Goal: Task Accomplishment & Management: Use online tool/utility

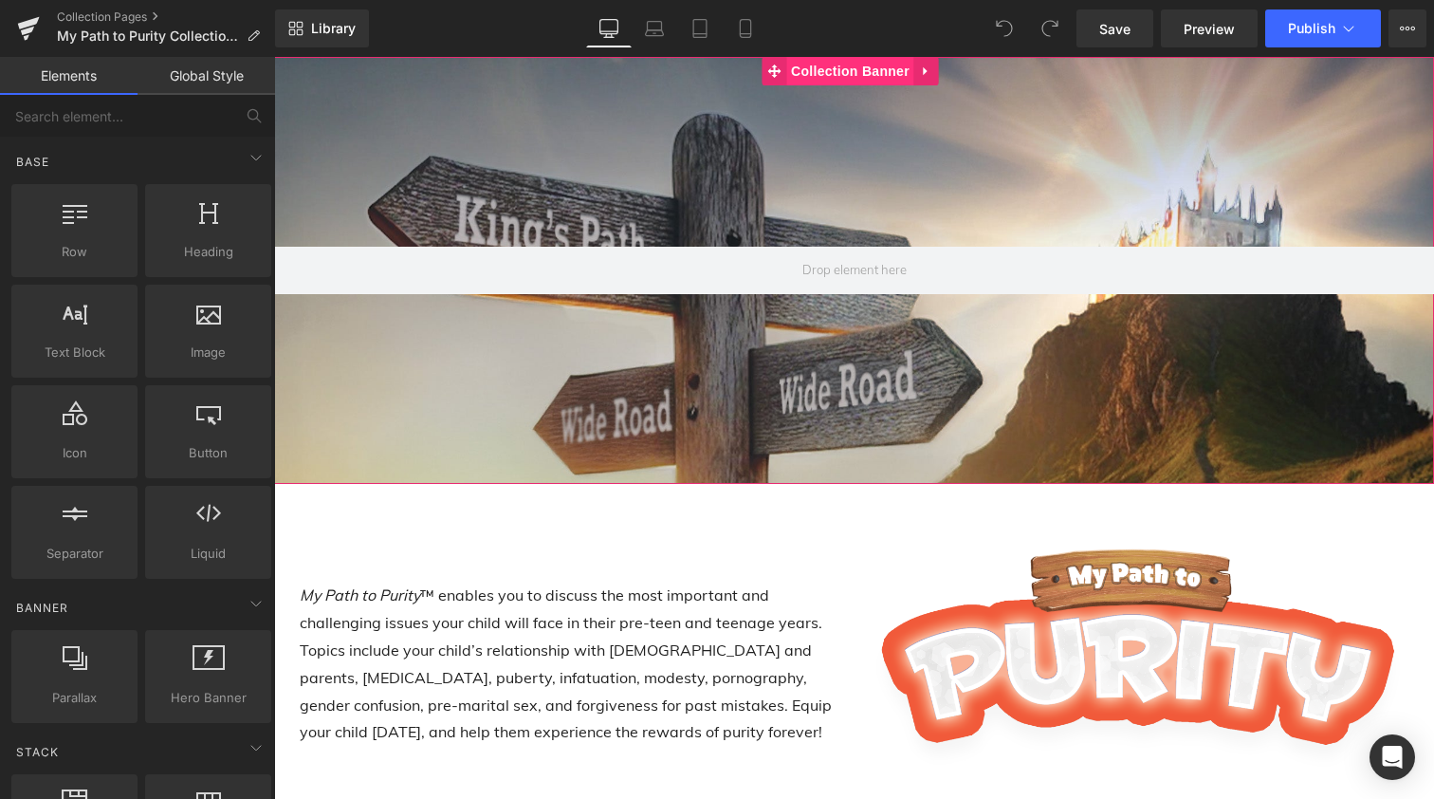
click at [809, 74] on span "Collection Banner" at bounding box center [850, 71] width 128 height 28
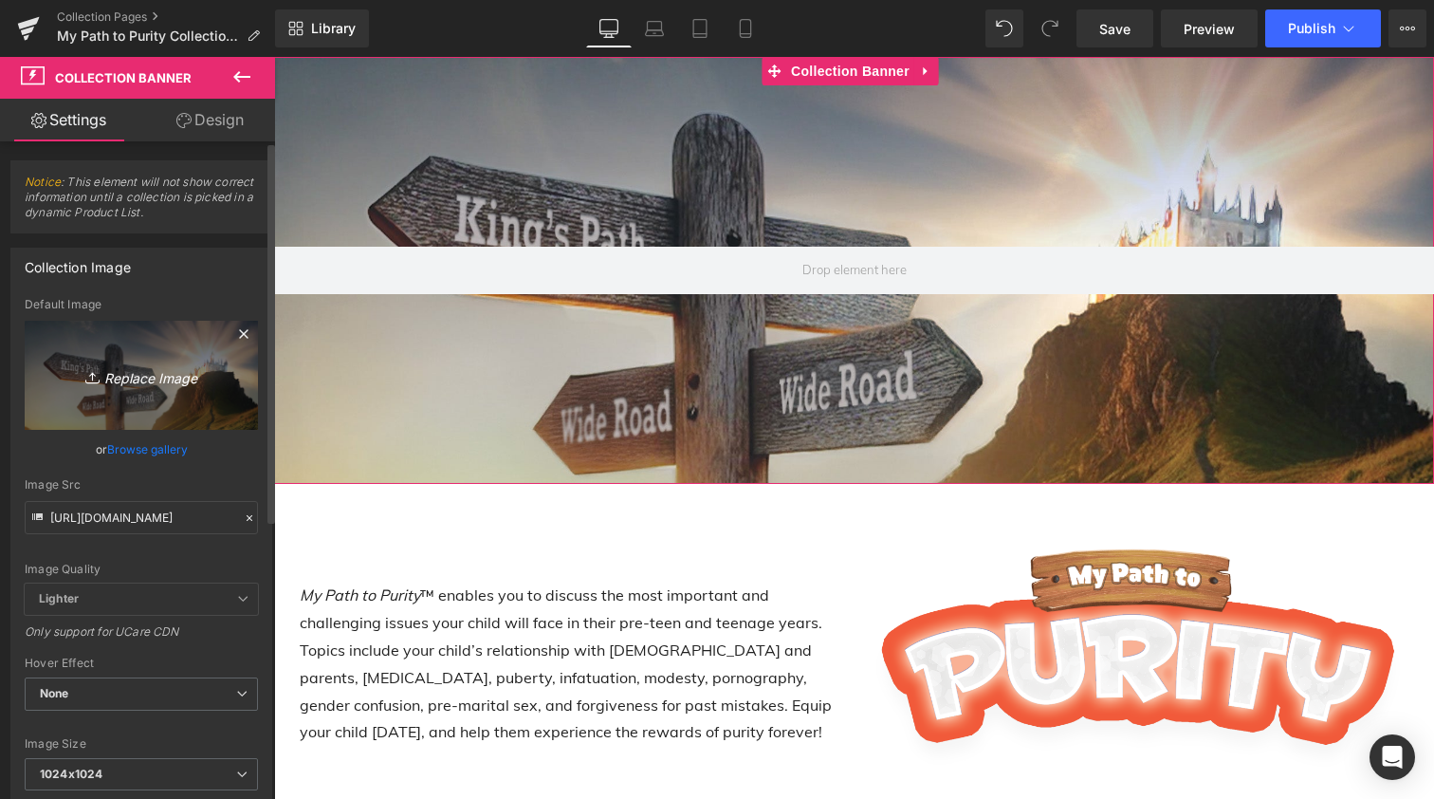
click at [132, 380] on icon "Replace Image" at bounding box center [141, 375] width 152 height 24
type input "C:\fakepath\MPTP banner blurred.jpg"
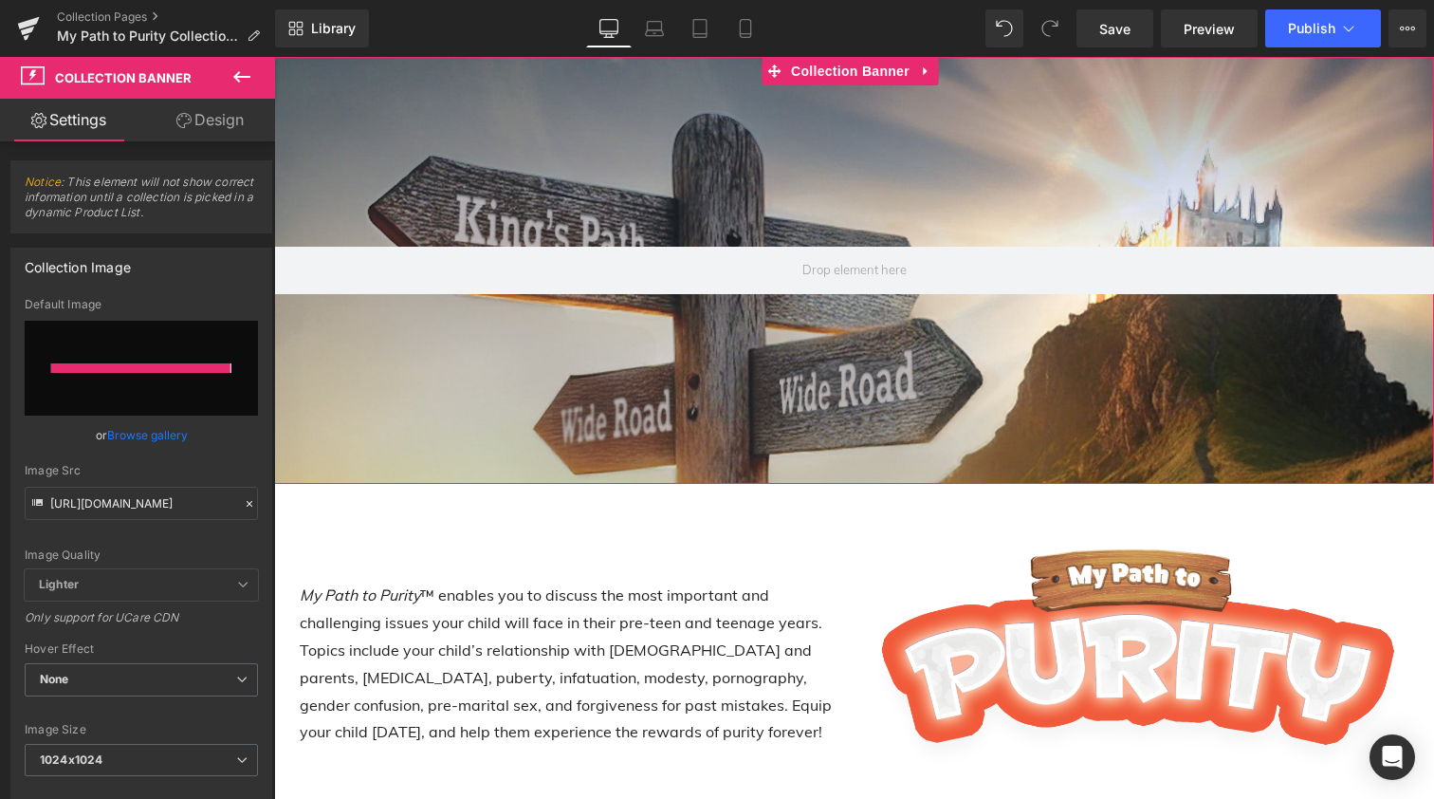
type input "[URL][DOMAIN_NAME]"
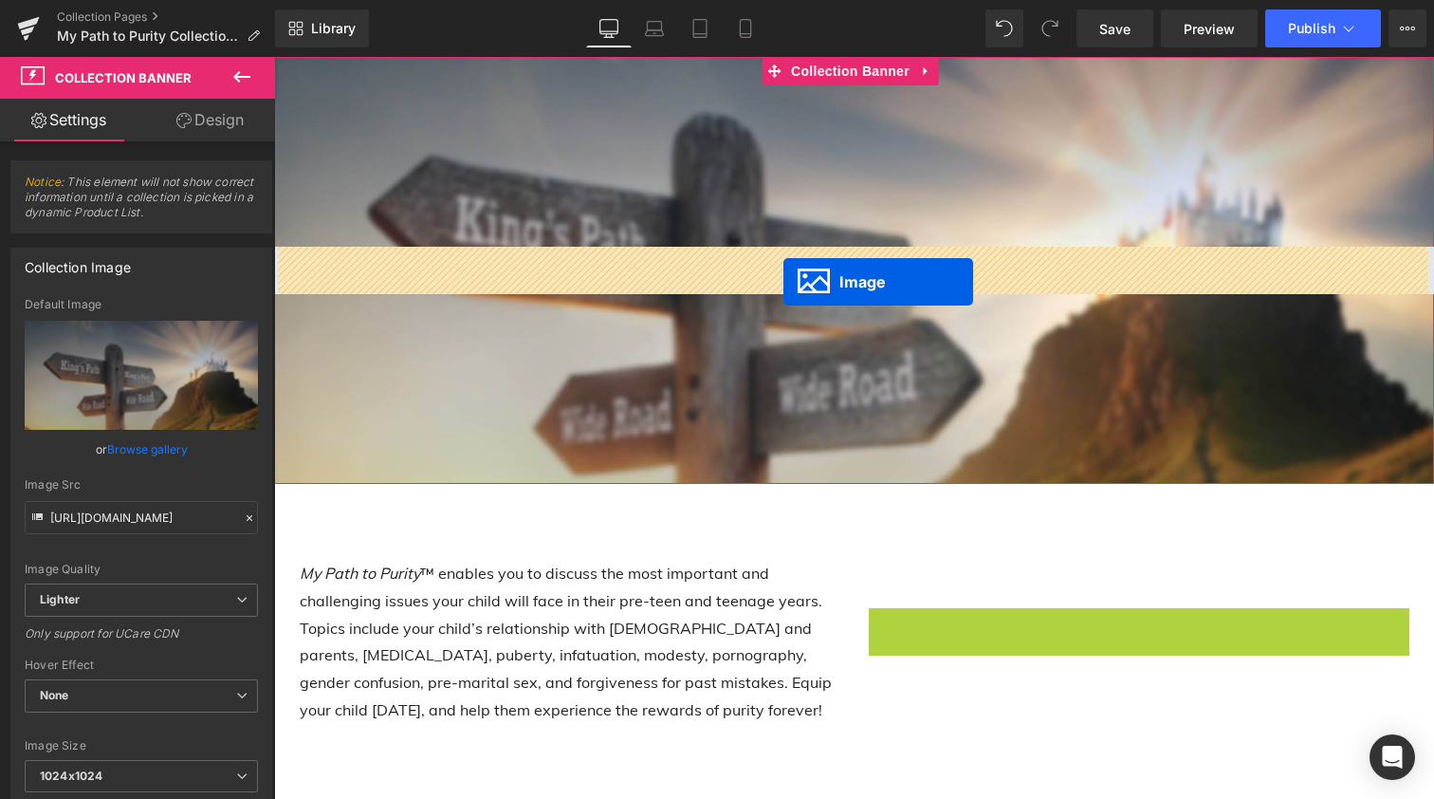
drag, startPoint x: 1107, startPoint y: 655, endPoint x: 783, endPoint y: 282, distance: 494.2
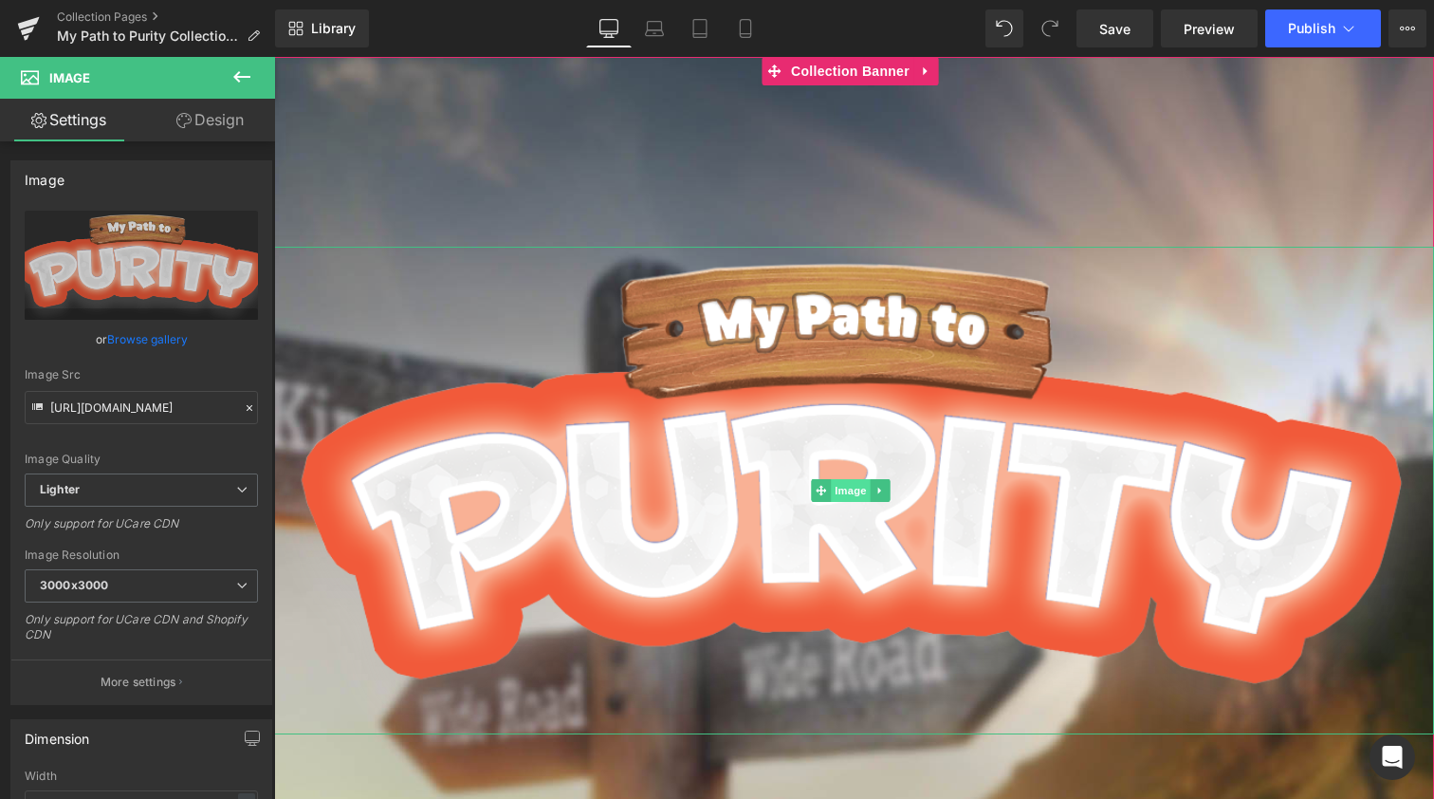
click at [845, 492] on span "Image" at bounding box center [851, 490] width 40 height 23
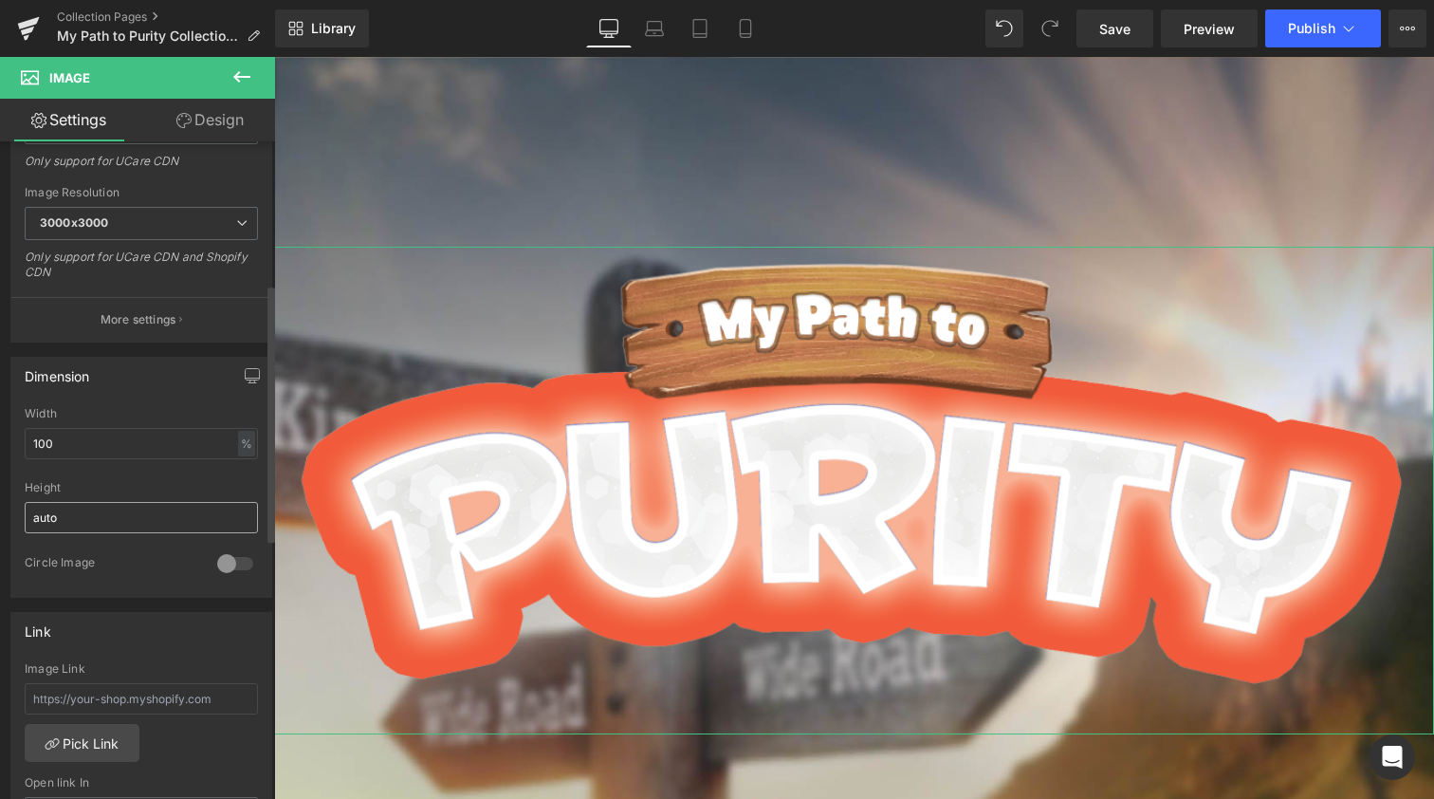
scroll to position [364, 0]
drag, startPoint x: 31, startPoint y: 440, endPoint x: 0, endPoint y: 435, distance: 31.7
click at [0, 435] on div "Dimension 100% Width 100 % % px auto Height auto 0 Circle Image" at bounding box center [142, 468] width 284 height 255
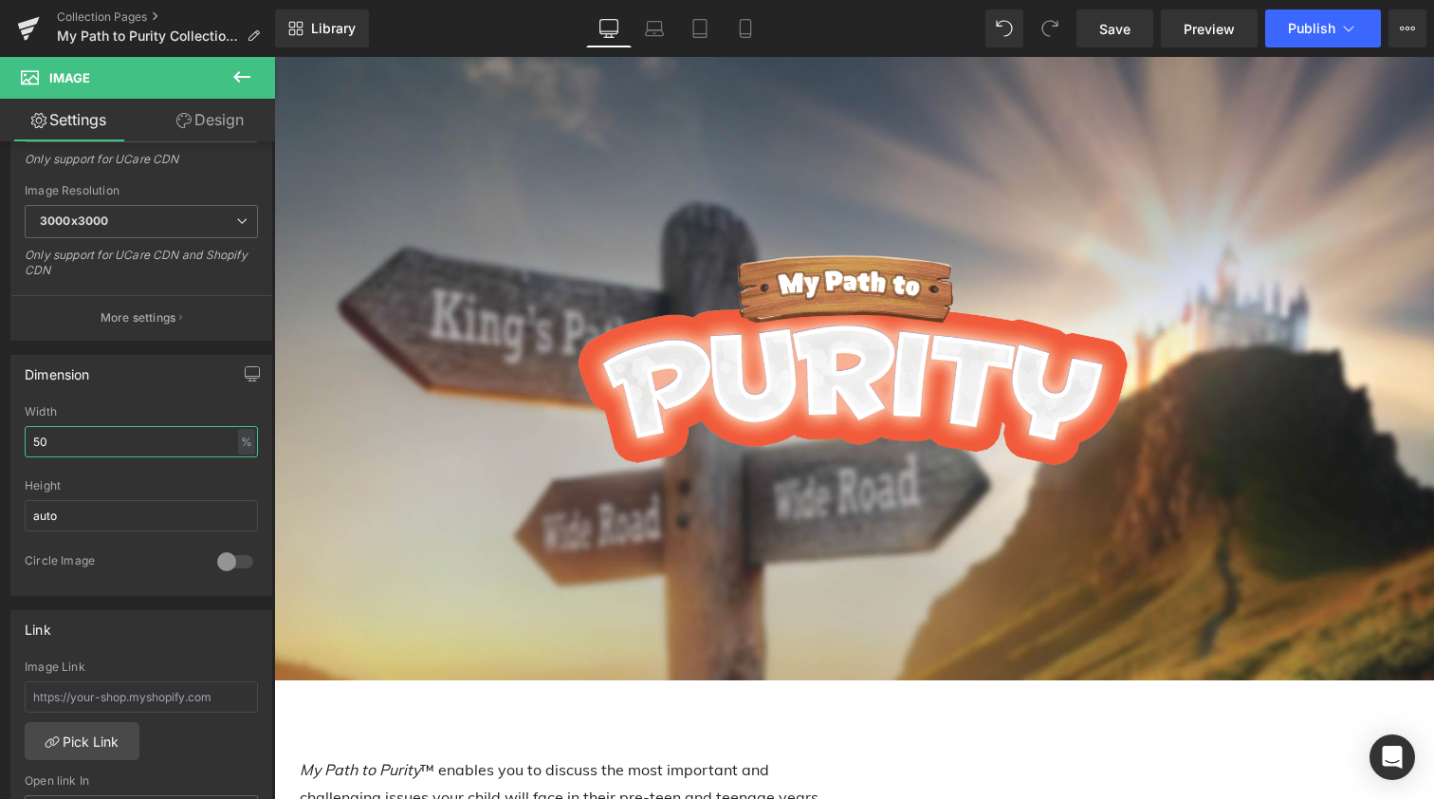
scroll to position [0, 0]
type input "50"
click at [233, 563] on div at bounding box center [235, 561] width 46 height 30
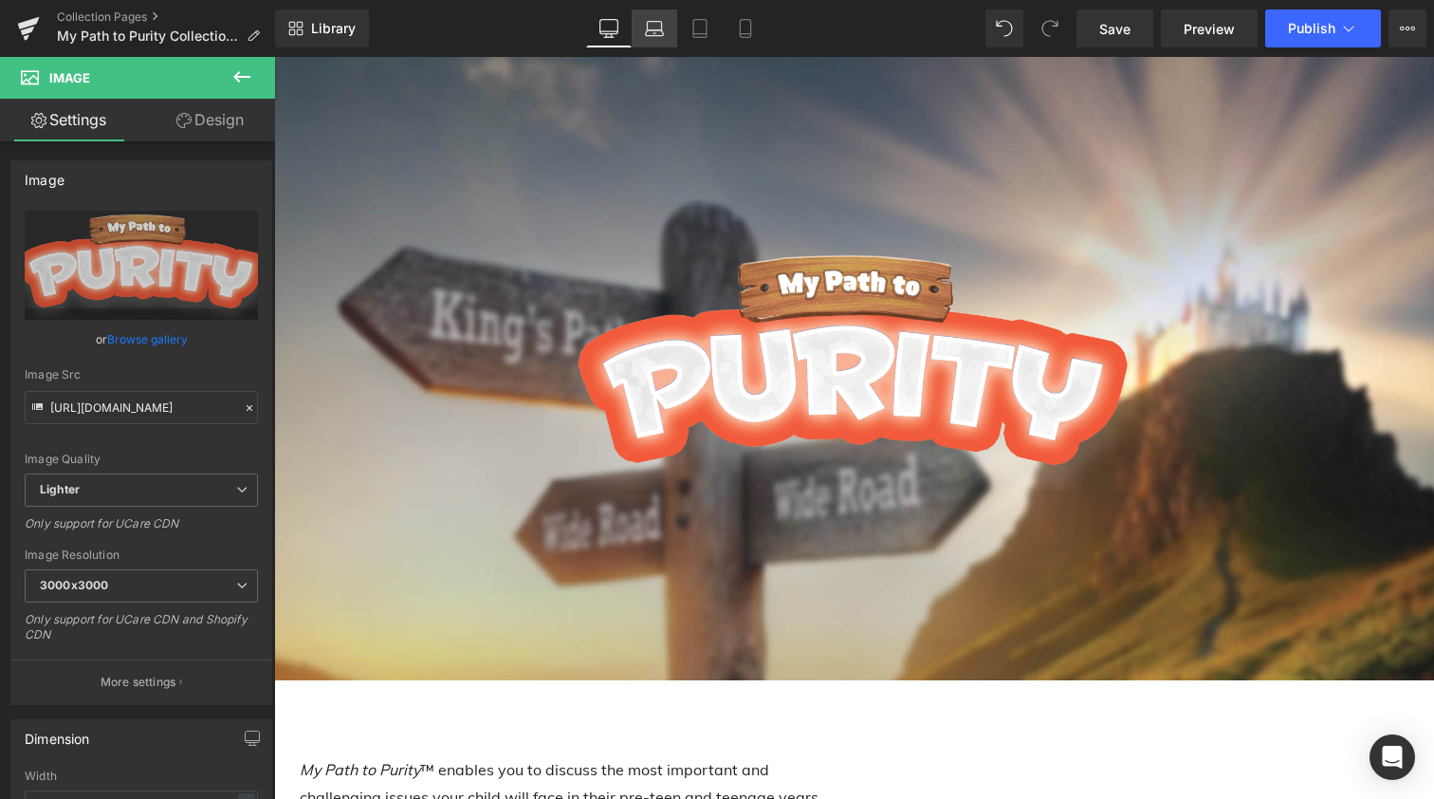
click at [660, 28] on icon at bounding box center [654, 28] width 19 height 19
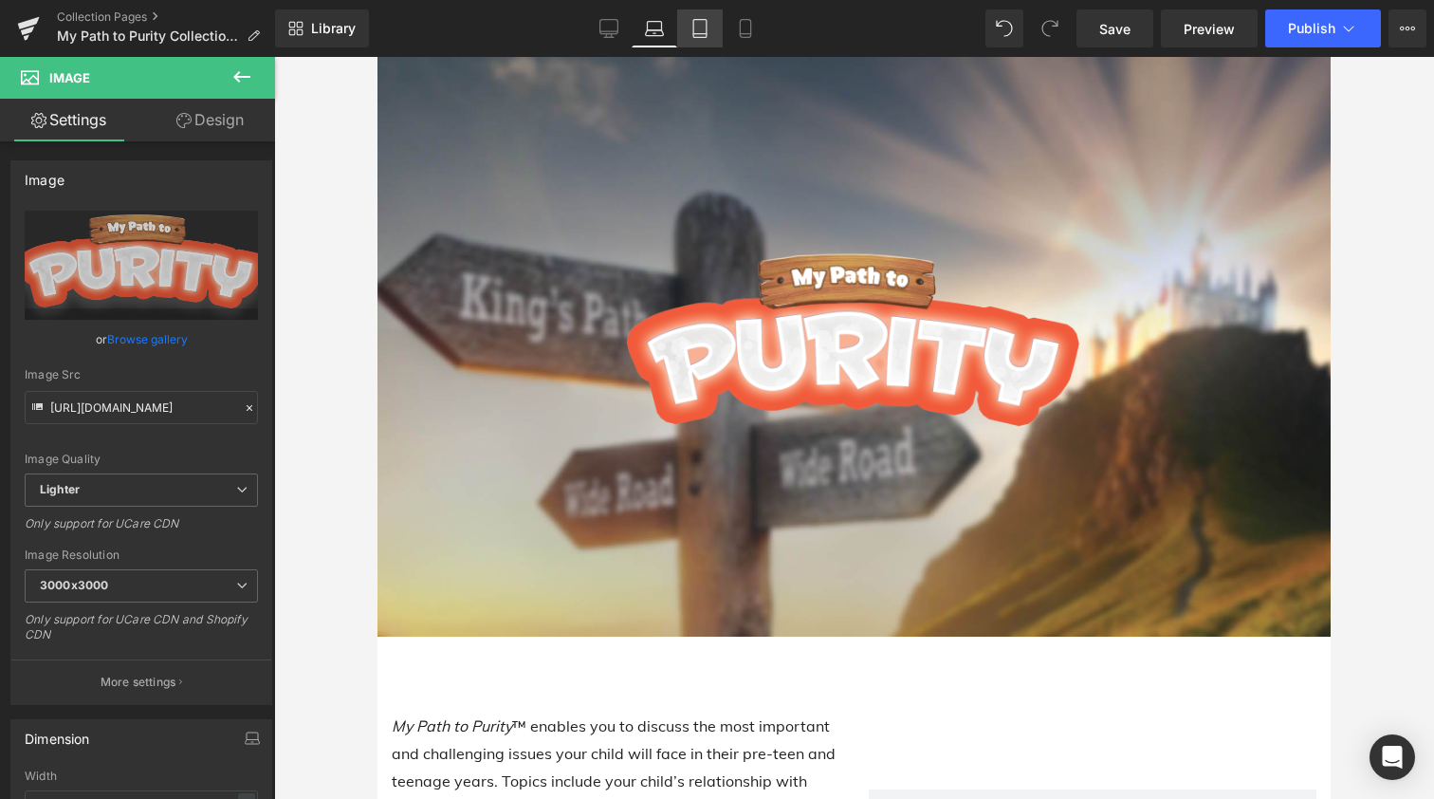
click at [702, 32] on icon at bounding box center [700, 28] width 19 height 19
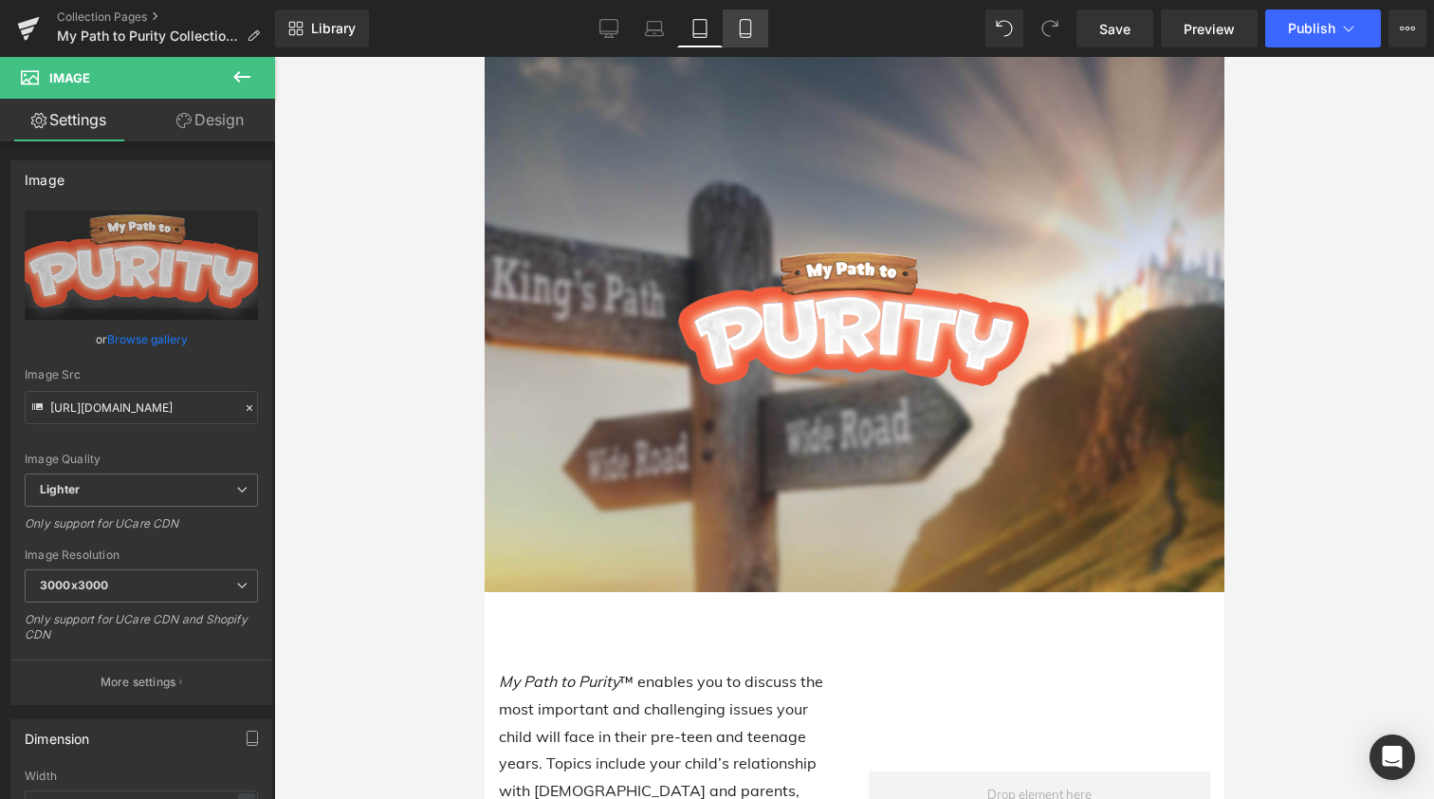
click at [743, 34] on icon at bounding box center [745, 34] width 10 height 0
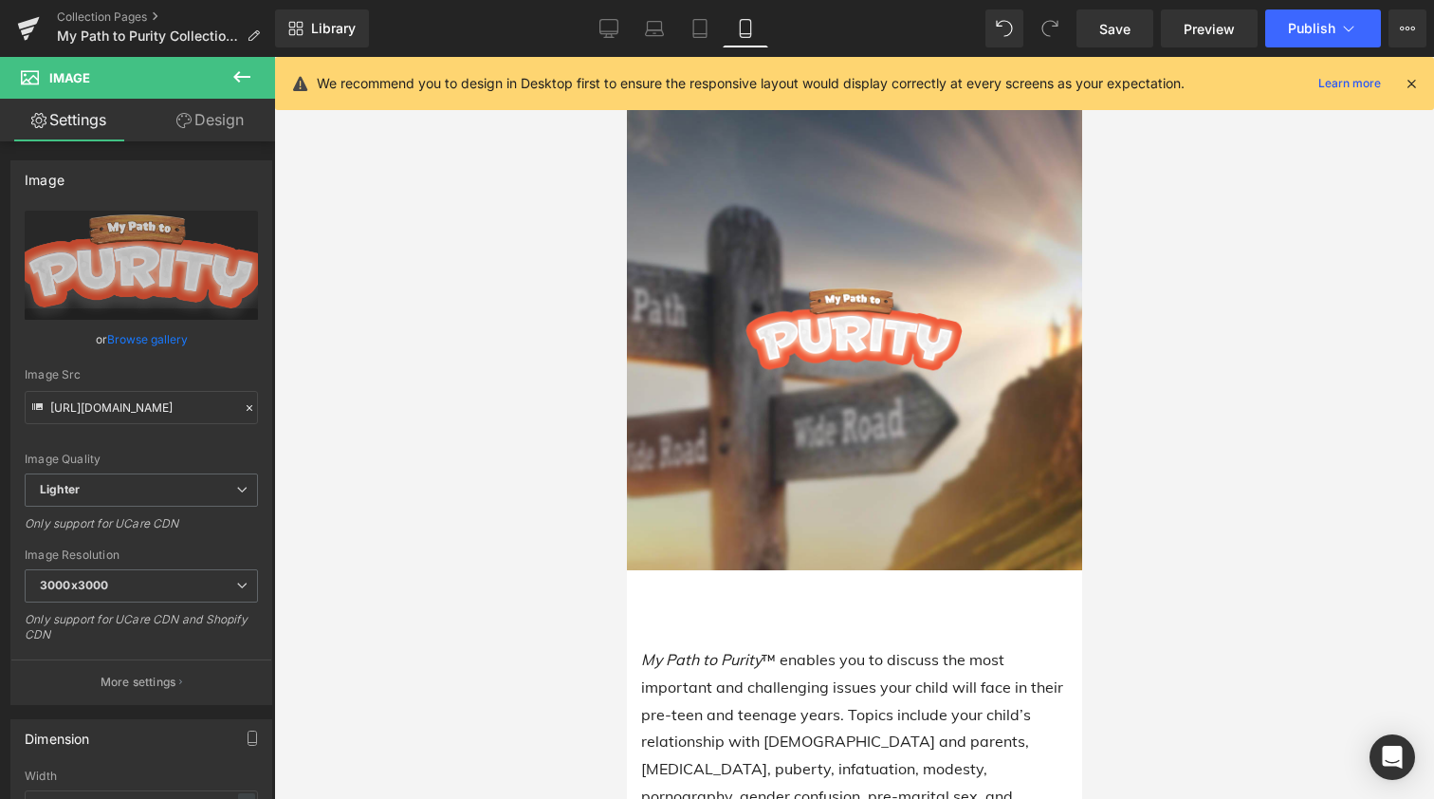
scroll to position [38, 0]
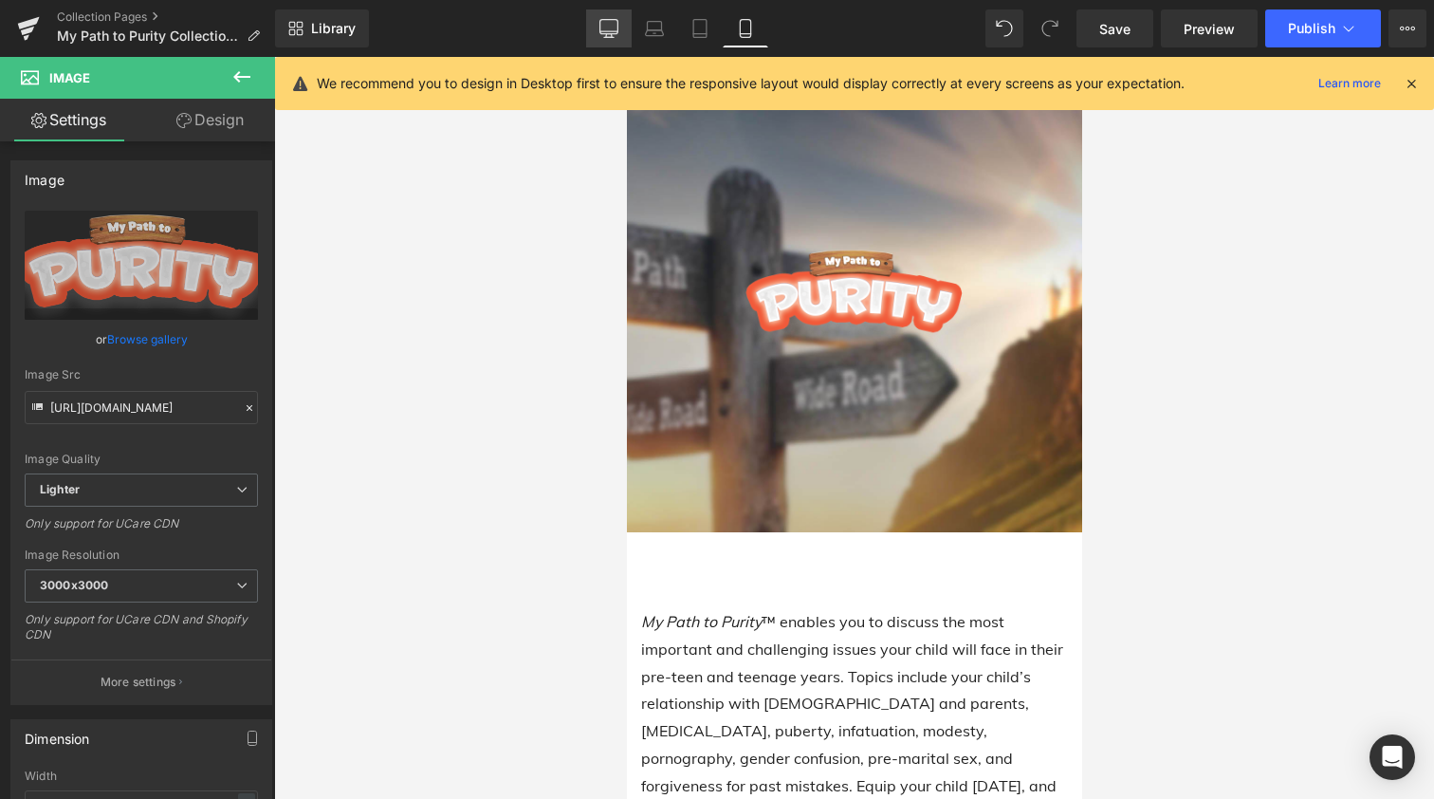
click at [616, 28] on icon at bounding box center [609, 28] width 19 height 19
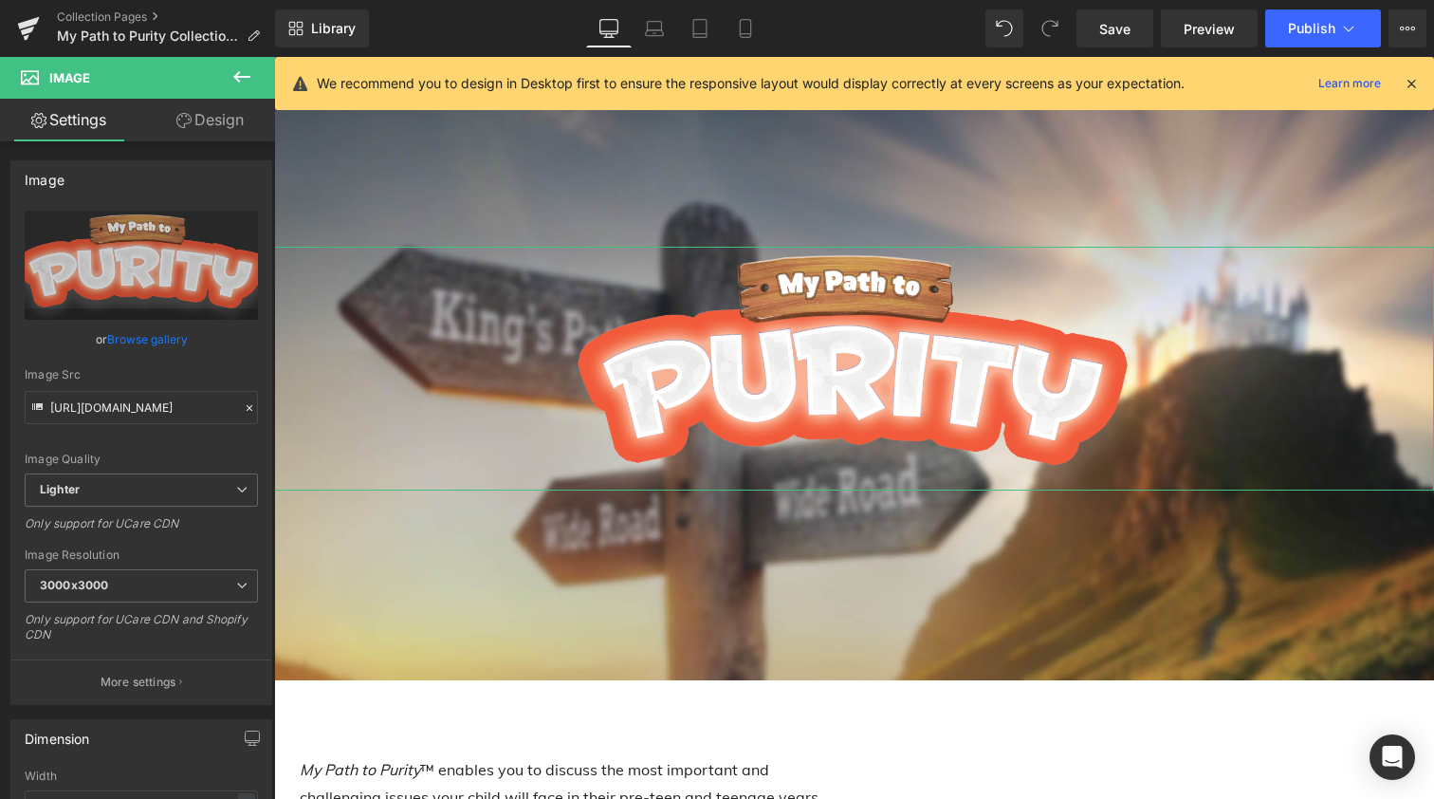
click at [206, 119] on link "Design" at bounding box center [210, 120] width 138 height 43
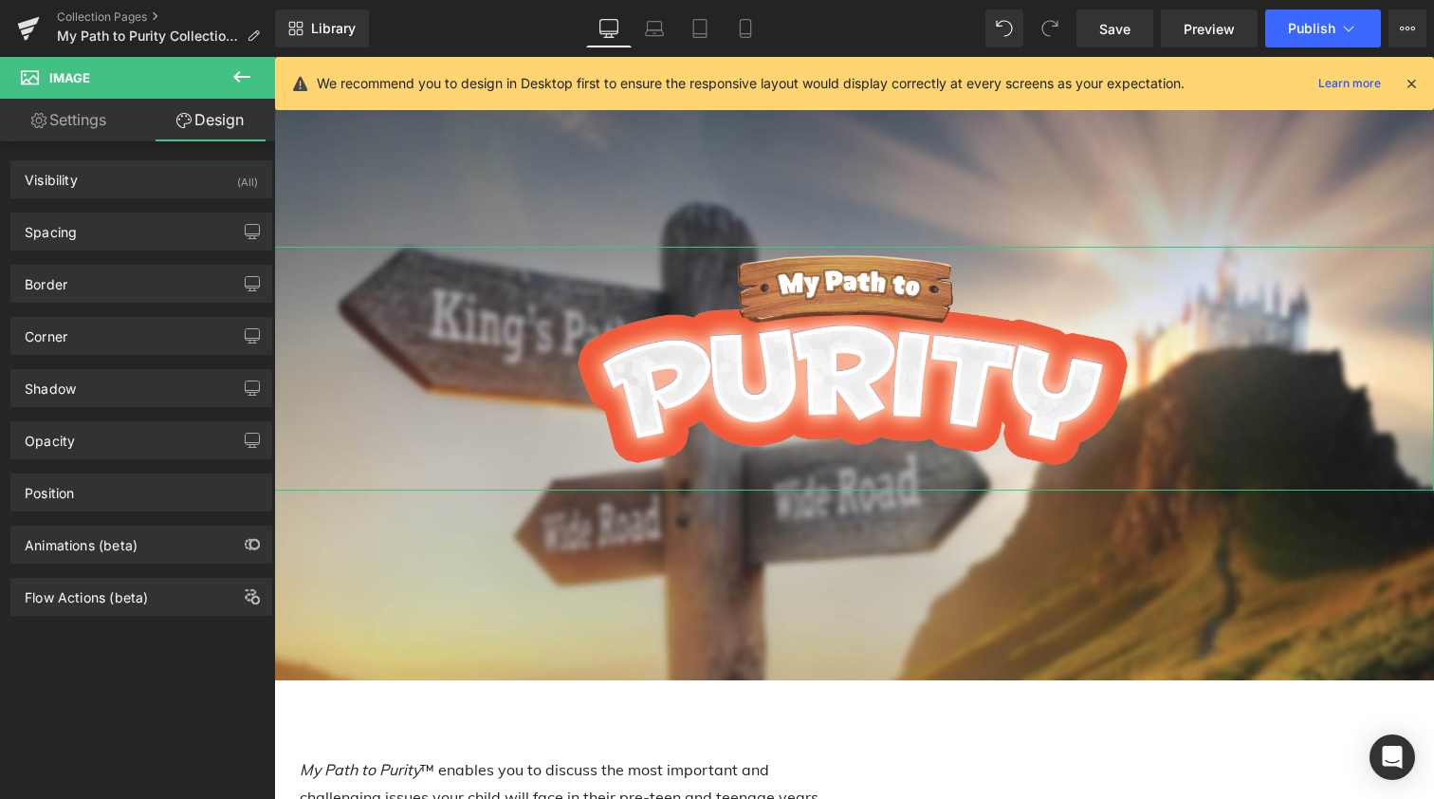
click at [74, 114] on link "Settings" at bounding box center [69, 120] width 138 height 43
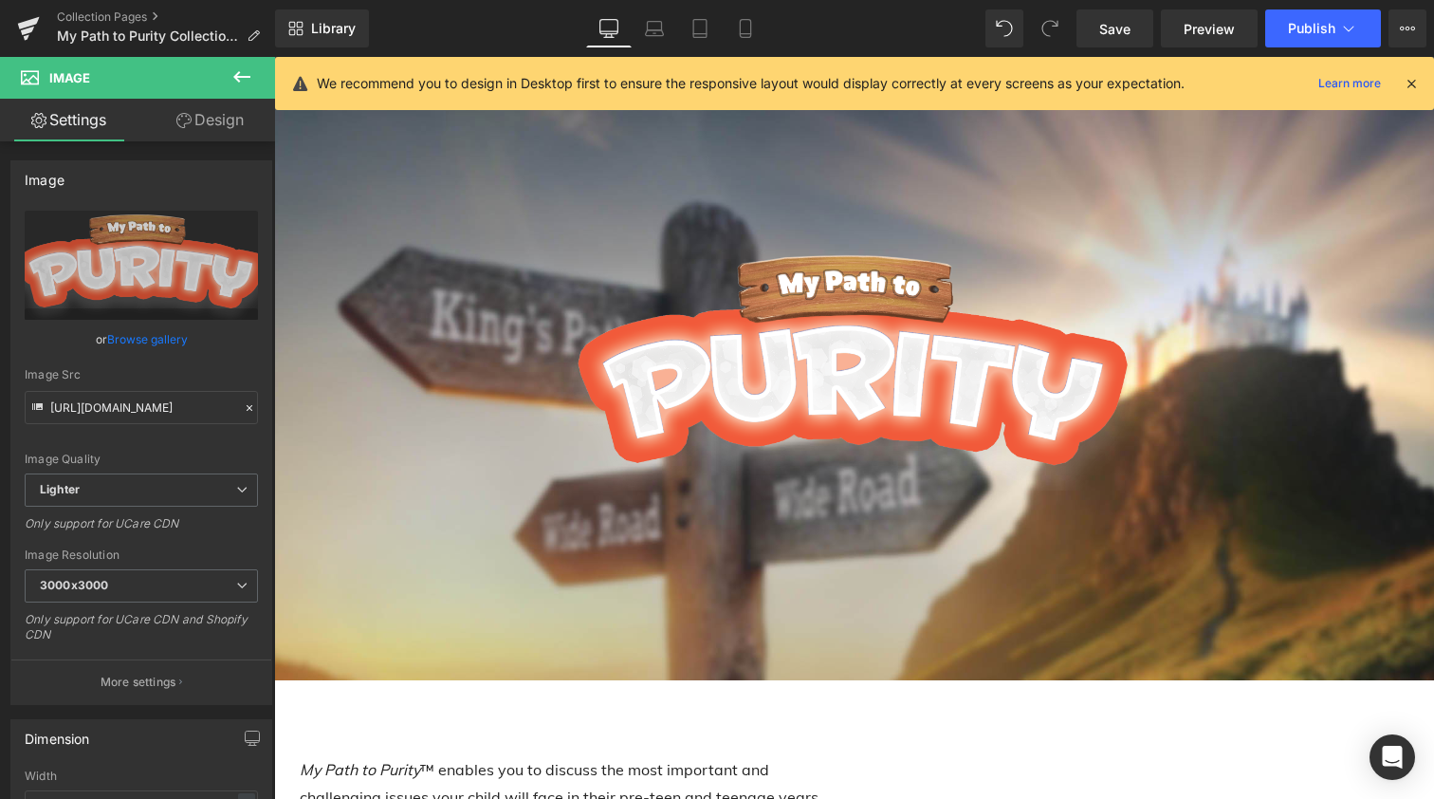
click at [241, 74] on icon at bounding box center [242, 76] width 23 height 23
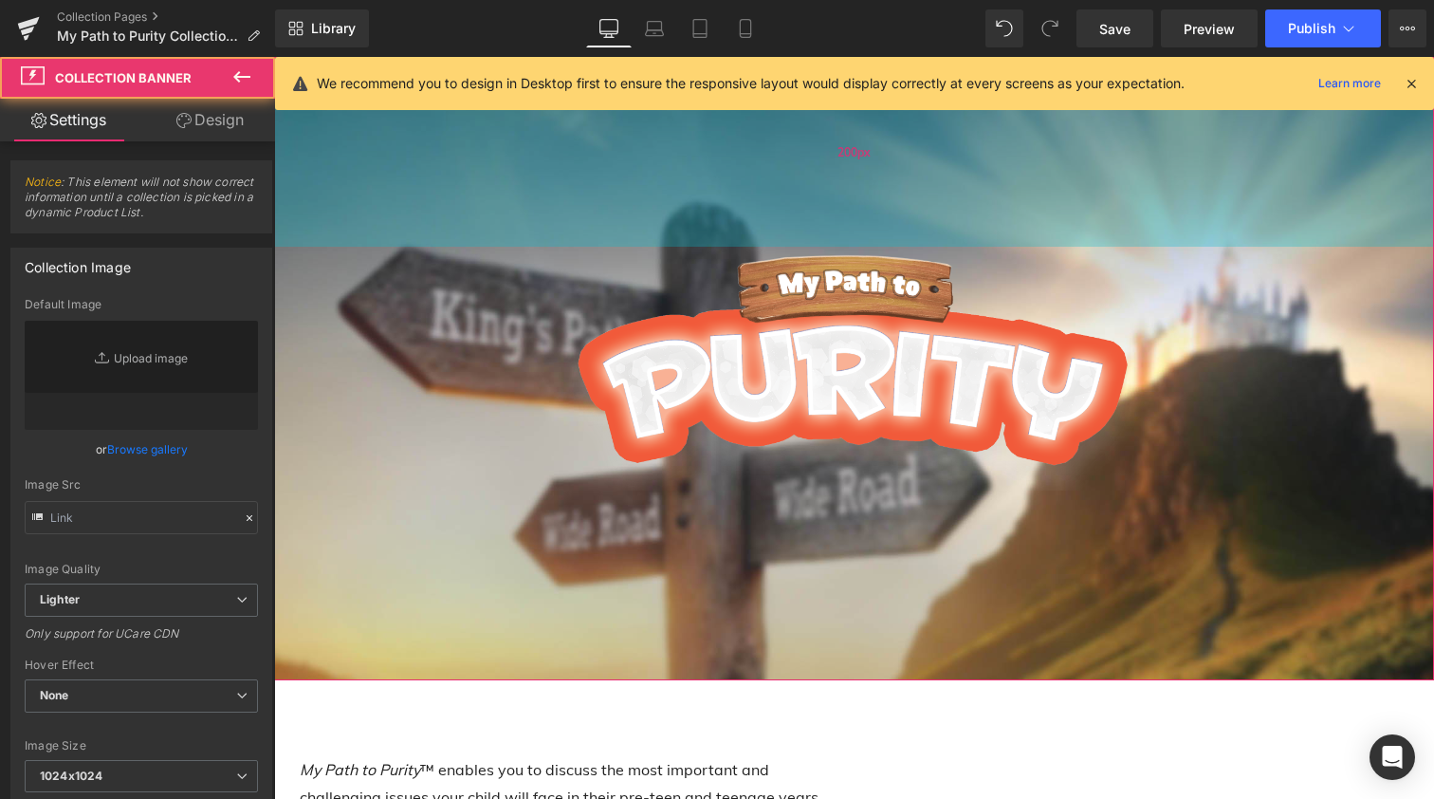
type input "https://ucarecdn.com/1bbce605-1099-4c2f-970e-dead988d03db/-/format/auto/-/previ…"
click at [822, 148] on div "200px" at bounding box center [854, 152] width 1160 height 190
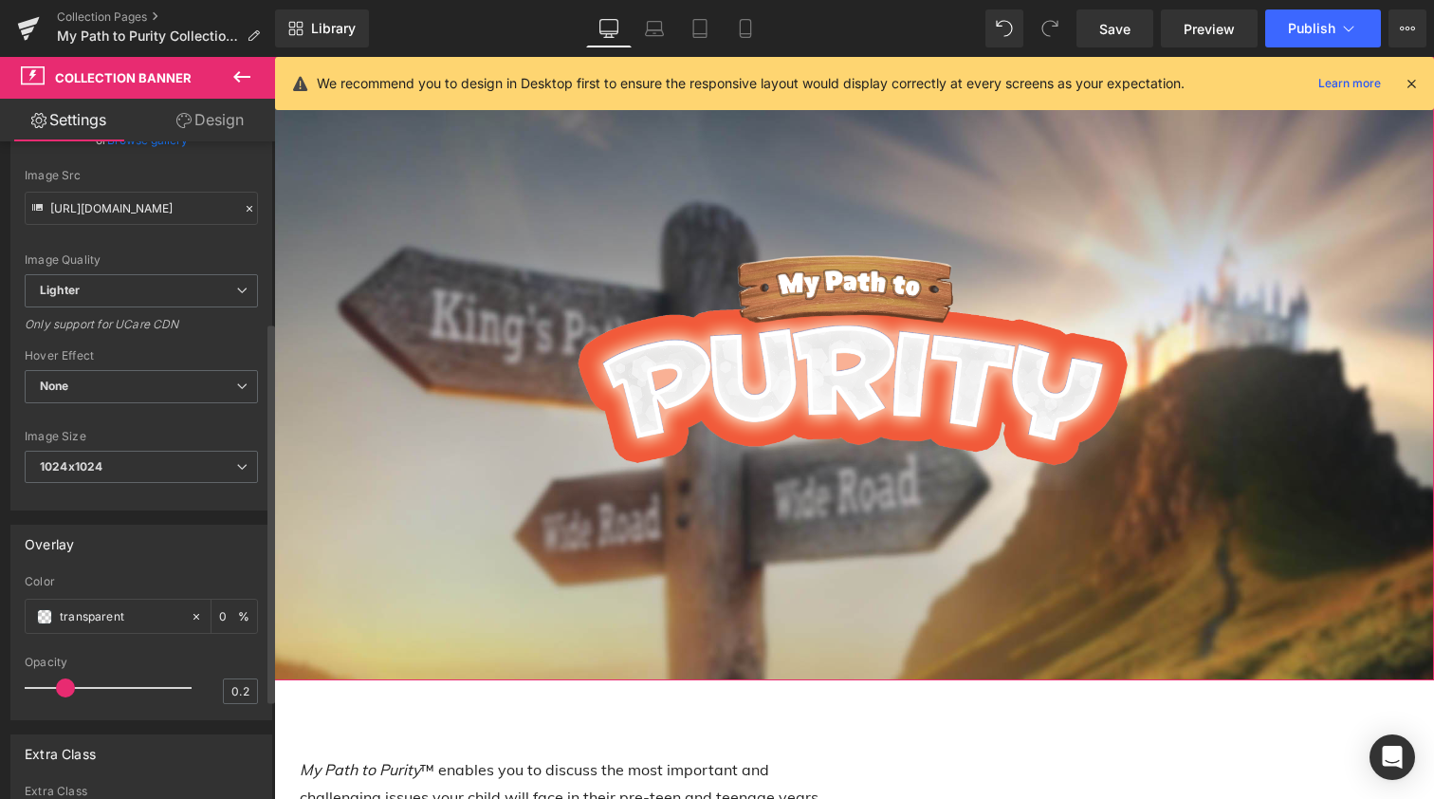
scroll to position [311, 0]
click at [40, 613] on span at bounding box center [44, 614] width 15 height 15
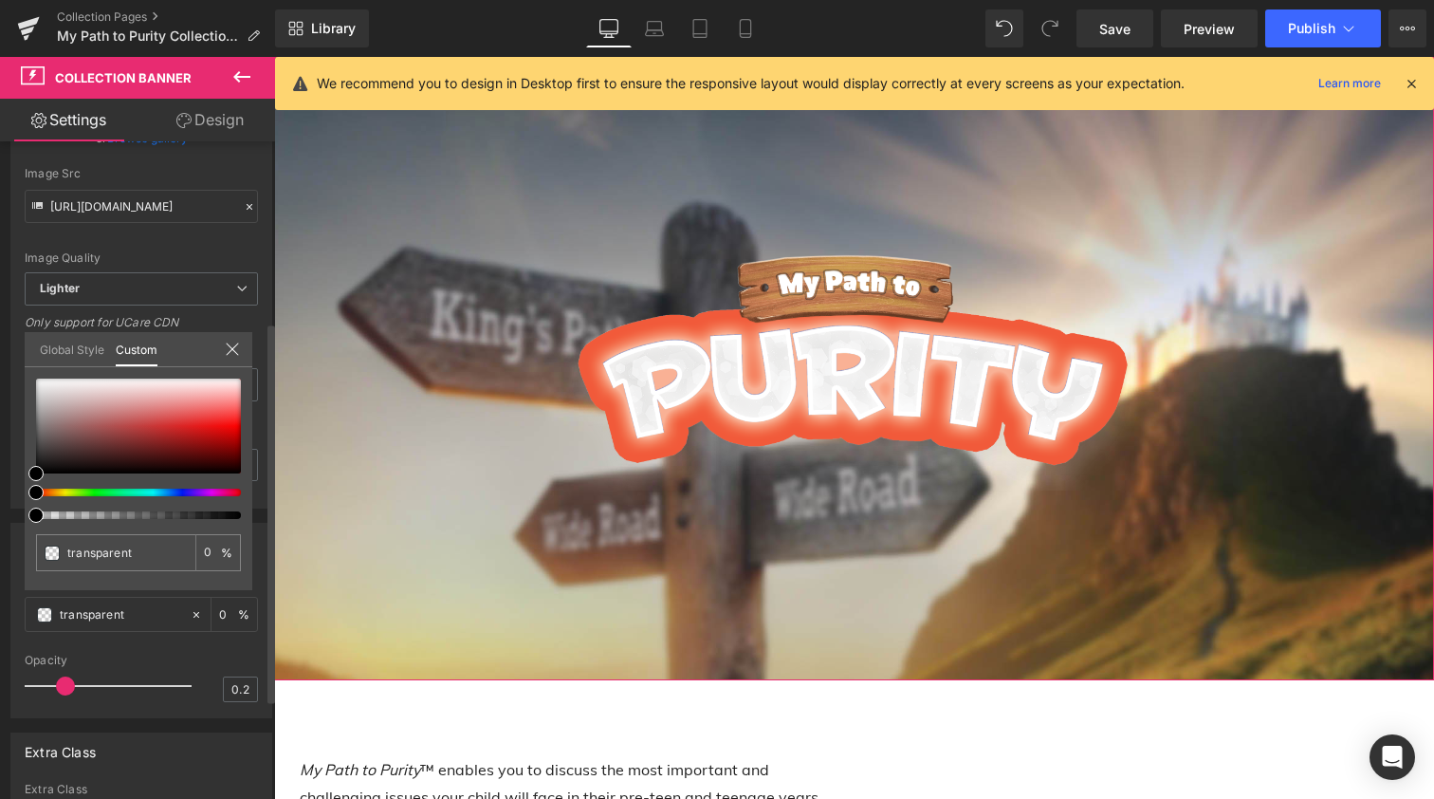
type input "#000000"
type input "100"
type input "#000000"
type input "100"
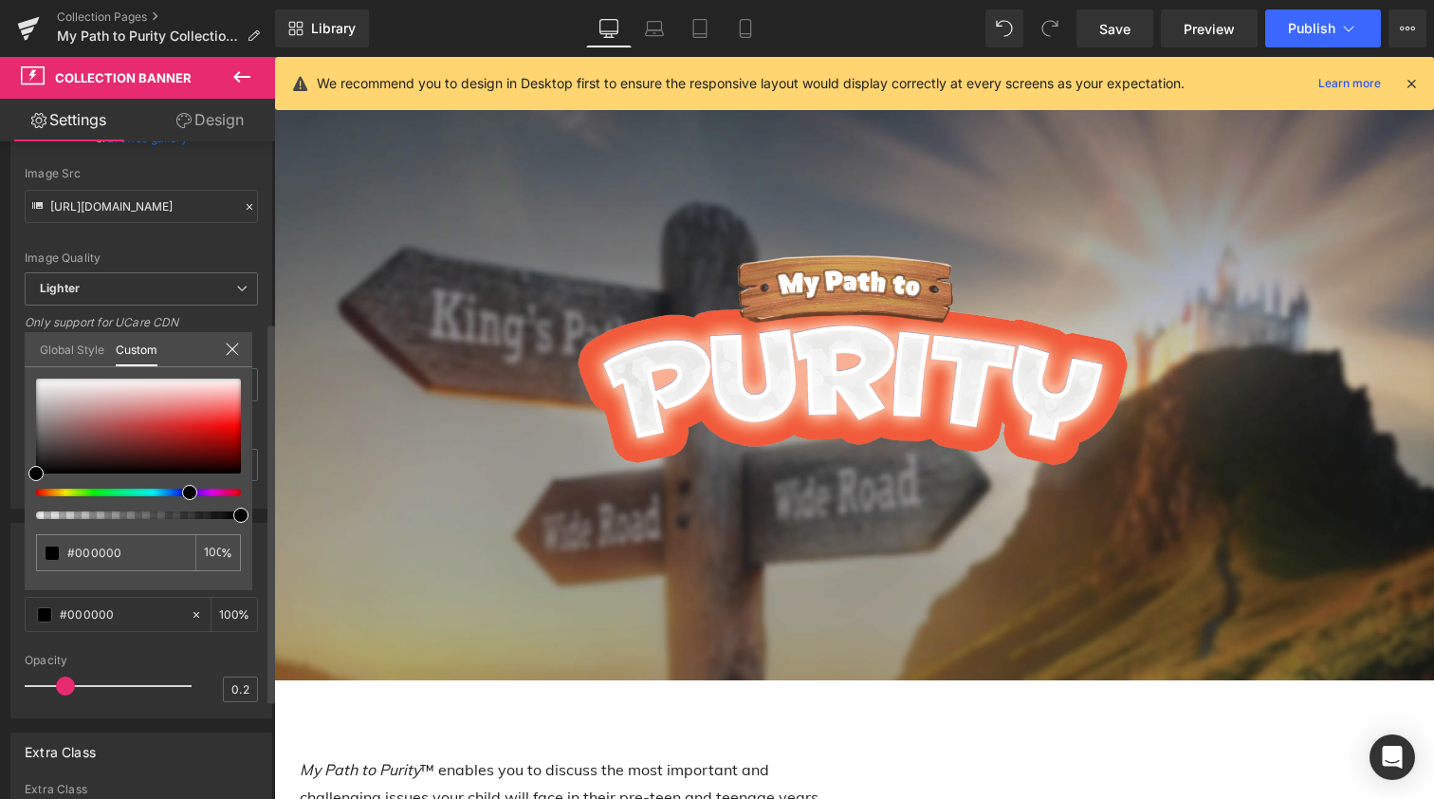
click at [182, 492] on div at bounding box center [130, 493] width 205 height 8
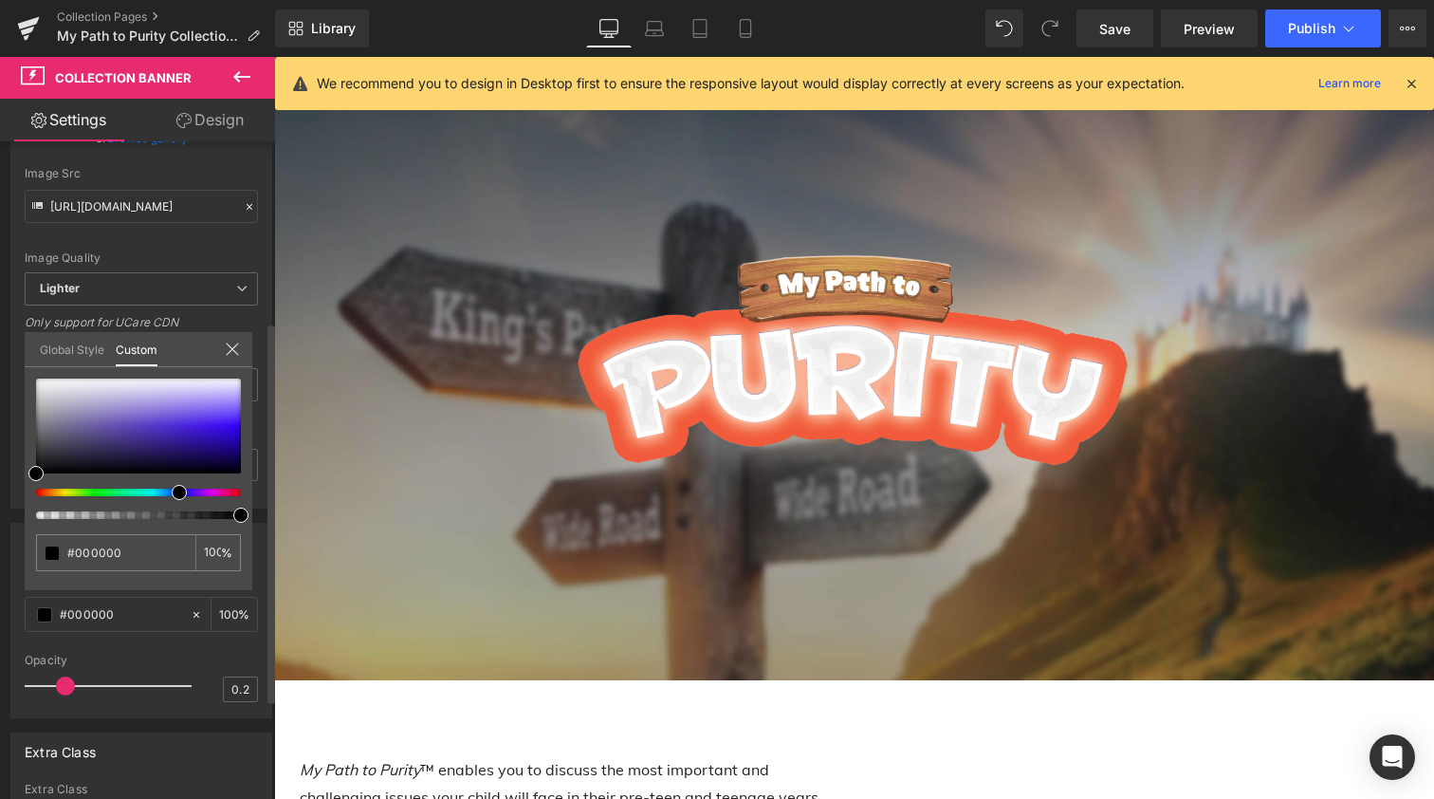
drag, startPoint x: 186, startPoint y: 490, endPoint x: 169, endPoint y: 484, distance: 18.3
click at [169, 484] on div at bounding box center [138, 449] width 205 height 140
type input "#3a0fe4"
click at [215, 428] on div at bounding box center [138, 426] width 205 height 95
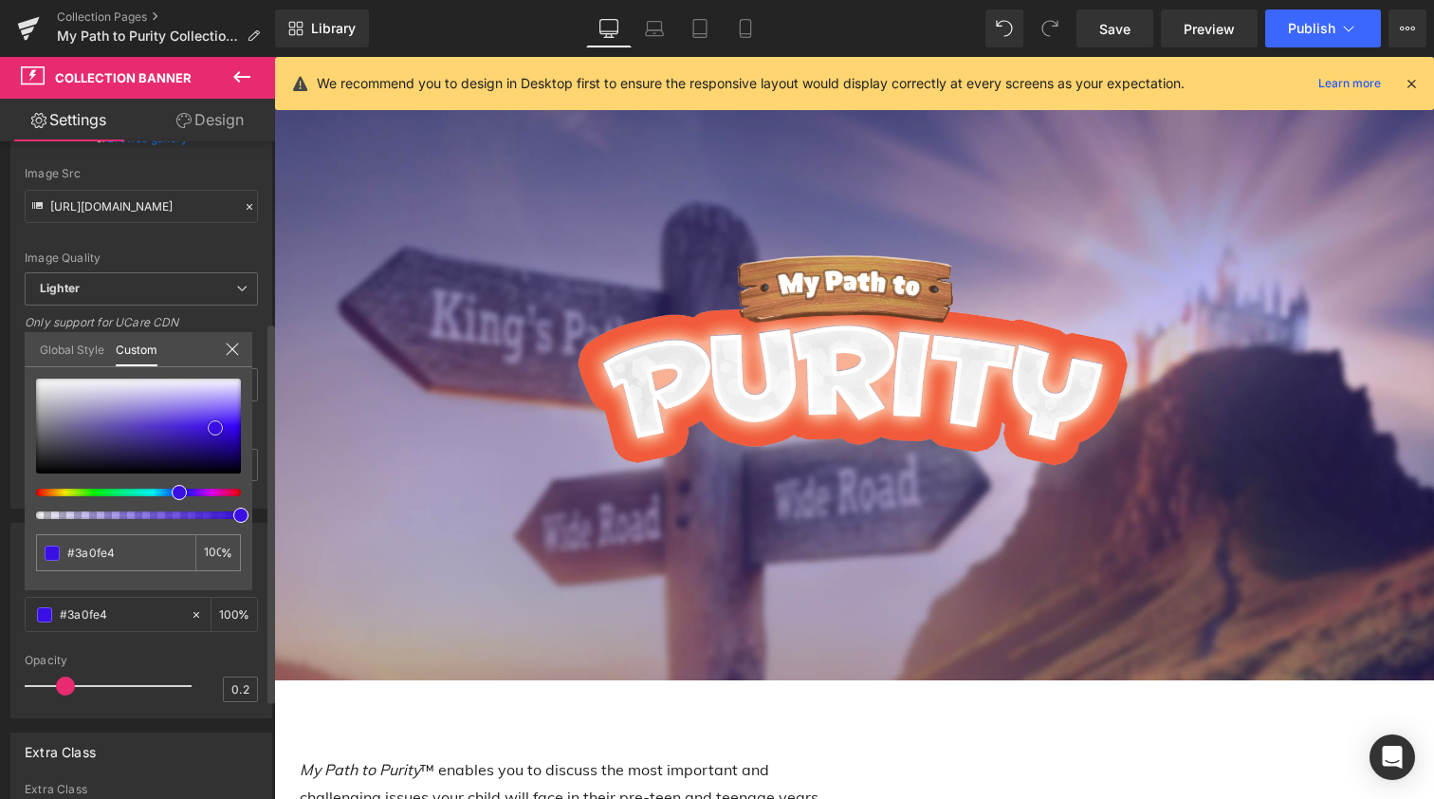
type input "#390ee6"
type input "#3b11e3"
type input "#3c13e1"
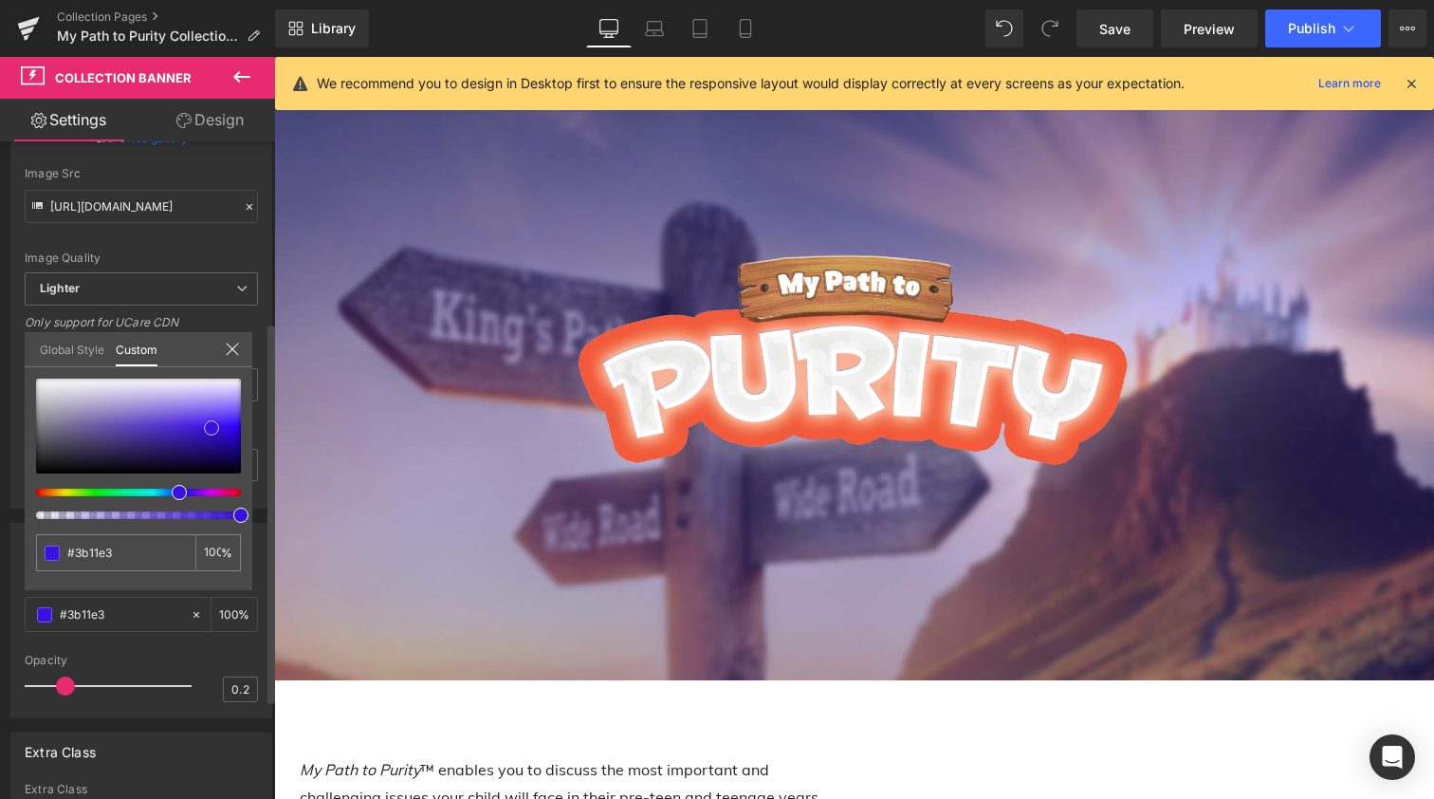
type input "#3c13e1"
type input "#3e17dd"
type input "#3d16d8"
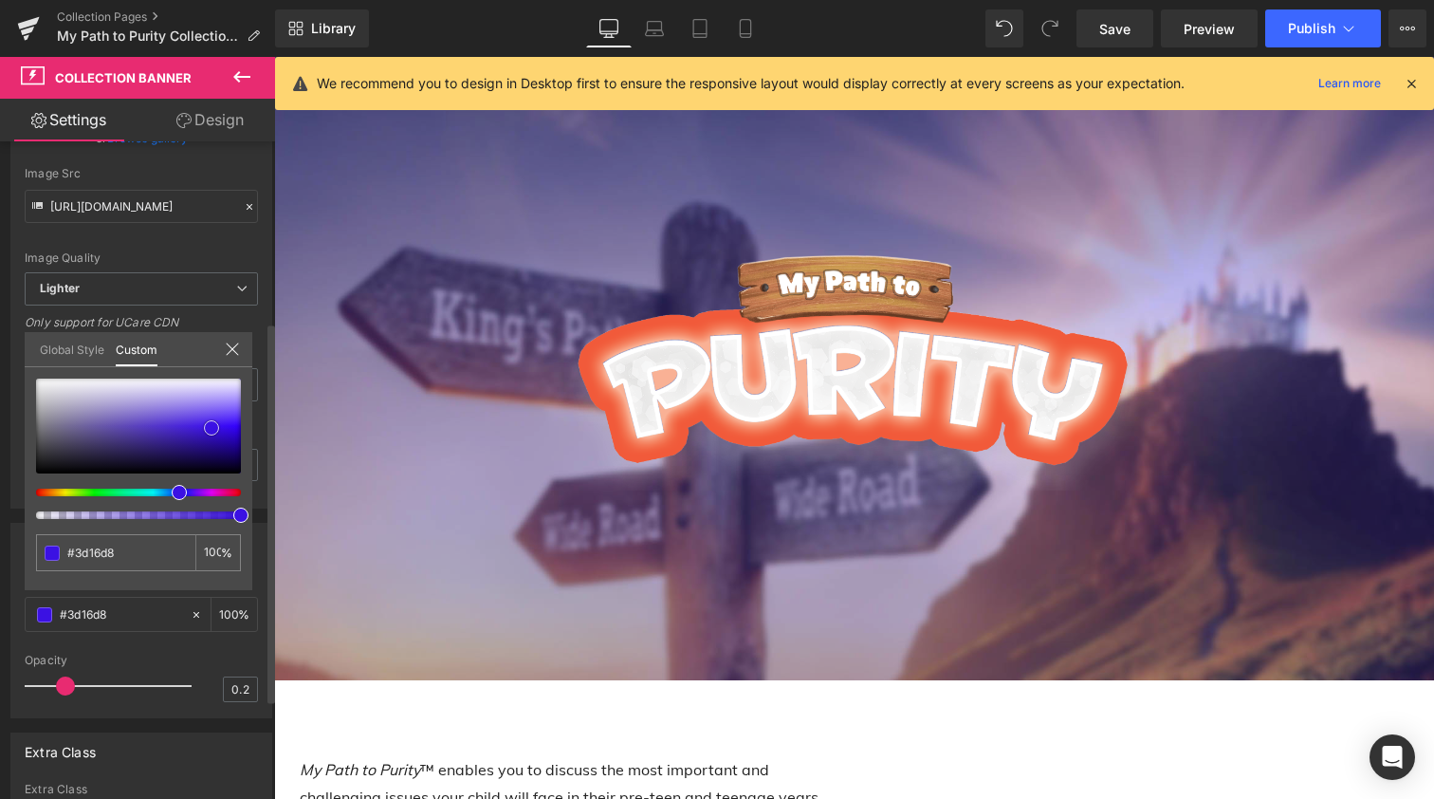
type input "#3f19d6"
type input "#3d18d1"
type input "#3e1bc9"
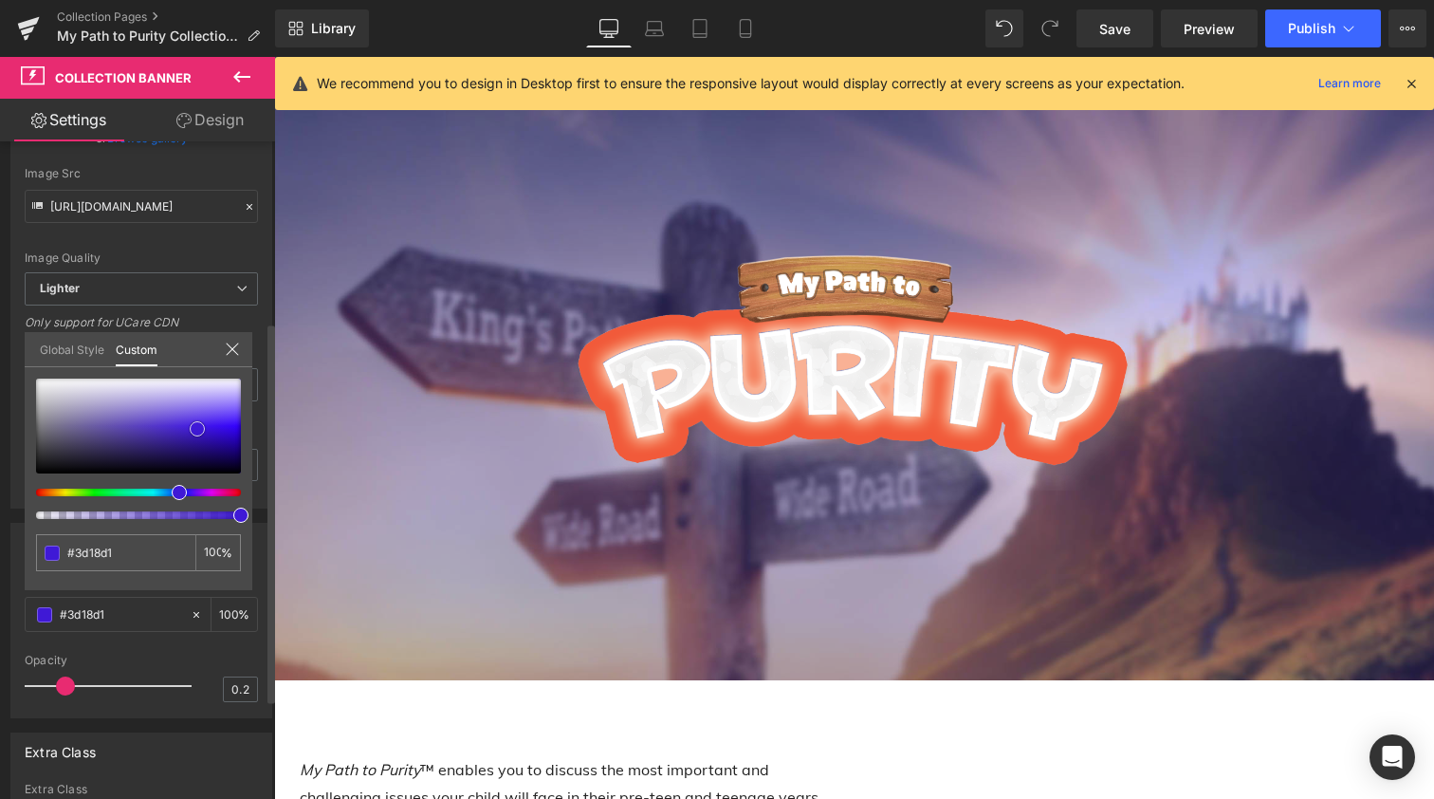
type input "#3e1bc9"
type input "#3f1cc8"
type input "#3d1cc4"
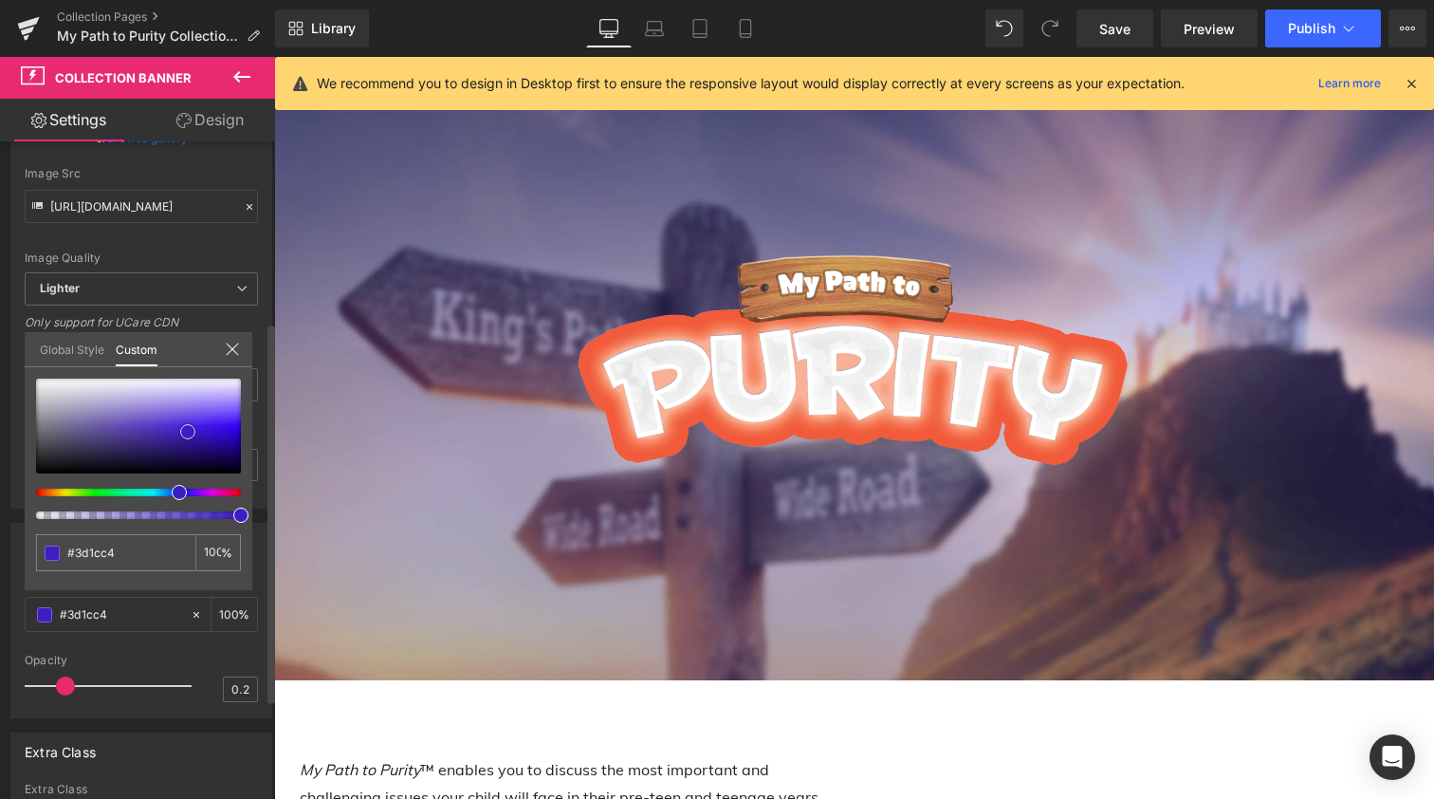
type input "#3e1dc3"
type input "#3c1cbe"
type input "#3519a8"
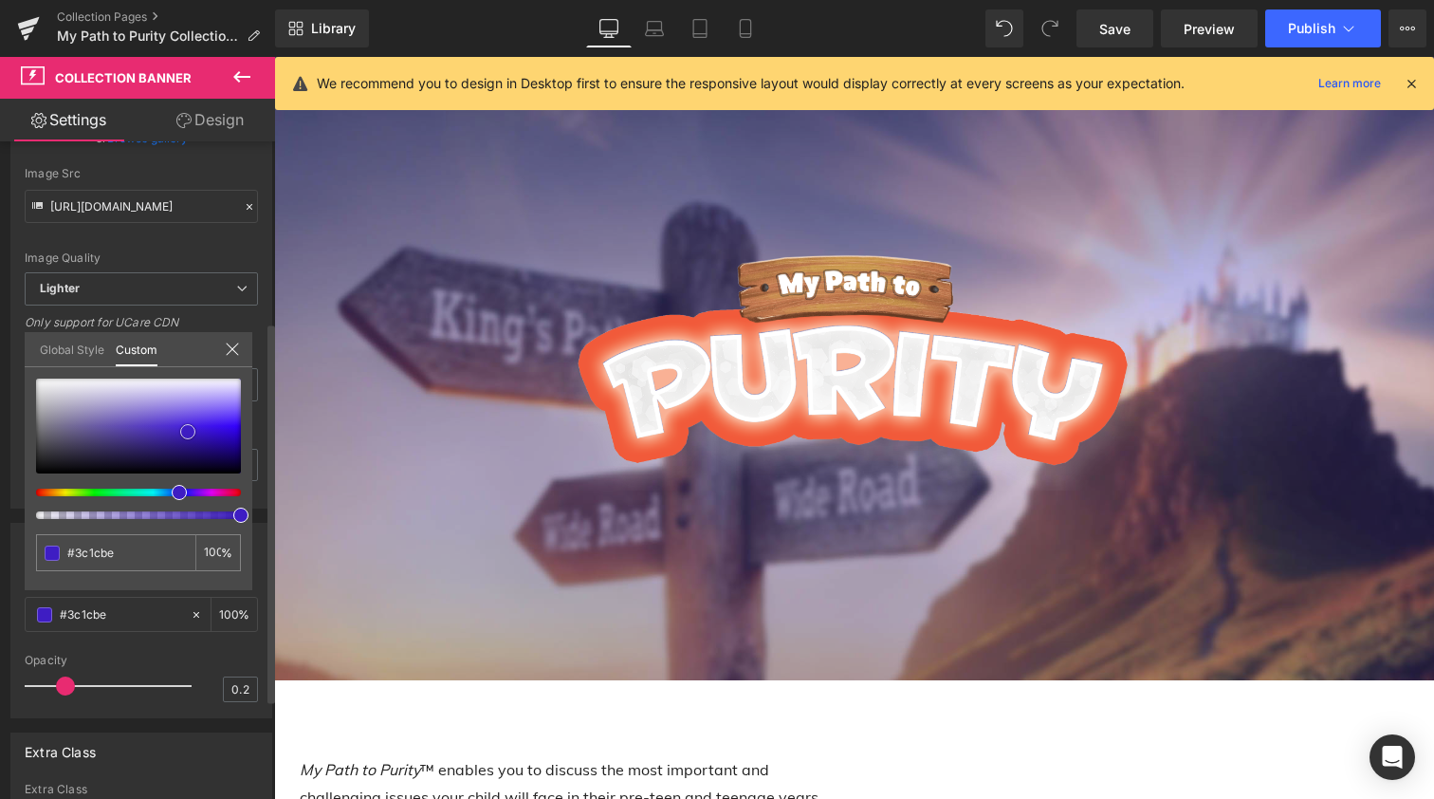
type input "#3519a8"
type input "#33179f"
type input "#2c148e"
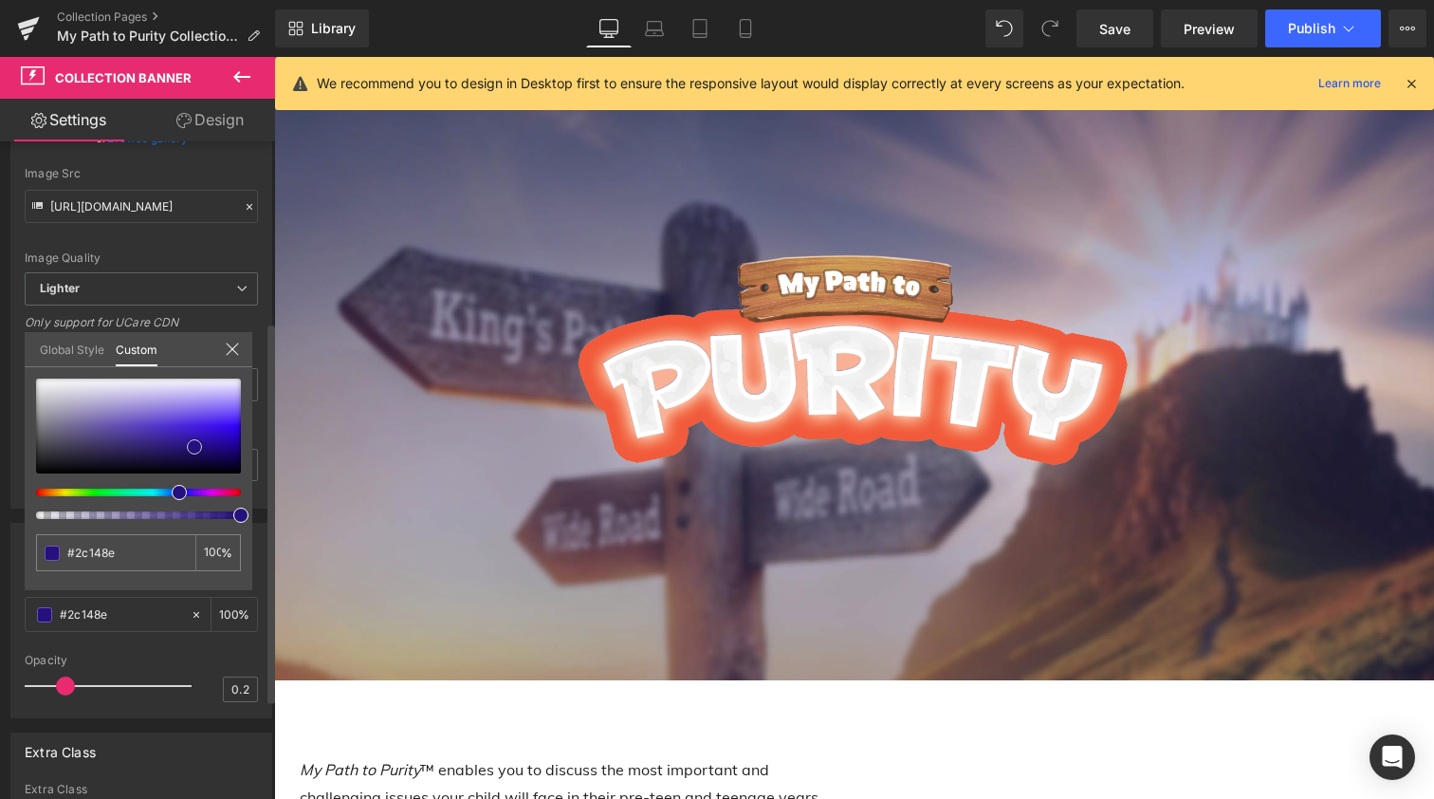
type input "#271182"
type input "#240f7a"
type input "#210c72"
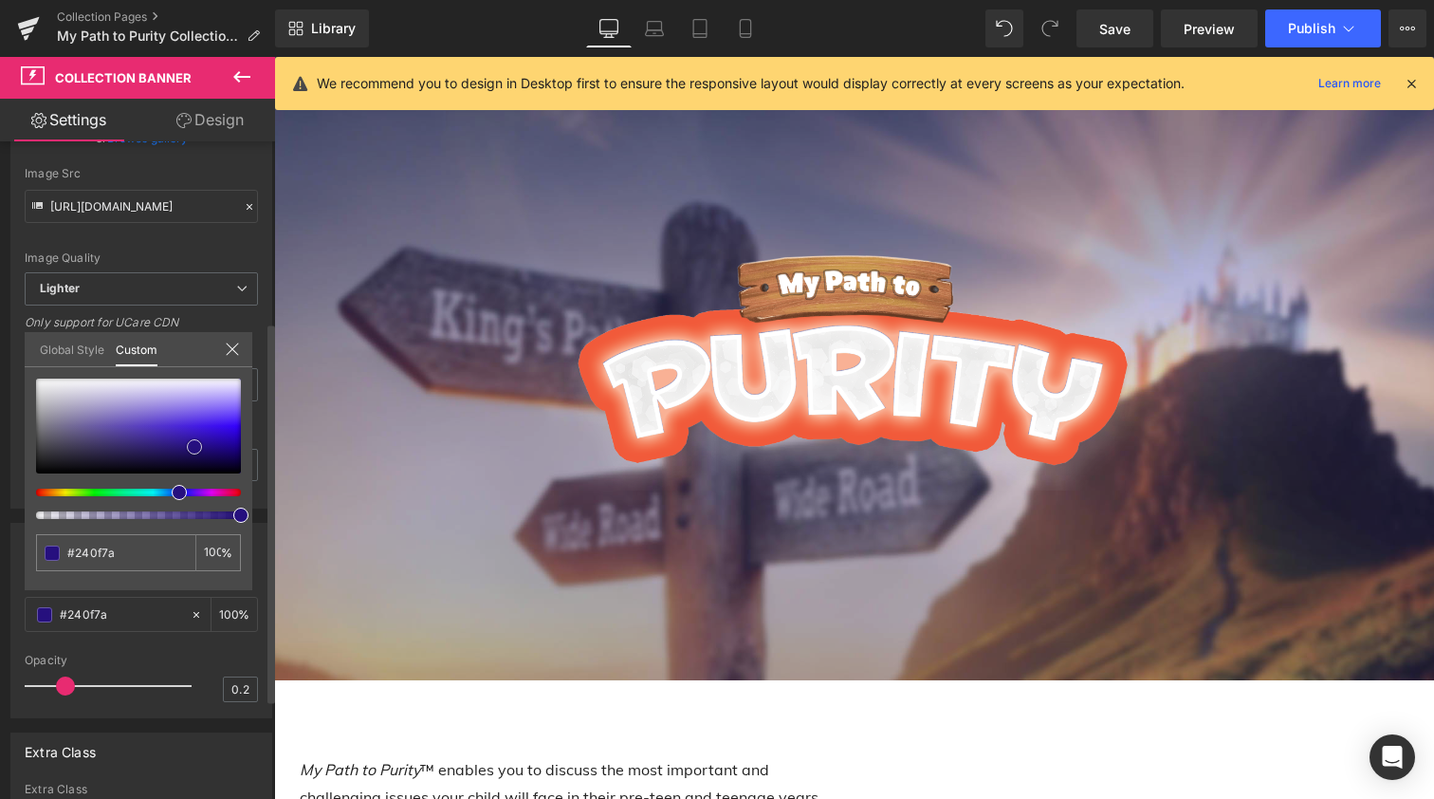
type input "#210c72"
type input "#1e0b69"
type input "#1e0c68"
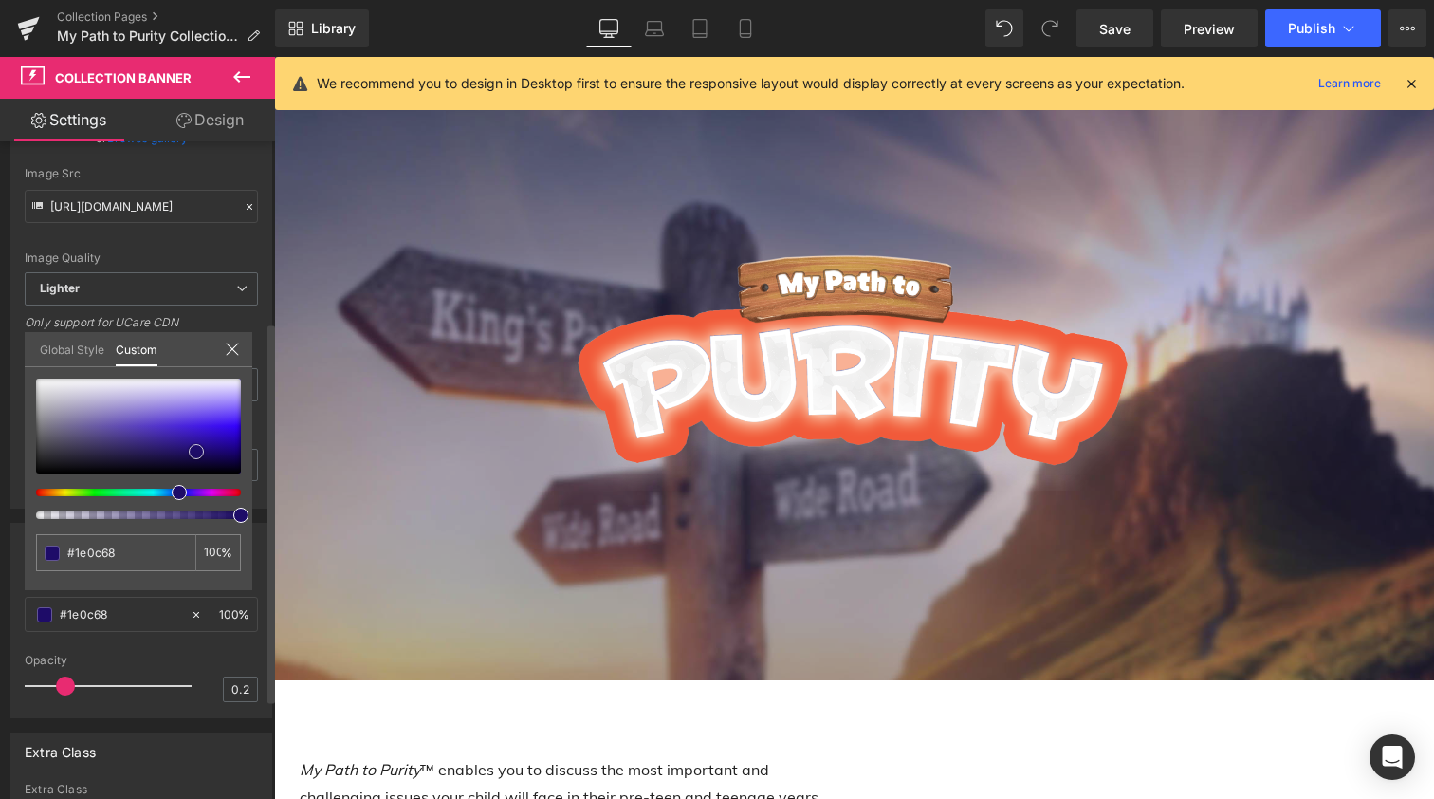
type input "#200c6d"
type input "#240e7b"
type input "#281088"
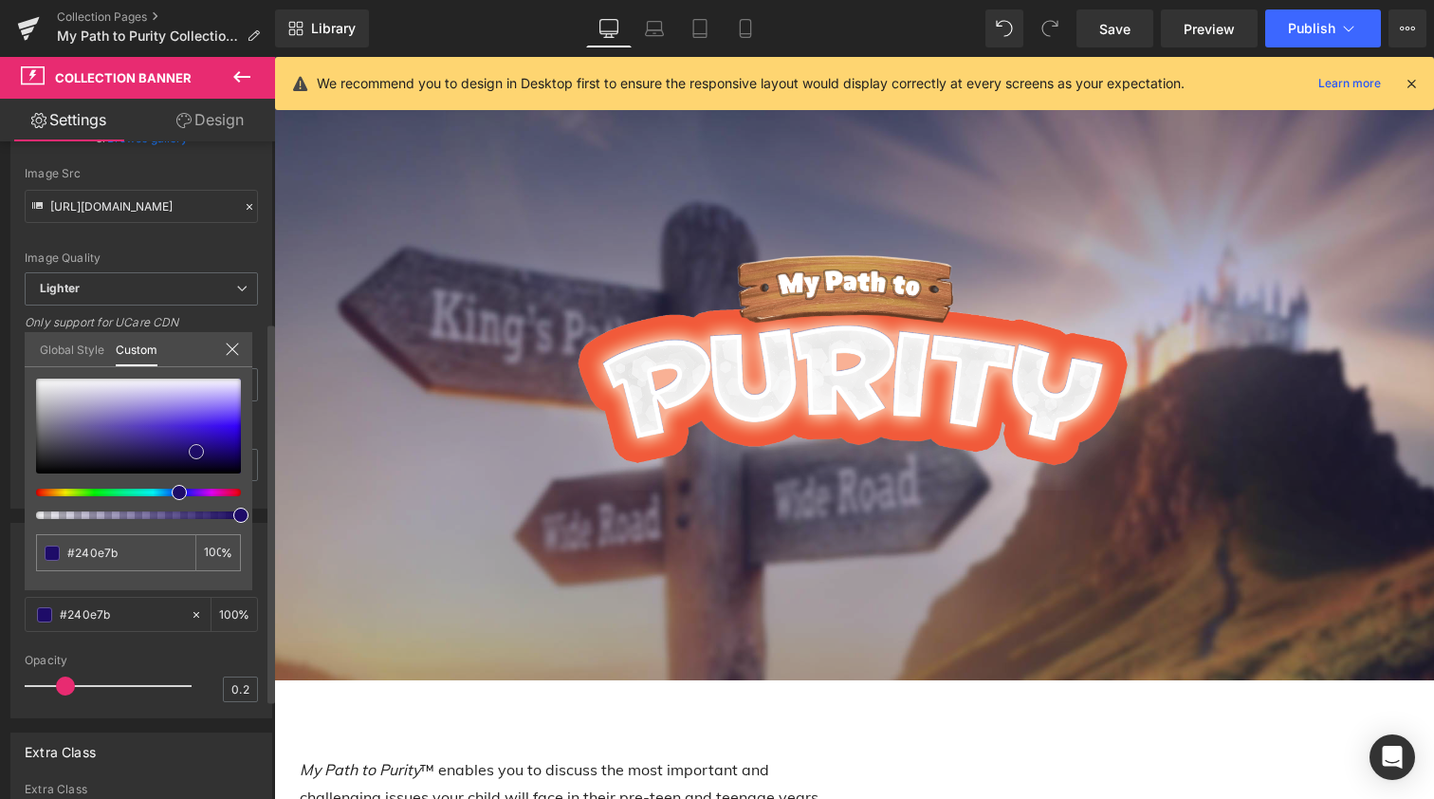
type input "#281088"
type input "#30149d"
type input "#3a1abb"
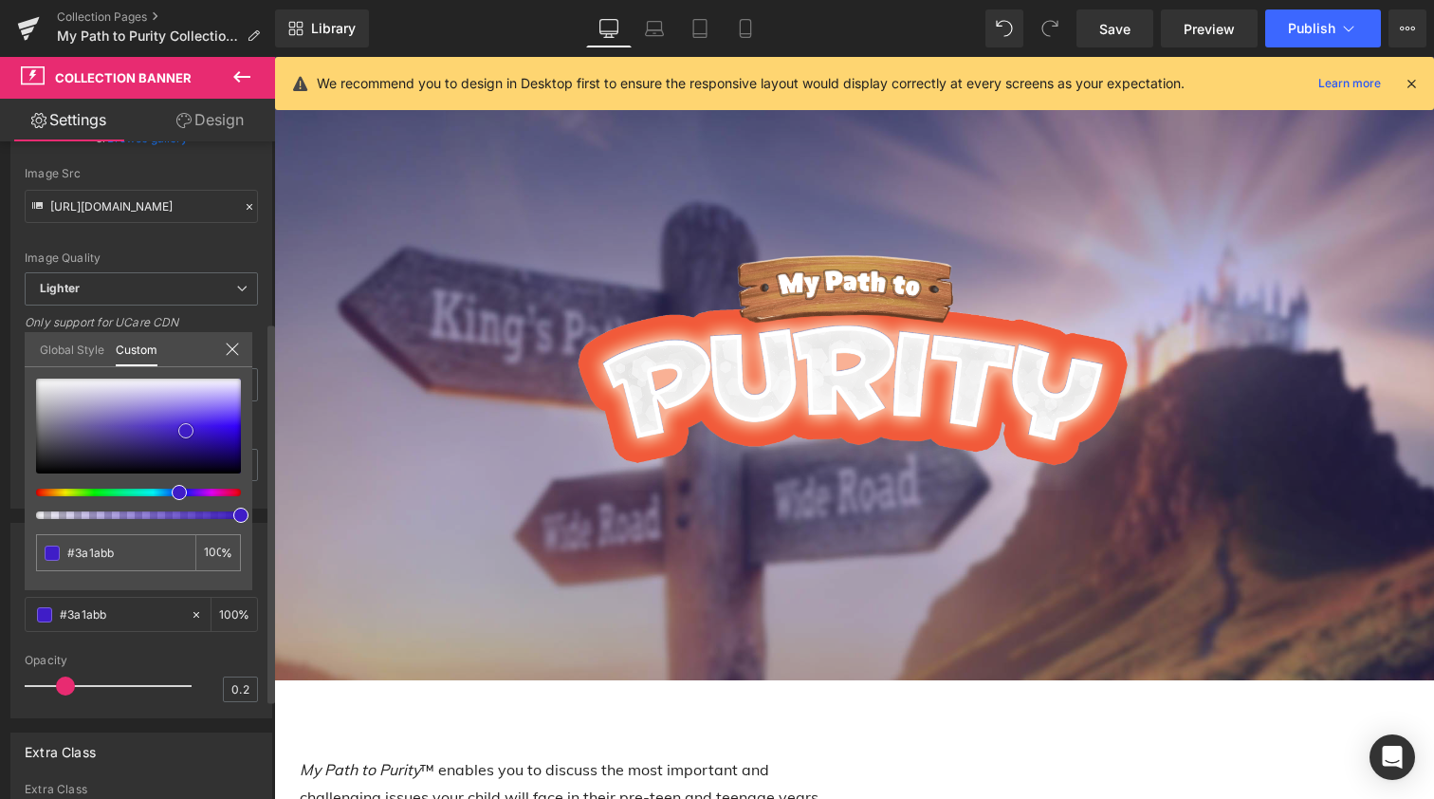
type input "#3f1dc7"
type input "#411fca"
type input "#4322c8"
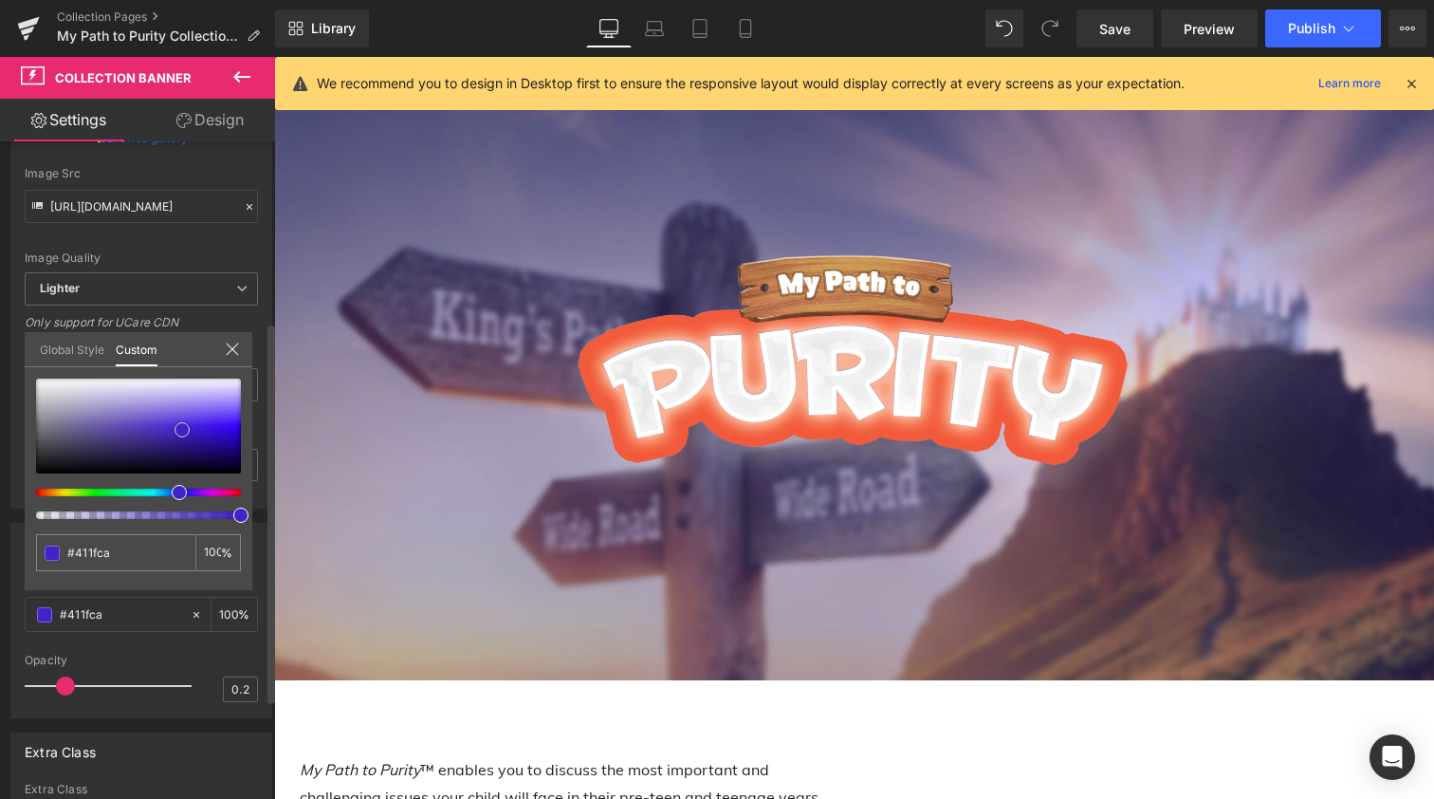
type input "#4322c8"
type input "#4423c7"
type input "#4525c5"
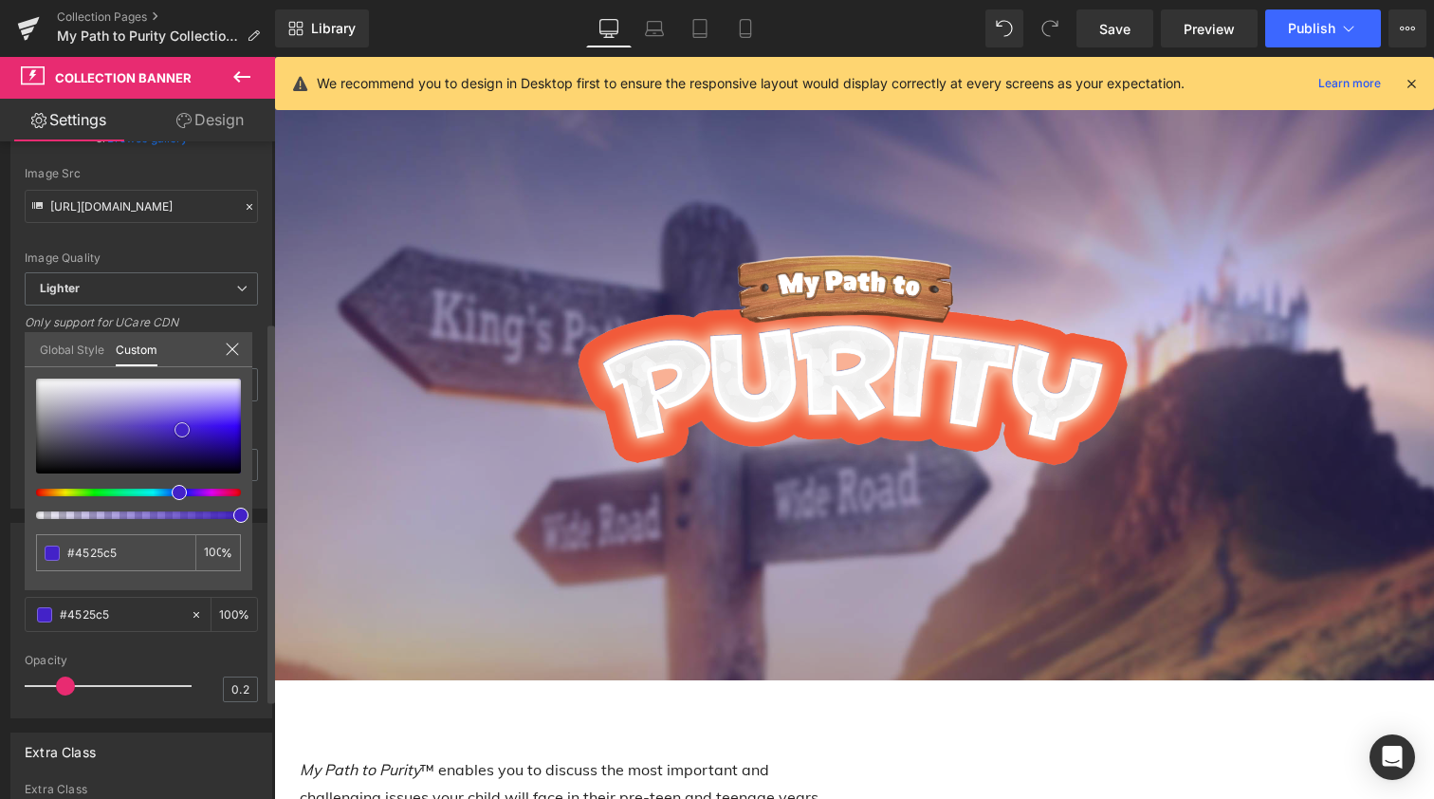
type input "#4626c3"
type input "#4729c1"
type input "#482bbf"
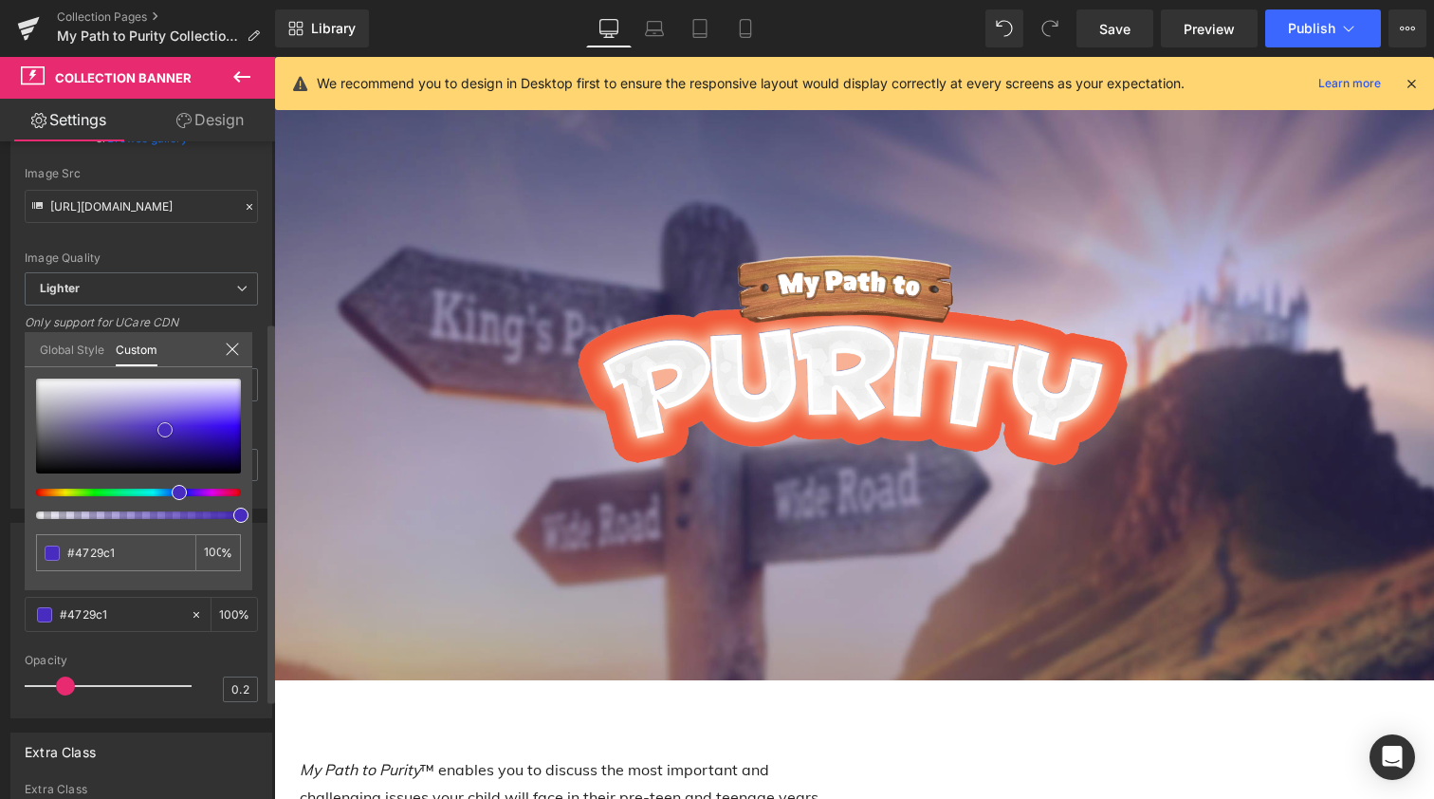
type input "#482bbf"
type input "#492cbe"
type input "#4a2dbc"
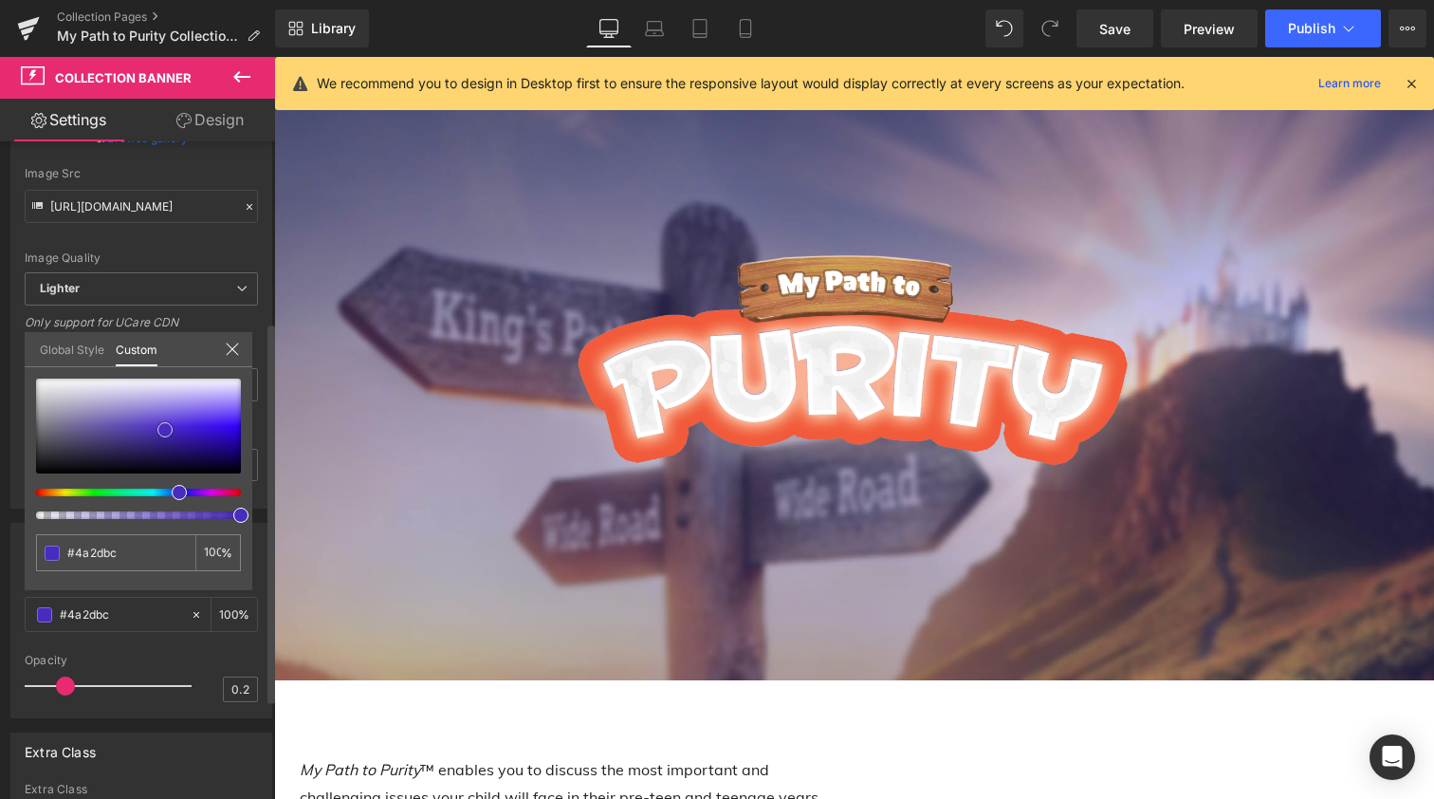
type input "#4c31b9"
type input "#4d33b6"
type input "#4e34b5"
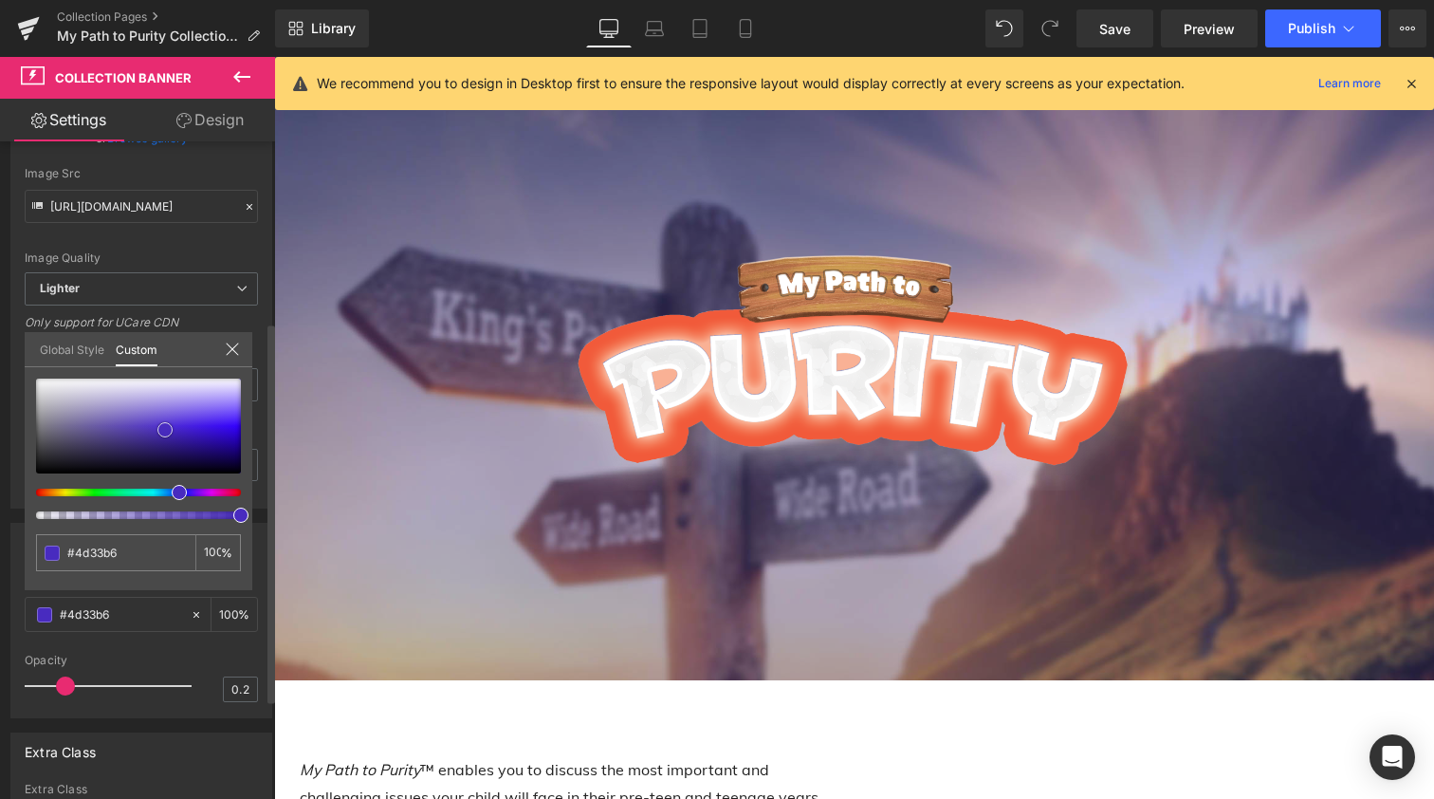
type input "#4e34b5"
type input "#4f37b3"
type input "#5139b1"
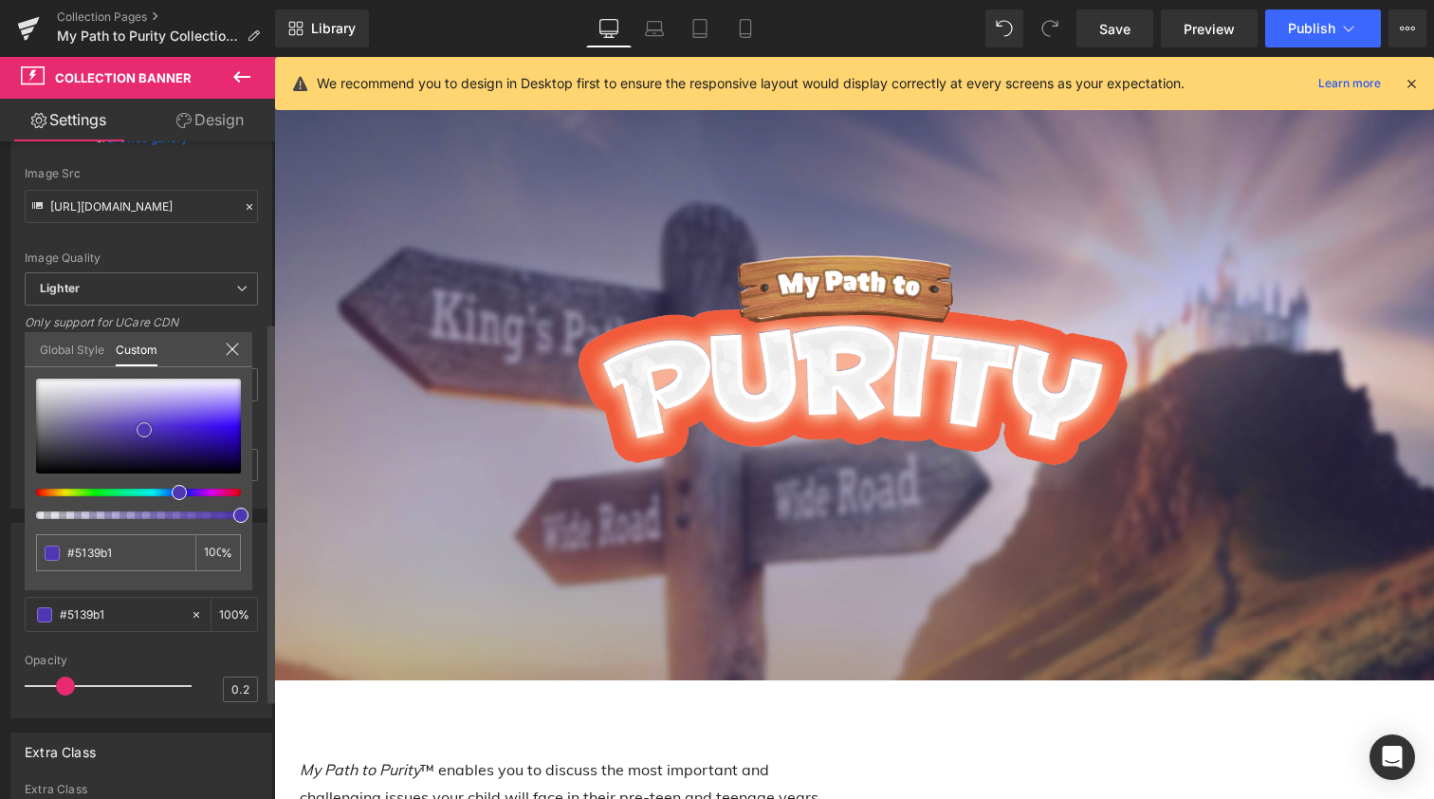
type input "#523aaf"
type input "#523bae"
type input "#533cad"
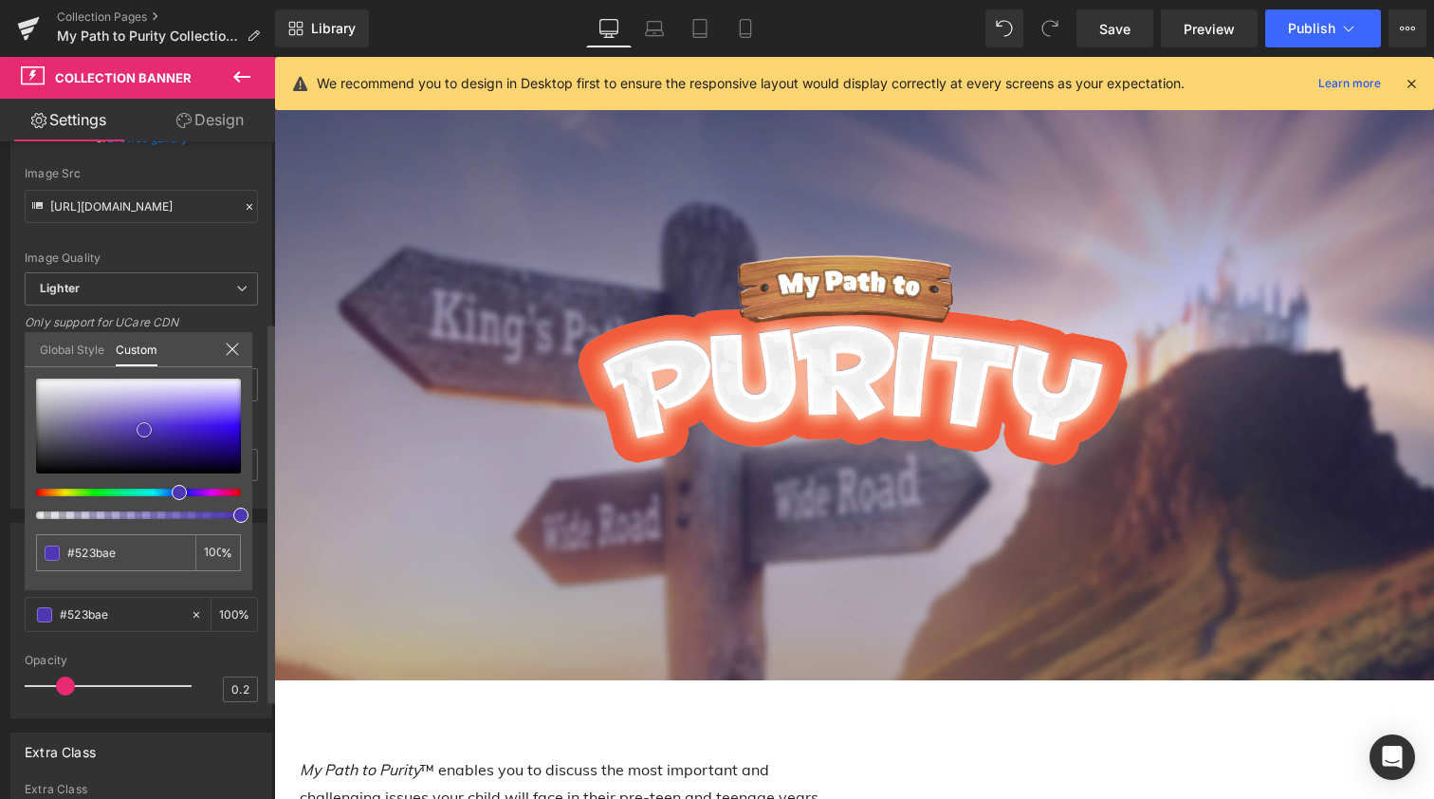
type input "#533cad"
type input "#523ca8"
type input "#533da7"
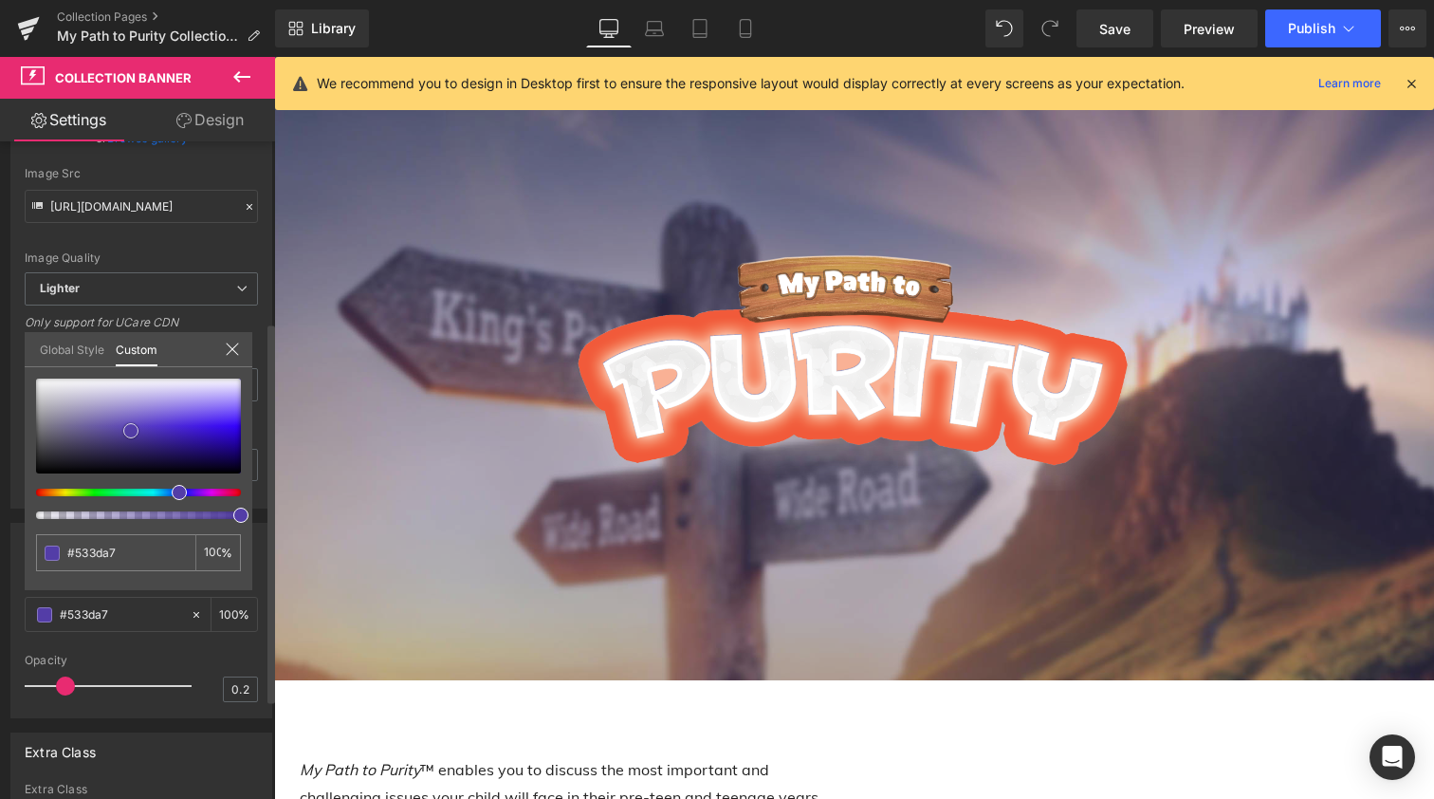
type input "#523ca8"
type input "#5039ac"
type input "#4b2dc2"
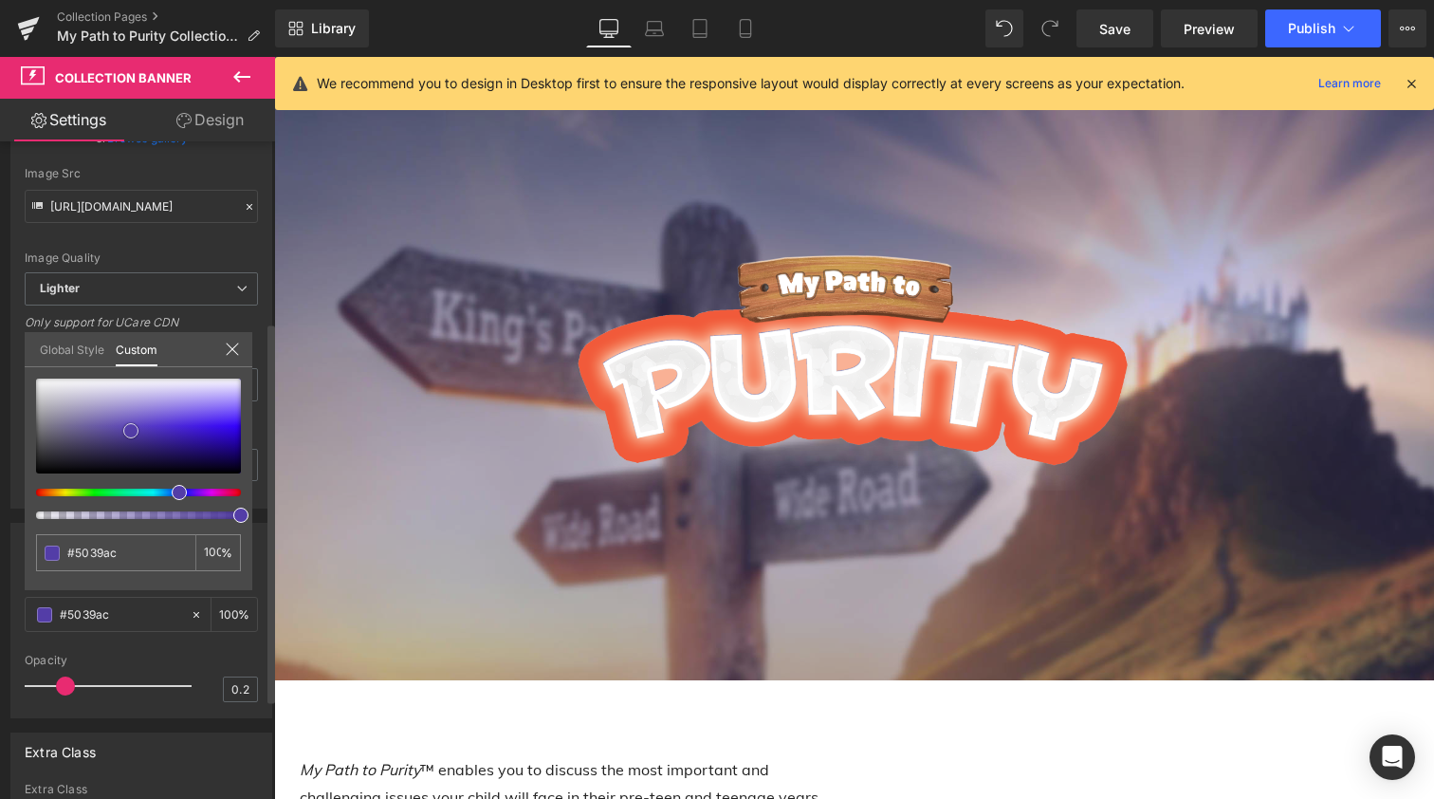
type input "#4b2dc2"
type input "#441fd4"
type input "#3c13e1"
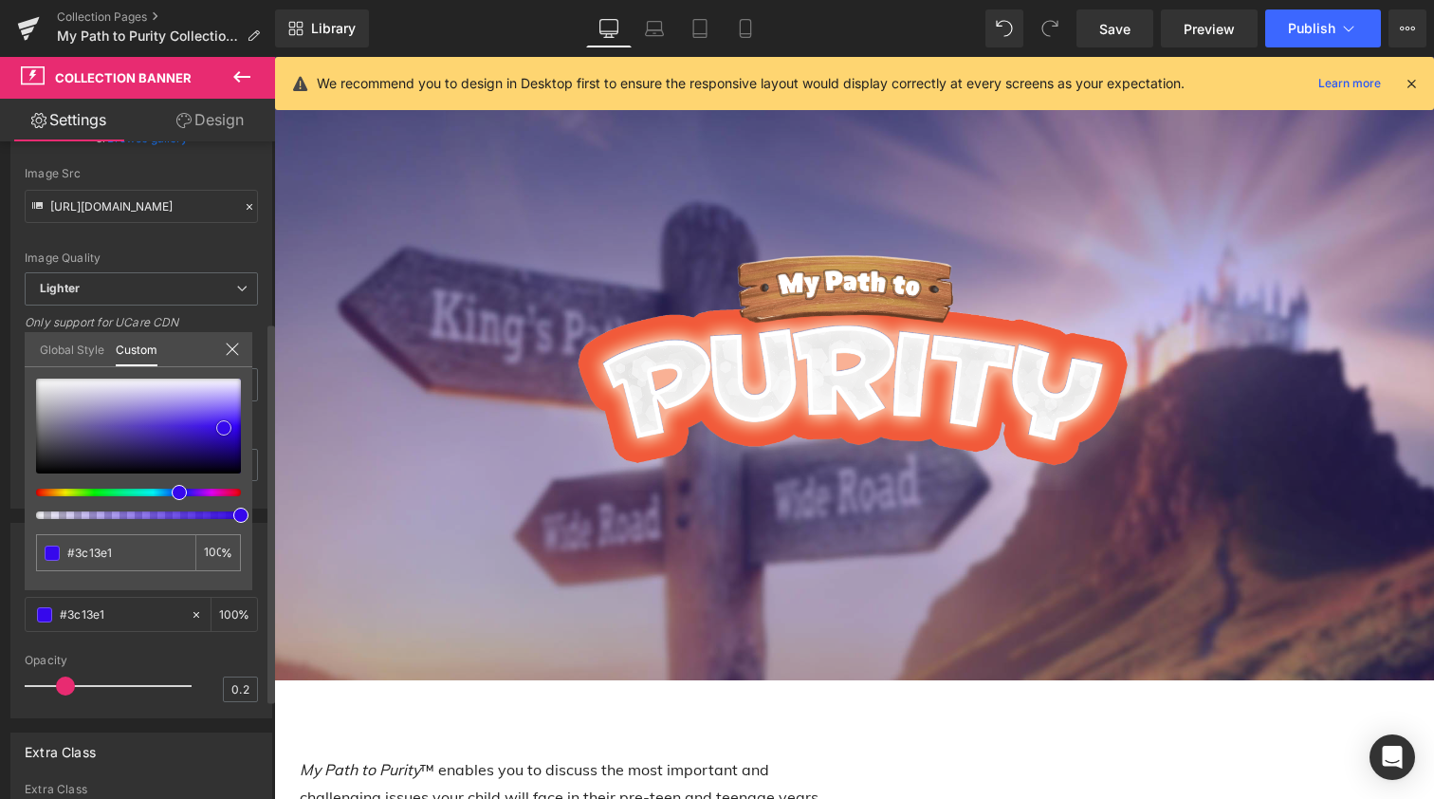
type input "#3608ec"
type input "#3103e7"
type input "#2b00db"
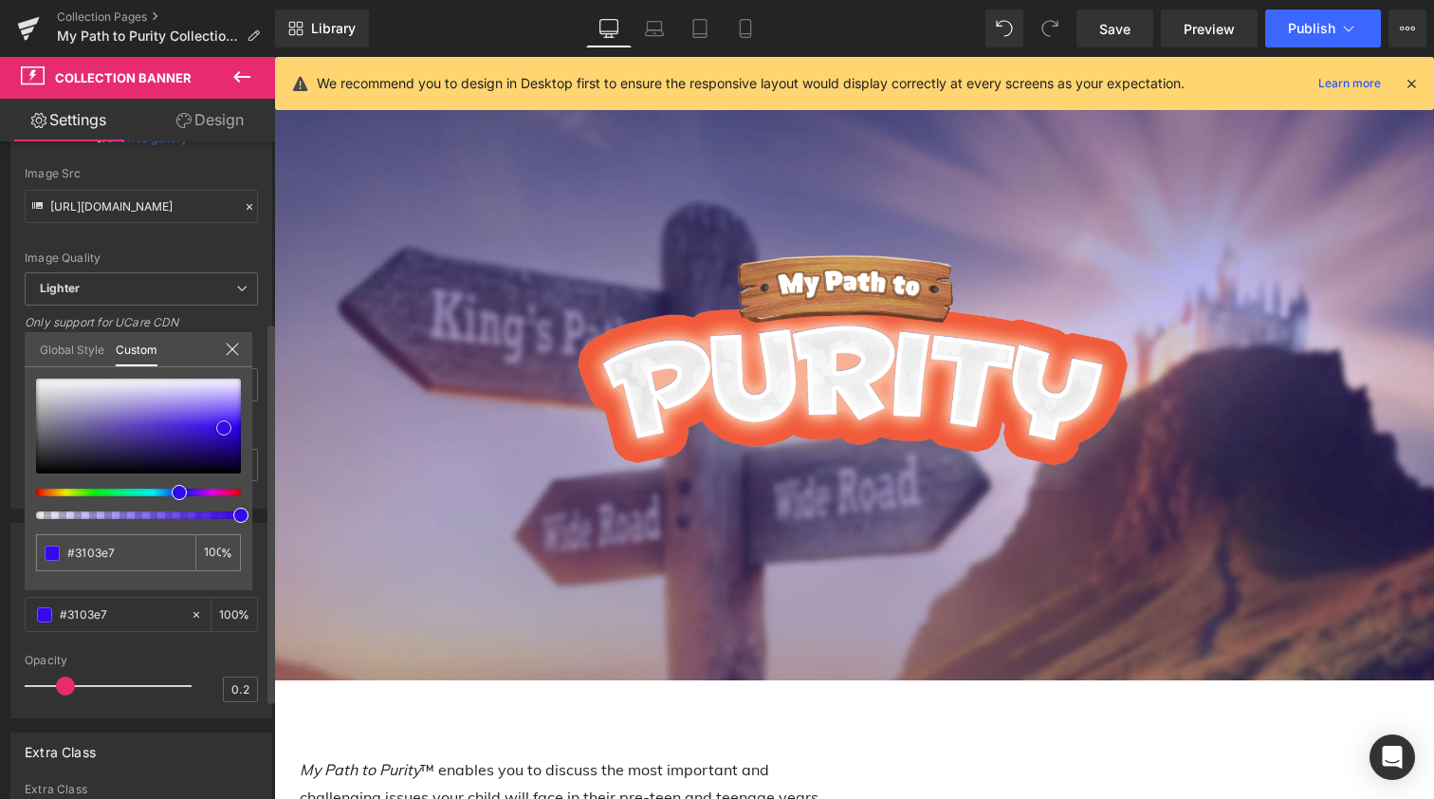
type input "#2b00db"
type input "#2900d1"
type input "#2600c1"
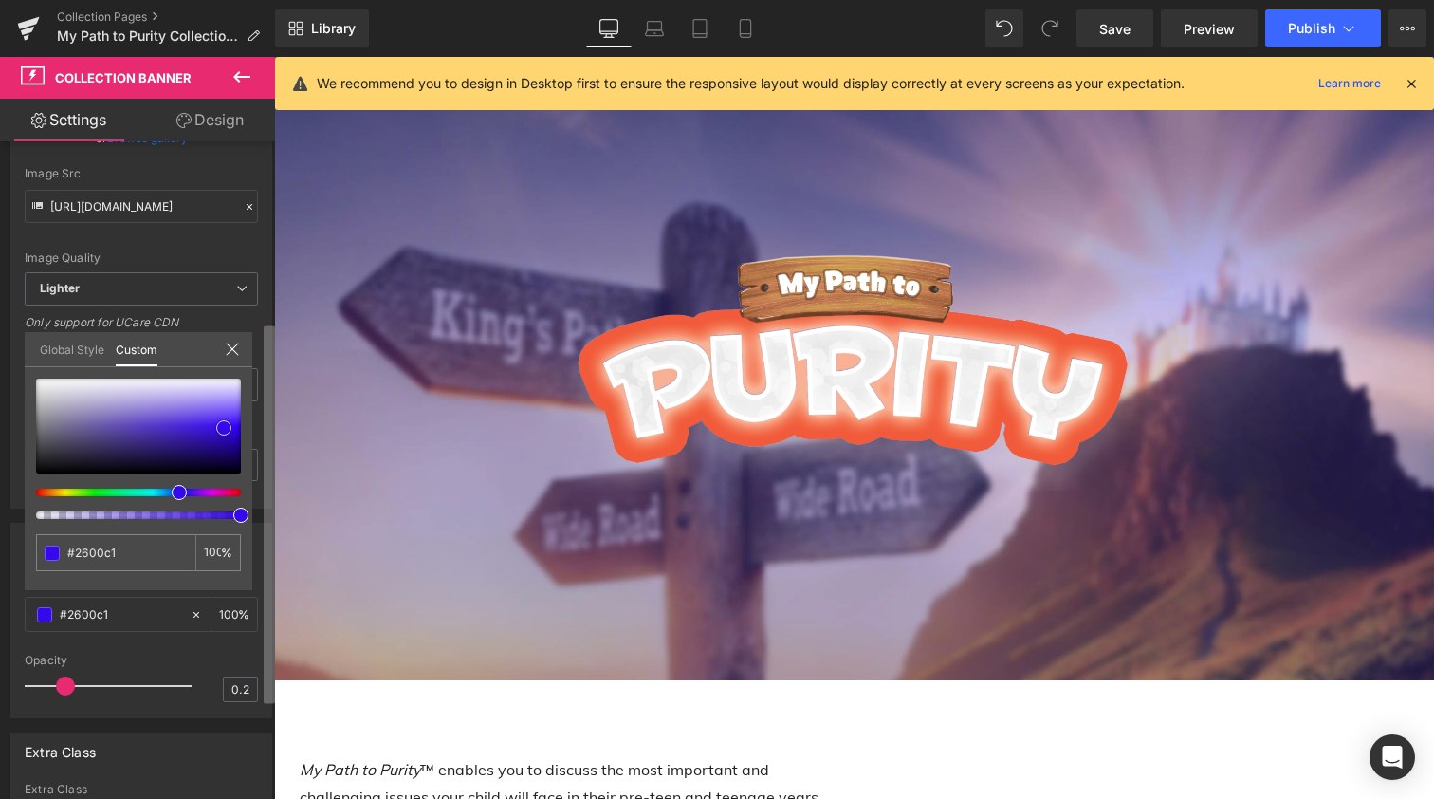
type input "#2500bc"
type input "#2300b2"
type input "#2200ad"
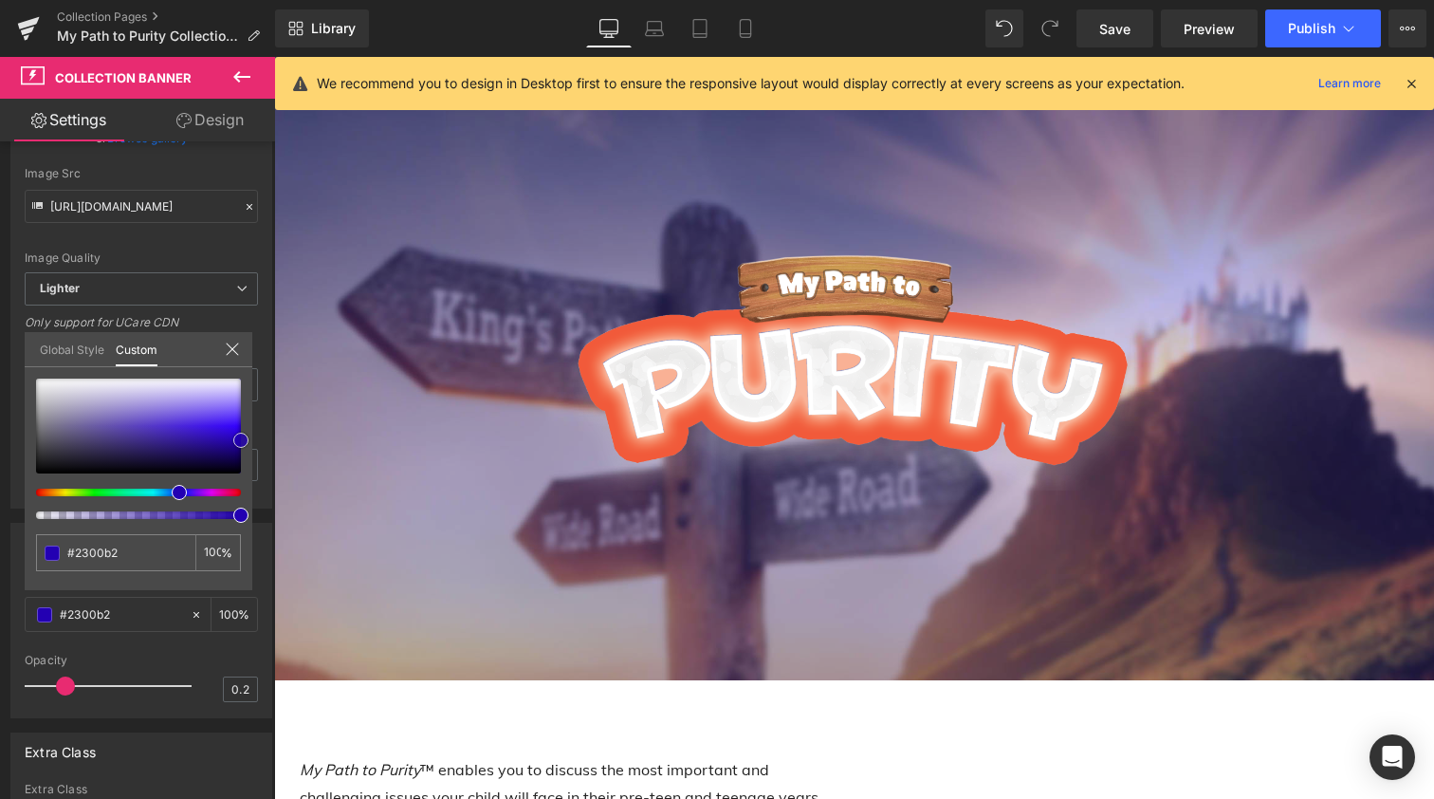
type input "#2200ad"
type input "#2100a8"
type input "#2200ad"
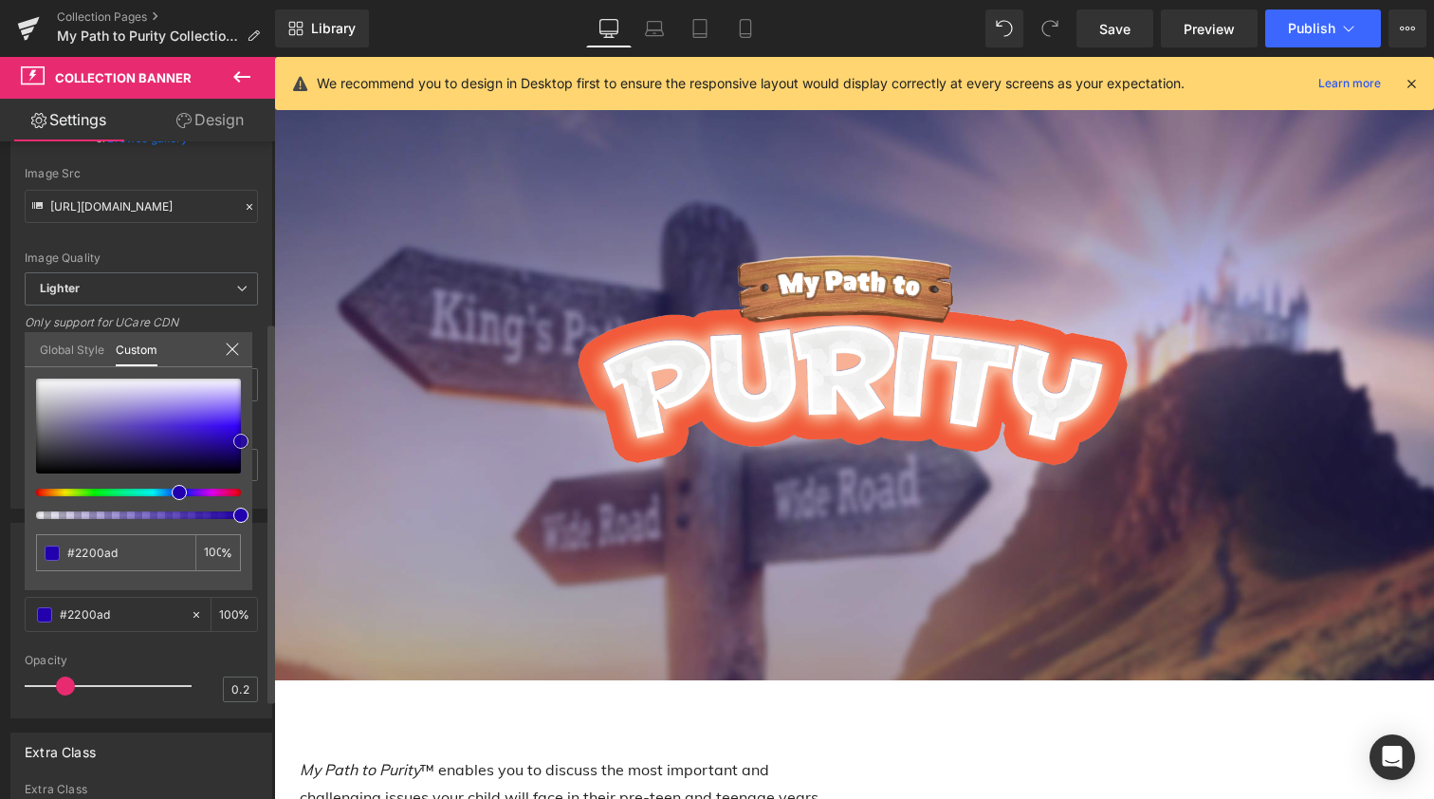
type input "#2400b7"
type input "#2500bc"
type input "#2600c1"
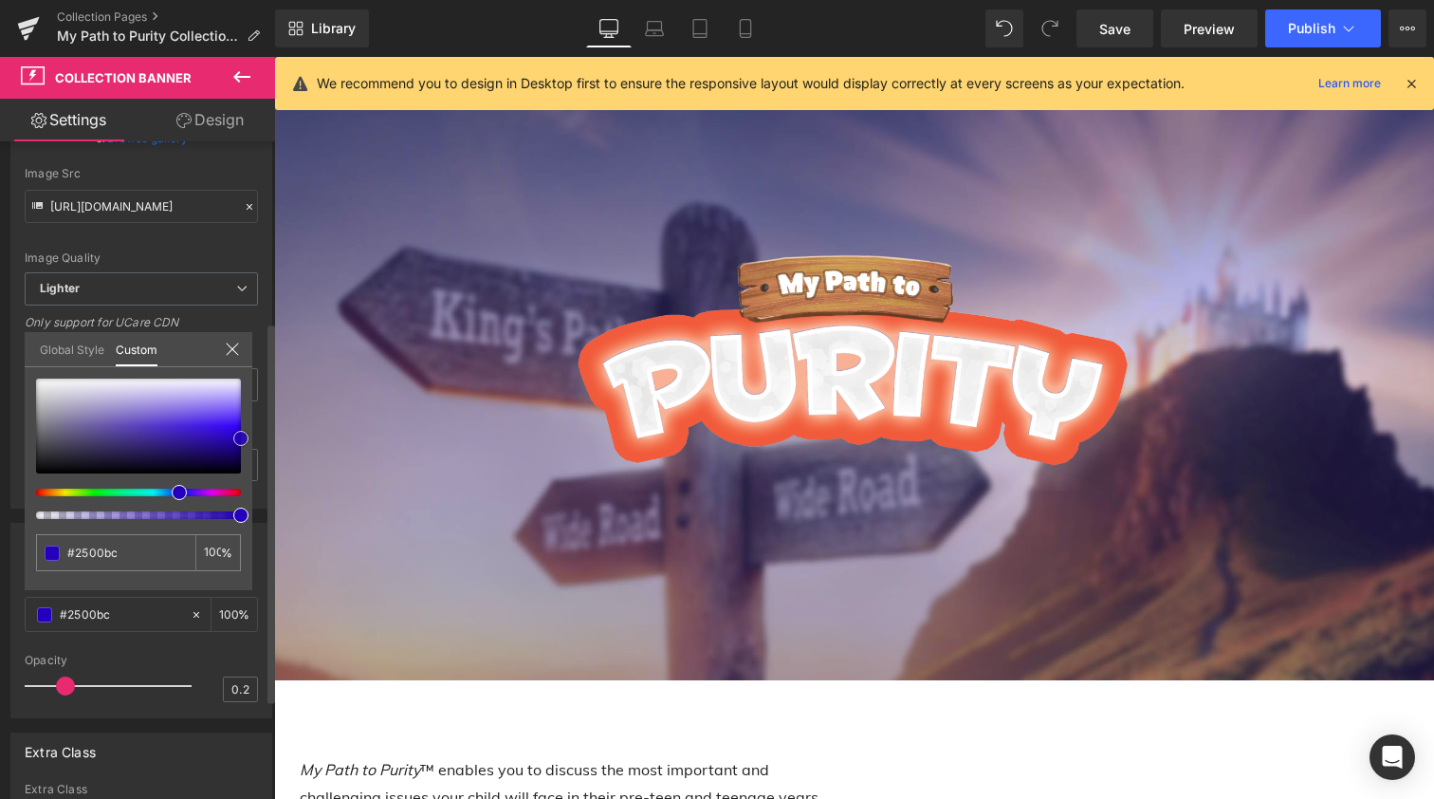
type input "#2600c1"
type input "#2700c6"
drag, startPoint x: 215, startPoint y: 428, endPoint x: 242, endPoint y: 436, distance: 27.9
click at [242, 436] on span at bounding box center [240, 436] width 15 height 15
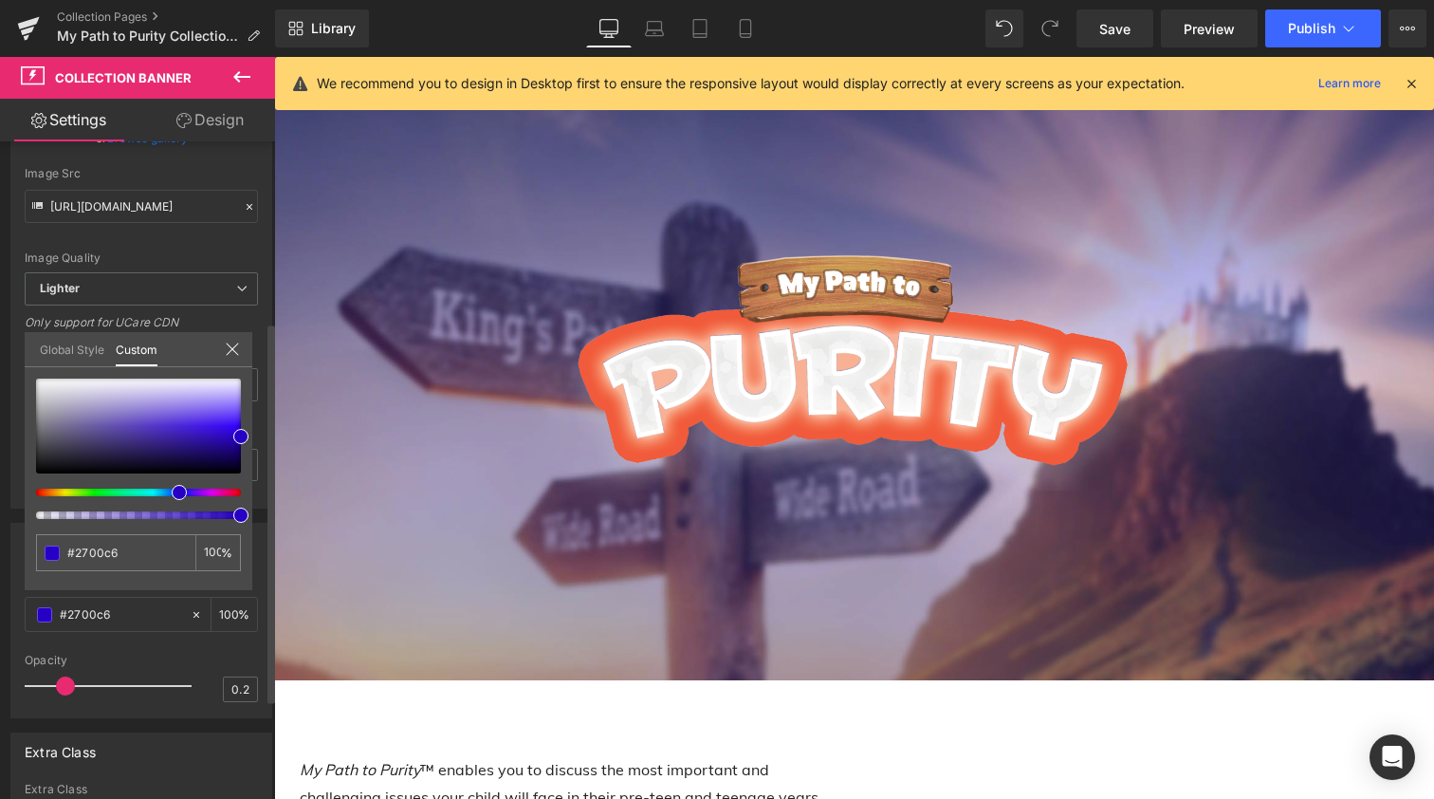
type input "99"
type input "98"
type input "92"
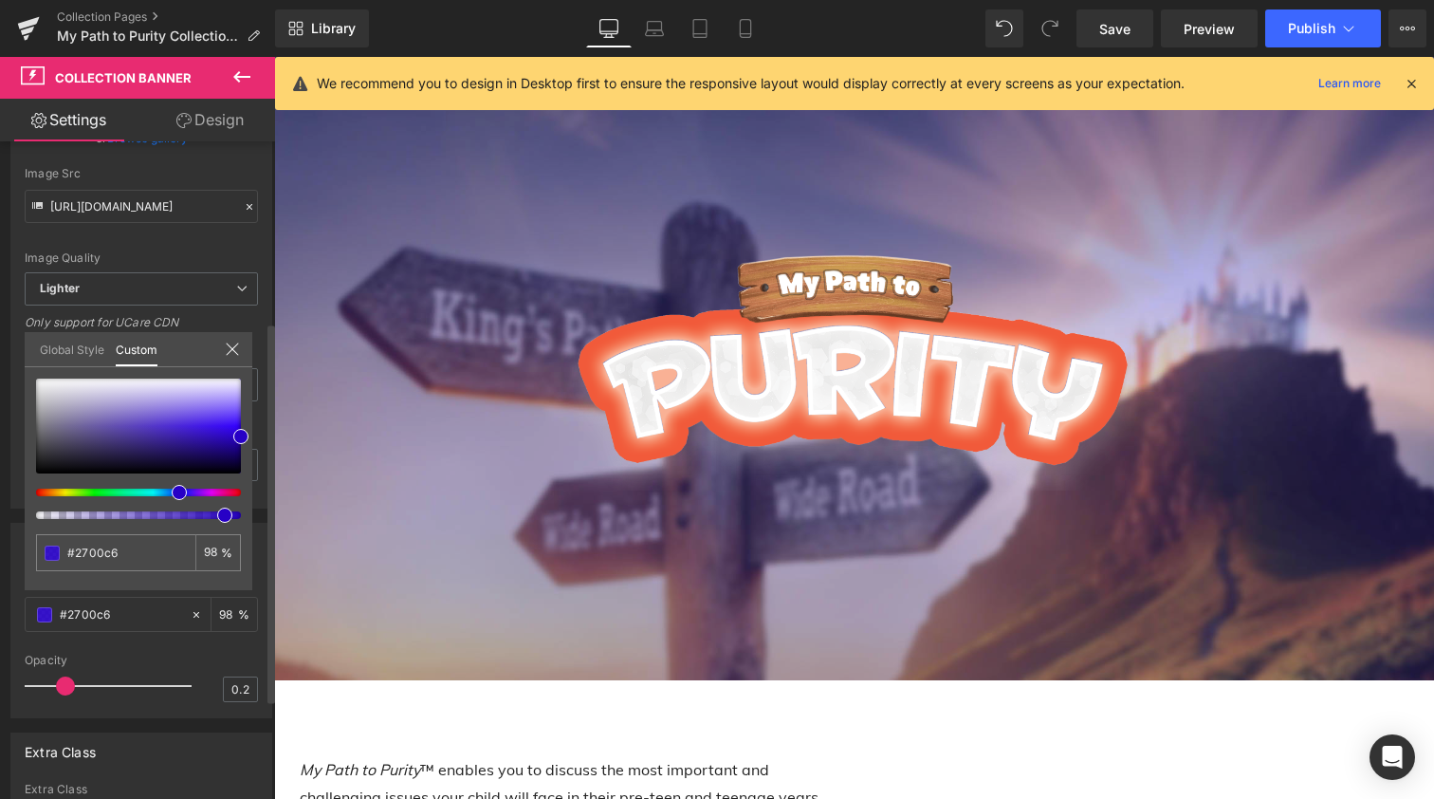
type input "92"
type input "86"
type input "77"
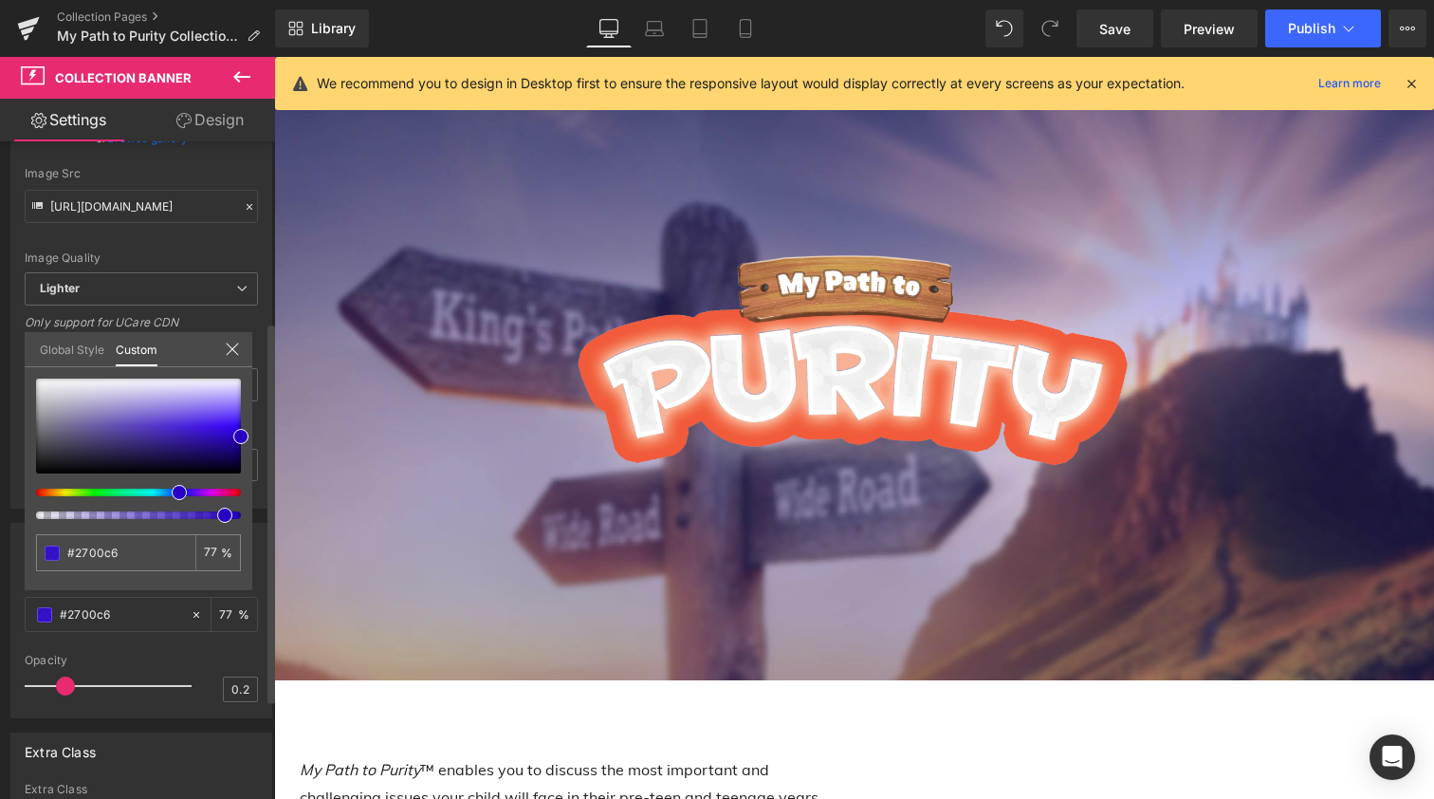
type input "72"
type input "69"
type input "64"
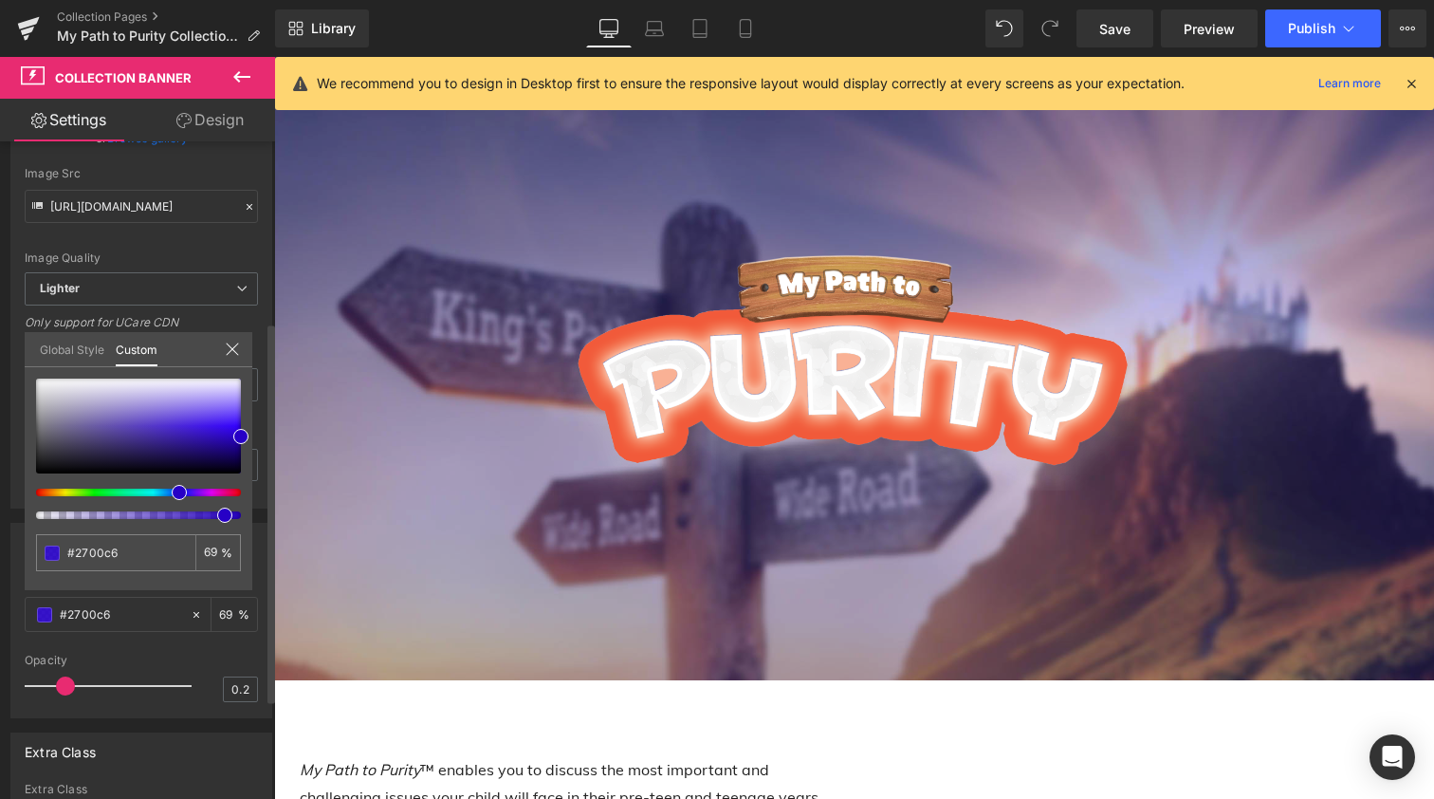
type input "64"
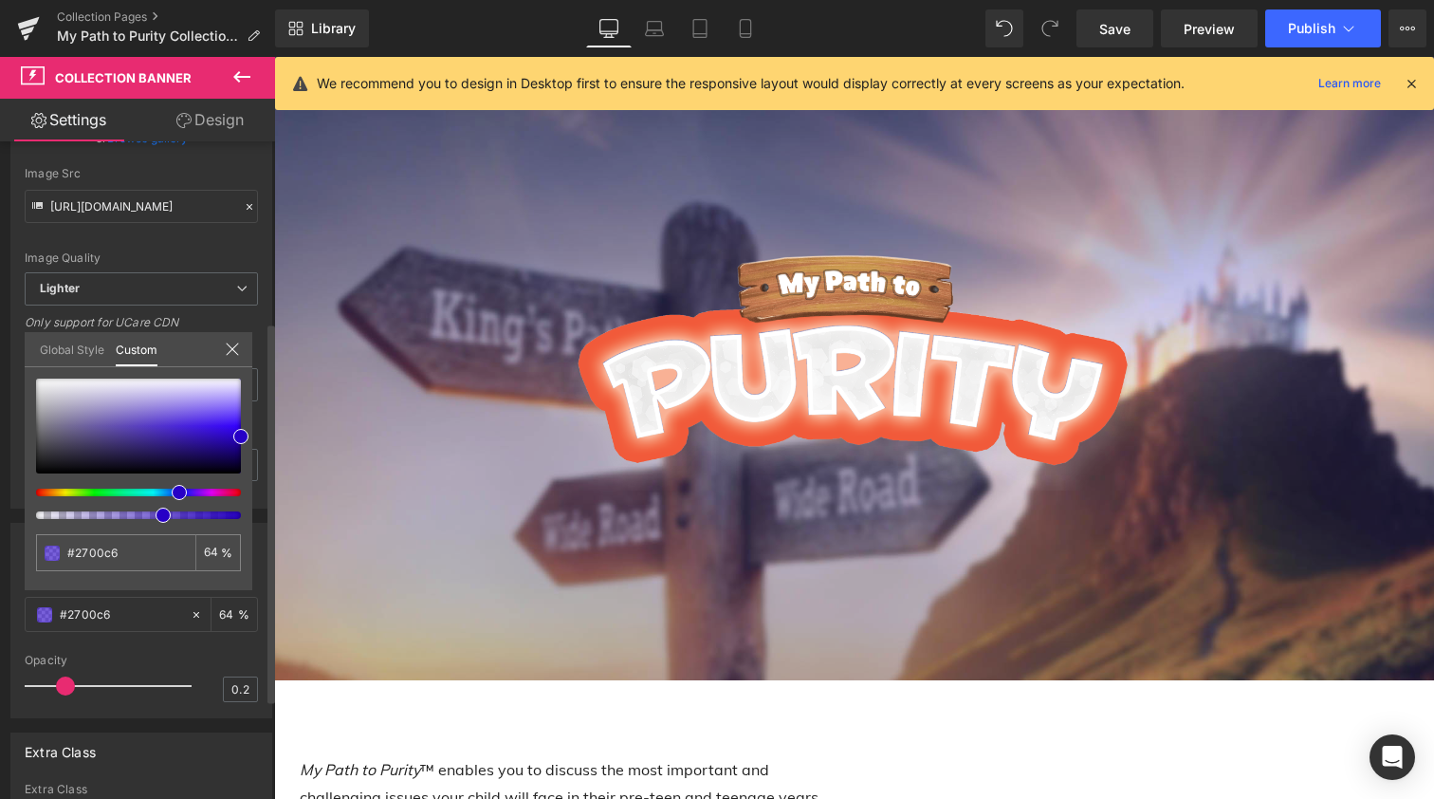
type input "59"
type input "55"
type input "50"
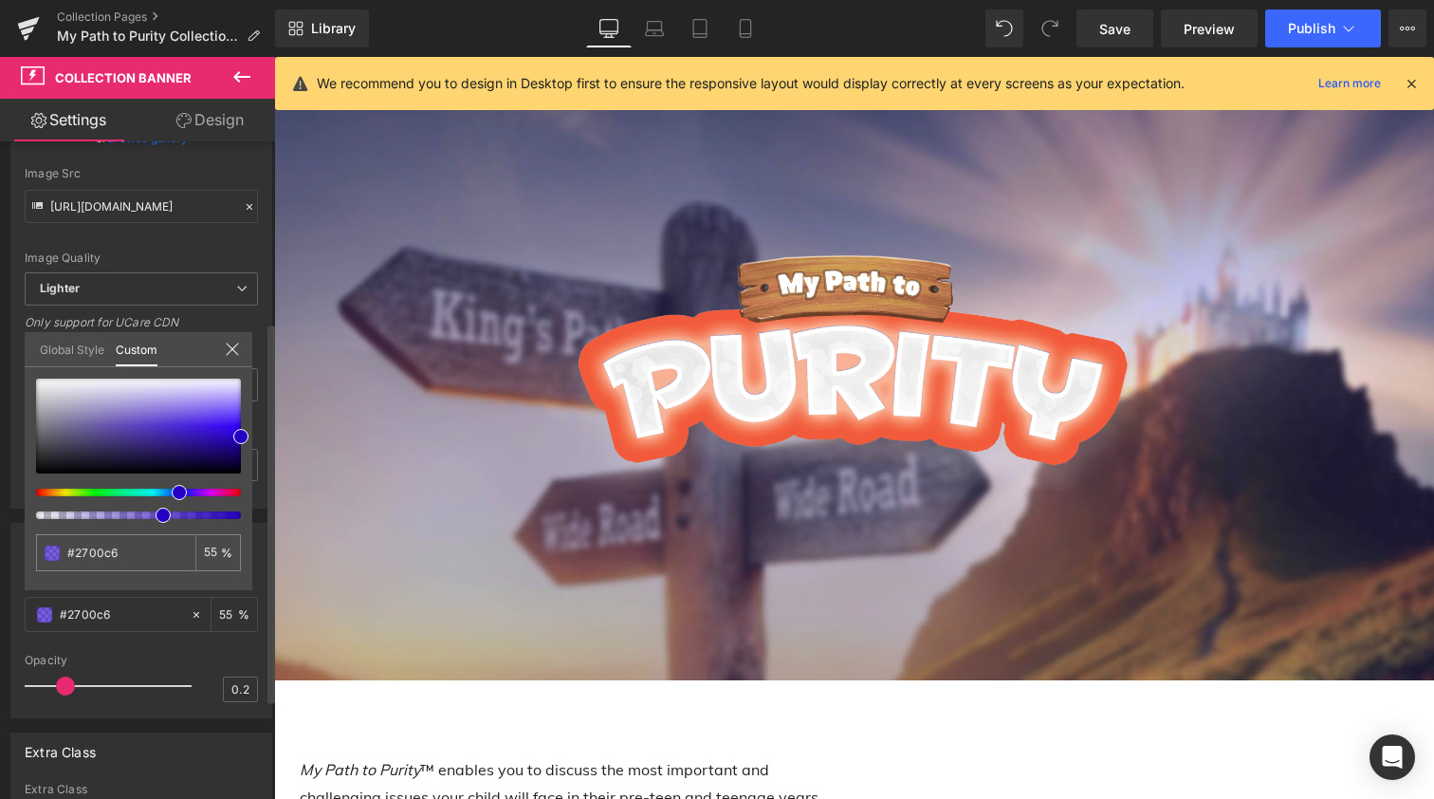
type input "50"
type input "48"
type input "44"
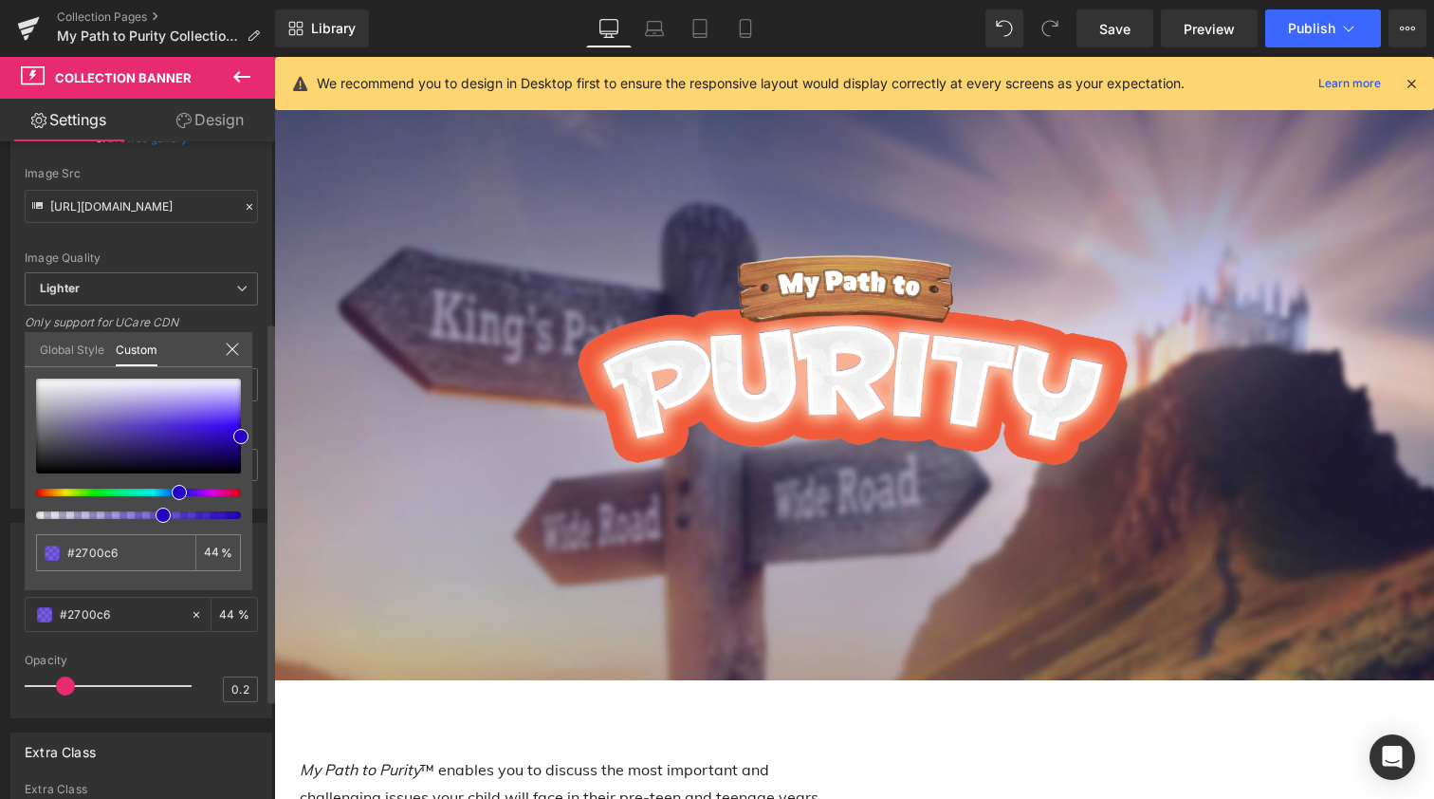
type input "38"
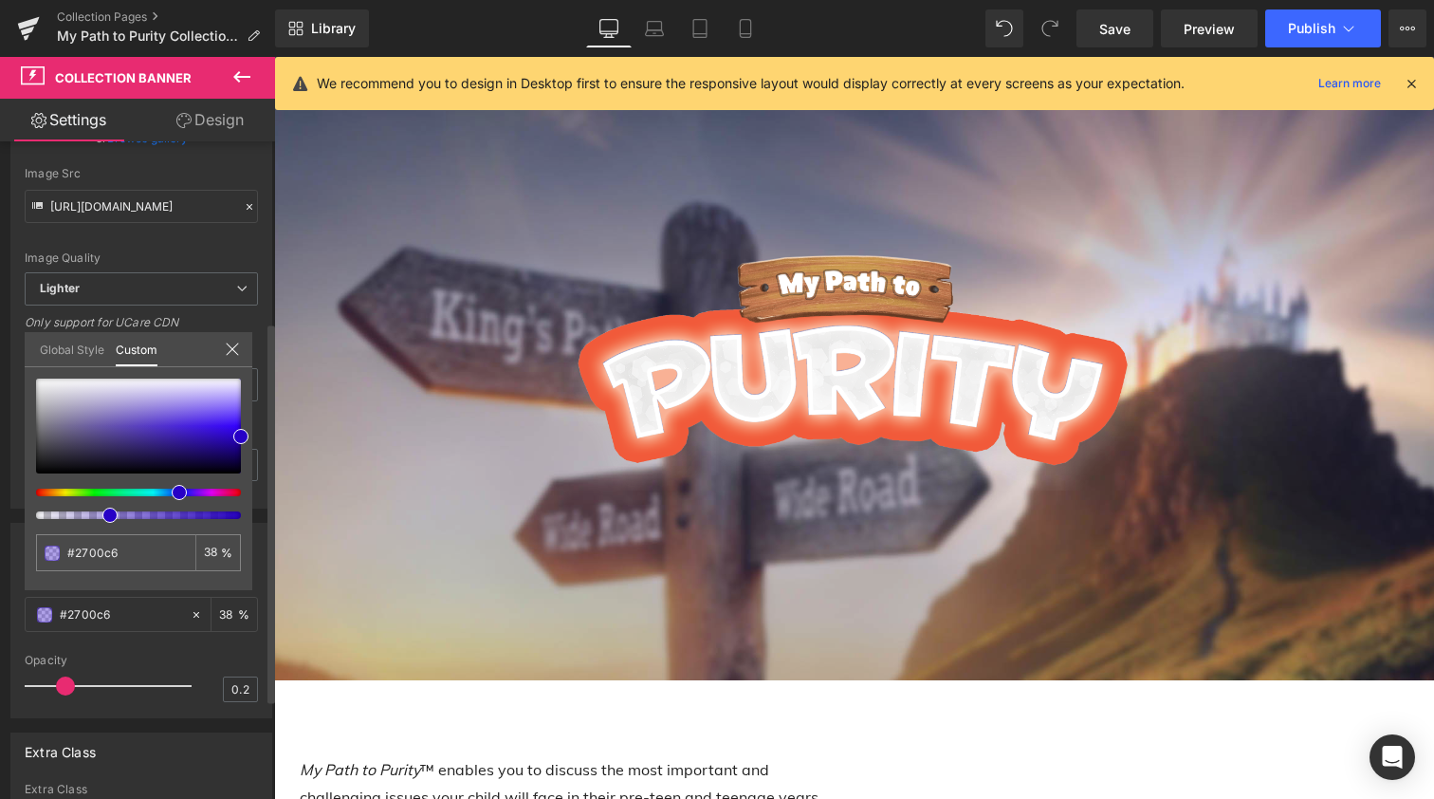
type input "36"
type input "33"
type input "31"
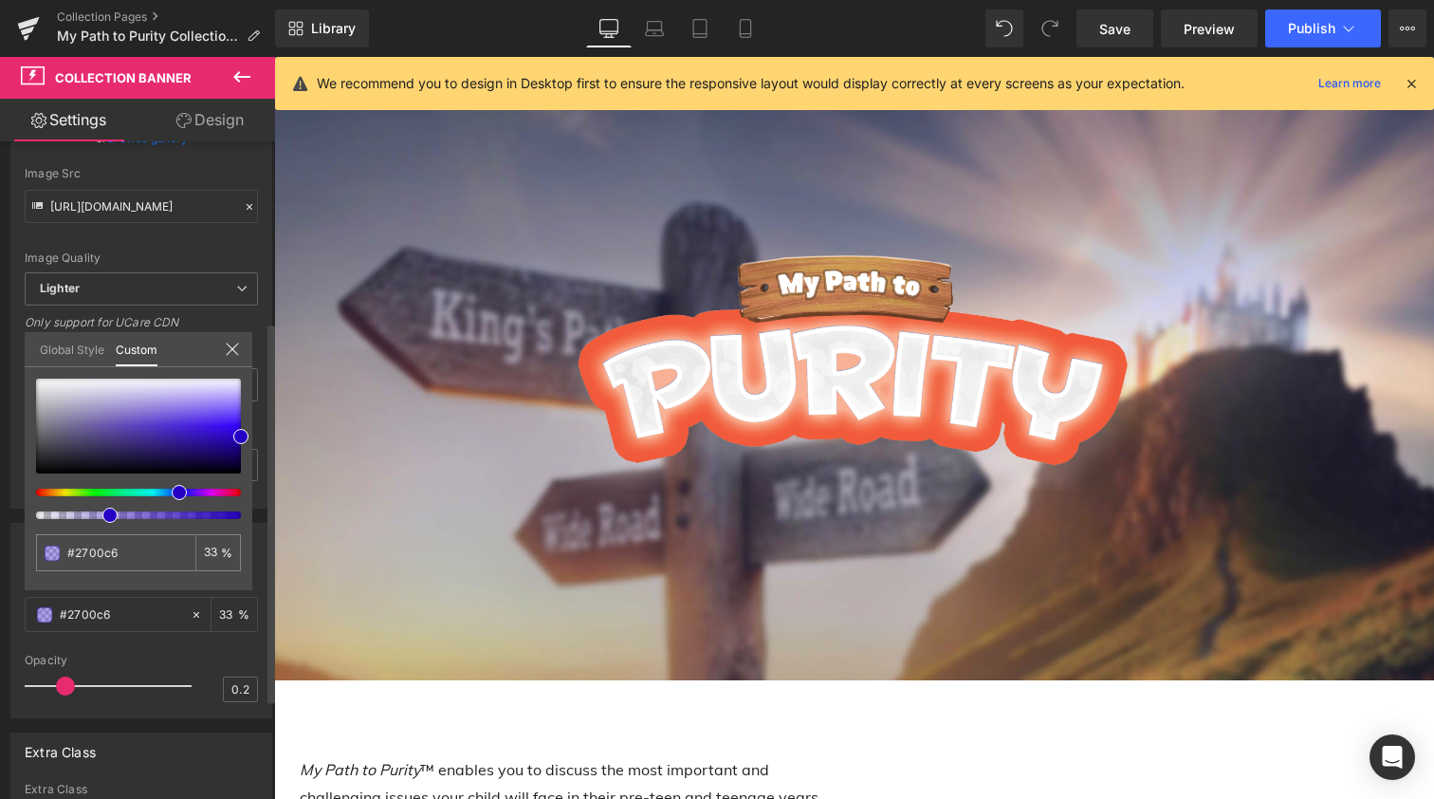
type input "31"
type input "32"
type input "52"
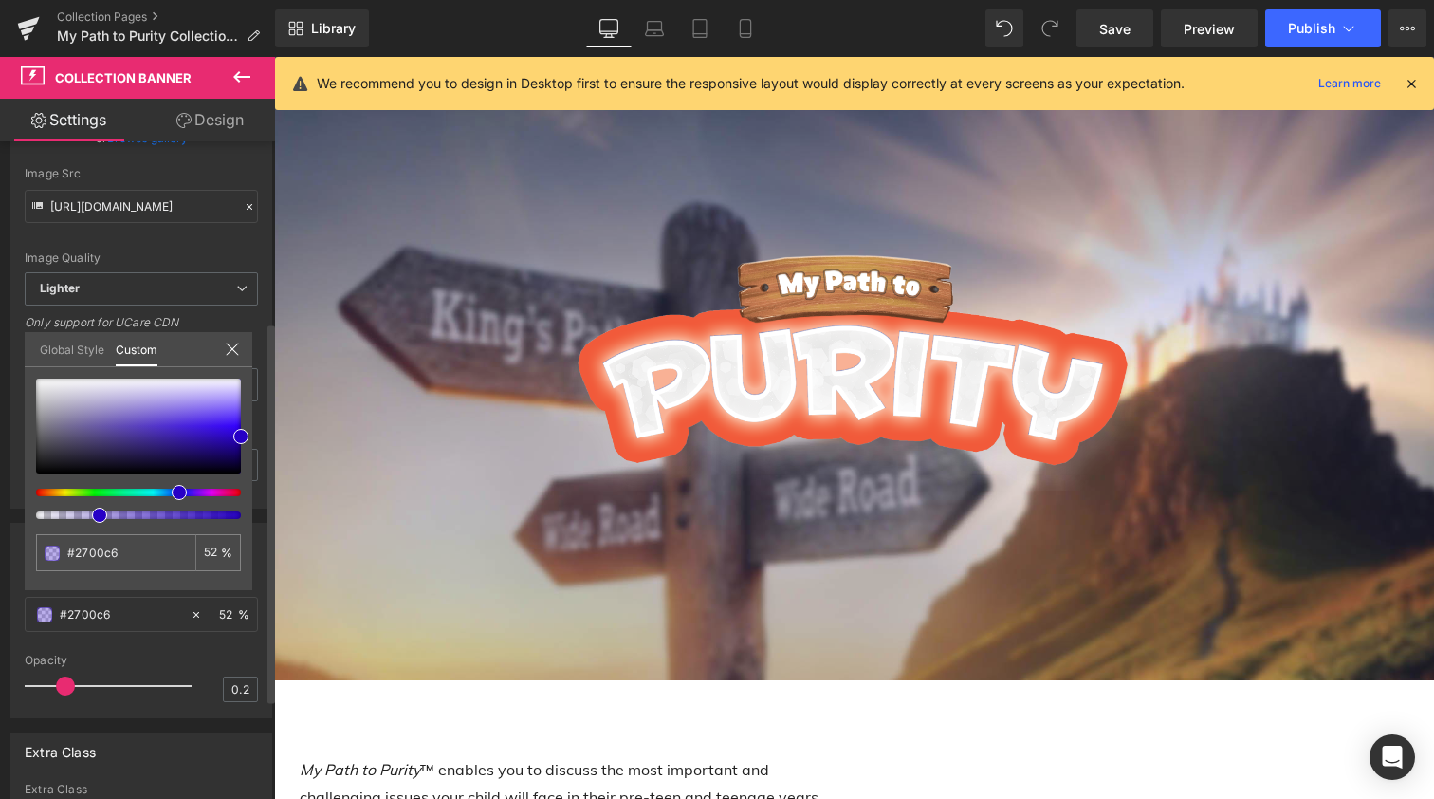
type input "66"
type input "89"
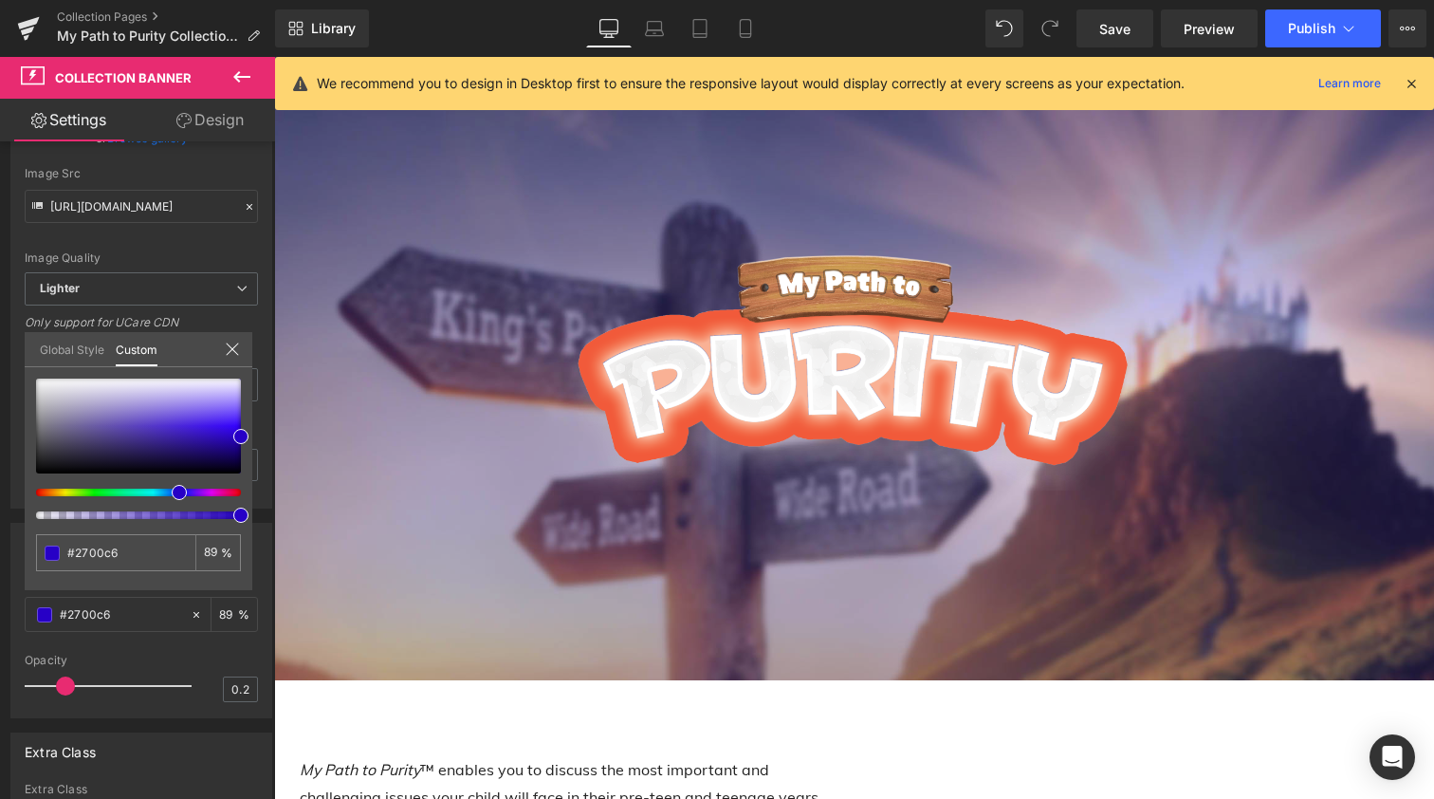
drag, startPoint x: 517, startPoint y: 576, endPoint x: 372, endPoint y: 503, distance: 162.5
type input "#4f00c6"
type input "100"
type input "#4f00c6"
type input "100"
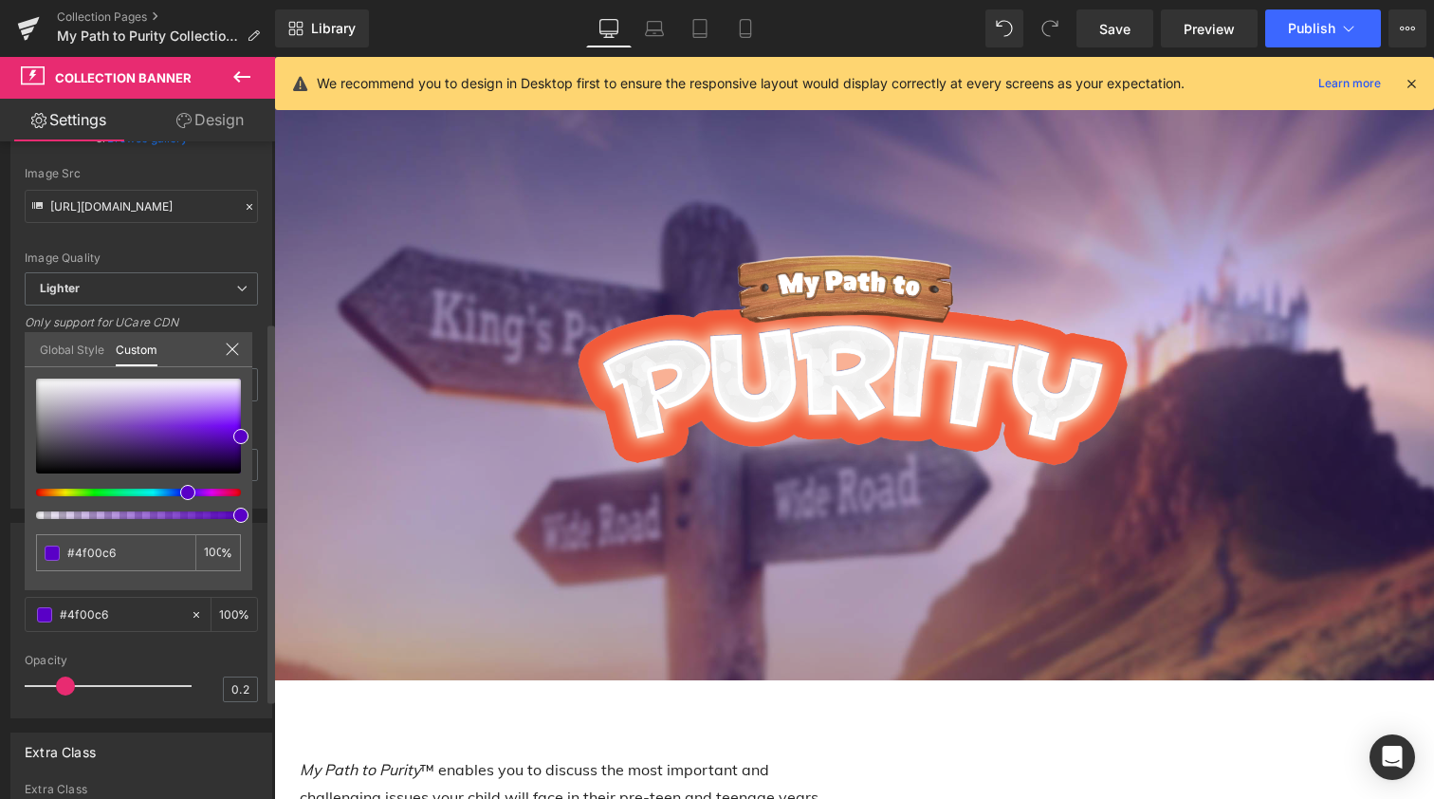
type input "#5900c6"
type input "#7a00c6"
type input "#8b00c6"
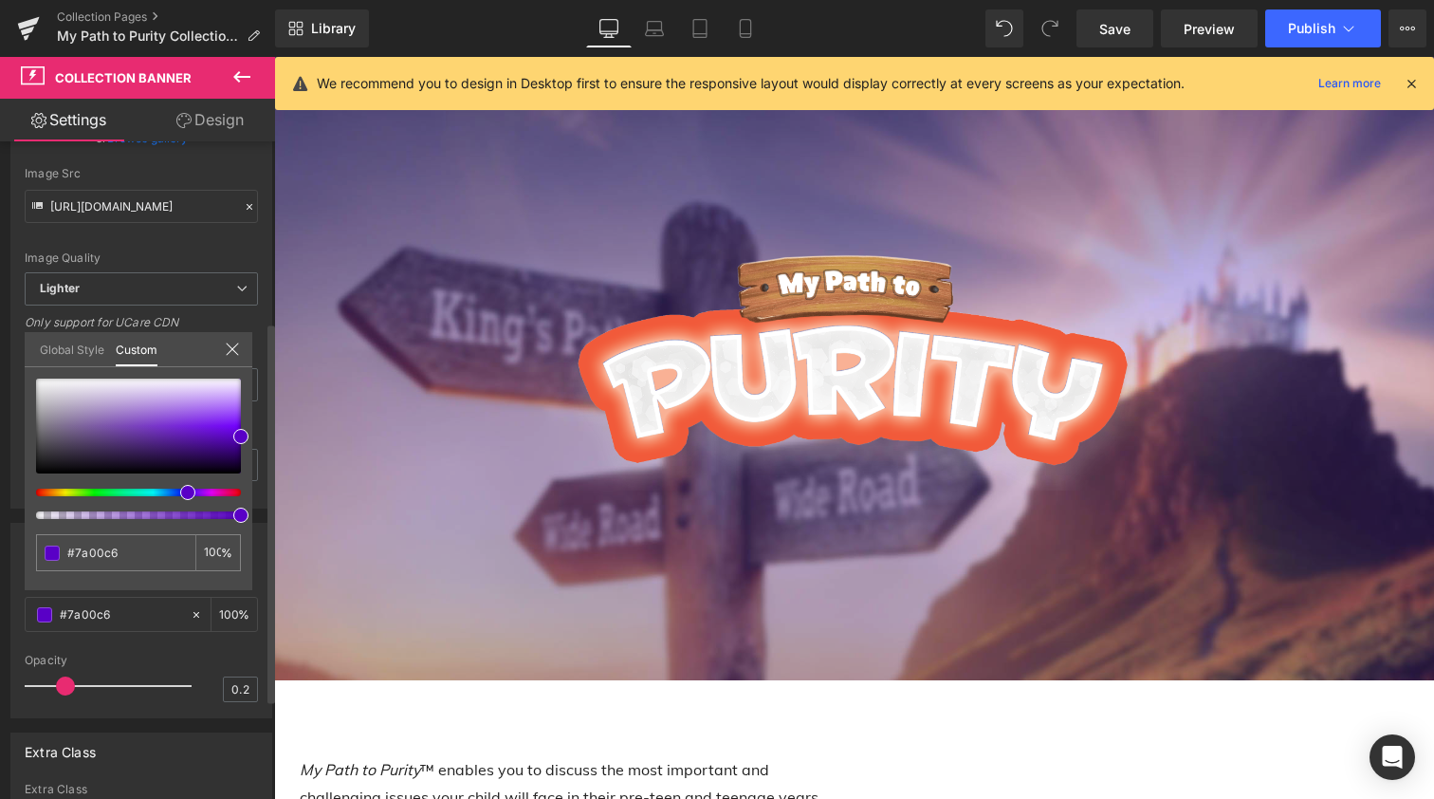
type input "#8b00c6"
type input "#9500c6"
type input "#9b00c6"
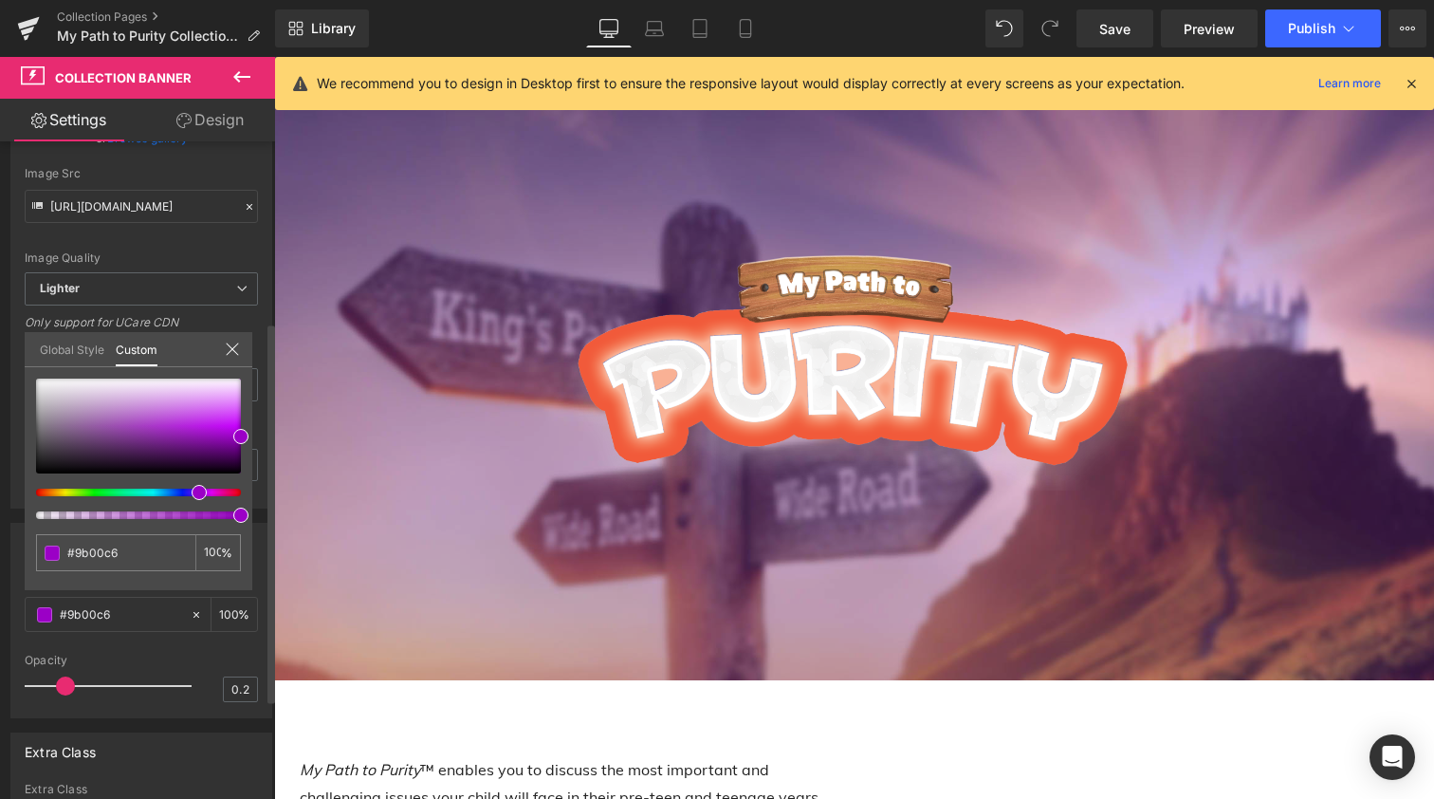
type input "#9500c6"
type input "#9100c6"
type input "#8b00c6"
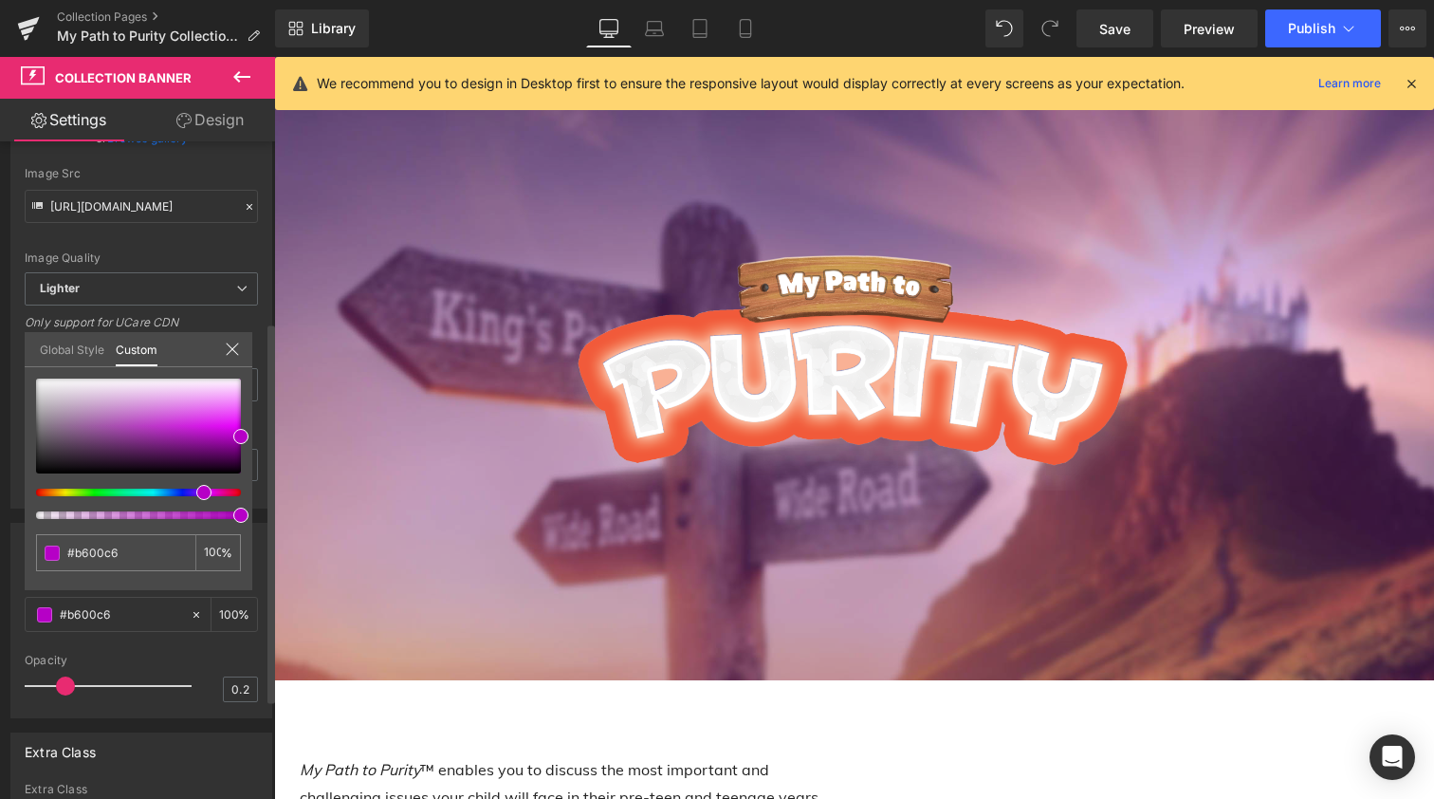
drag, startPoint x: 179, startPoint y: 492, endPoint x: 197, endPoint y: 521, distance: 33.7
click at [197, 521] on div "#b600c6 100 %" at bounding box center [139, 485] width 228 height 212
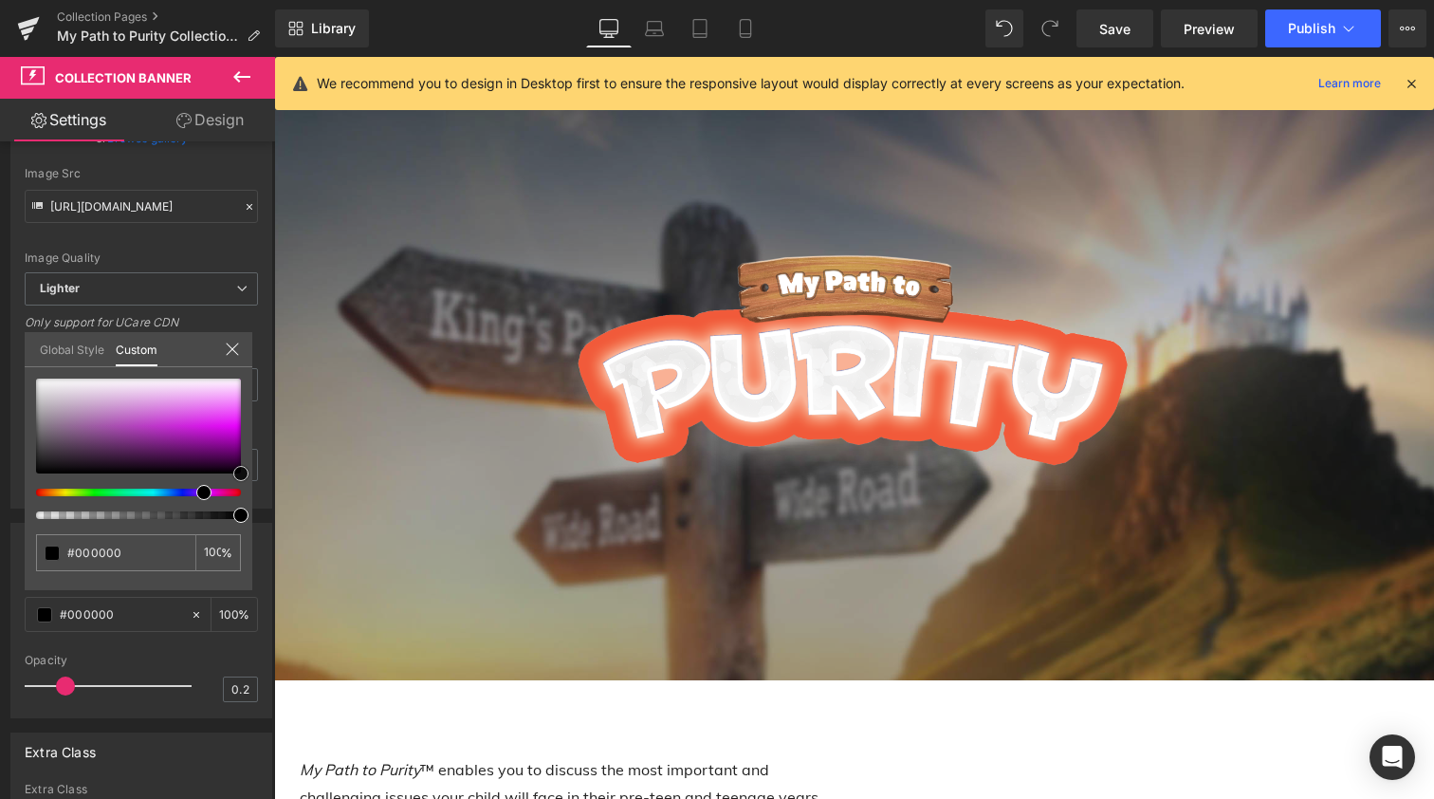
drag, startPoint x: 512, startPoint y: 492, endPoint x: 304, endPoint y: 508, distance: 209.3
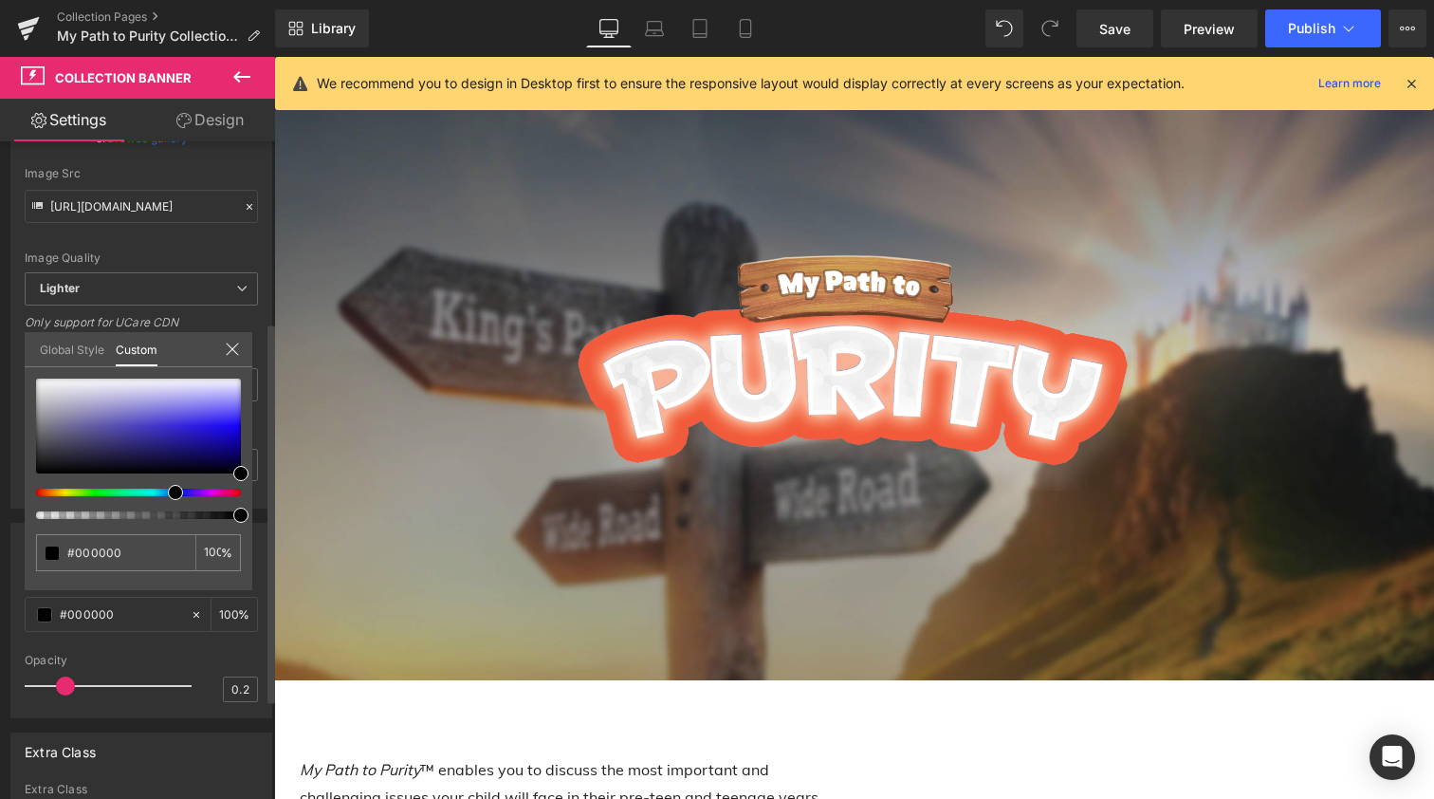
drag, startPoint x: 202, startPoint y: 496, endPoint x: 168, endPoint y: 497, distance: 34.2
click at [168, 497] on div at bounding box center [138, 449] width 205 height 140
drag, startPoint x: 516, startPoint y: 529, endPoint x: 290, endPoint y: 507, distance: 226.9
drag, startPoint x: 239, startPoint y: 514, endPoint x: 269, endPoint y: 512, distance: 30.4
click at [269, 512] on div "Notice : This element will not show correct information until a collection is p…" at bounding box center [137, 474] width 275 height 666
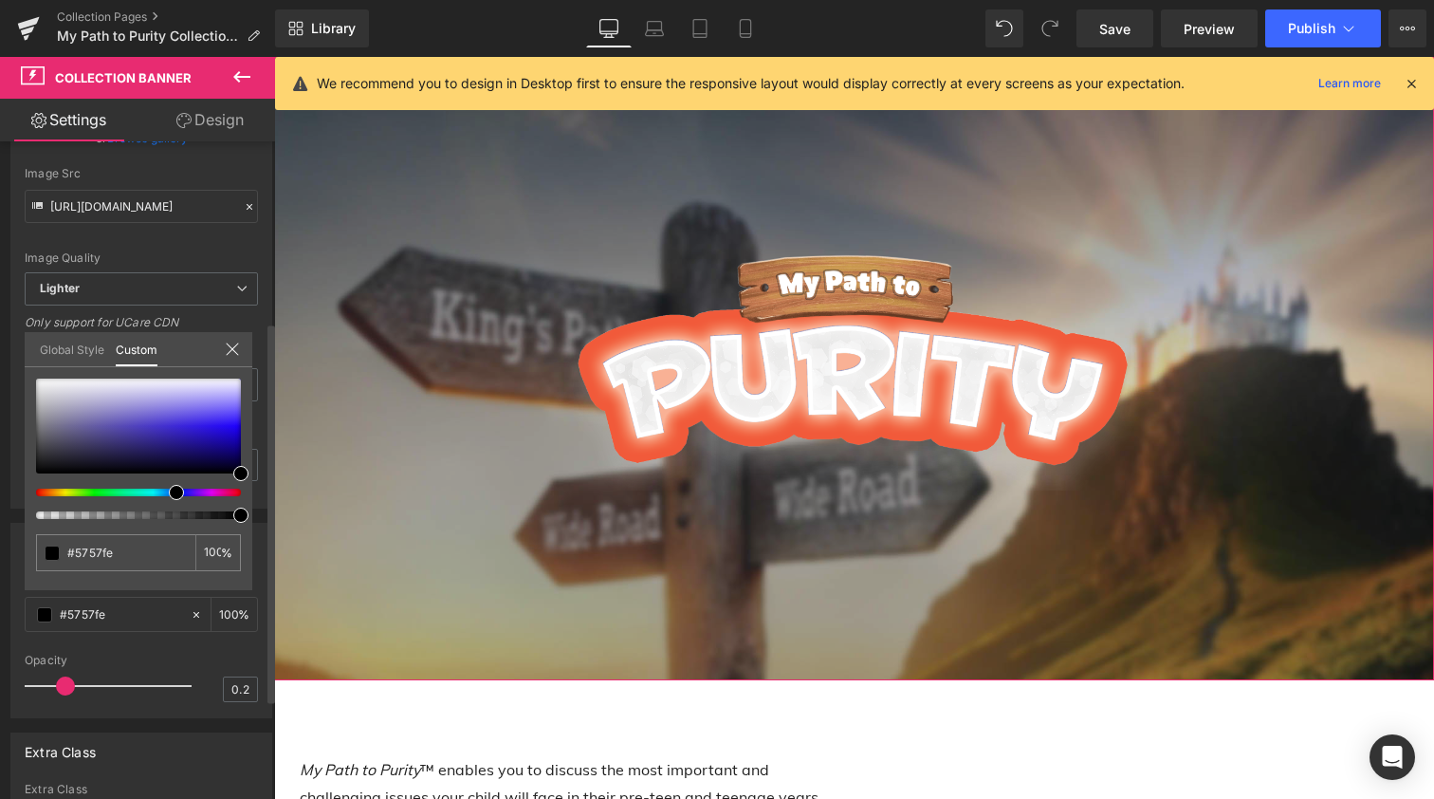
click at [233, 348] on icon at bounding box center [232, 349] width 15 height 15
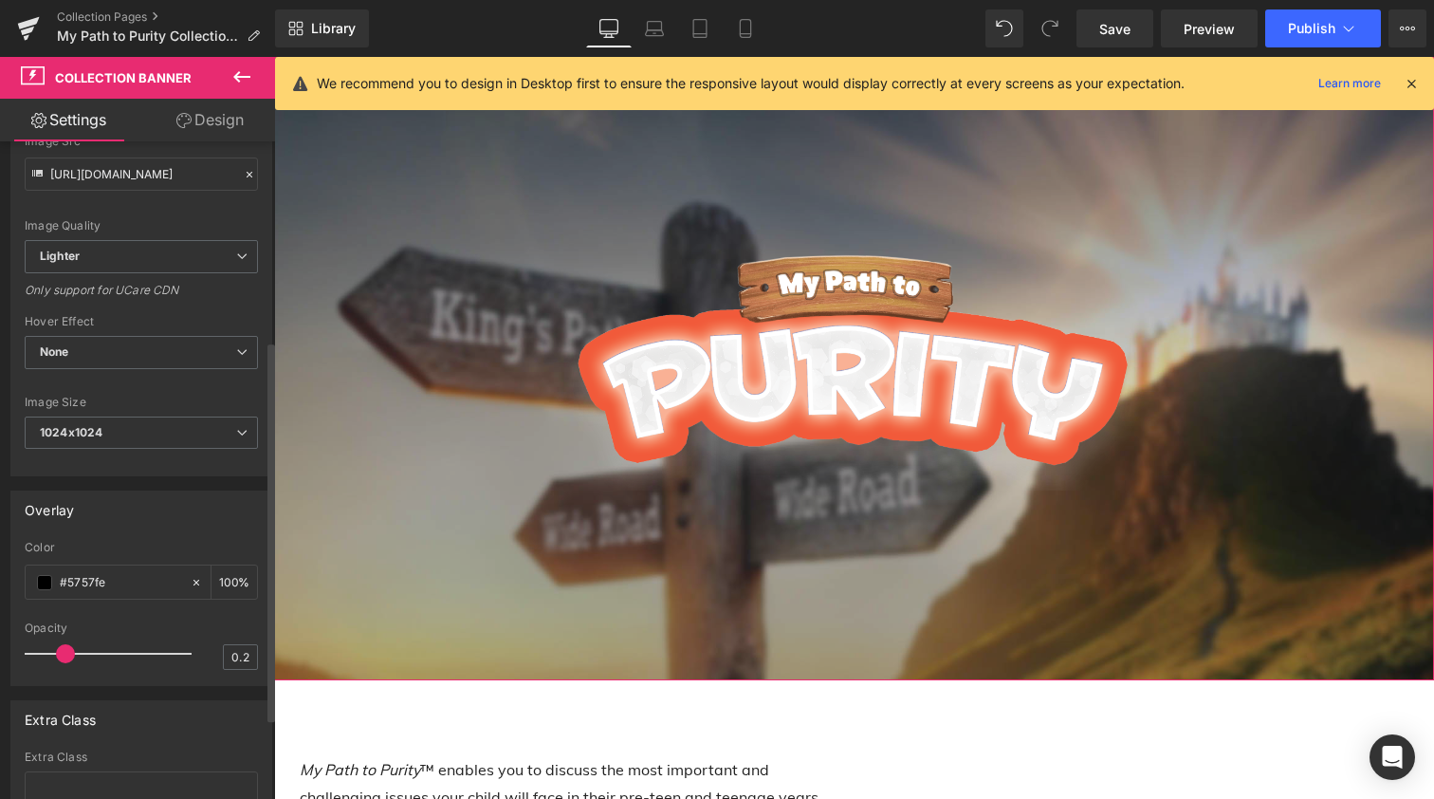
scroll to position [361, 0]
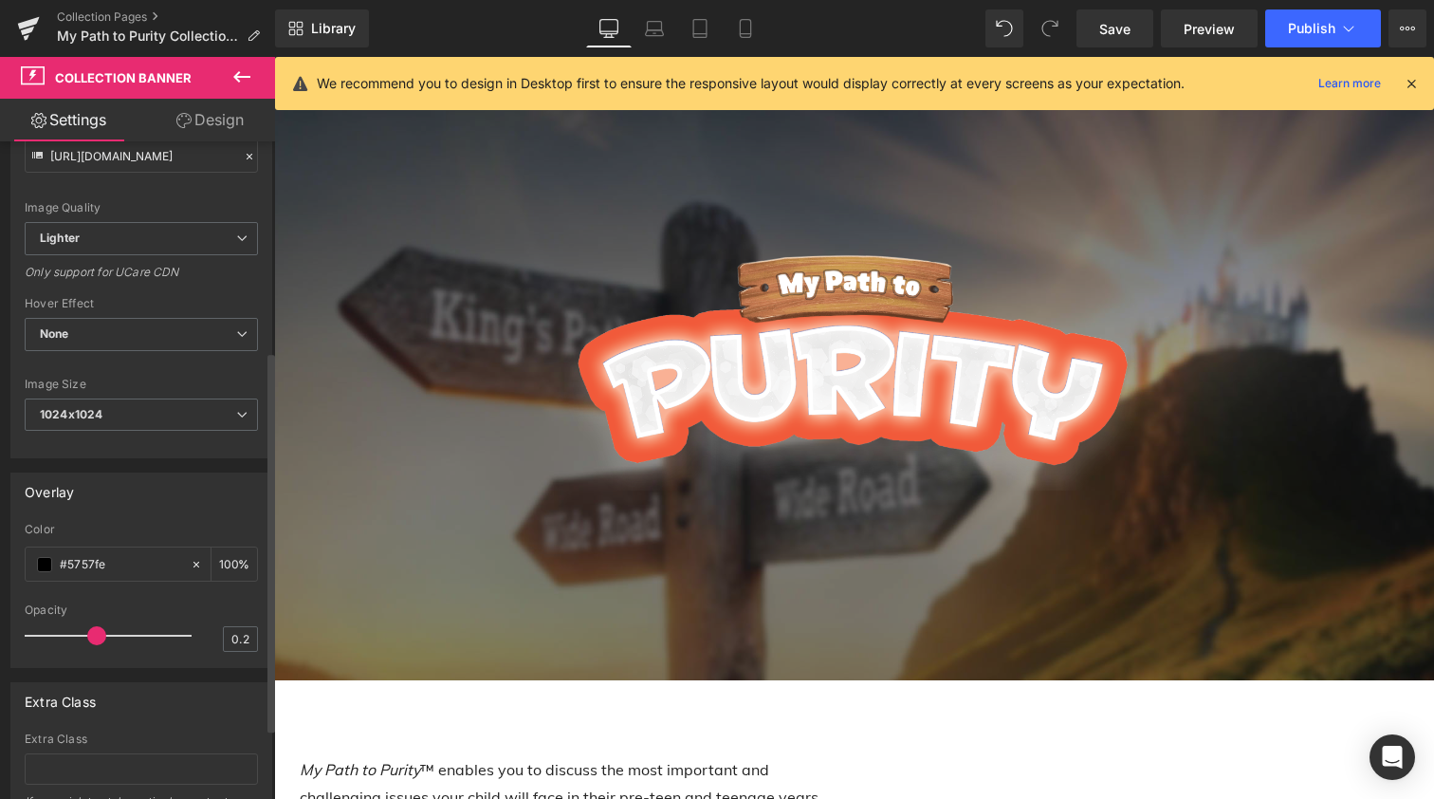
drag, startPoint x: 61, startPoint y: 635, endPoint x: 93, endPoint y: 634, distance: 32.3
click at [93, 634] on span at bounding box center [96, 635] width 19 height 19
click at [43, 560] on span at bounding box center [44, 564] width 15 height 15
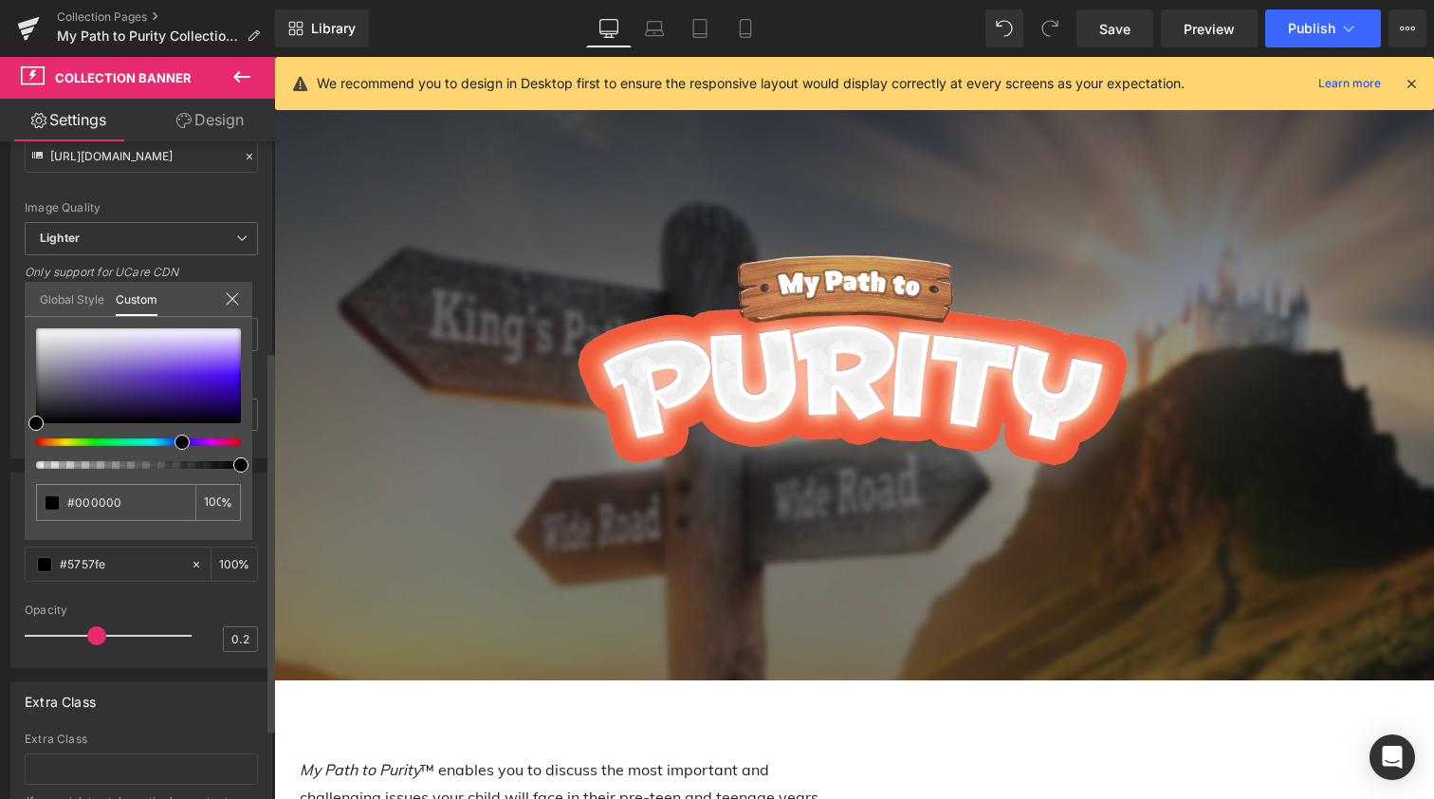
drag, startPoint x: 31, startPoint y: 445, endPoint x: 169, endPoint y: 447, distance: 137.6
click at [171, 447] on div at bounding box center [138, 398] width 205 height 140
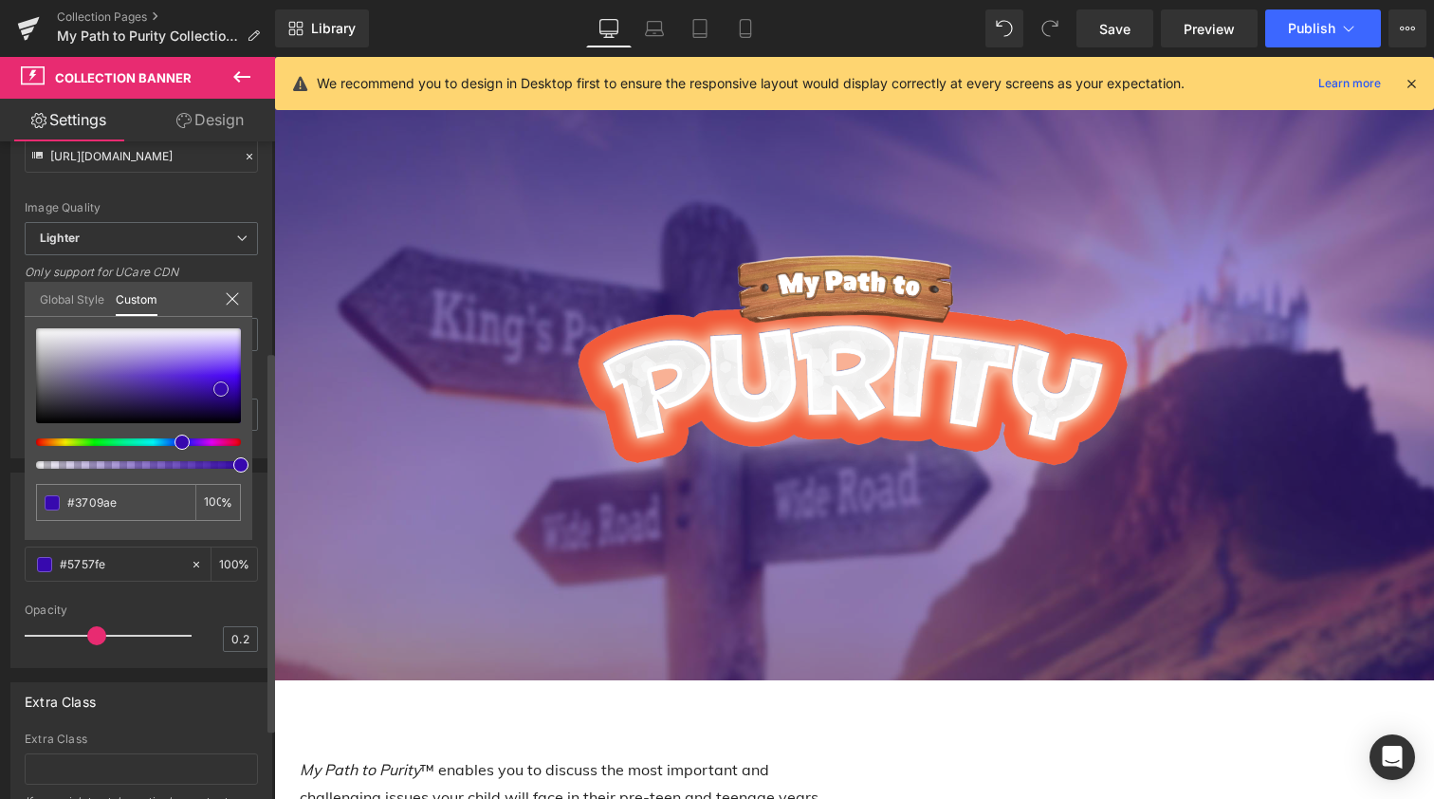
click at [221, 389] on div at bounding box center [138, 375] width 205 height 95
click at [222, 389] on span at bounding box center [220, 388] width 15 height 15
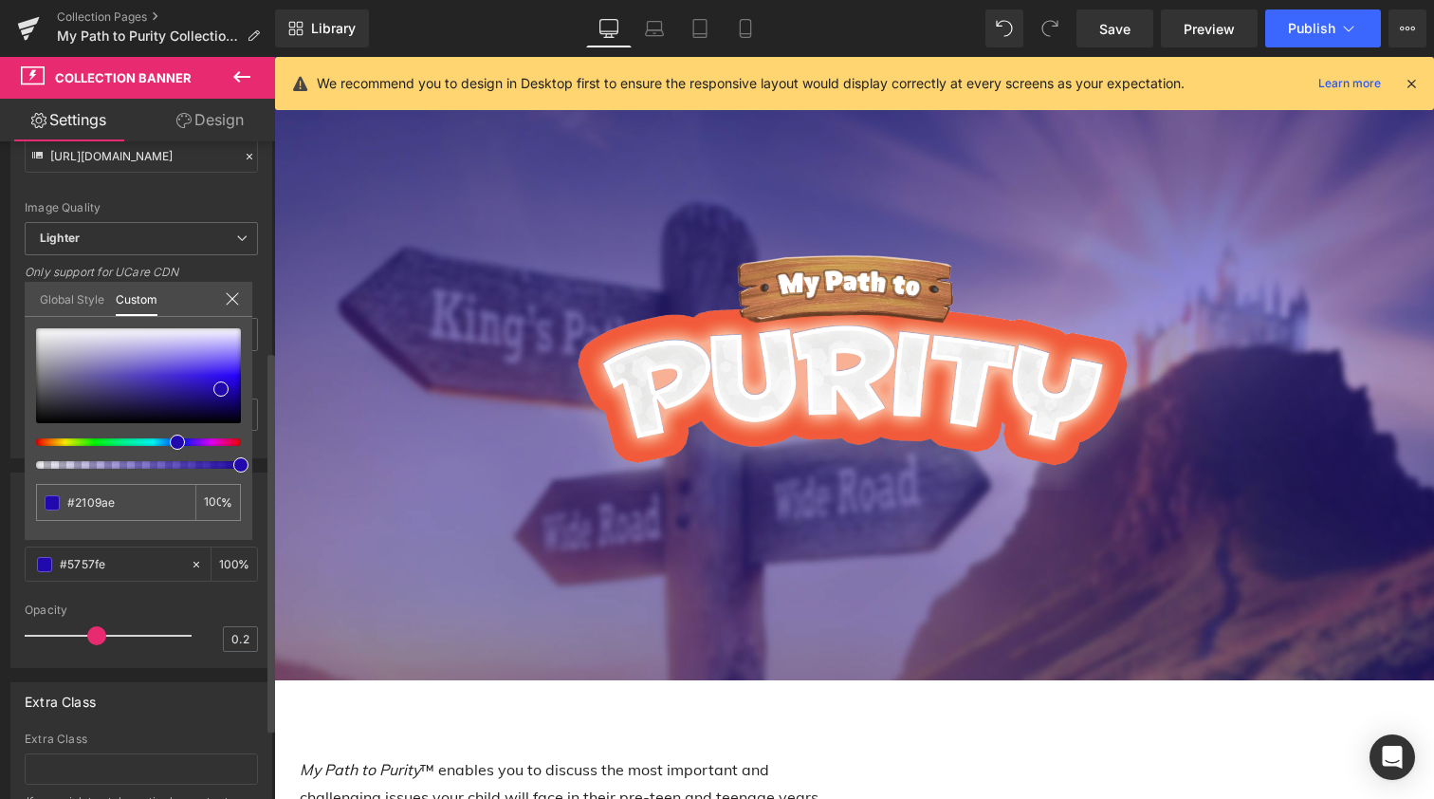
drag, startPoint x: 180, startPoint y: 442, endPoint x: 169, endPoint y: 440, distance: 11.5
click at [169, 440] on div at bounding box center [130, 442] width 205 height 8
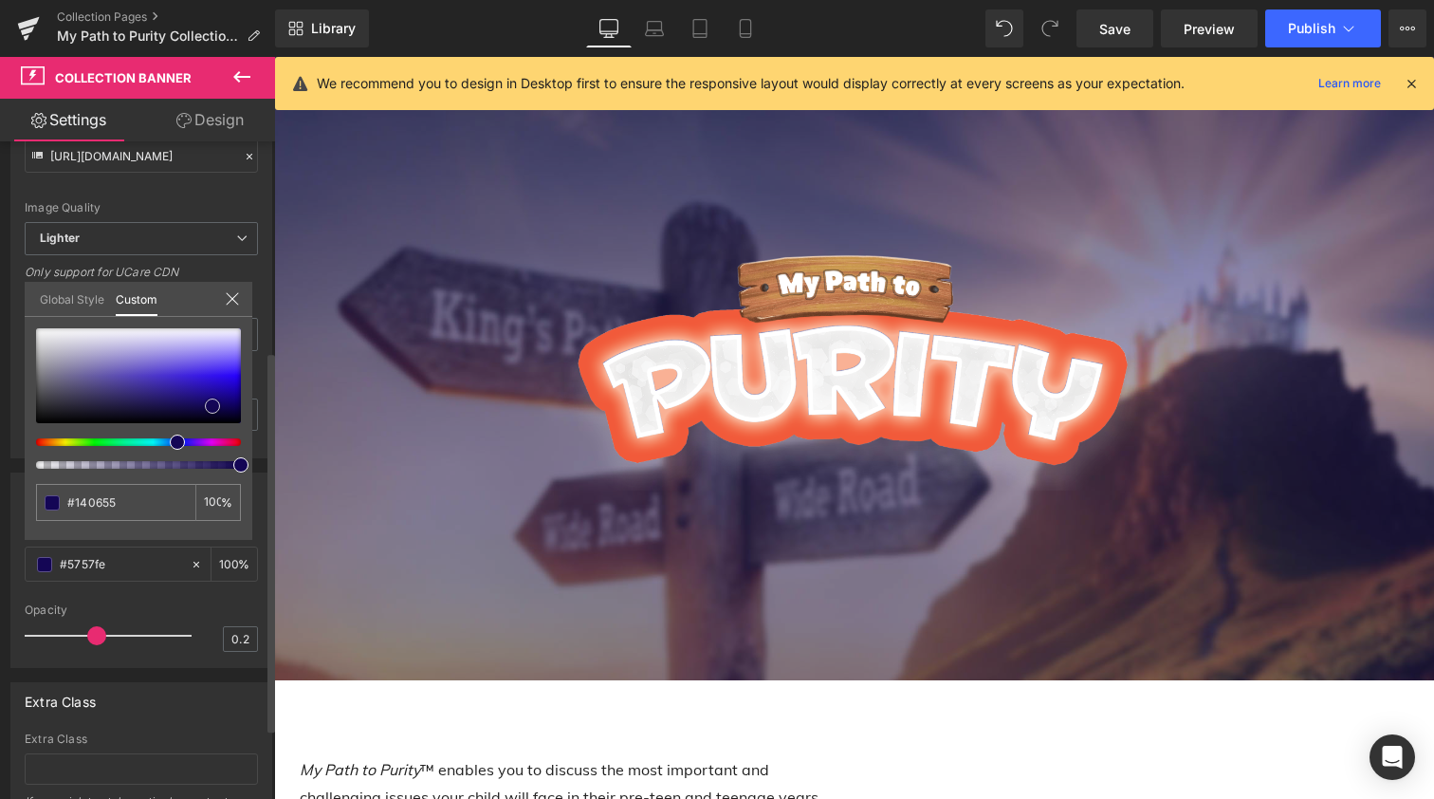
drag, startPoint x: 219, startPoint y: 389, endPoint x: 211, endPoint y: 406, distance: 19.1
click at [211, 406] on span at bounding box center [212, 405] width 15 height 15
click at [208, 402] on span at bounding box center [209, 402] width 15 height 15
click at [228, 304] on icon at bounding box center [232, 298] width 15 height 15
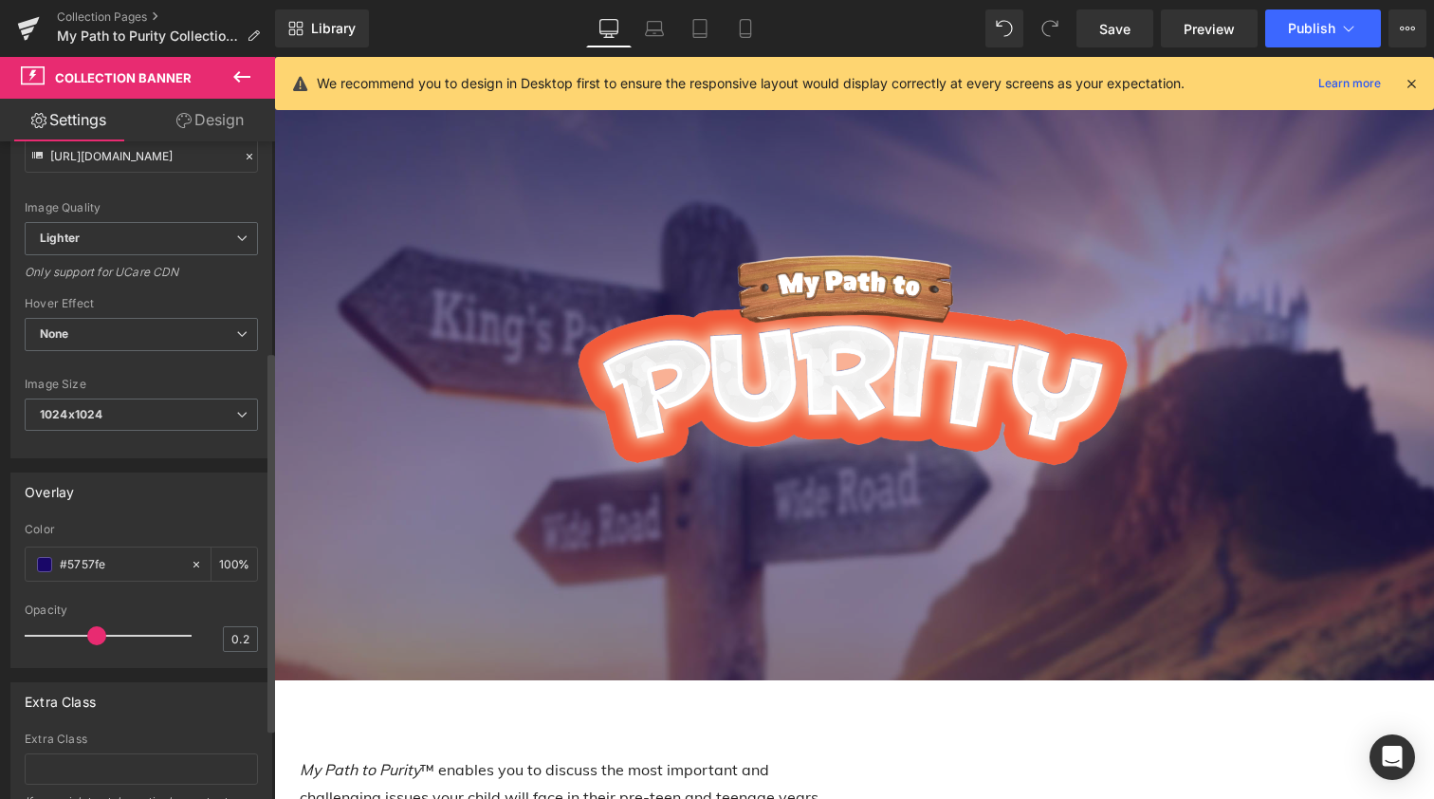
drag, startPoint x: 91, startPoint y: 636, endPoint x: 86, endPoint y: 624, distance: 12.3
click at [86, 624] on div at bounding box center [112, 636] width 157 height 38
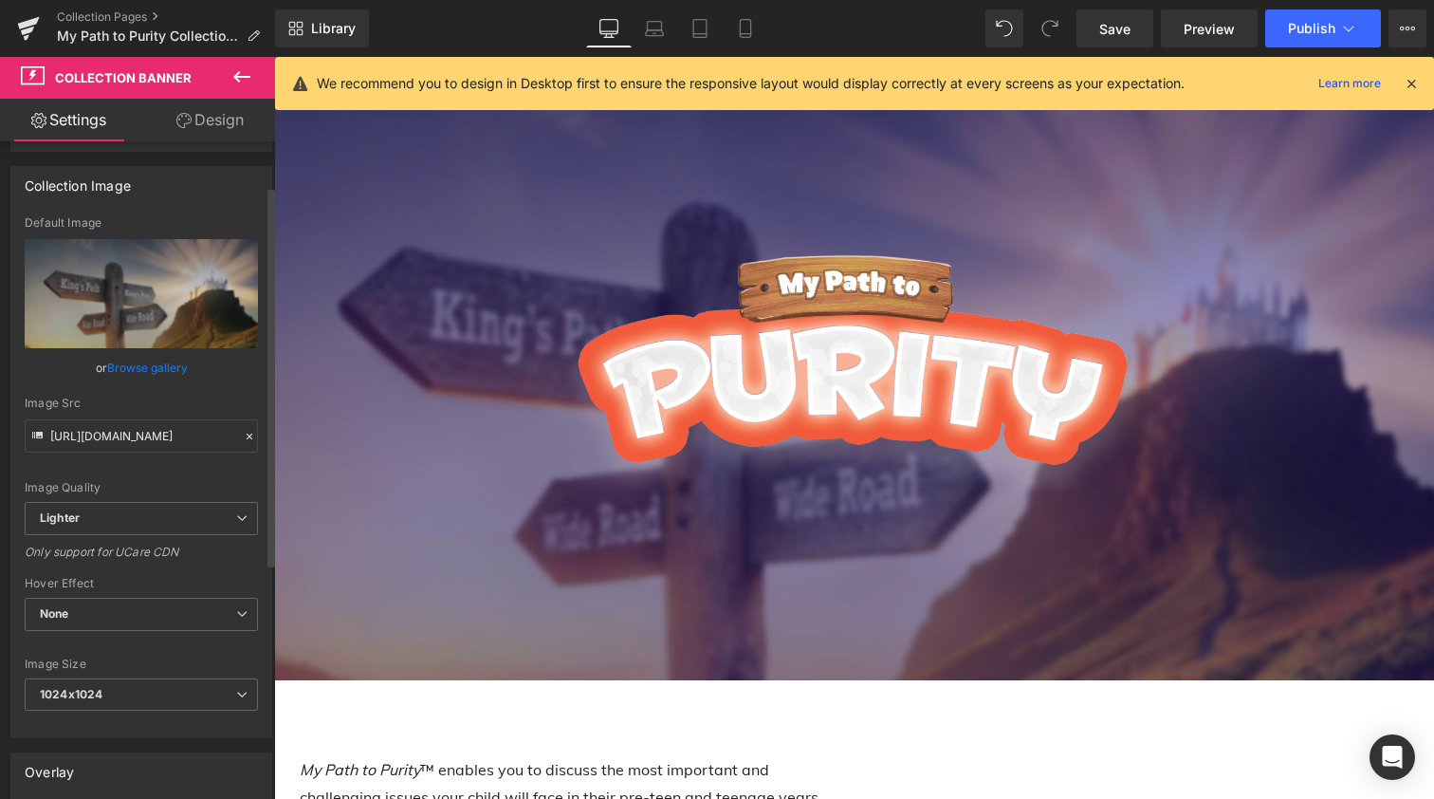
scroll to position [77, 0]
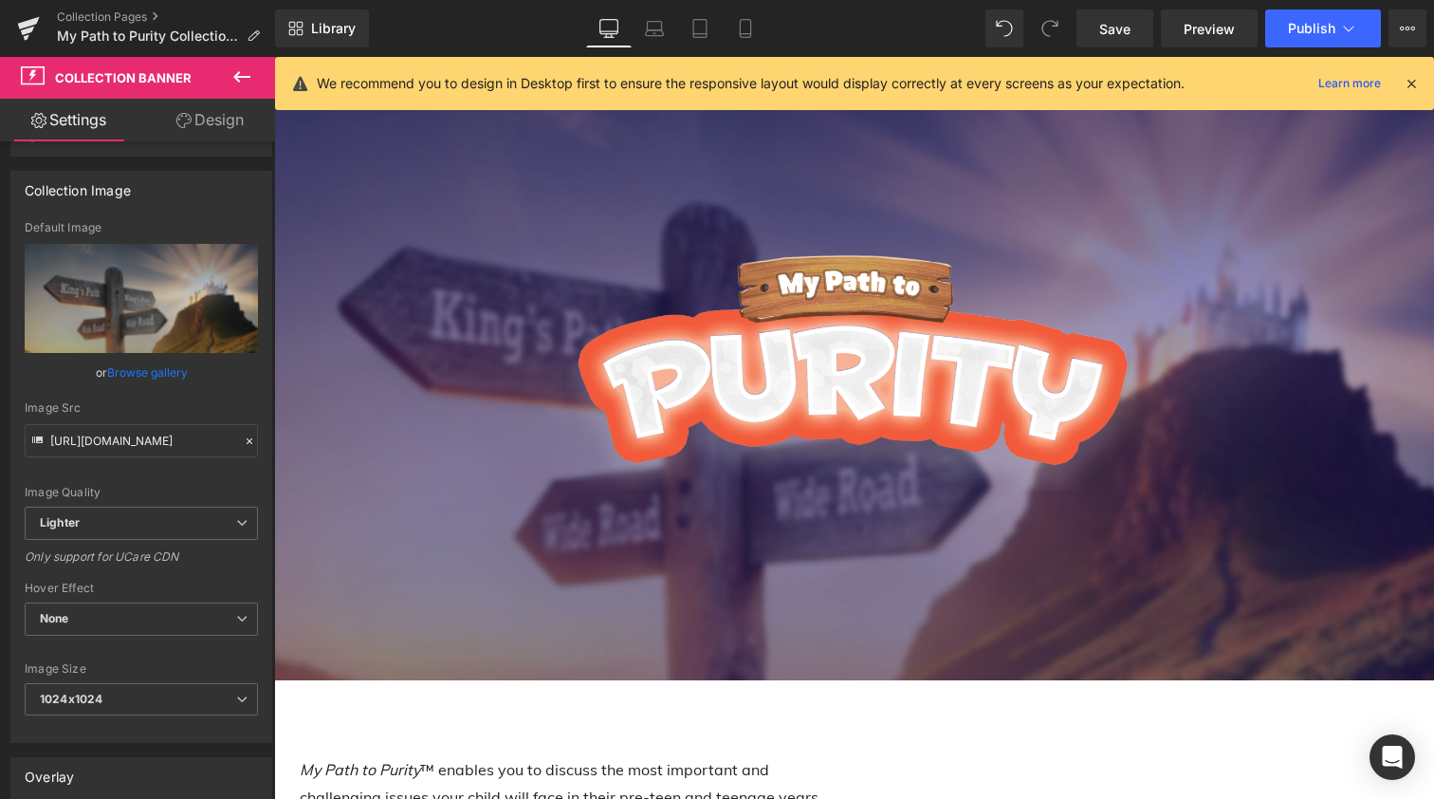
click at [204, 121] on link "Design" at bounding box center [210, 120] width 138 height 43
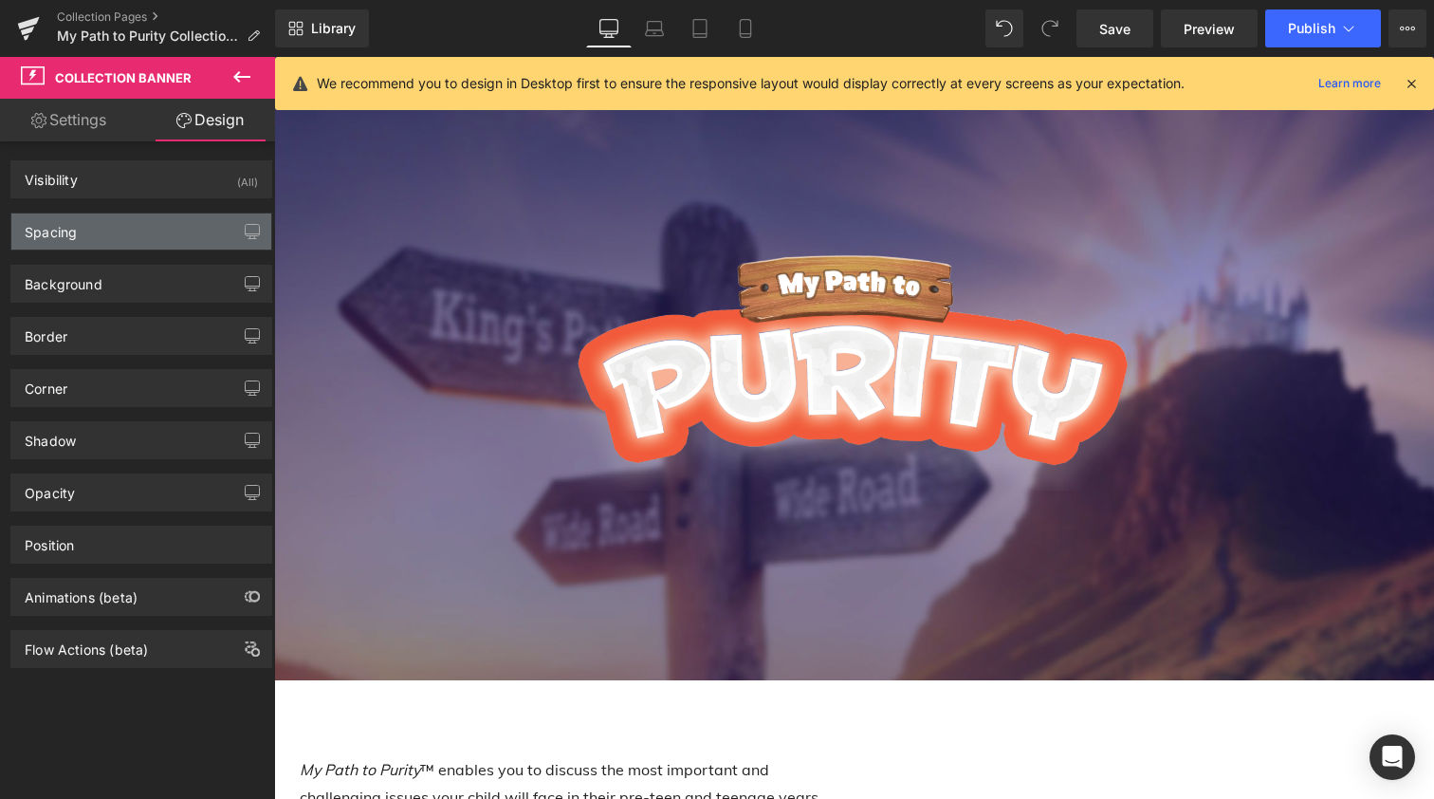
click at [122, 229] on div "Spacing" at bounding box center [141, 231] width 260 height 36
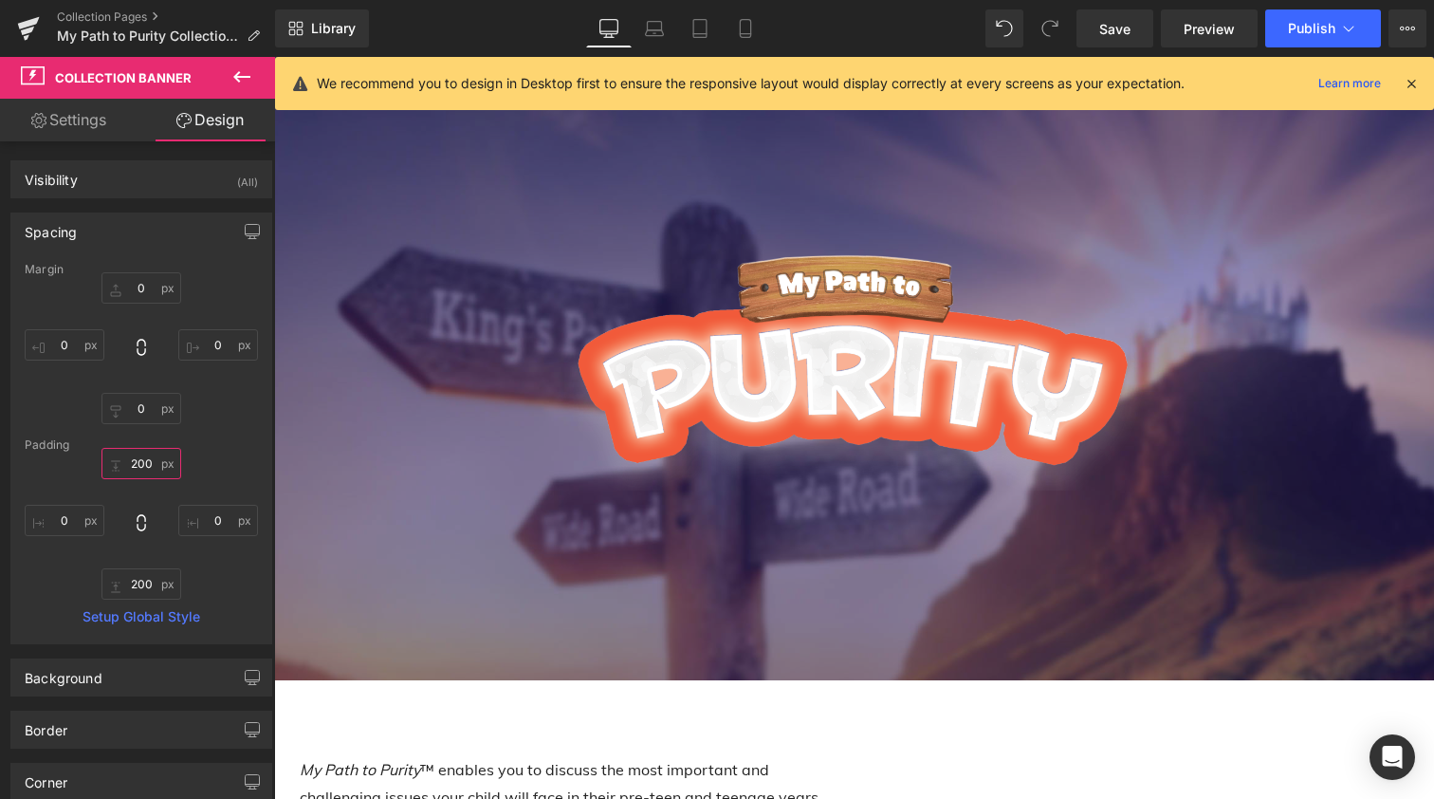
drag, startPoint x: 133, startPoint y: 465, endPoint x: 121, endPoint y: 465, distance: 11.4
click at [121, 465] on input "200" at bounding box center [142, 463] width 80 height 31
drag, startPoint x: 149, startPoint y: 463, endPoint x: 131, endPoint y: 463, distance: 18.0
click at [131, 463] on input "200" at bounding box center [142, 463] width 80 height 31
click at [130, 464] on input "200" at bounding box center [142, 463] width 80 height 31
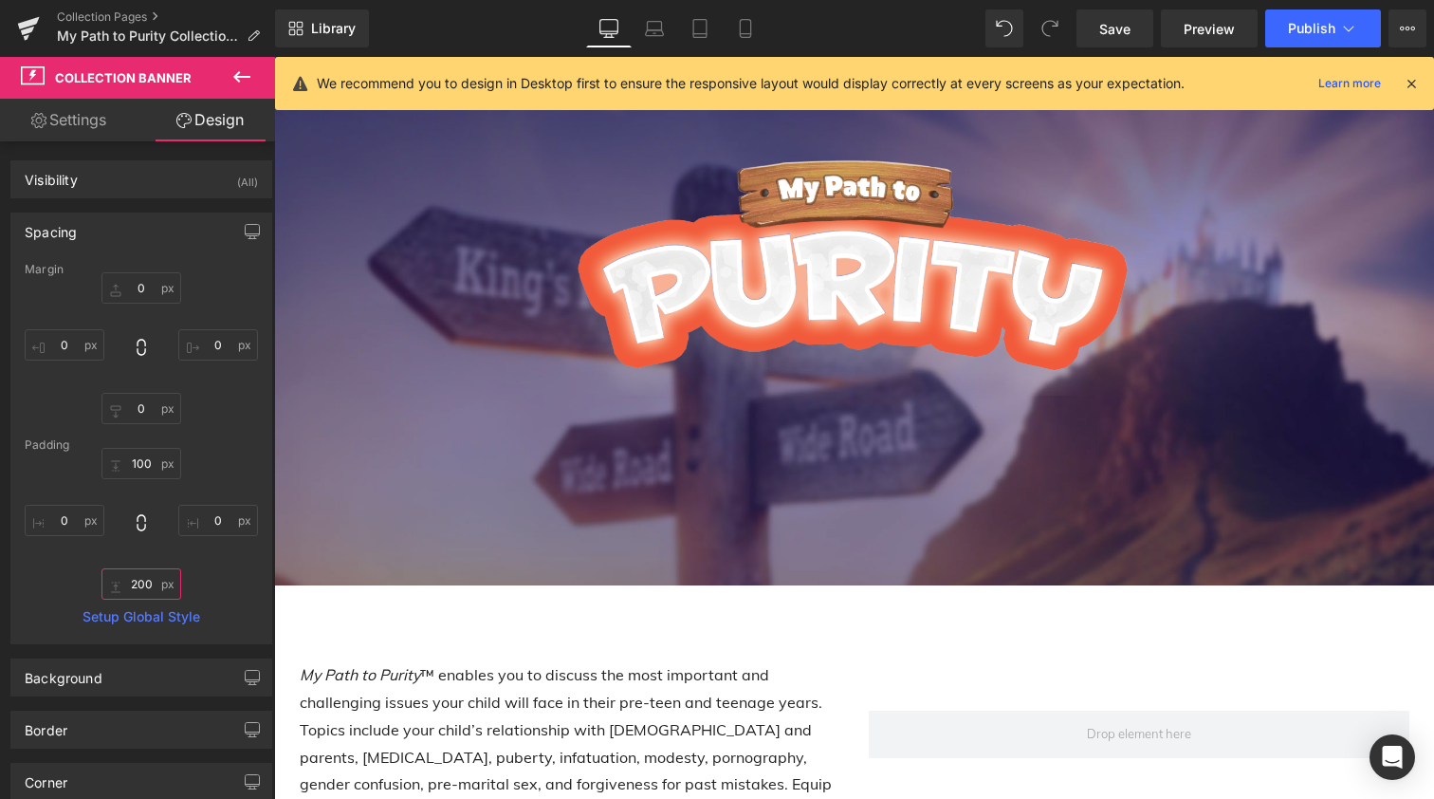
click at [132, 584] on input "200" at bounding box center [142, 583] width 80 height 31
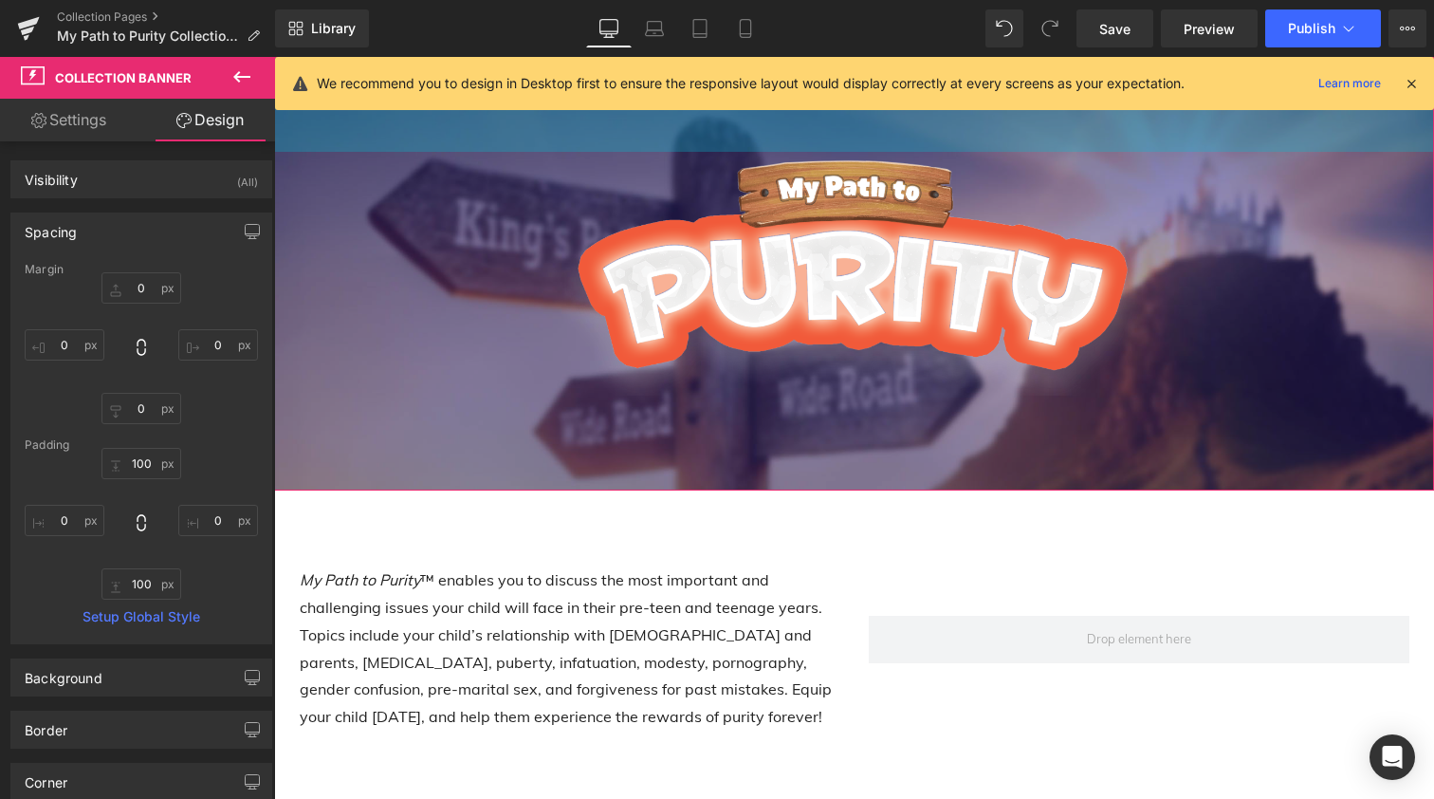
click at [1410, 86] on icon at bounding box center [1411, 83] width 17 height 17
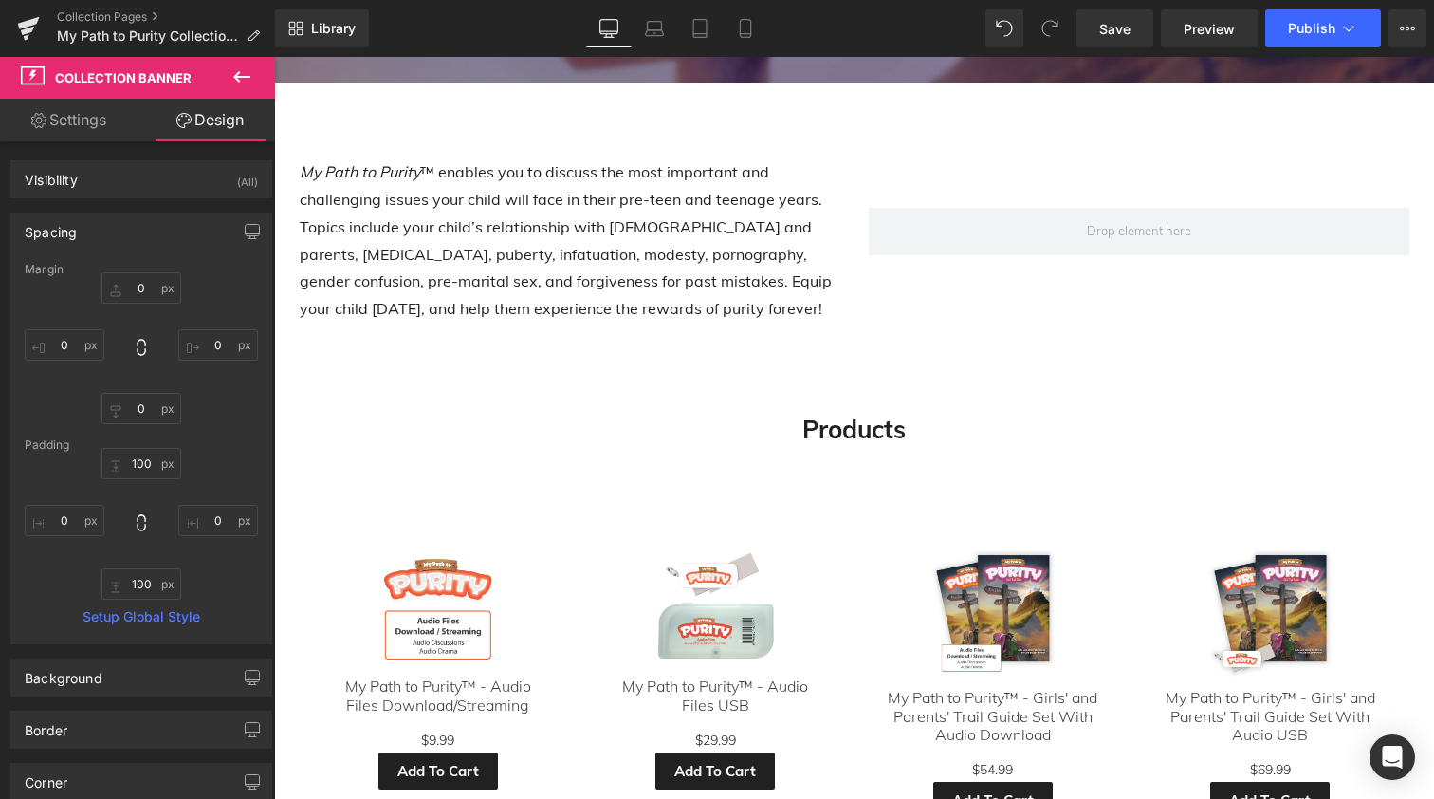
scroll to position [407, 0]
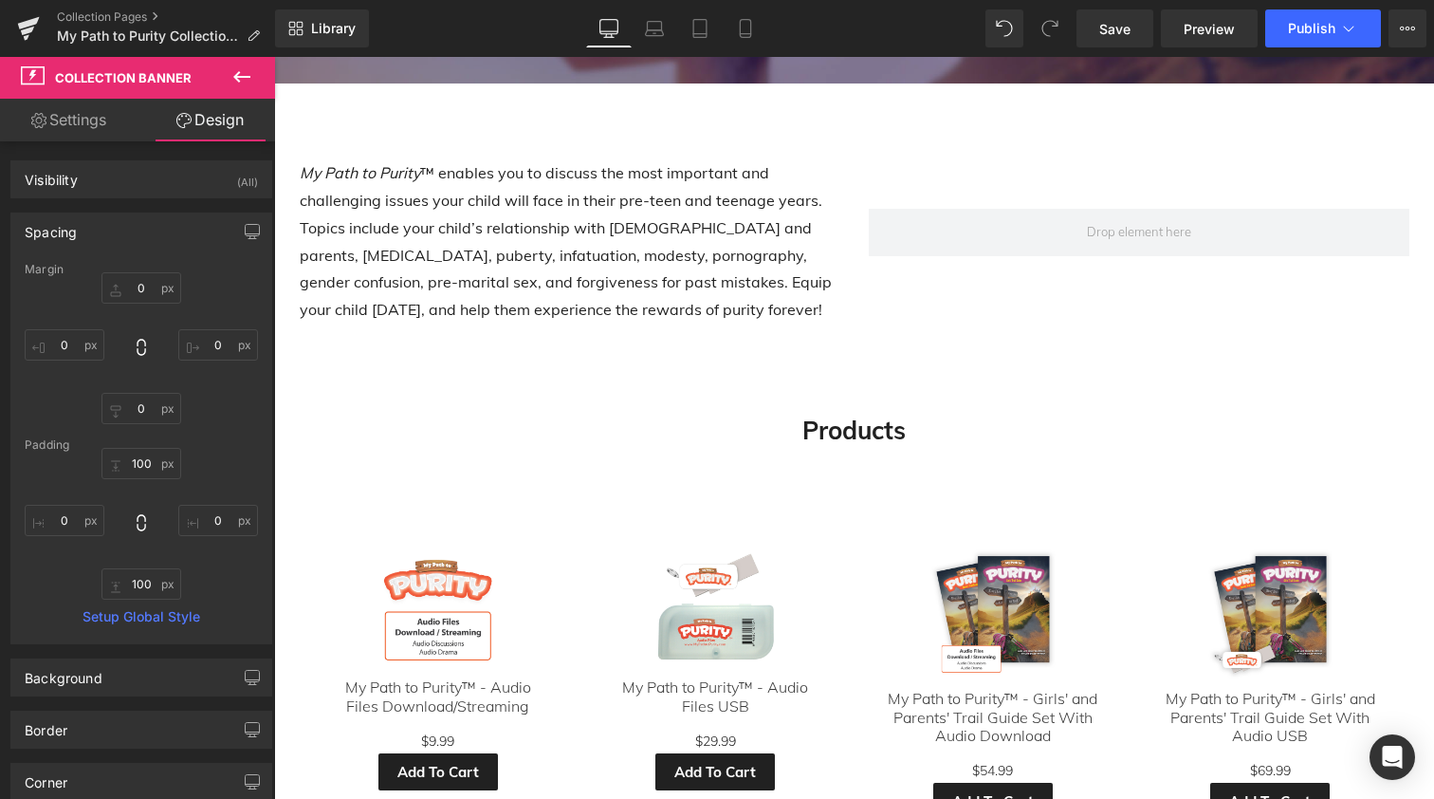
click at [234, 75] on icon at bounding box center [242, 76] width 23 height 23
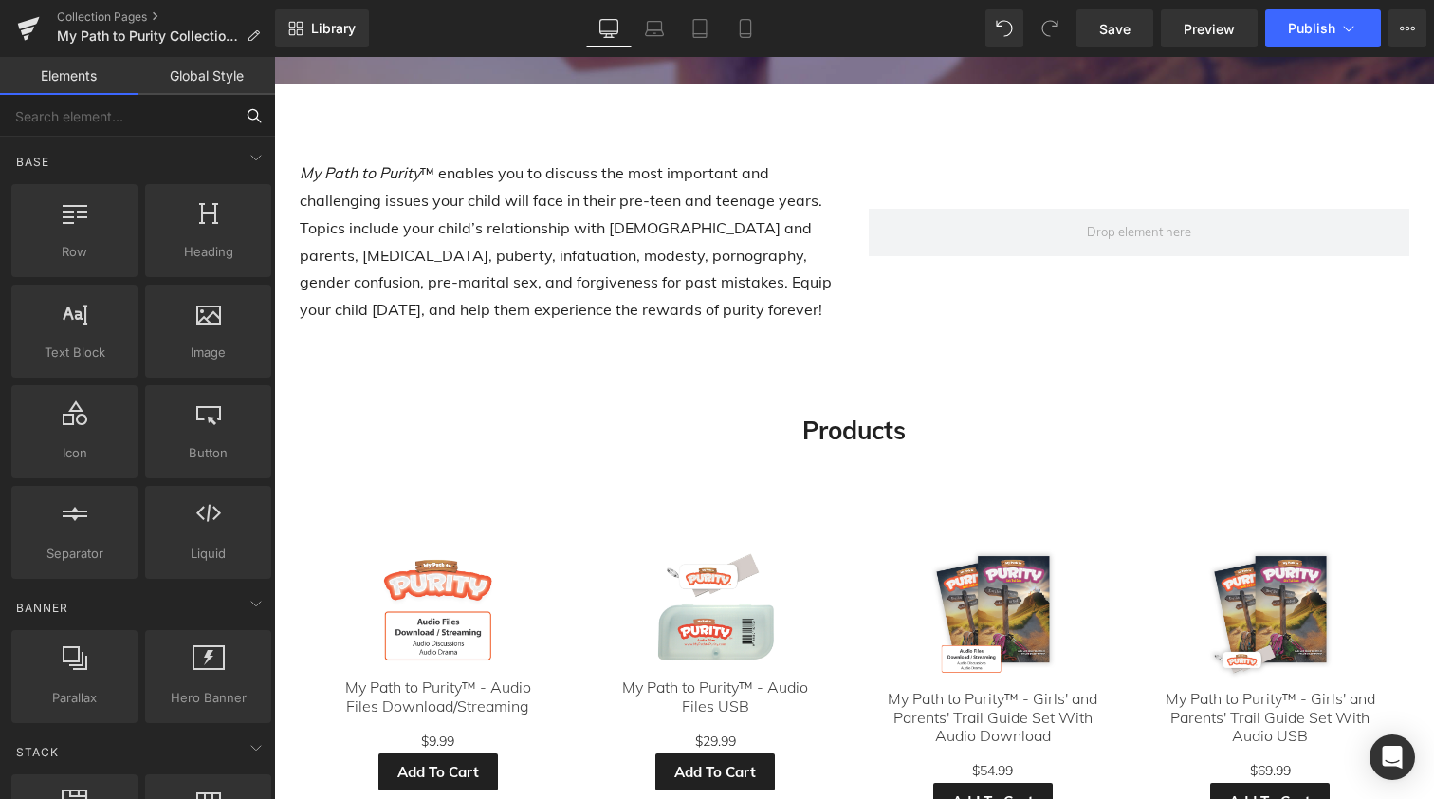
click at [74, 112] on input "text" at bounding box center [116, 116] width 233 height 42
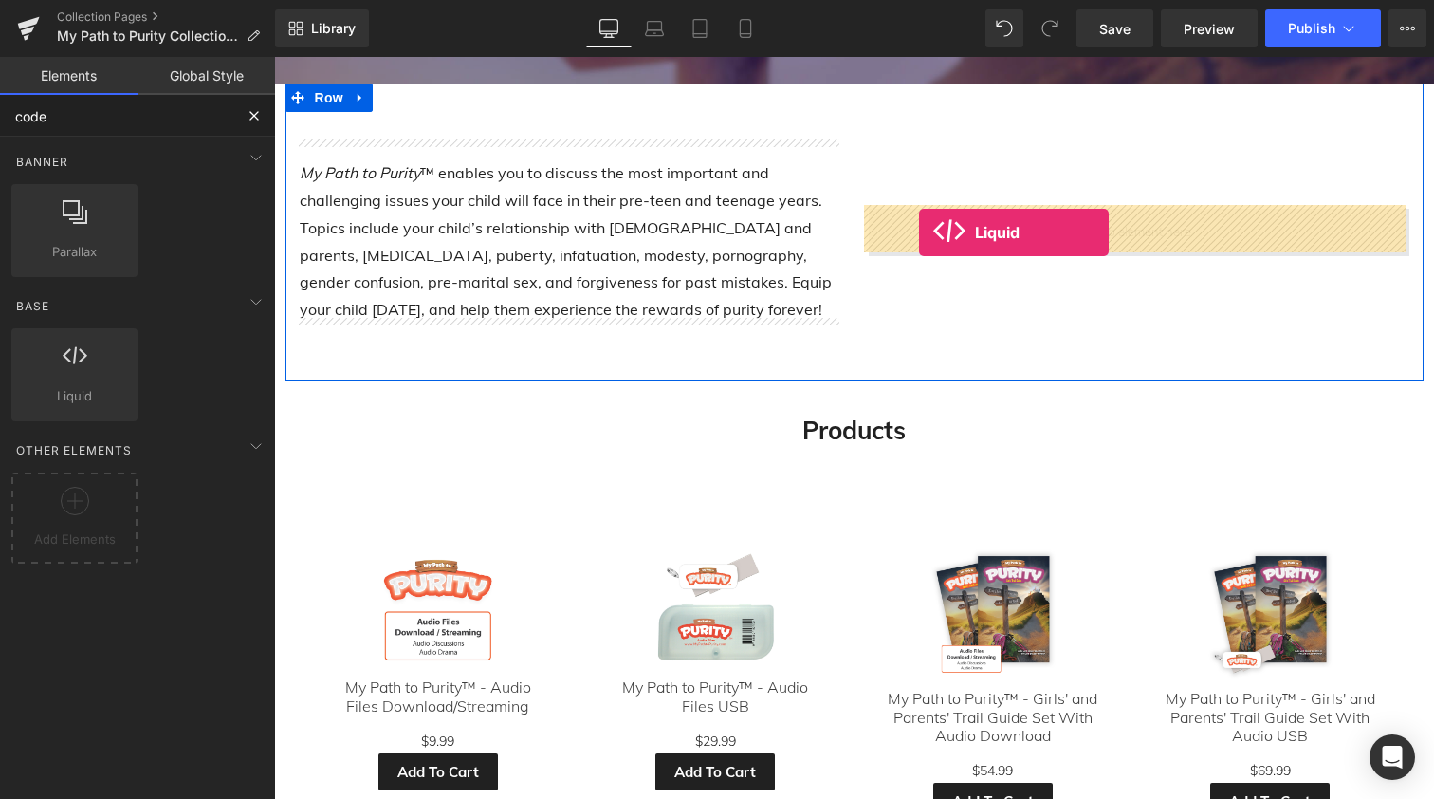
drag, startPoint x: 337, startPoint y: 440, endPoint x: 925, endPoint y: 231, distance: 624.4
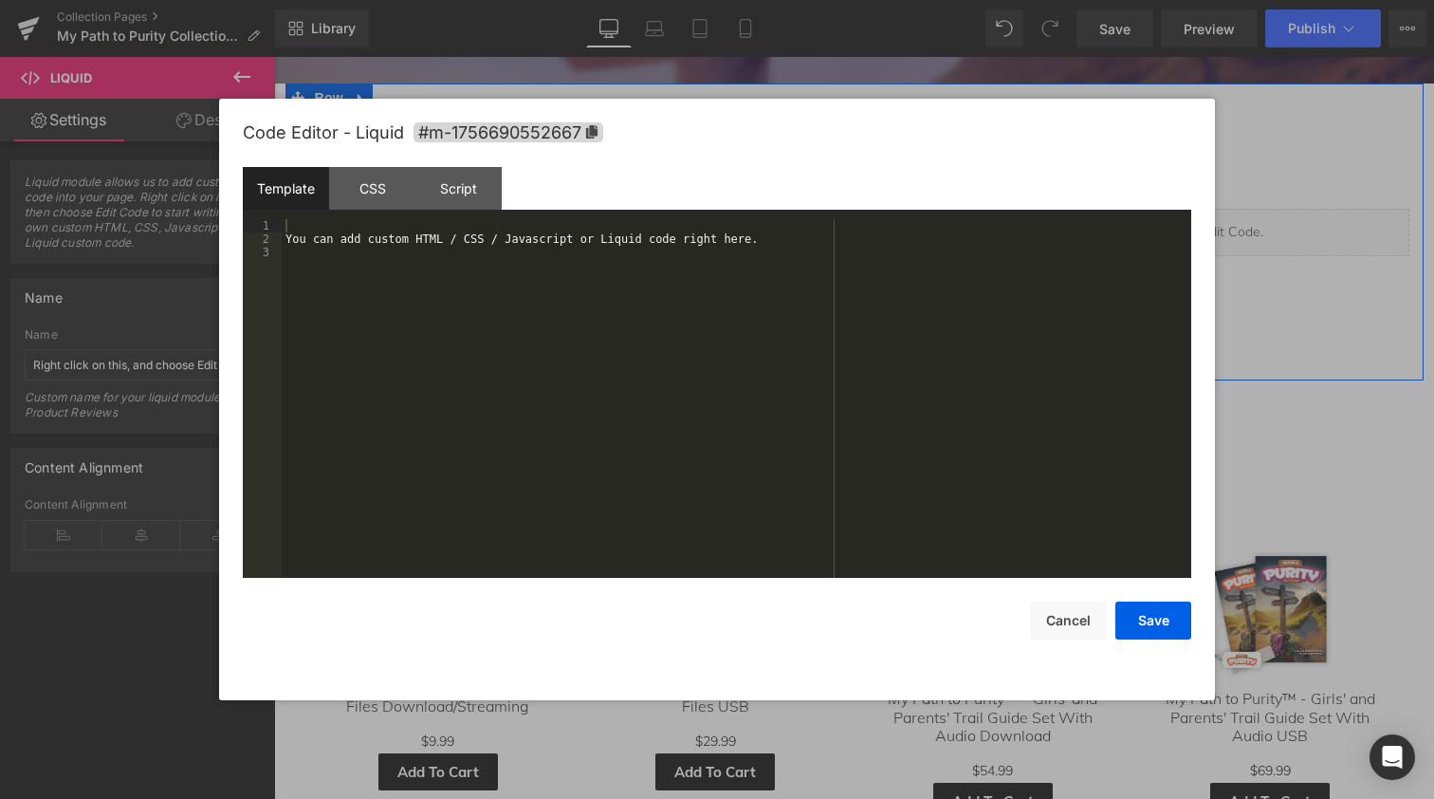
click at [1160, 218] on div "Liquid" at bounding box center [1139, 232] width 541 height 47
click at [575, 243] on div "You can add custom HTML / CSS / Javascript or Liquid code right here." at bounding box center [737, 411] width 910 height 385
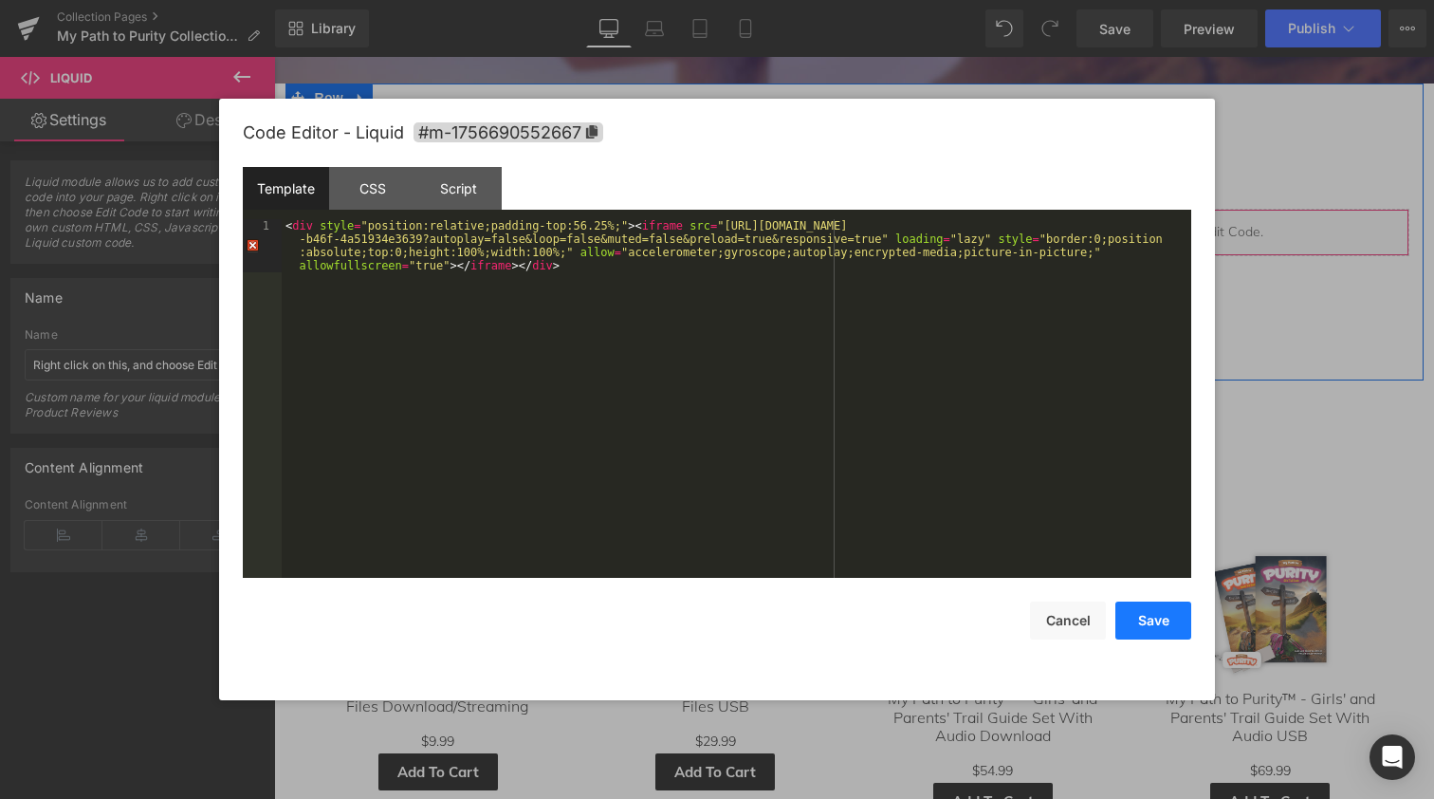
click at [1142, 617] on button "Save" at bounding box center [1154, 620] width 76 height 38
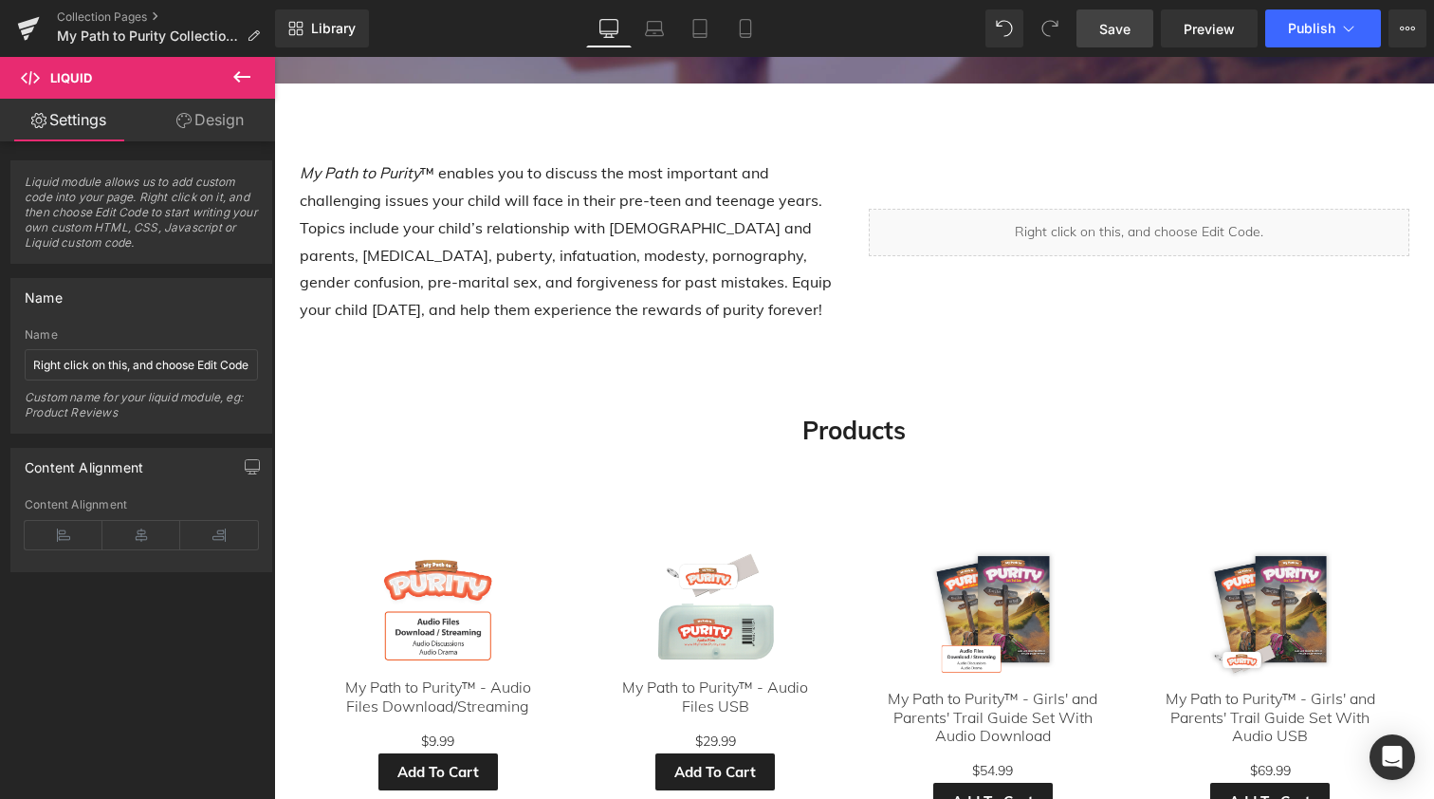
click at [1113, 26] on span "Save" at bounding box center [1114, 29] width 31 height 20
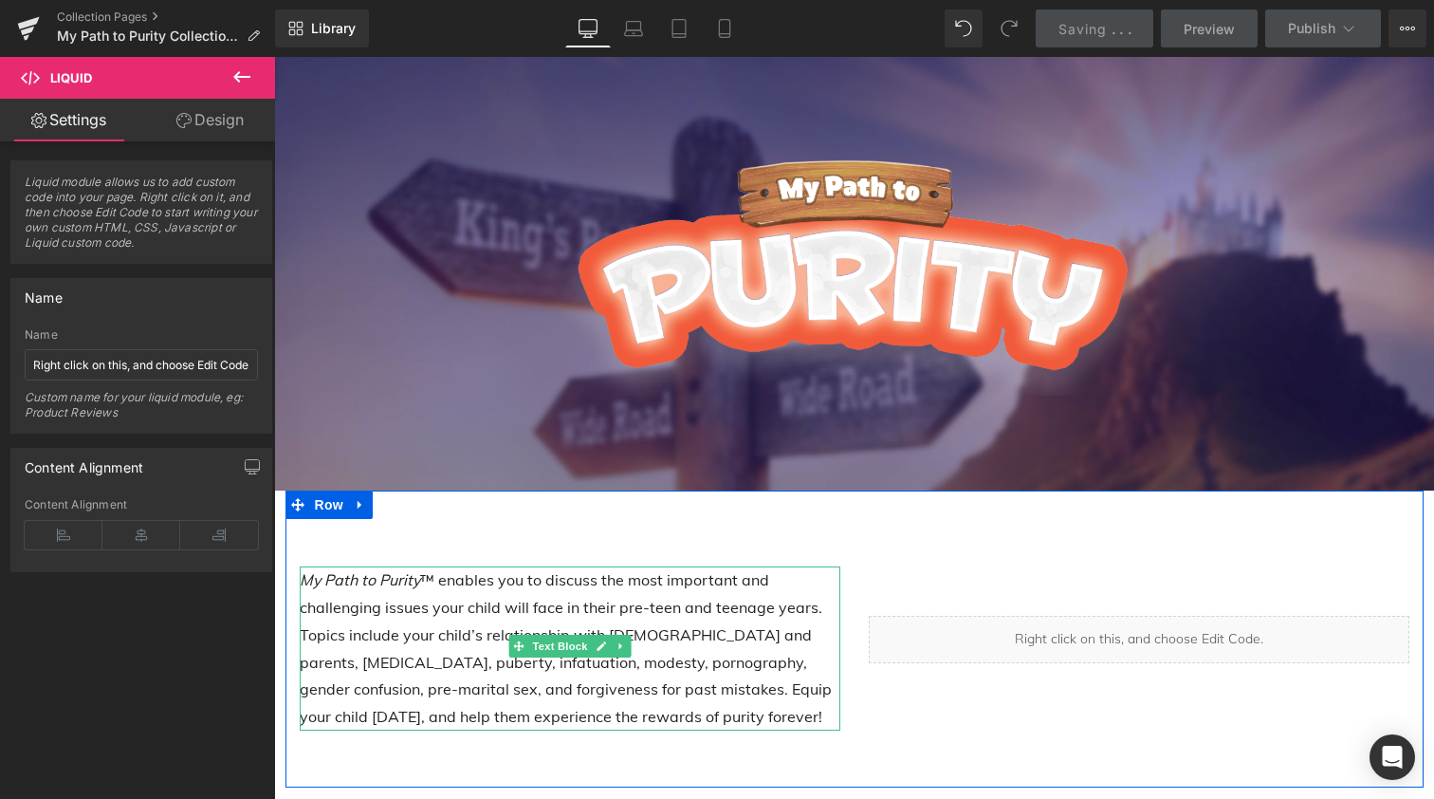
scroll to position [0, 0]
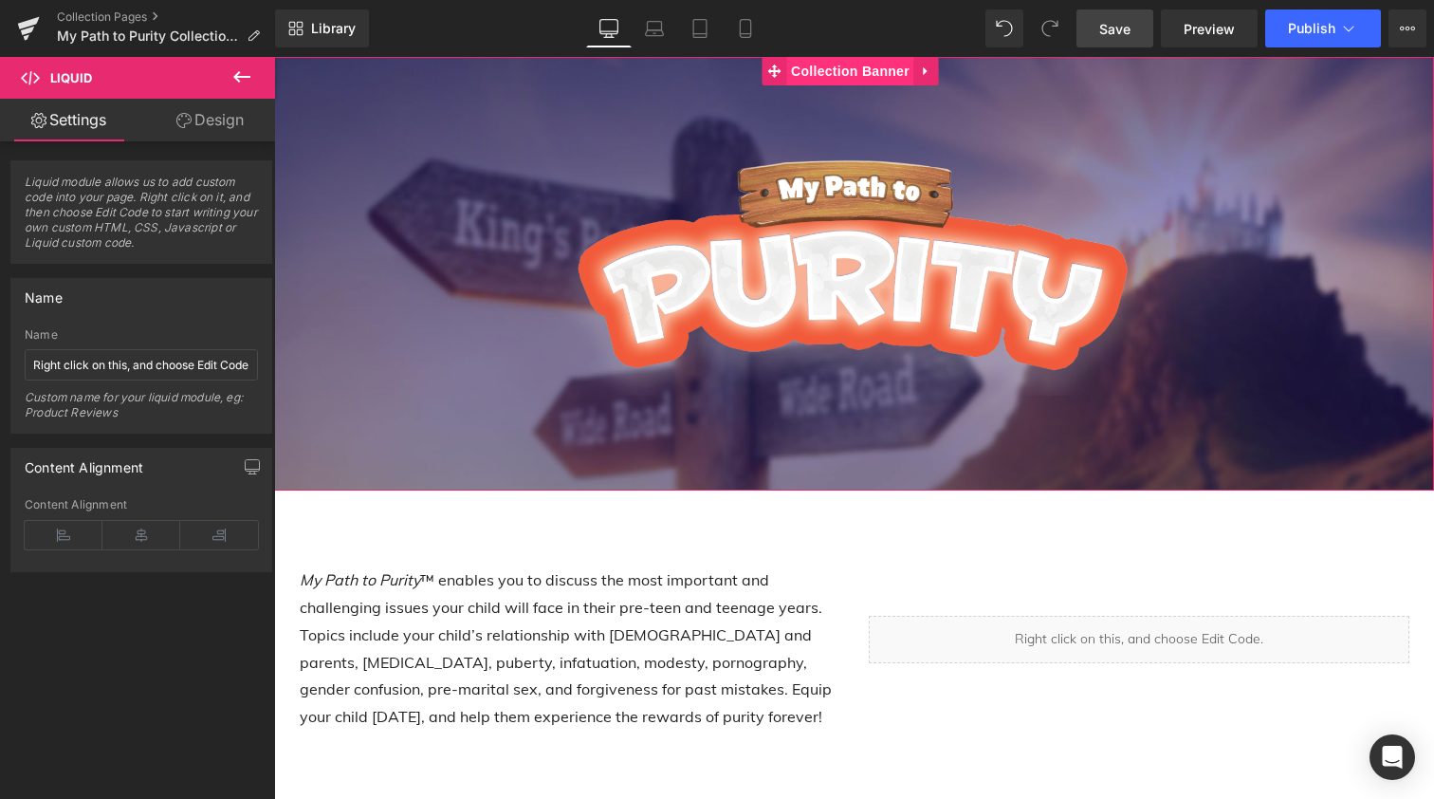
click at [804, 72] on span "Collection Banner" at bounding box center [850, 71] width 128 height 28
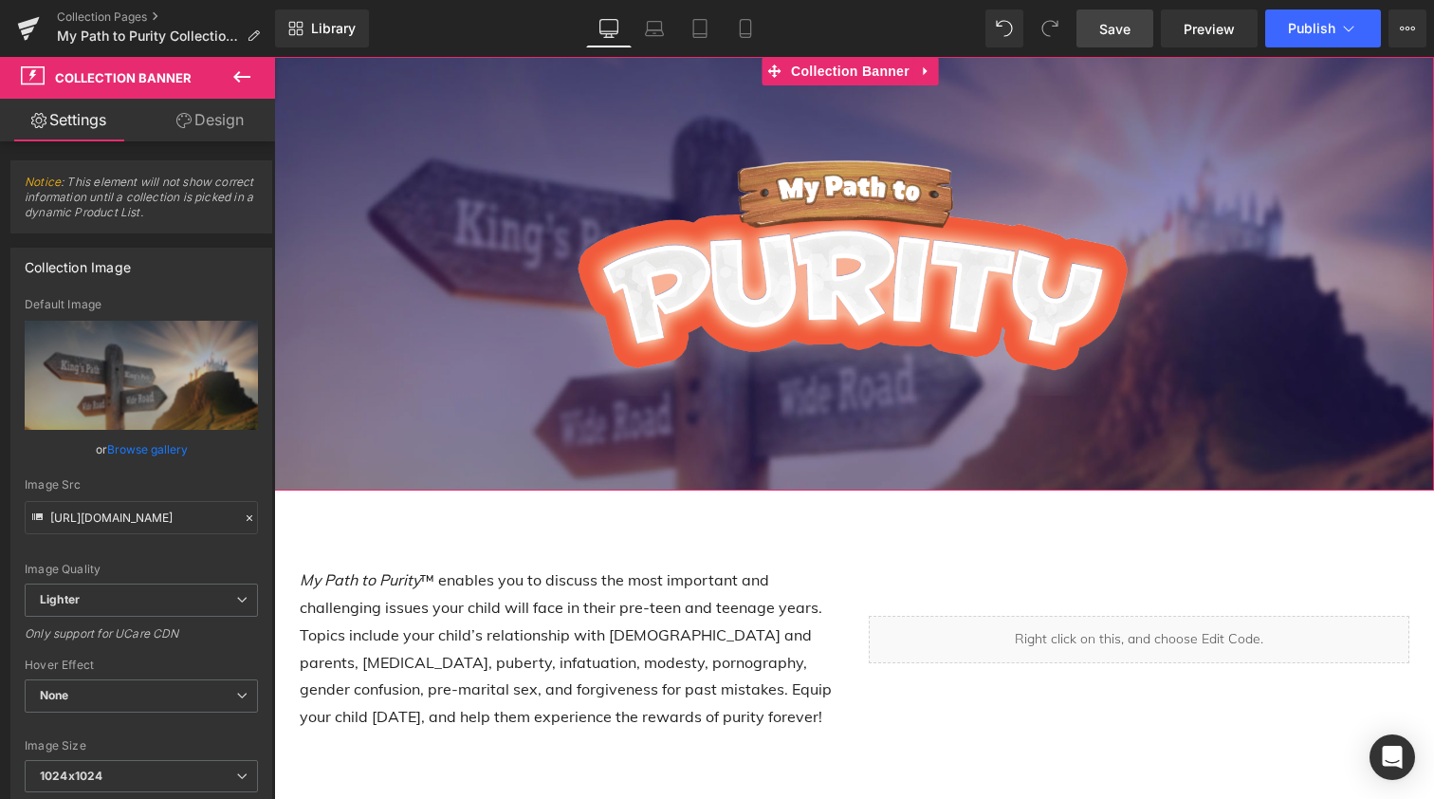
click at [210, 124] on link "Design" at bounding box center [210, 120] width 138 height 43
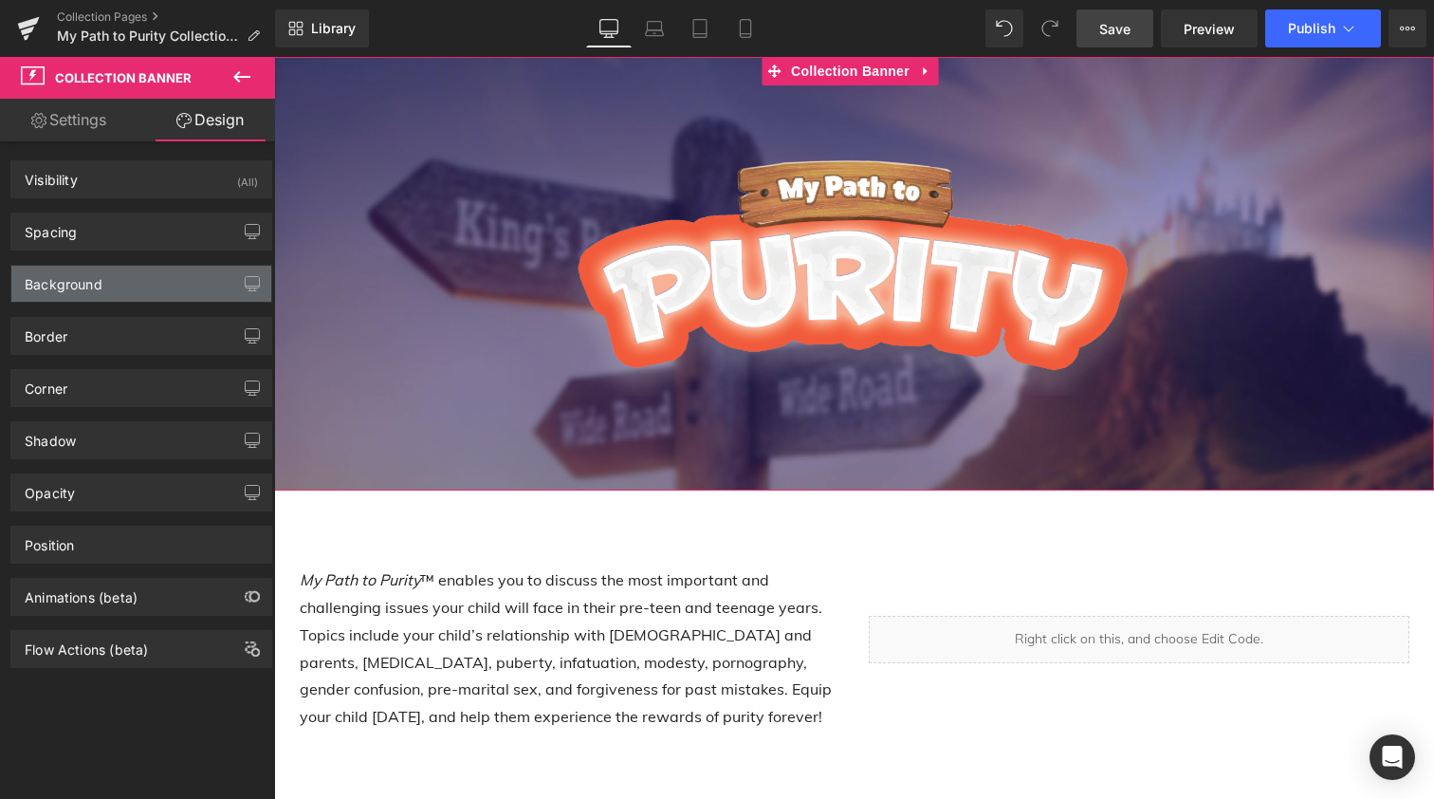
click at [109, 282] on div "Background" at bounding box center [141, 284] width 260 height 36
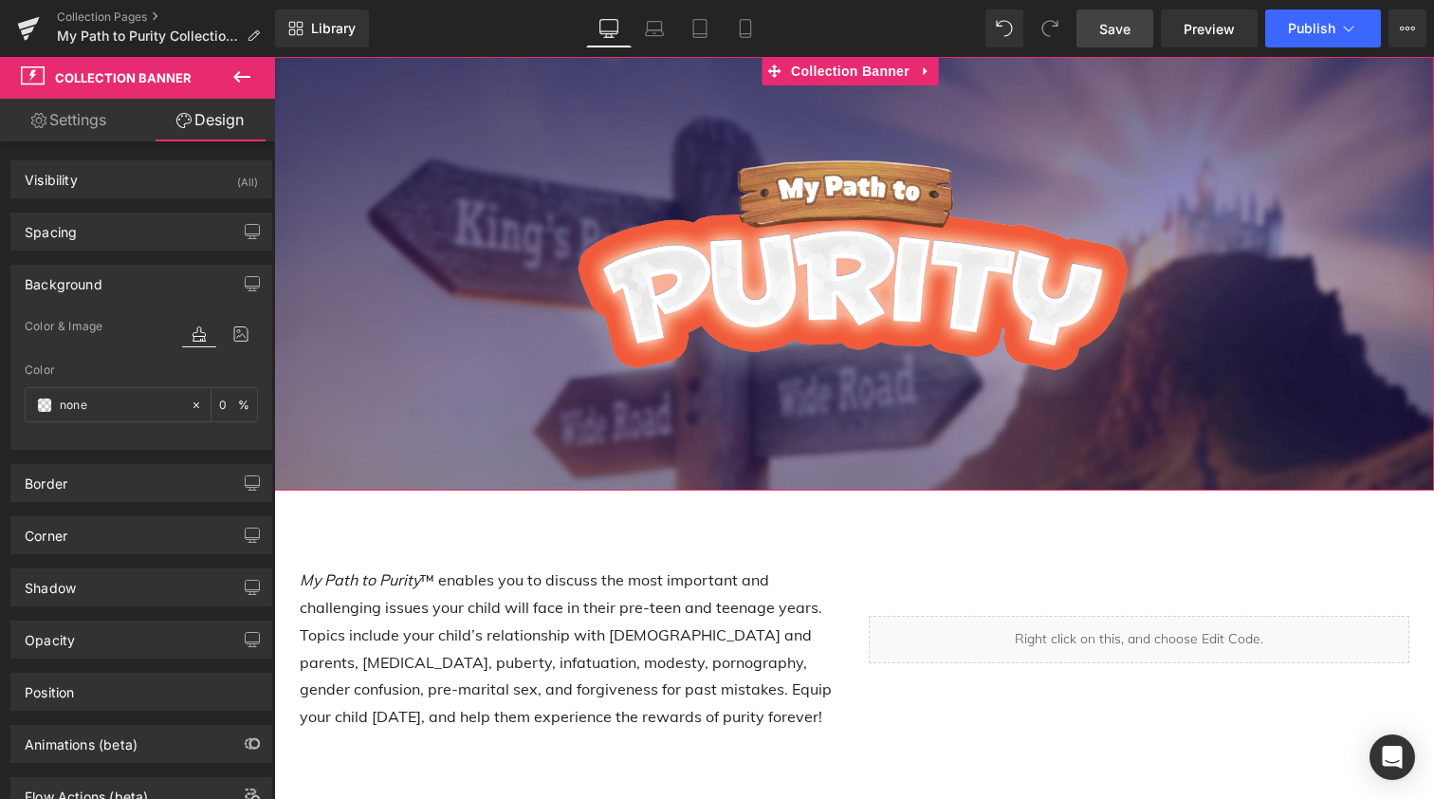
click at [79, 116] on link "Settings" at bounding box center [69, 120] width 138 height 43
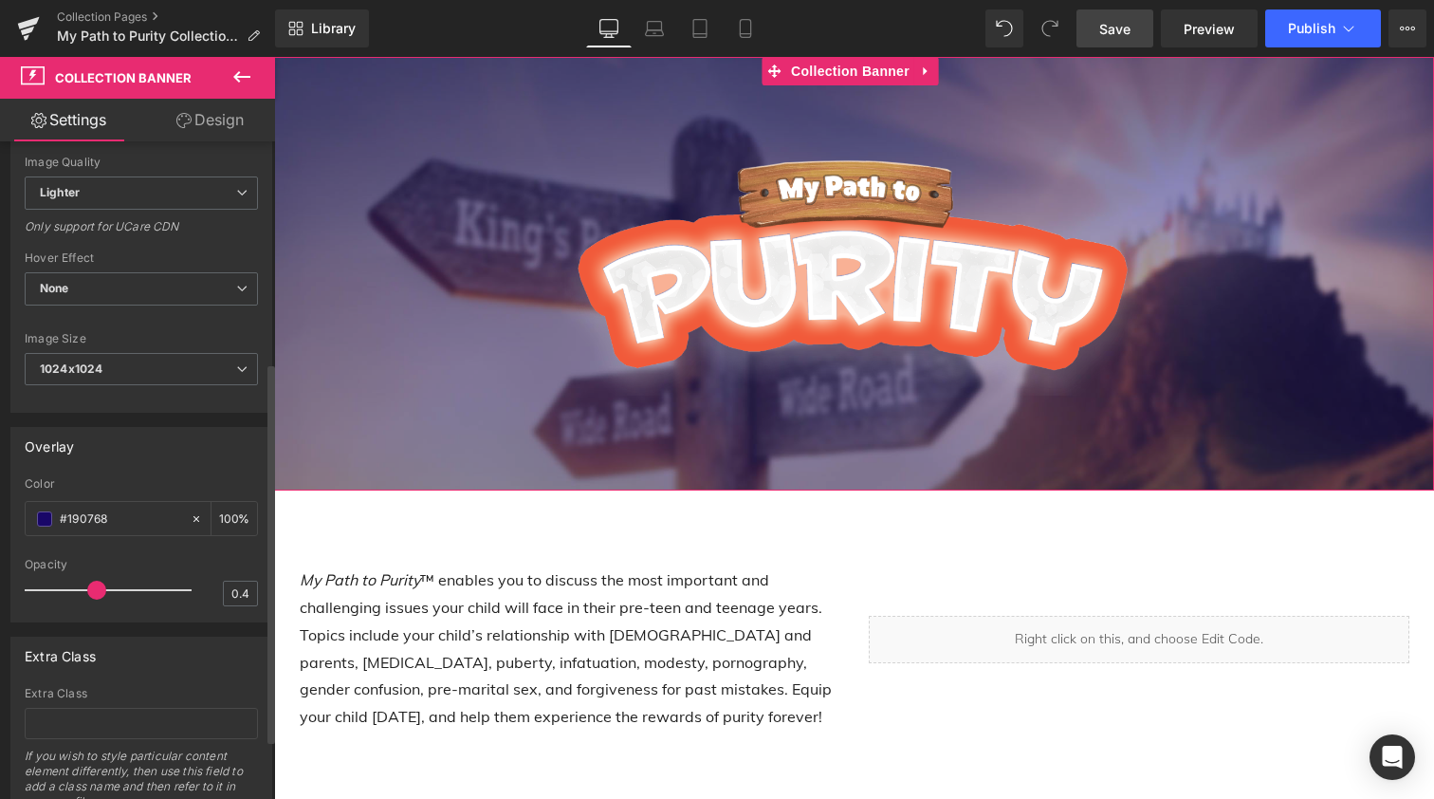
scroll to position [447, 0]
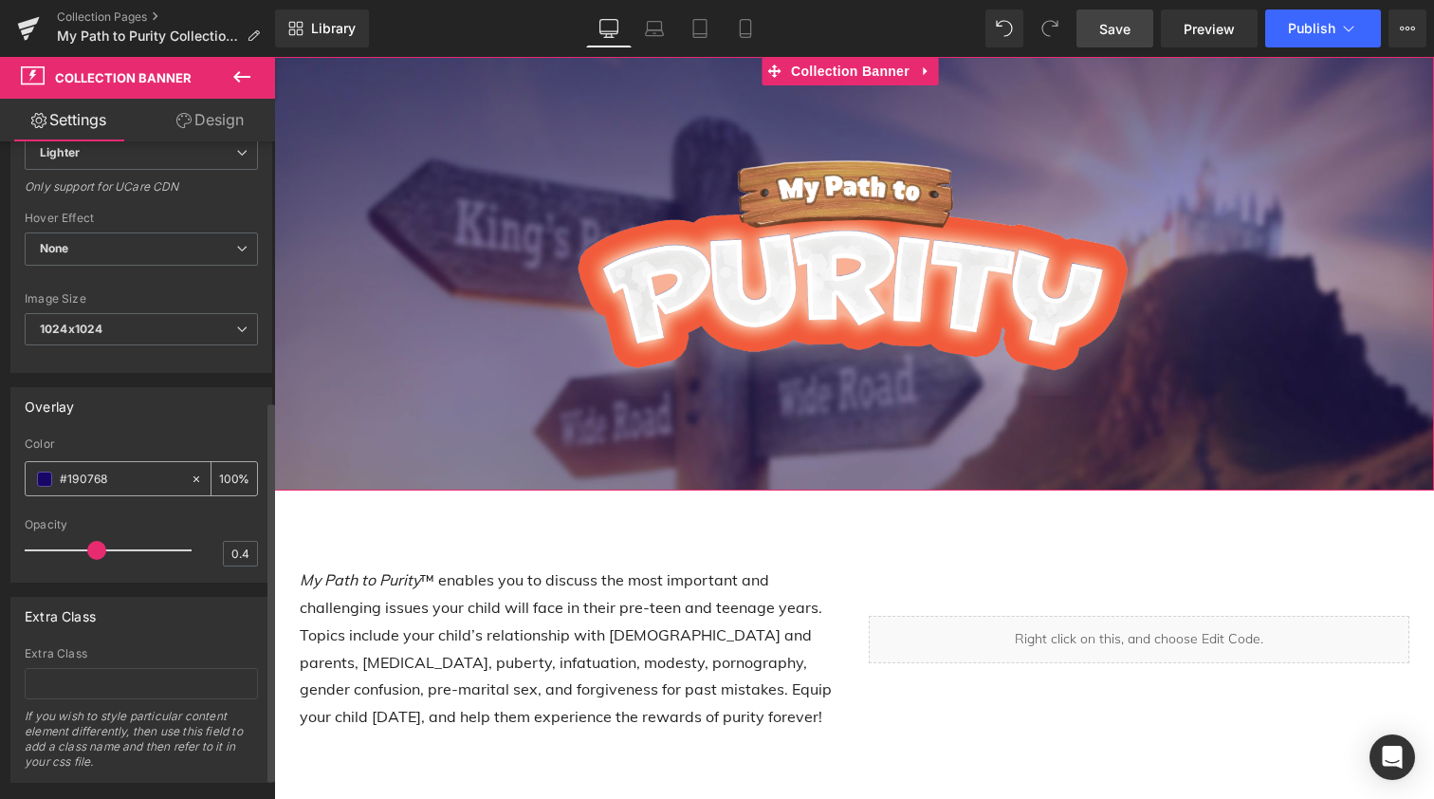
click at [46, 477] on span at bounding box center [44, 478] width 15 height 15
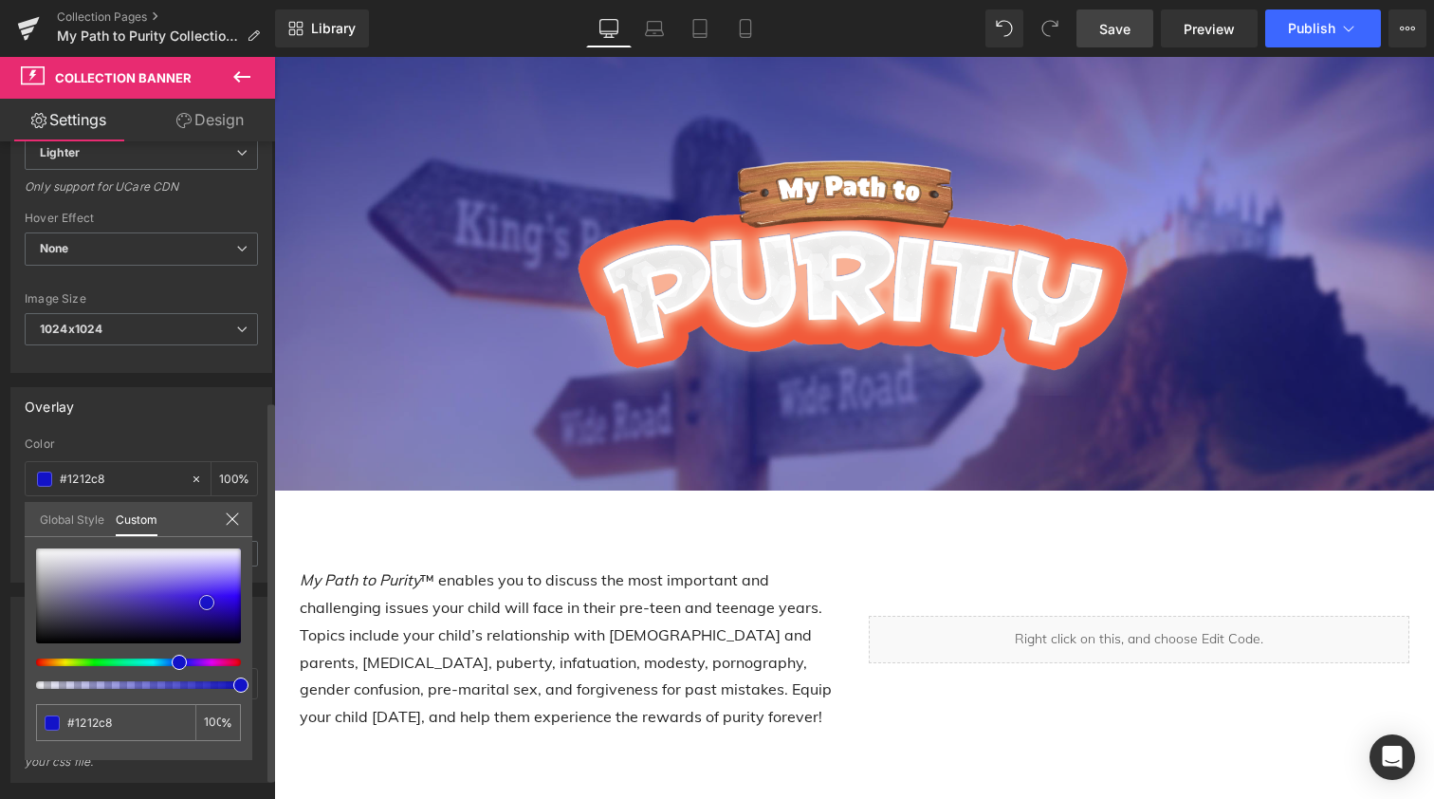
drag, startPoint x: 212, startPoint y: 620, endPoint x: 204, endPoint y: 600, distance: 21.3
click at [204, 600] on span at bounding box center [206, 602] width 15 height 15
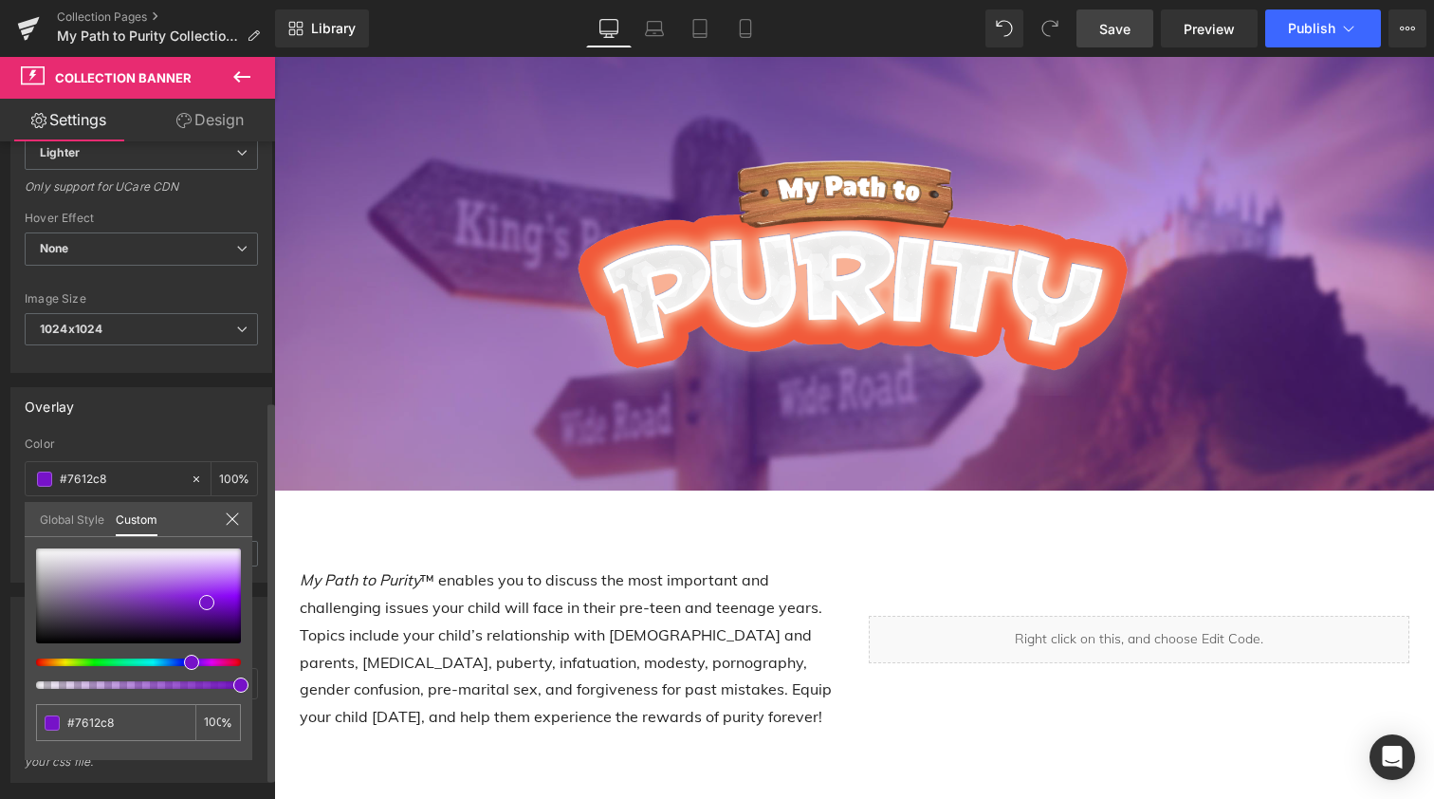
click at [184, 661] on span at bounding box center [191, 662] width 15 height 15
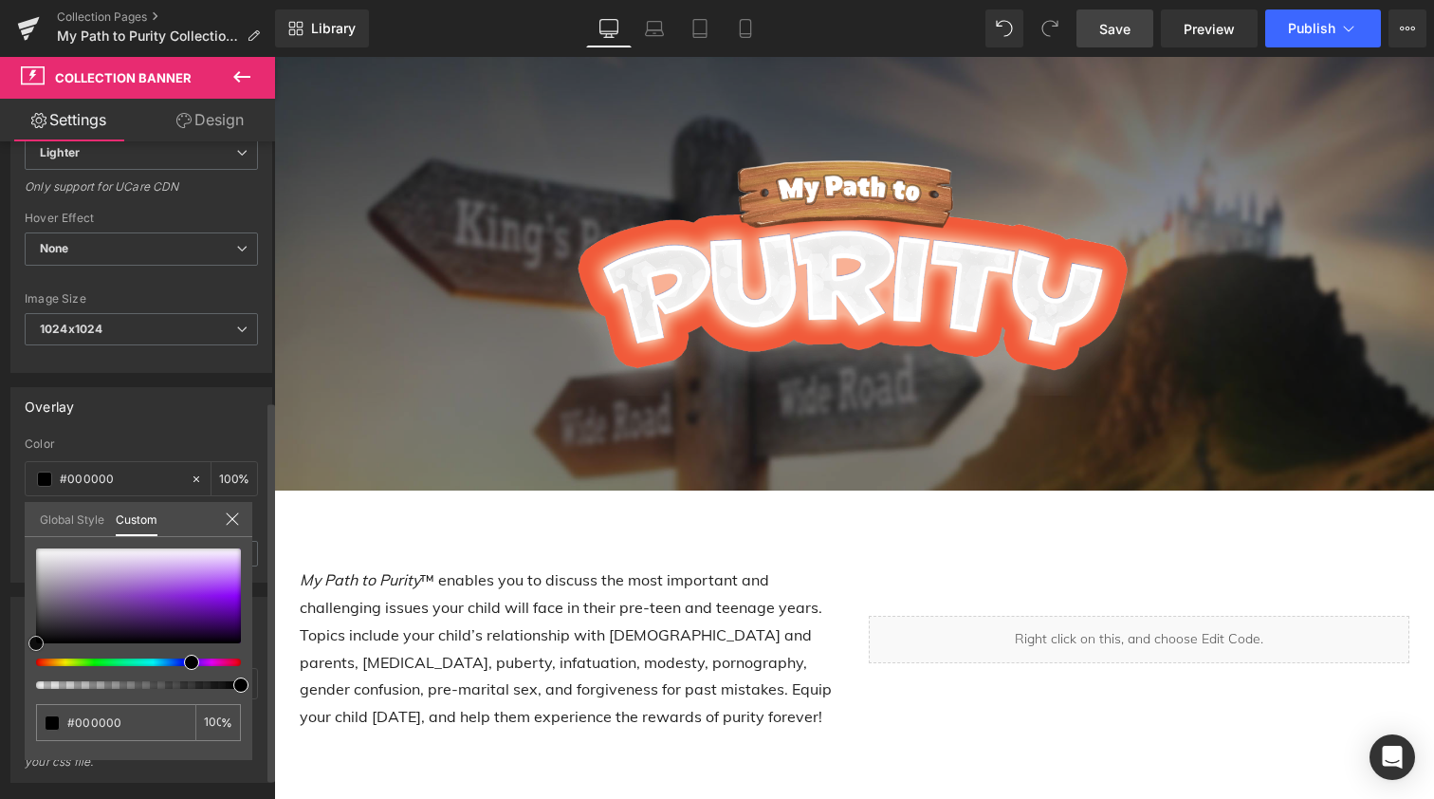
drag, startPoint x: 207, startPoint y: 604, endPoint x: 0, endPoint y: 680, distance: 220.3
click at [0, 582] on div "Overlay rgba(25, 7, 104, 1) Color #190768 100 % 0.4 Opacity 0.4 Global Style Cu…" at bounding box center [142, 478] width 284 height 210
click at [230, 517] on icon at bounding box center [232, 518] width 15 height 15
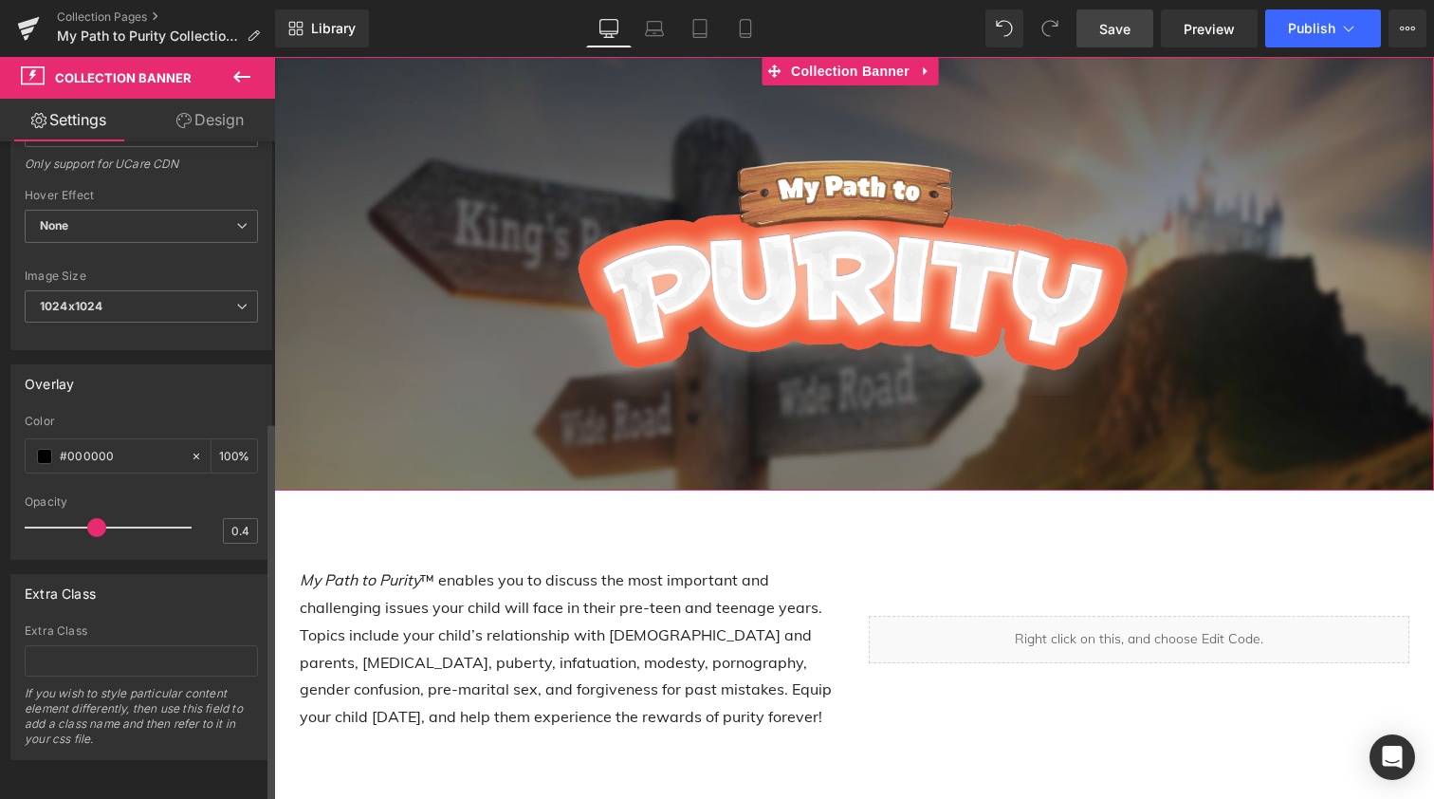
scroll to position [483, 0]
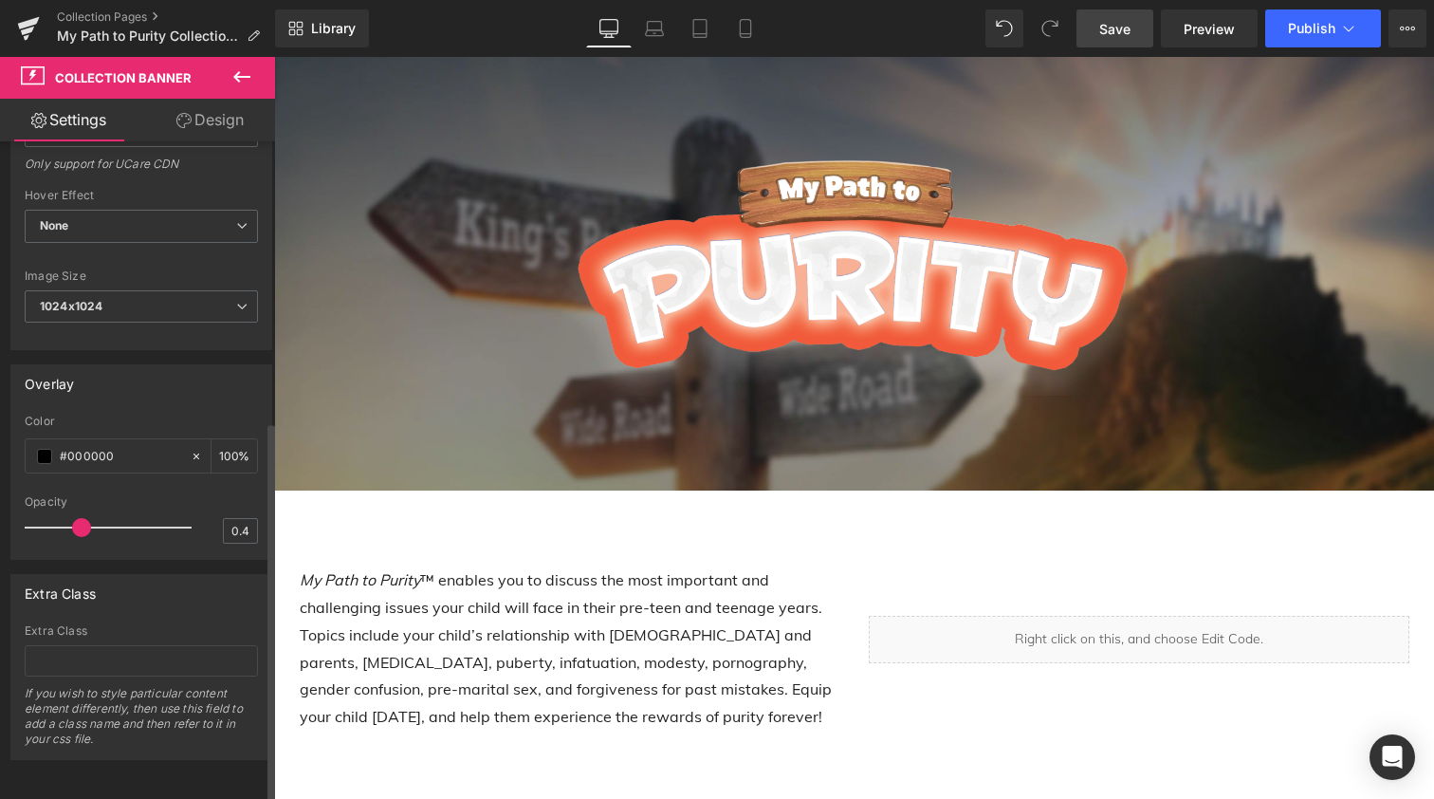
click at [87, 518] on span at bounding box center [81, 527] width 19 height 19
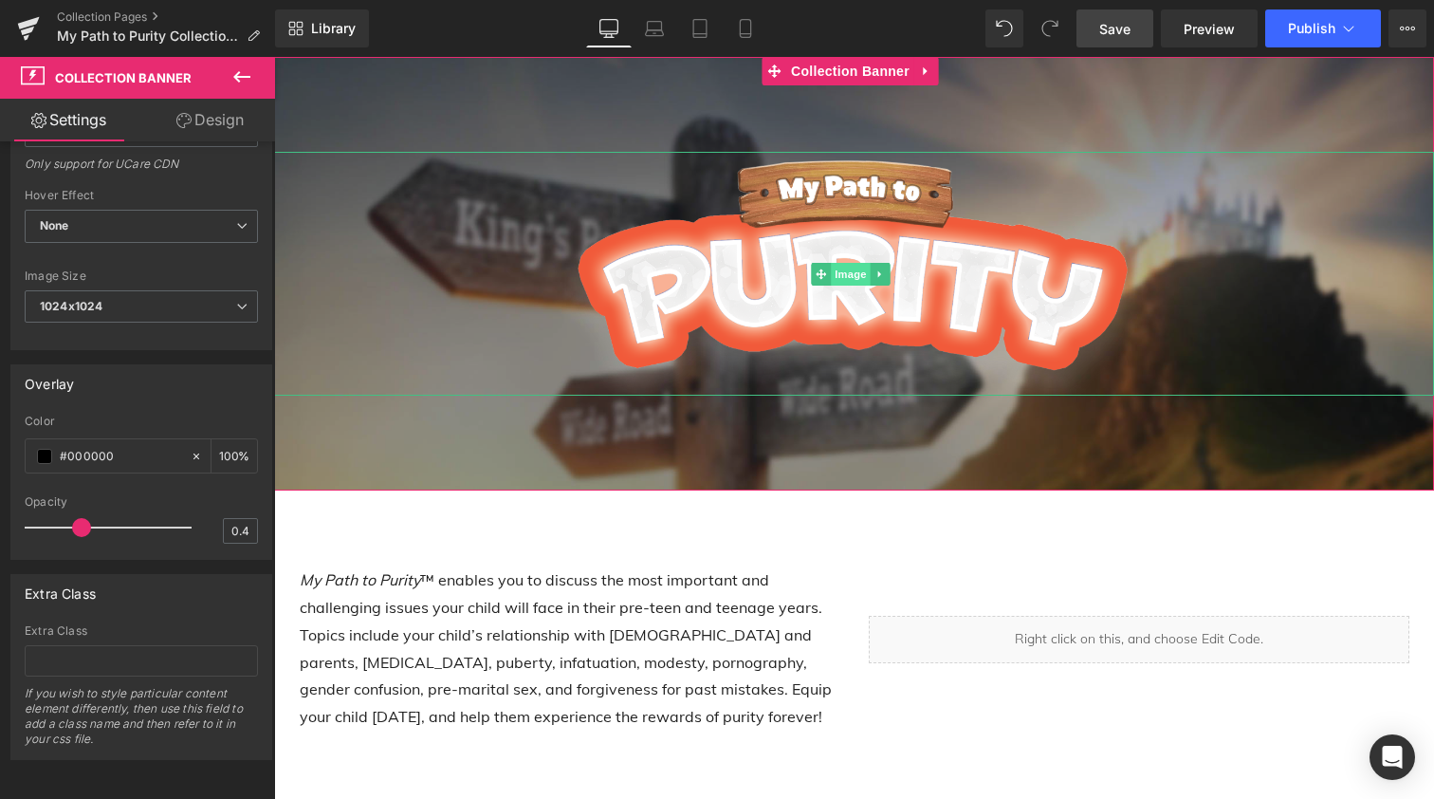
click at [851, 276] on span "Image" at bounding box center [851, 274] width 40 height 23
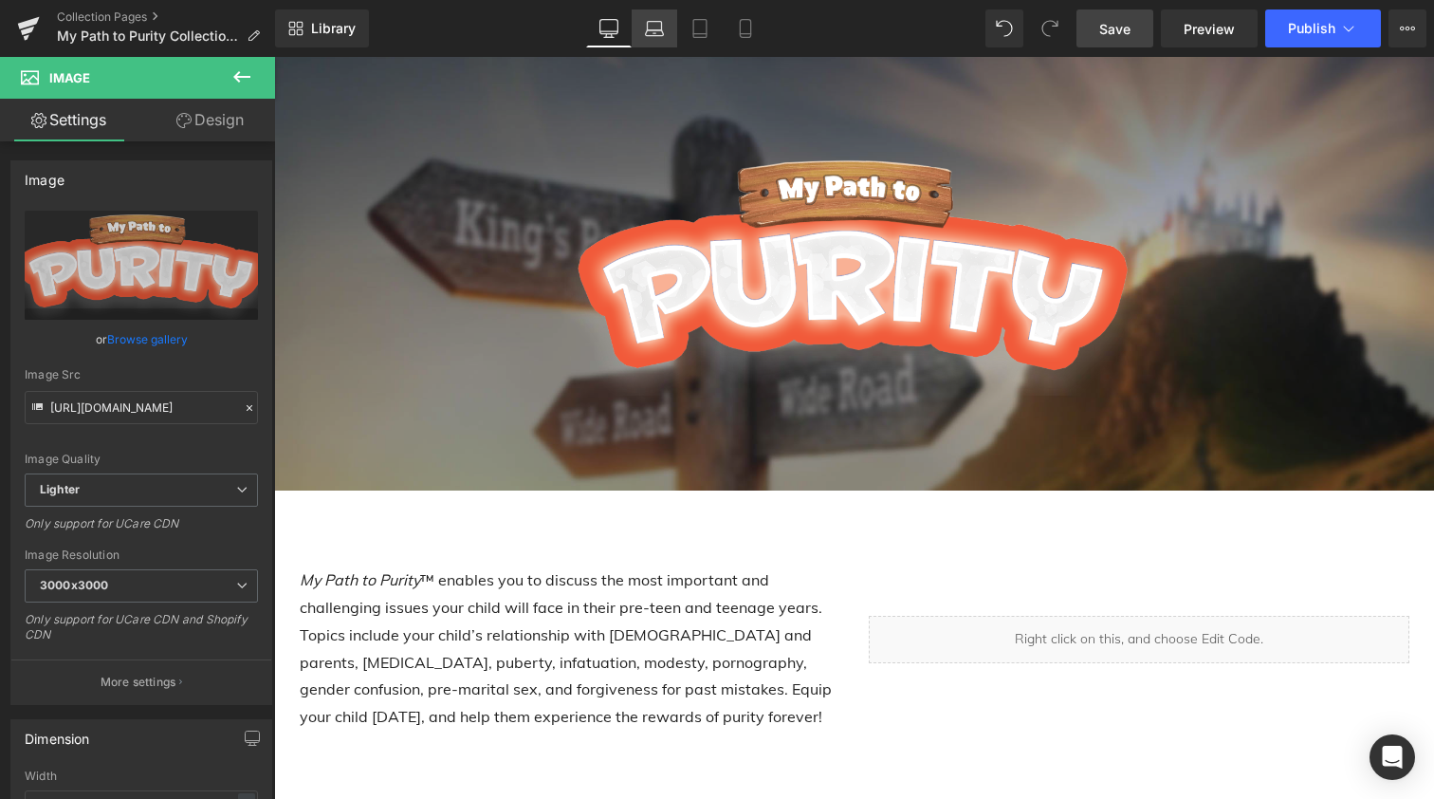
click at [656, 35] on icon at bounding box center [655, 33] width 18 height 6
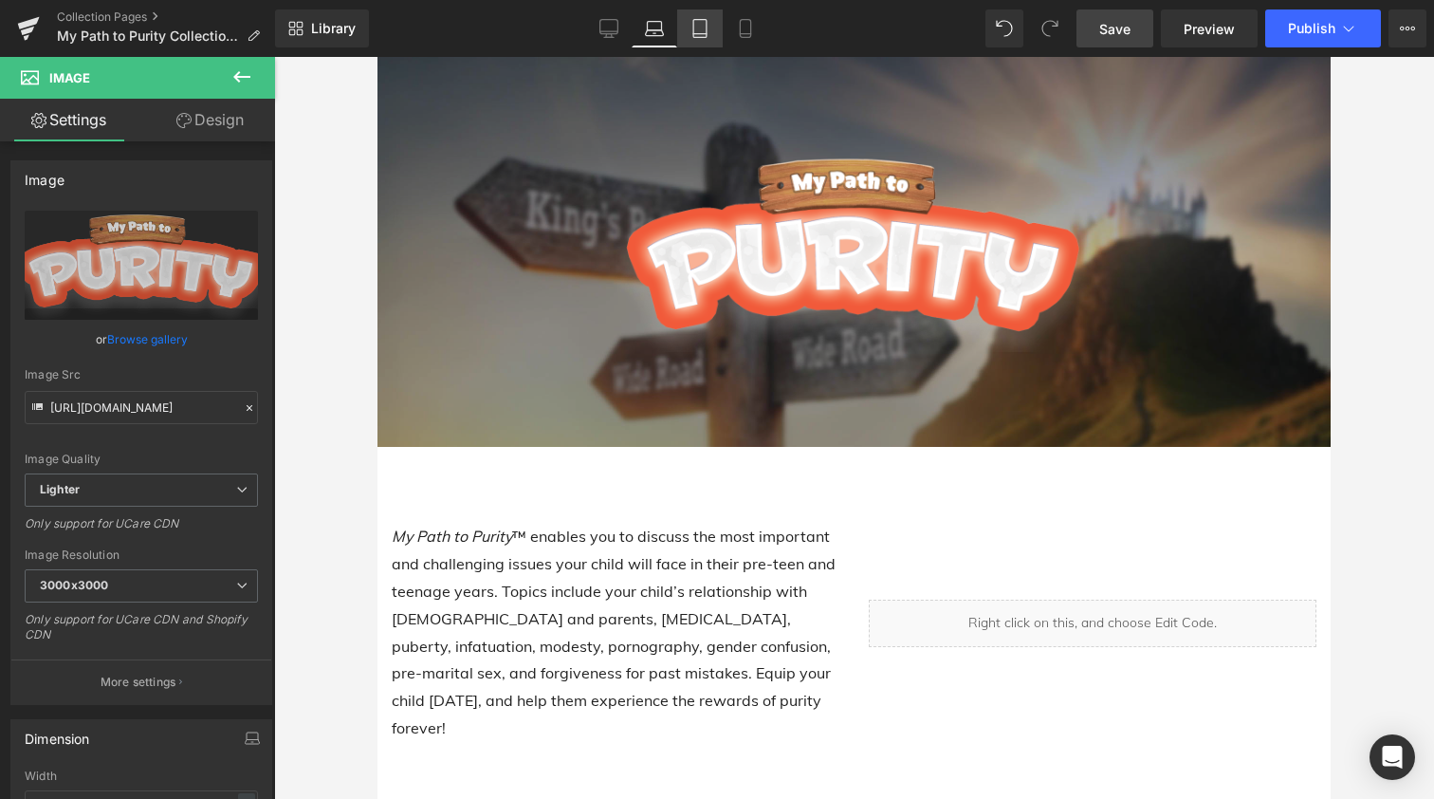
click at [707, 29] on icon at bounding box center [700, 28] width 19 height 19
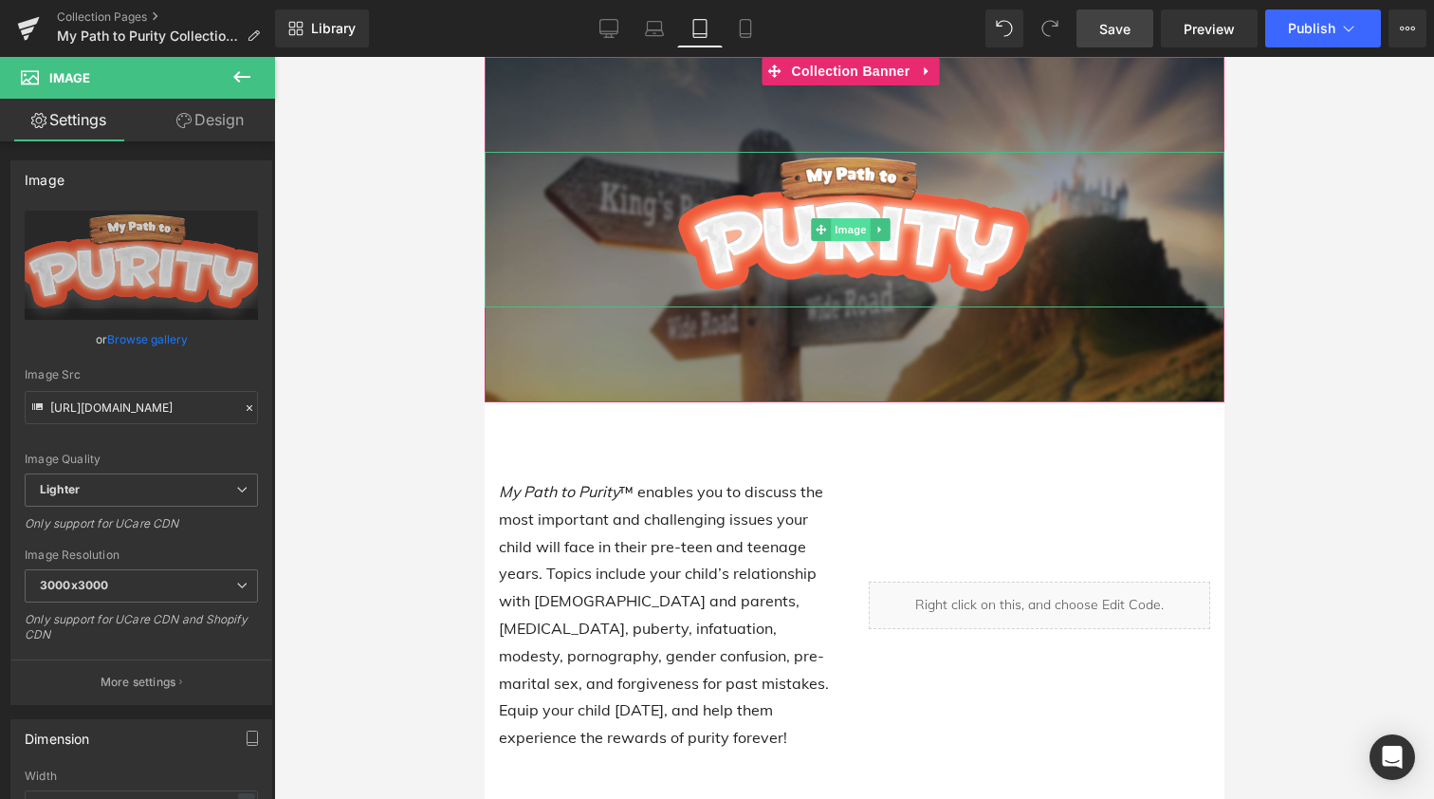
click at [847, 228] on span "Image" at bounding box center [850, 229] width 40 height 23
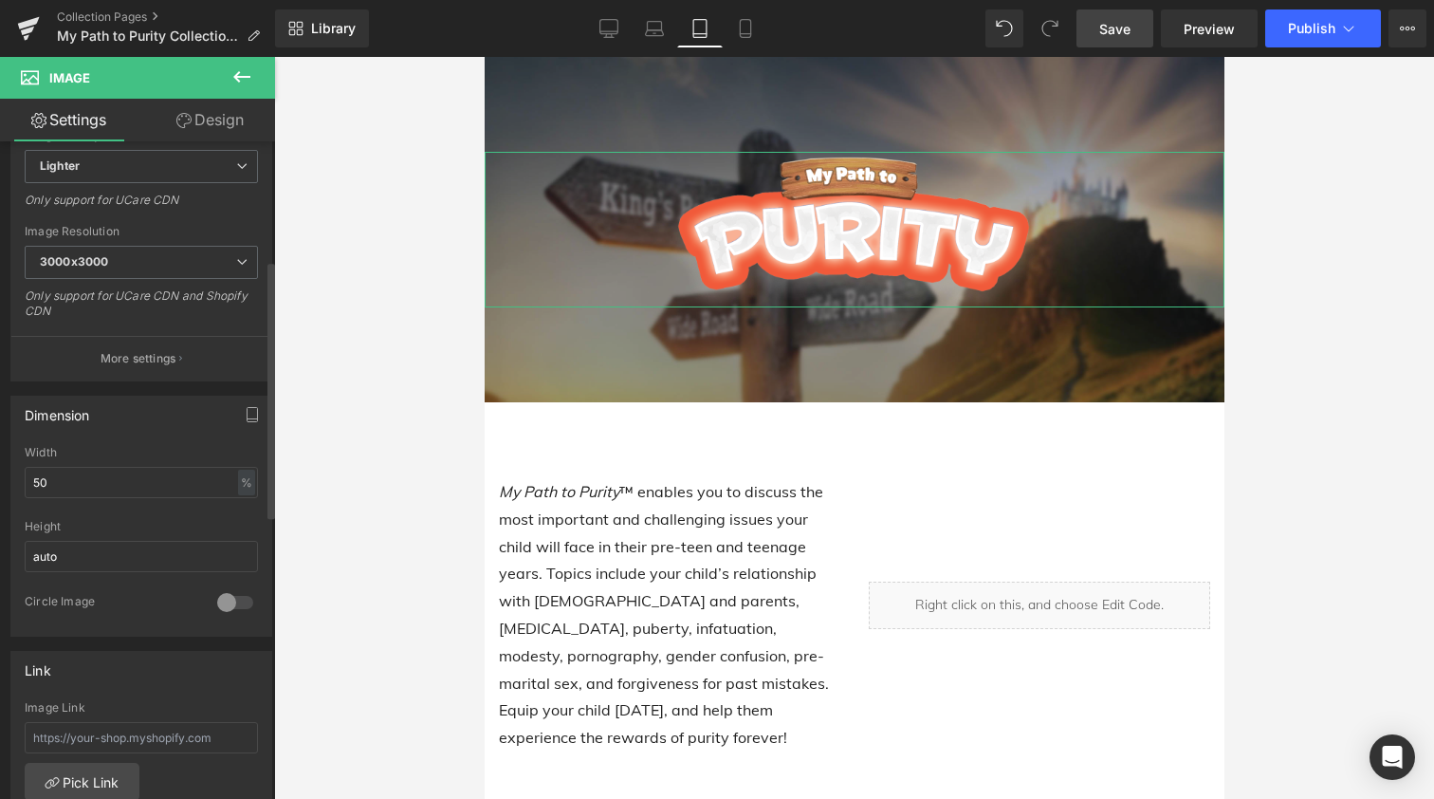
scroll to position [327, 0]
drag, startPoint x: 63, startPoint y: 474, endPoint x: 14, endPoint y: 474, distance: 48.4
click at [14, 474] on div "50% Width 50 % % px auto Height auto 0 Circle Image" at bounding box center [141, 537] width 260 height 190
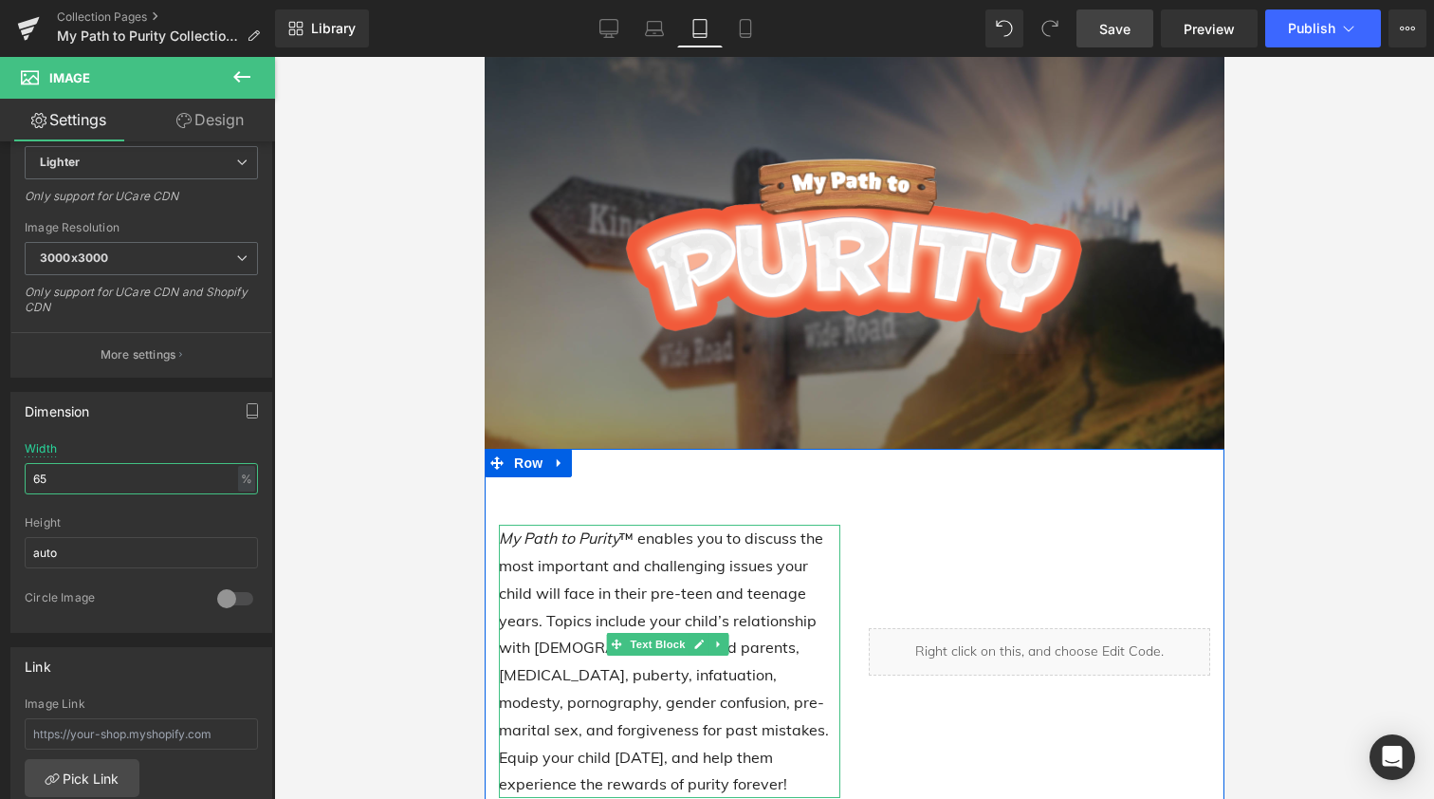
scroll to position [0, 0]
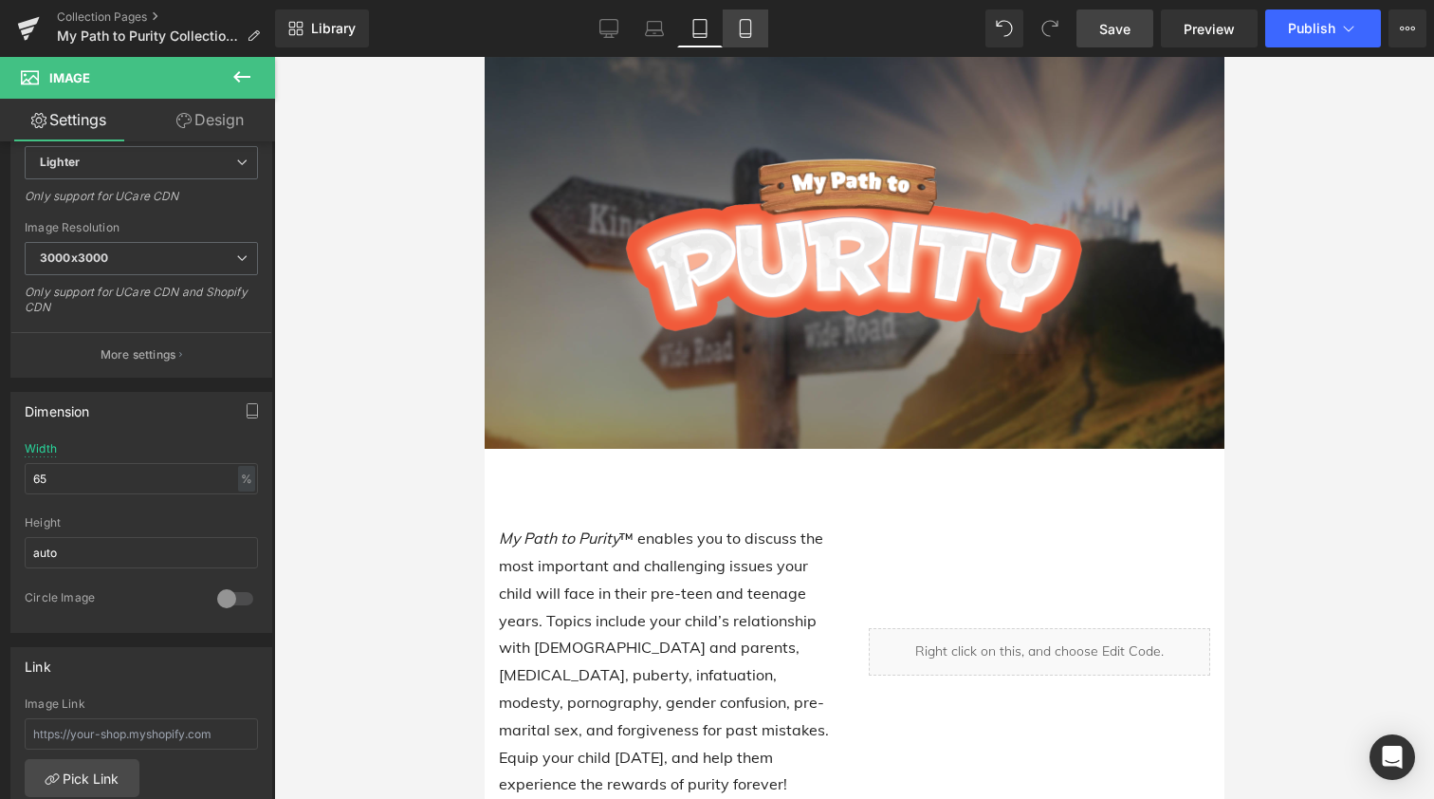
click at [743, 35] on icon at bounding box center [745, 28] width 19 height 19
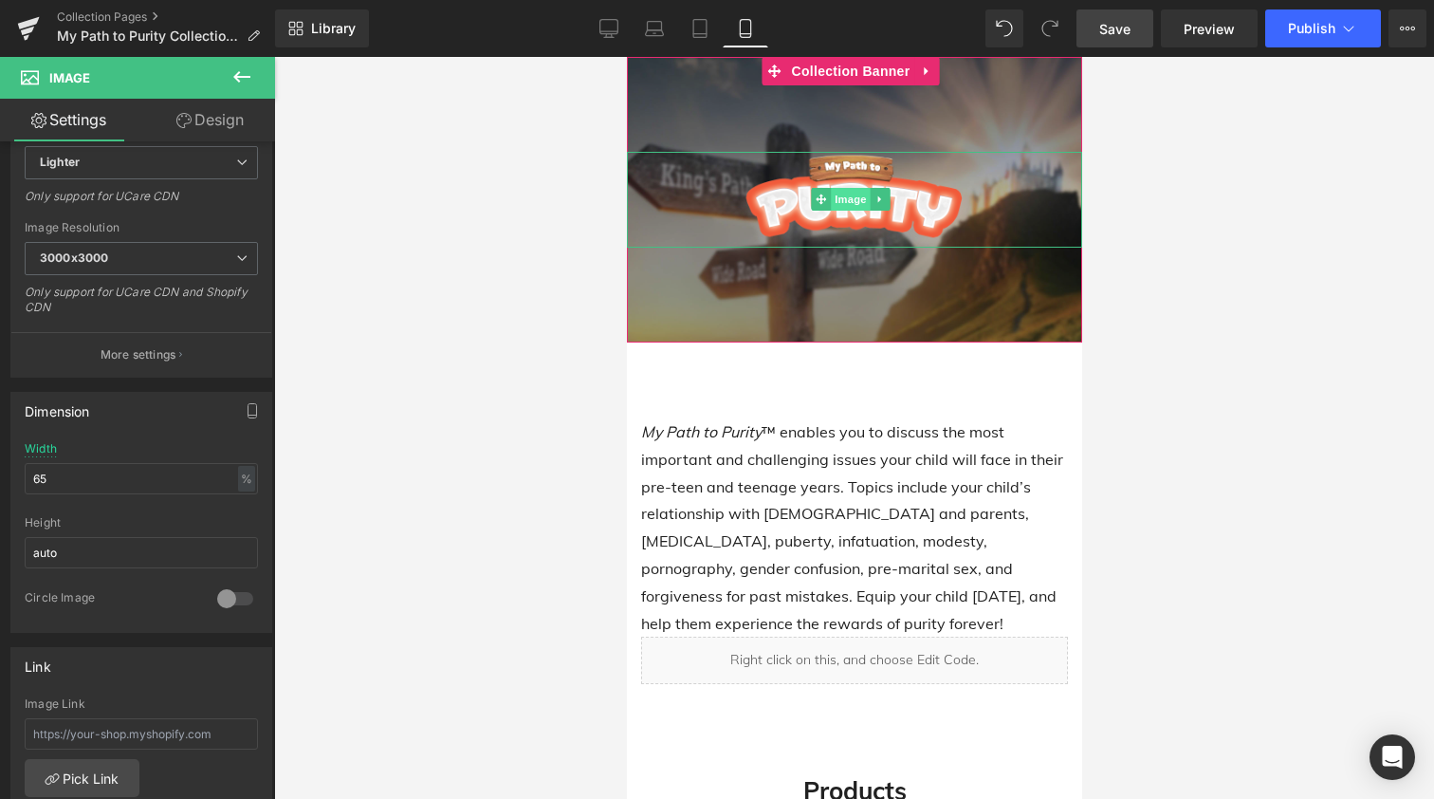
click at [846, 199] on span "Image" at bounding box center [850, 199] width 40 height 23
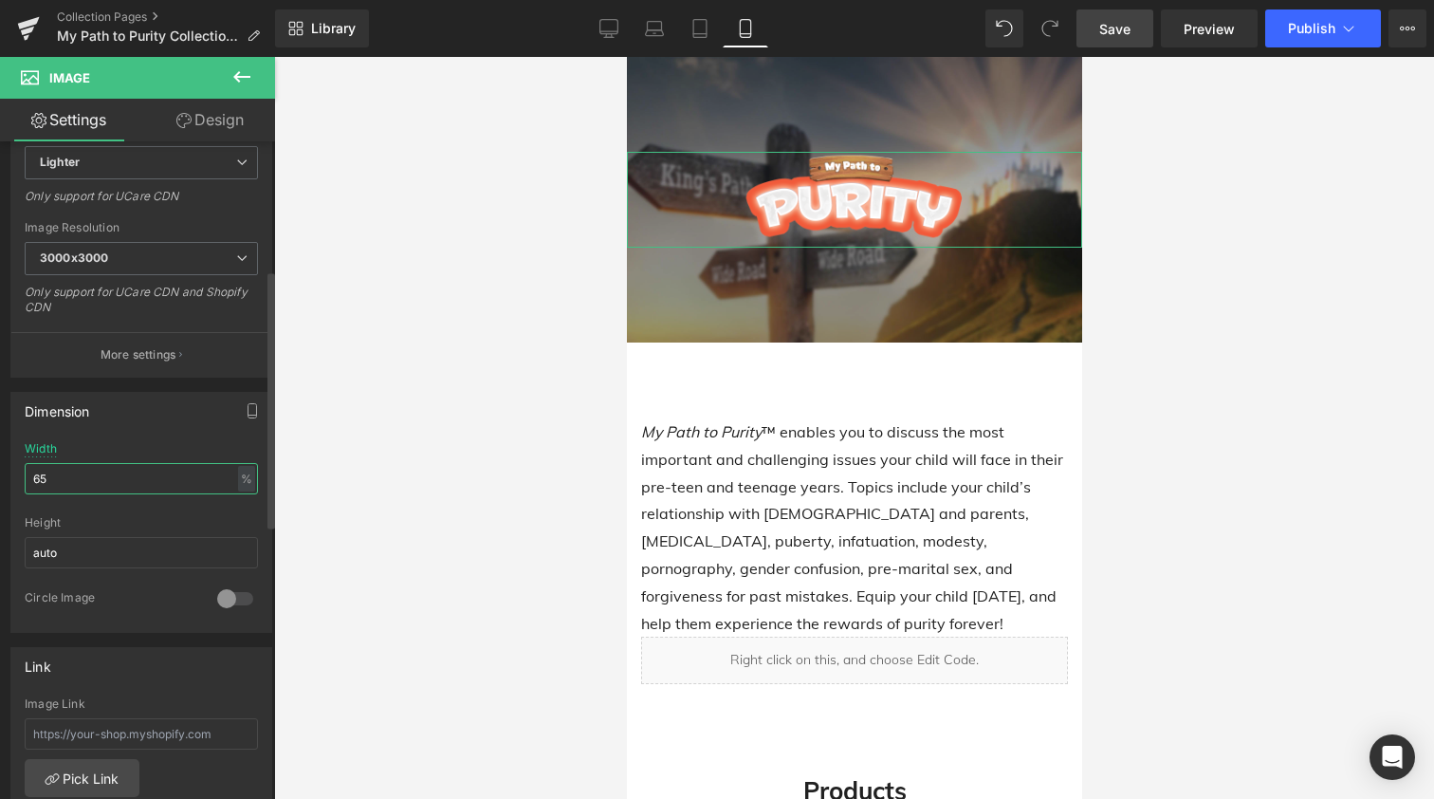
drag, startPoint x: 79, startPoint y: 479, endPoint x: 1, endPoint y: 485, distance: 78.0
click at [1, 484] on div "Dimension 50% Width 65 % % px auto Height auto 0 Circle Image" at bounding box center [142, 505] width 284 height 255
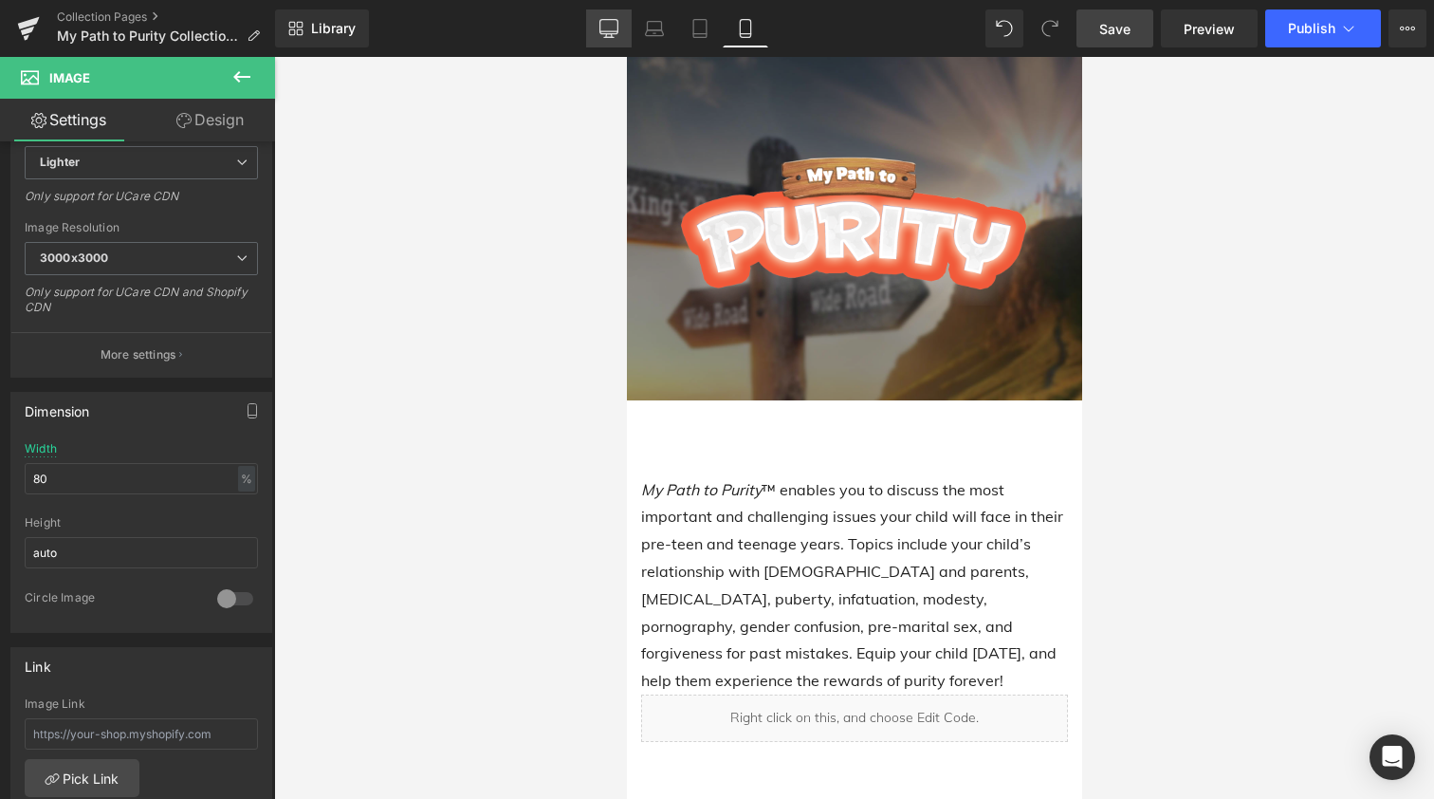
click at [606, 27] on icon at bounding box center [609, 28] width 19 height 19
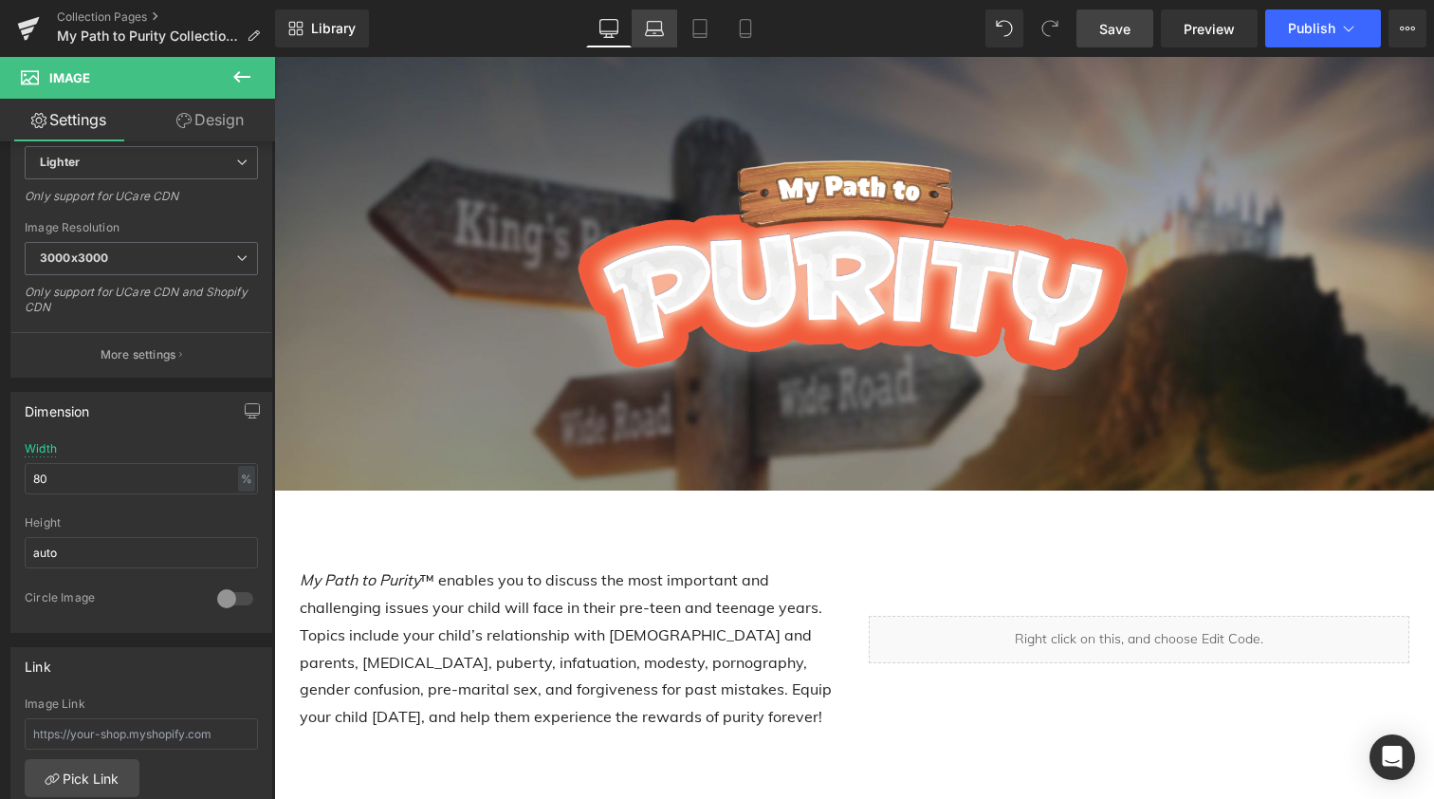
click at [656, 27] on icon at bounding box center [654, 28] width 19 height 19
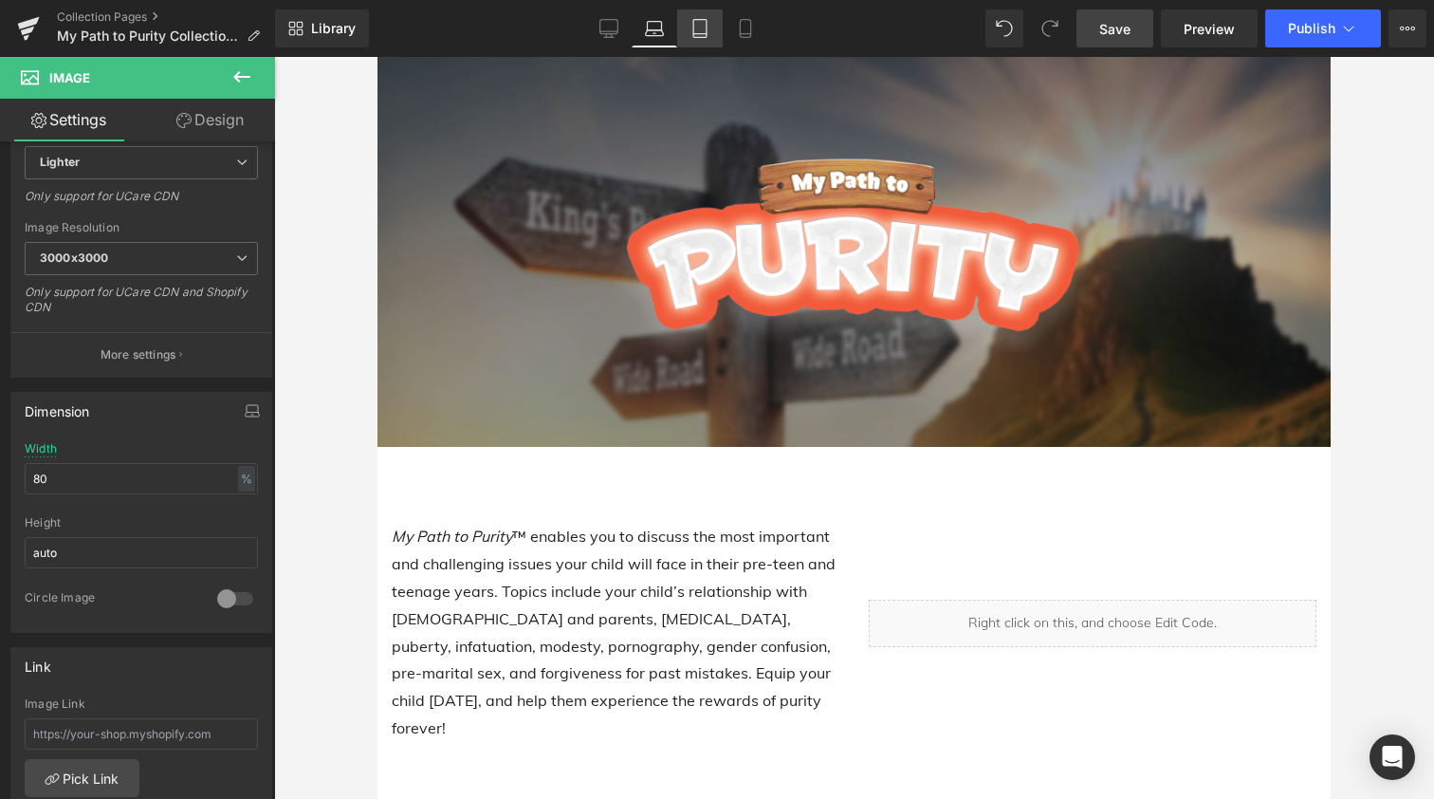
click at [699, 28] on icon at bounding box center [700, 28] width 19 height 19
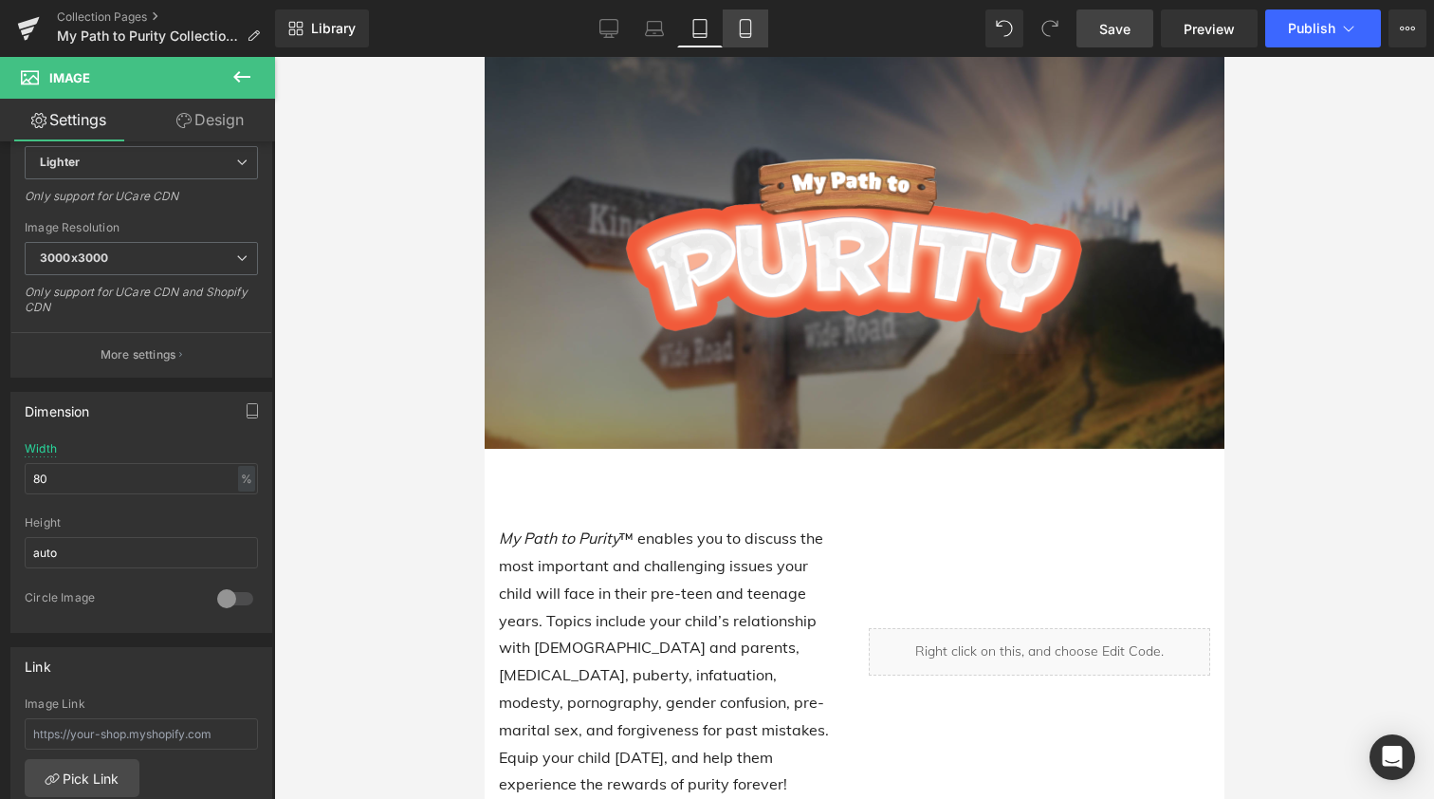
click at [745, 30] on icon at bounding box center [745, 28] width 19 height 19
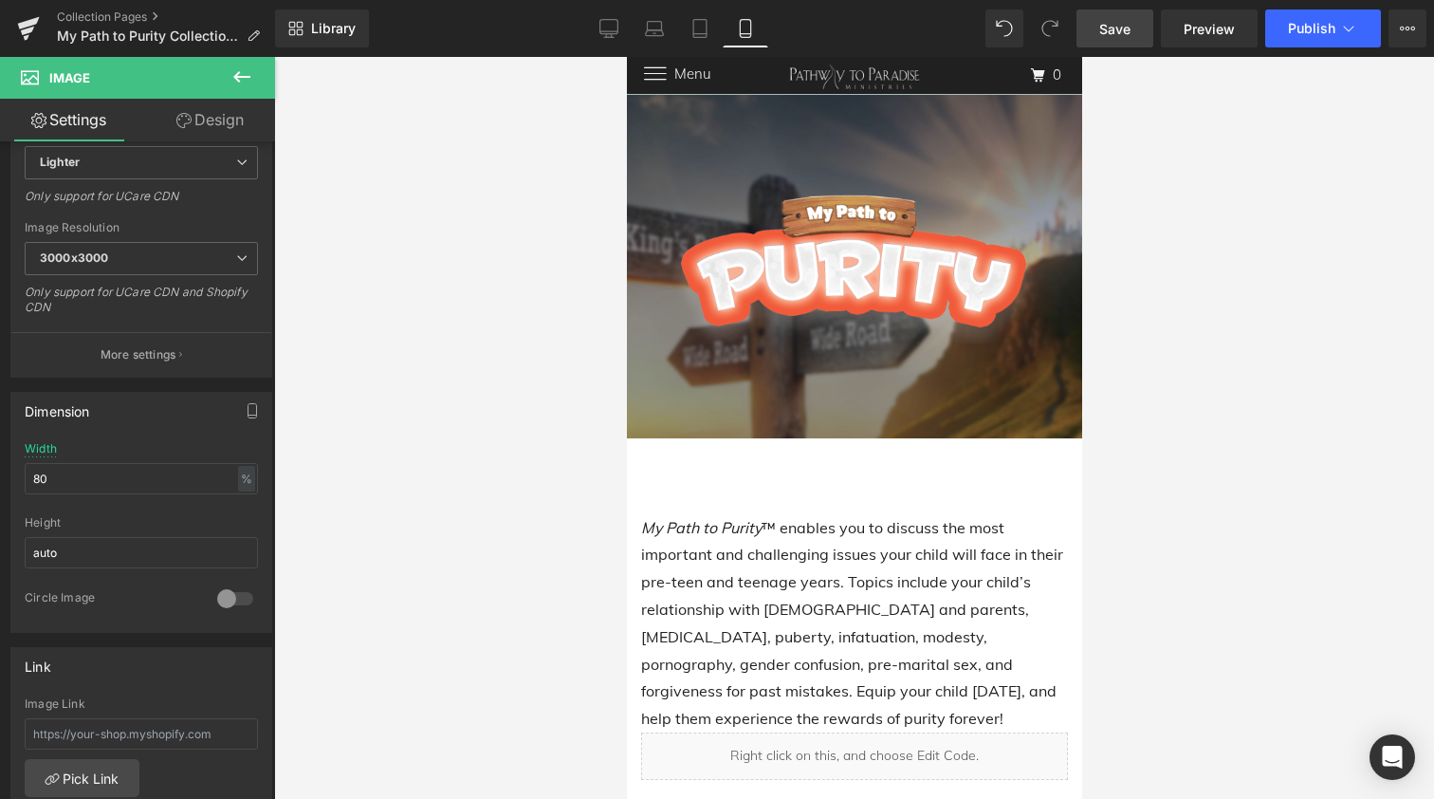
scroll to position [38, 0]
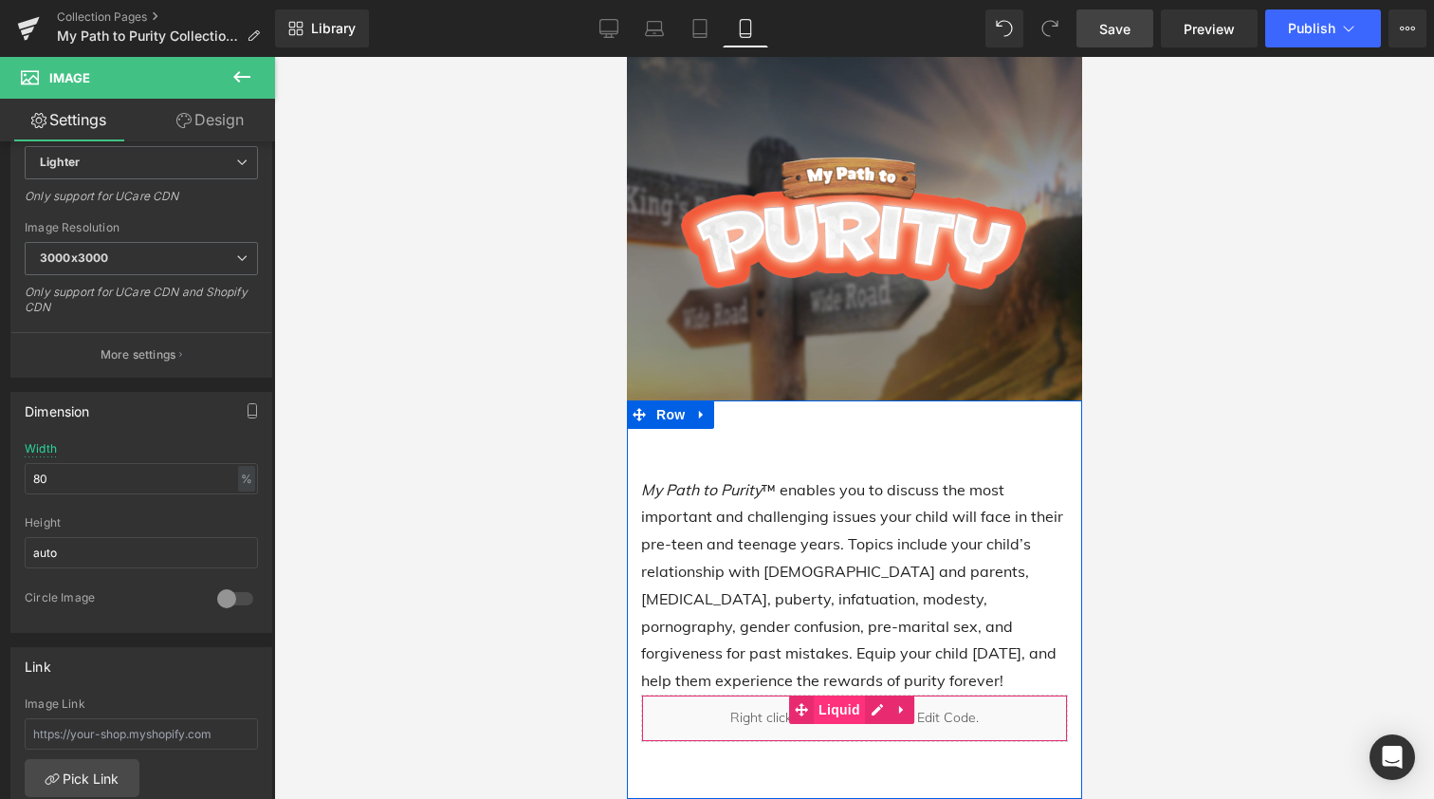
click at [843, 708] on span "Liquid" at bounding box center [838, 709] width 51 height 28
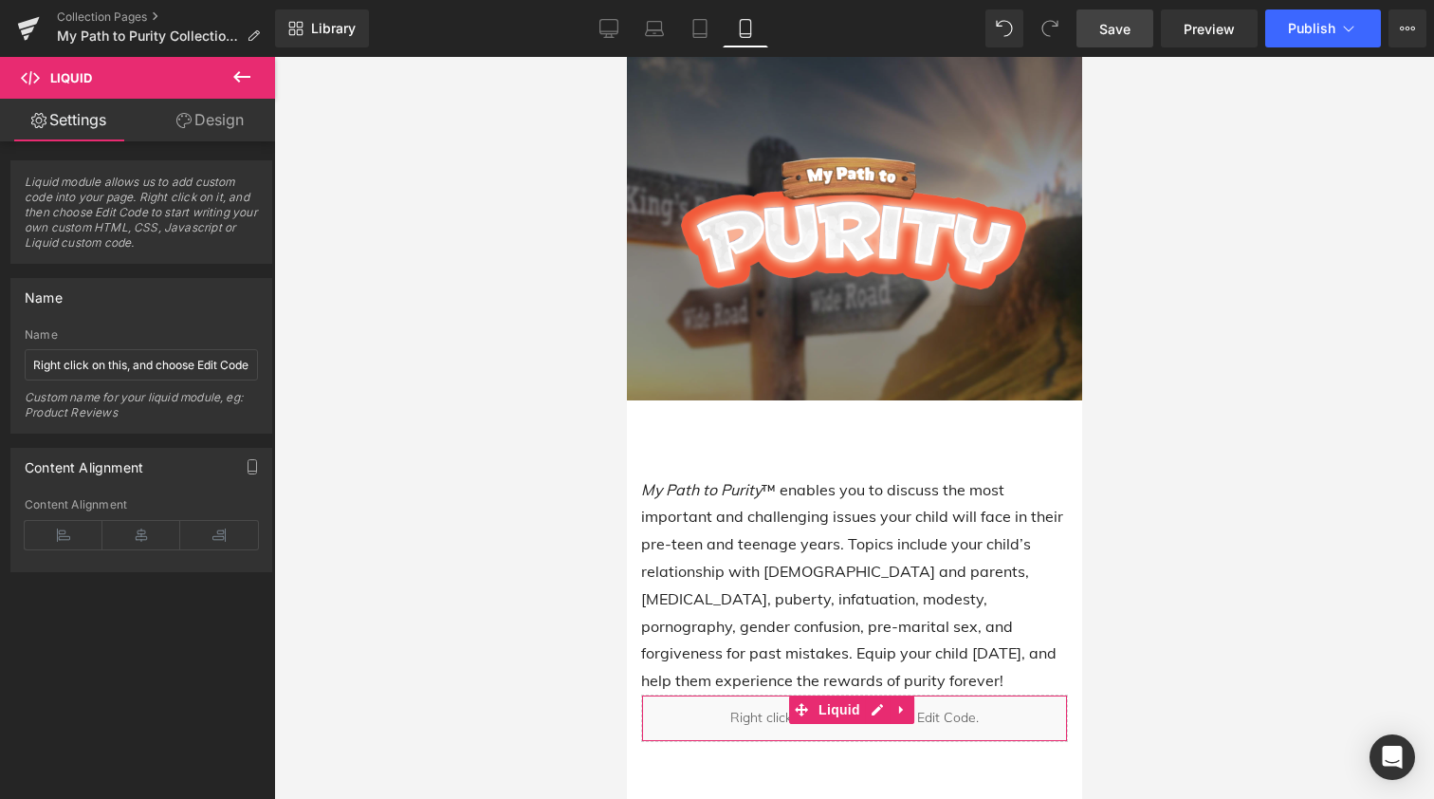
click at [214, 113] on link "Design" at bounding box center [210, 120] width 138 height 43
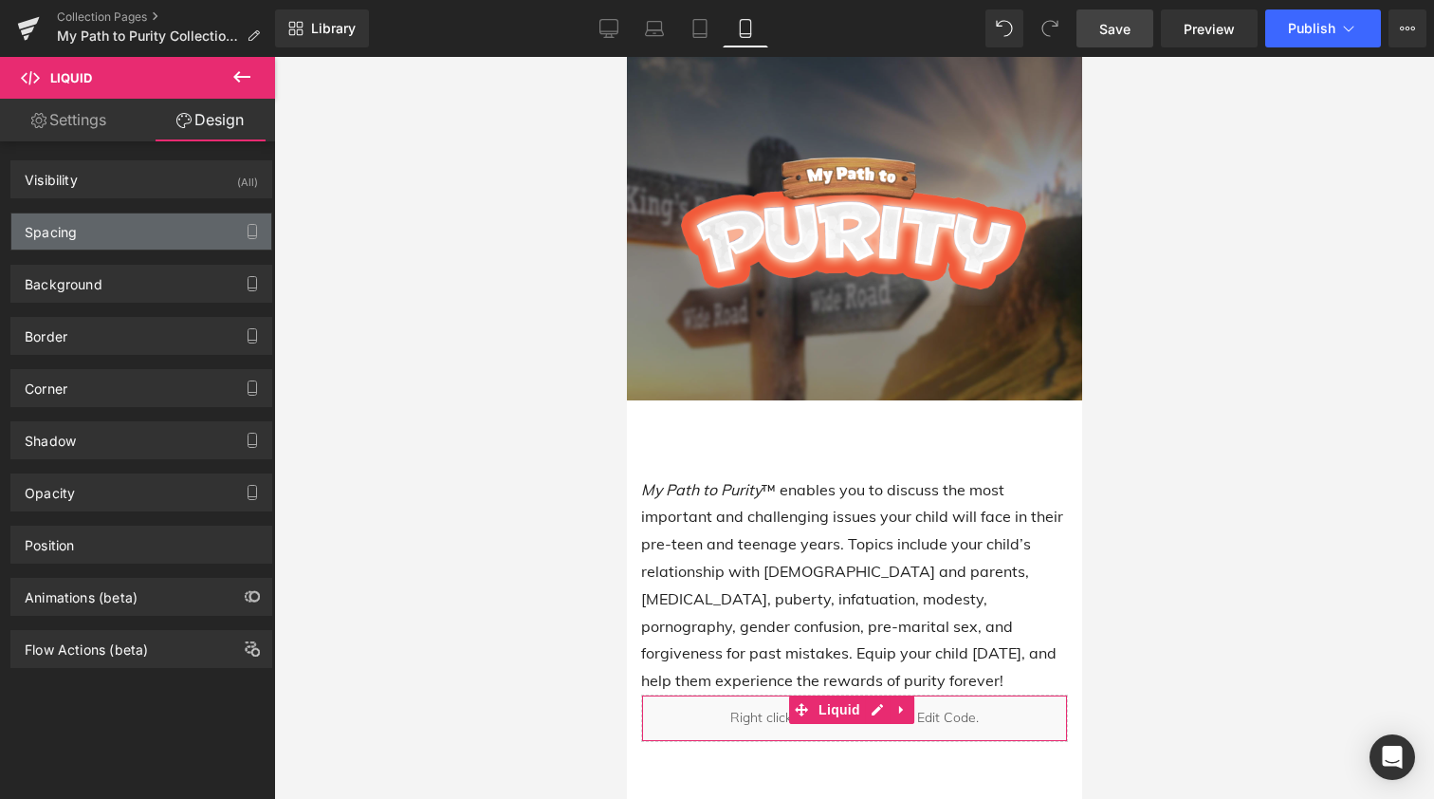
click at [95, 234] on div "Spacing" at bounding box center [141, 231] width 260 height 36
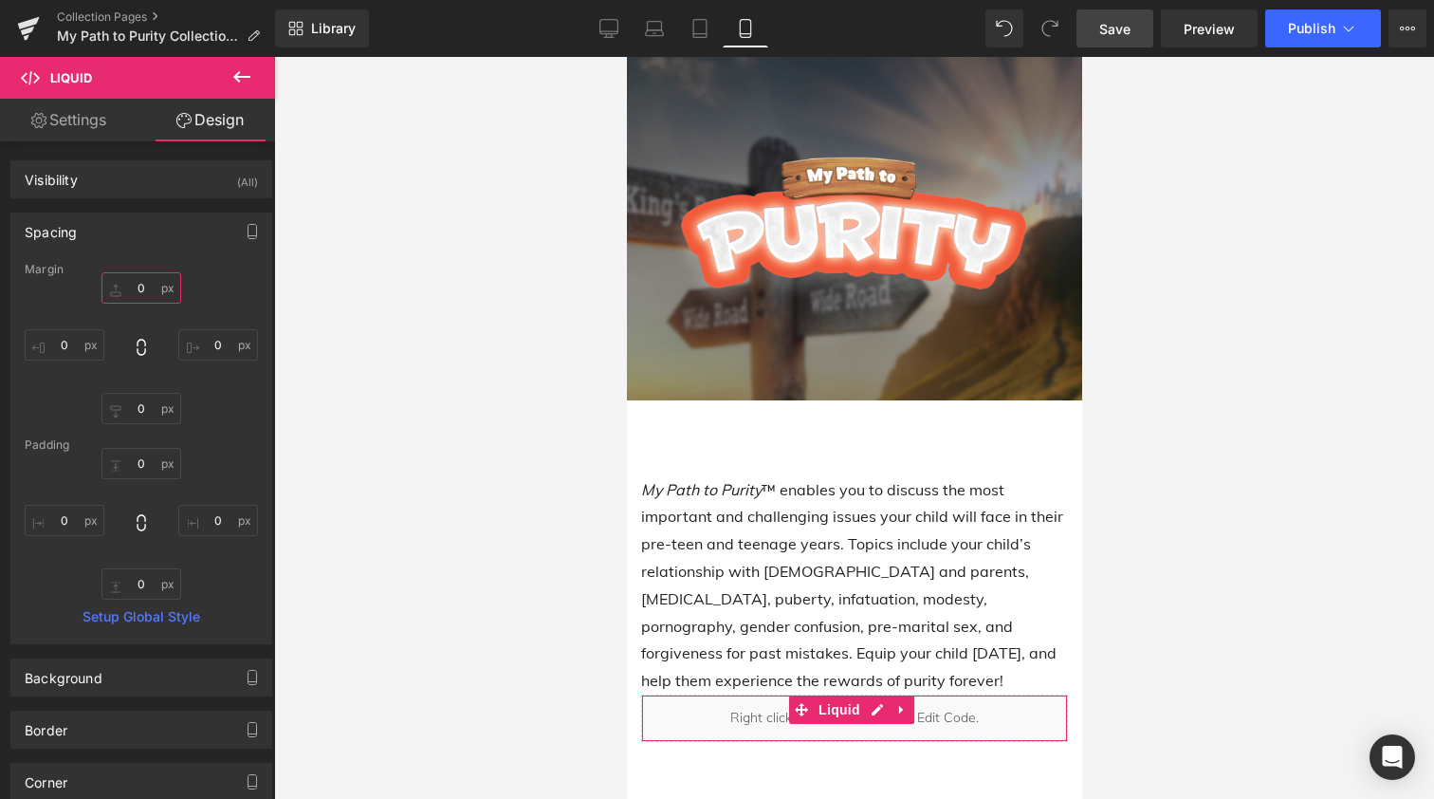
click at [128, 287] on input "0" at bounding box center [142, 287] width 80 height 31
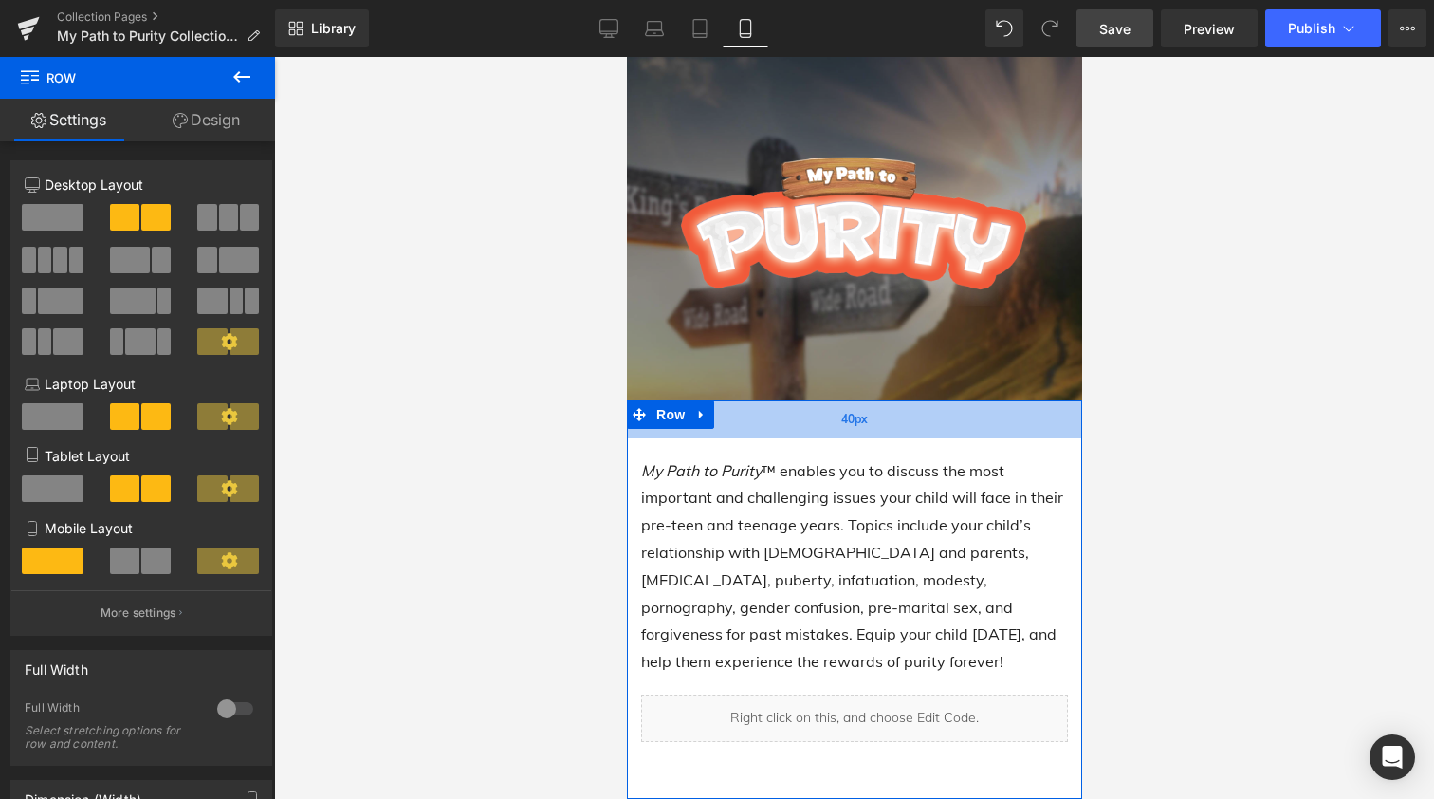
drag, startPoint x: 786, startPoint y: 452, endPoint x: 792, endPoint y: 433, distance: 19.8
click at [792, 433] on div "40px" at bounding box center [853, 419] width 455 height 38
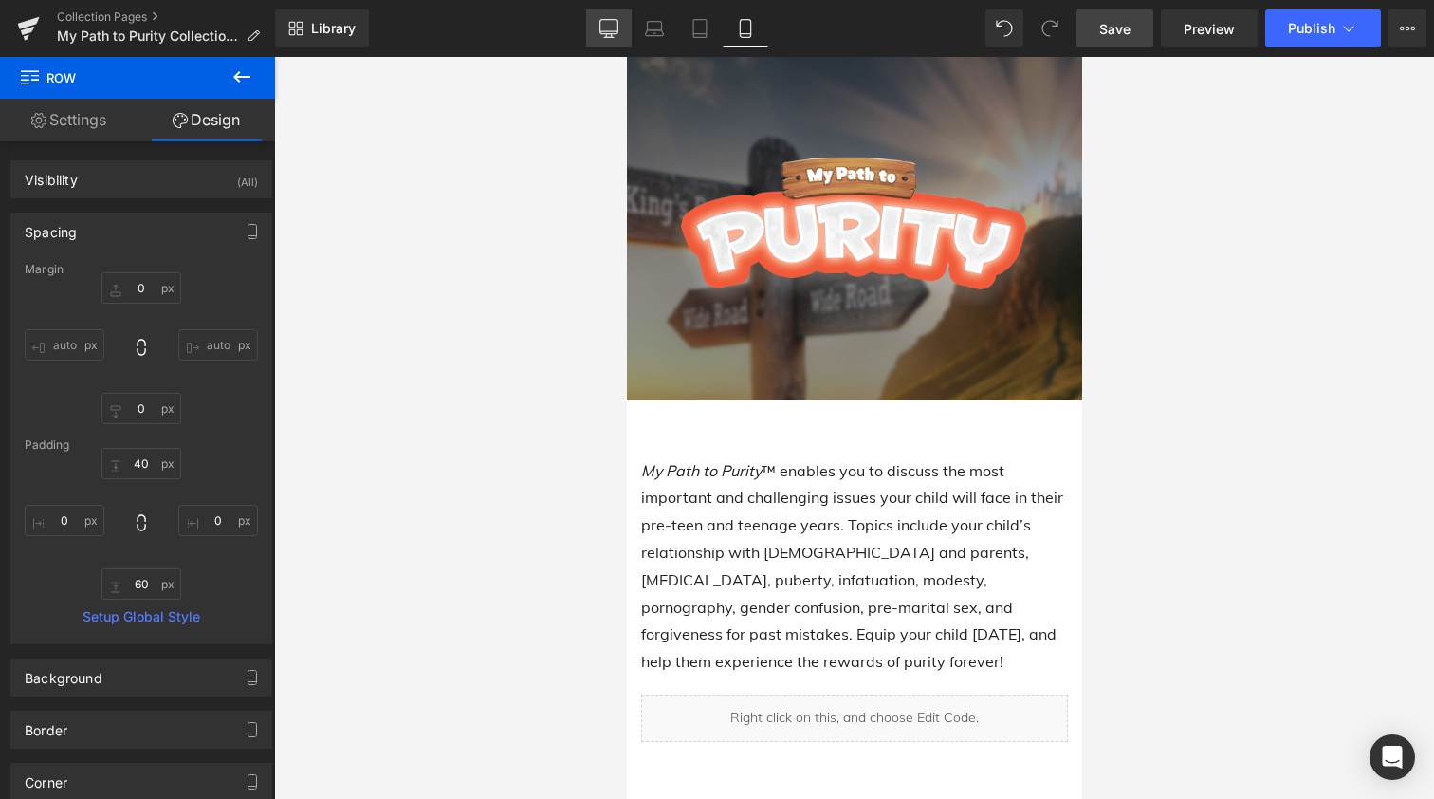
click at [605, 32] on icon at bounding box center [609, 28] width 19 height 19
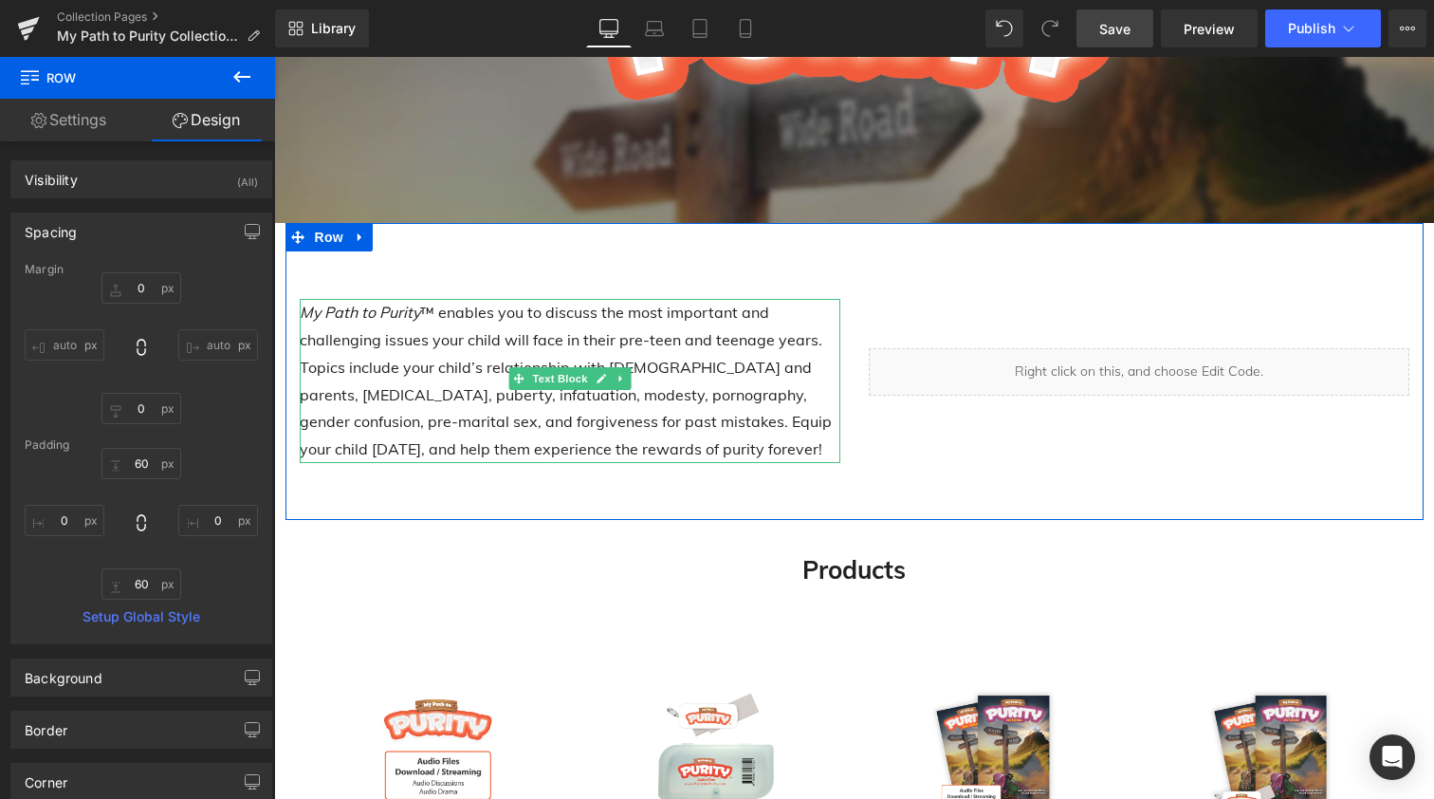
scroll to position [275, 0]
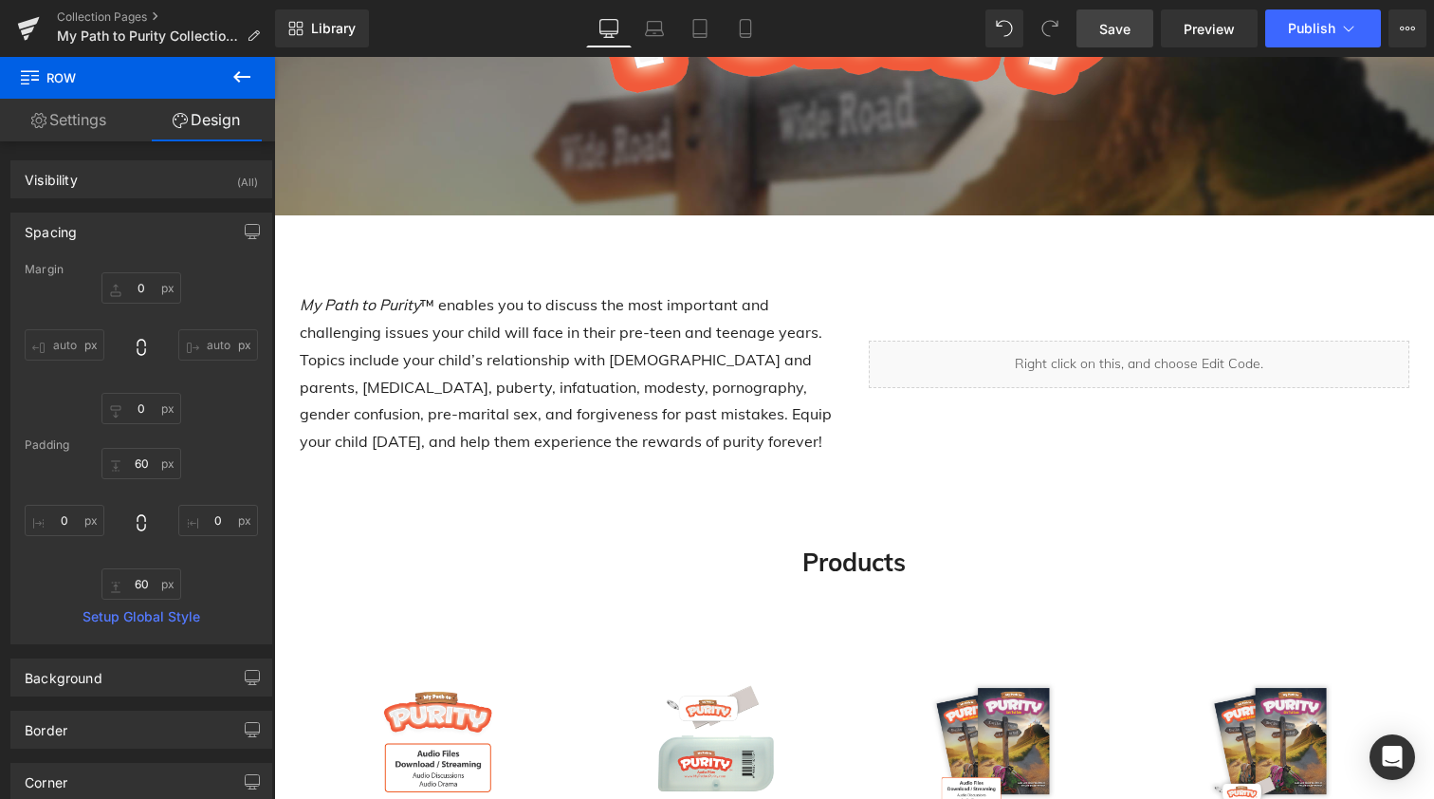
click at [1114, 28] on span "Save" at bounding box center [1114, 29] width 31 height 20
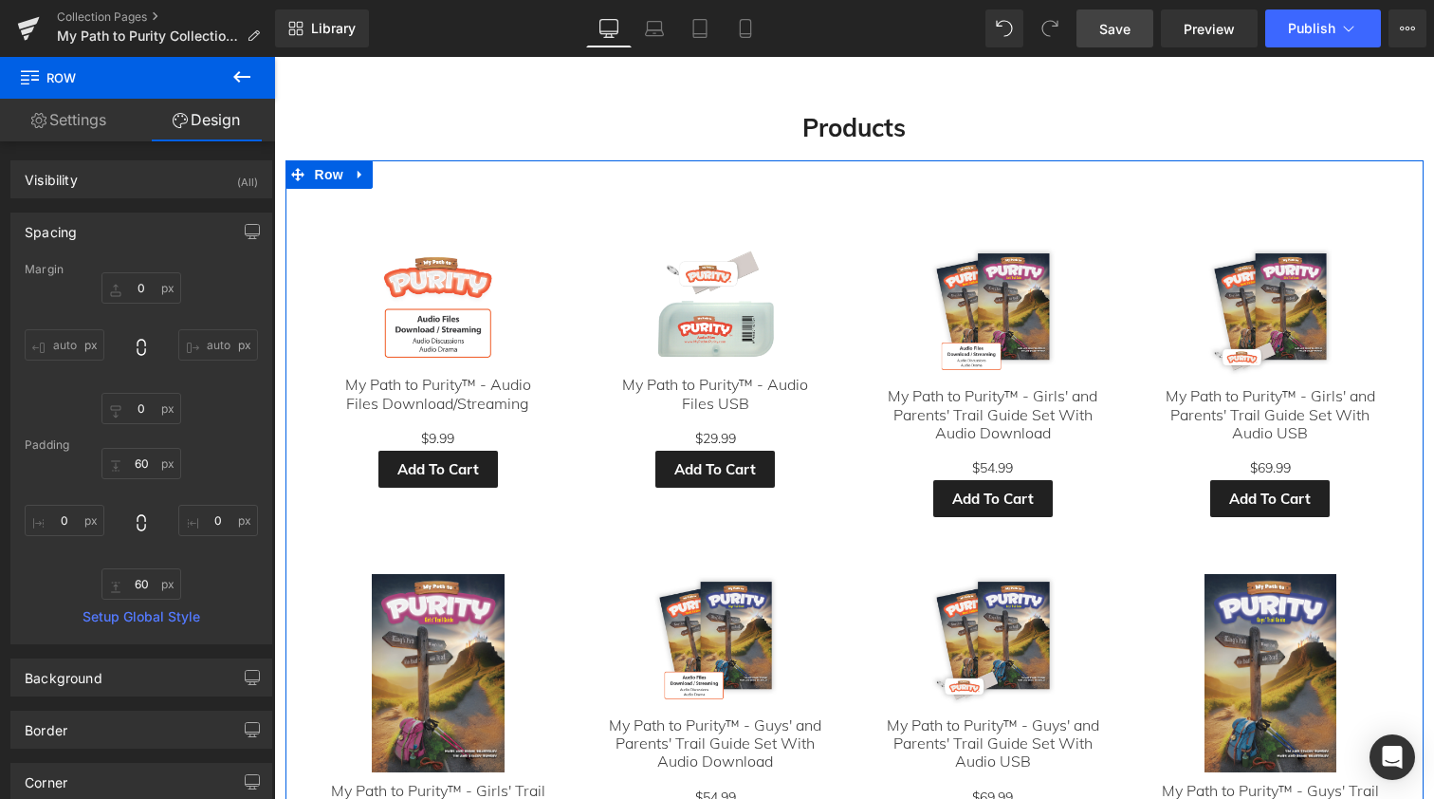
scroll to position [585, 0]
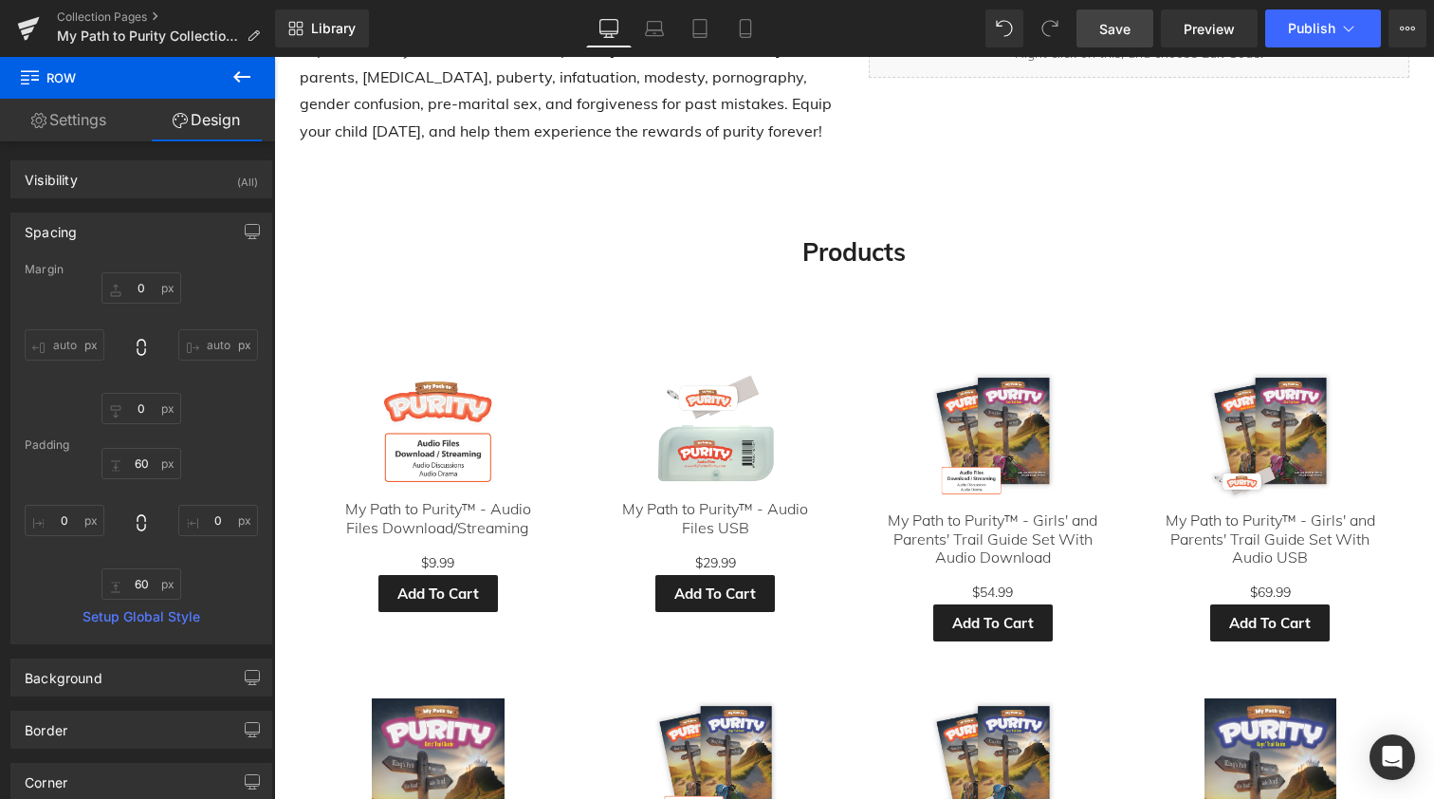
click at [239, 81] on icon at bounding box center [241, 76] width 17 height 11
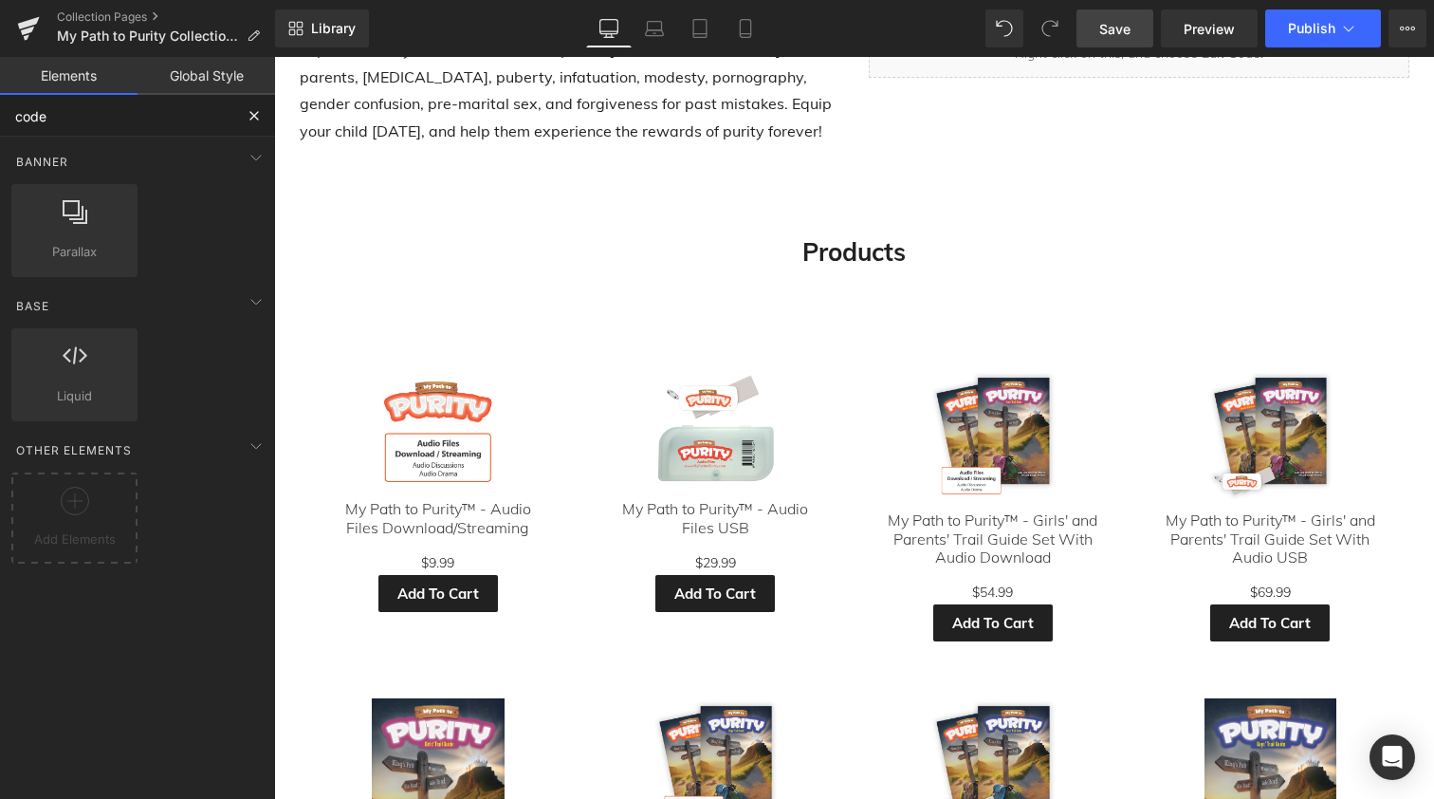
drag, startPoint x: 85, startPoint y: 120, endPoint x: 11, endPoint y: 120, distance: 74.0
click at [11, 120] on input "code" at bounding box center [116, 116] width 233 height 42
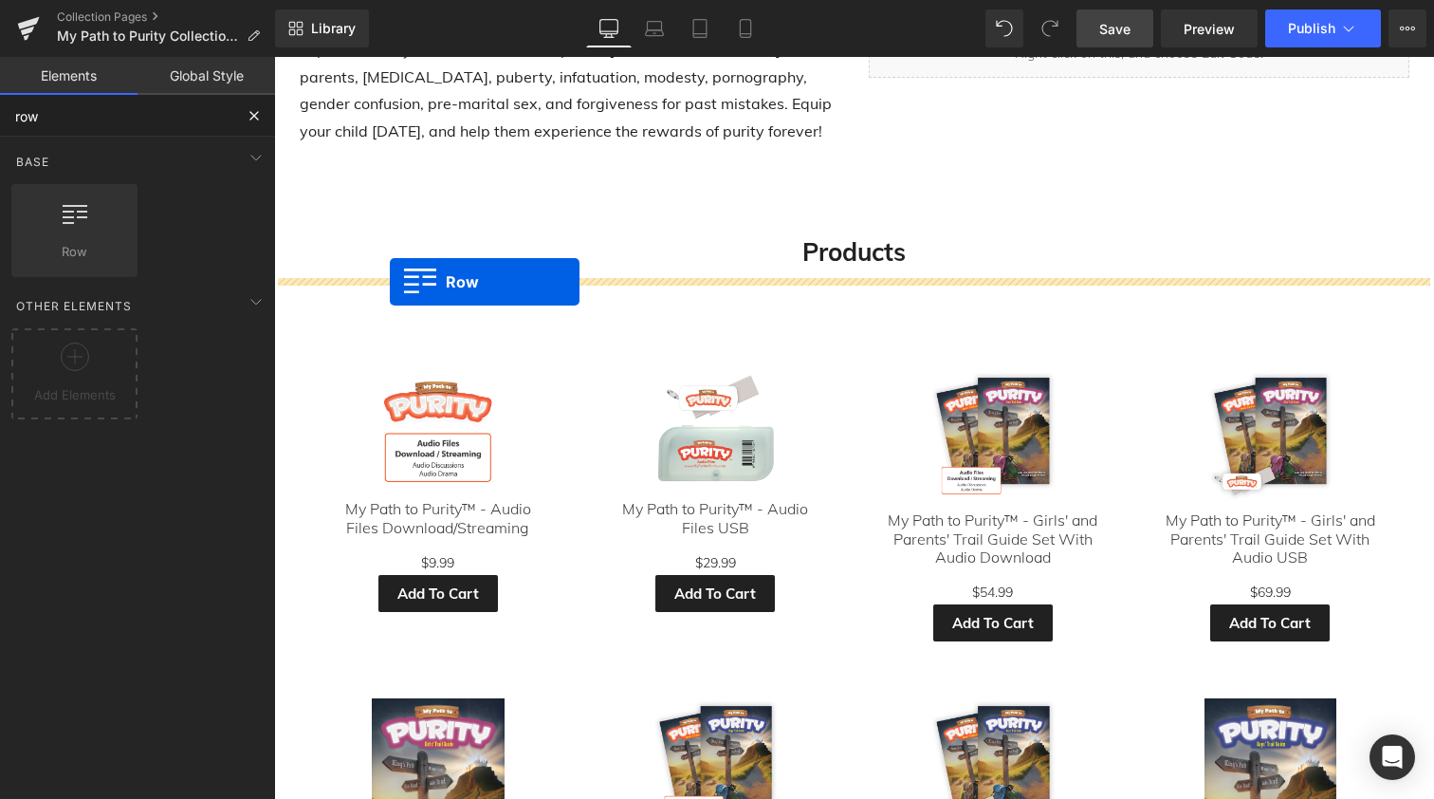
drag, startPoint x: 329, startPoint y: 287, endPoint x: 390, endPoint y: 282, distance: 61.0
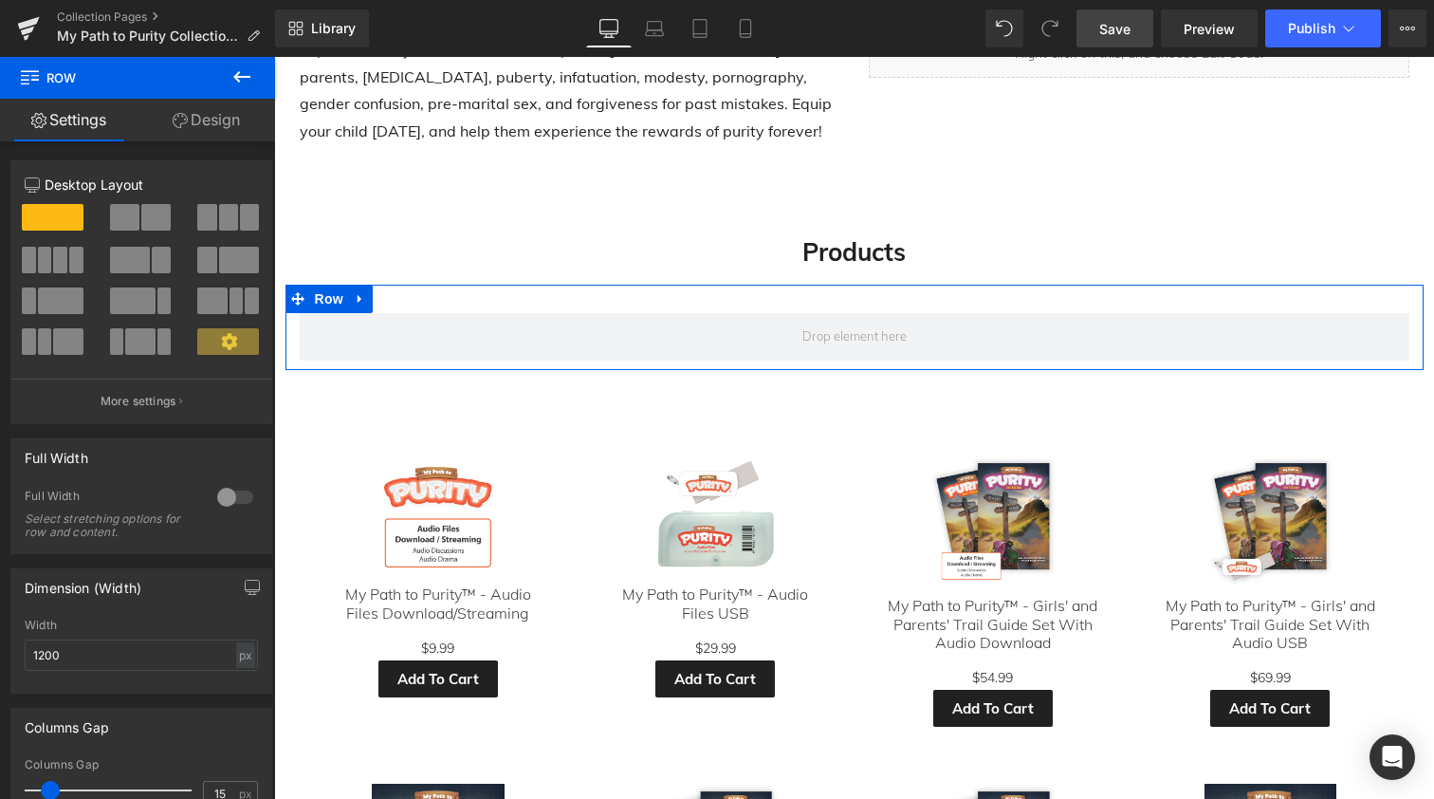
click at [219, 210] on span at bounding box center [228, 217] width 19 height 27
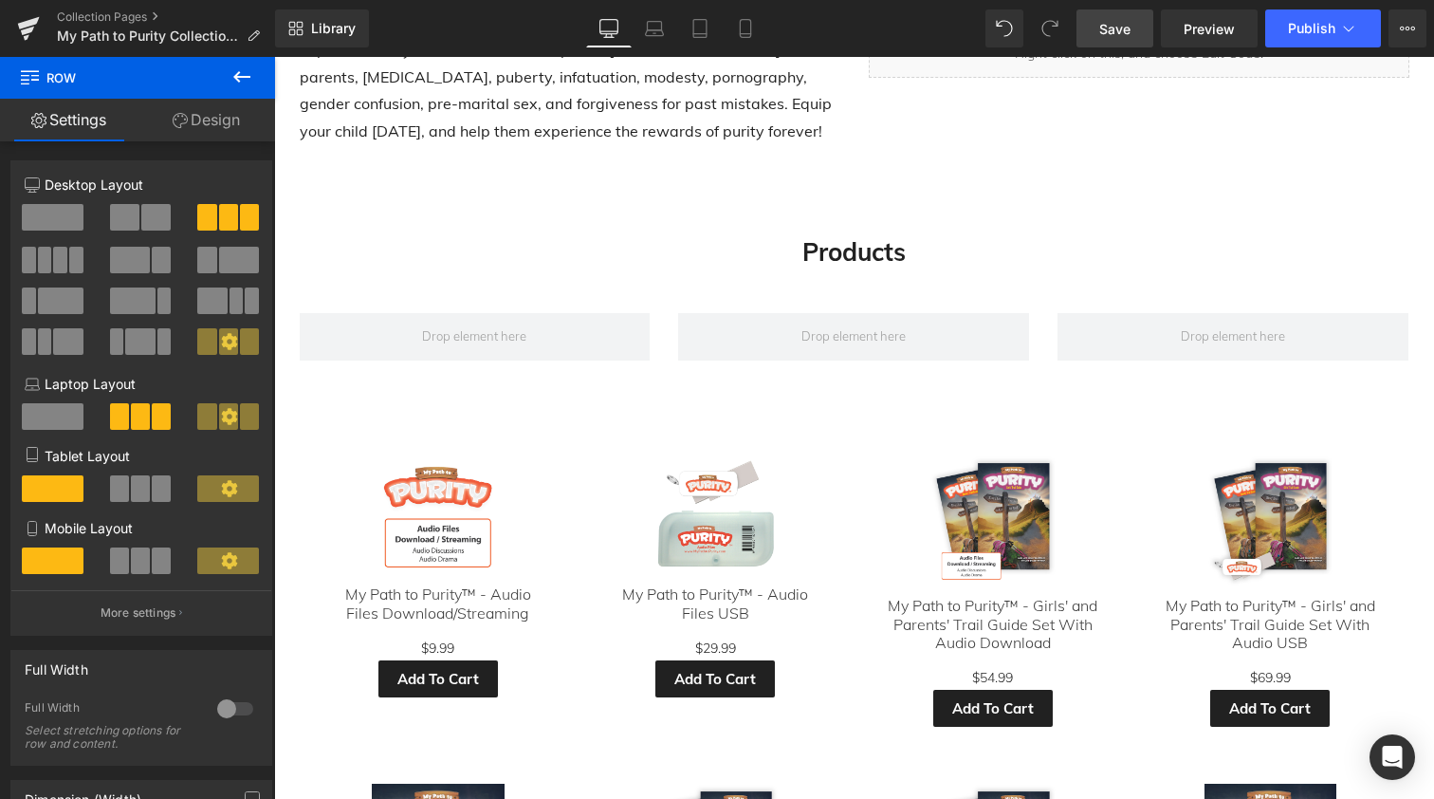
click at [240, 73] on icon at bounding box center [242, 76] width 23 height 23
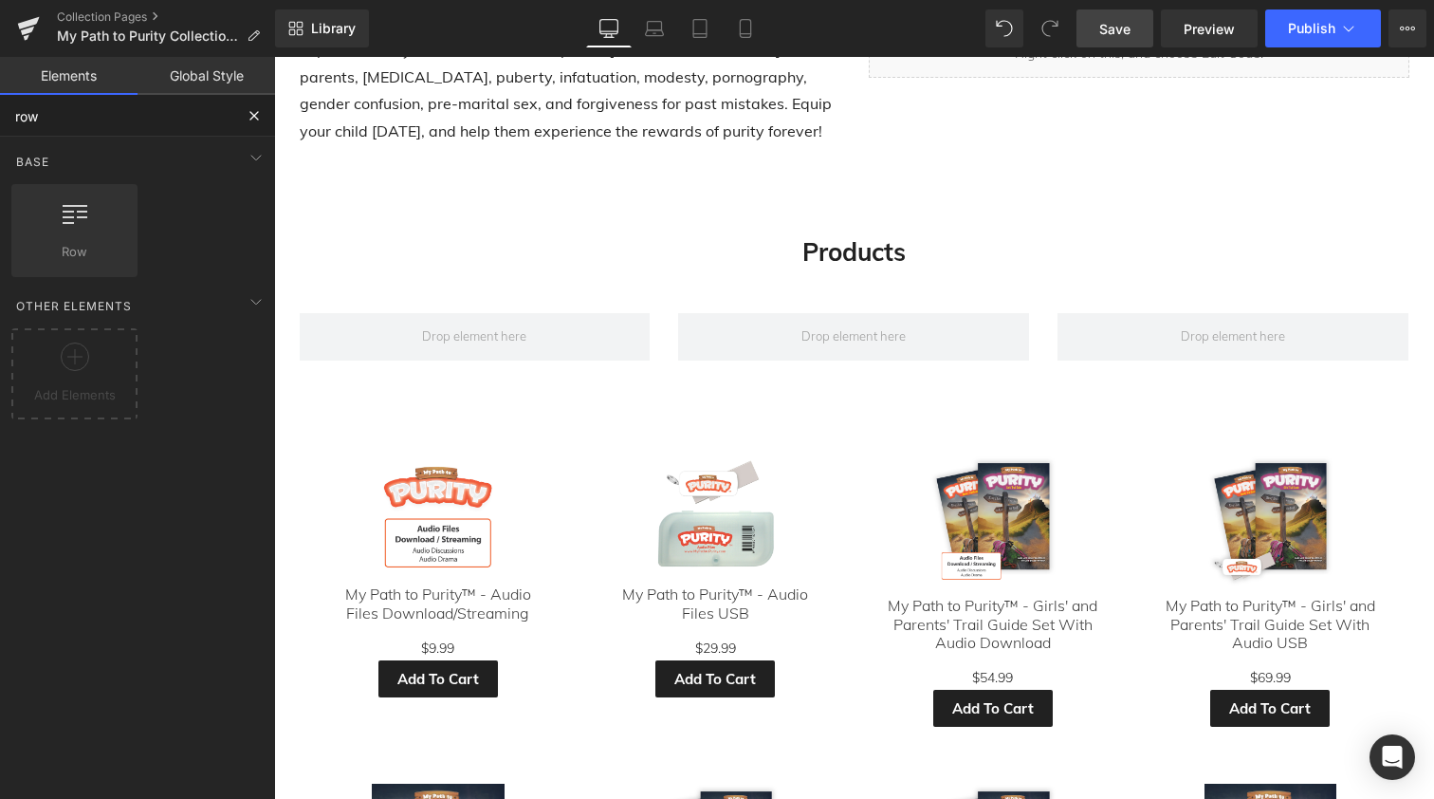
click at [89, 119] on input "row" at bounding box center [116, 116] width 233 height 42
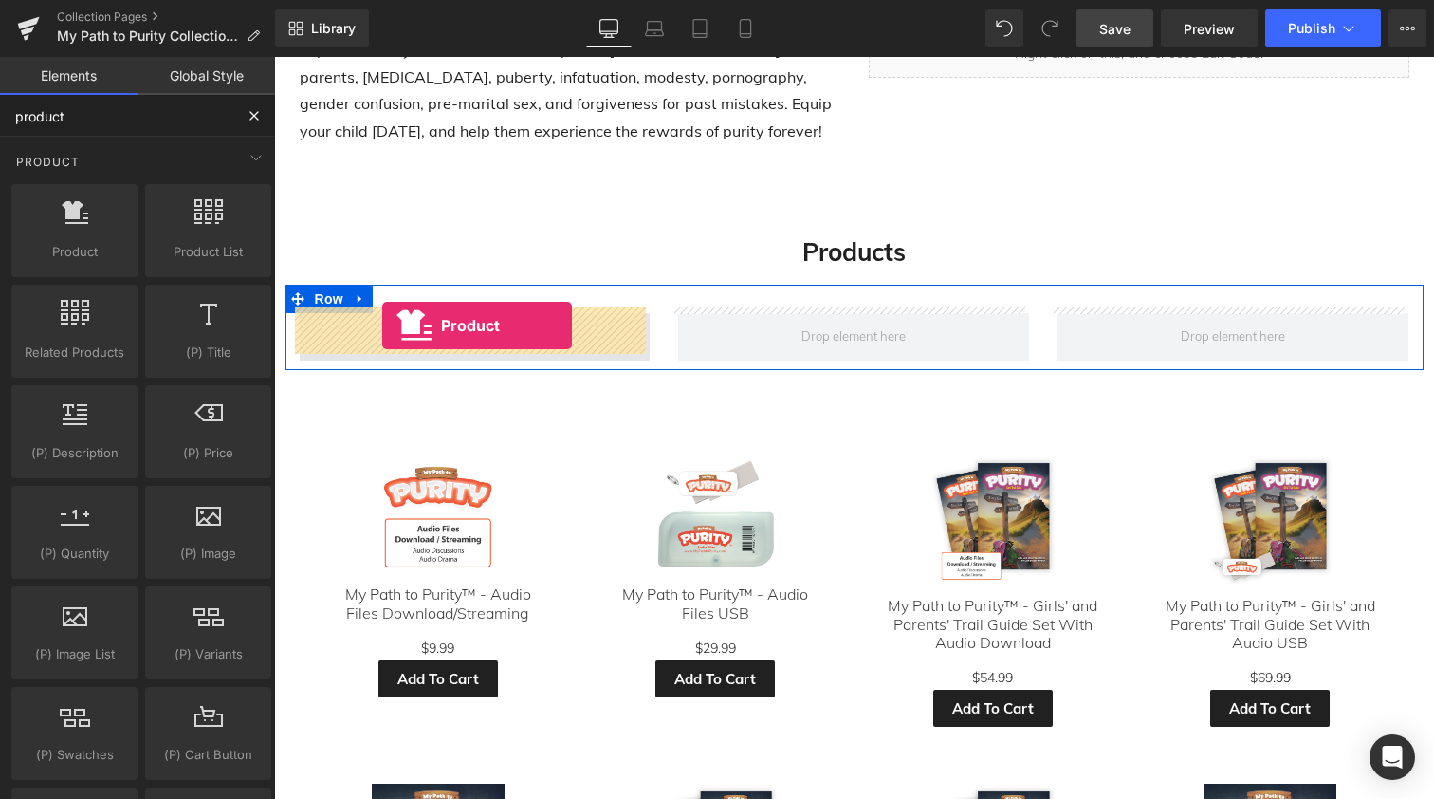
drag, startPoint x: 337, startPoint y: 280, endPoint x: 382, endPoint y: 325, distance: 64.4
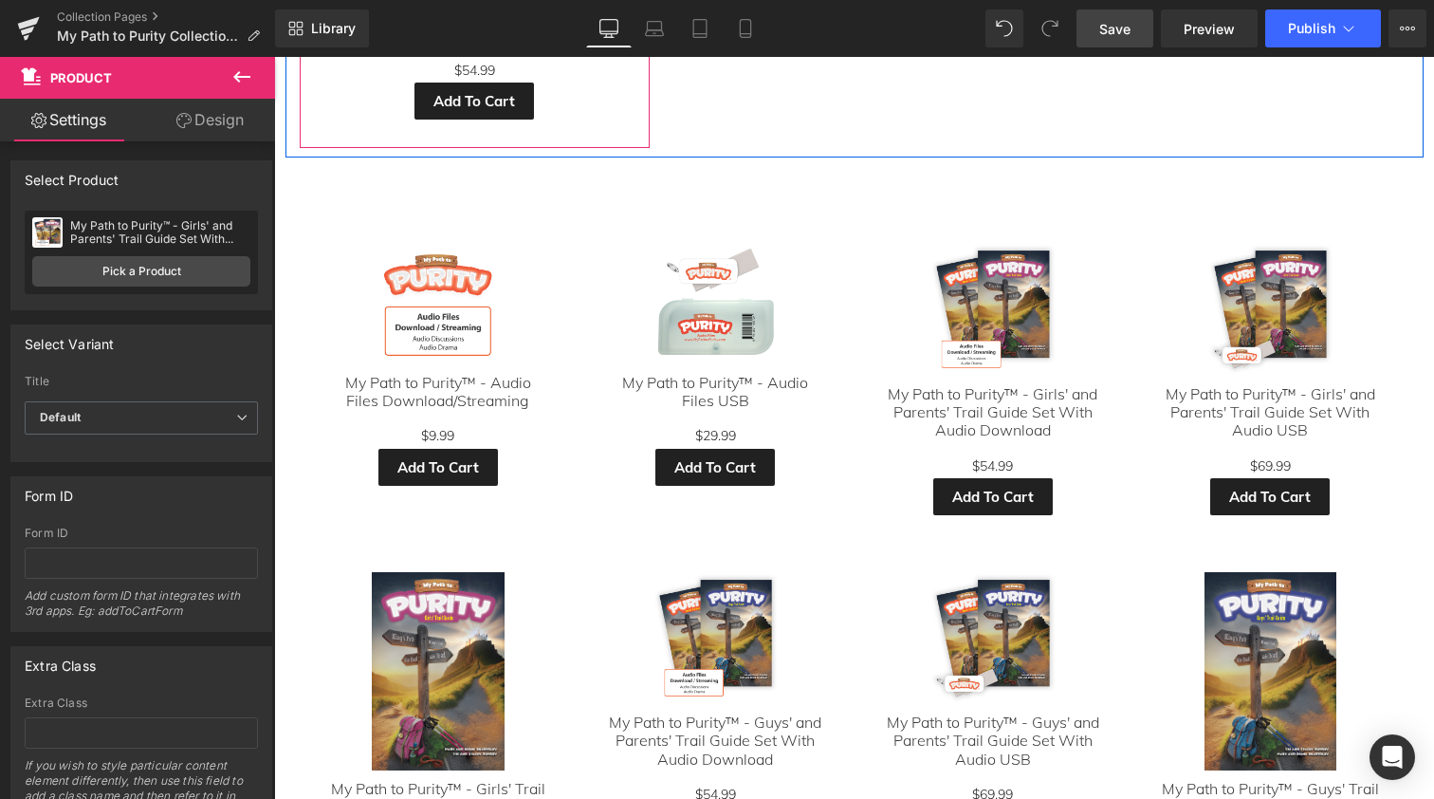
scroll to position [1183, 0]
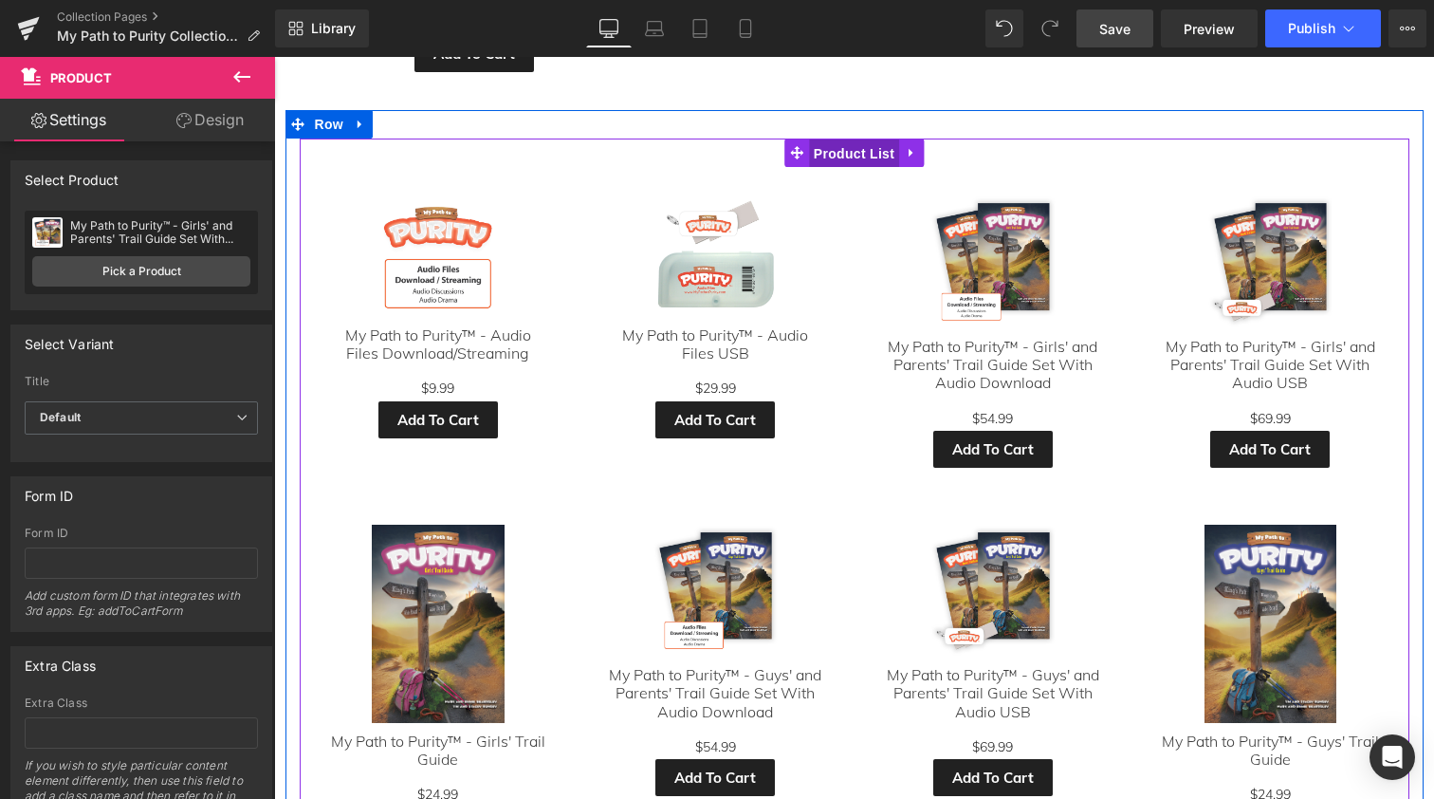
click at [838, 146] on span "Product List" at bounding box center [854, 153] width 90 height 28
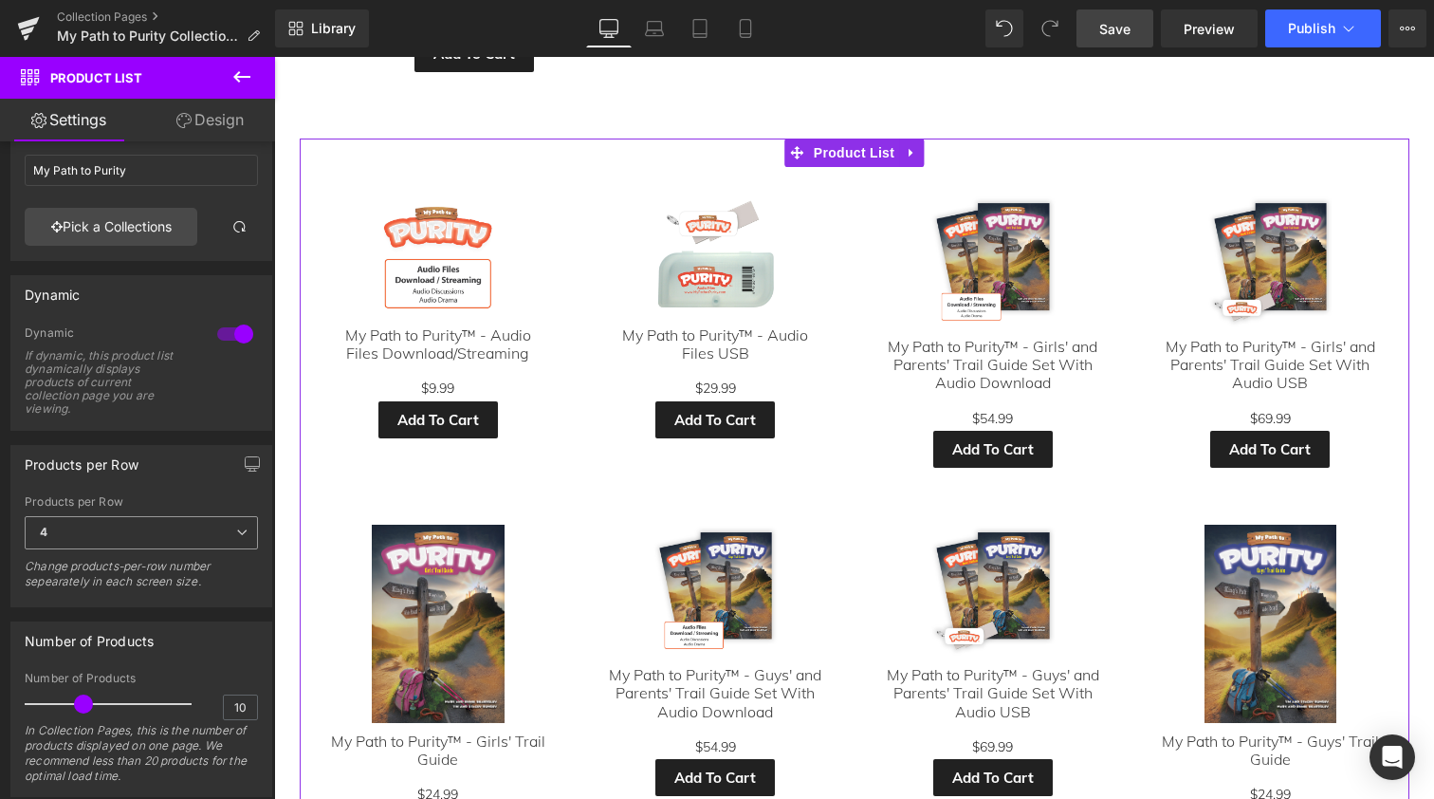
scroll to position [61, 0]
click at [225, 534] on span "4" at bounding box center [141, 535] width 233 height 33
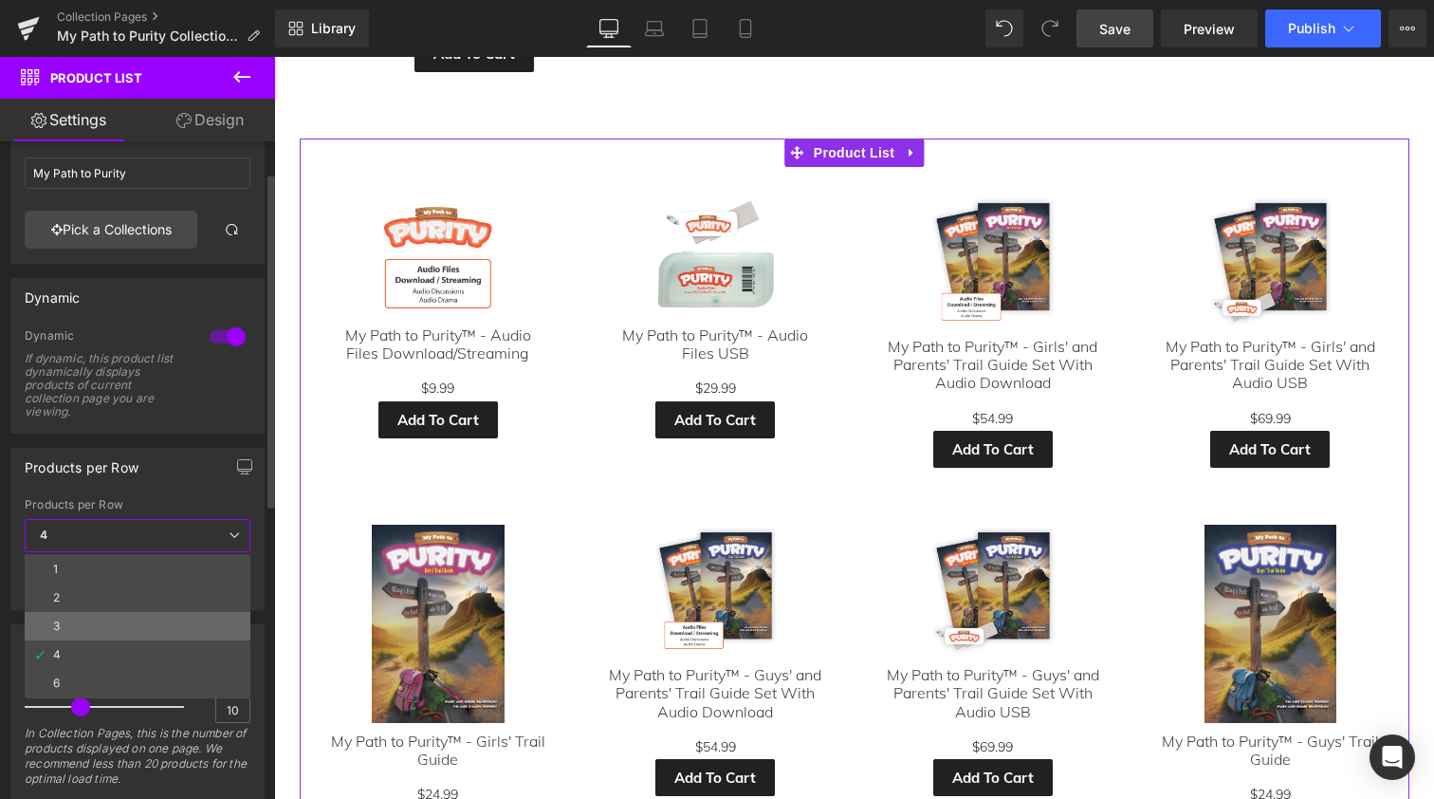
click at [79, 626] on li "3" at bounding box center [138, 626] width 226 height 28
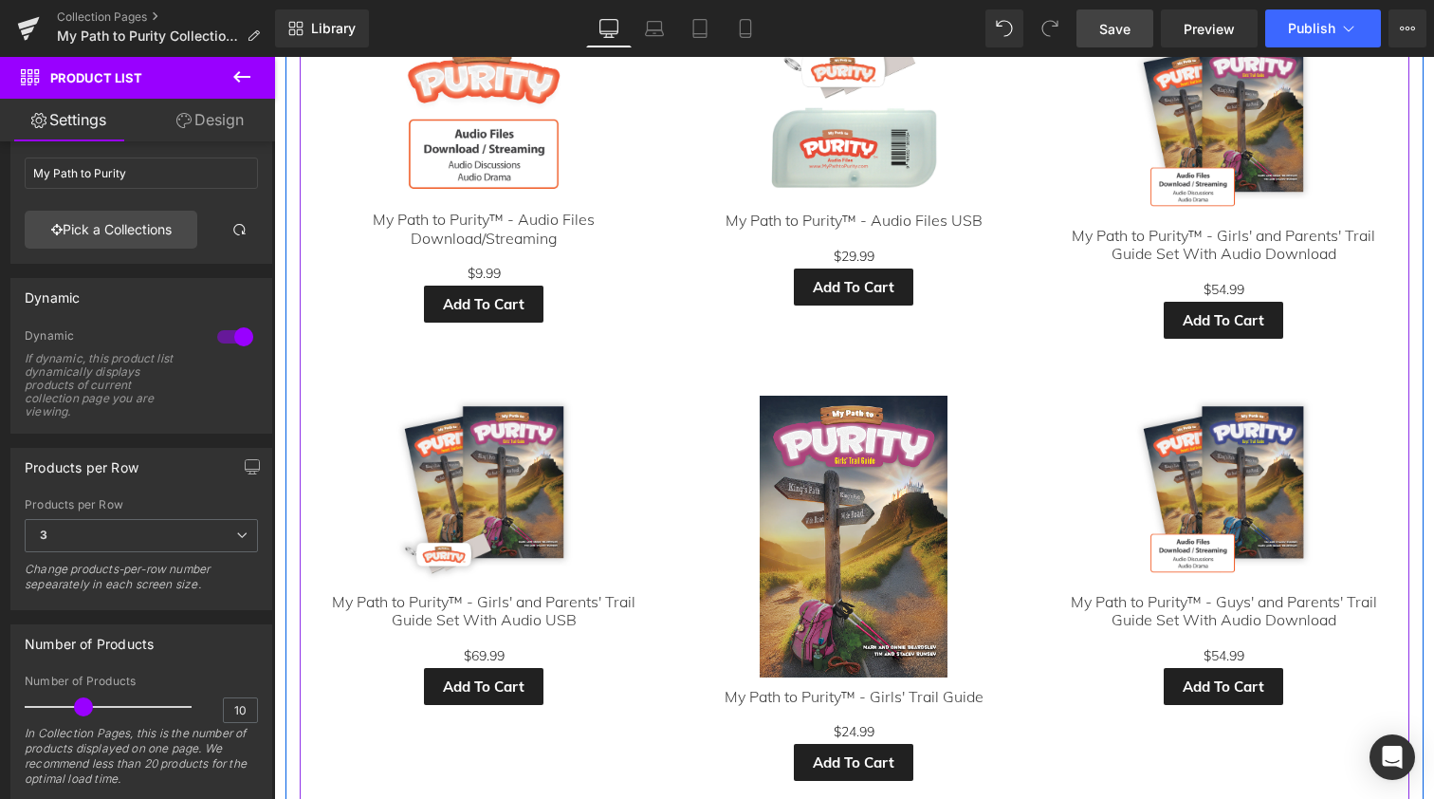
scroll to position [1388, 0]
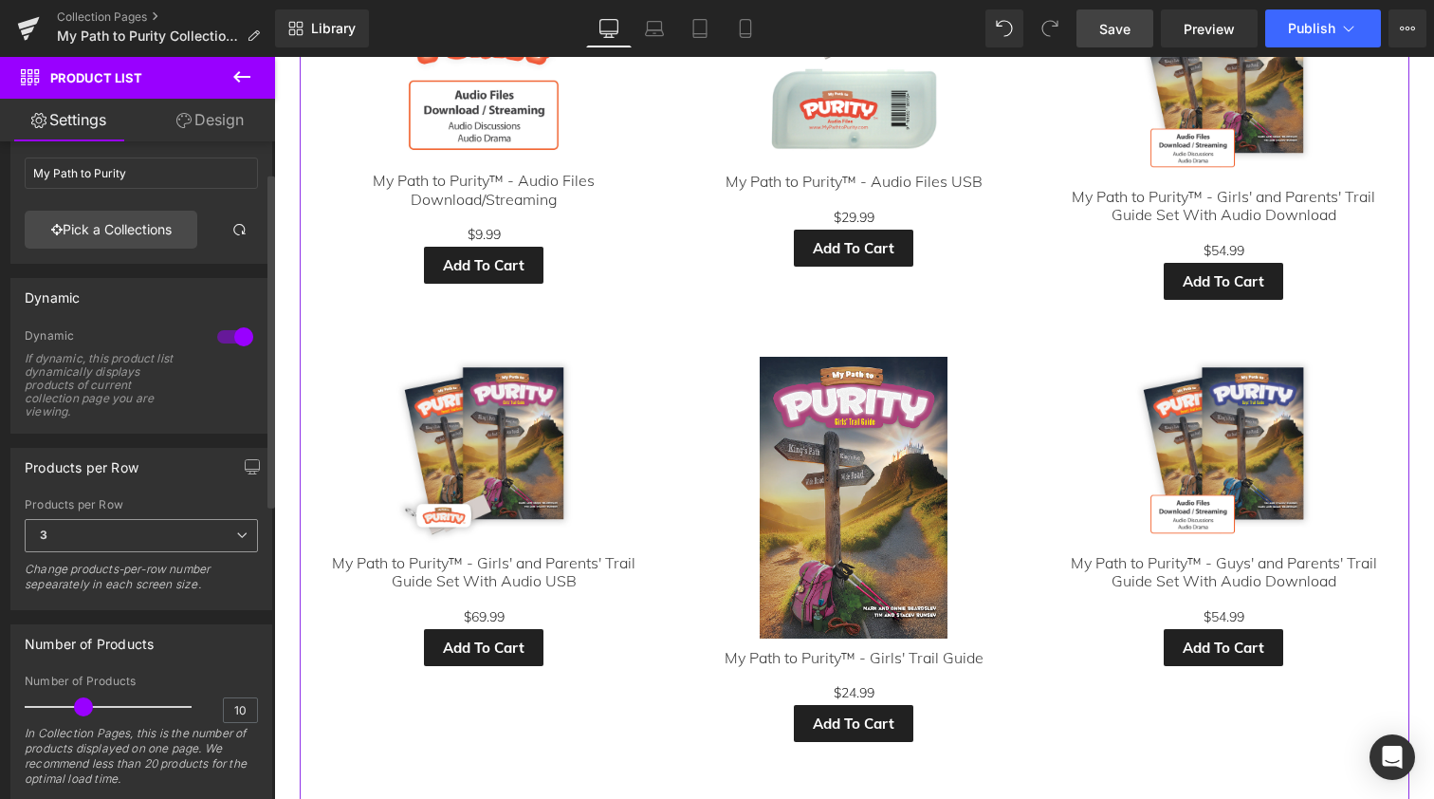
click at [172, 536] on span "3" at bounding box center [141, 535] width 233 height 33
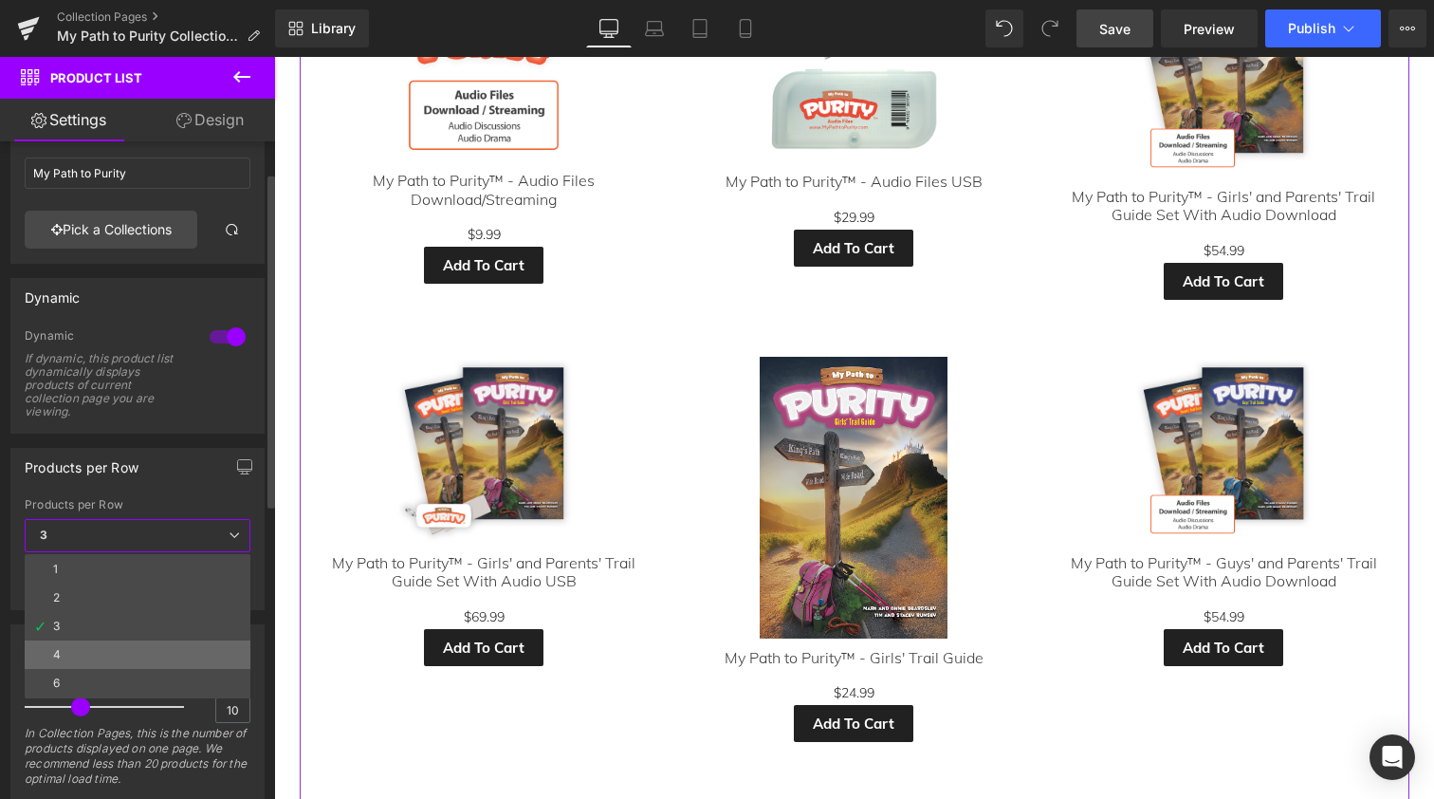
click at [120, 650] on li "4" at bounding box center [138, 654] width 226 height 28
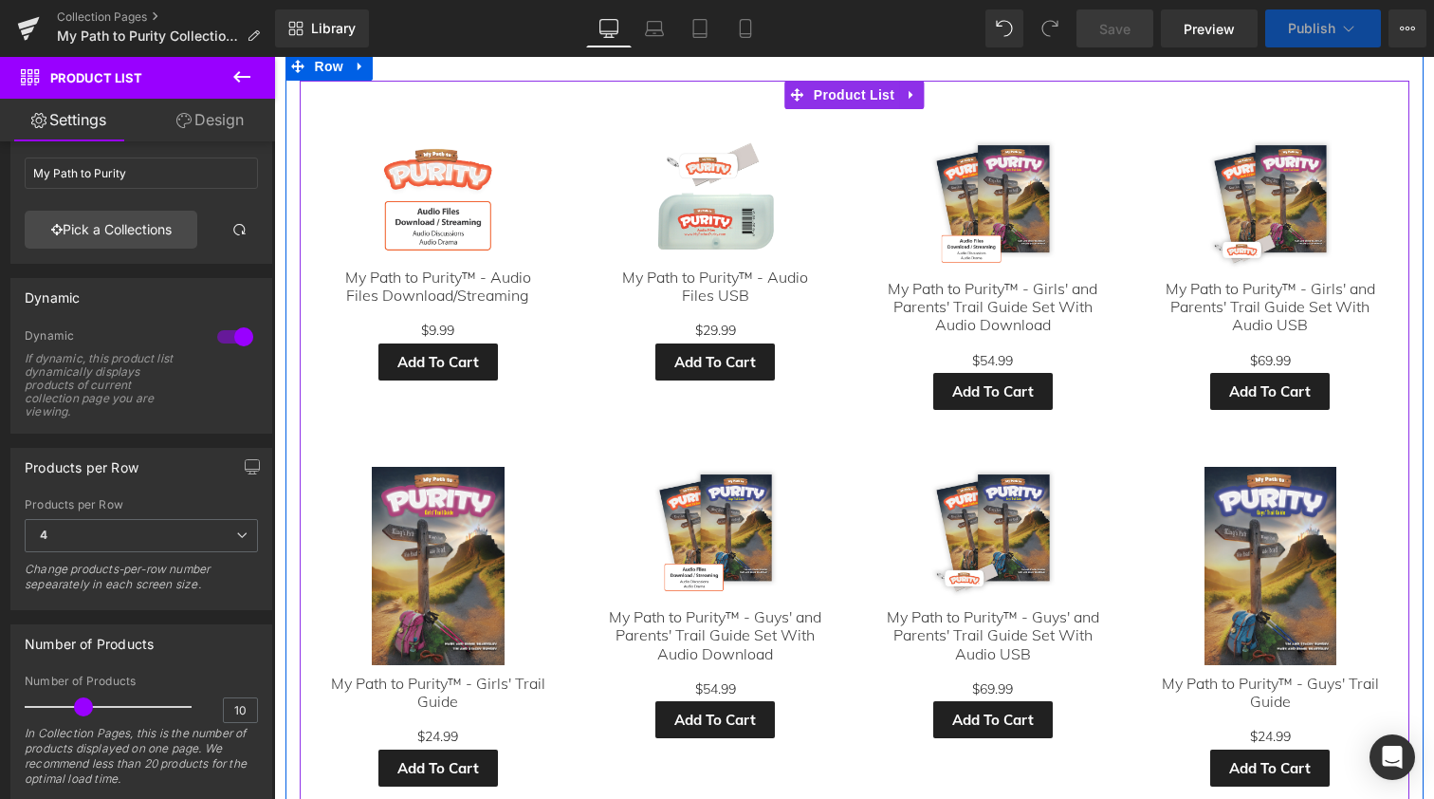
scroll to position [1214, 0]
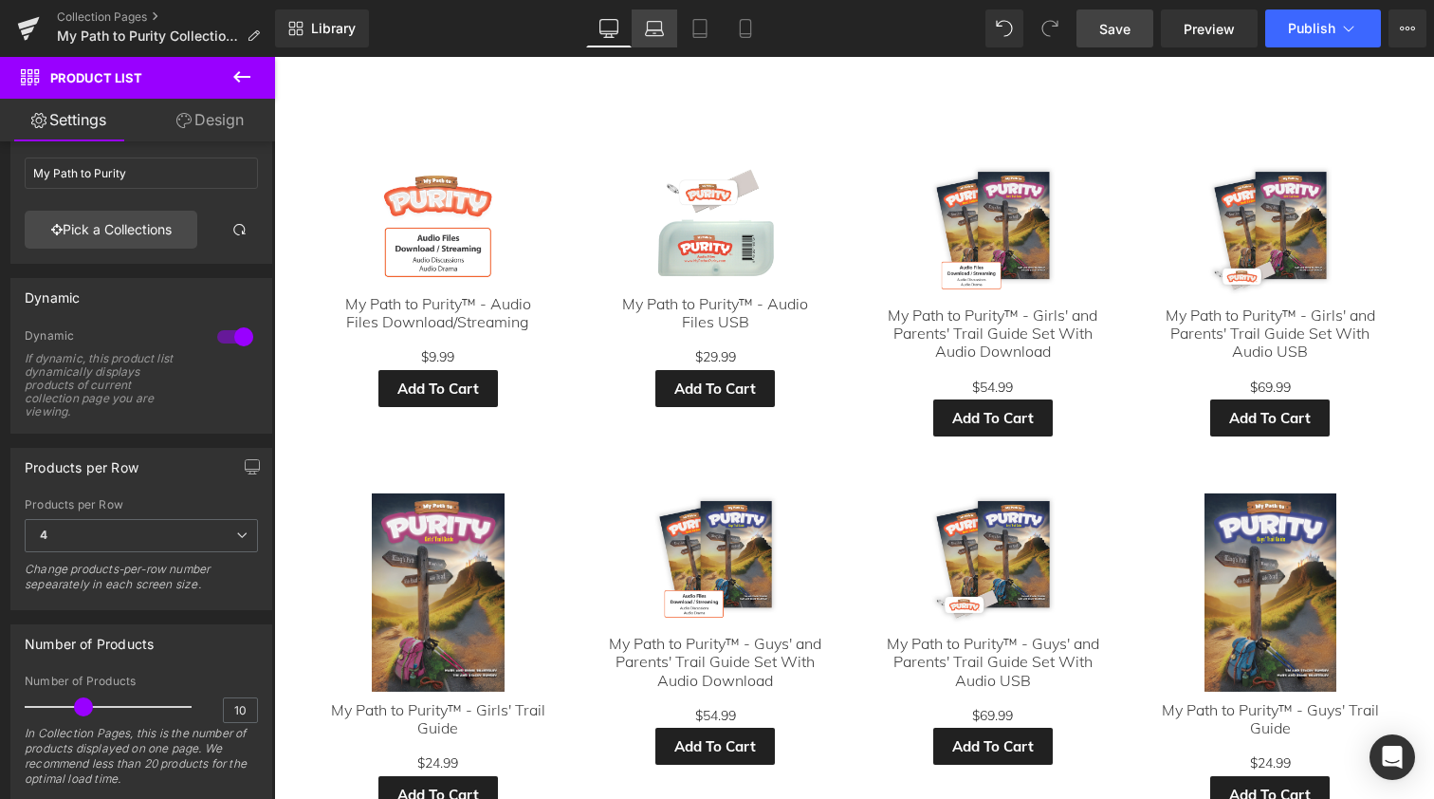
click at [656, 22] on icon at bounding box center [655, 26] width 14 height 9
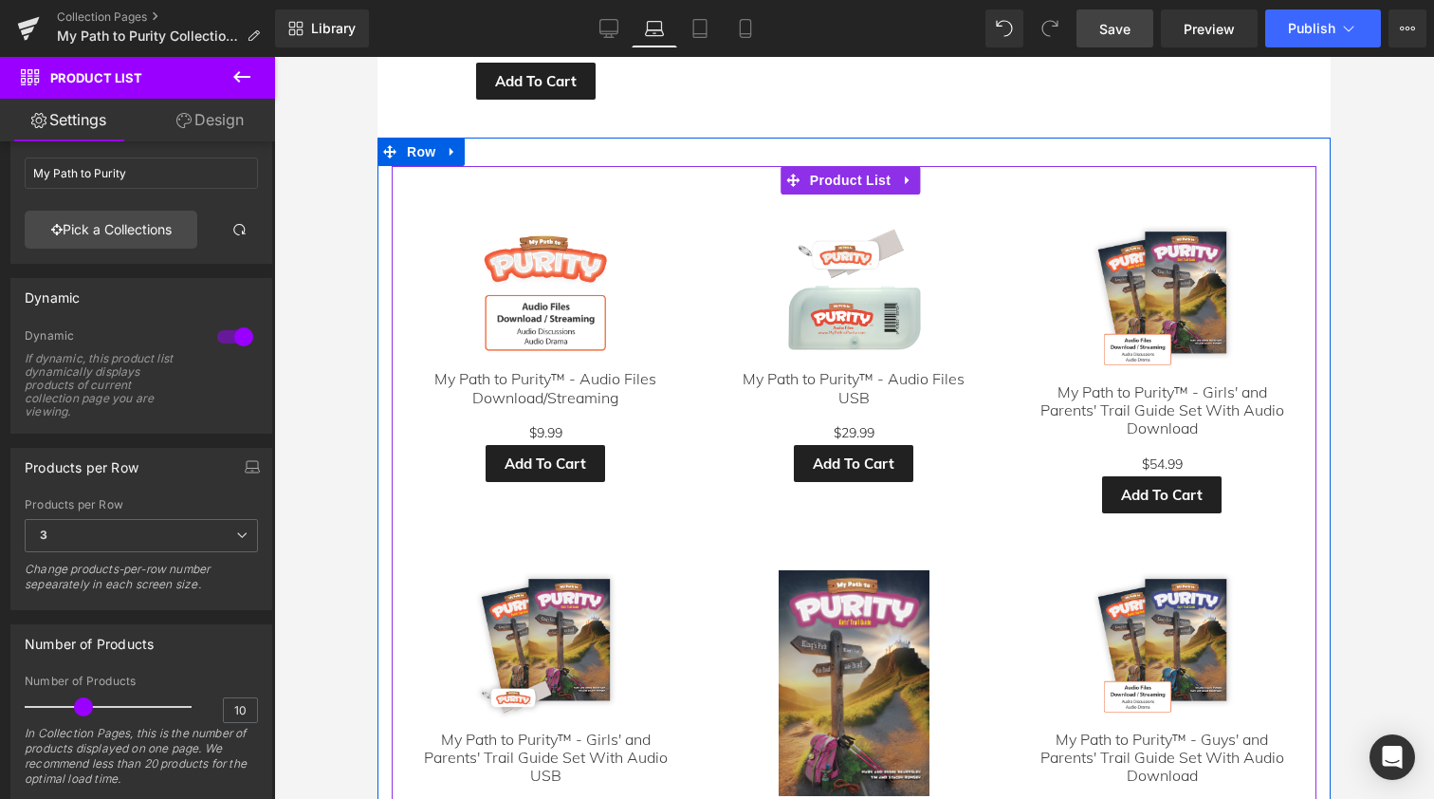
scroll to position [1124, 0]
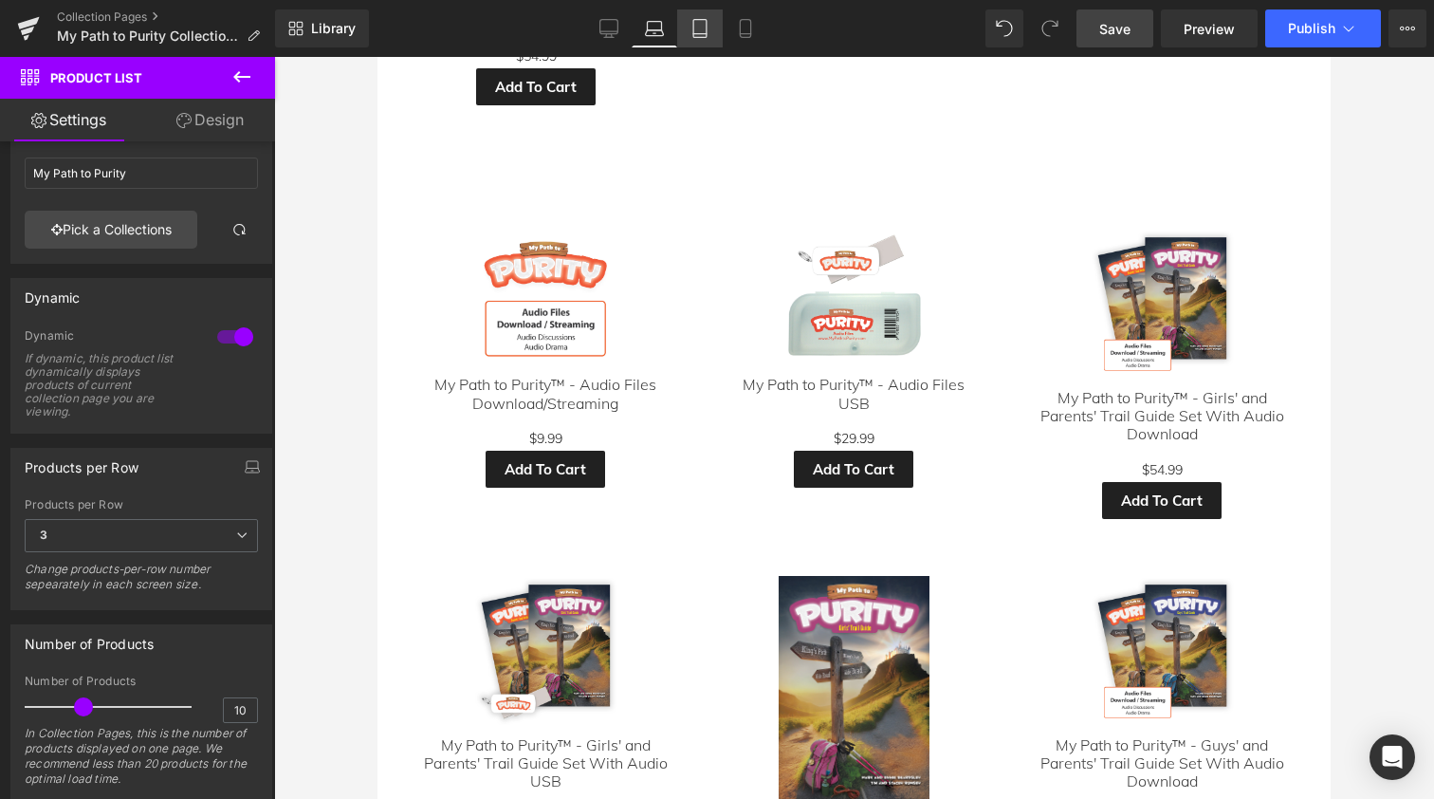
click at [699, 36] on icon at bounding box center [700, 28] width 19 height 19
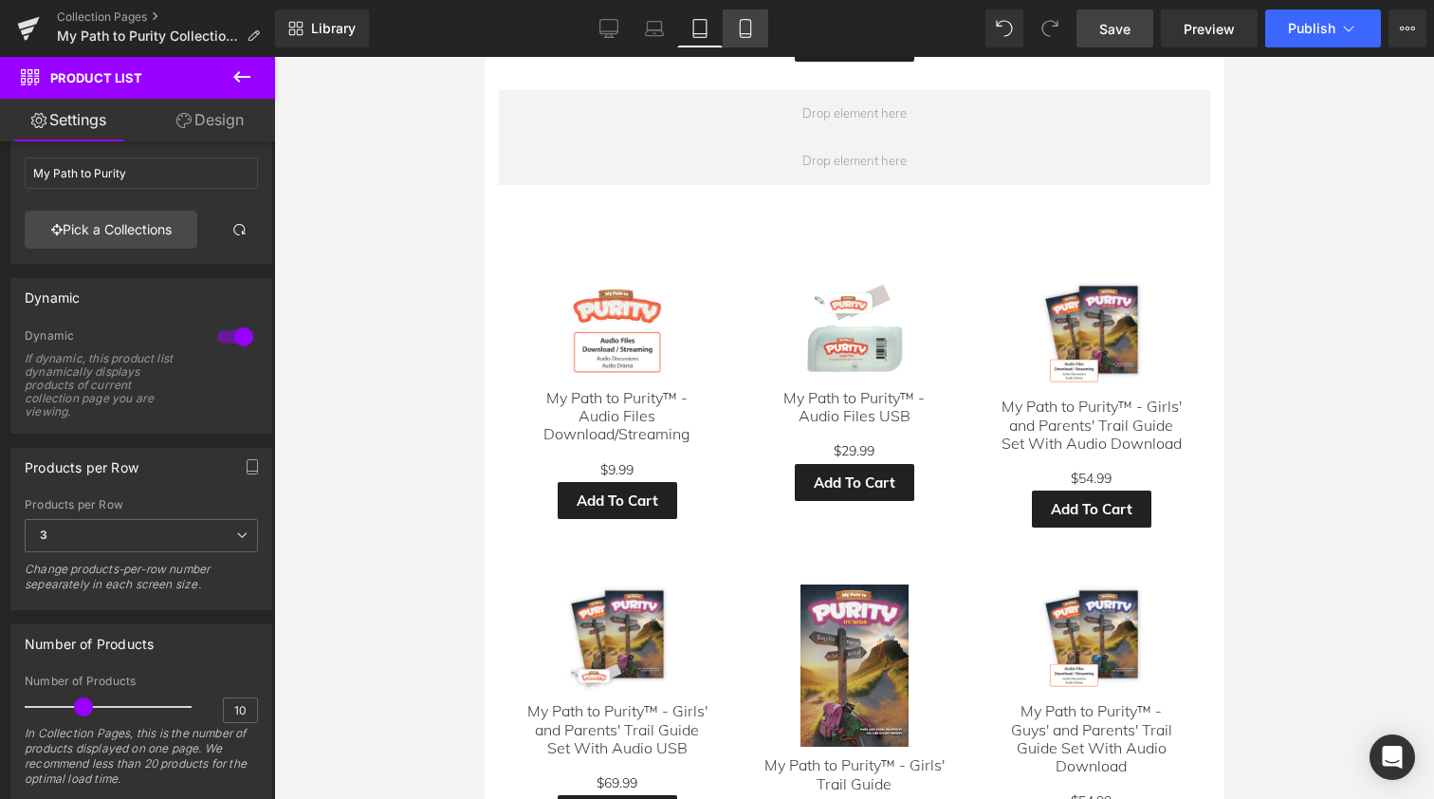
click at [742, 21] on icon at bounding box center [745, 29] width 10 height 18
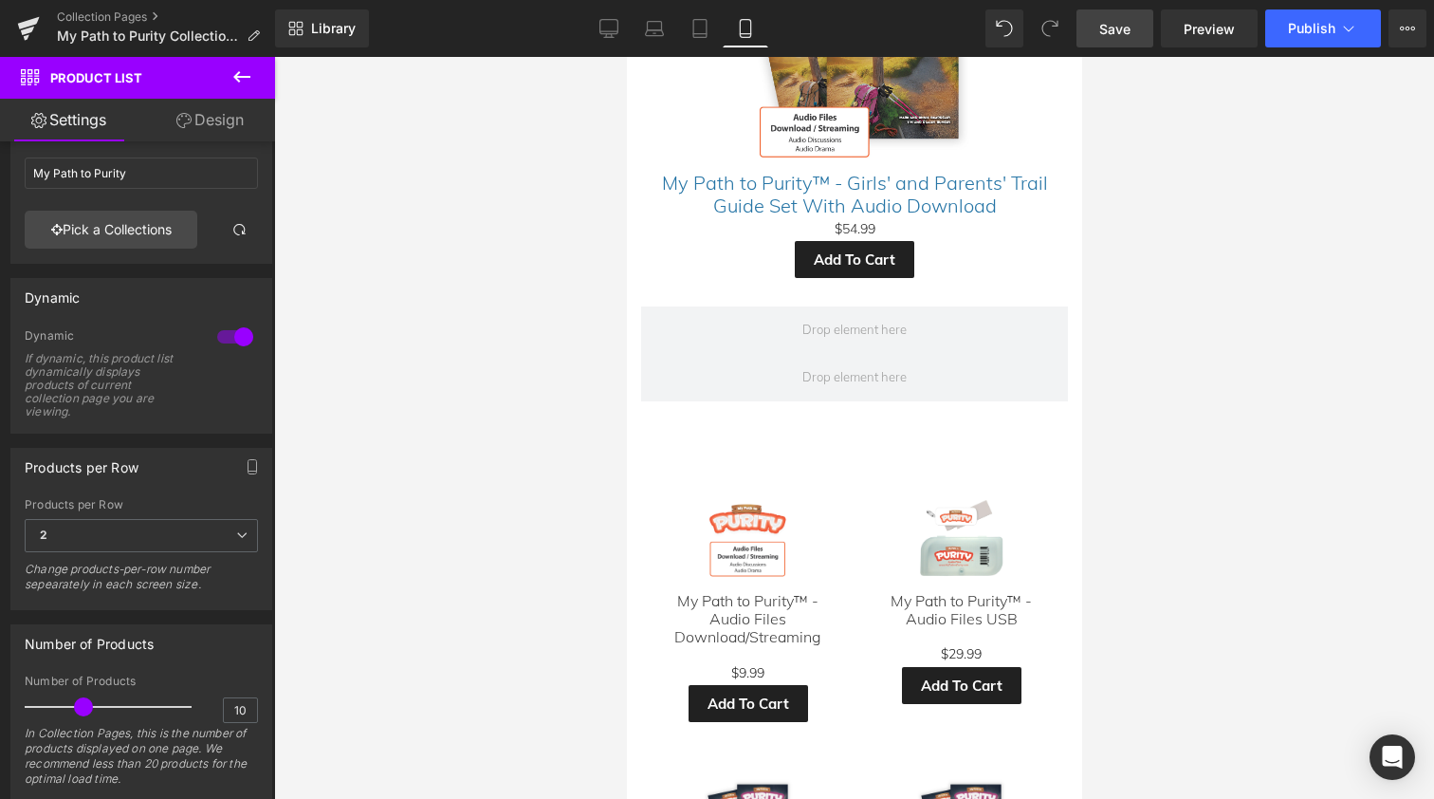
scroll to position [1045, 0]
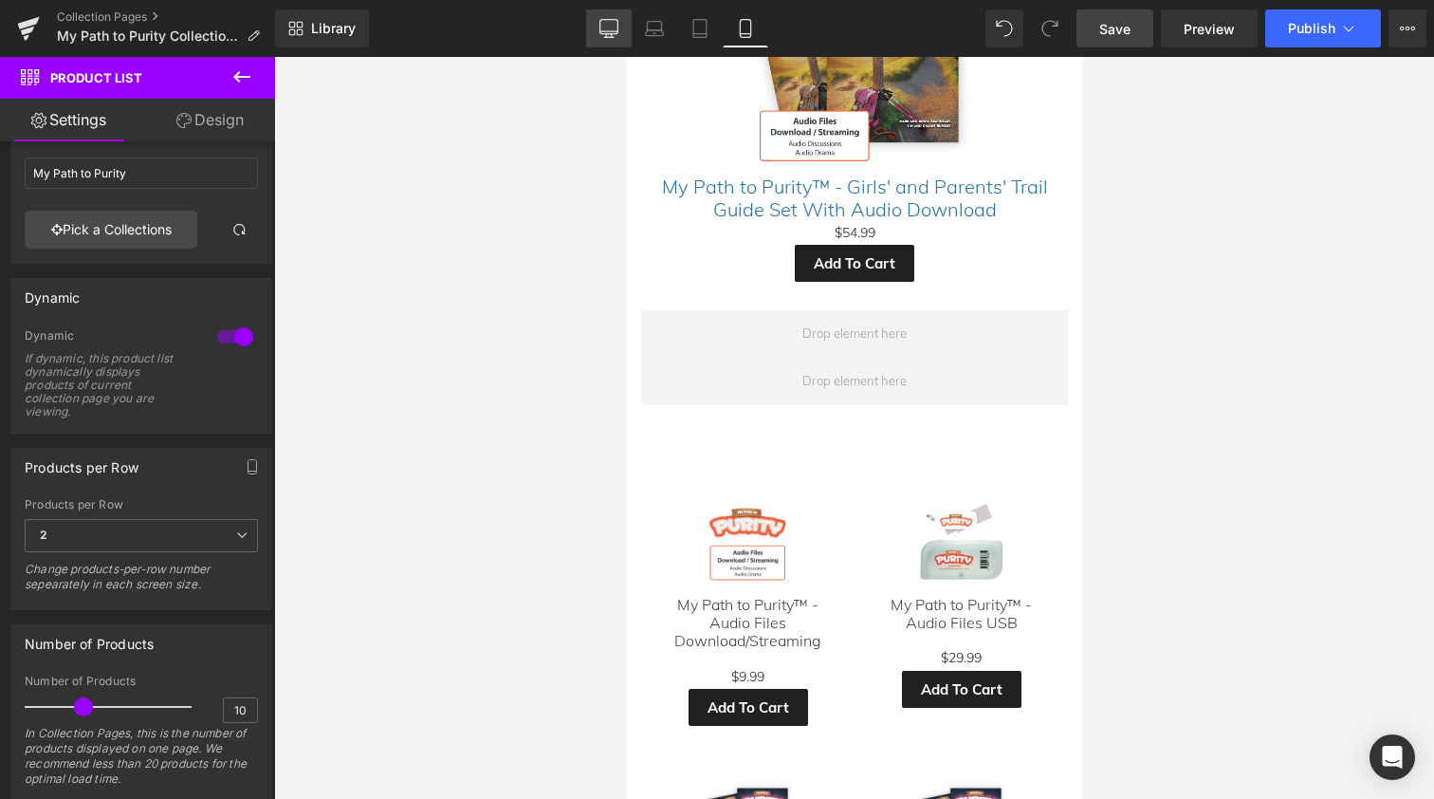
click at [614, 30] on icon at bounding box center [609, 28] width 19 height 19
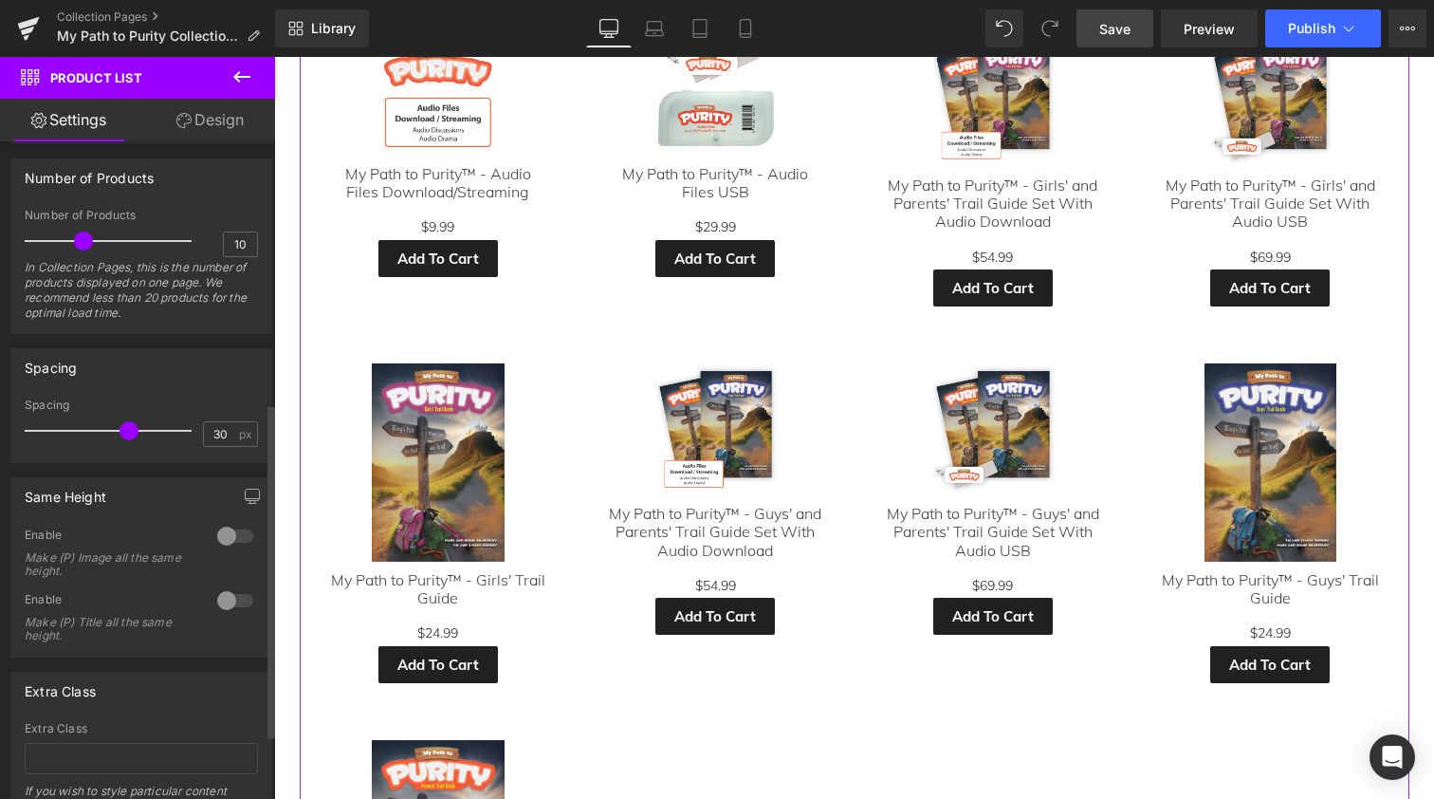
scroll to position [531, 0]
click at [233, 531] on div at bounding box center [235, 531] width 46 height 30
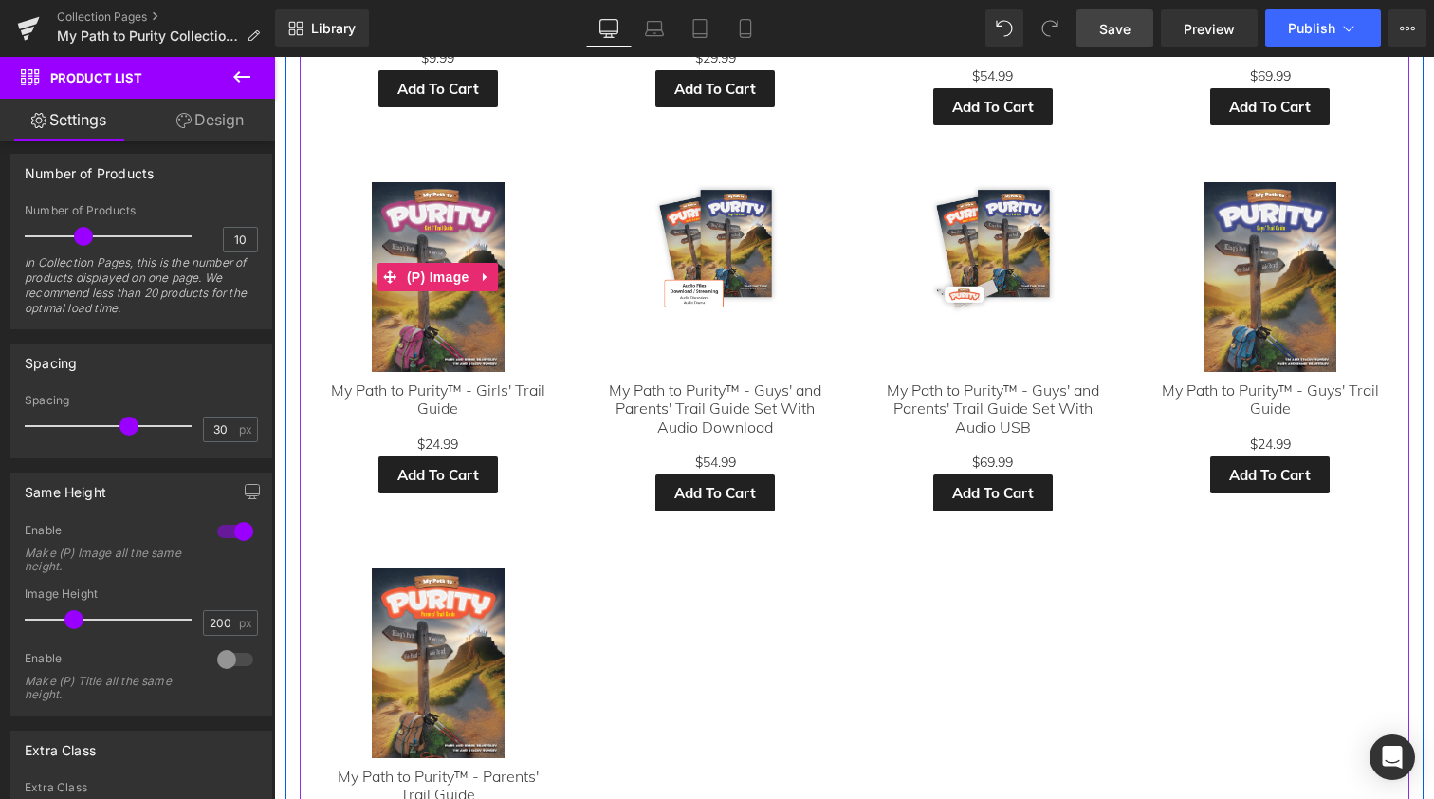
scroll to position [1578, 0]
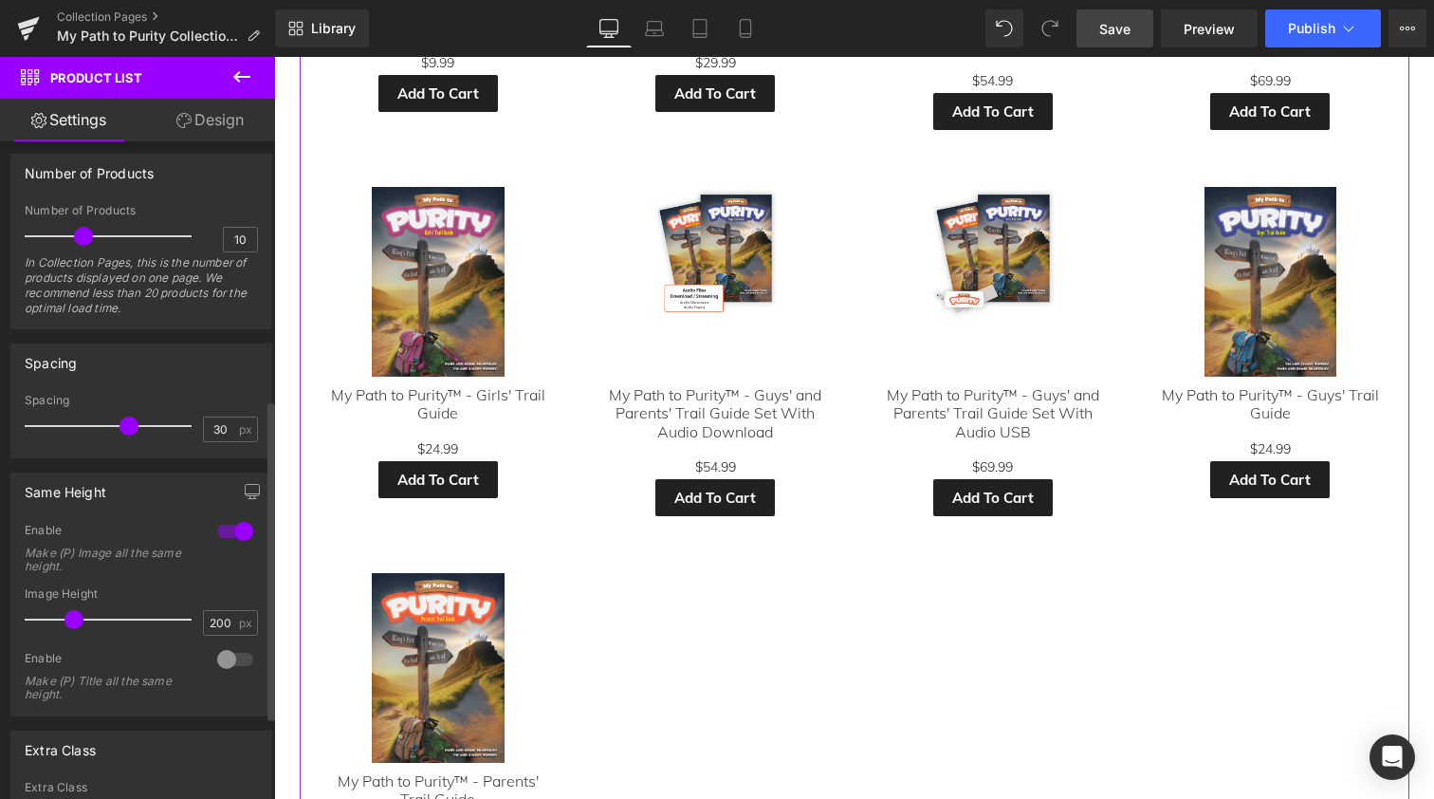
click at [219, 533] on div at bounding box center [235, 531] width 46 height 30
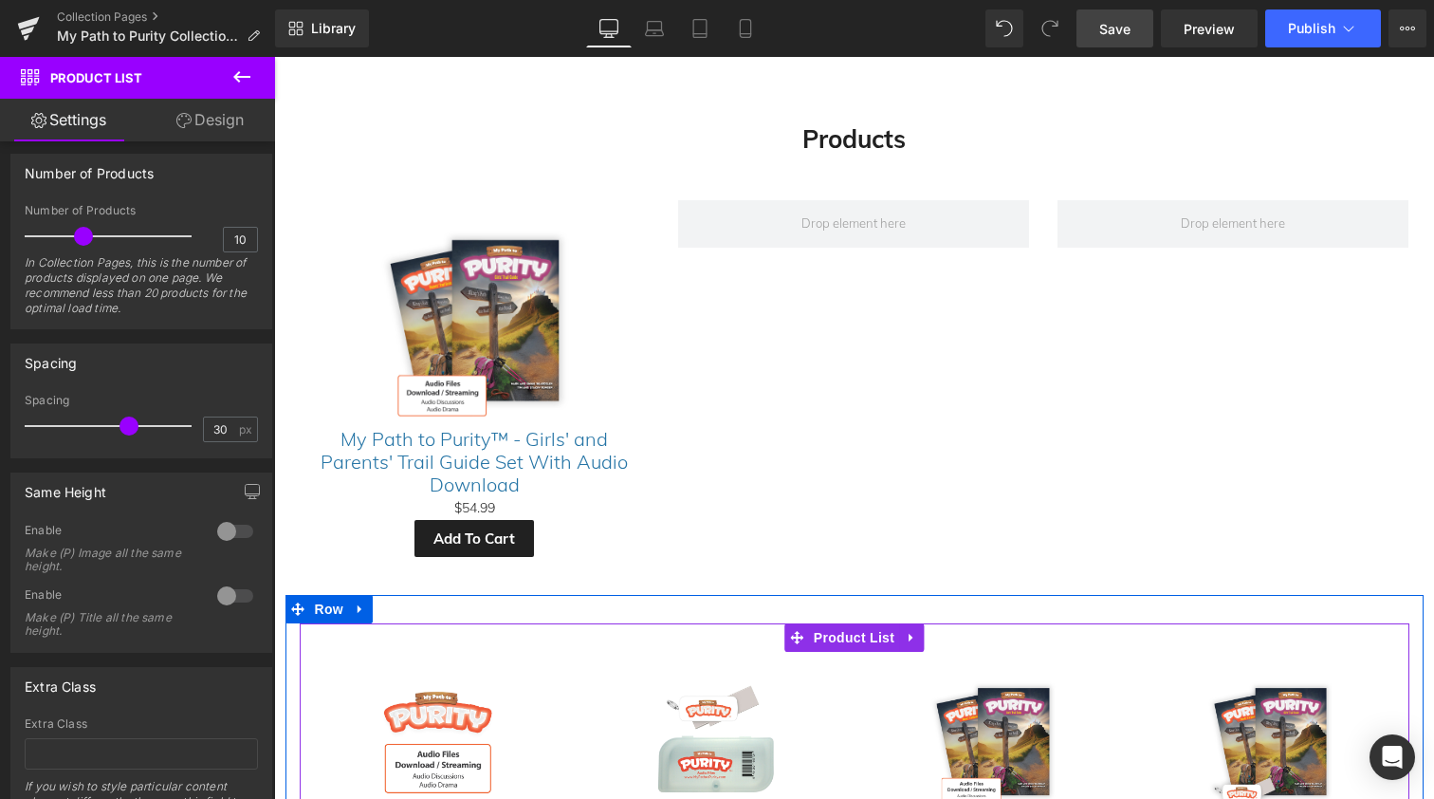
scroll to position [695, 0]
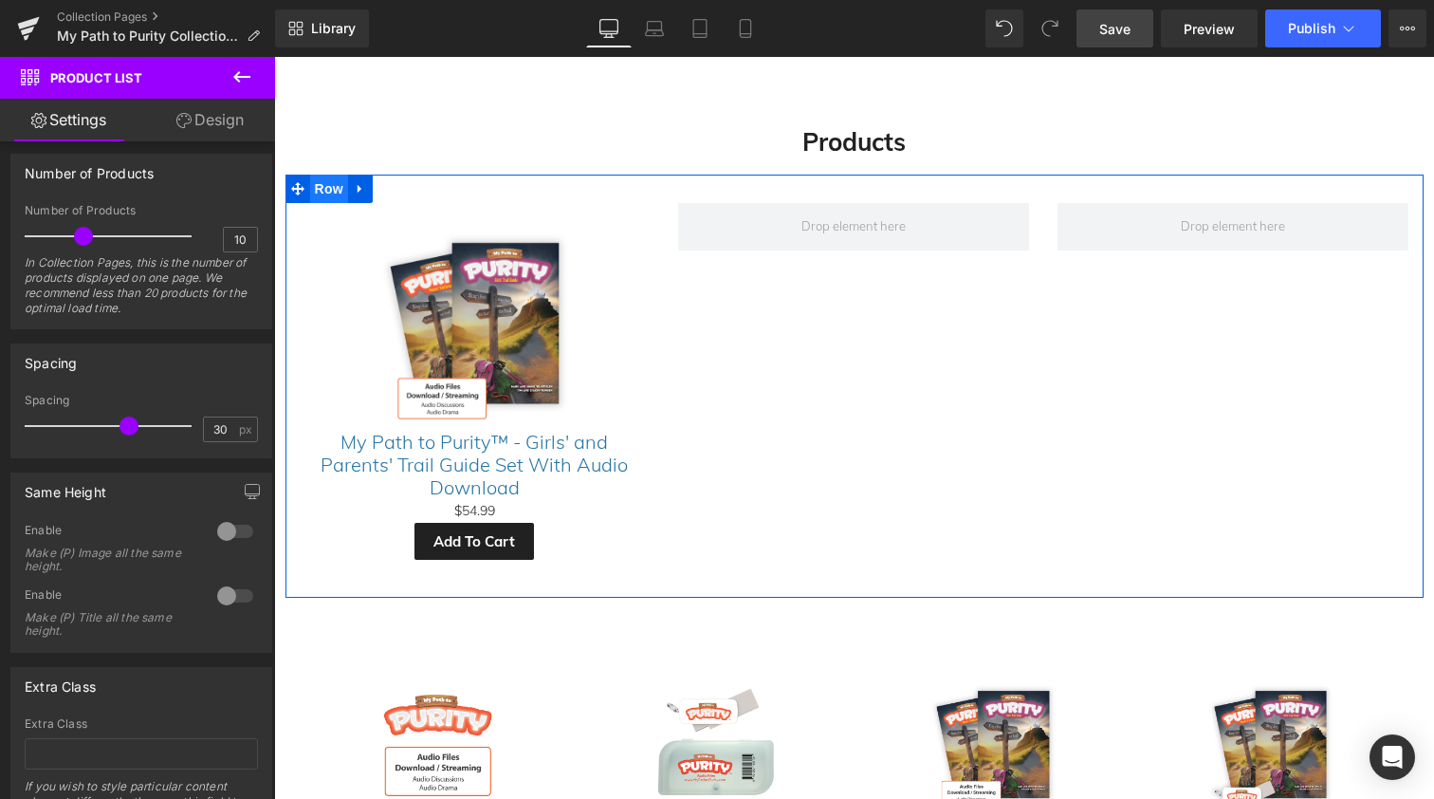
click at [323, 182] on span "Row" at bounding box center [329, 189] width 38 height 28
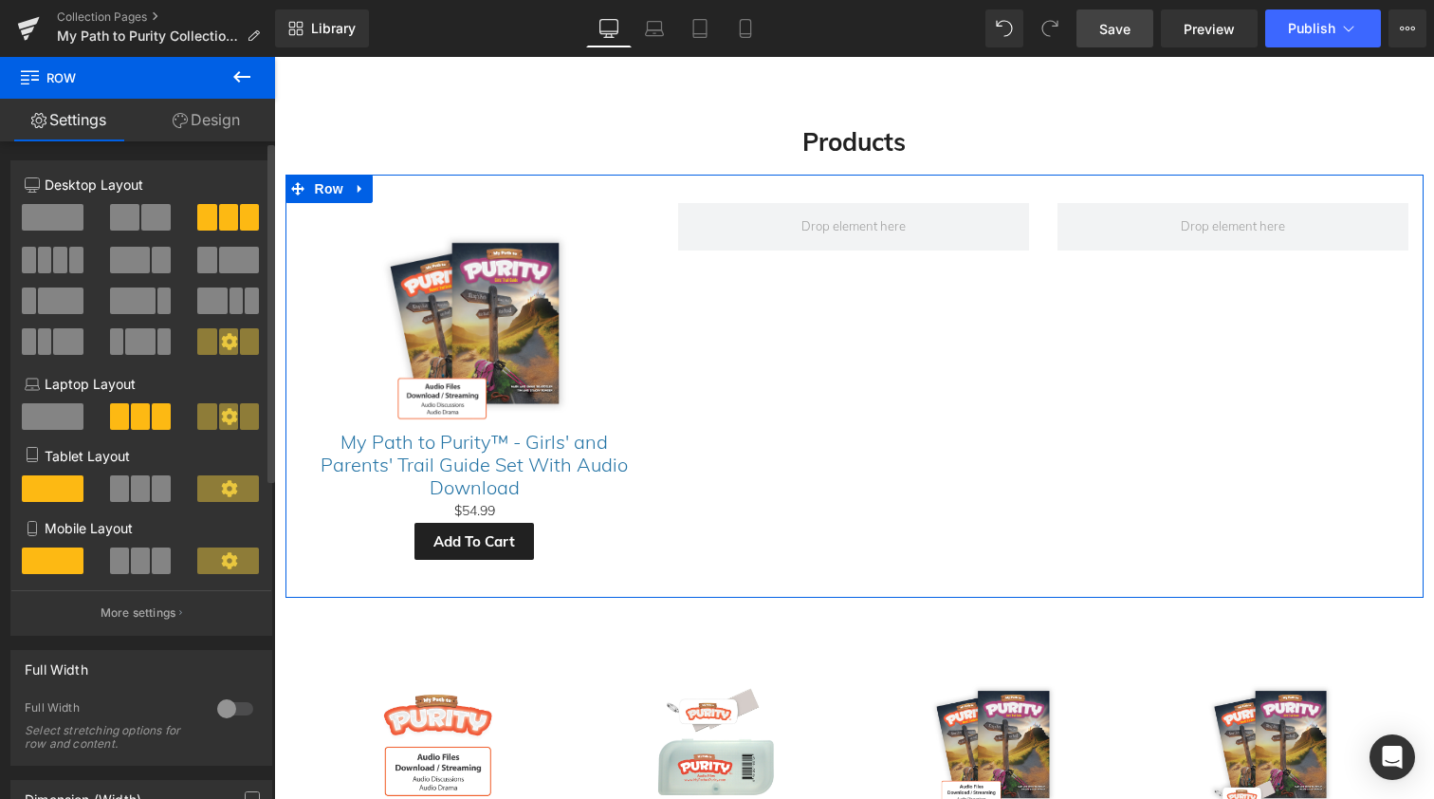
click at [60, 253] on span at bounding box center [60, 260] width 14 height 27
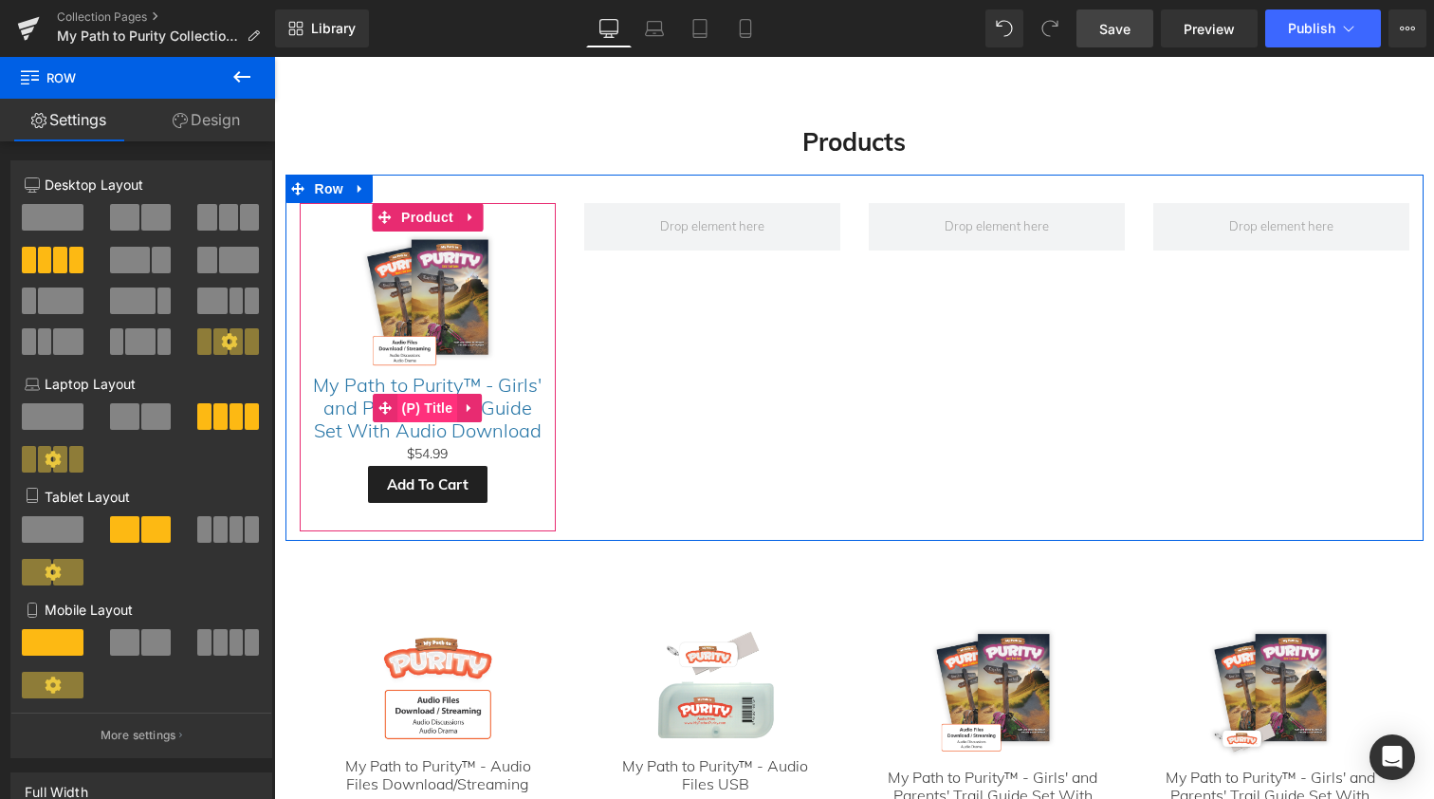
click at [427, 401] on span "(P) Title" at bounding box center [427, 408] width 61 height 28
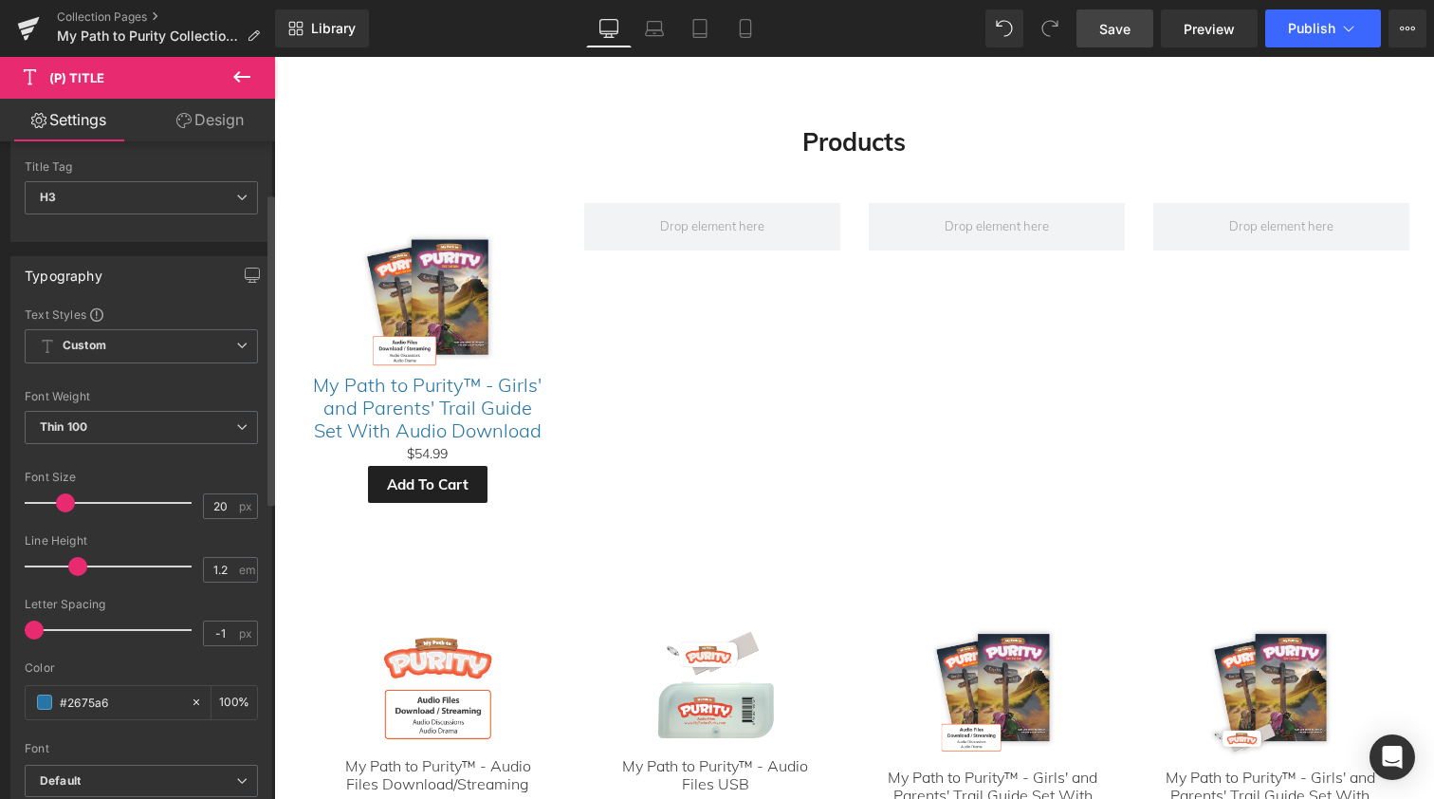
scroll to position [111, 0]
drag, startPoint x: 220, startPoint y: 499, endPoint x: 158, endPoint y: 494, distance: 61.8
click at [158, 494] on div "Font Size 20 px" at bounding box center [141, 499] width 233 height 64
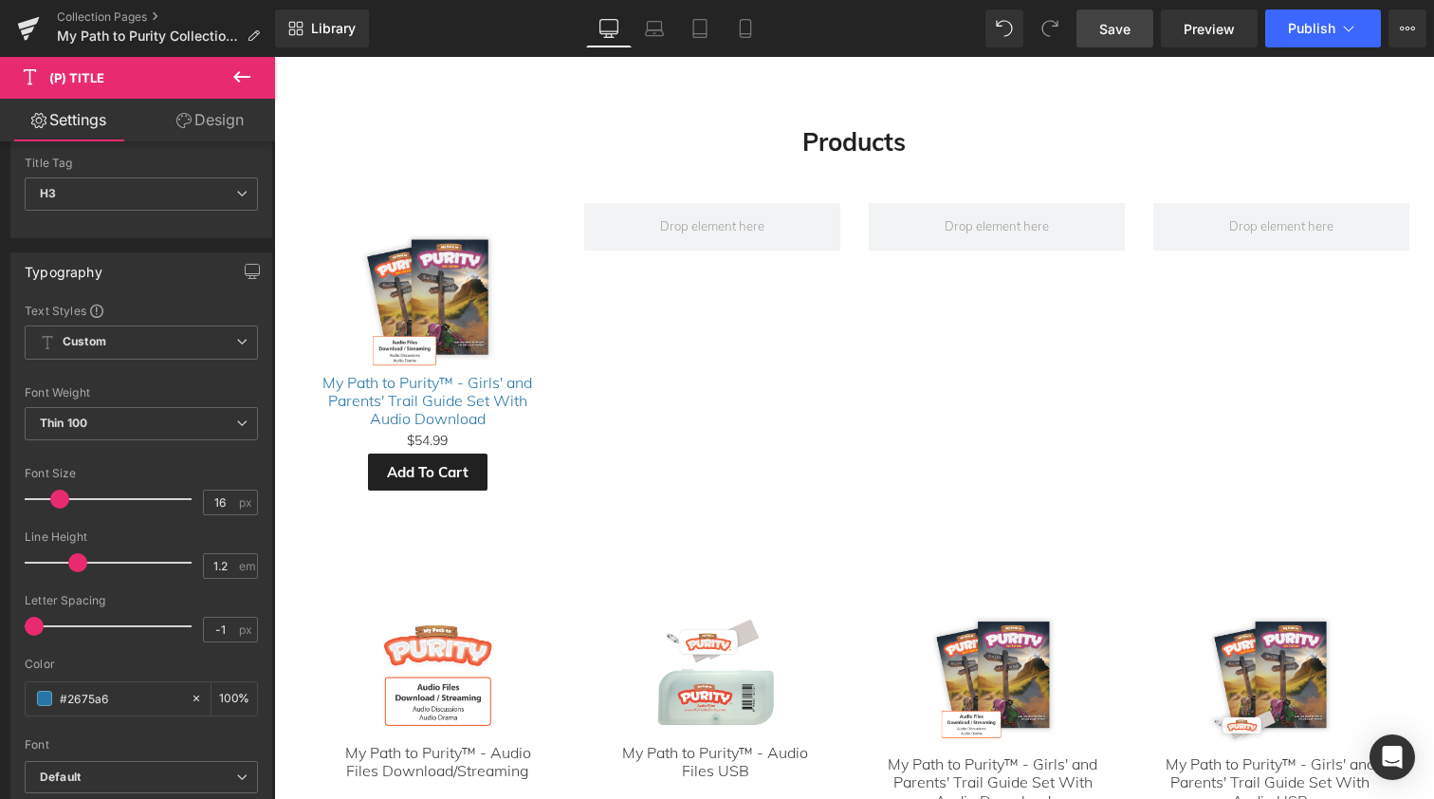
click at [214, 123] on link "Design" at bounding box center [210, 120] width 138 height 43
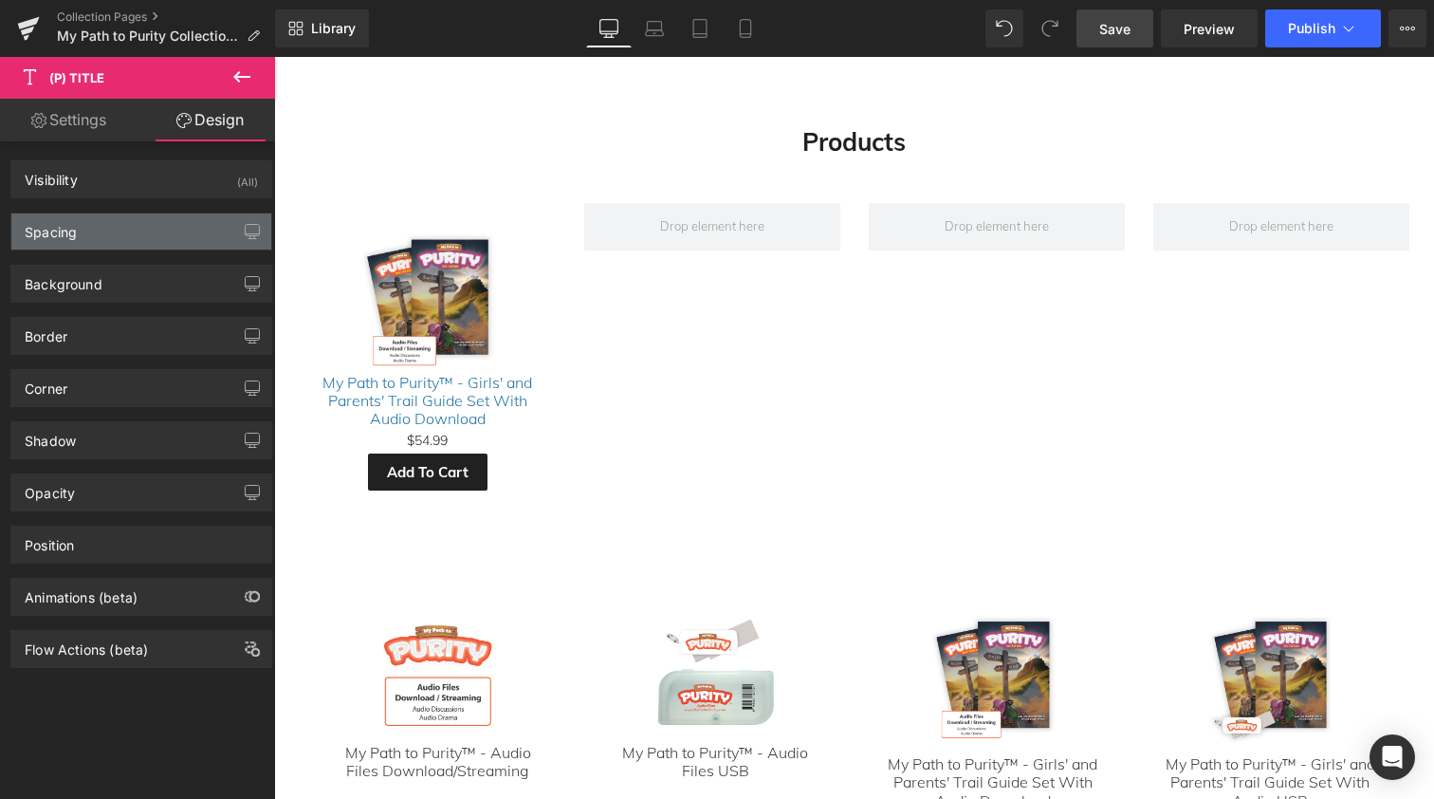
click at [129, 233] on div "Spacing" at bounding box center [141, 231] width 260 height 36
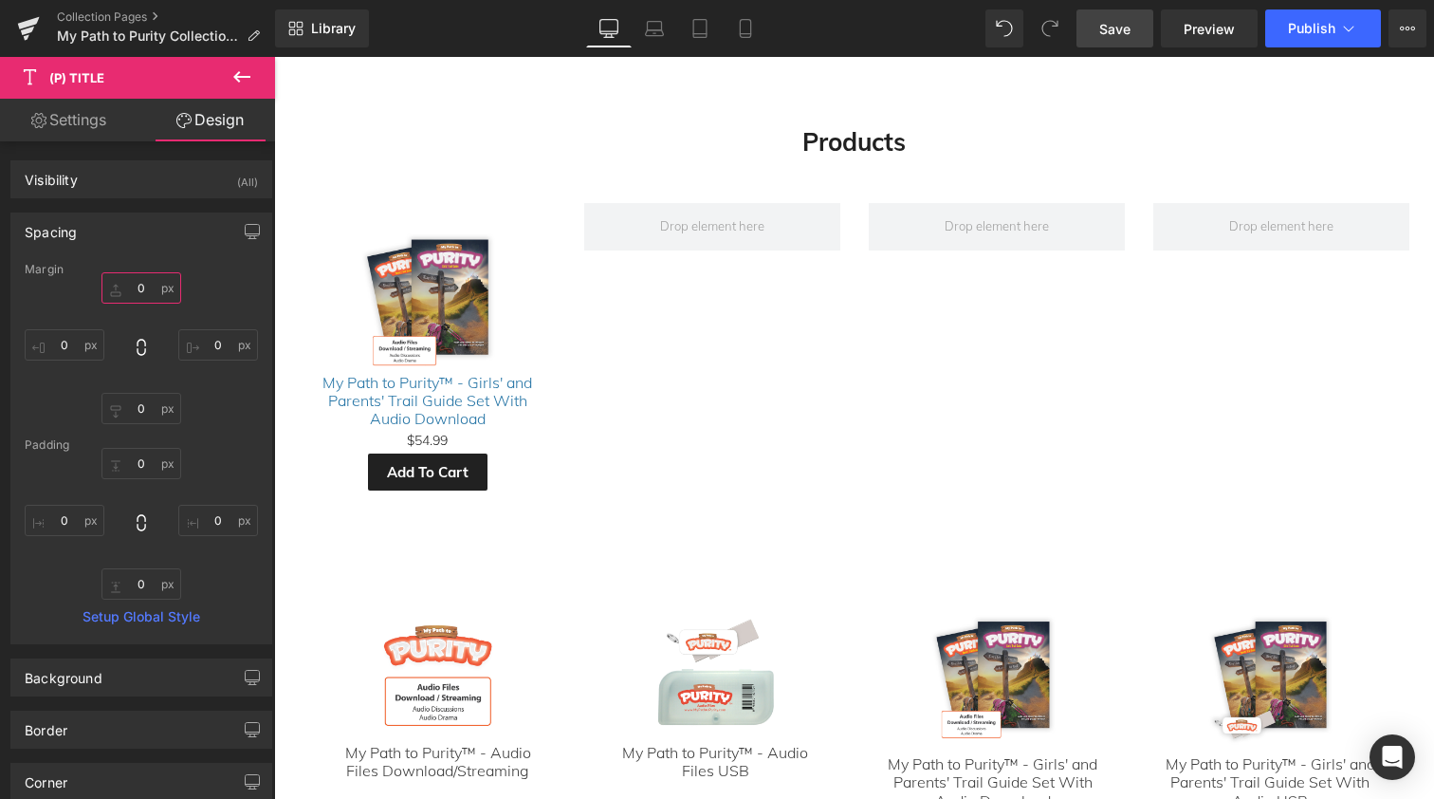
click at [128, 287] on input "0" at bounding box center [142, 287] width 80 height 31
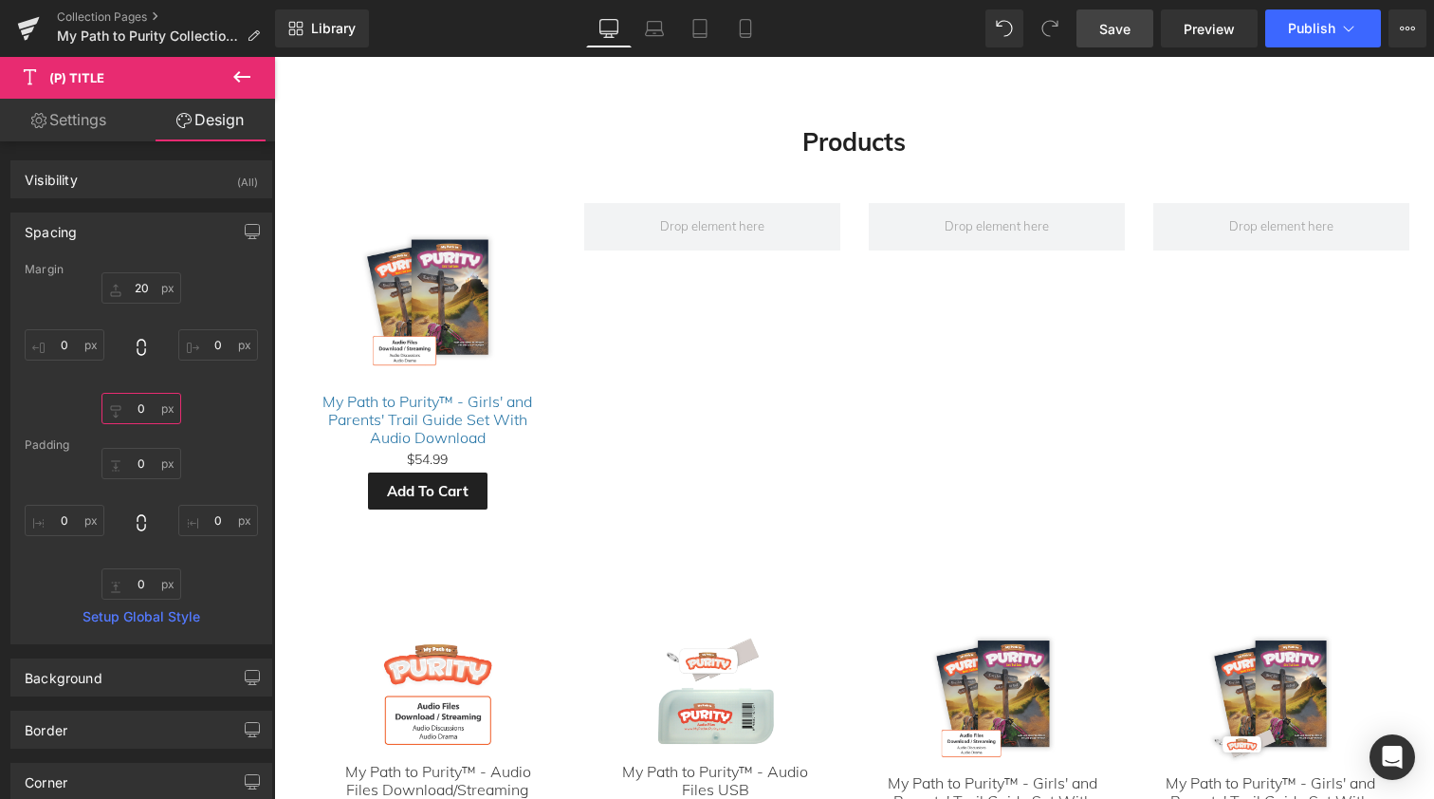
click at [129, 404] on input "0" at bounding box center [142, 408] width 80 height 31
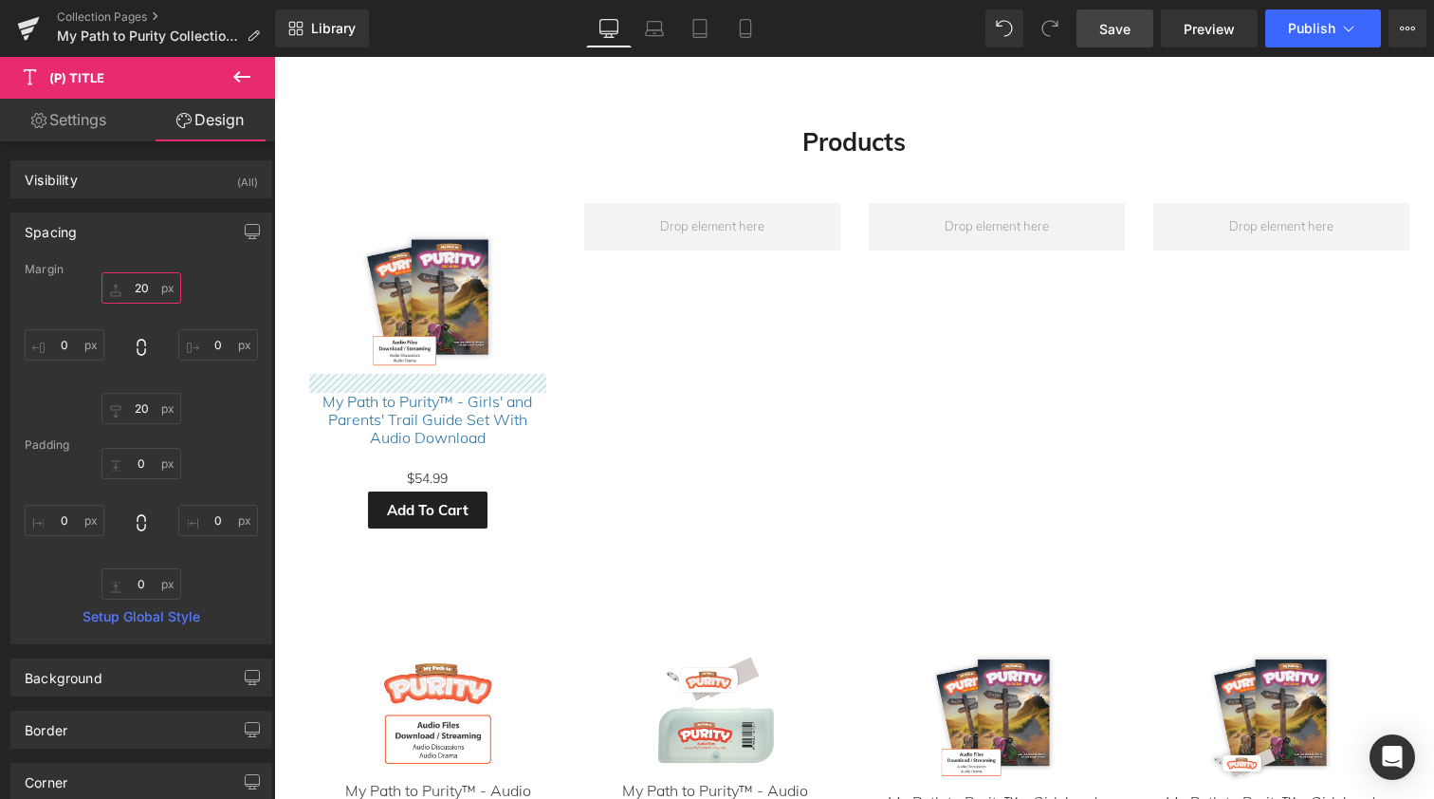
click at [138, 286] on input "20" at bounding box center [142, 287] width 80 height 31
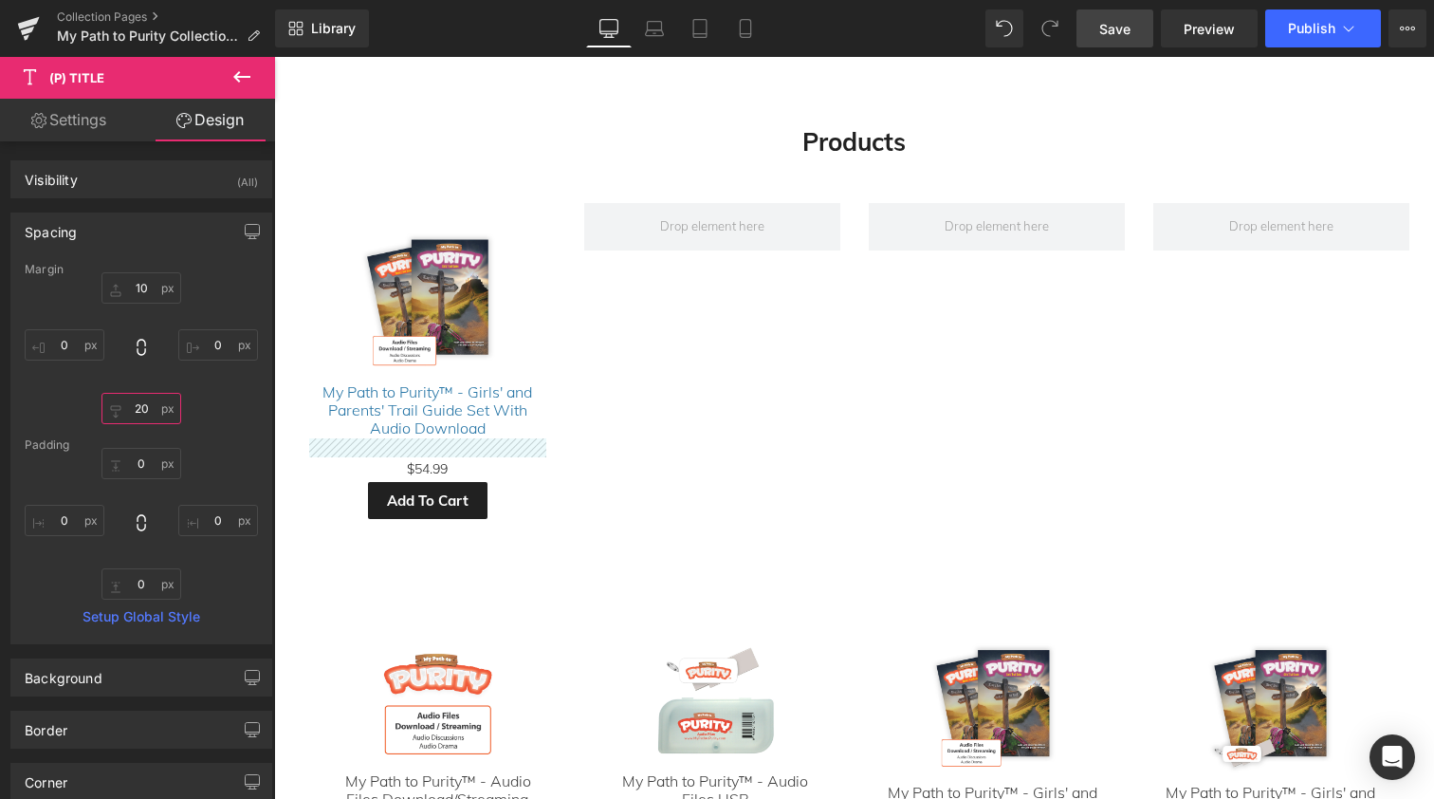
click at [138, 408] on input "20" at bounding box center [142, 408] width 80 height 31
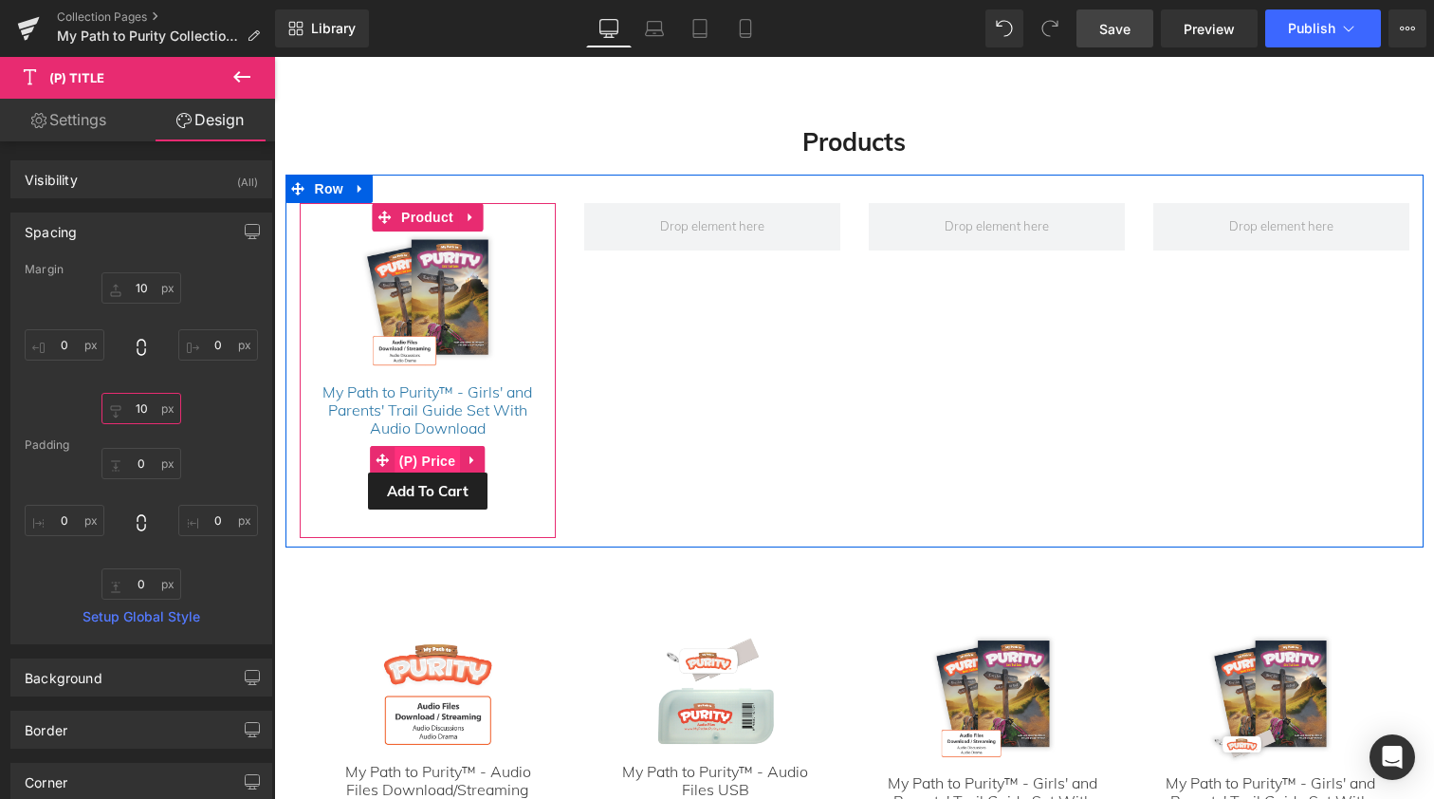
click at [426, 452] on span "(P) Price" at bounding box center [428, 461] width 66 height 28
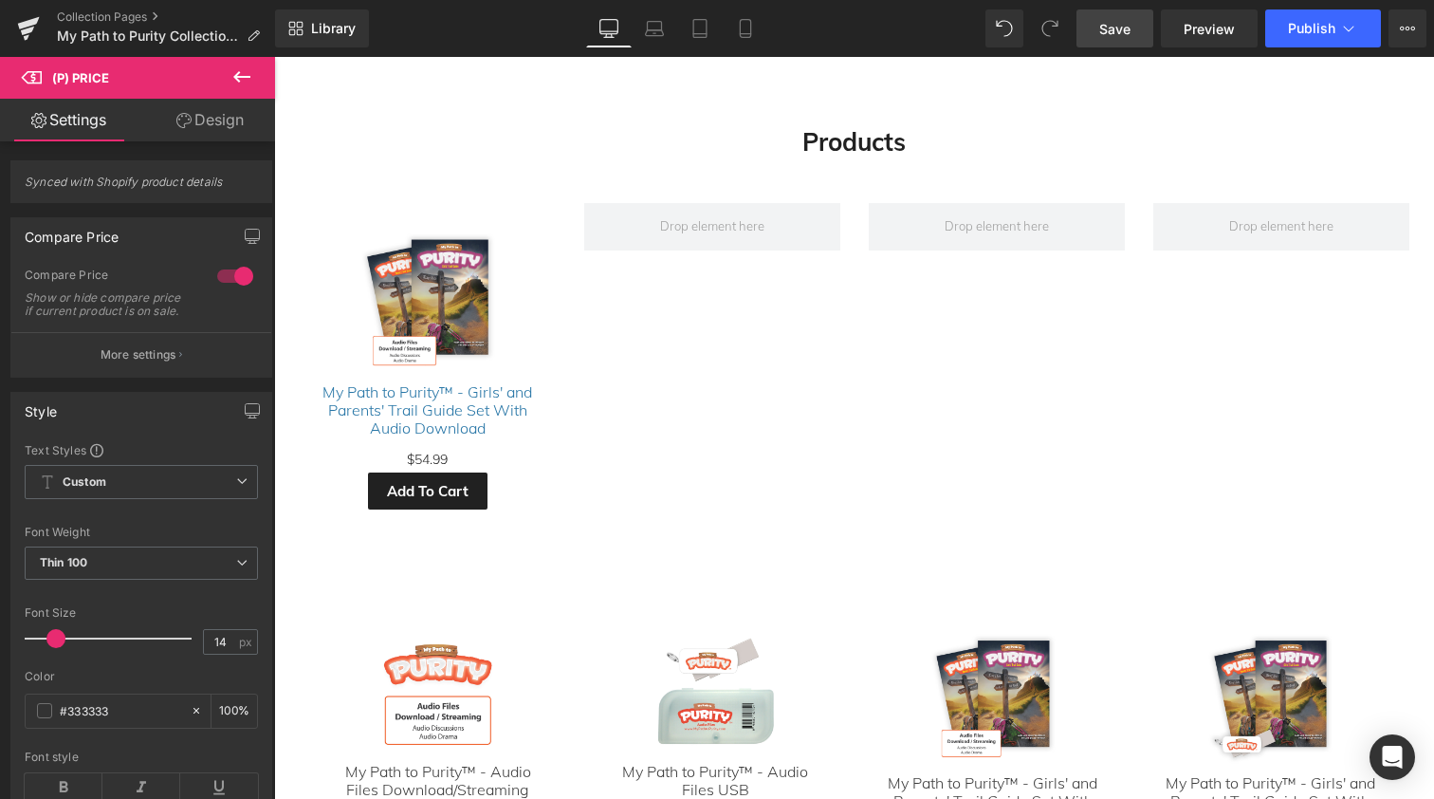
click at [215, 117] on link "Design" at bounding box center [210, 120] width 138 height 43
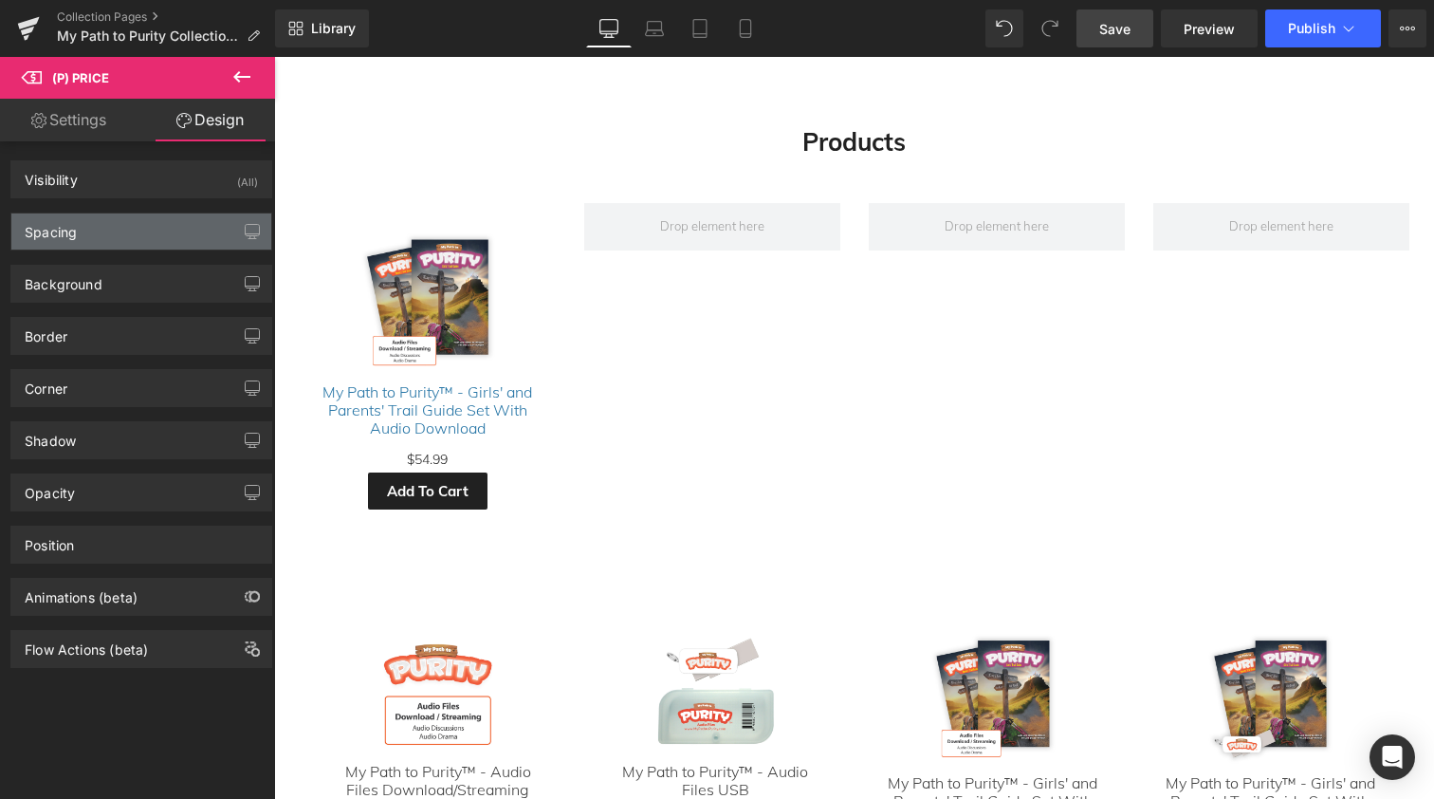
click at [98, 236] on div "Spacing" at bounding box center [141, 231] width 260 height 36
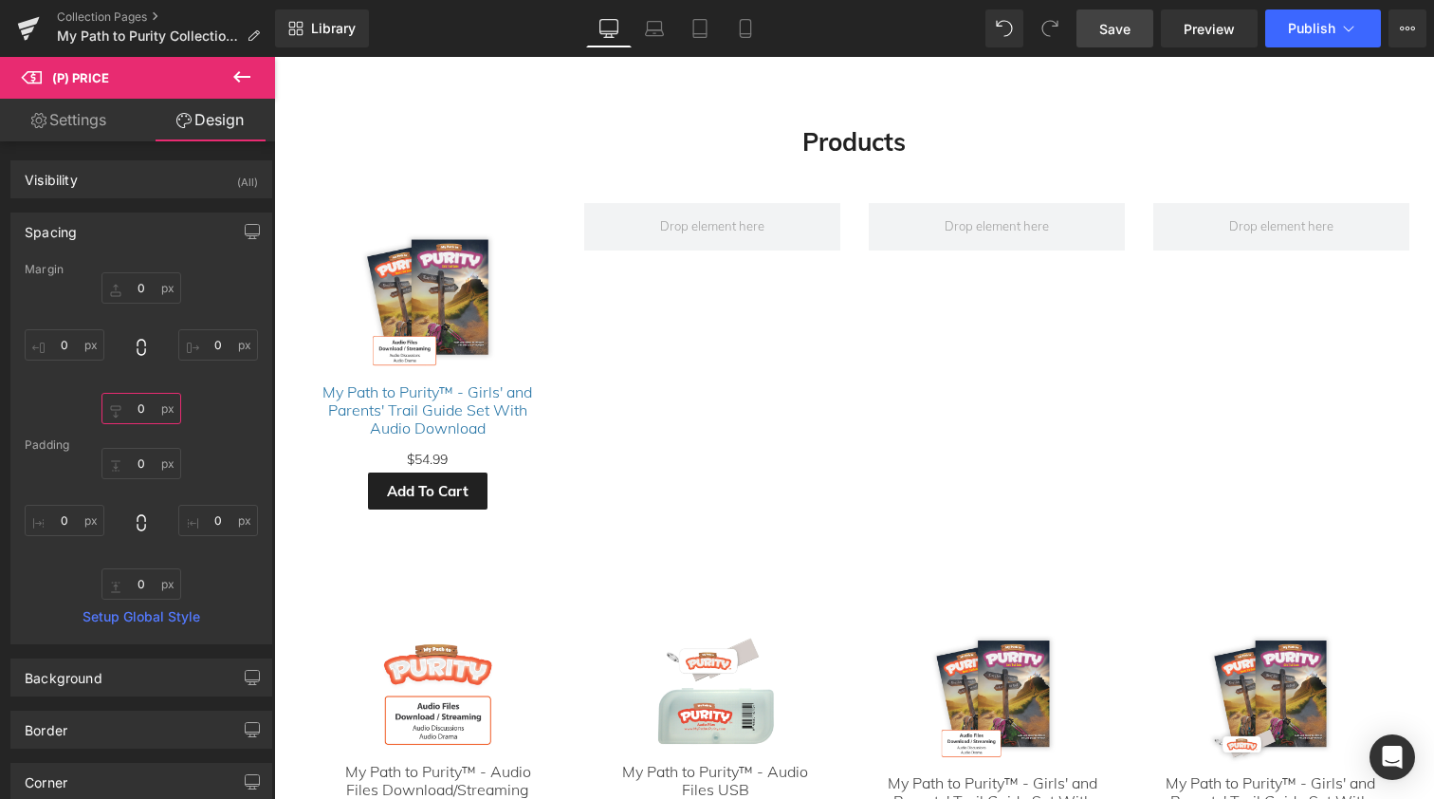
click at [131, 408] on input "0" at bounding box center [142, 408] width 80 height 31
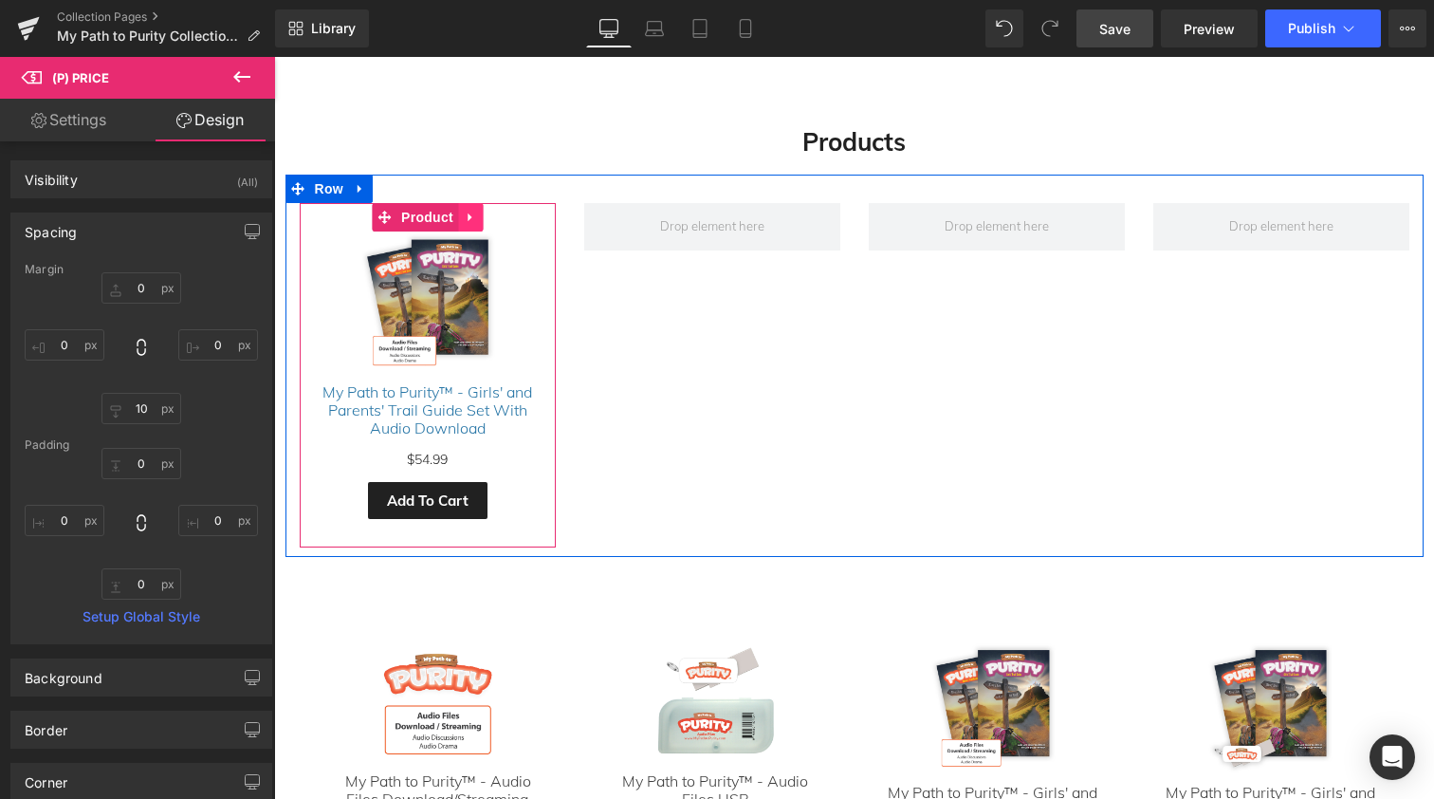
click at [468, 213] on icon at bounding box center [470, 217] width 4 height 9
click at [456, 212] on icon at bounding box center [458, 217] width 13 height 13
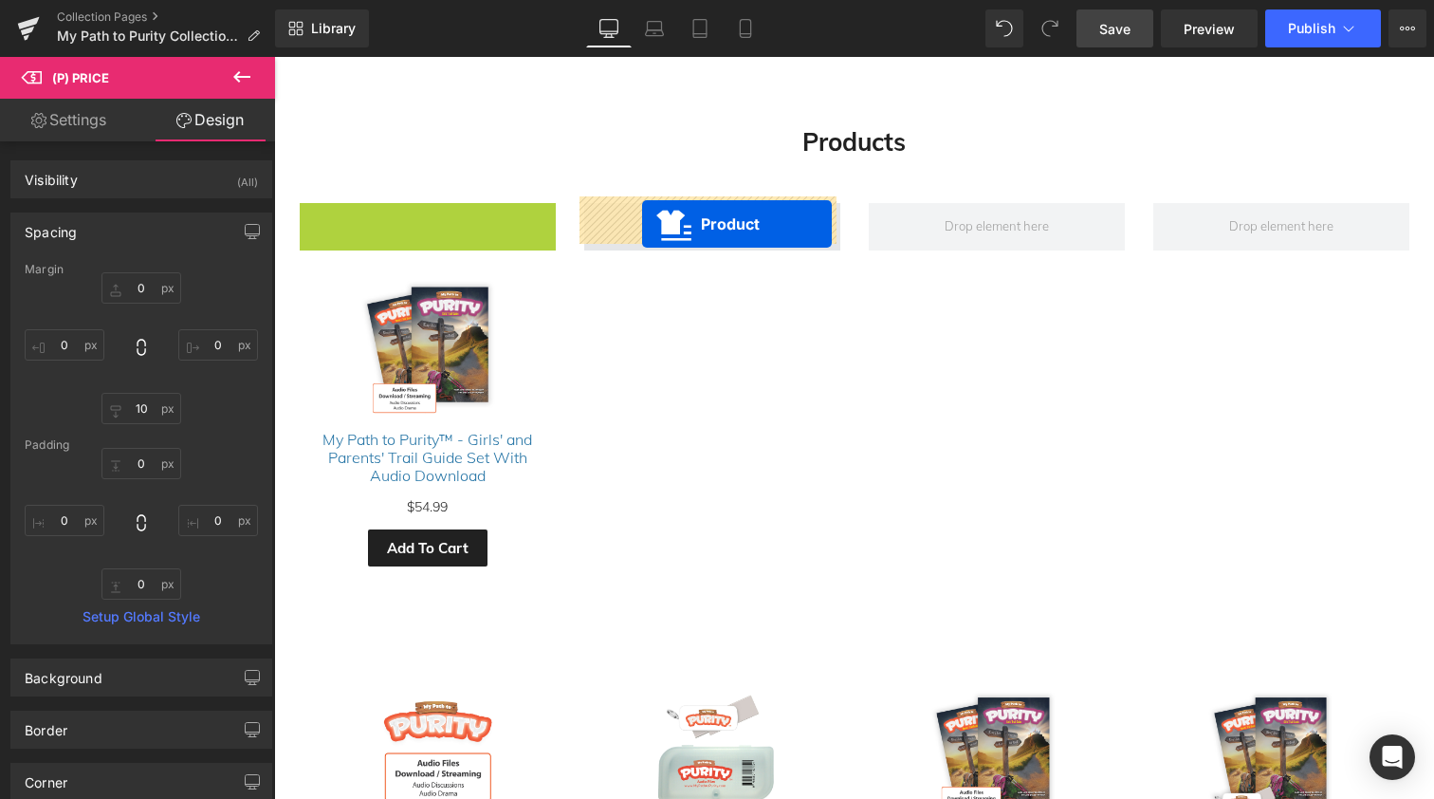
drag, startPoint x: 344, startPoint y: 211, endPoint x: 639, endPoint y: 225, distance: 295.4
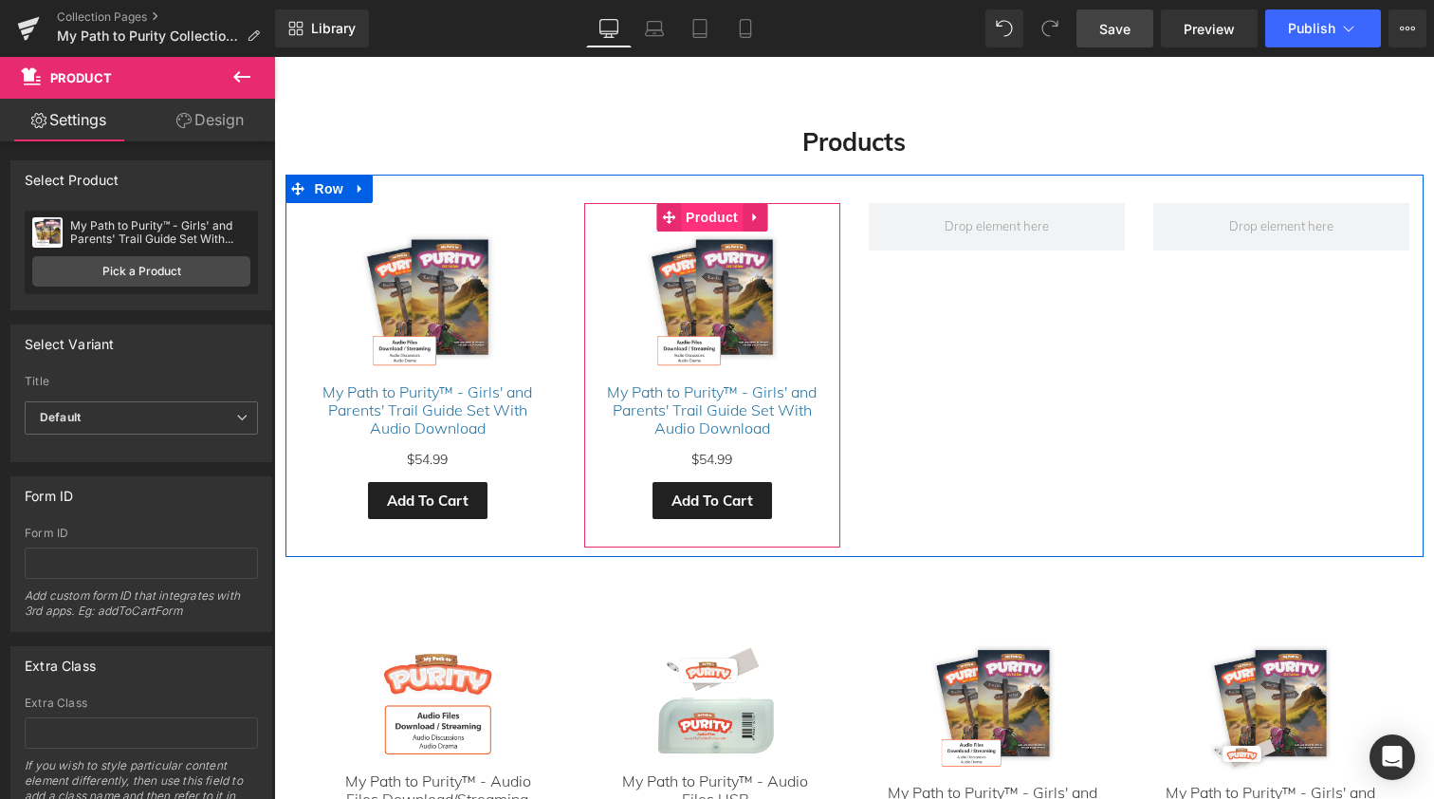
click at [706, 209] on span "Product" at bounding box center [712, 217] width 62 height 28
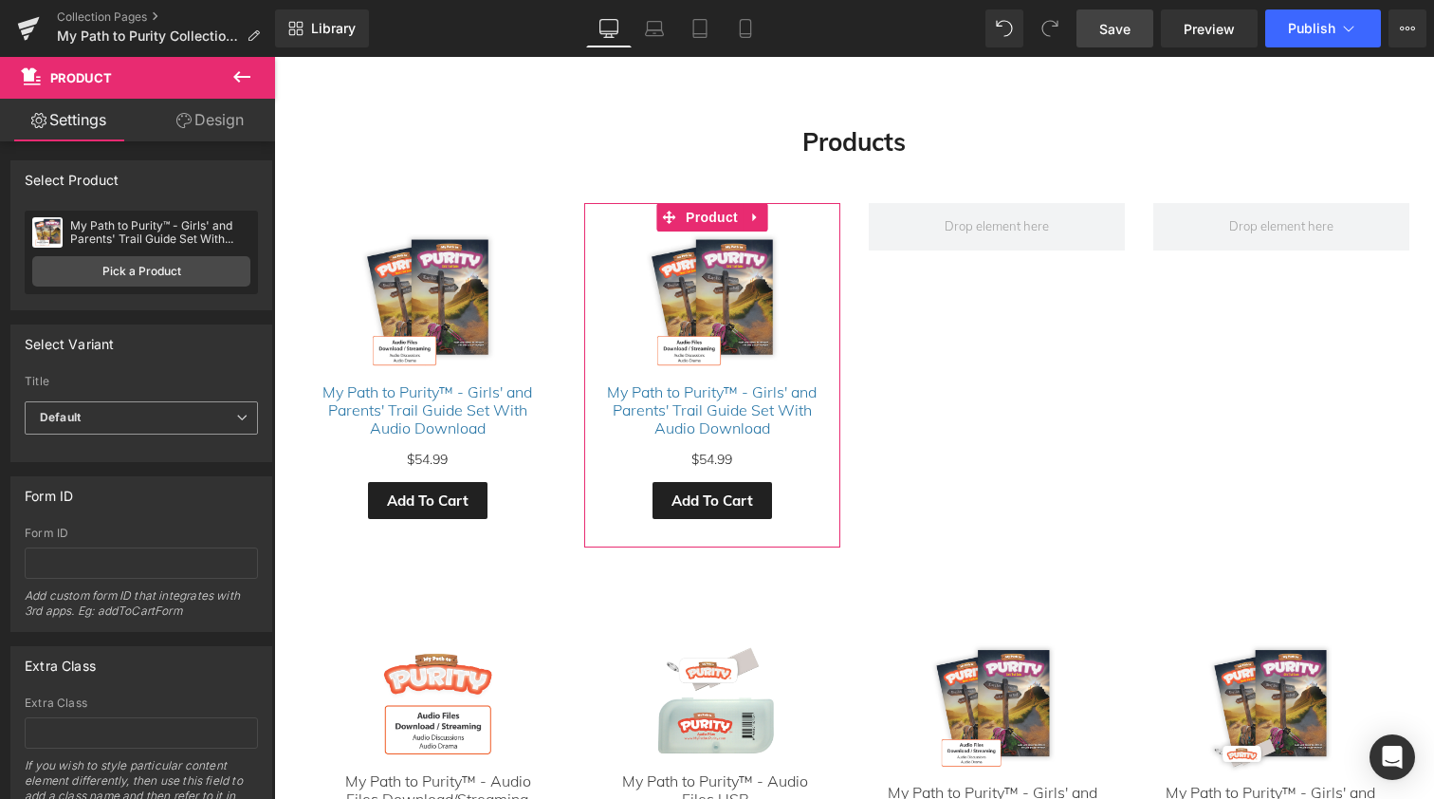
scroll to position [0, 0]
click at [88, 130] on link "Settings" at bounding box center [69, 120] width 138 height 43
click at [150, 274] on link "Pick a Product" at bounding box center [141, 271] width 218 height 30
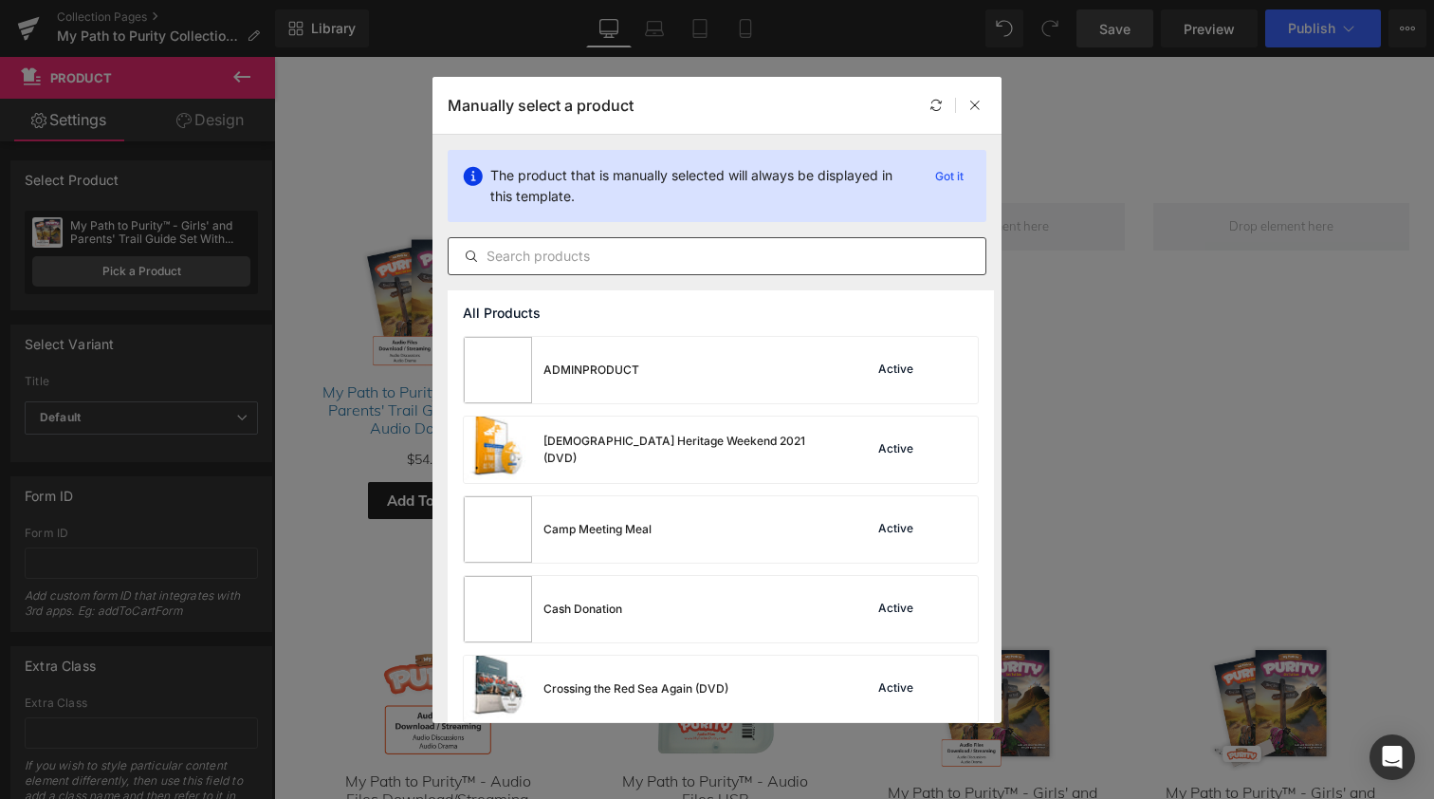
click at [519, 261] on input "text" at bounding box center [717, 256] width 537 height 23
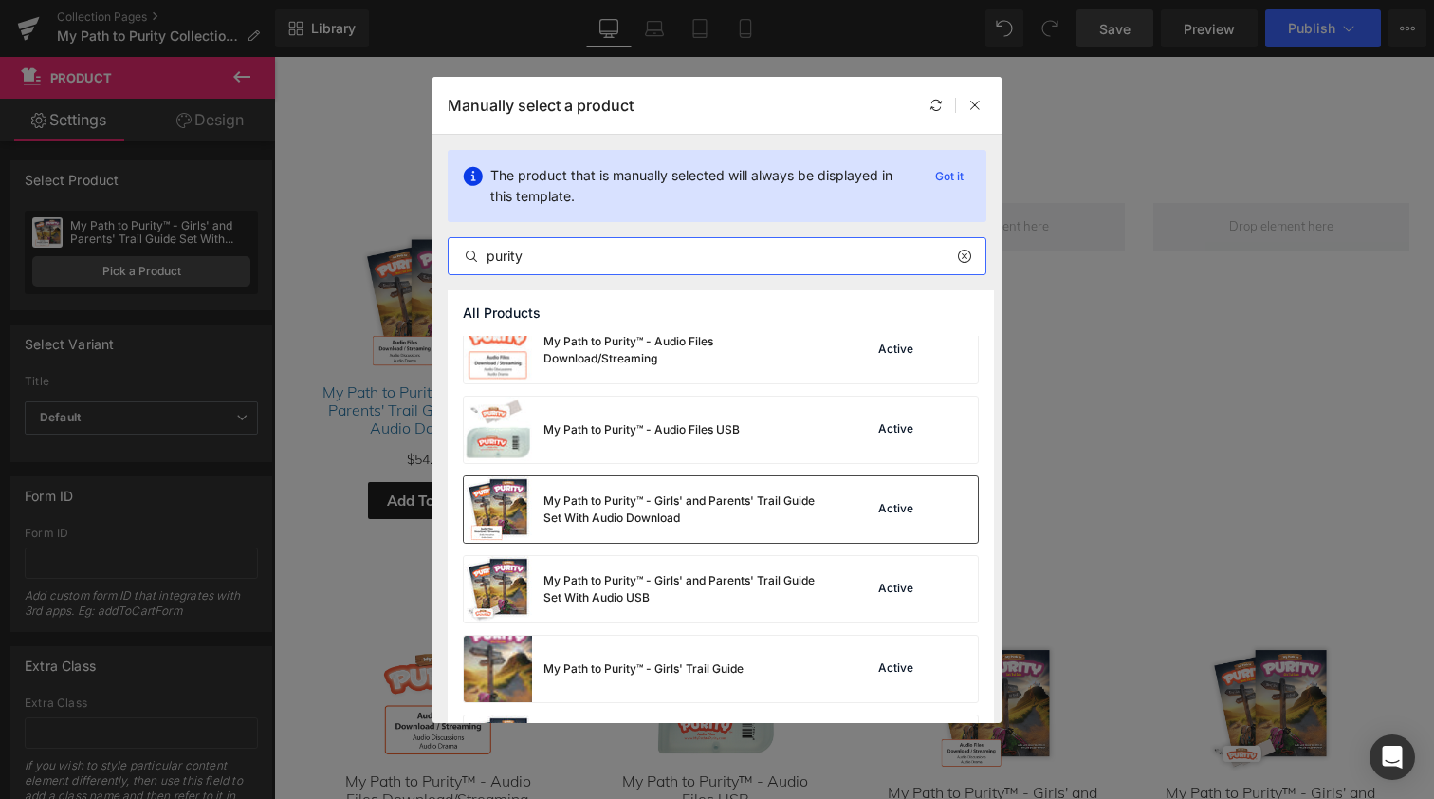
scroll to position [27, 0]
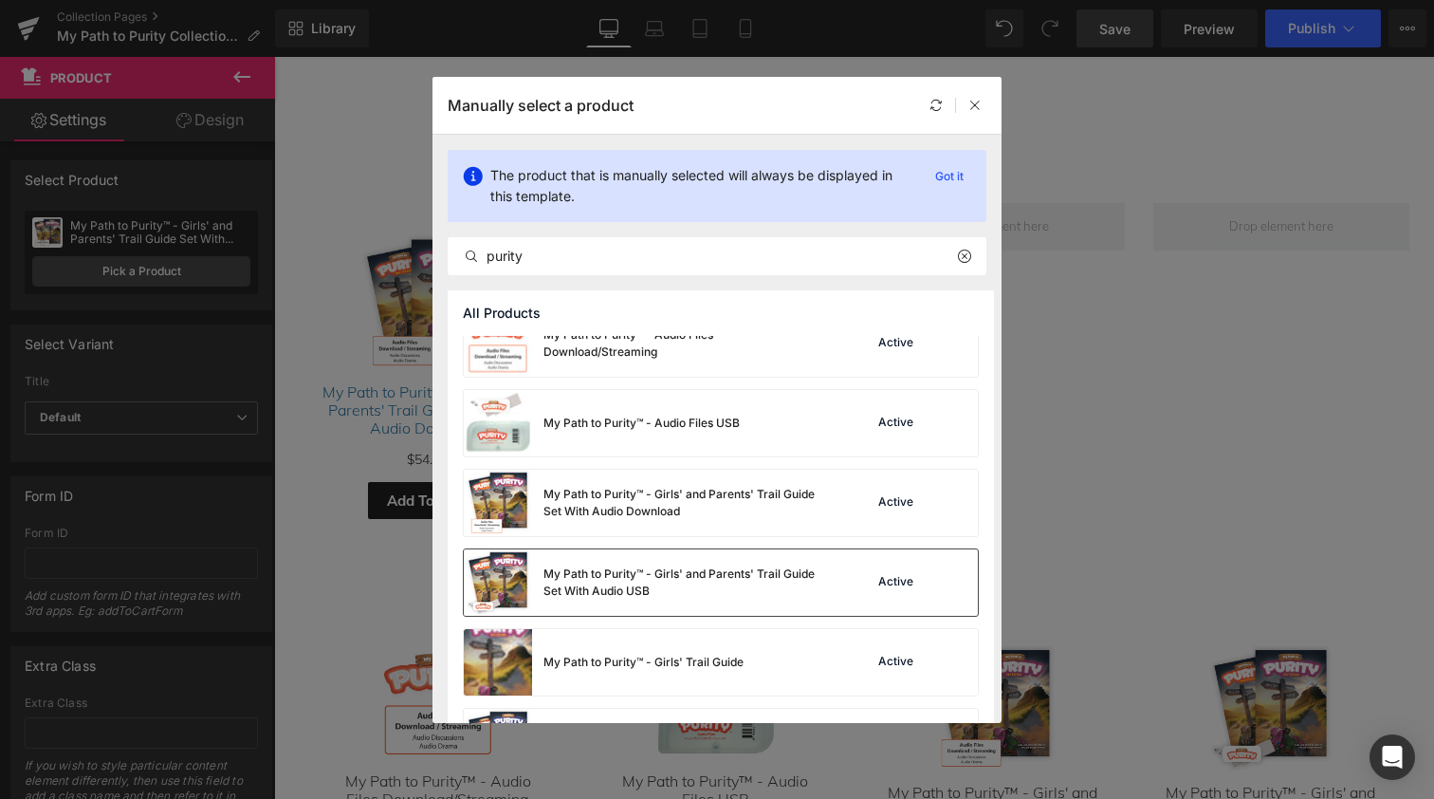
click at [503, 567] on img at bounding box center [498, 582] width 68 height 66
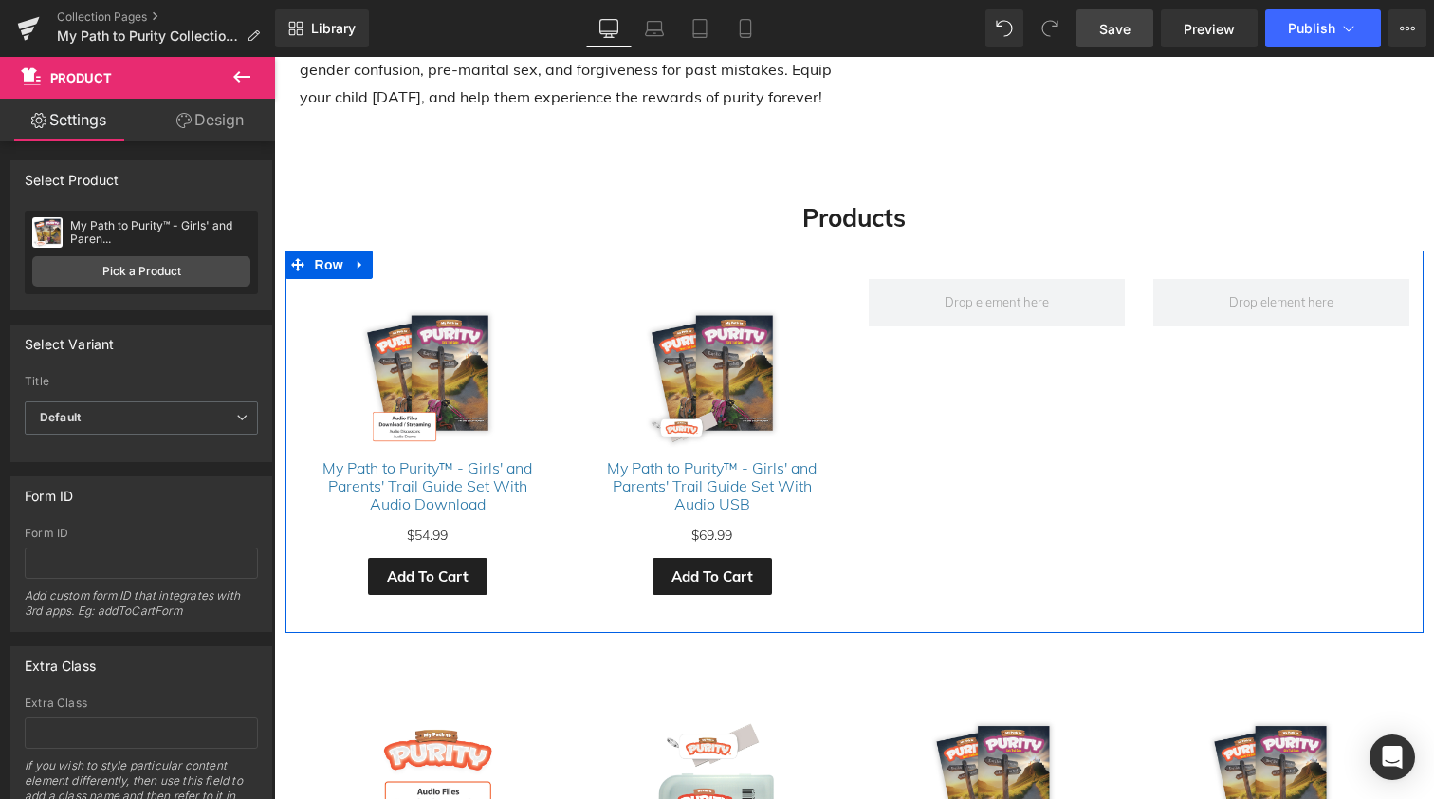
scroll to position [622, 0]
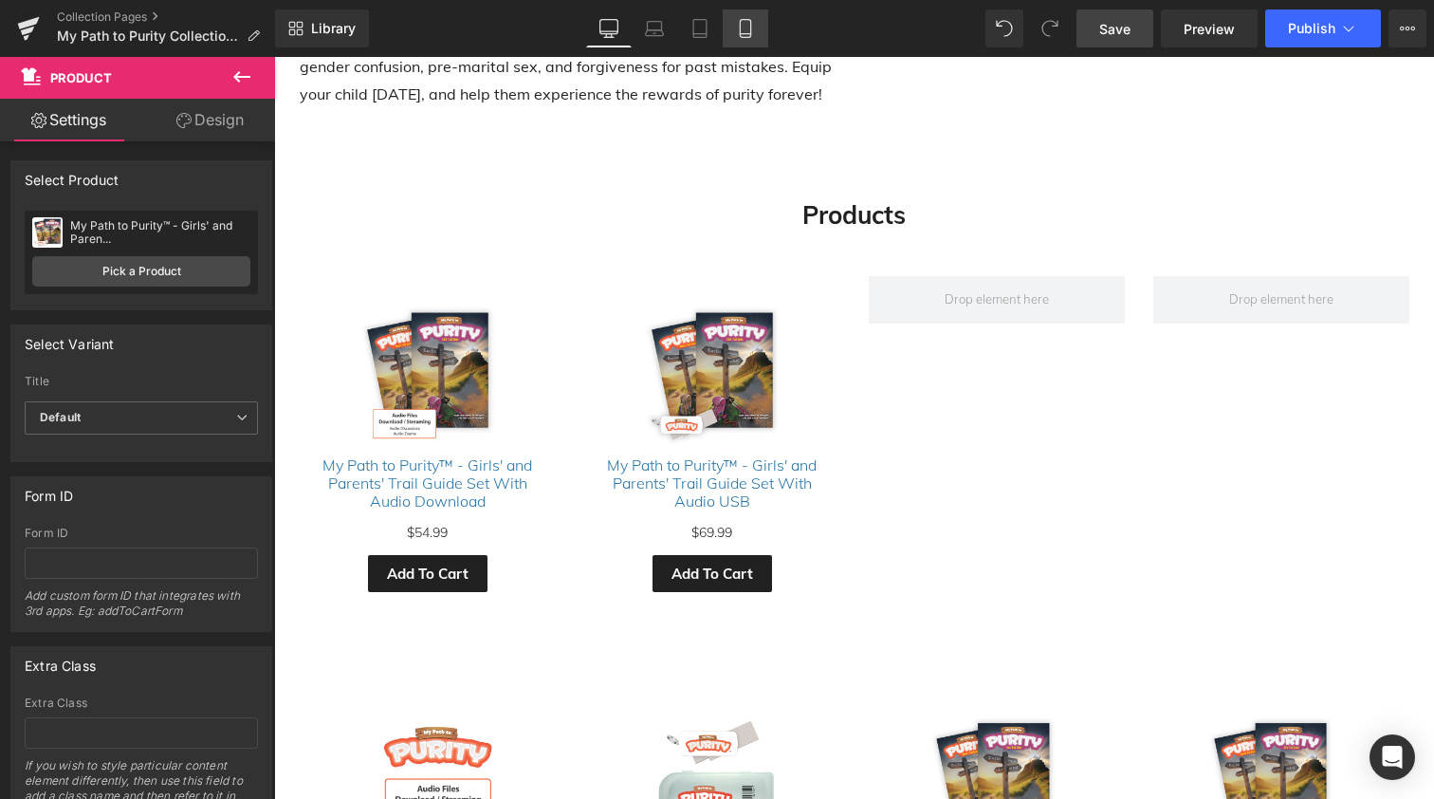
click at [746, 35] on icon at bounding box center [745, 28] width 19 height 19
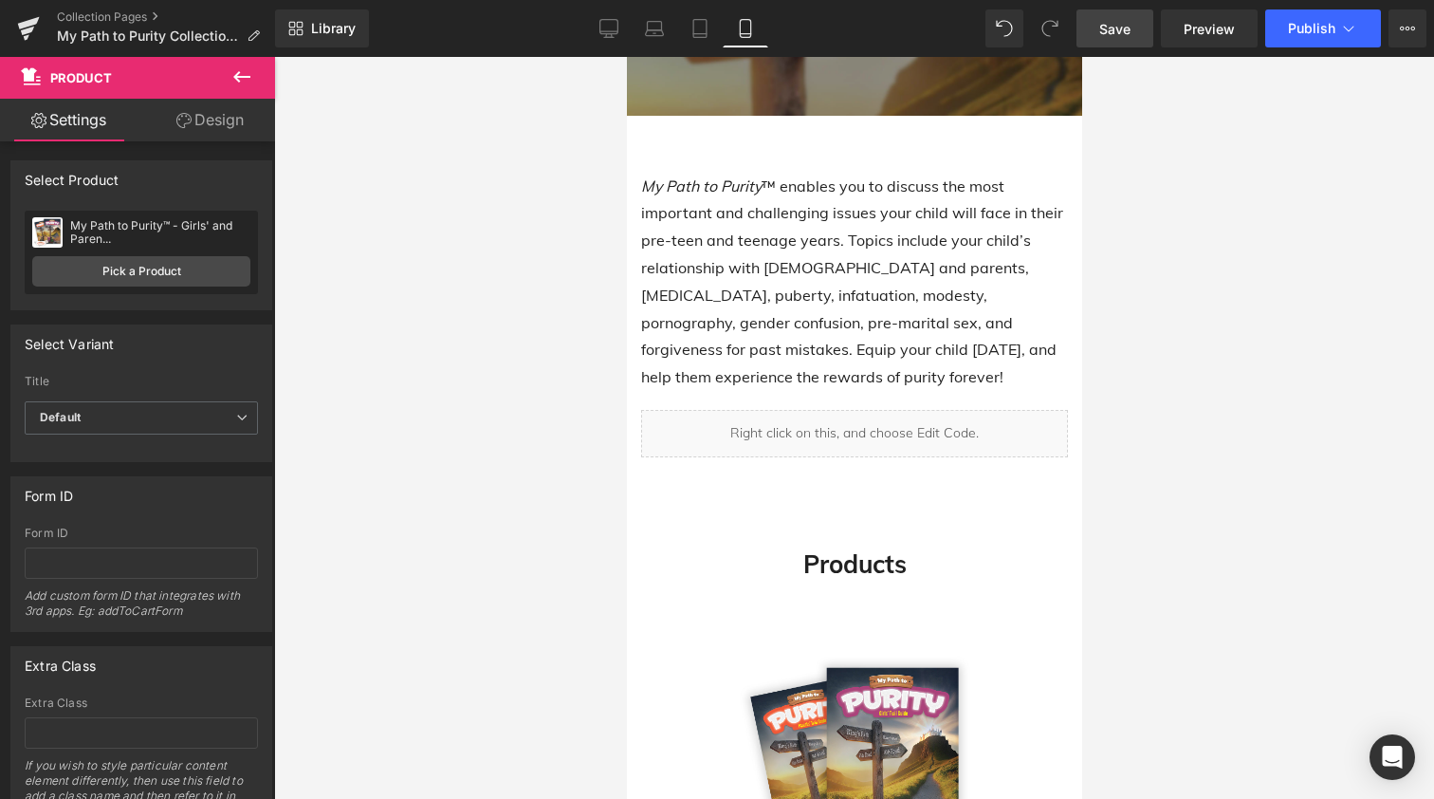
scroll to position [332, 0]
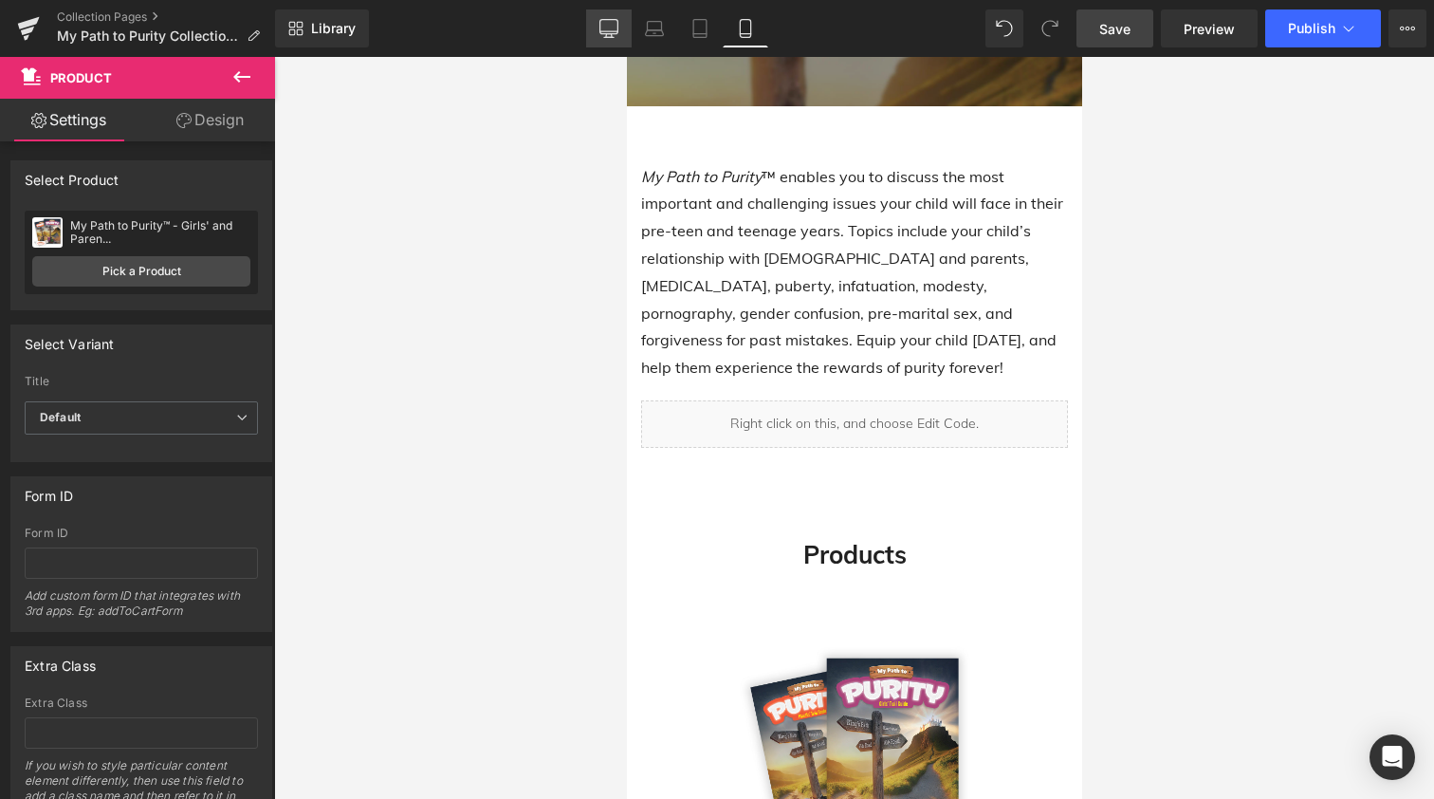
click at [613, 30] on icon at bounding box center [609, 28] width 19 height 19
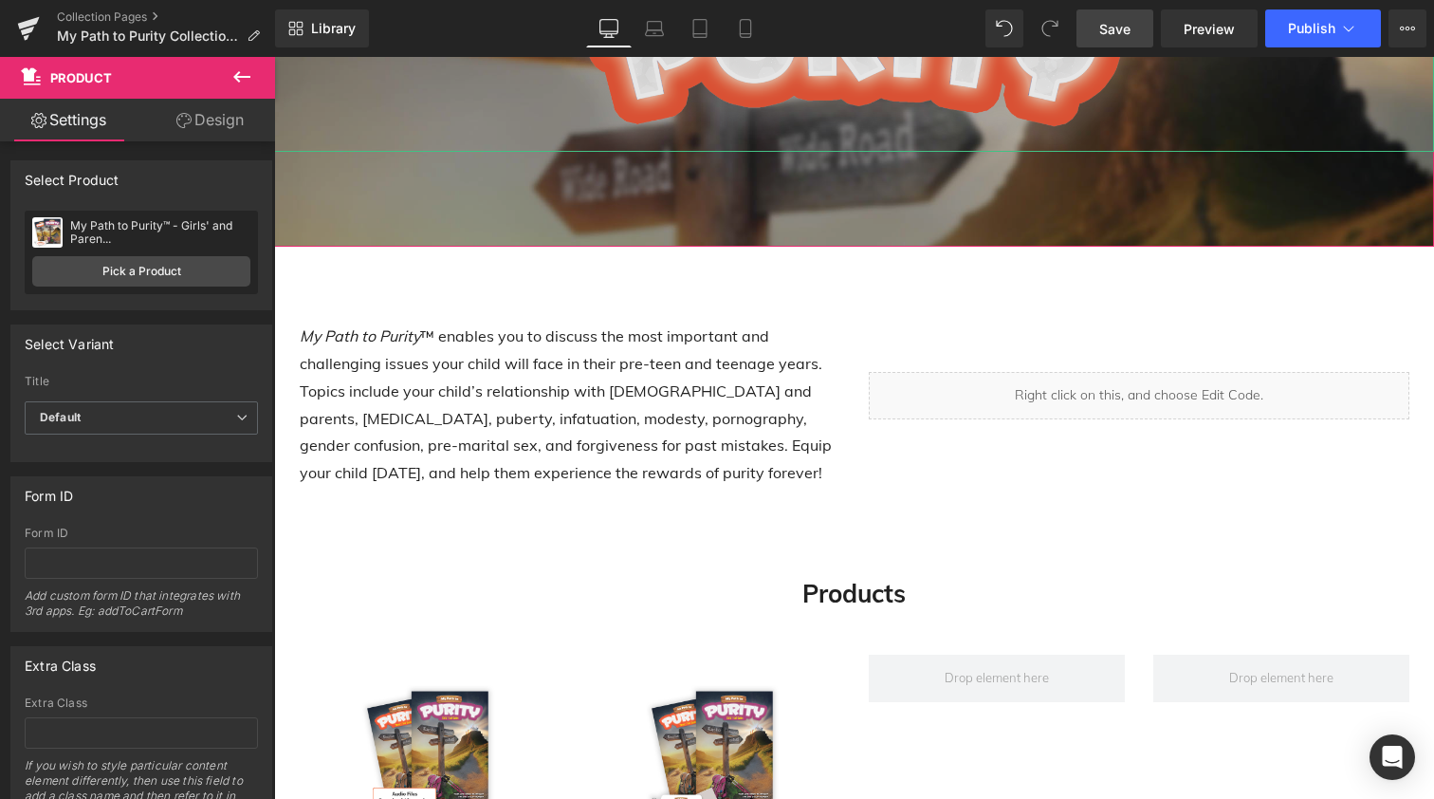
scroll to position [310, 0]
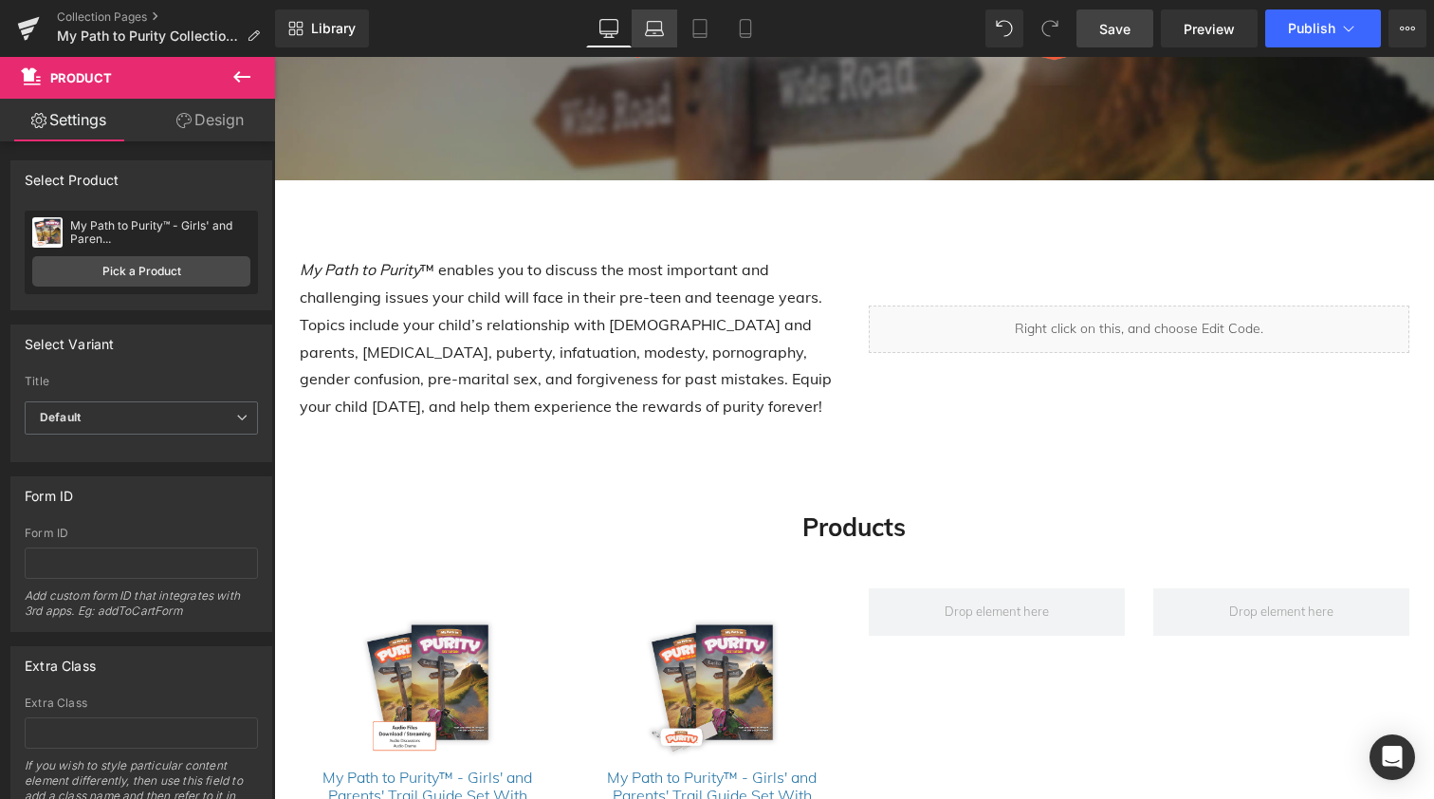
click at [659, 22] on icon at bounding box center [655, 26] width 14 height 9
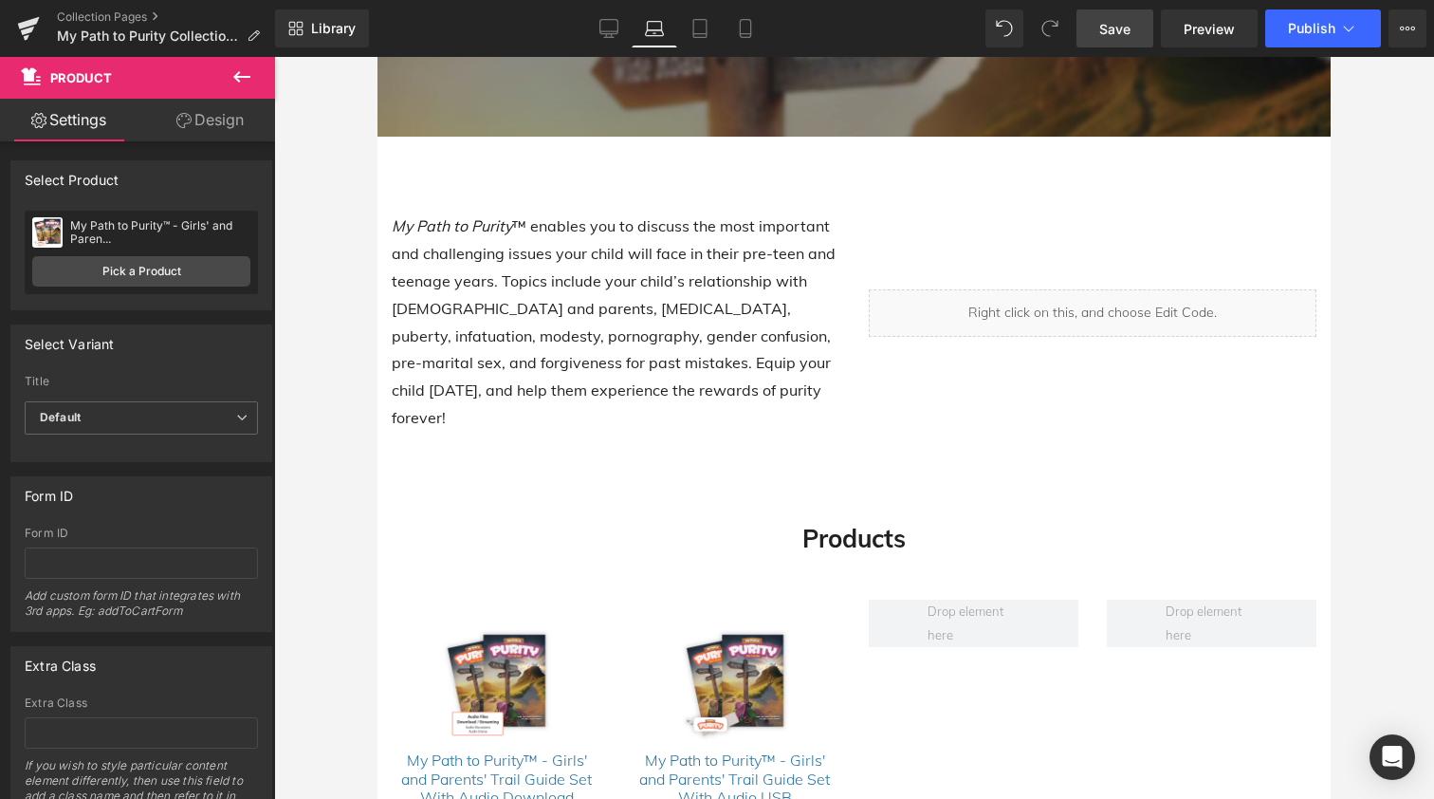
scroll to position [293, 0]
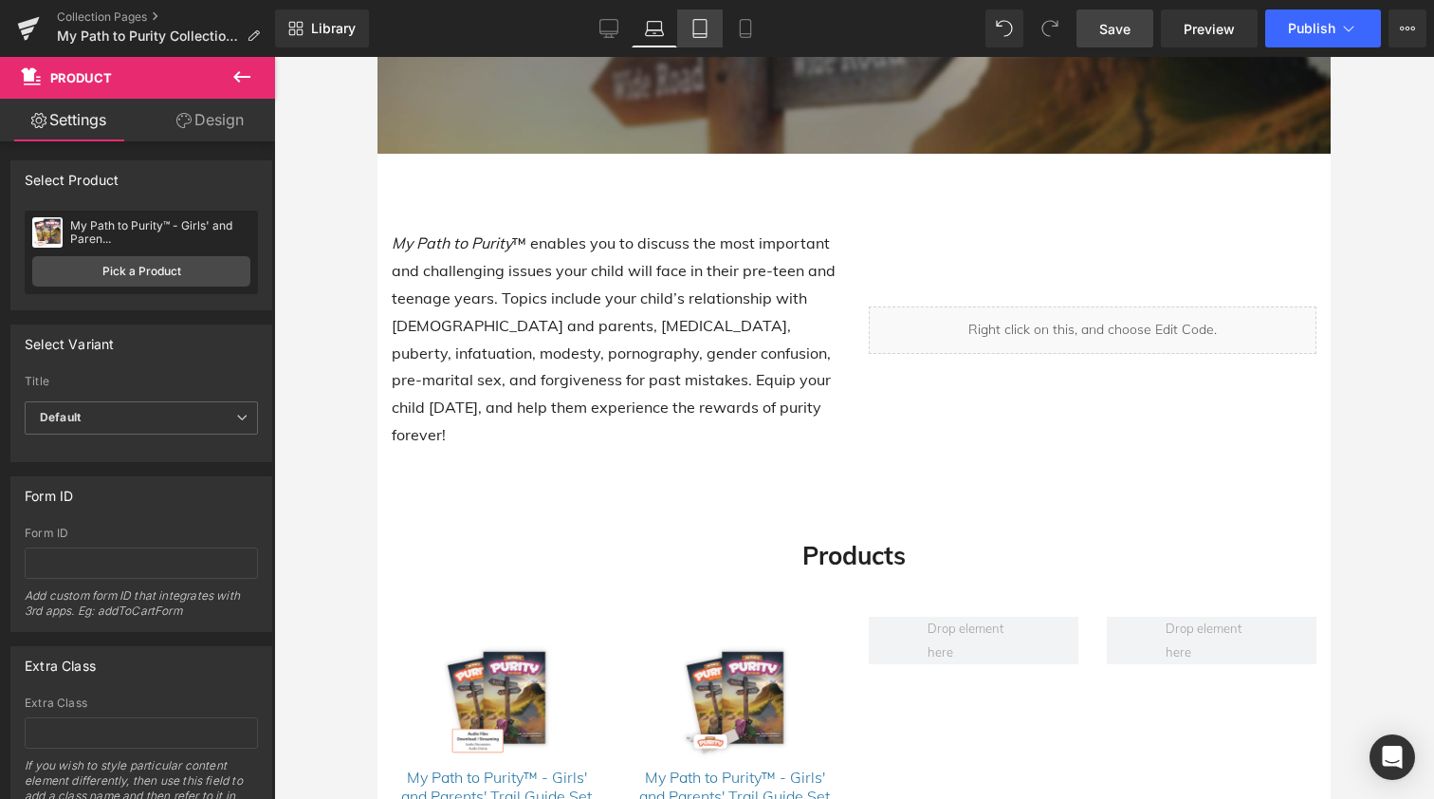
click at [703, 27] on icon at bounding box center [700, 28] width 19 height 19
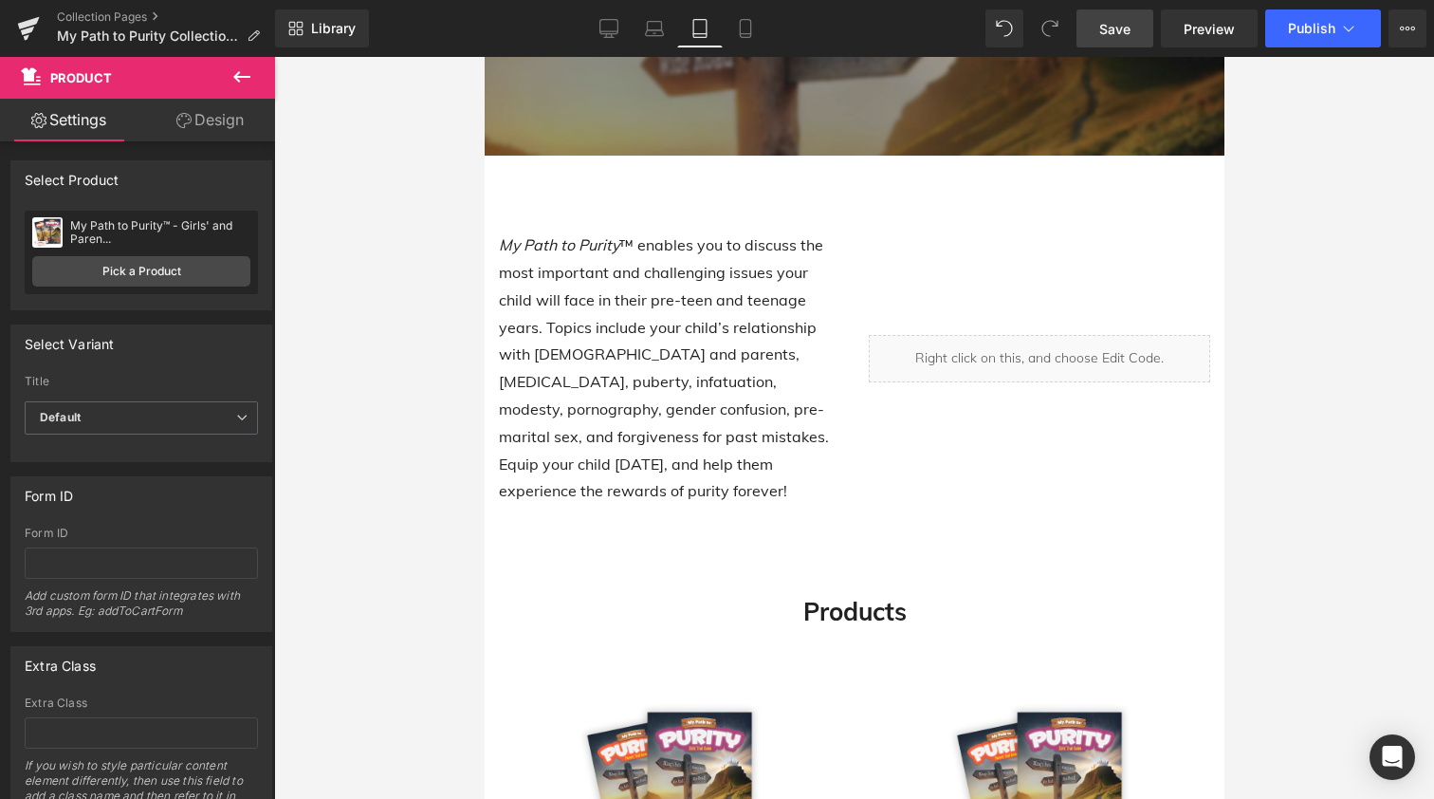
scroll to position [301, 0]
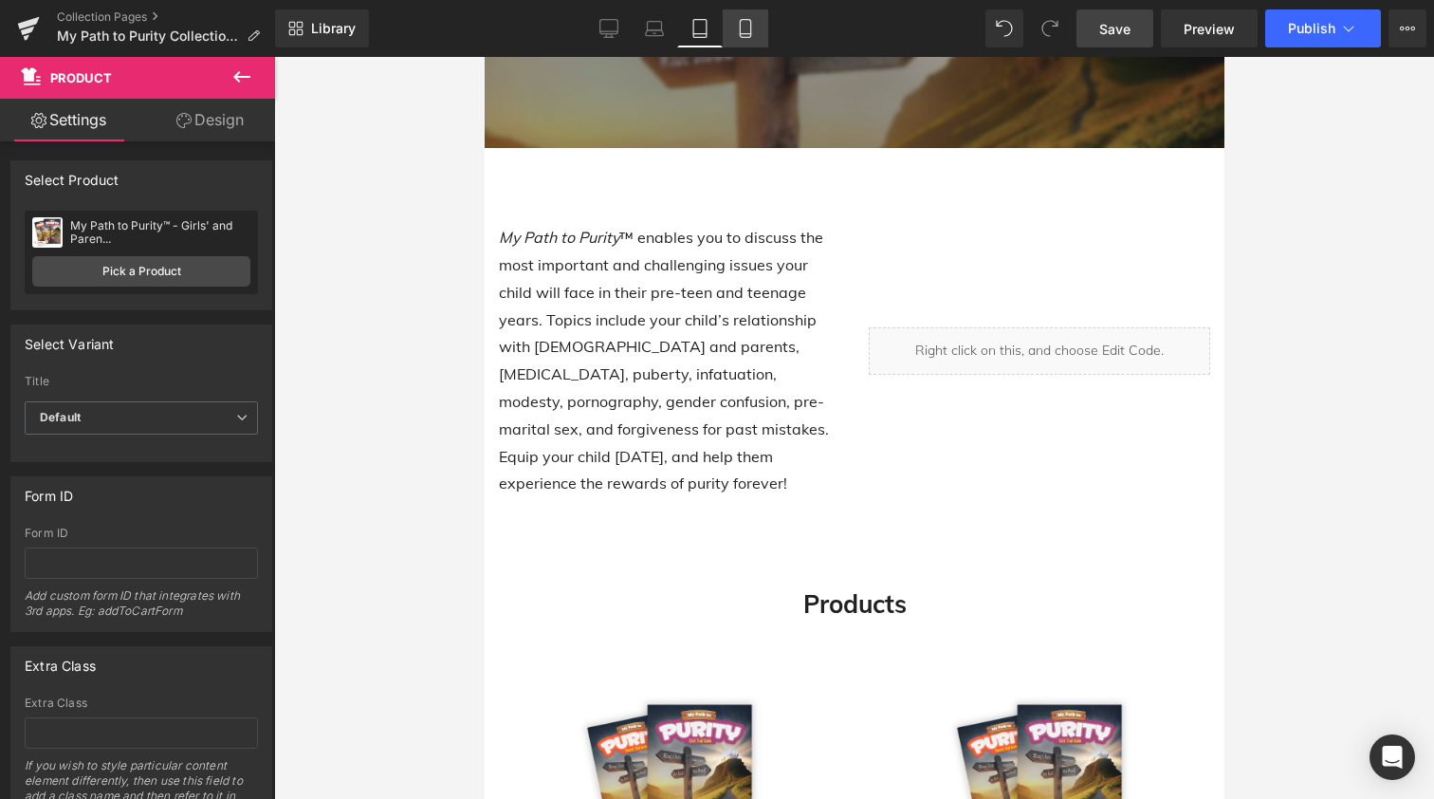
click at [742, 30] on icon at bounding box center [745, 28] width 19 height 19
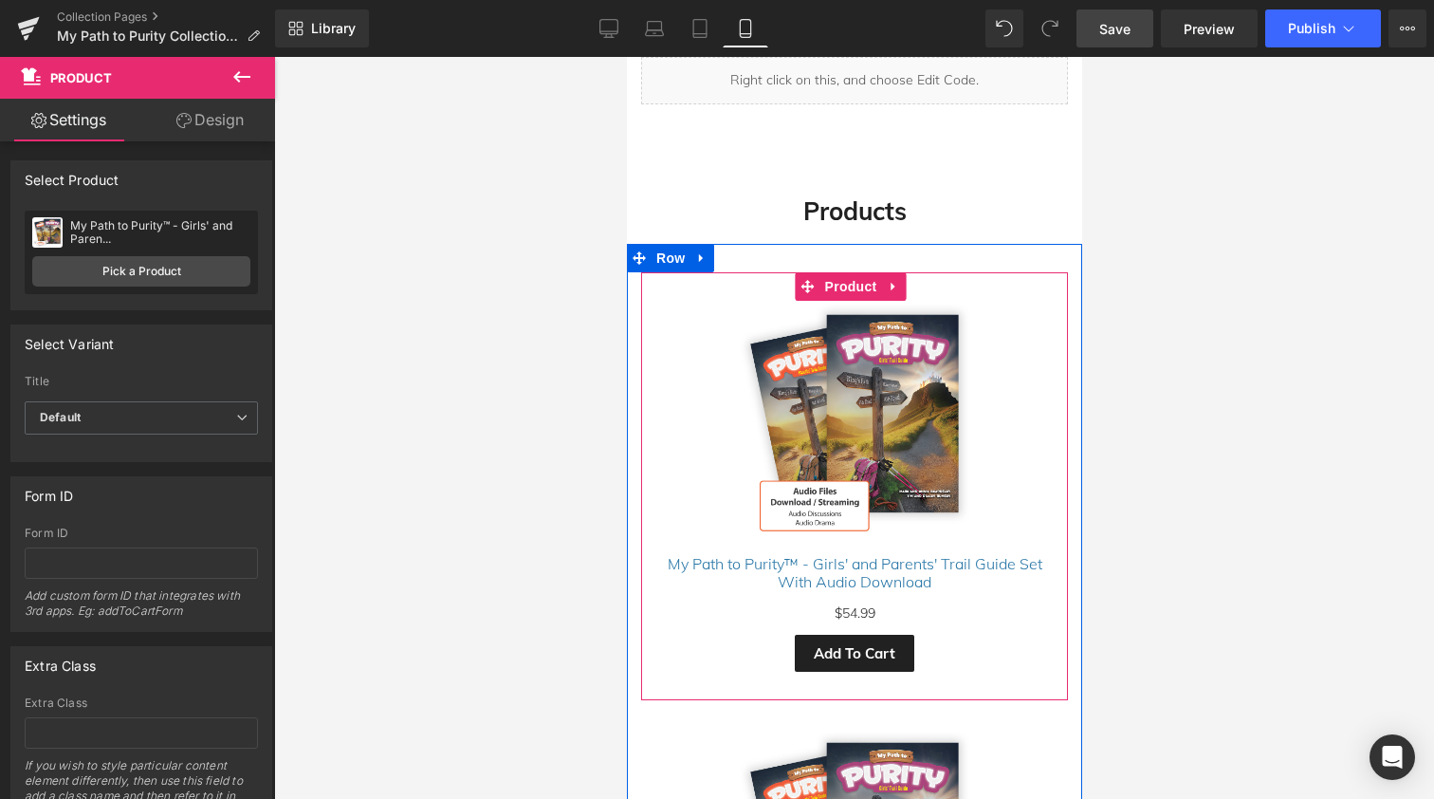
scroll to position [524, 0]
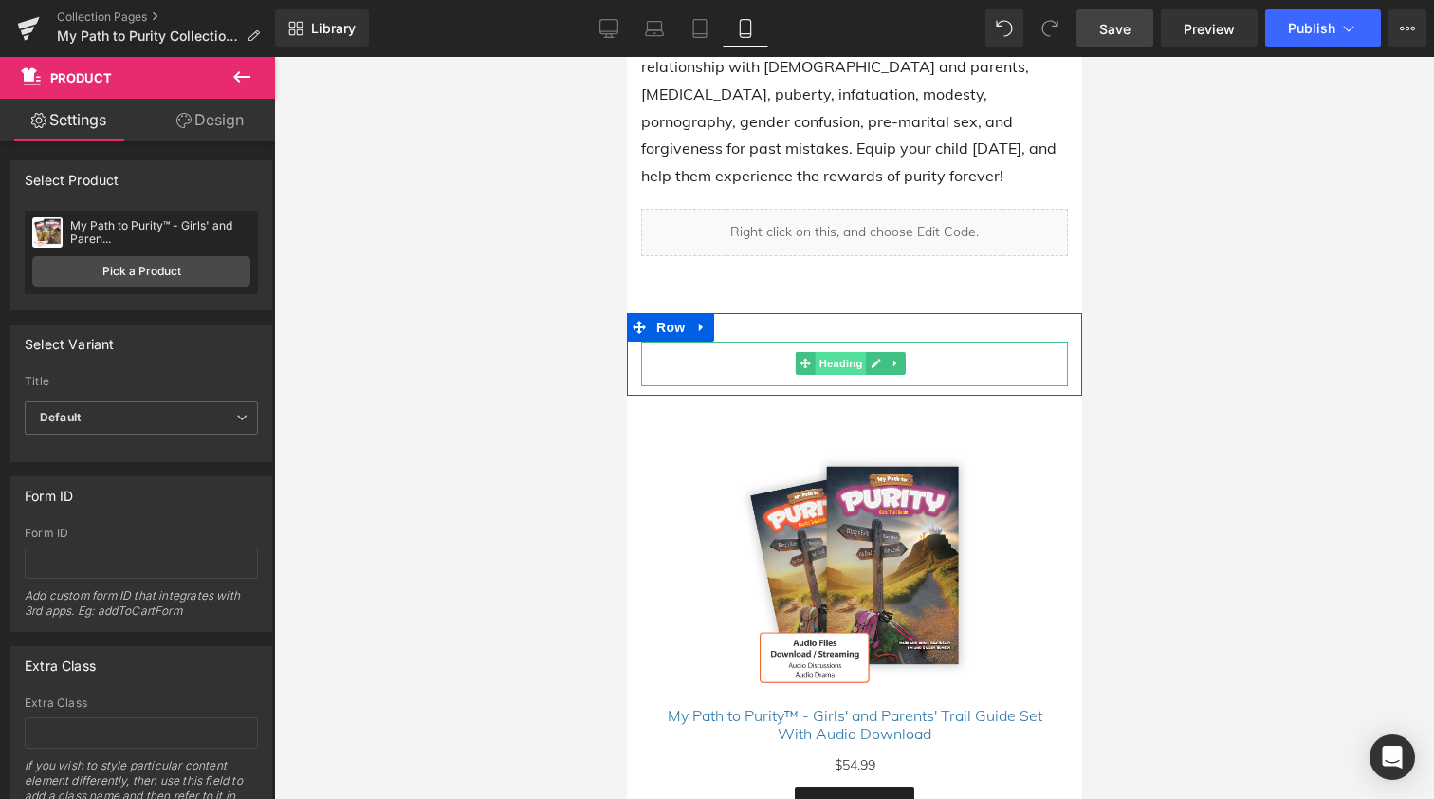
click at [843, 352] on span "Heading" at bounding box center [840, 363] width 51 height 23
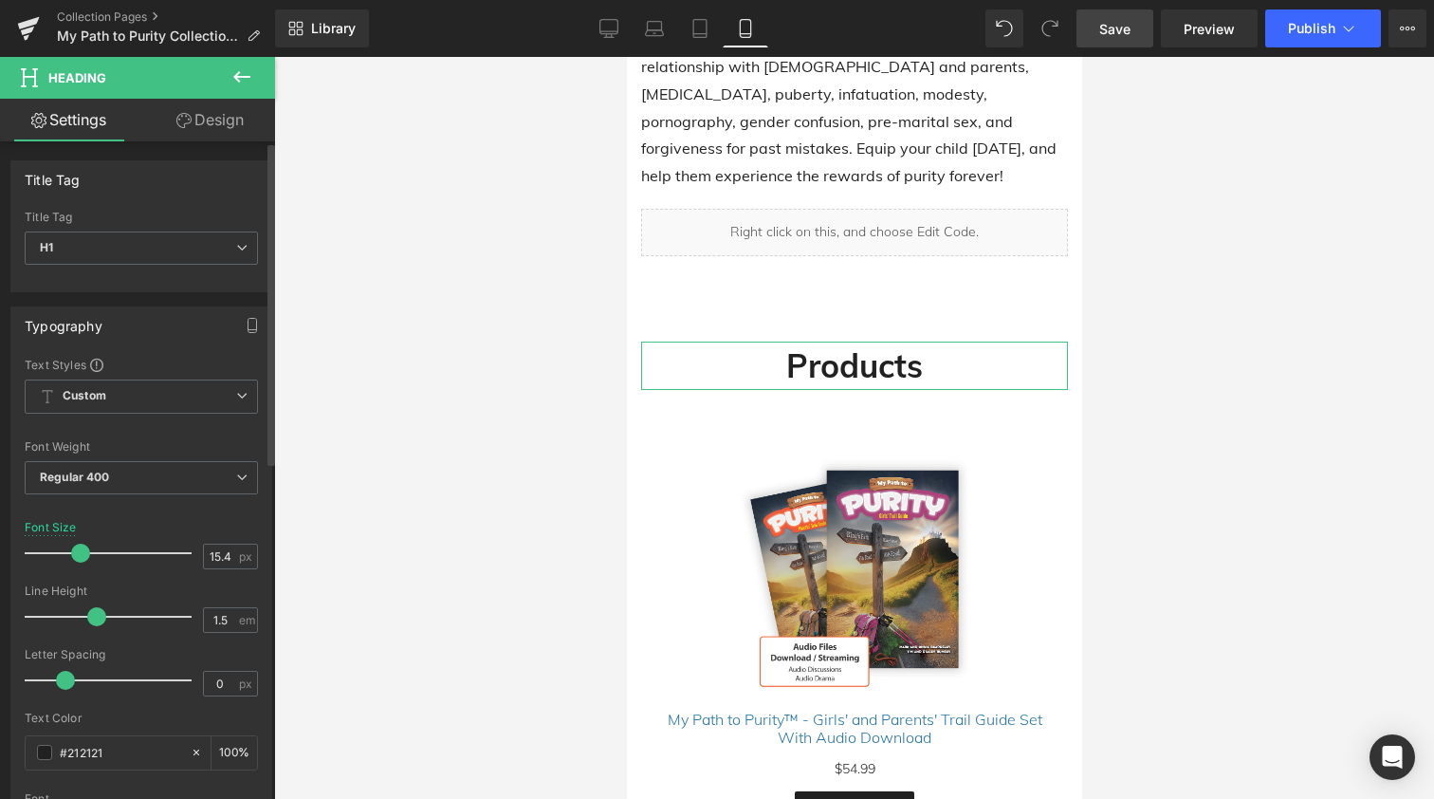
drag, startPoint x: 48, startPoint y: 547, endPoint x: 79, endPoint y: 547, distance: 30.4
click at [79, 547] on span at bounding box center [80, 553] width 19 height 19
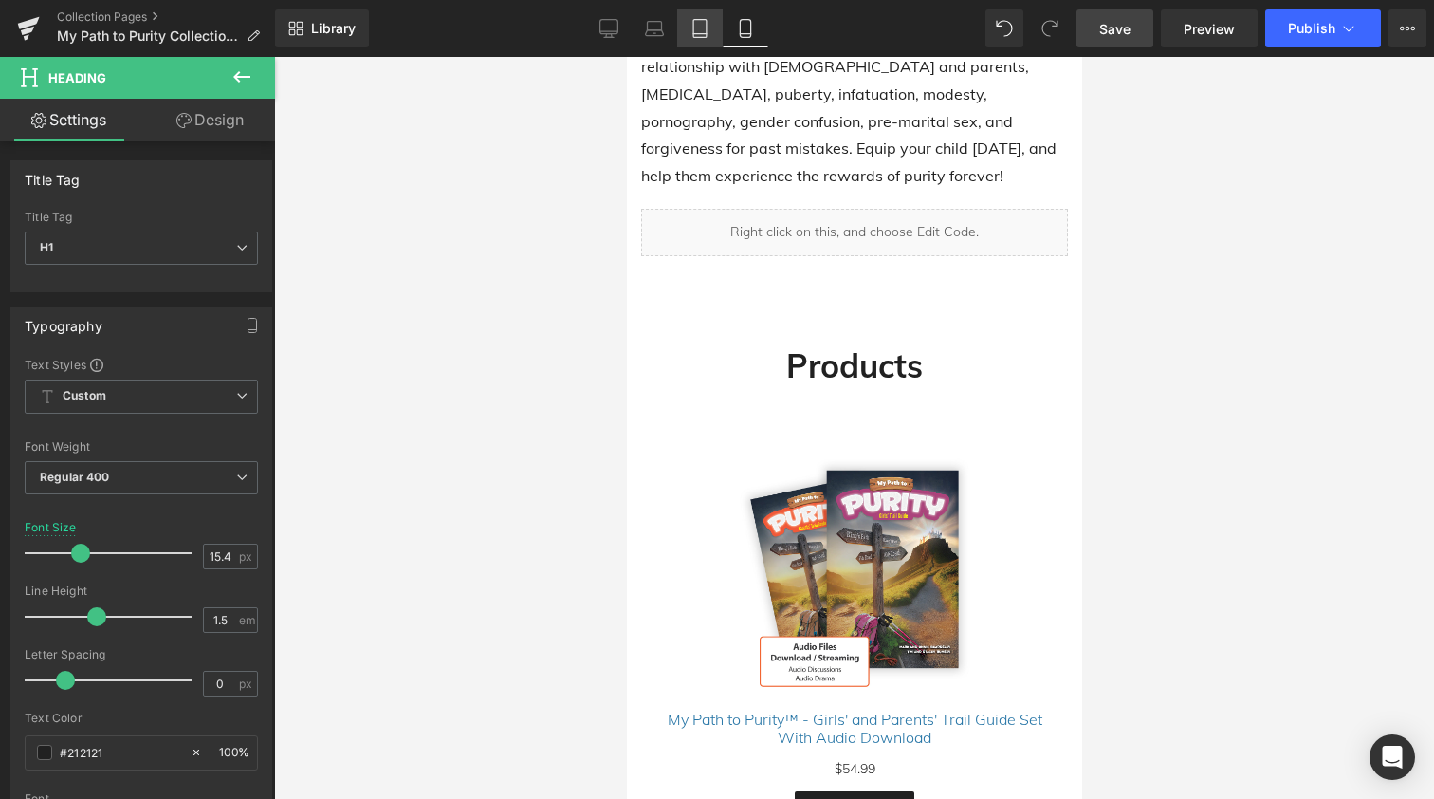
click at [704, 18] on link "Tablet" at bounding box center [700, 28] width 46 height 38
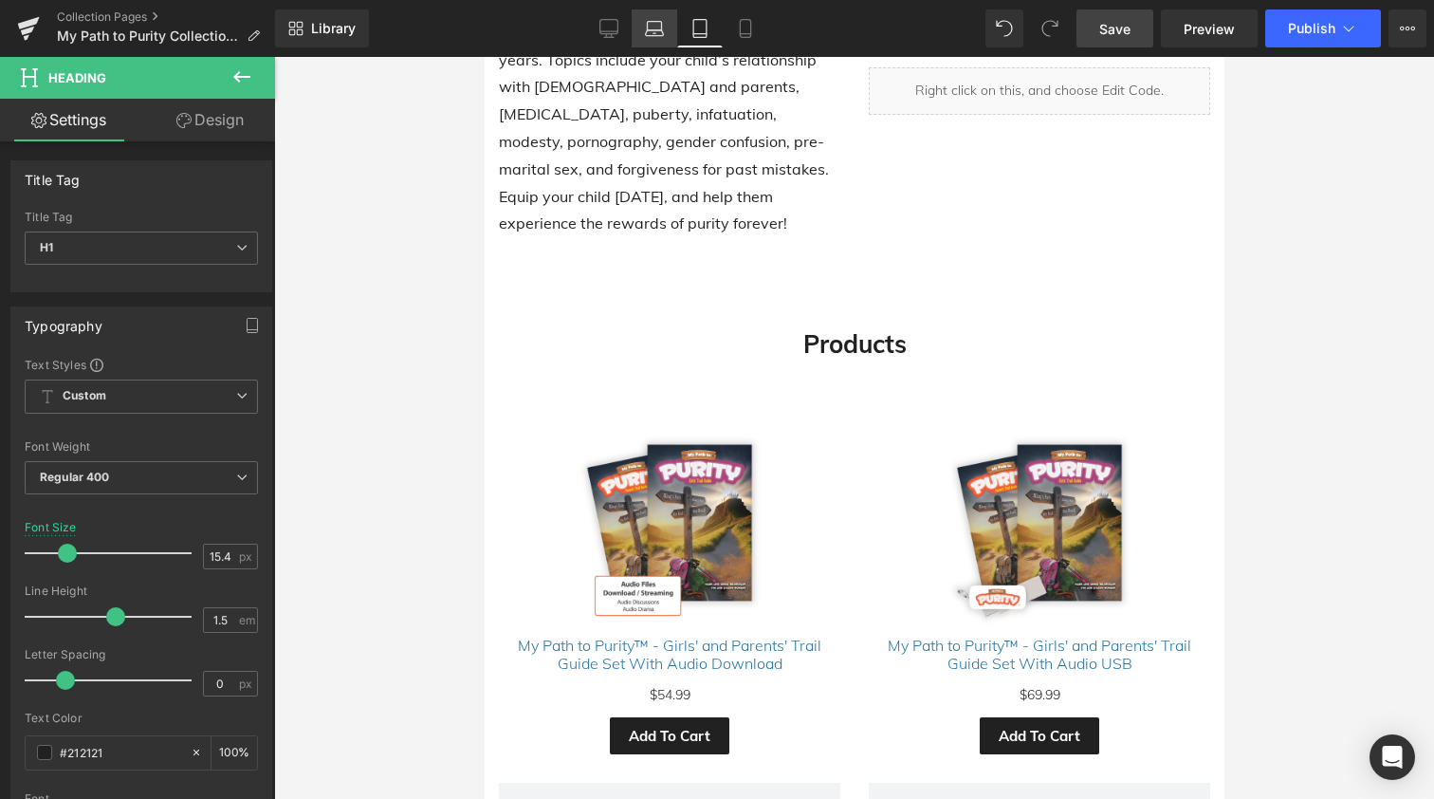
click at [660, 24] on icon at bounding box center [654, 28] width 19 height 19
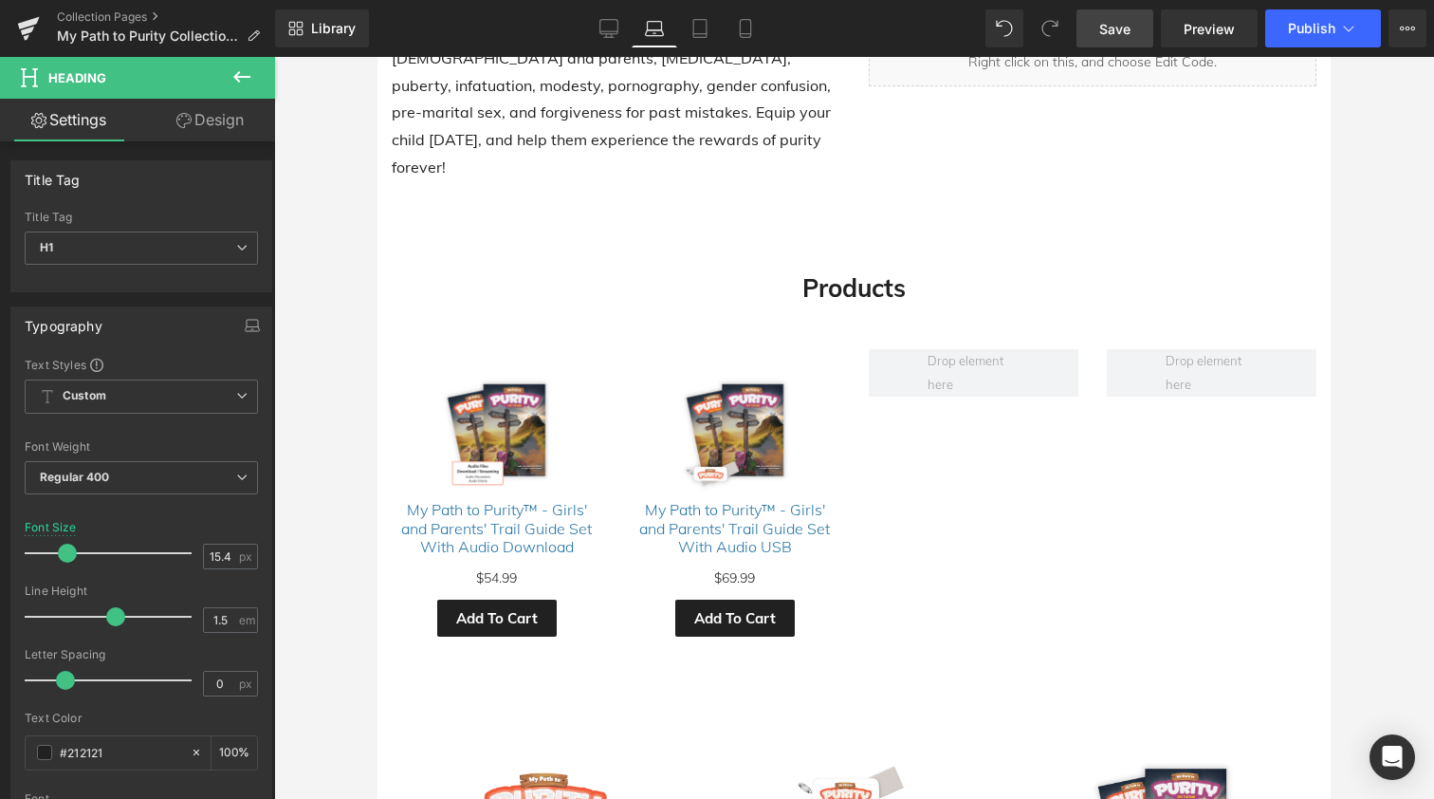
scroll to position [566, 0]
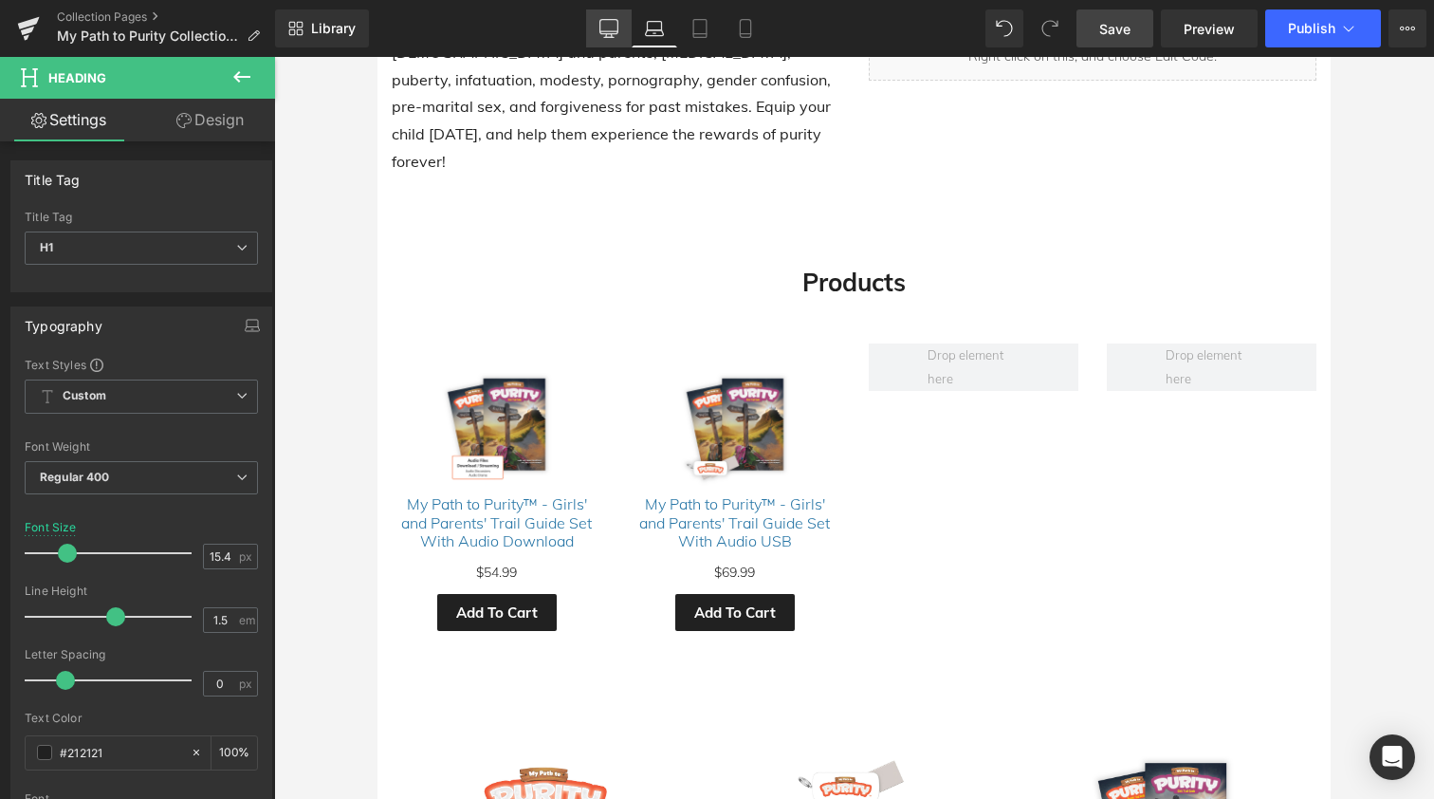
click at [612, 25] on icon at bounding box center [609, 28] width 19 height 19
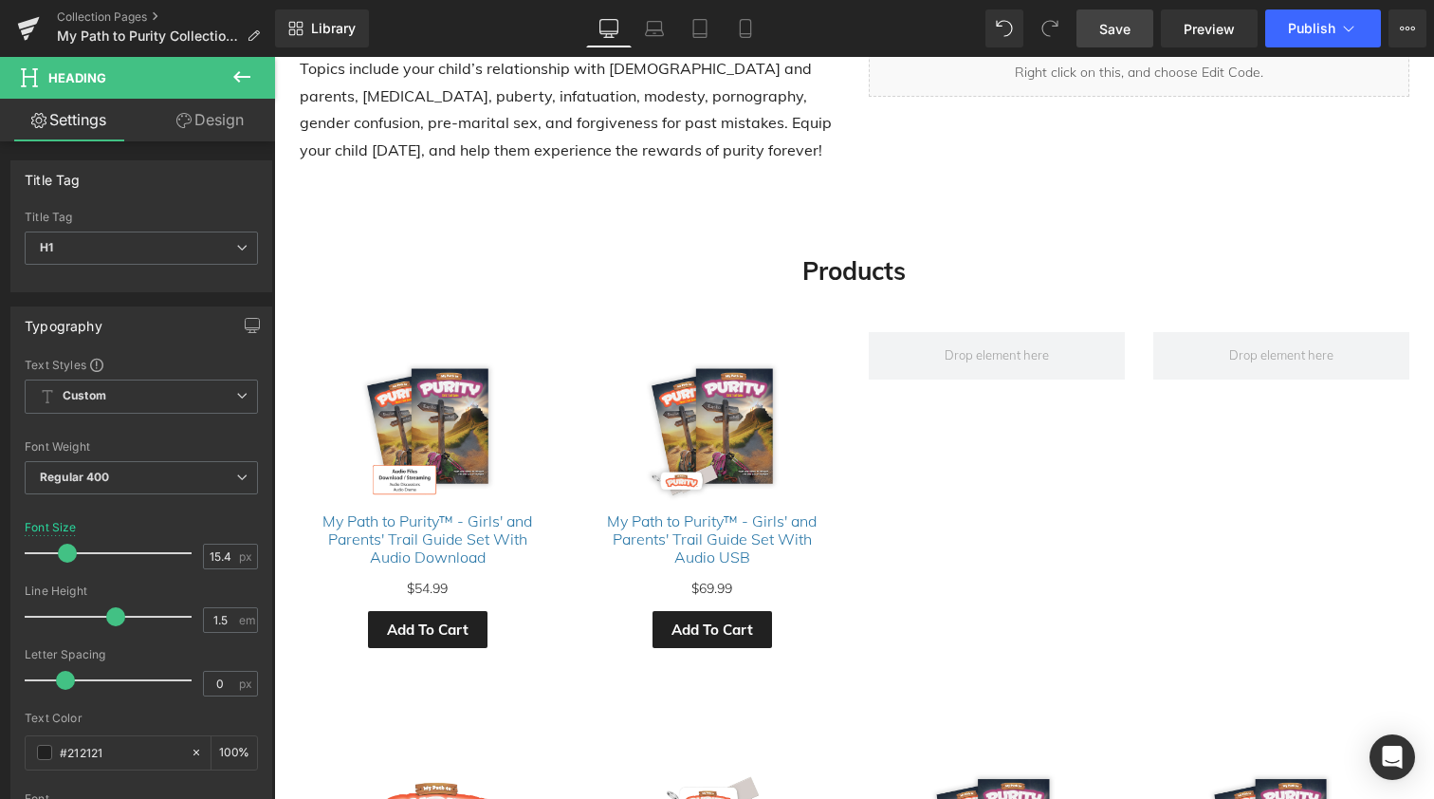
scroll to position [583, 0]
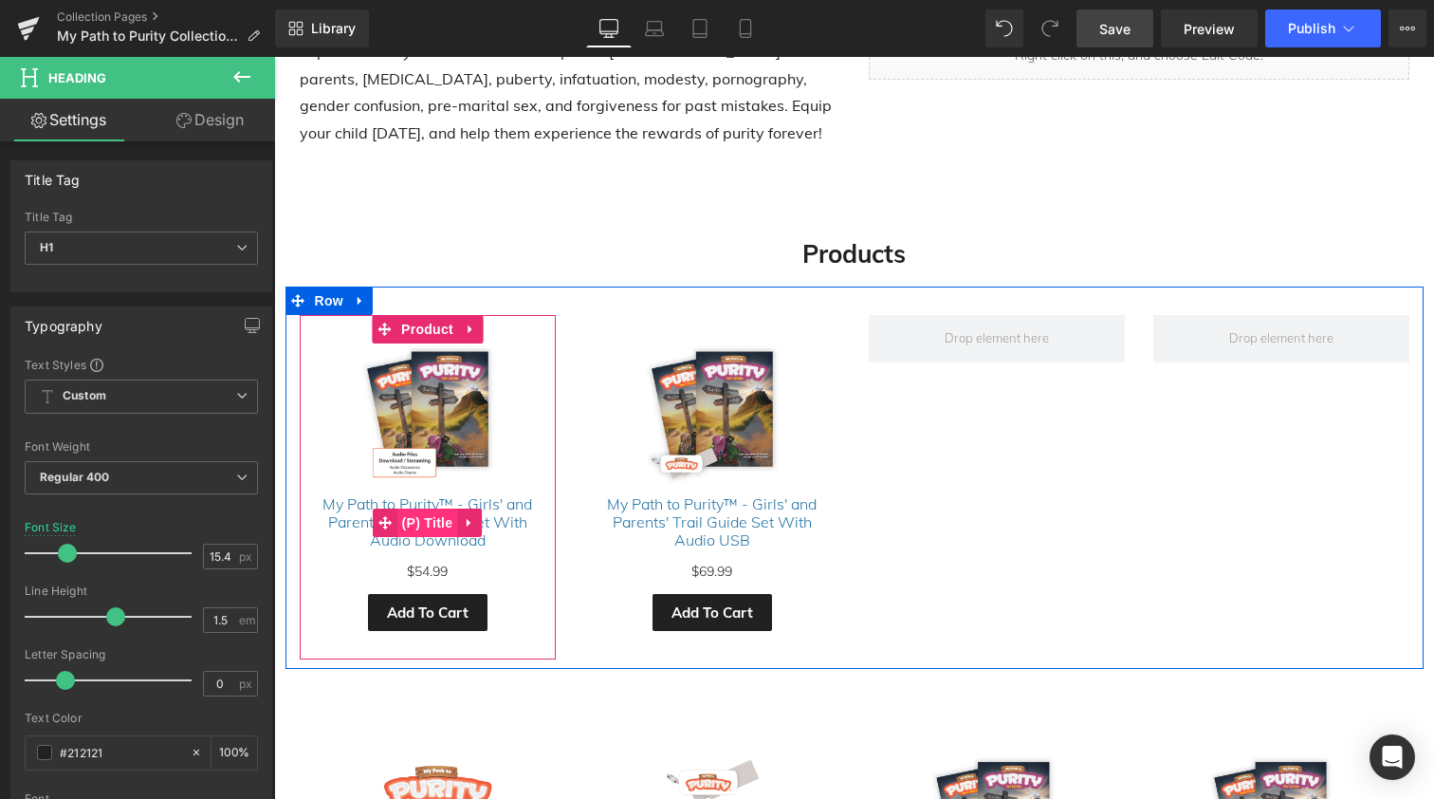
click at [429, 518] on span "(P) Title" at bounding box center [427, 522] width 61 height 28
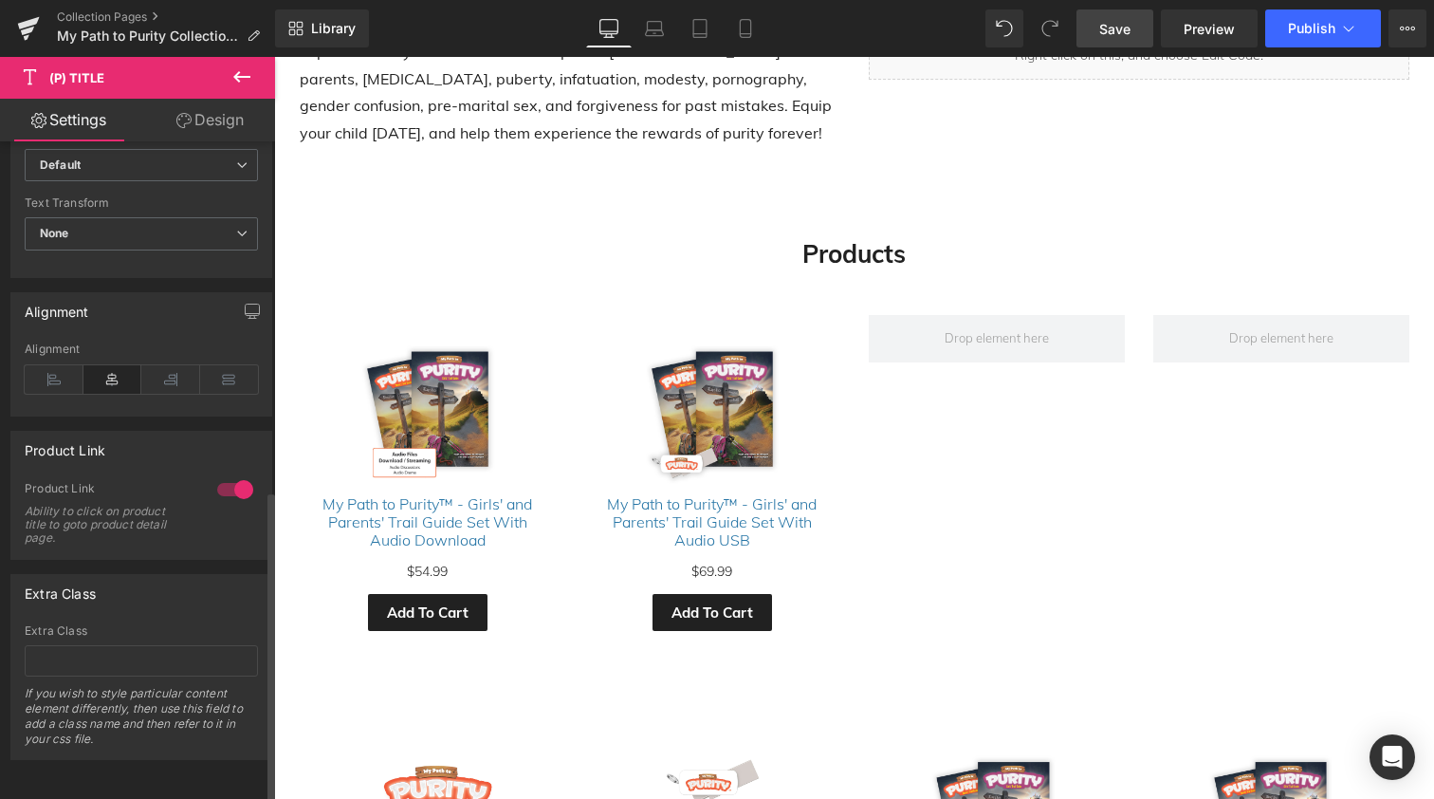
scroll to position [735, 0]
click at [198, 114] on link "Design" at bounding box center [210, 120] width 138 height 43
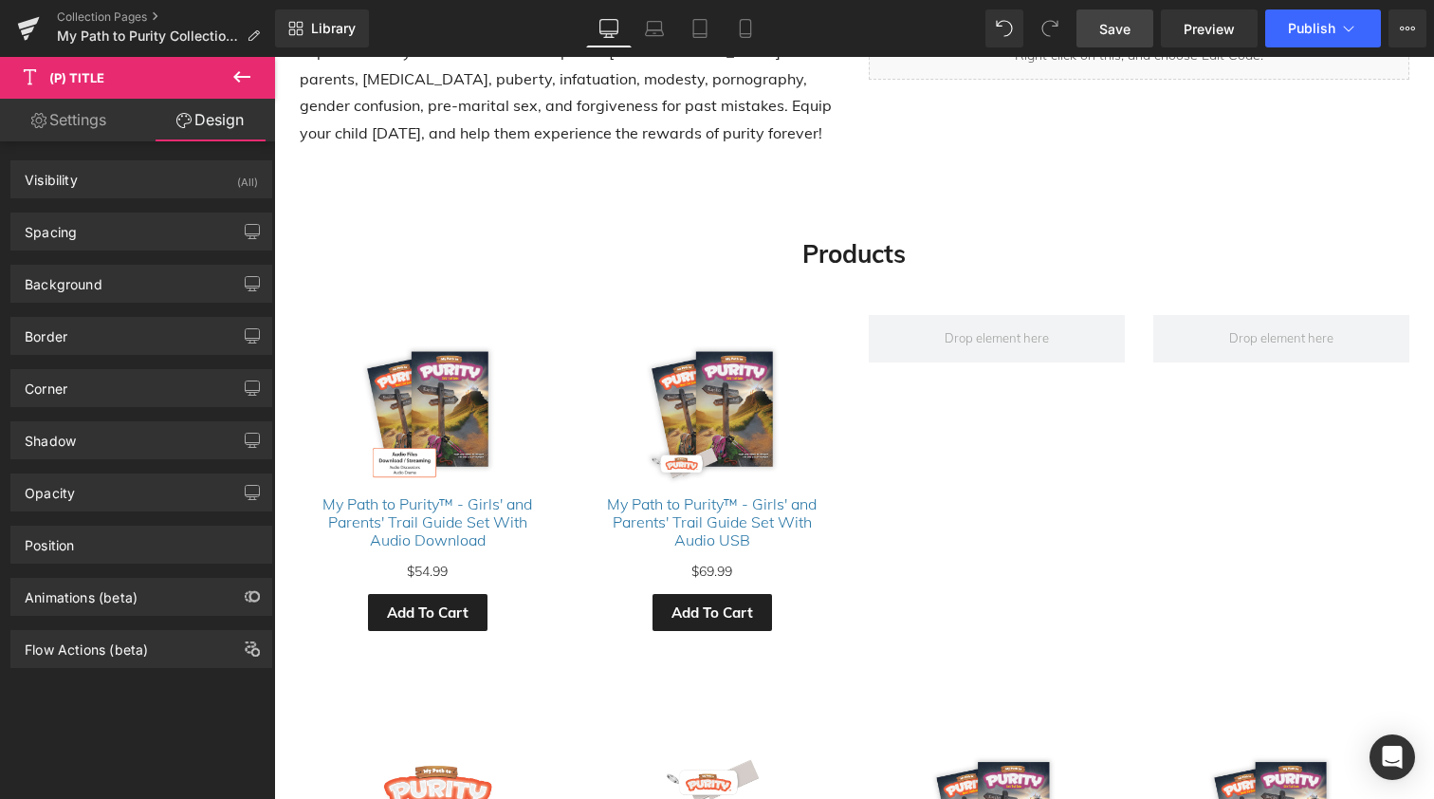
click at [77, 120] on link "Settings" at bounding box center [69, 120] width 138 height 43
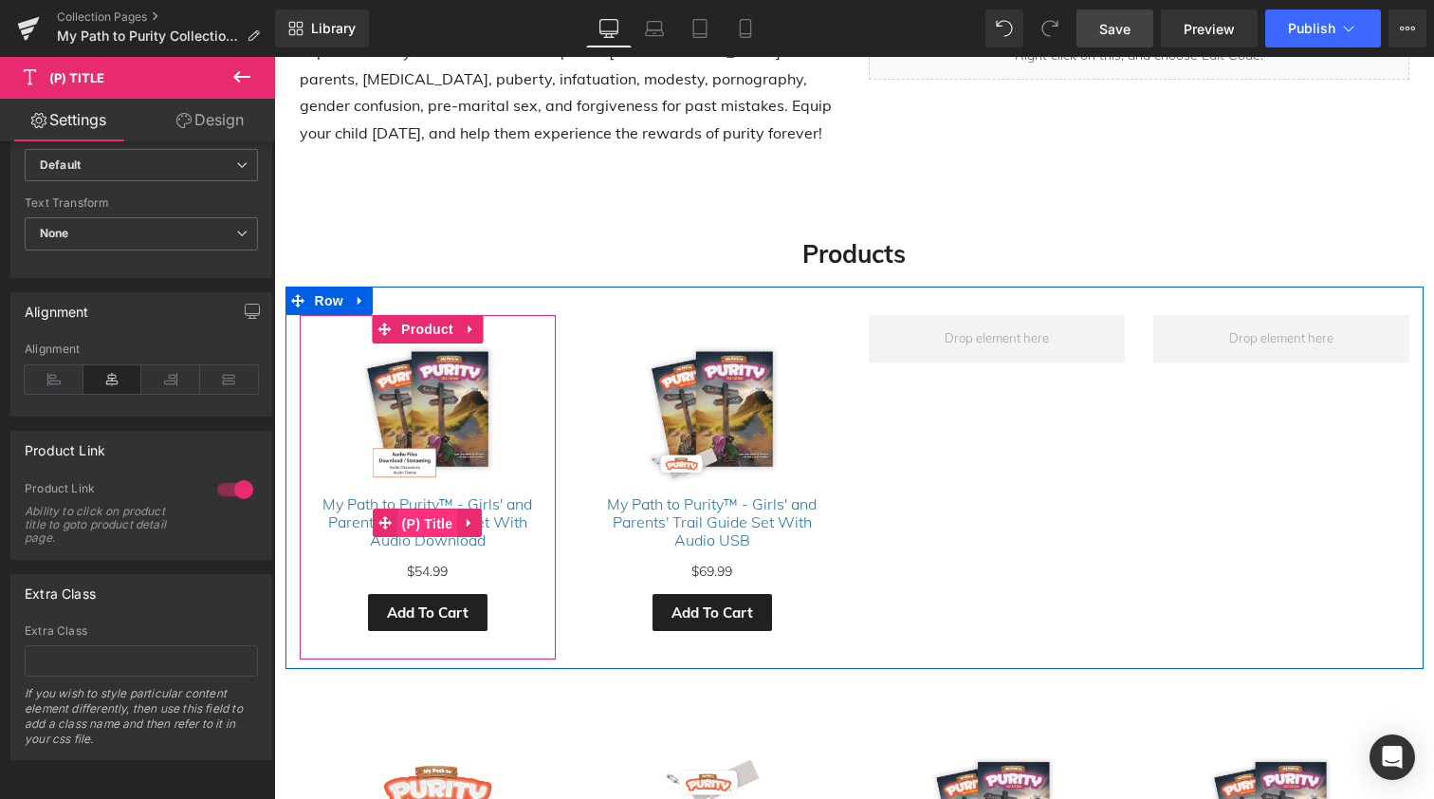
click at [422, 515] on span "(P) Title" at bounding box center [427, 523] width 61 height 28
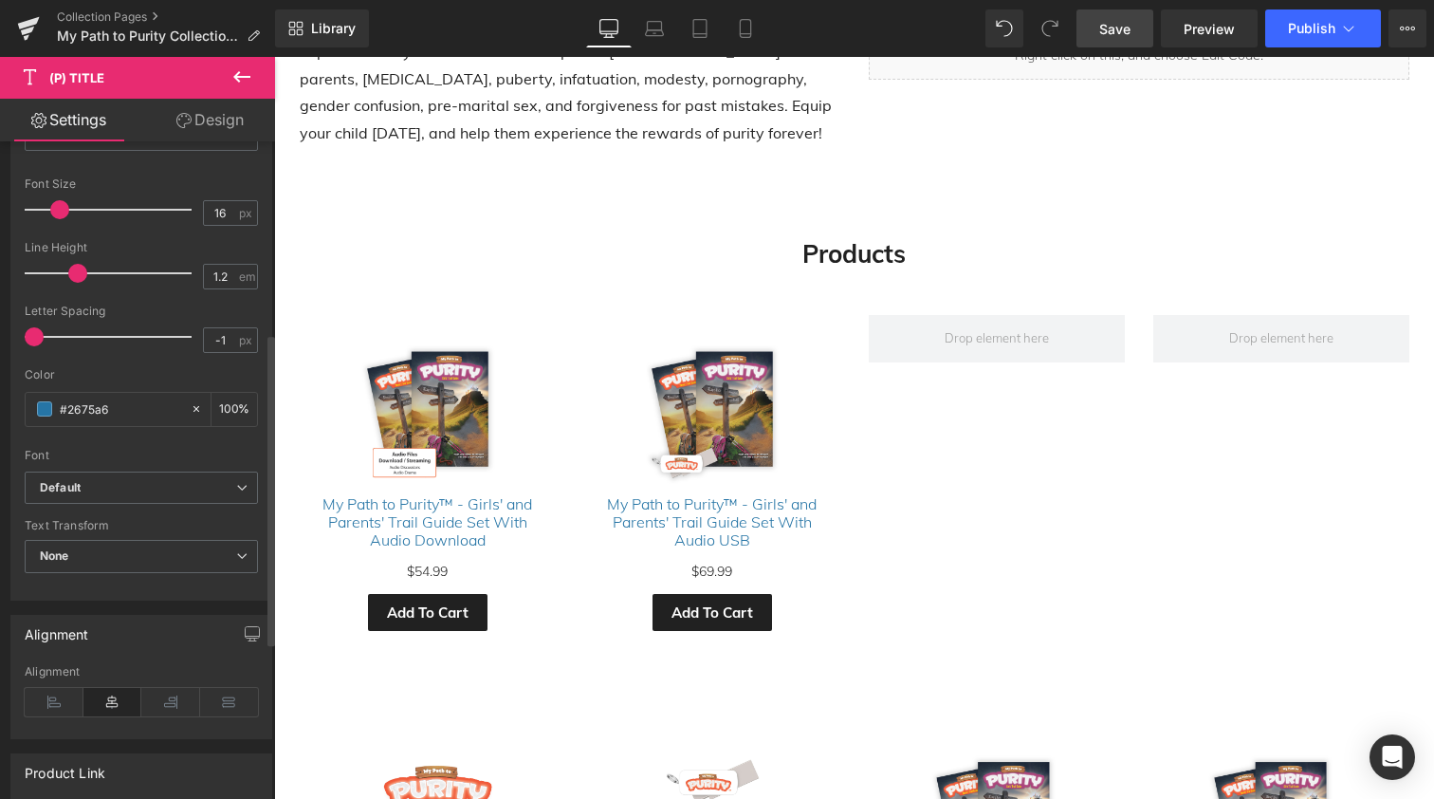
scroll to position [397, 0]
click at [46, 409] on span at bounding box center [44, 412] width 15 height 15
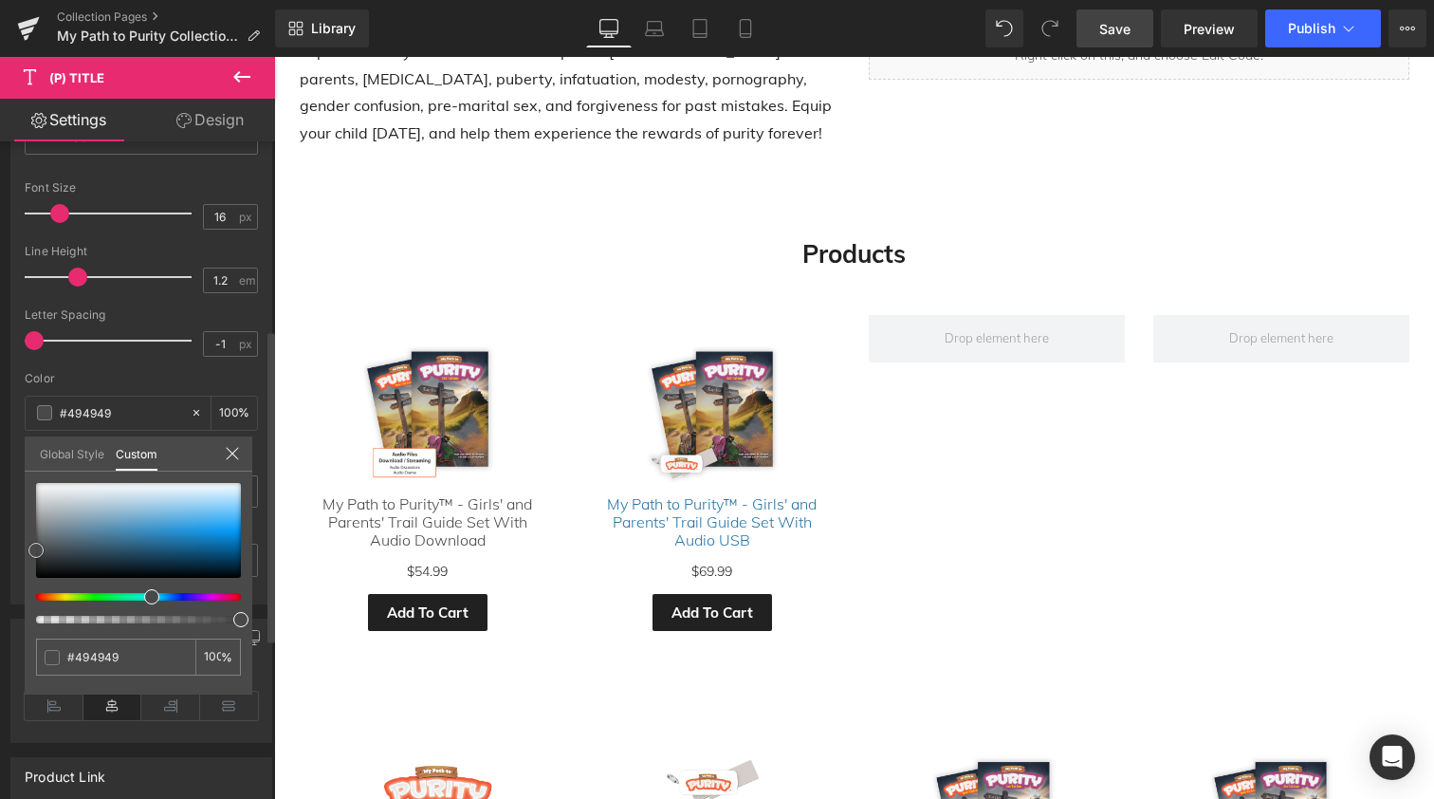
drag, startPoint x: 46, startPoint y: 549, endPoint x: 24, endPoint y: 549, distance: 22.8
click at [24, 550] on div "Typography Text Styles Custom Custom Setup Global Style Custom Setup Global Sty…" at bounding box center [142, 279] width 284 height 652
click at [233, 455] on icon at bounding box center [232, 453] width 15 height 15
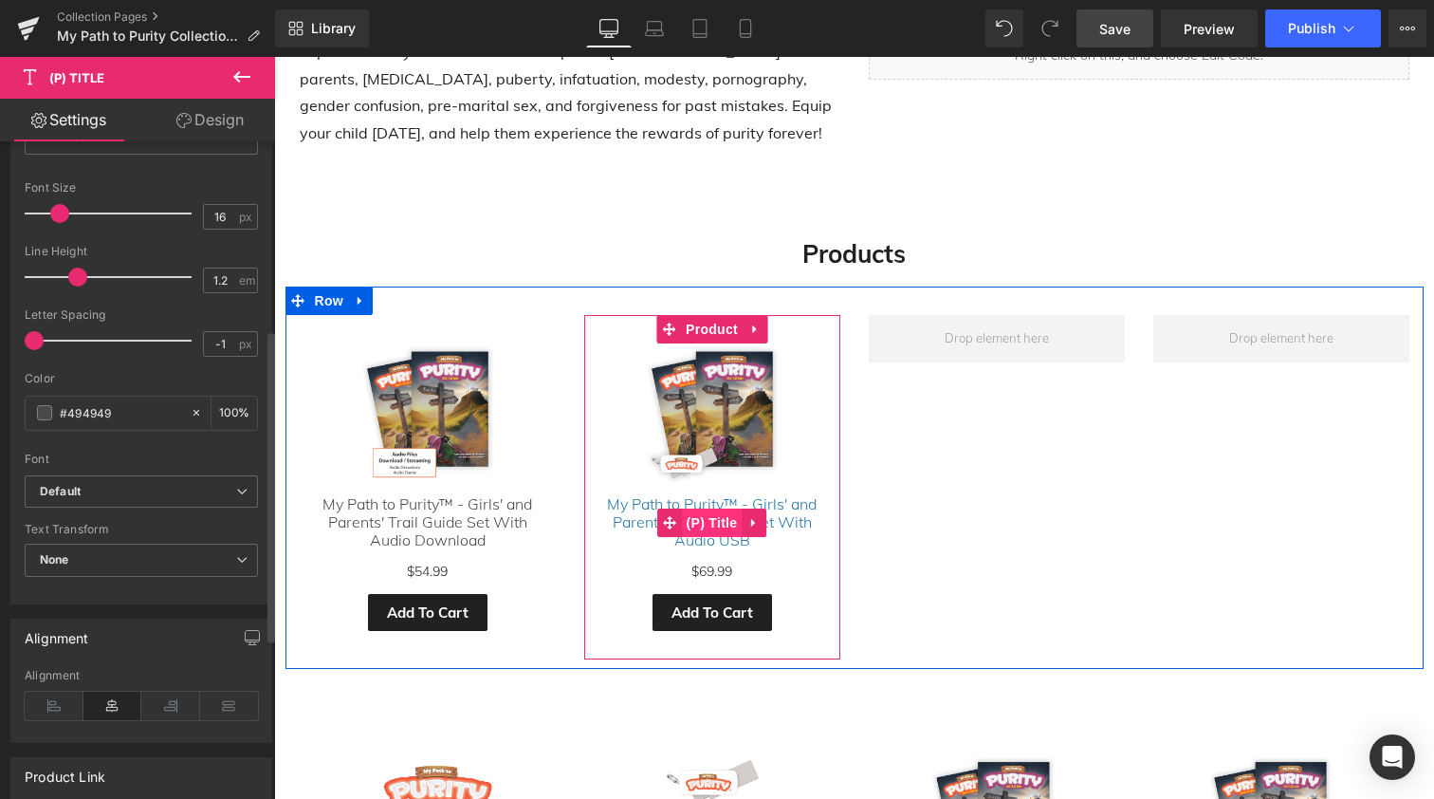
click at [715, 513] on span "(P) Title" at bounding box center [712, 522] width 61 height 28
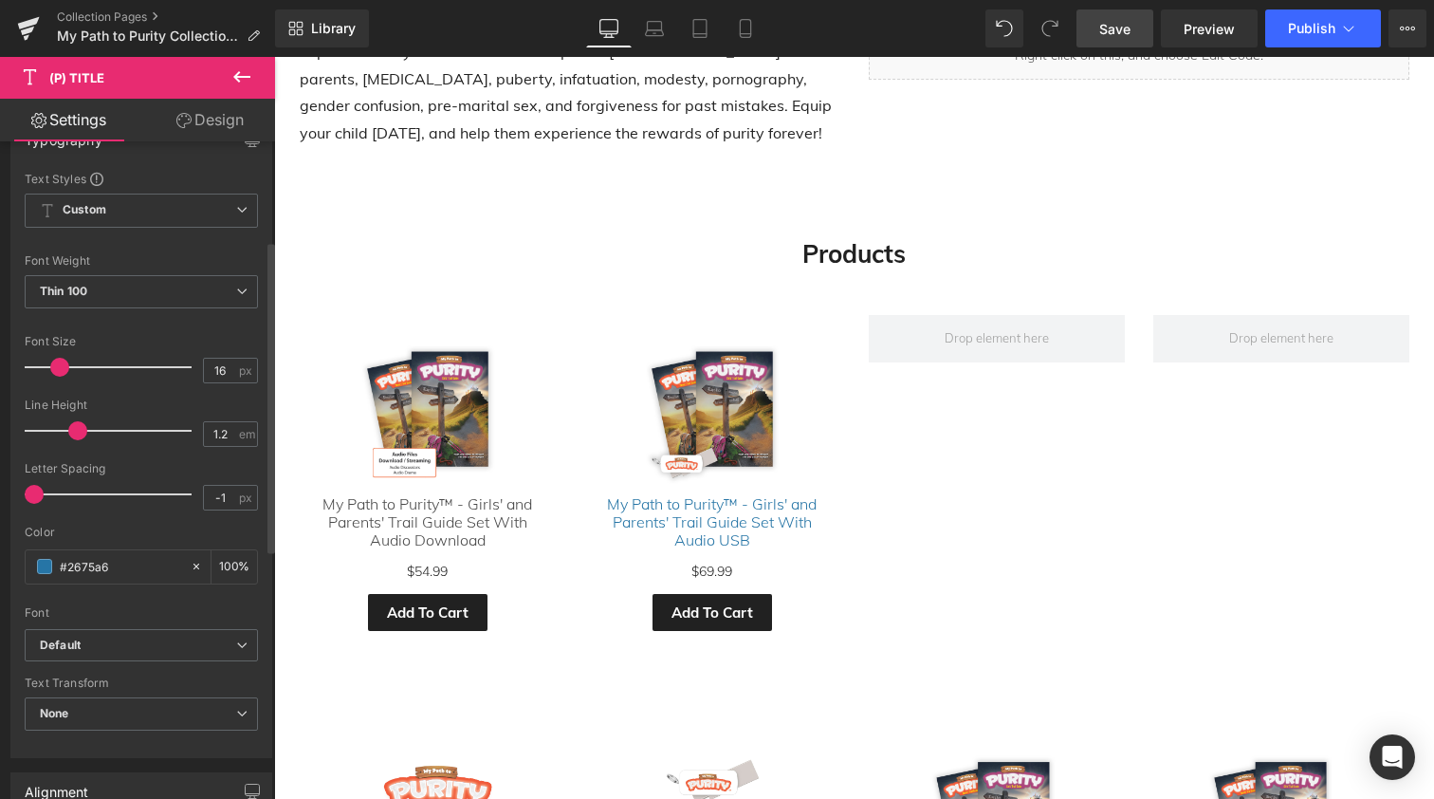
scroll to position [257, 0]
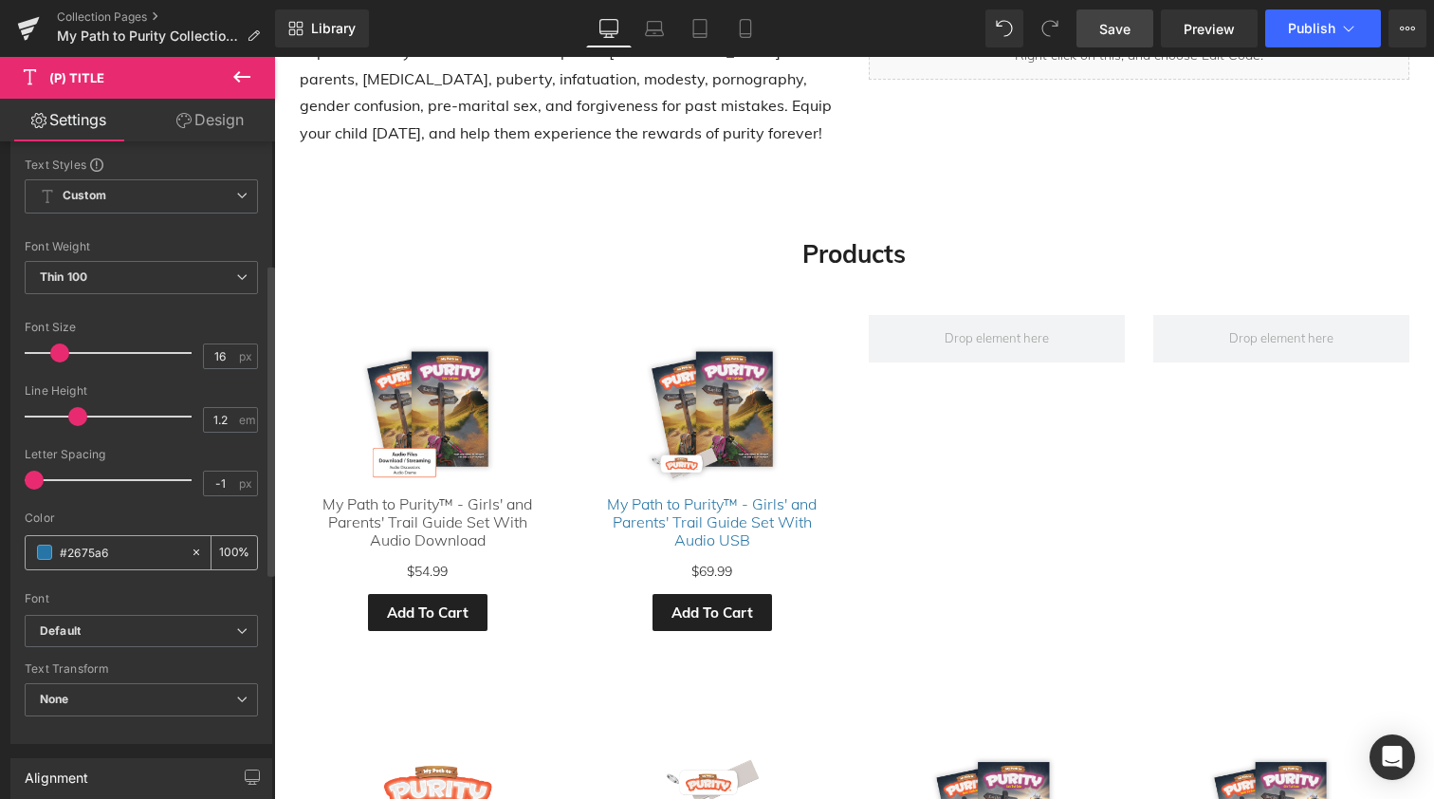
click at [81, 548] on input "#2675a6" at bounding box center [120, 552] width 121 height 21
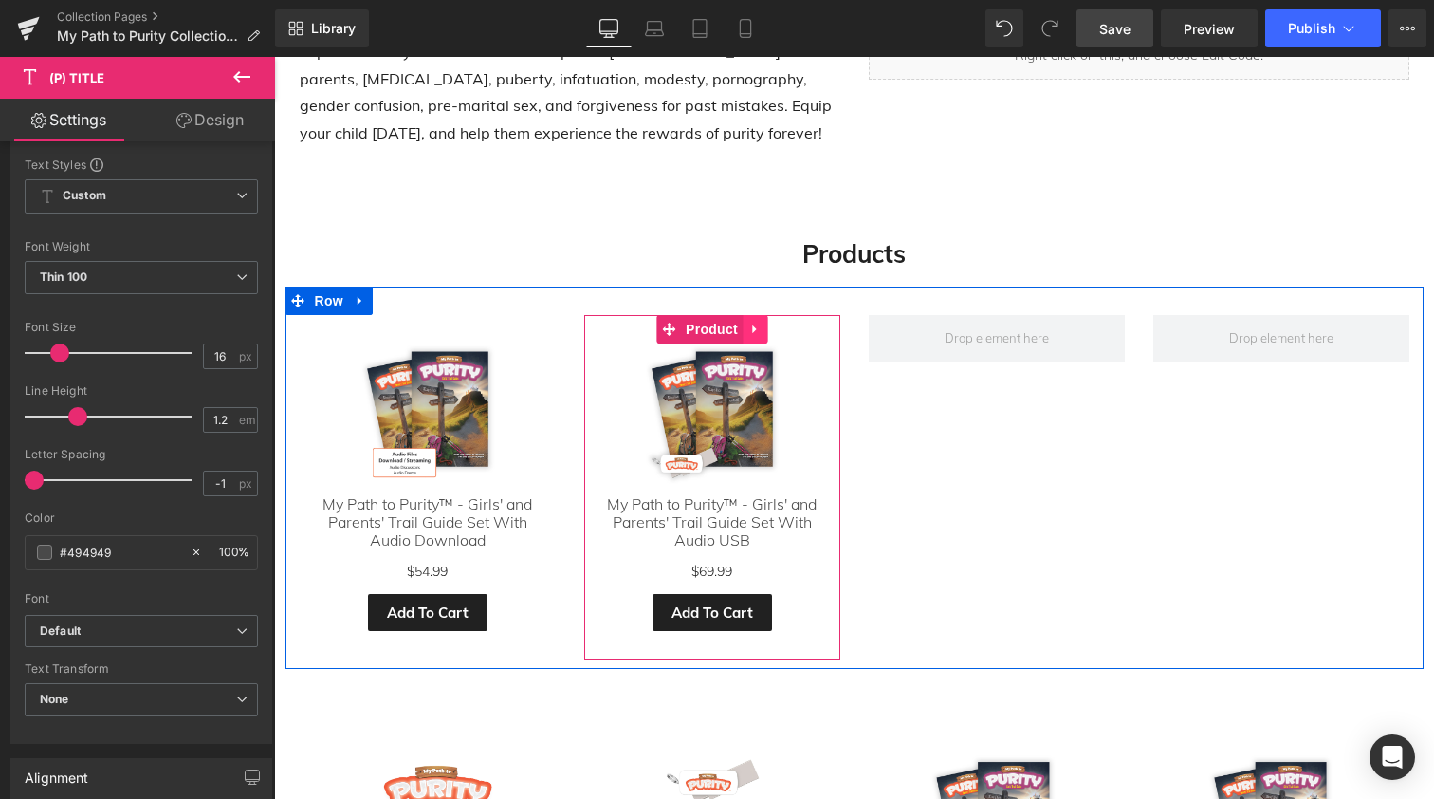
click at [749, 322] on icon at bounding box center [754, 329] width 13 height 14
click at [743, 324] on icon at bounding box center [742, 329] width 13 height 14
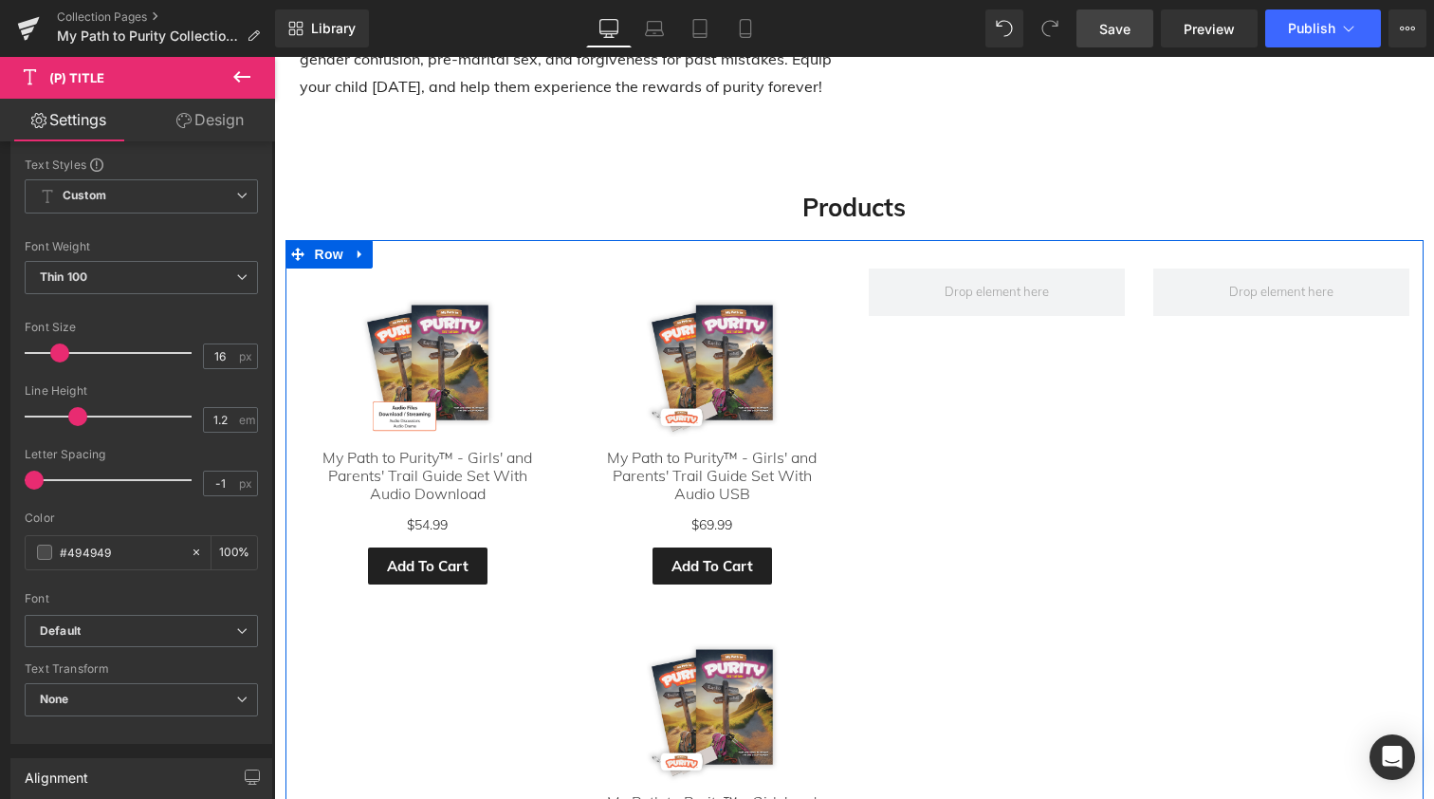
scroll to position [529, 0]
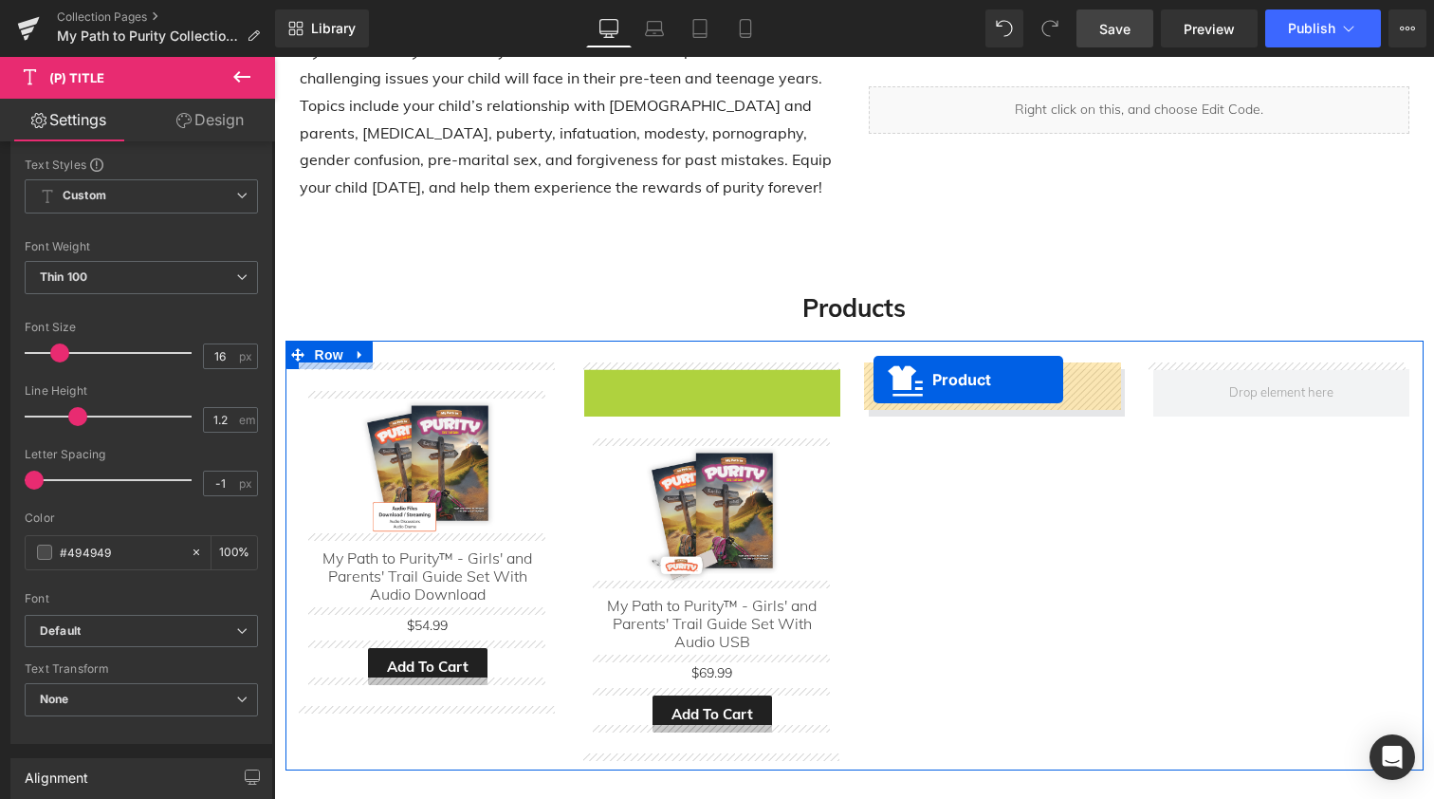
drag, startPoint x: 628, startPoint y: 378, endPoint x: 874, endPoint y: 380, distance: 245.7
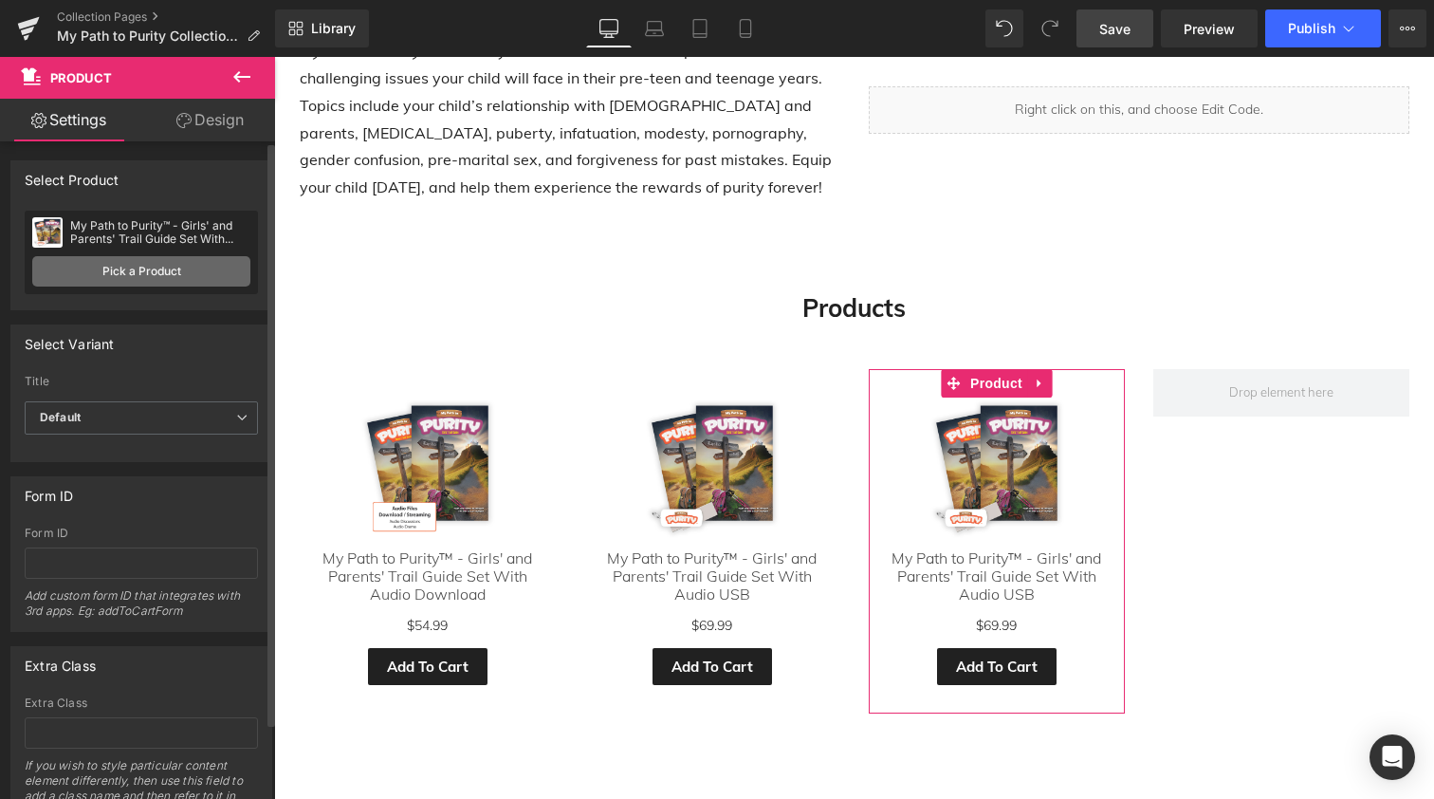
click at [169, 270] on link "Pick a Product" at bounding box center [141, 271] width 218 height 30
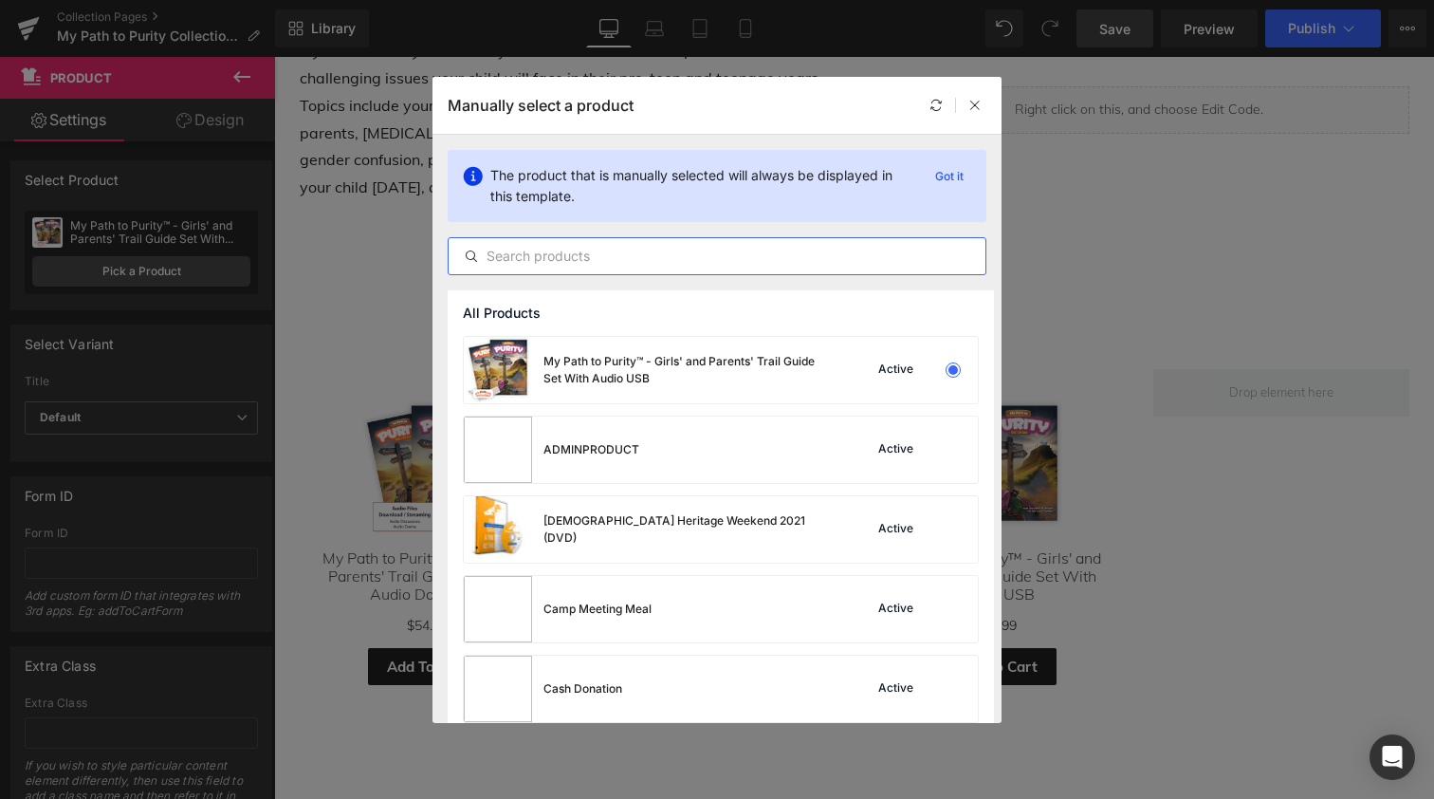
click at [544, 261] on input "text" at bounding box center [717, 256] width 537 height 23
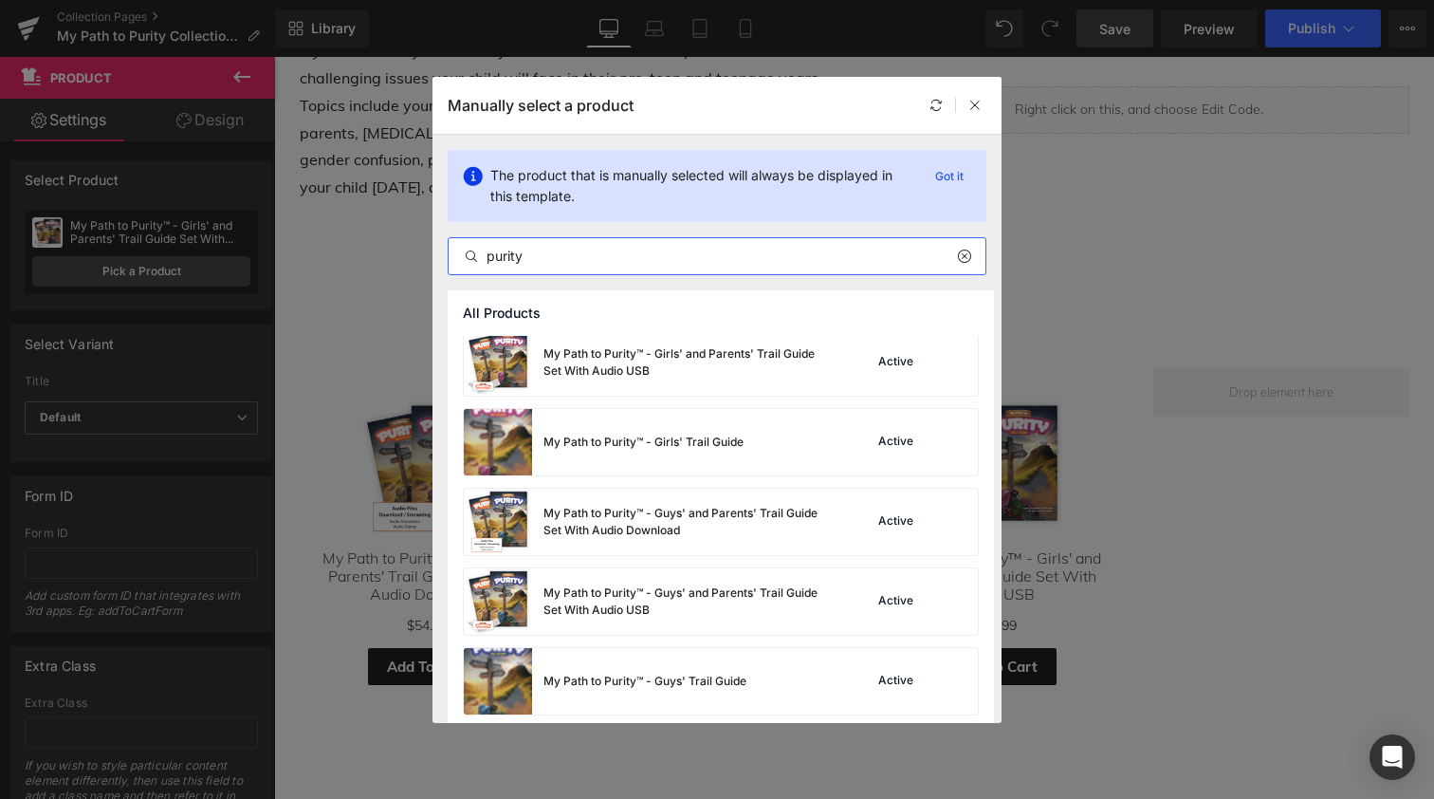
scroll to position [249, 0]
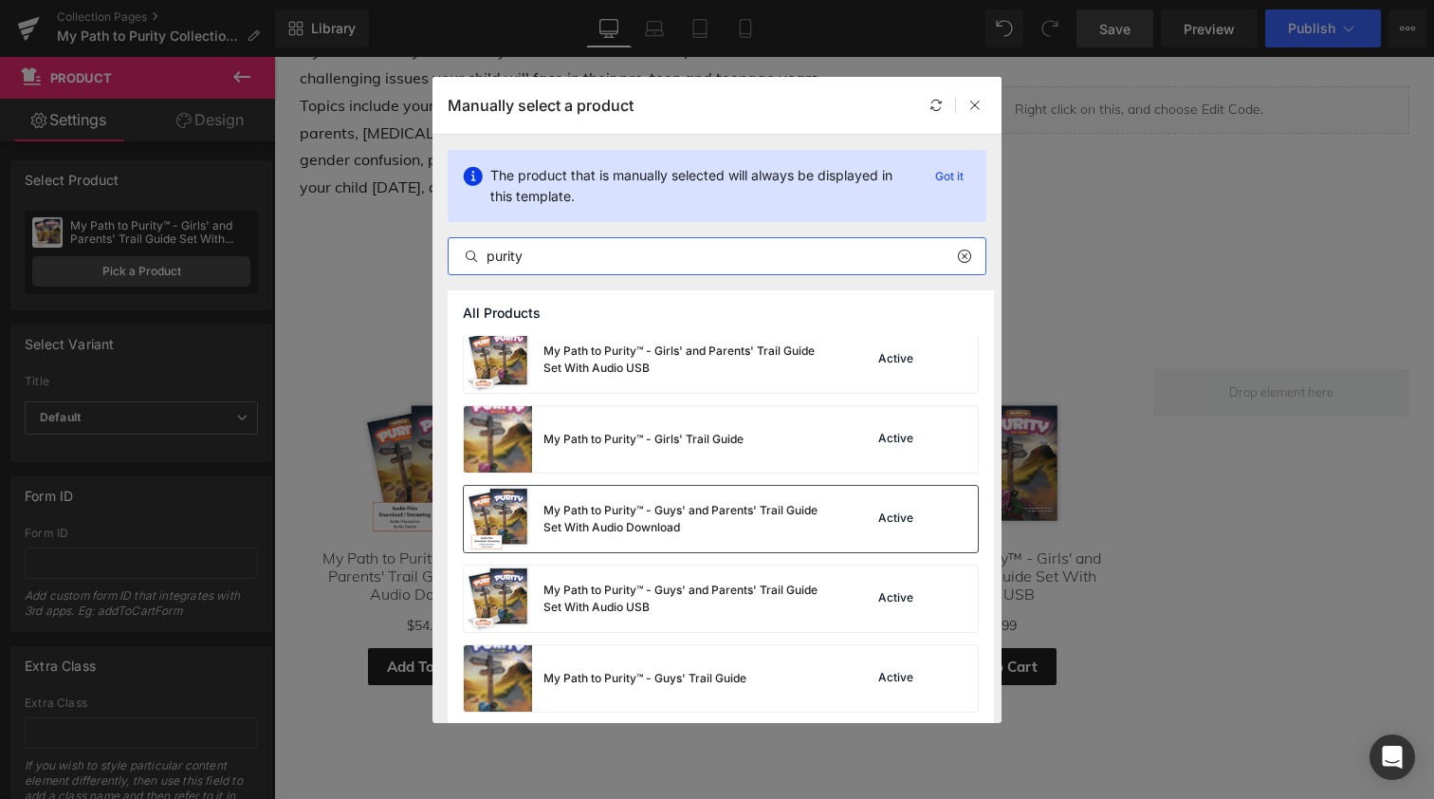
click at [519, 516] on img at bounding box center [498, 519] width 68 height 66
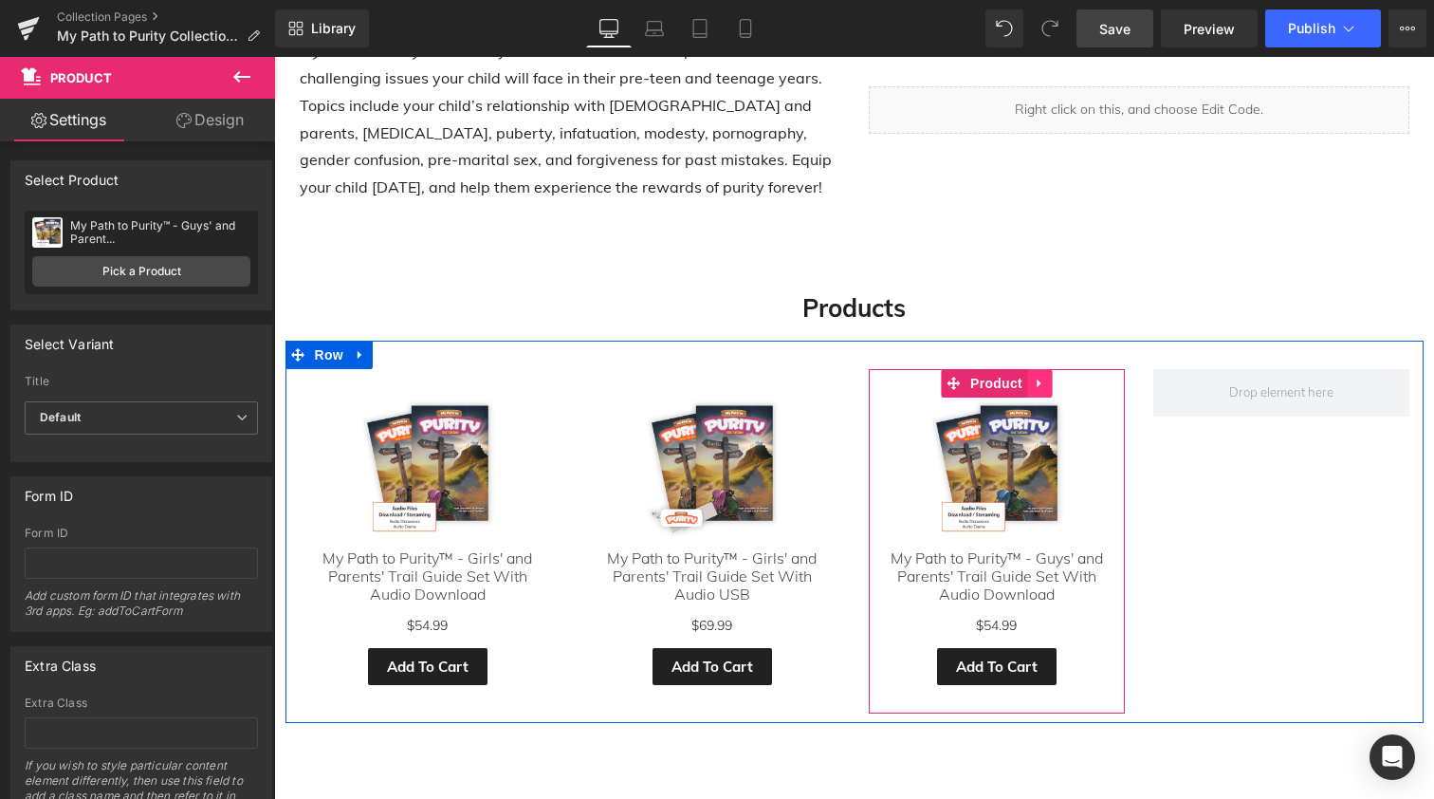
click at [1038, 378] on icon at bounding box center [1039, 383] width 13 height 14
click at [1022, 377] on icon at bounding box center [1027, 383] width 13 height 13
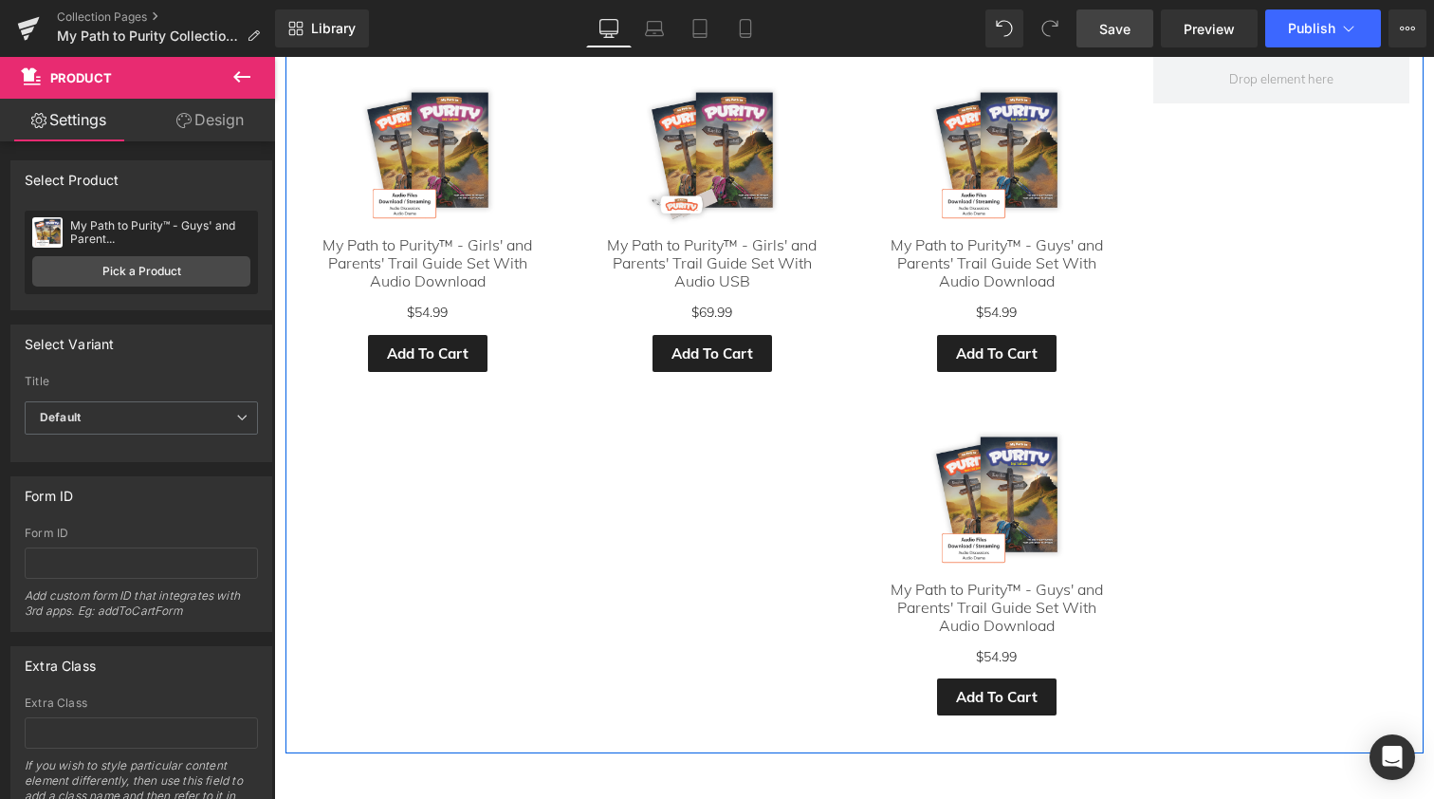
scroll to position [698, 0]
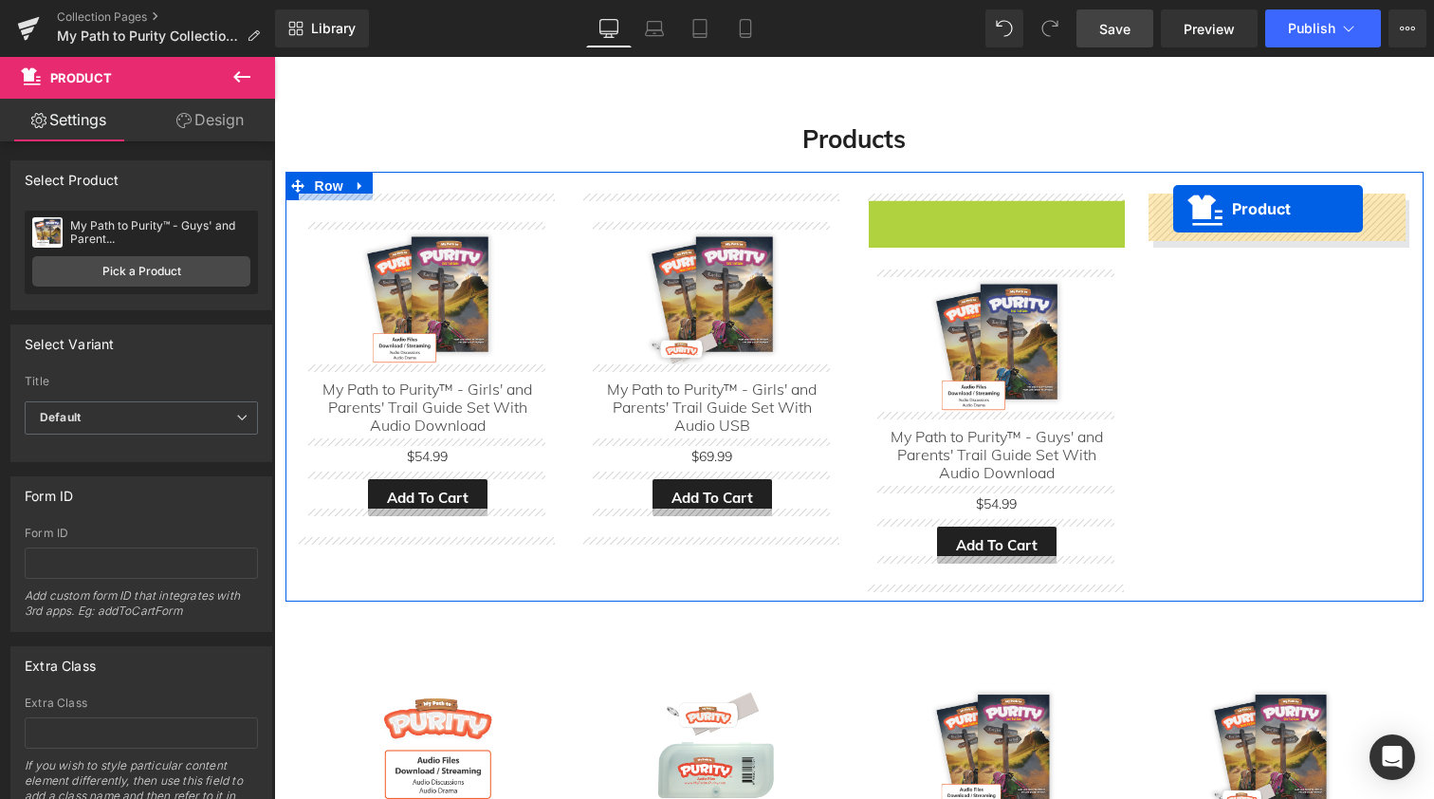
drag, startPoint x: 914, startPoint y: 206, endPoint x: 1173, endPoint y: 209, distance: 259.9
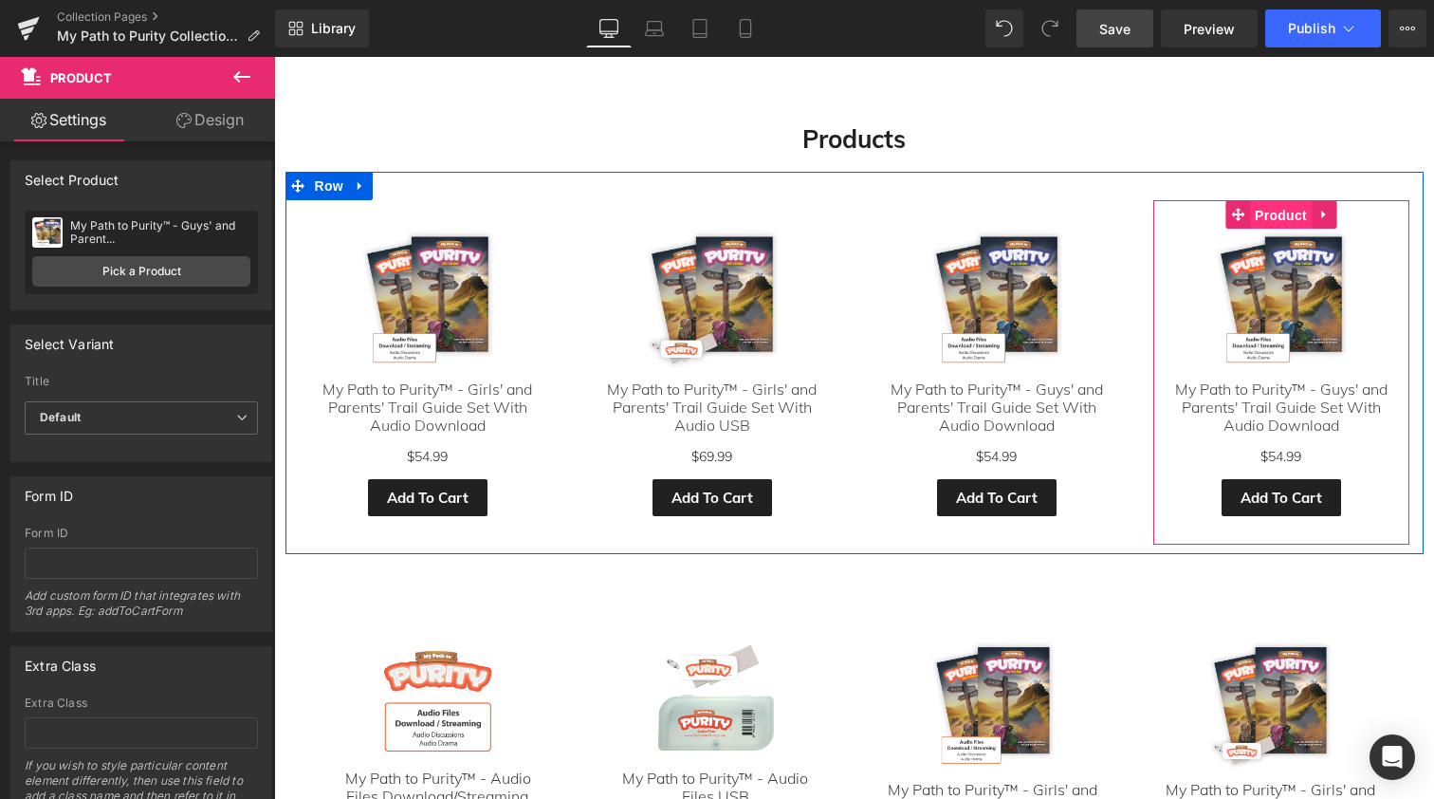
click at [1273, 206] on span "Product" at bounding box center [1281, 215] width 62 height 28
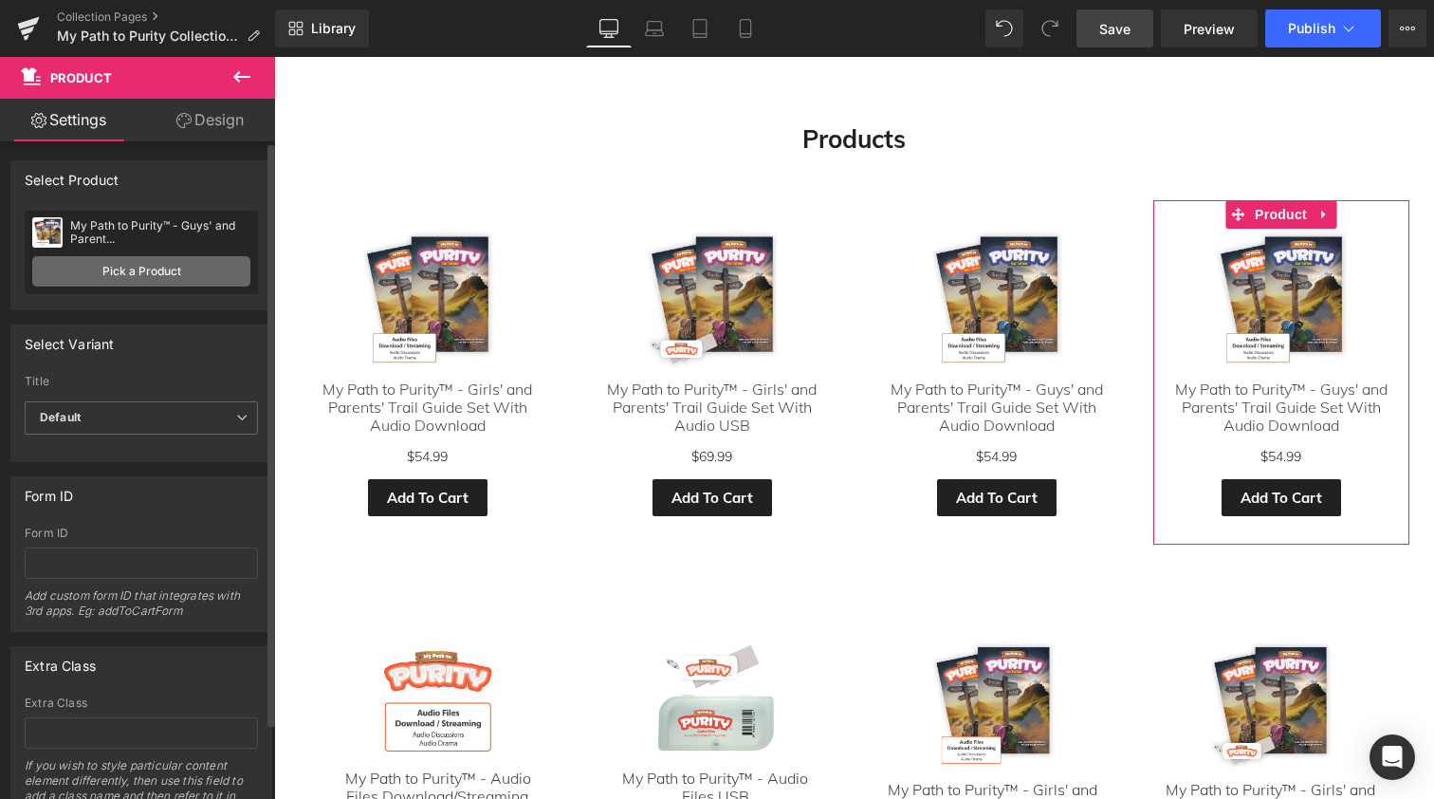
click at [161, 277] on link "Pick a Product" at bounding box center [141, 271] width 218 height 30
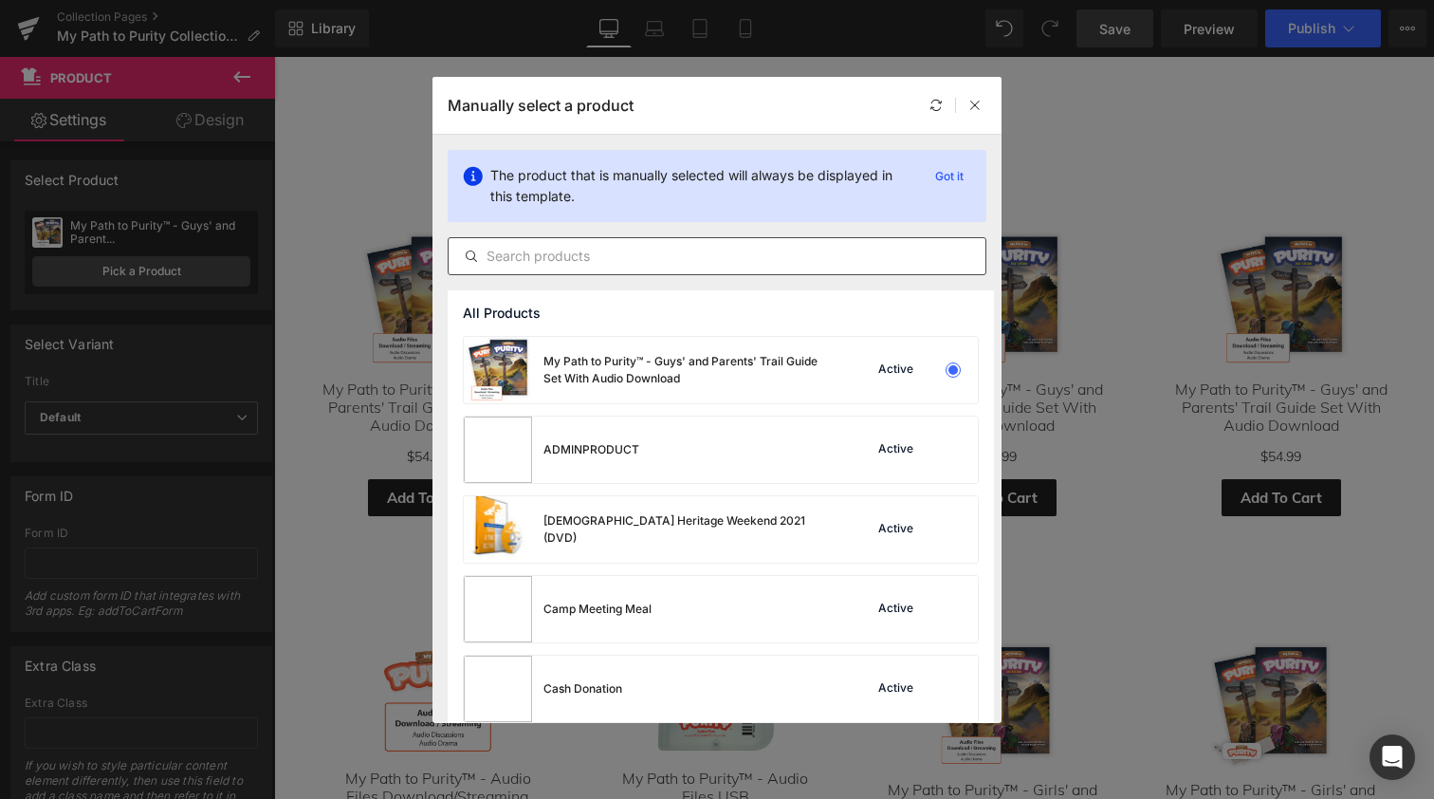
click at [615, 249] on input "text" at bounding box center [717, 256] width 537 height 23
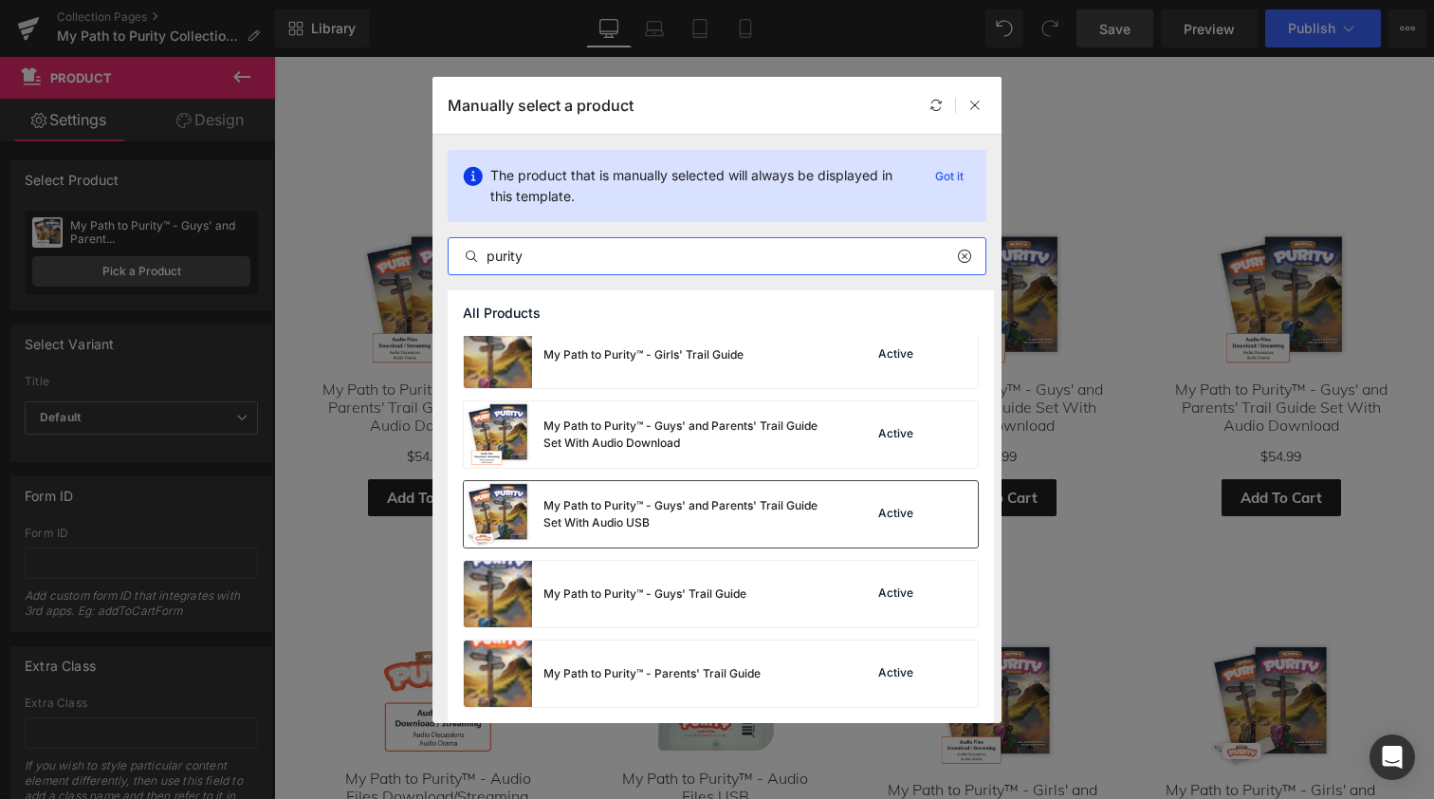
scroll to position [334, 0]
click at [525, 503] on img at bounding box center [498, 514] width 68 height 66
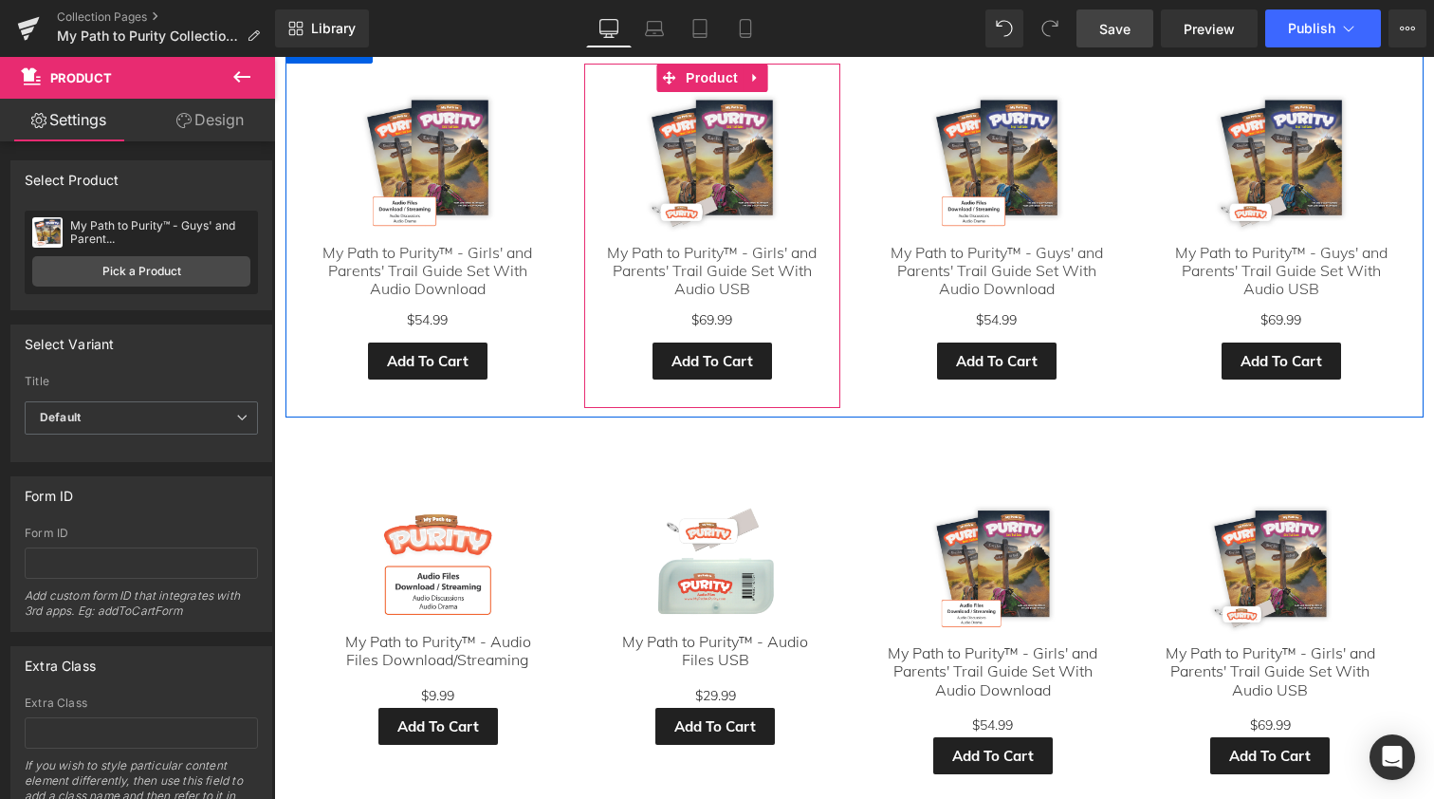
scroll to position [839, 0]
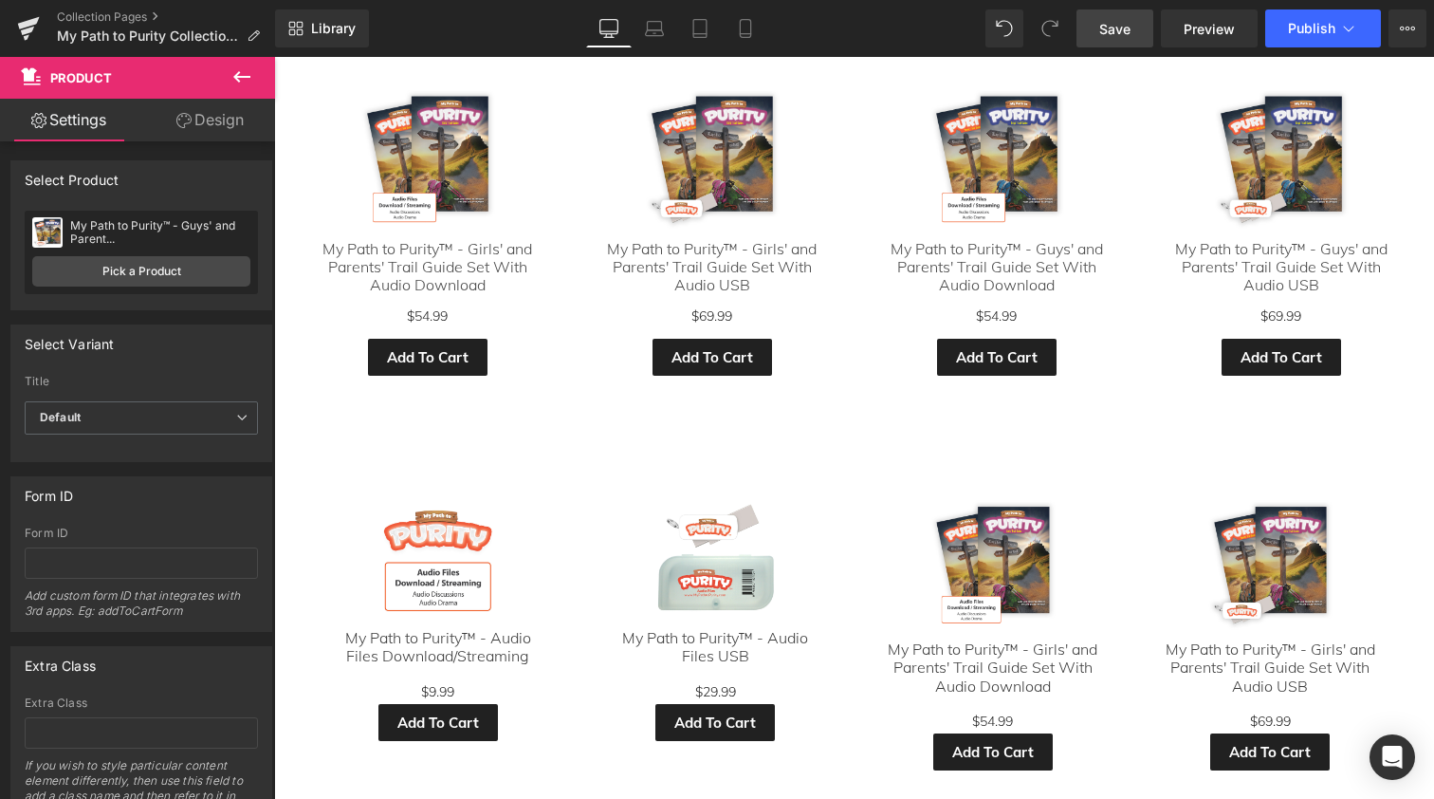
click at [242, 71] on icon at bounding box center [242, 76] width 23 height 23
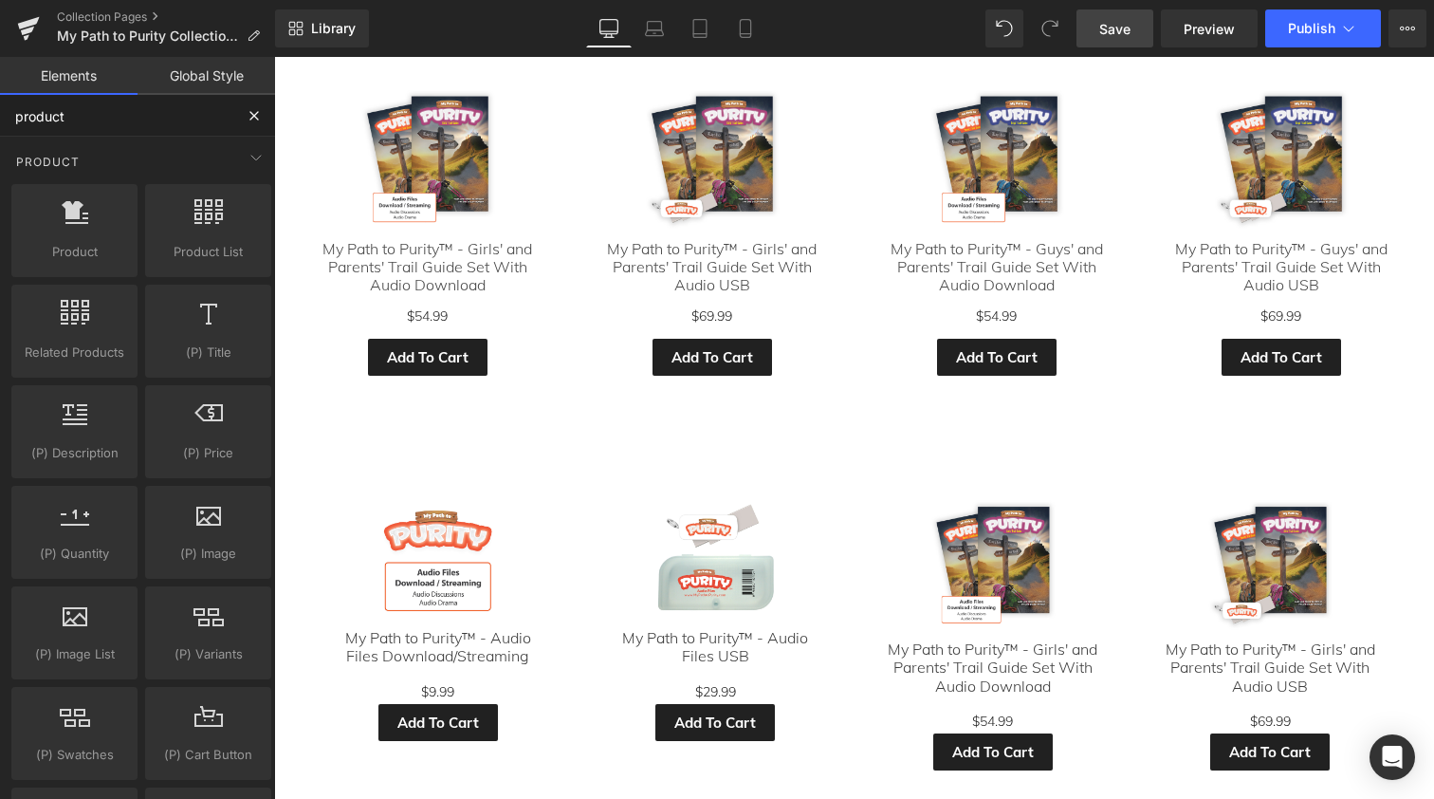
click at [67, 120] on input "product" at bounding box center [116, 116] width 233 height 42
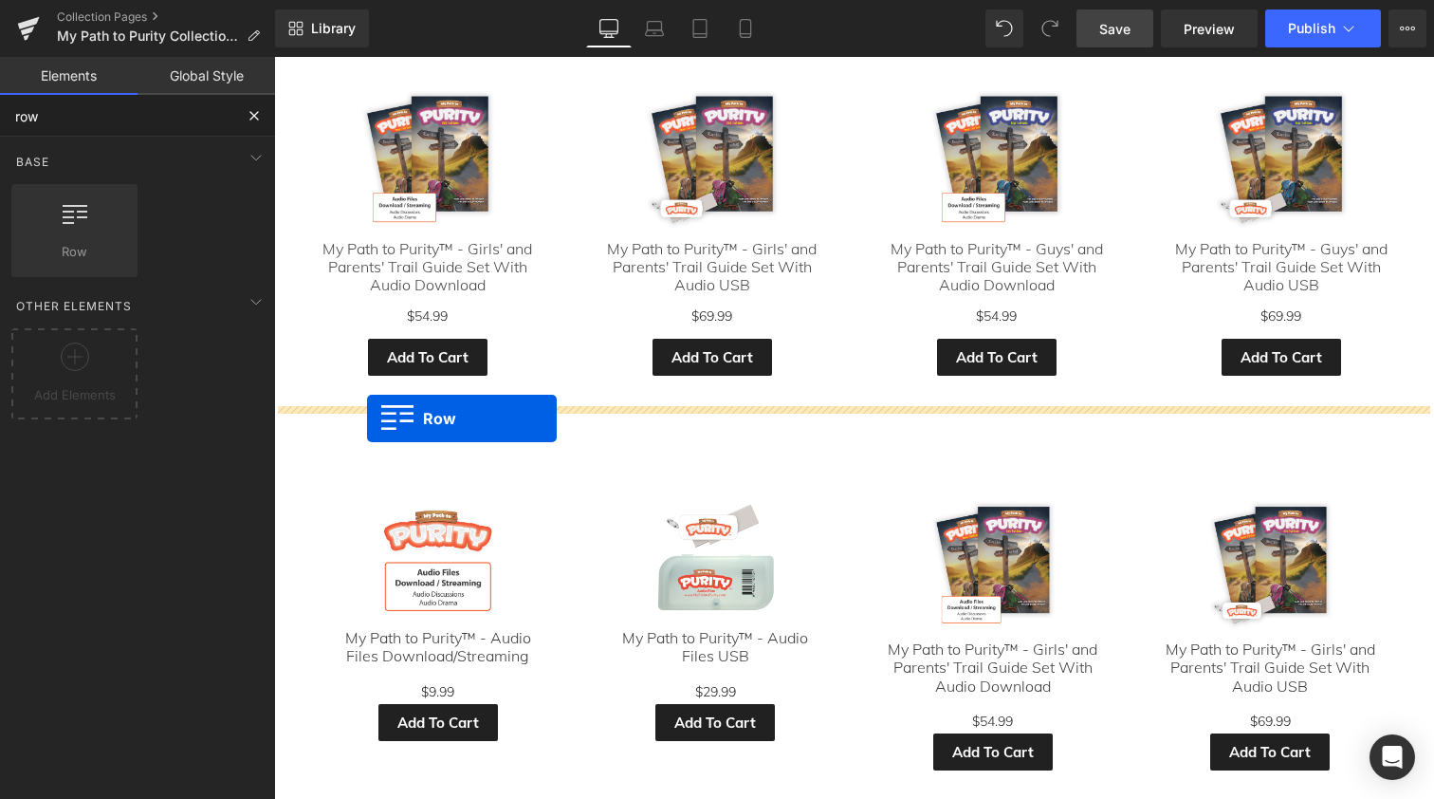
drag, startPoint x: 330, startPoint y: 281, endPoint x: 367, endPoint y: 418, distance: 142.4
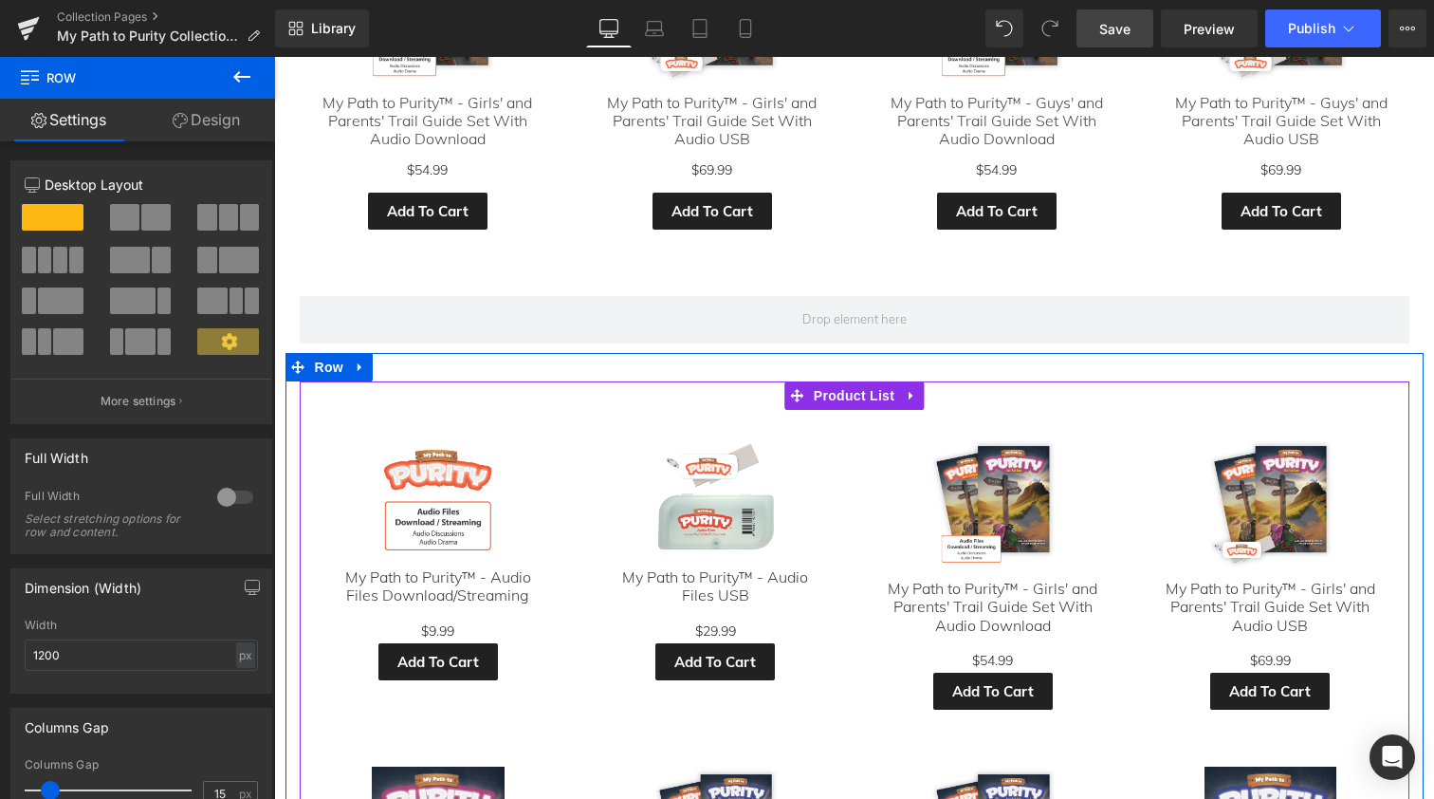
scroll to position [974, 0]
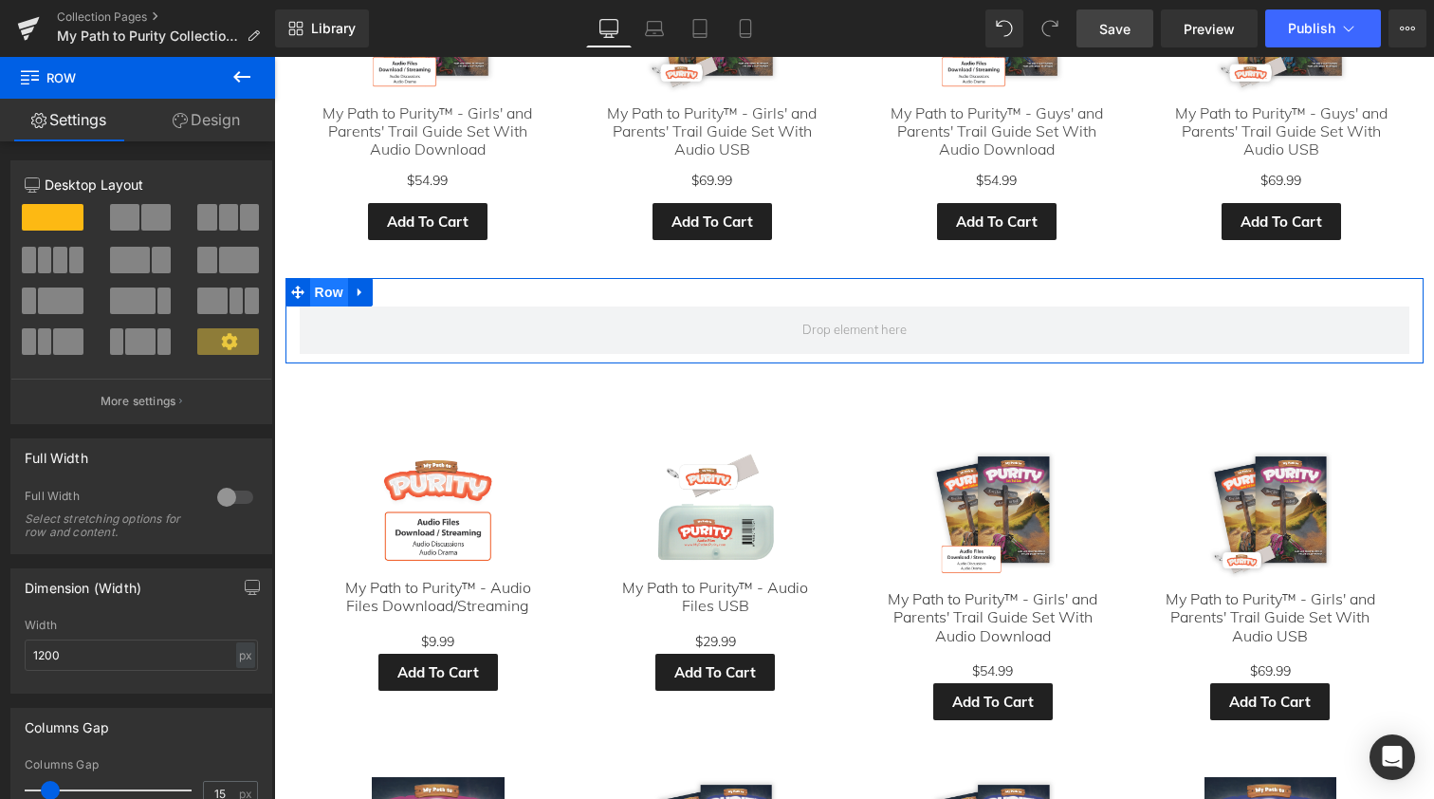
click at [326, 286] on span "Row" at bounding box center [329, 292] width 38 height 28
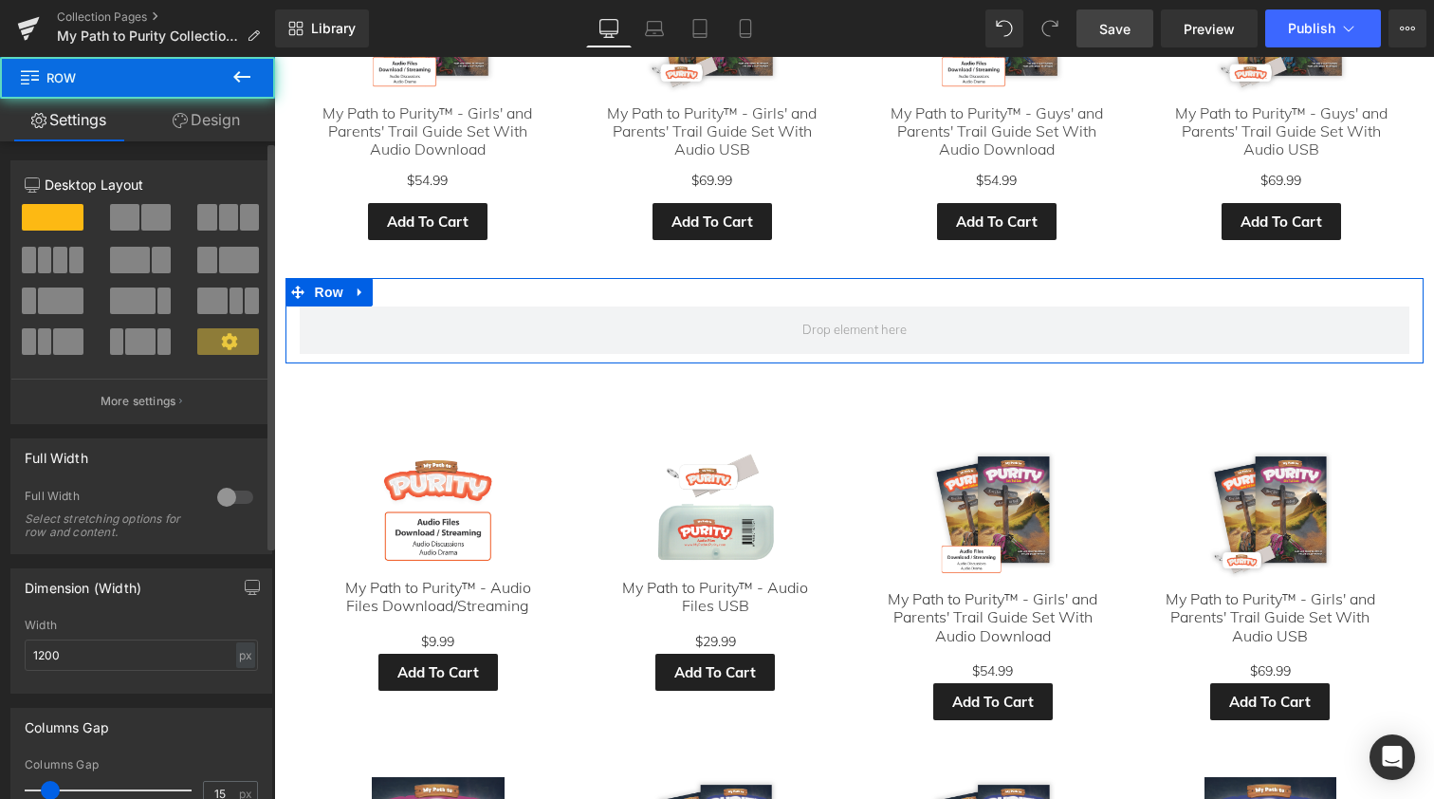
click at [240, 220] on span at bounding box center [249, 217] width 19 height 27
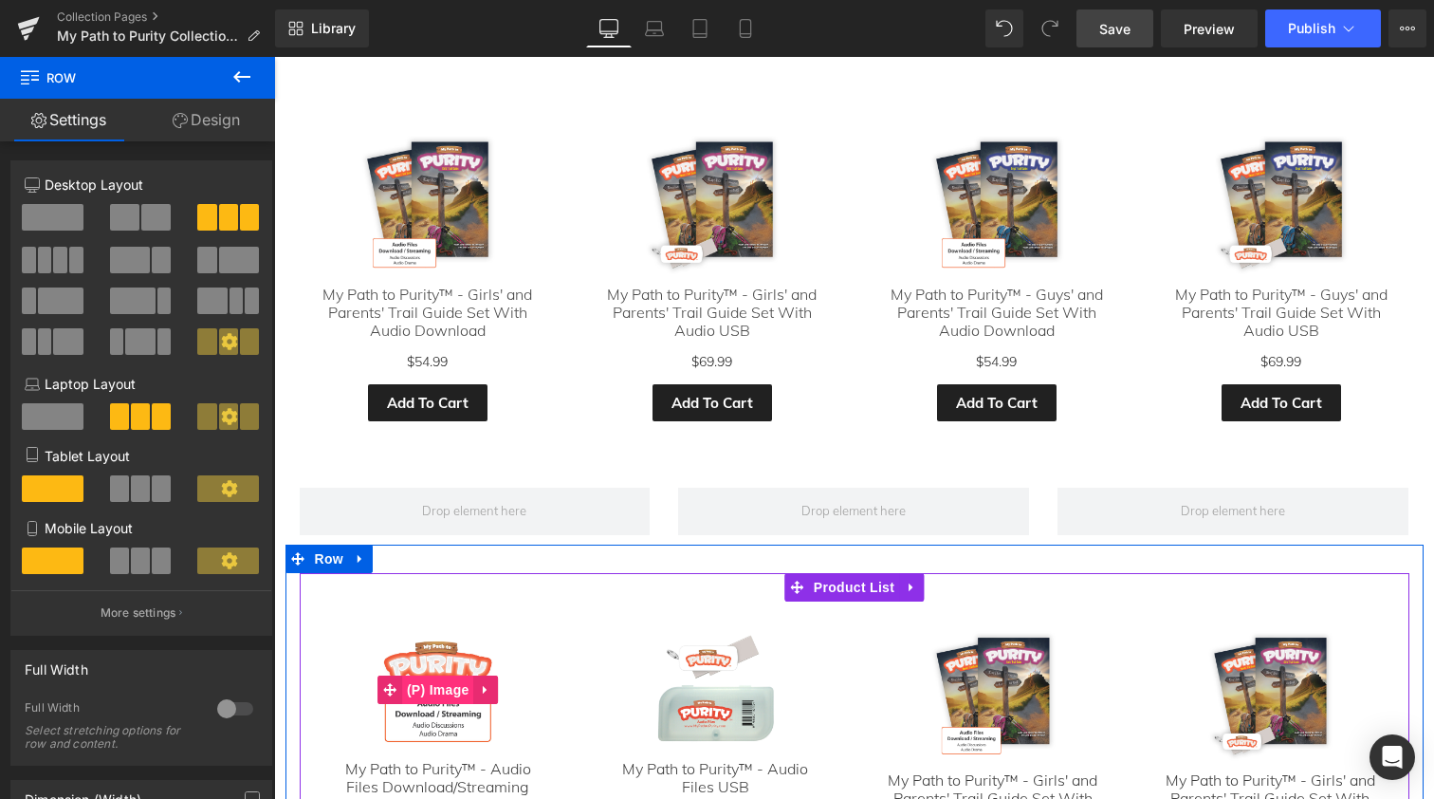
scroll to position [791, 0]
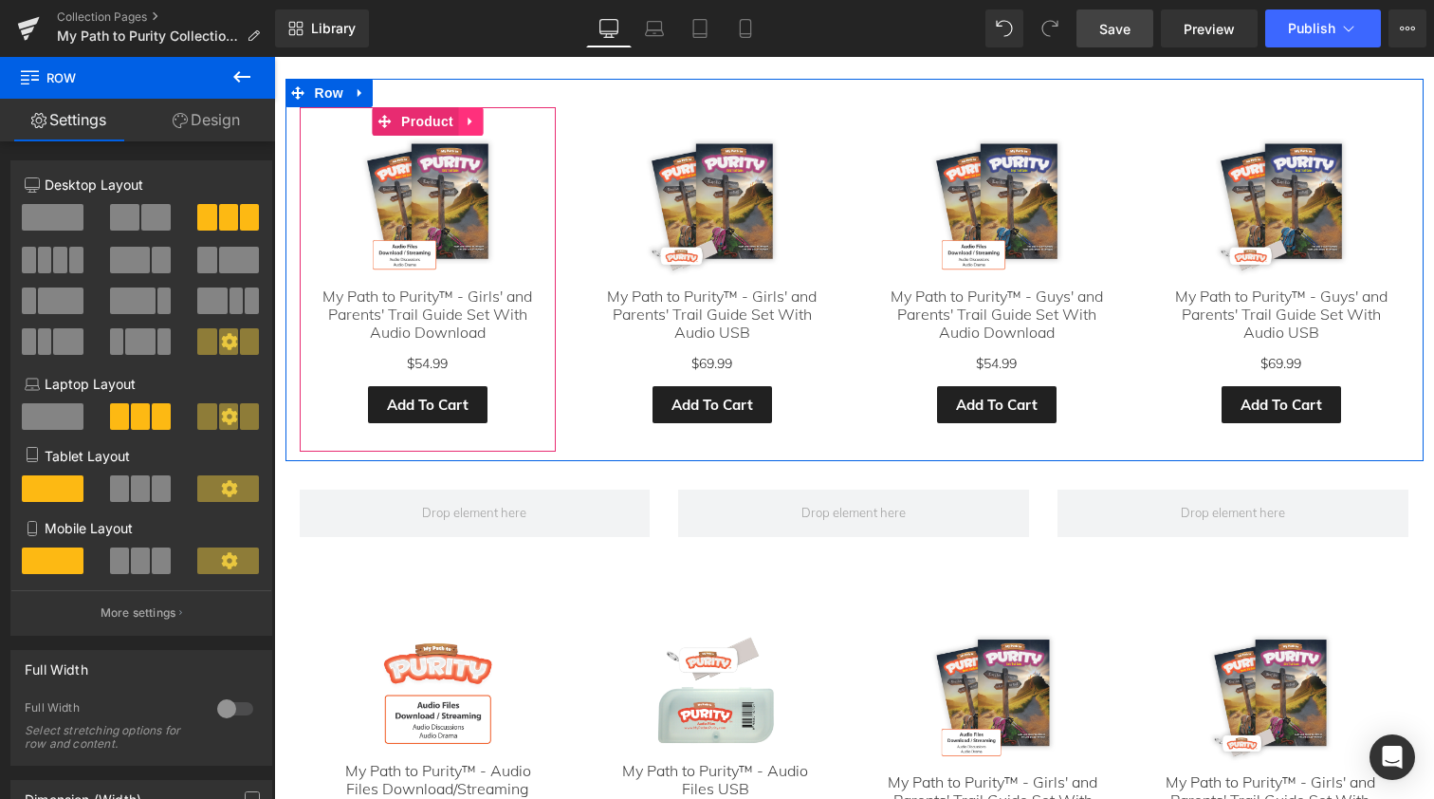
click at [466, 119] on icon at bounding box center [470, 121] width 13 height 14
click at [458, 118] on icon at bounding box center [458, 121] width 13 height 14
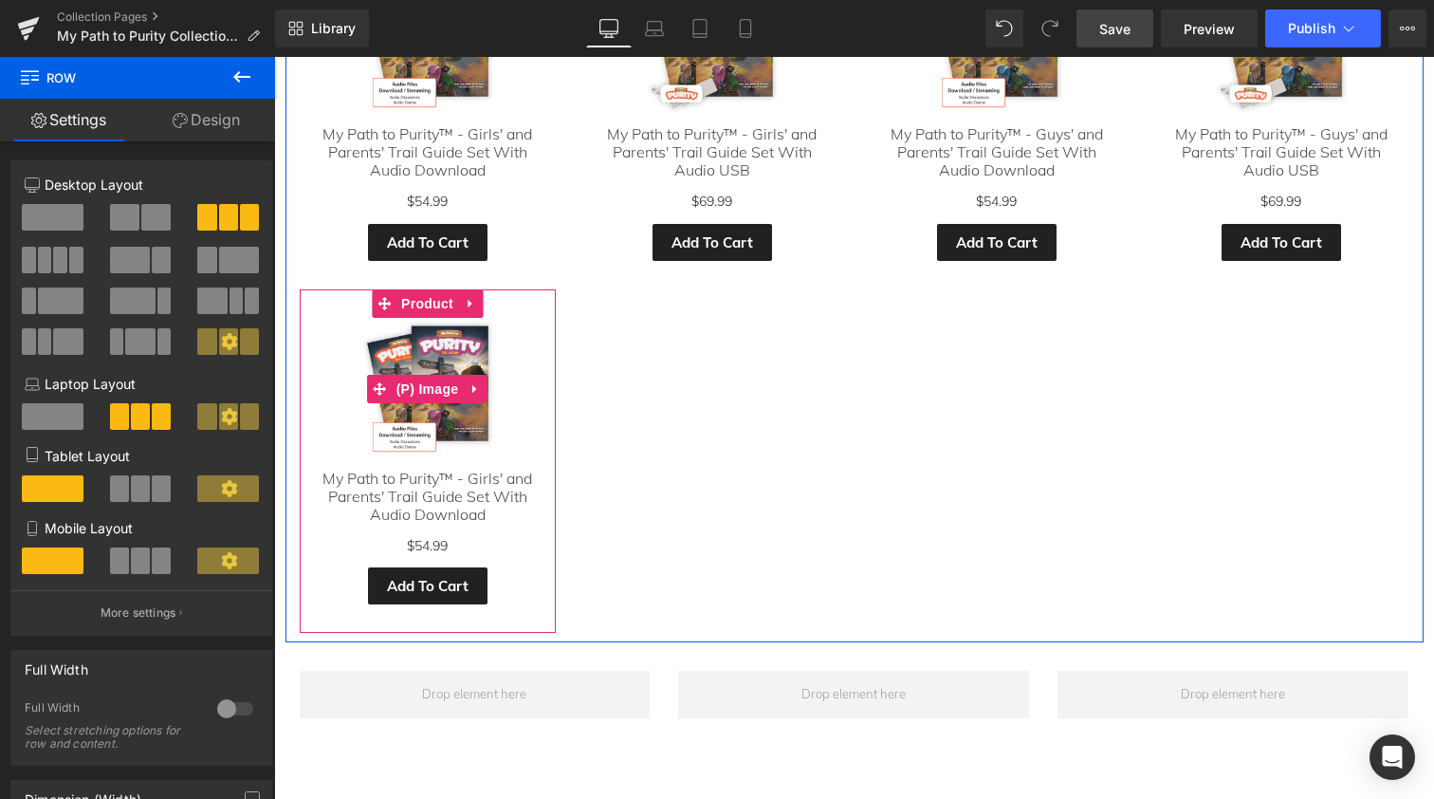
scroll to position [1074, 0]
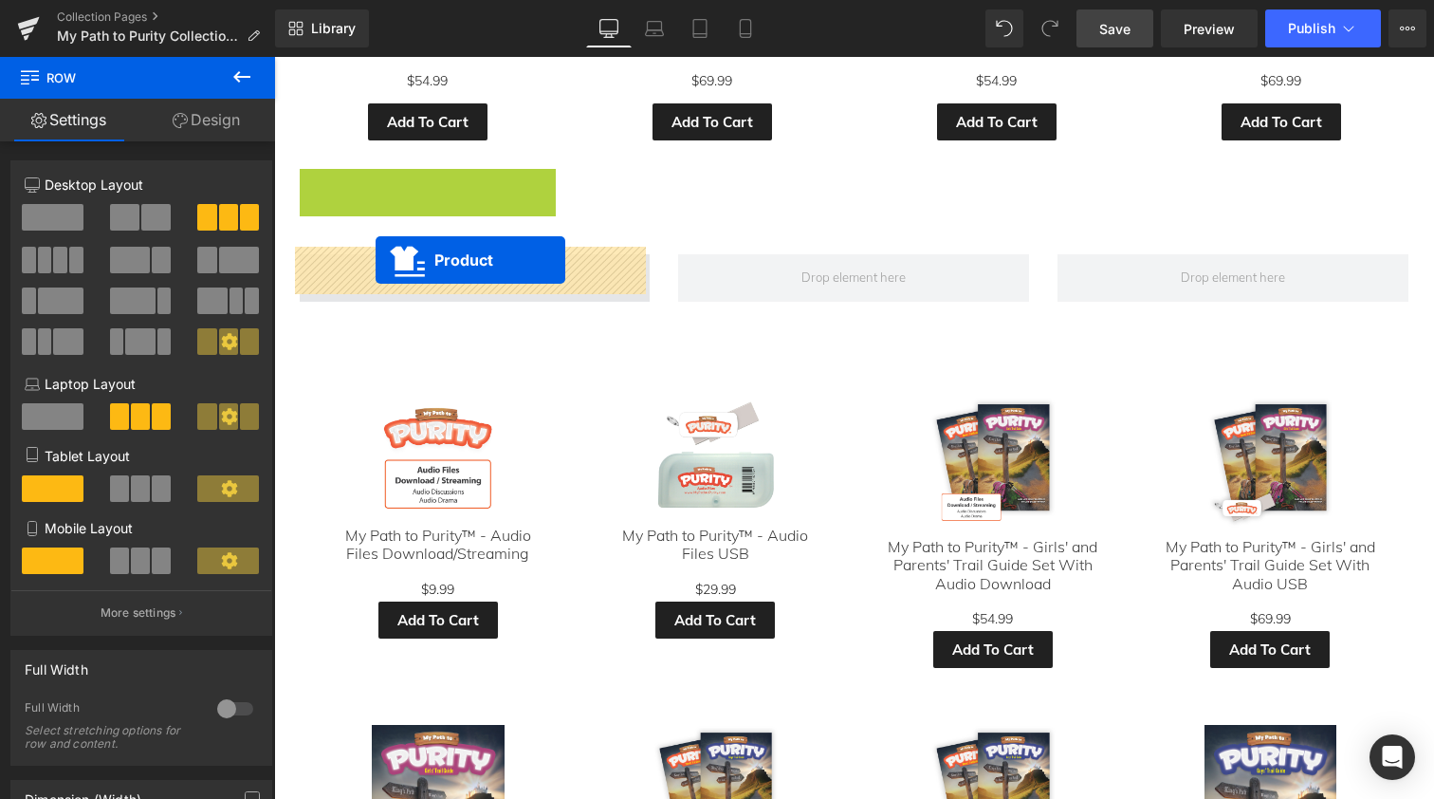
drag, startPoint x: 376, startPoint y: 176, endPoint x: 376, endPoint y: 260, distance: 83.5
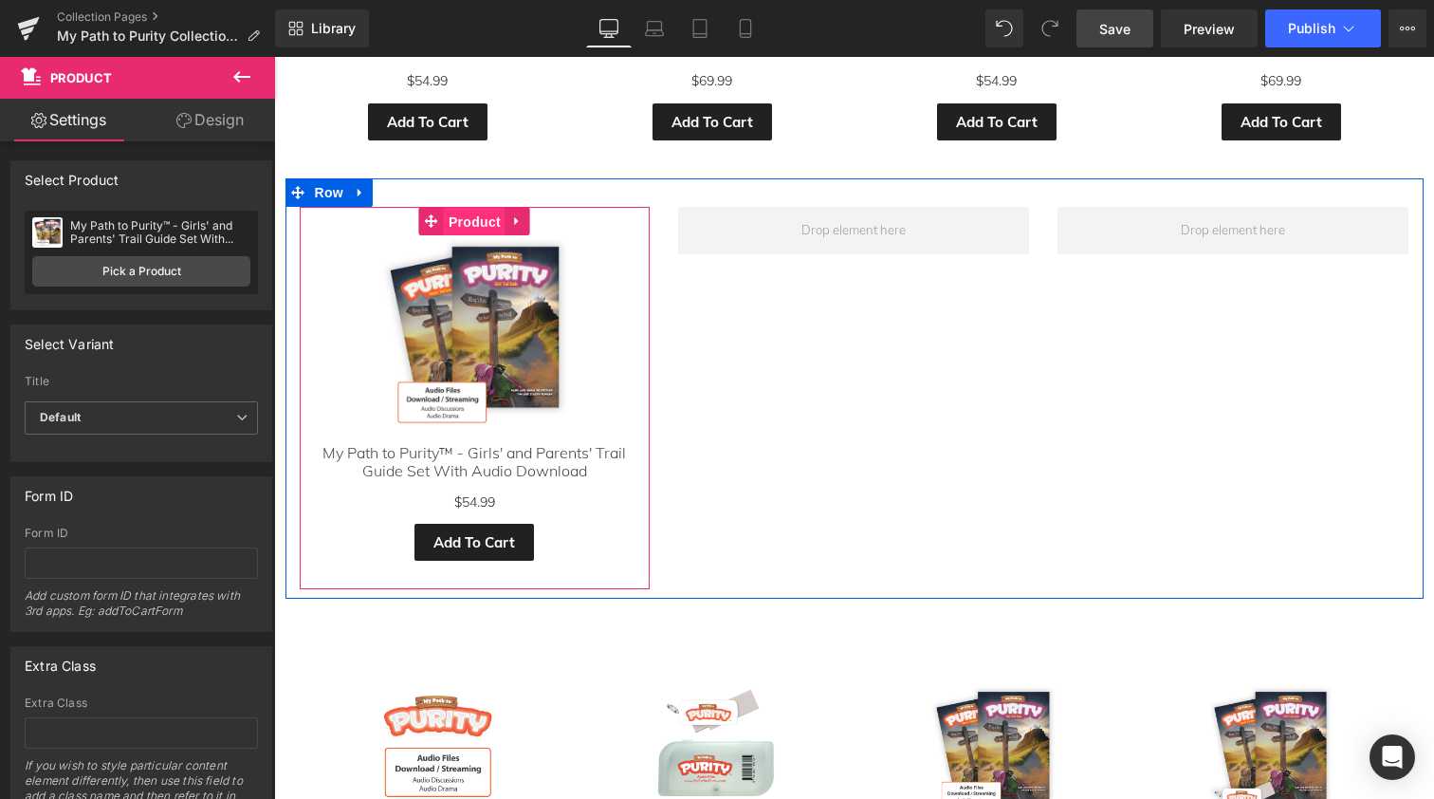
click at [476, 211] on span "Product" at bounding box center [475, 222] width 62 height 28
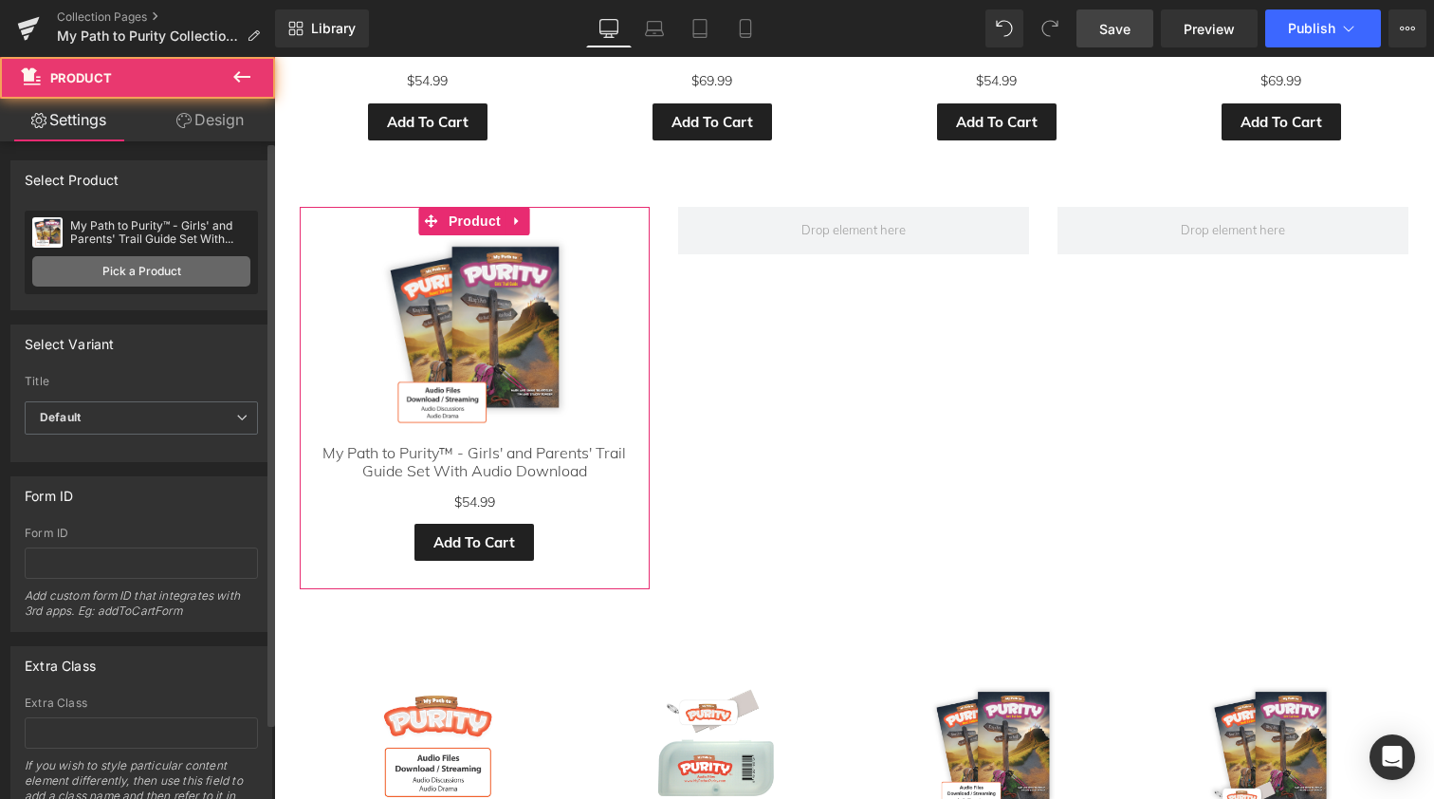
click at [110, 276] on link "Pick a Product" at bounding box center [141, 271] width 218 height 30
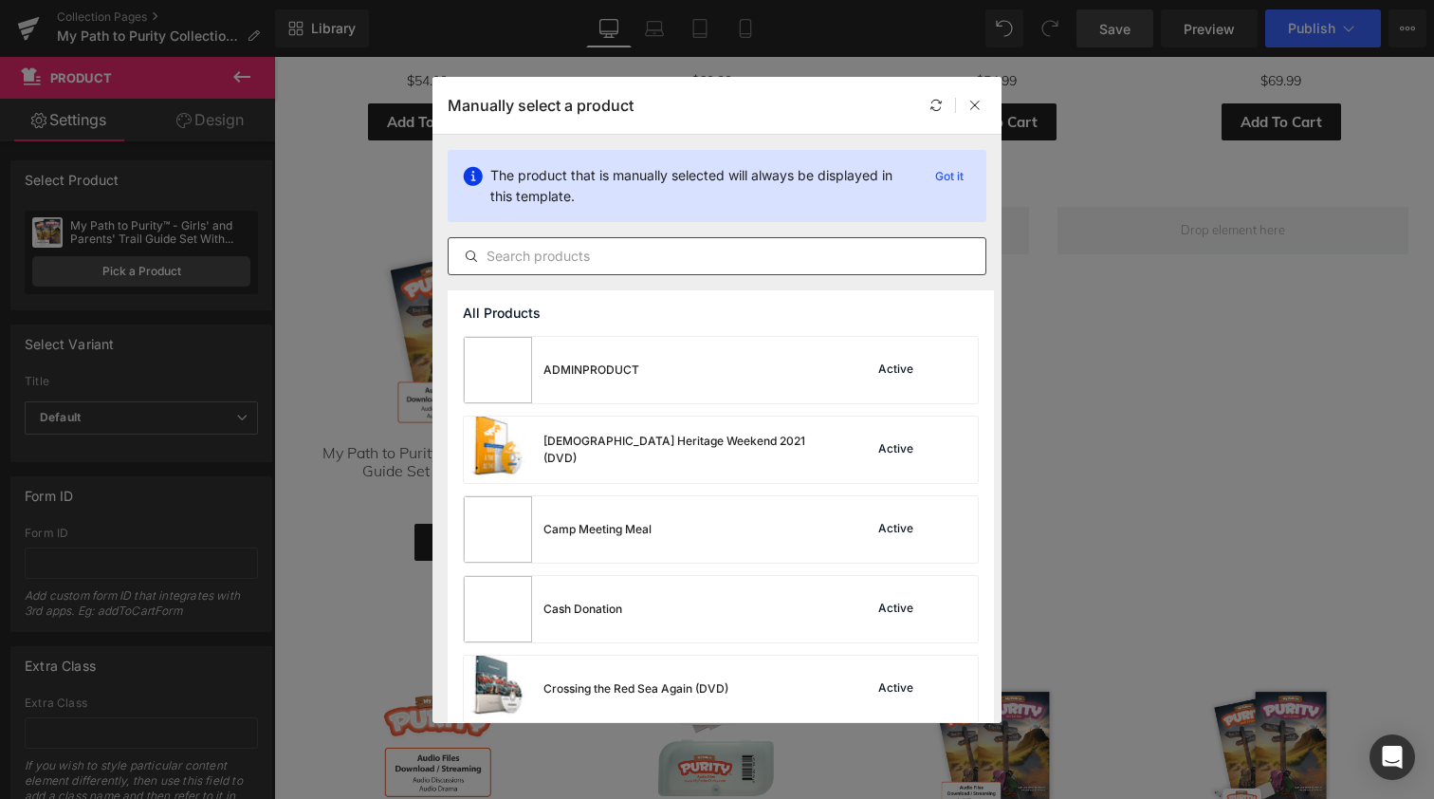
click at [546, 258] on input "text" at bounding box center [717, 256] width 537 height 23
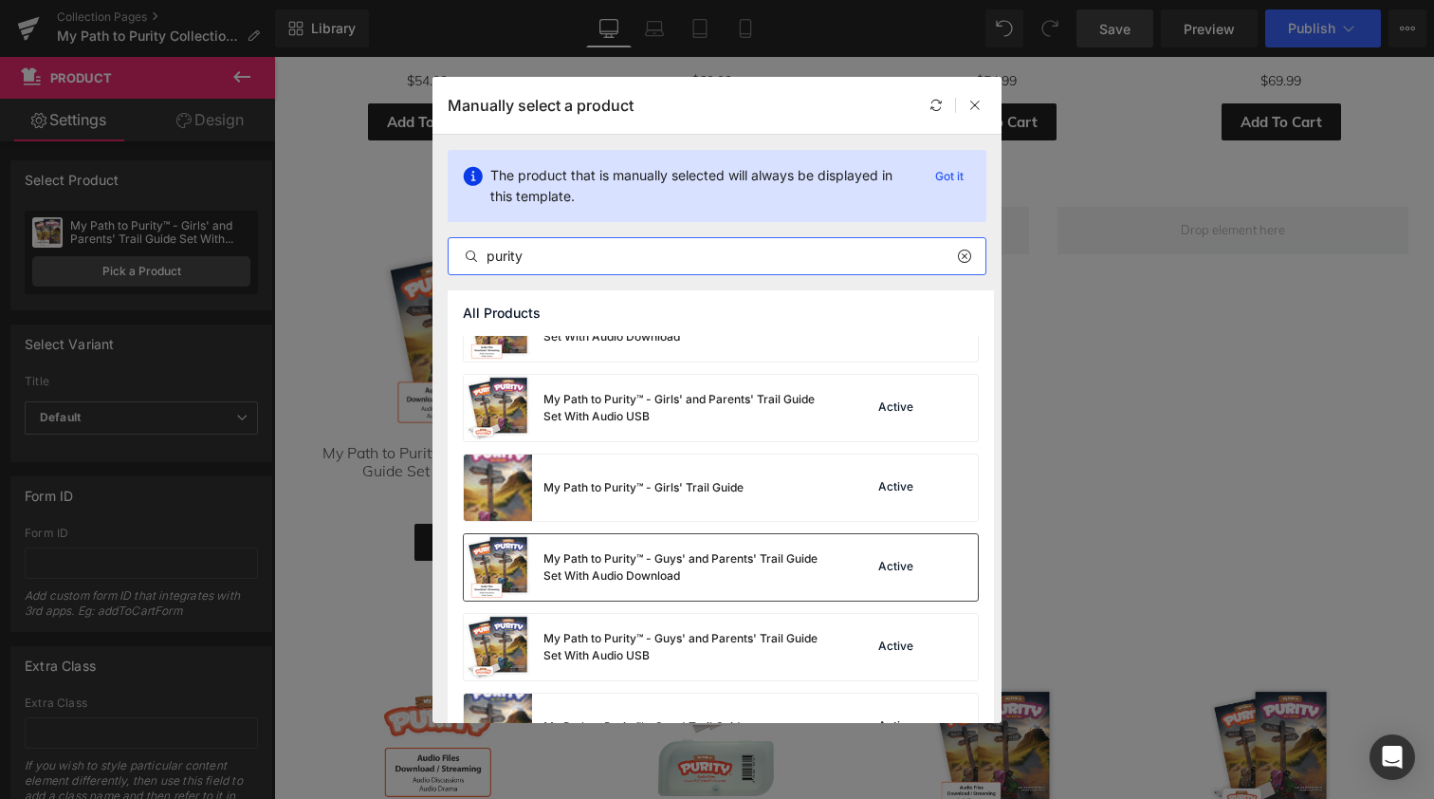
scroll to position [204, 0]
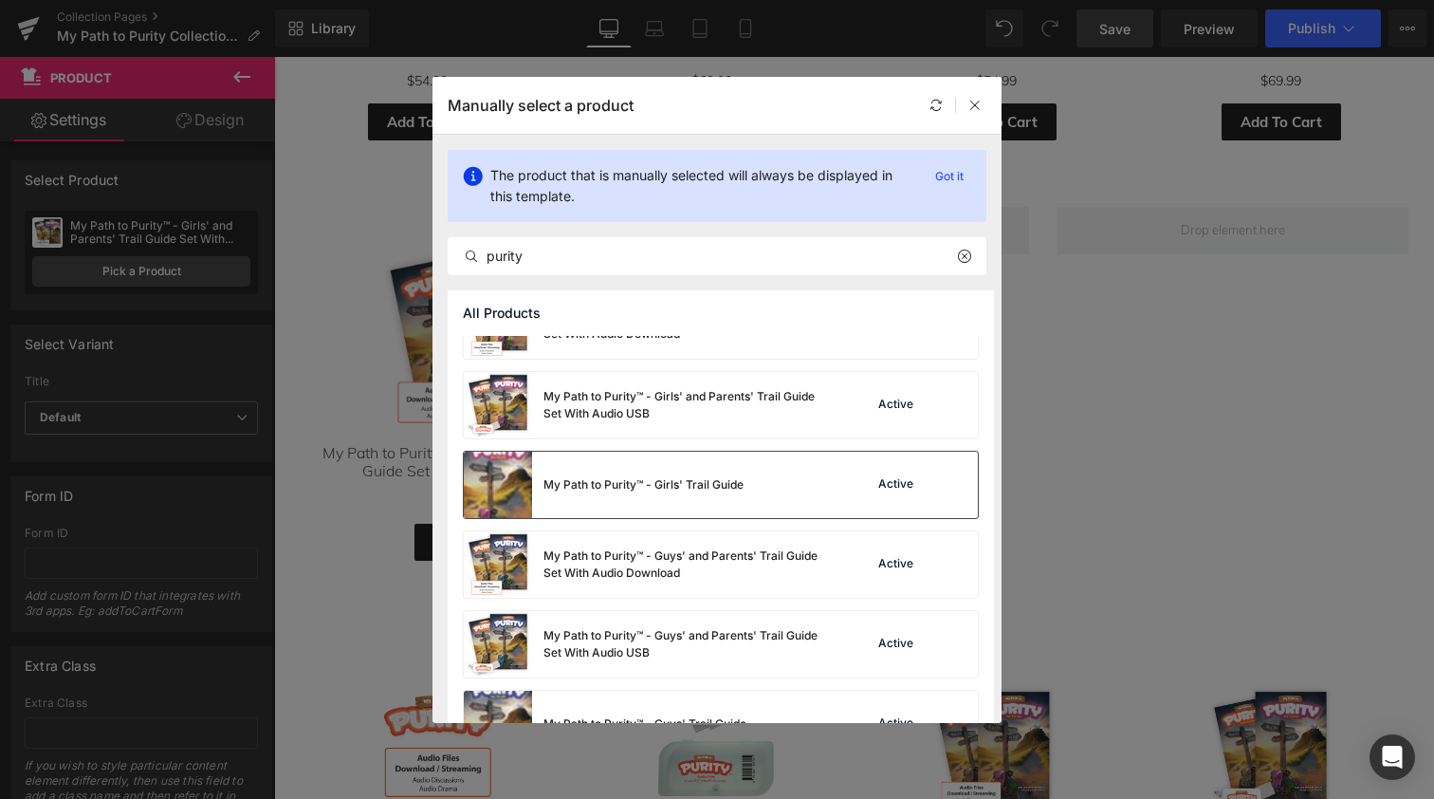
click at [520, 494] on img at bounding box center [498, 485] width 68 height 66
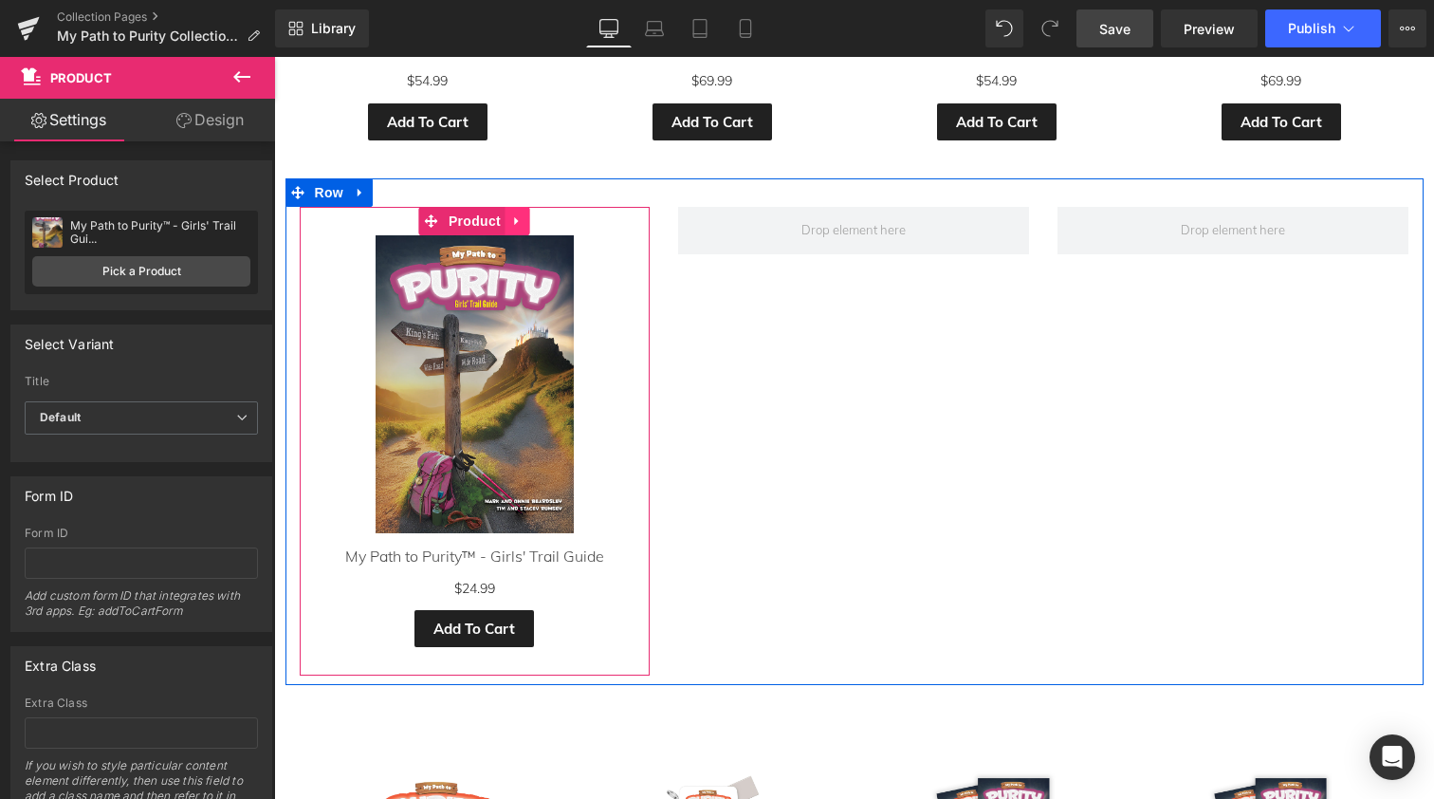
click at [520, 213] on icon at bounding box center [517, 220] width 13 height 14
click at [501, 215] on icon at bounding box center [505, 220] width 13 height 13
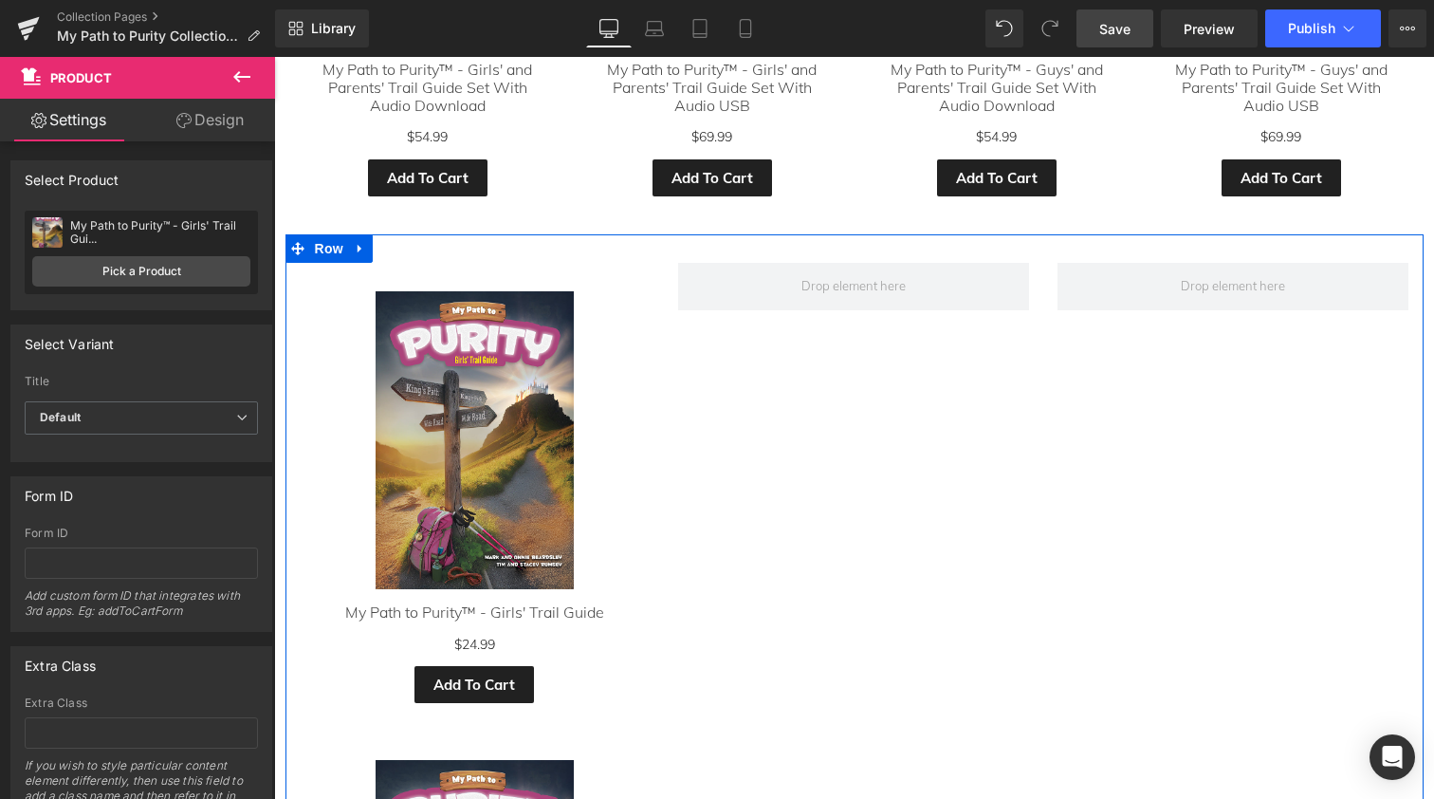
scroll to position [966, 0]
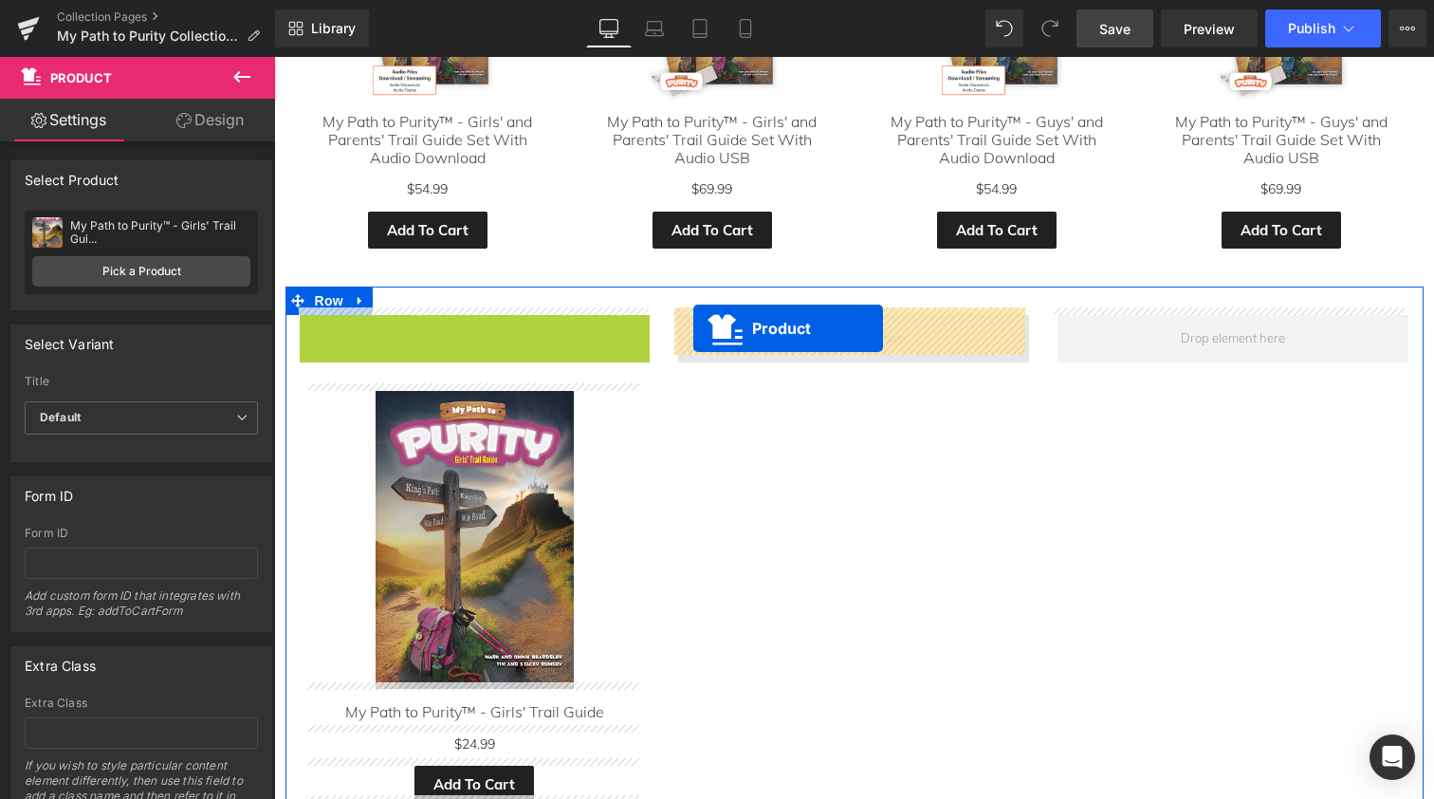
drag, startPoint x: 390, startPoint y: 321, endPoint x: 693, endPoint y: 328, distance: 303.7
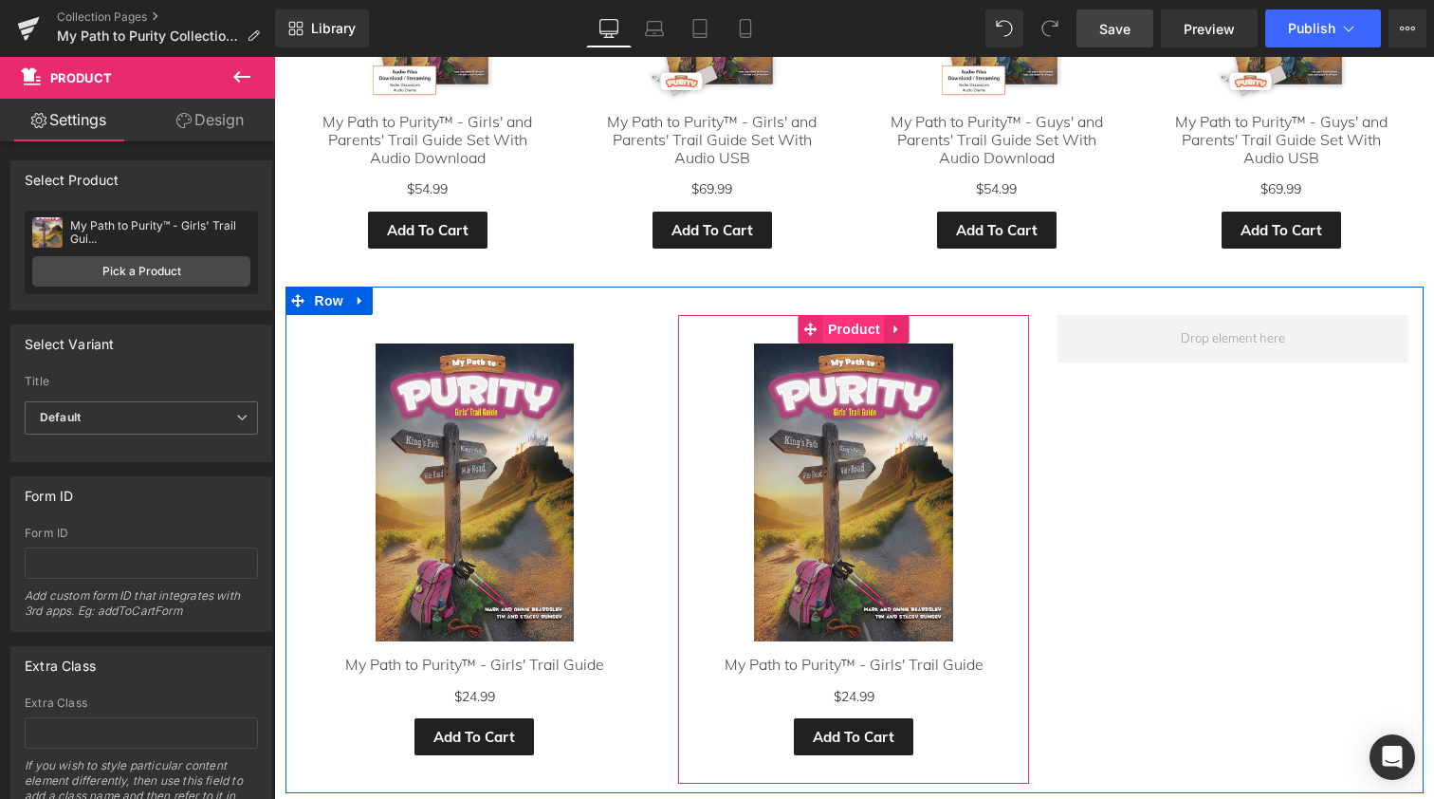
click at [851, 325] on span "Product" at bounding box center [854, 329] width 62 height 28
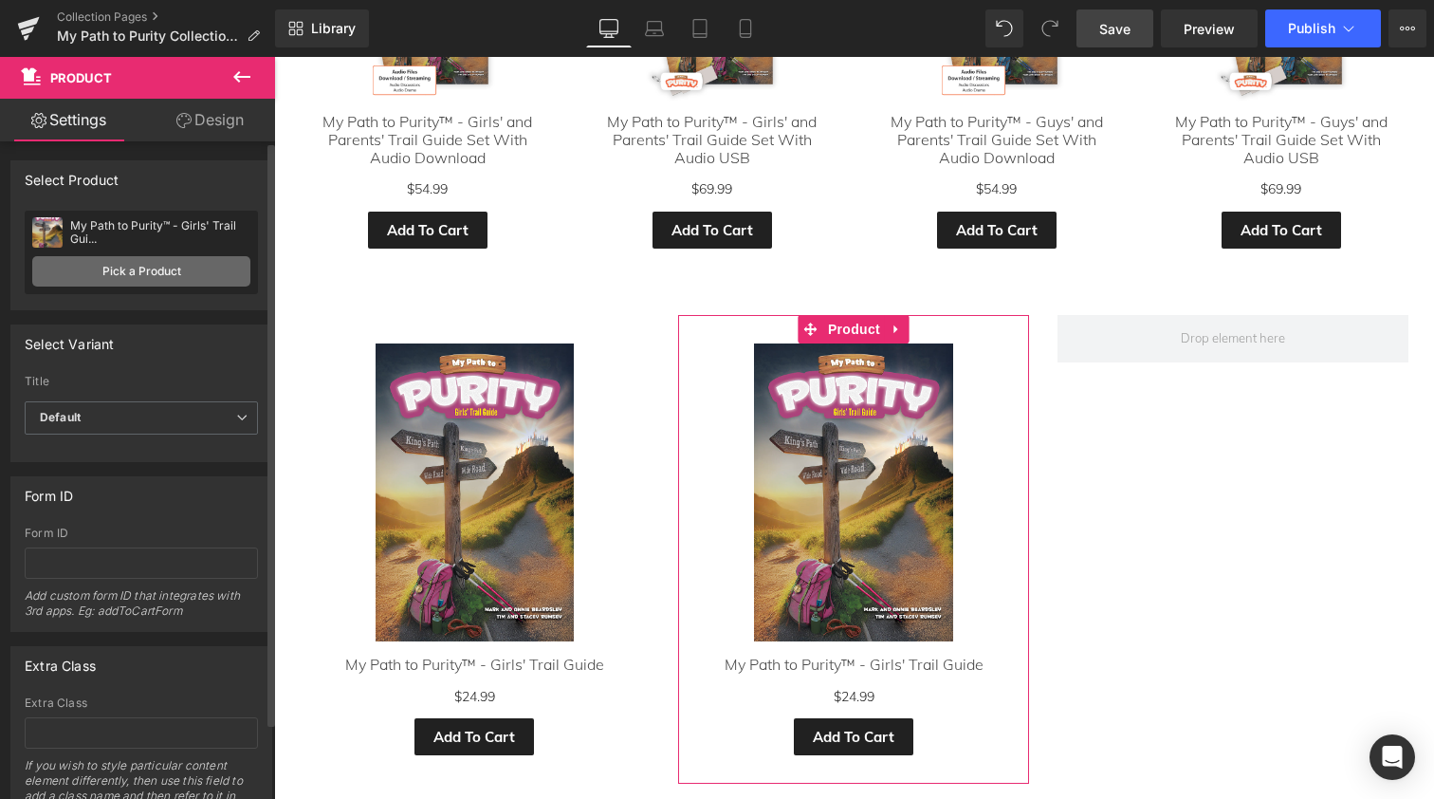
click at [146, 273] on link "Pick a Product" at bounding box center [141, 271] width 218 height 30
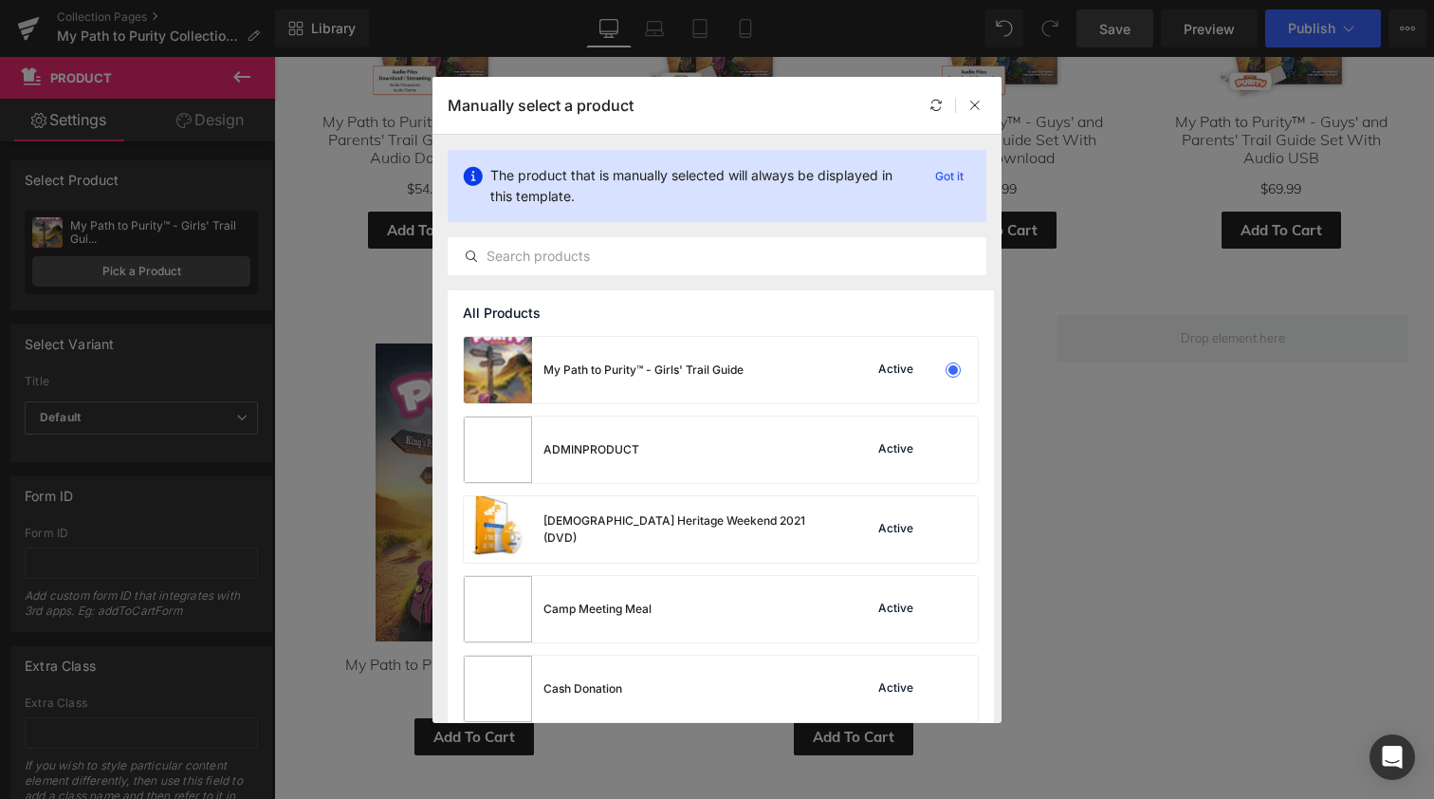
scroll to position [0, 0]
click at [562, 256] on input "text" at bounding box center [717, 256] width 537 height 23
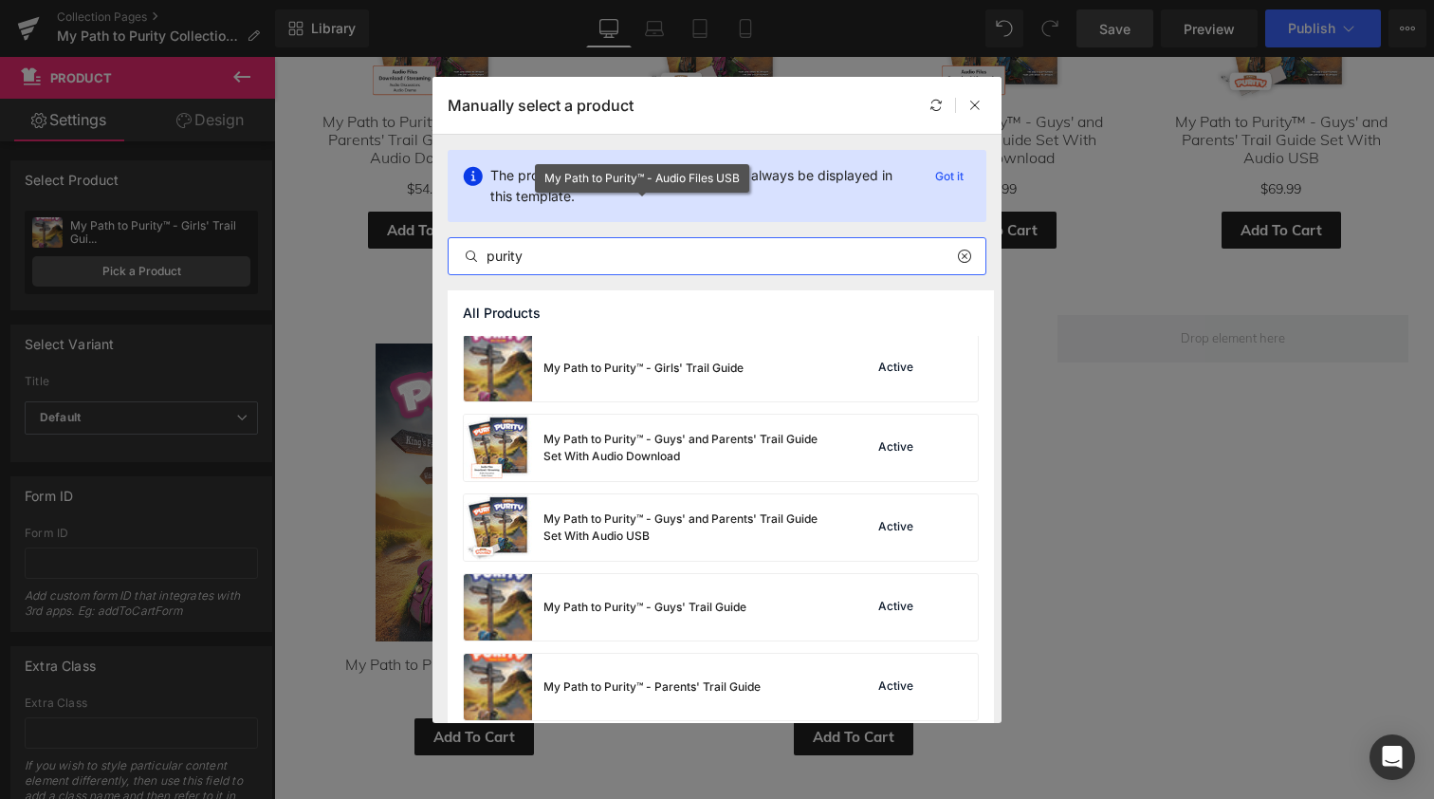
scroll to position [328, 0]
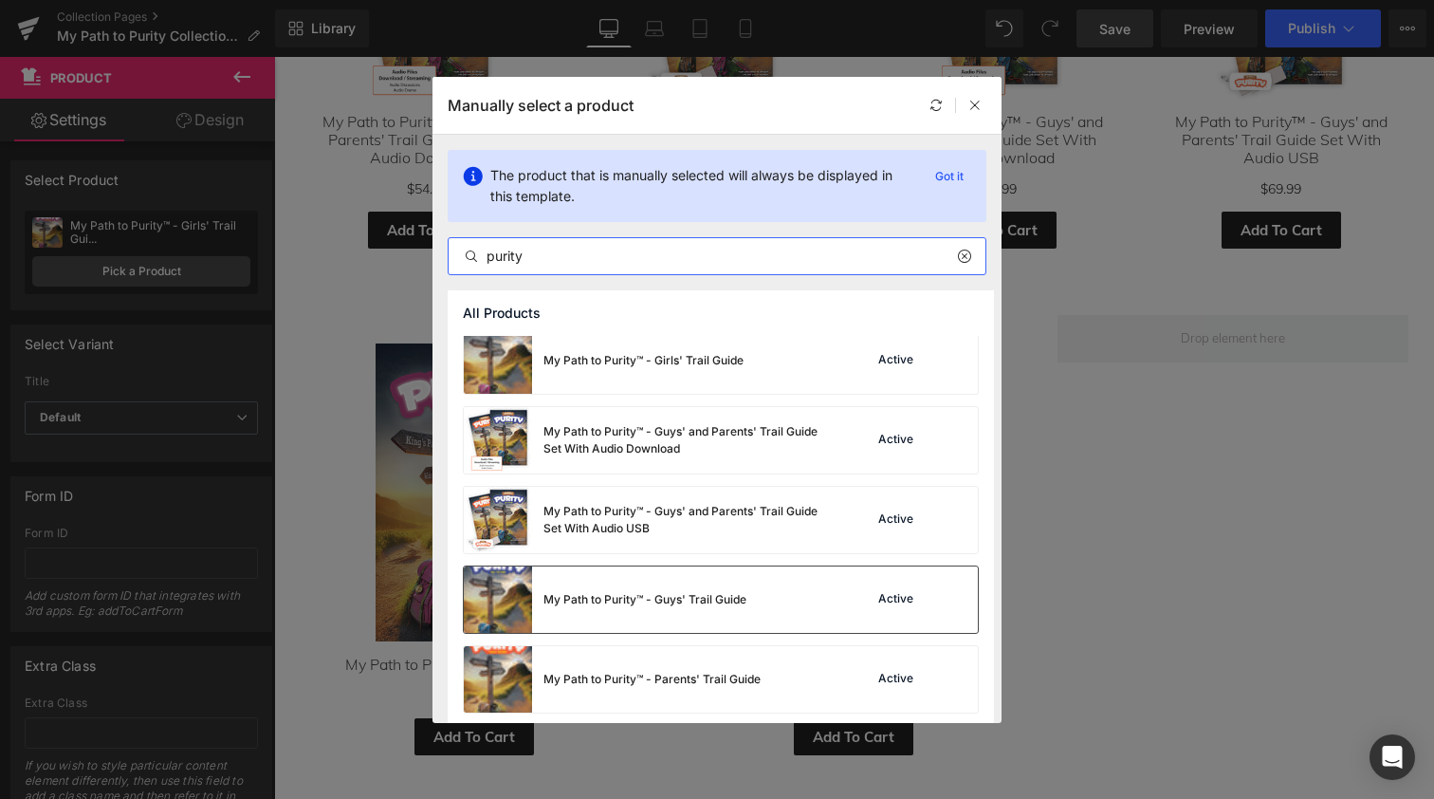
click at [508, 600] on img at bounding box center [498, 599] width 68 height 66
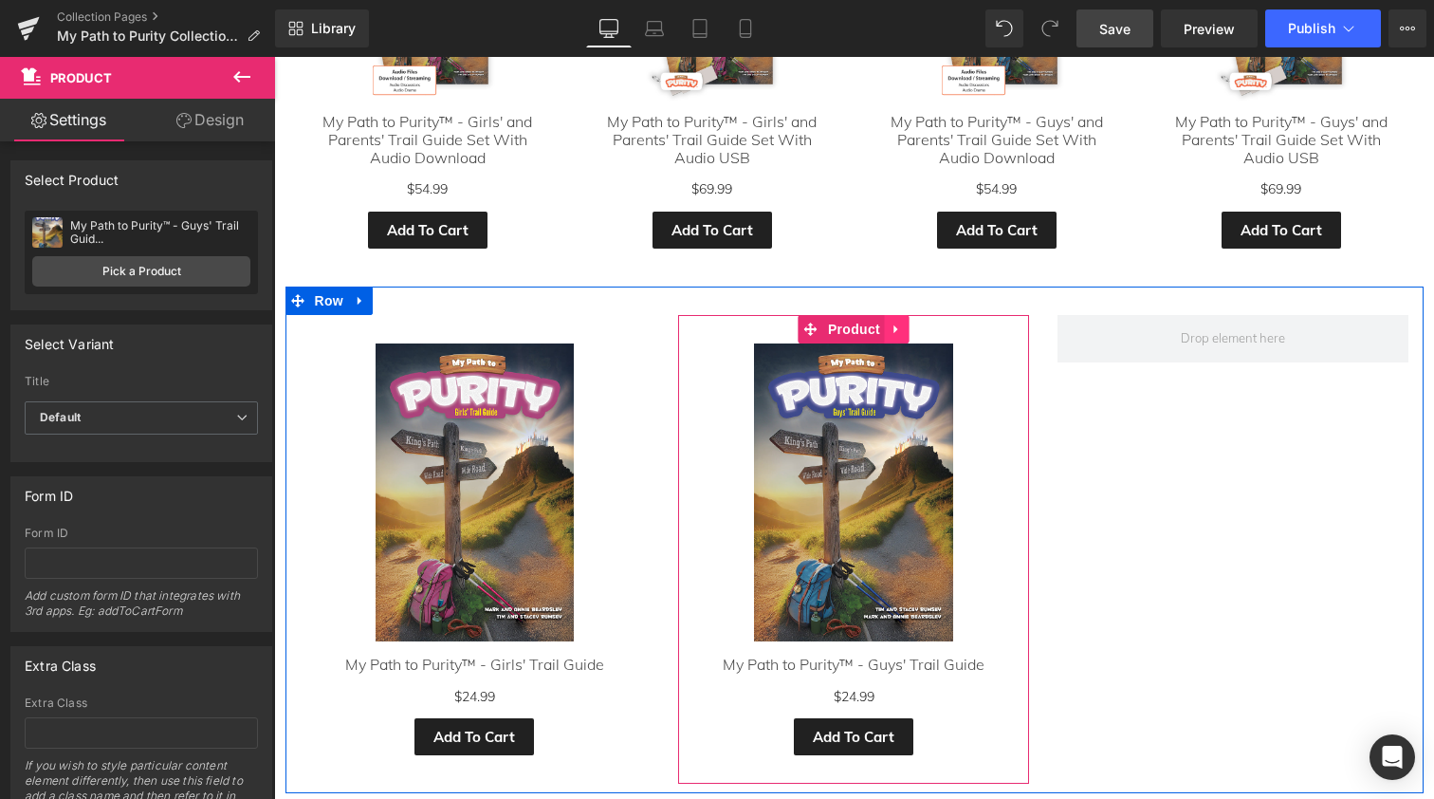
click at [896, 322] on icon at bounding box center [897, 329] width 13 height 14
click at [880, 323] on icon at bounding box center [884, 329] width 13 height 13
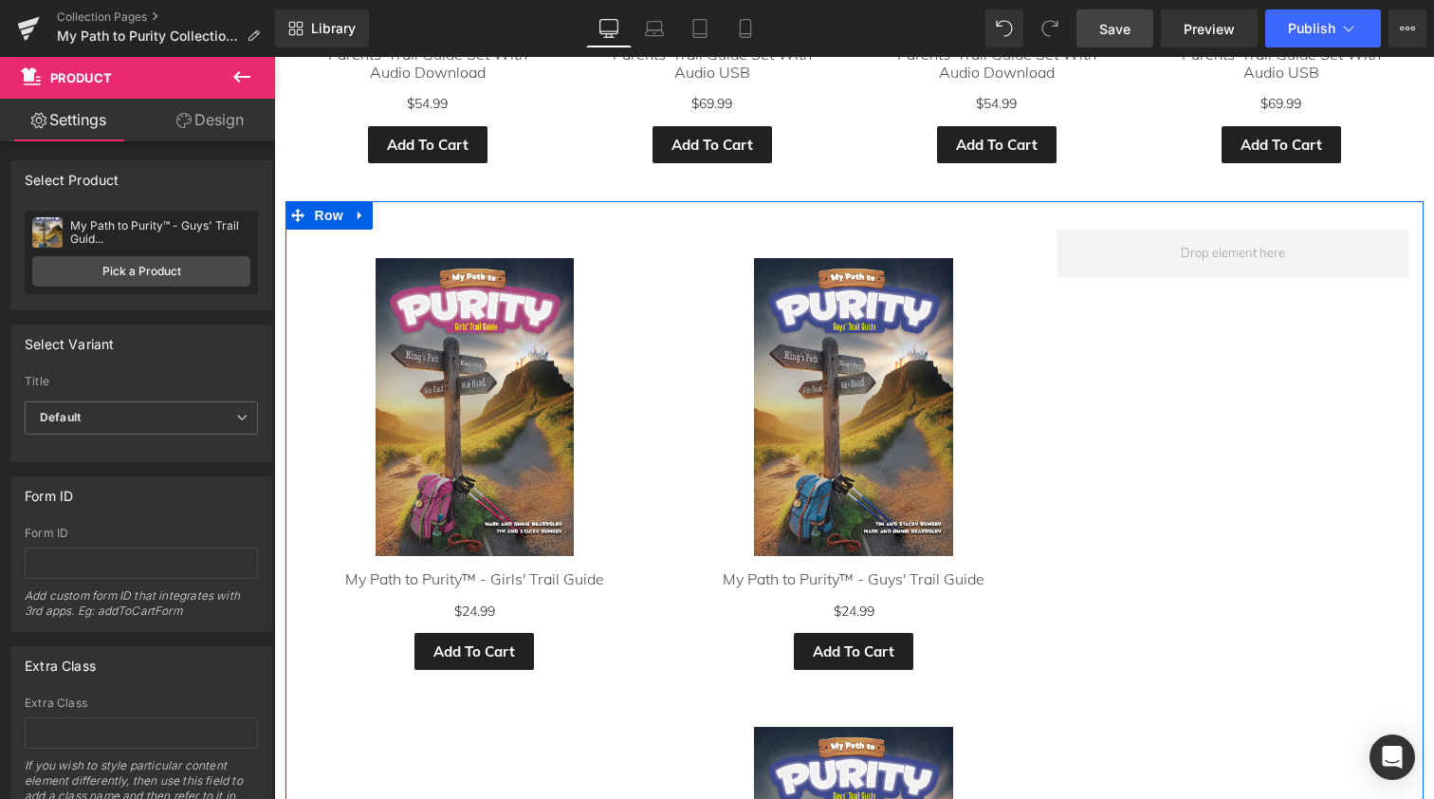
scroll to position [1037, 0]
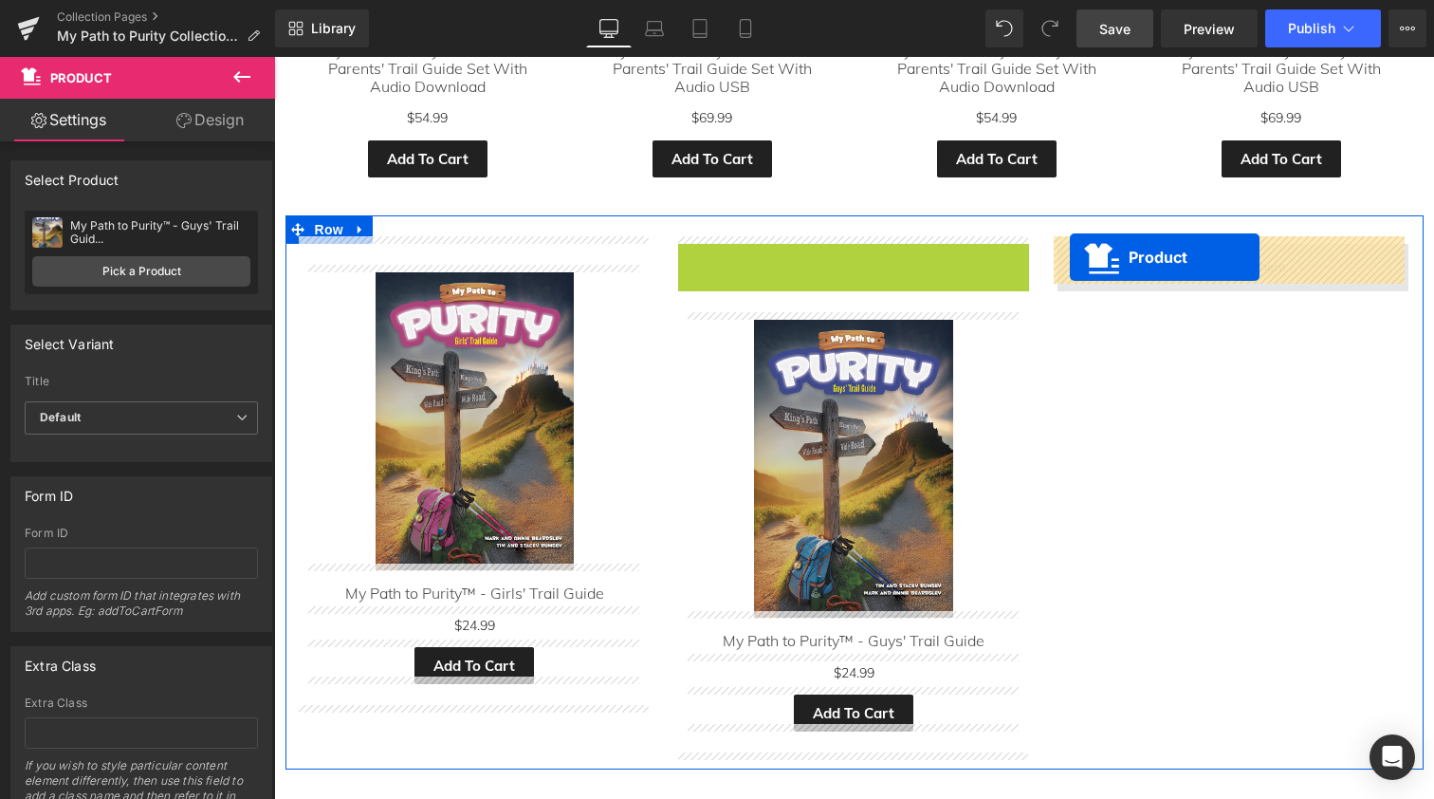
drag, startPoint x: 769, startPoint y: 249, endPoint x: 1072, endPoint y: 258, distance: 302.8
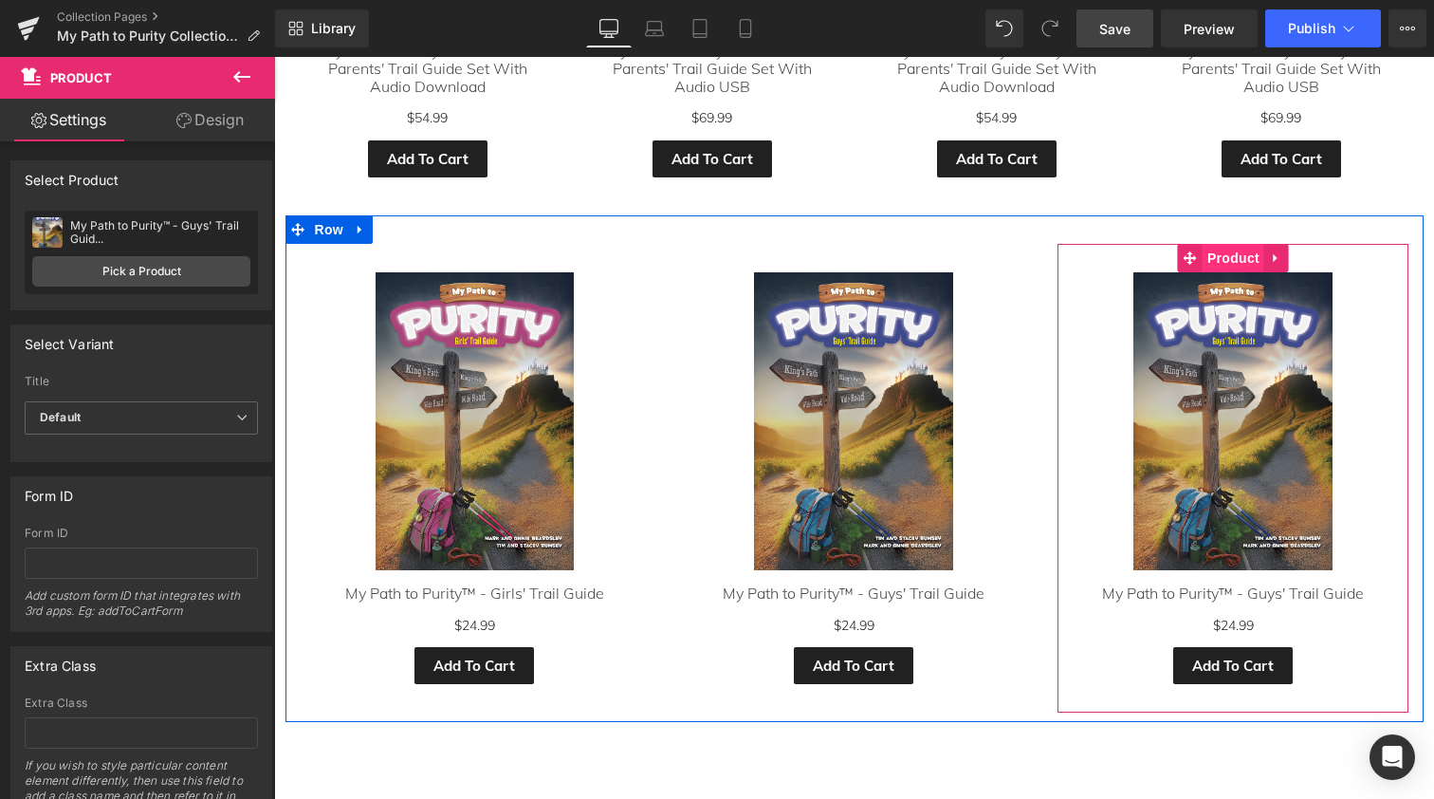
click at [1235, 251] on span "Product" at bounding box center [1234, 258] width 62 height 28
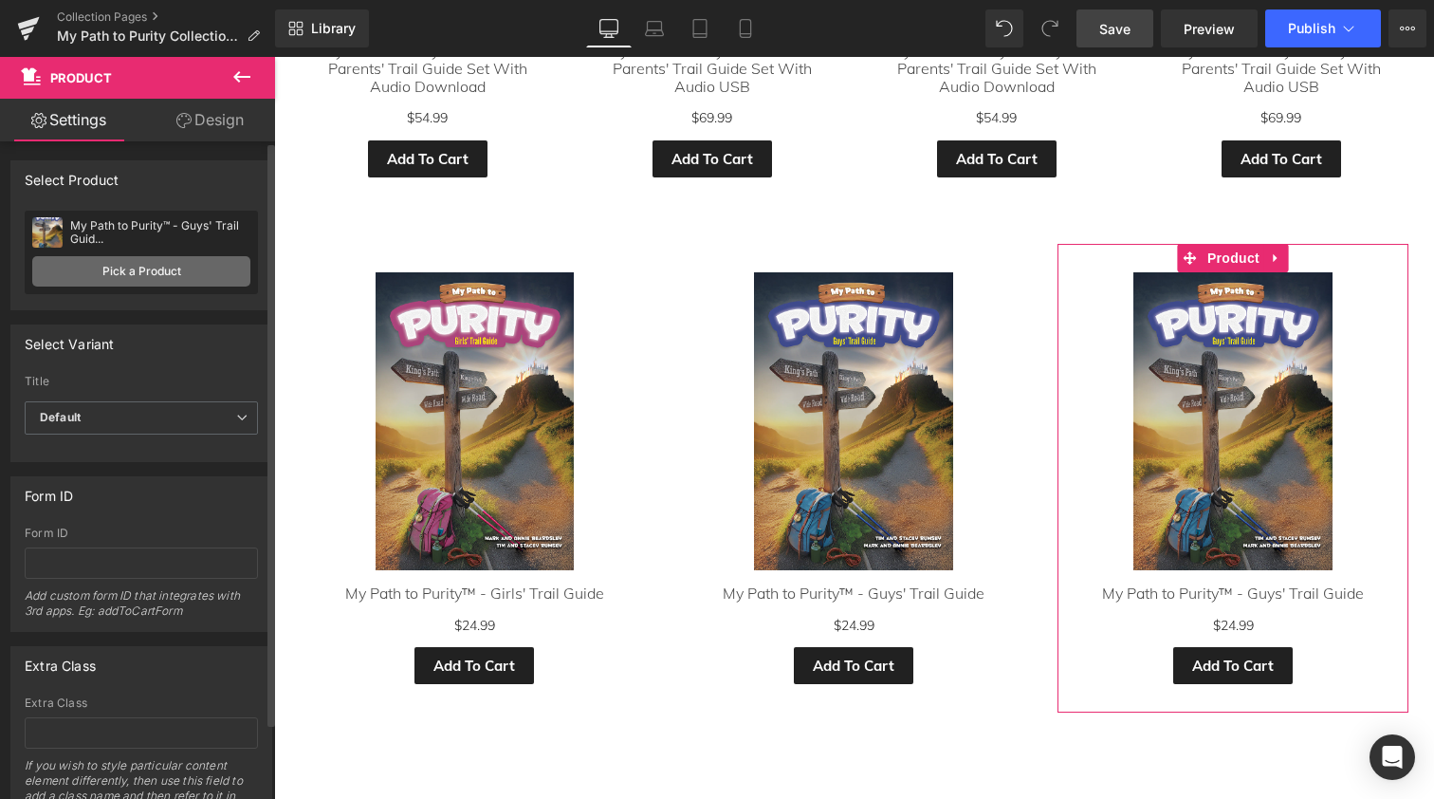
click at [120, 270] on link "Pick a Product" at bounding box center [141, 271] width 218 height 30
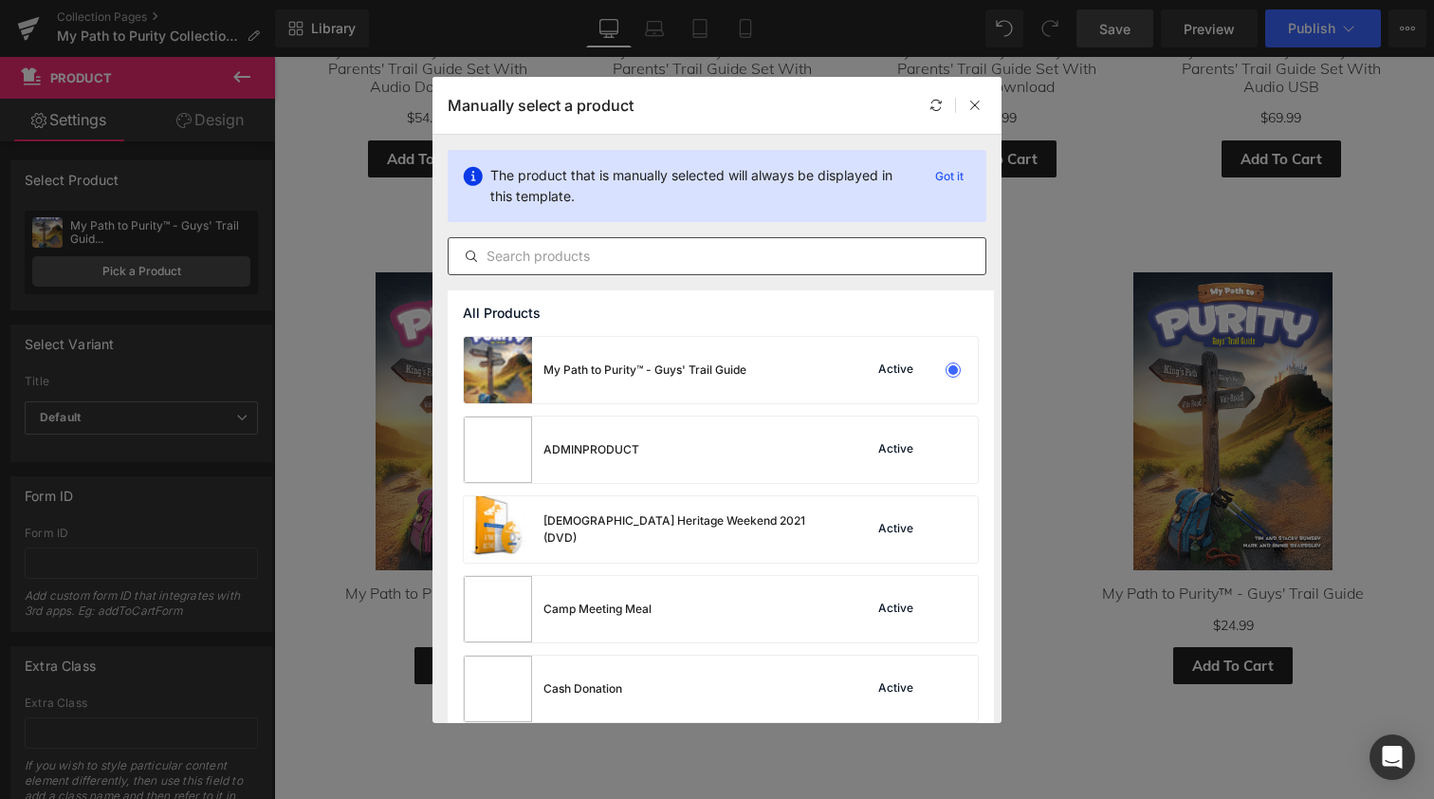
click at [573, 255] on input "text" at bounding box center [717, 256] width 537 height 23
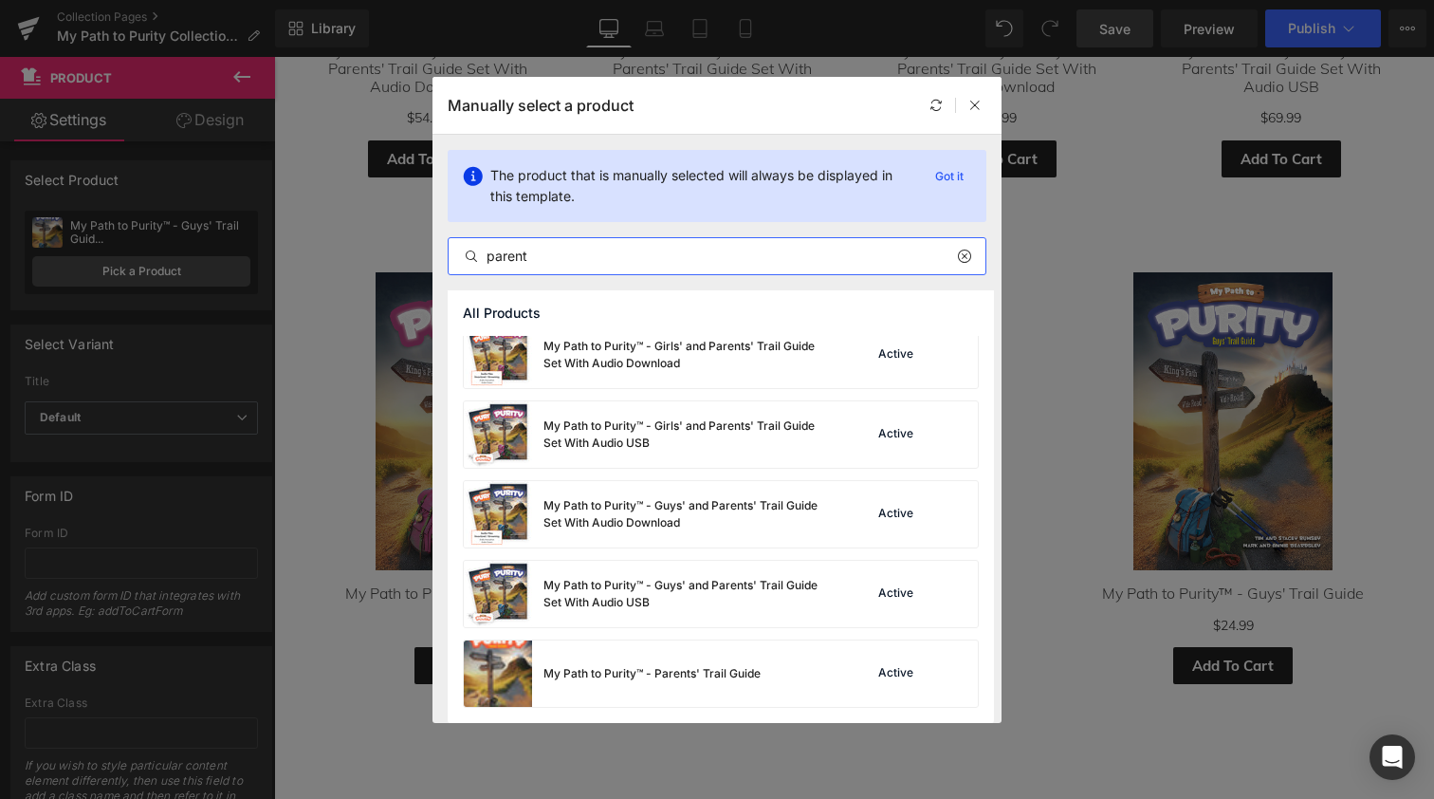
scroll to position [15, 0]
click at [491, 661] on img at bounding box center [498, 673] width 68 height 66
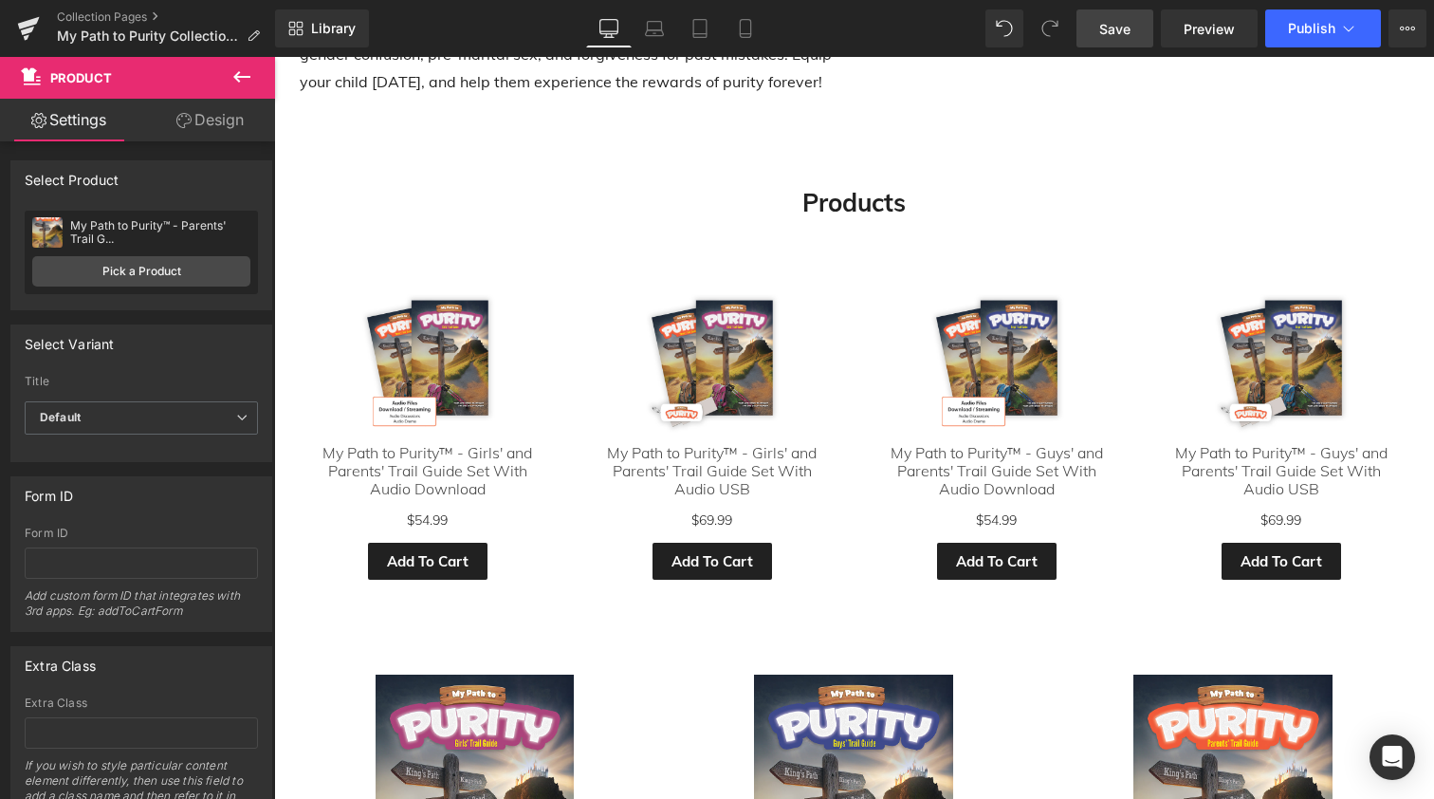
scroll to position [634, 0]
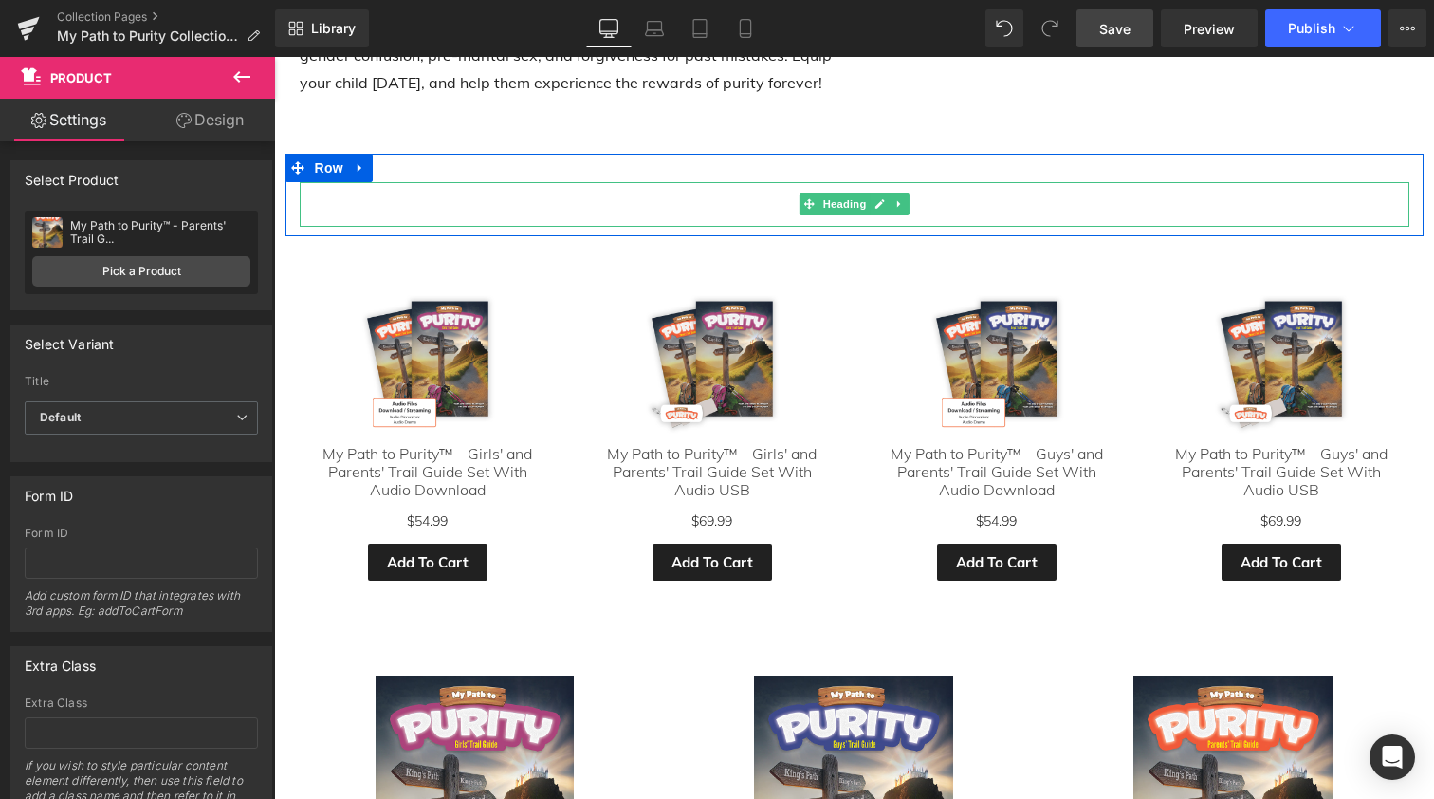
click at [785, 198] on h1 "Products" at bounding box center [855, 204] width 1110 height 45
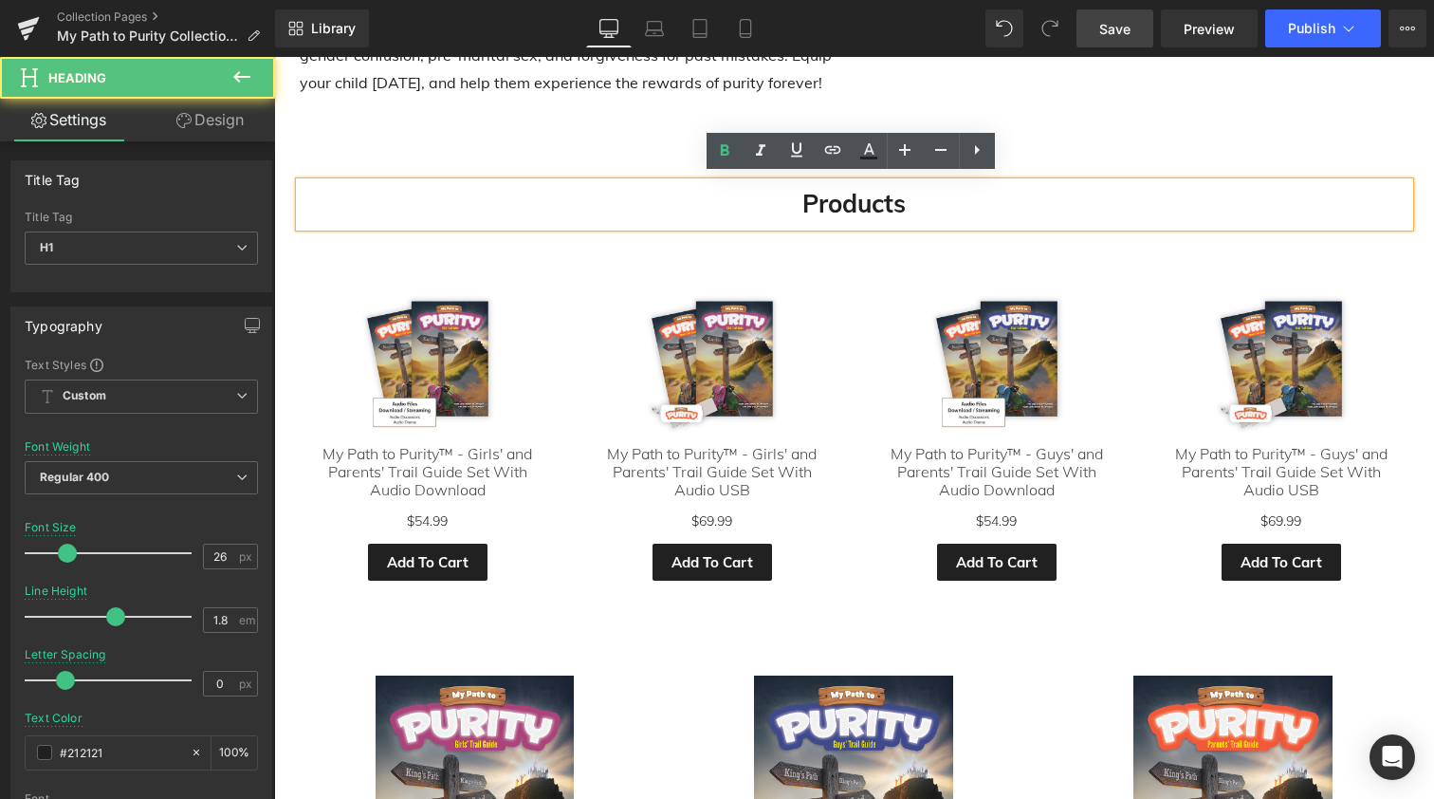
click at [785, 198] on h1 "Products" at bounding box center [855, 204] width 1110 height 45
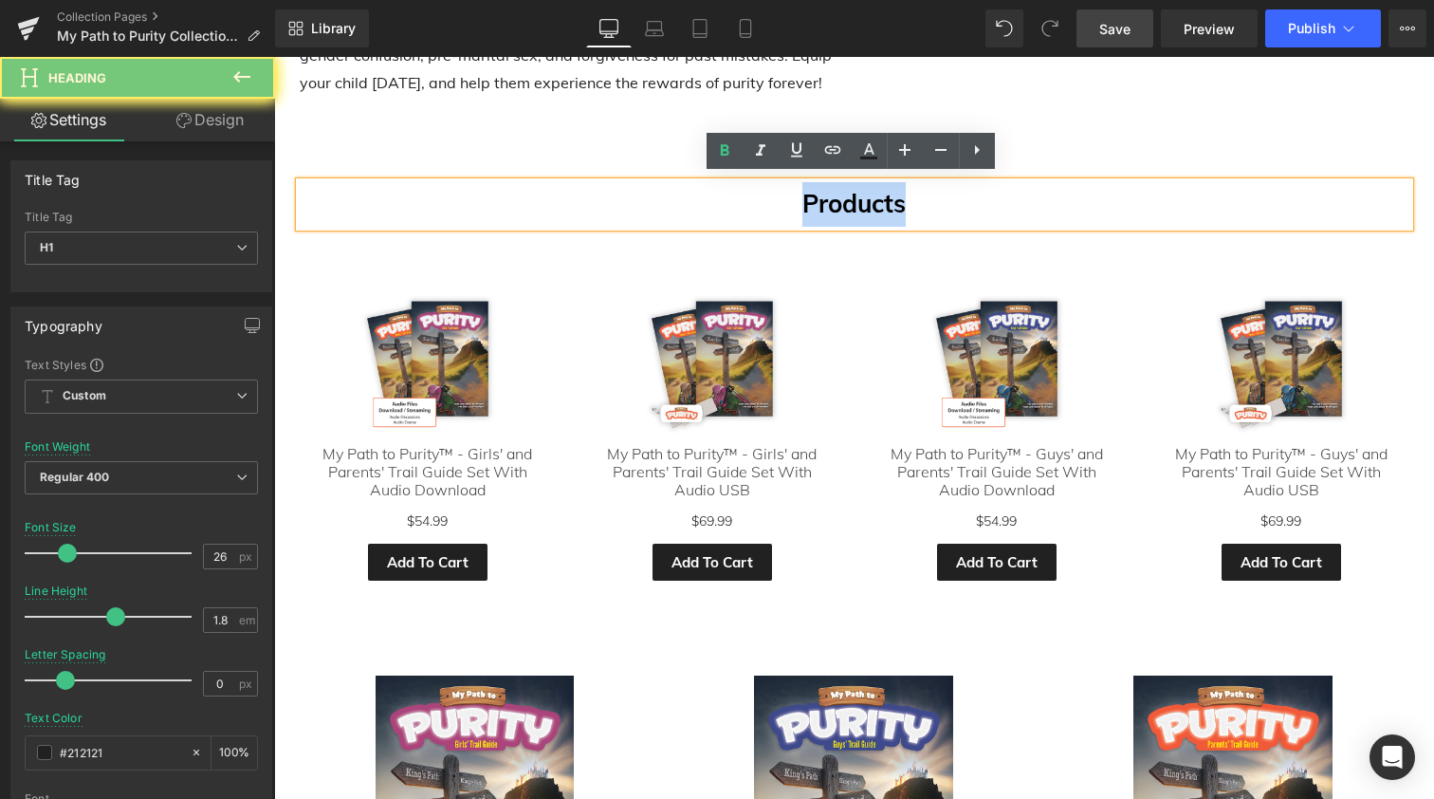
click at [785, 198] on h1 "Products" at bounding box center [855, 204] width 1110 height 45
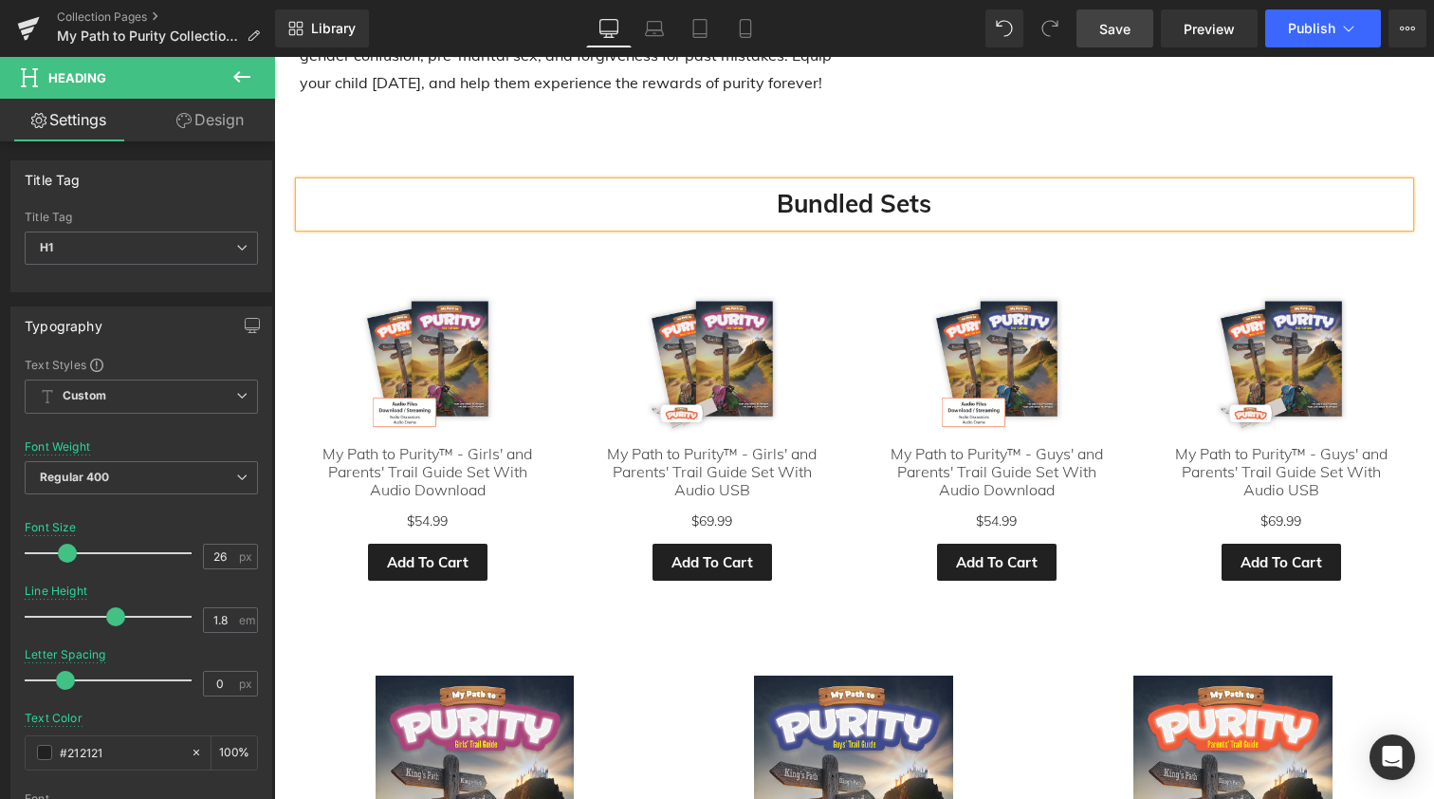
click at [601, 154] on div "Bundled Sets Heading Row" at bounding box center [855, 195] width 1138 height 83
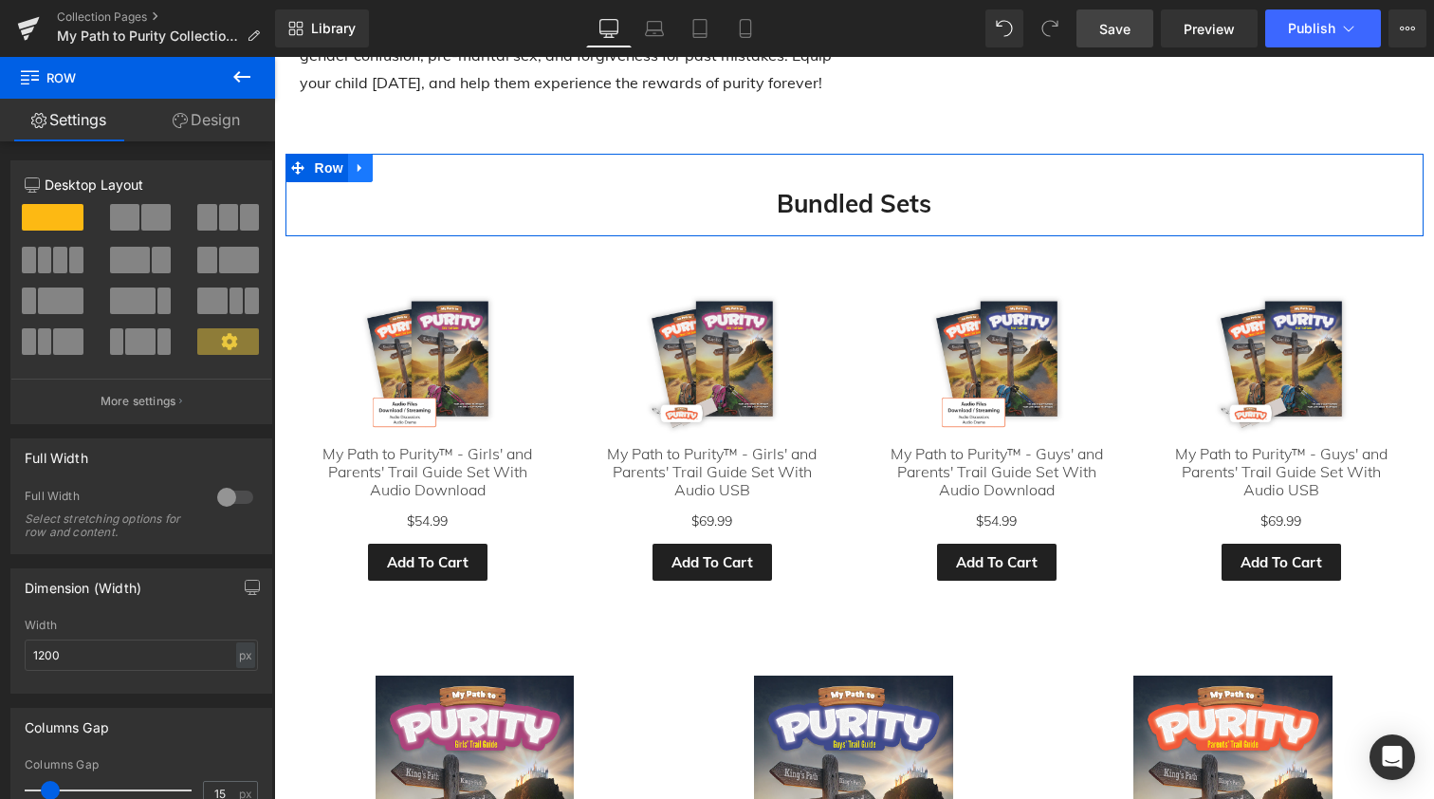
click at [354, 165] on icon at bounding box center [360, 168] width 13 height 14
click at [380, 164] on icon at bounding box center [385, 167] width 13 height 13
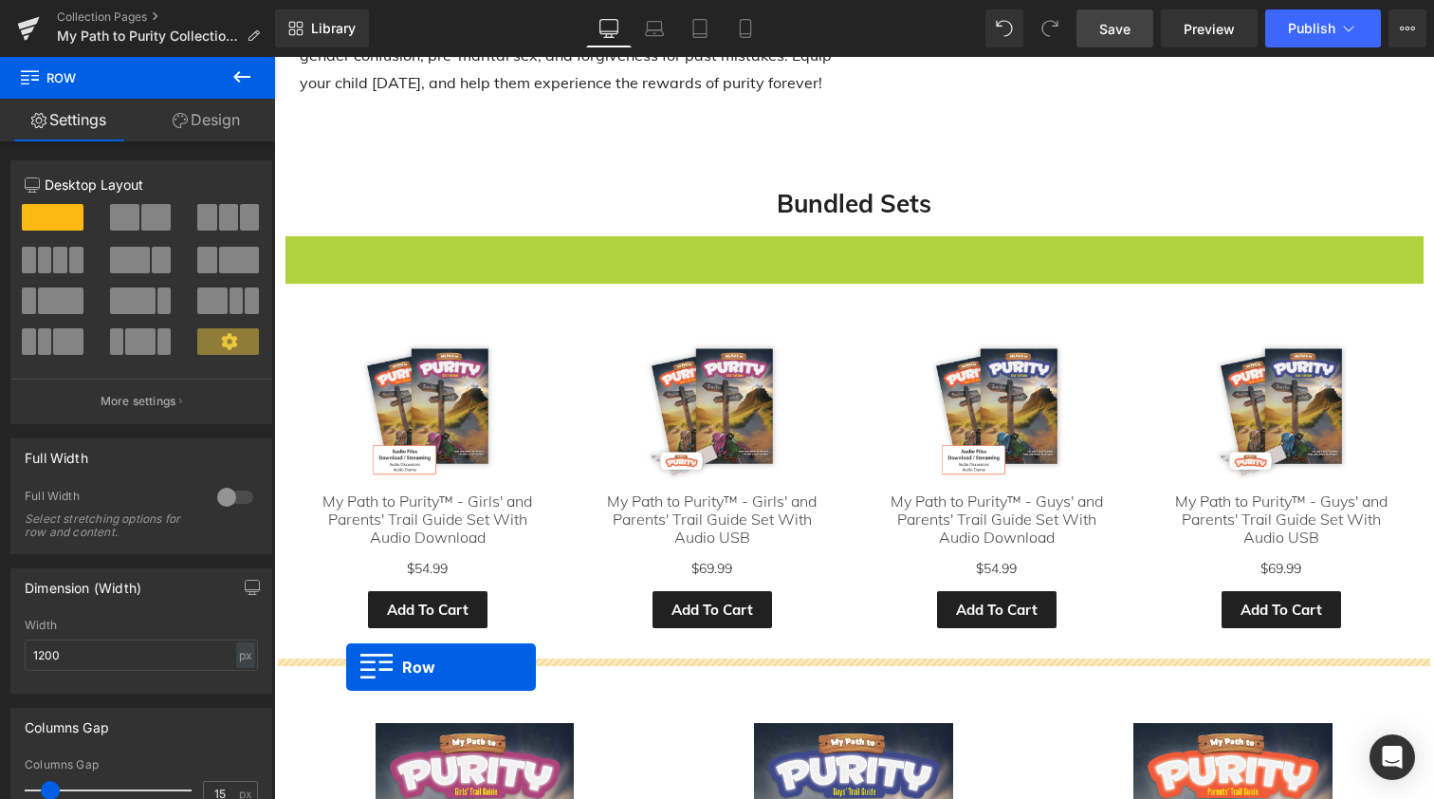
drag, startPoint x: 292, startPoint y: 240, endPoint x: 346, endPoint y: 667, distance: 430.3
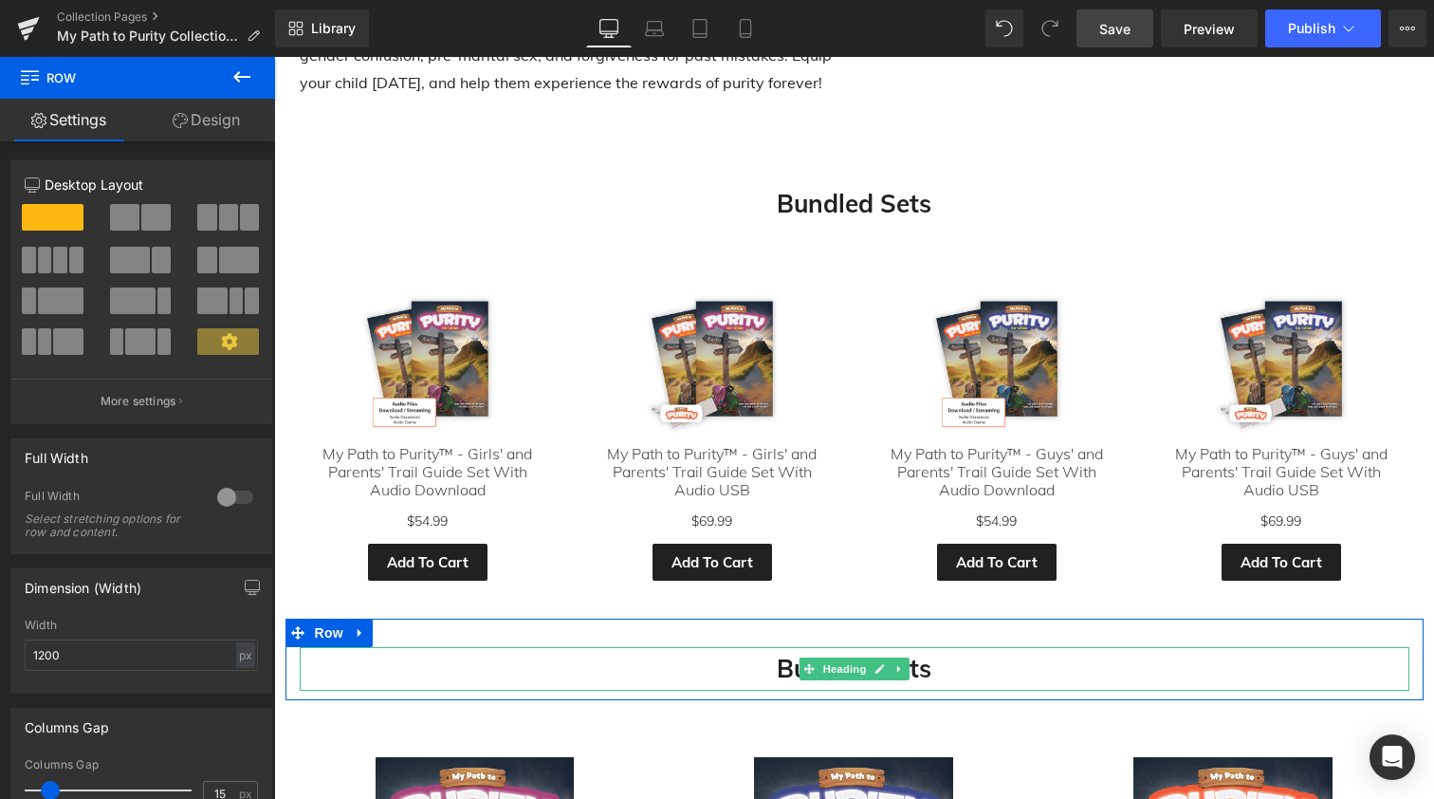
click at [784, 659] on strong "Bundled Sets" at bounding box center [854, 668] width 155 height 31
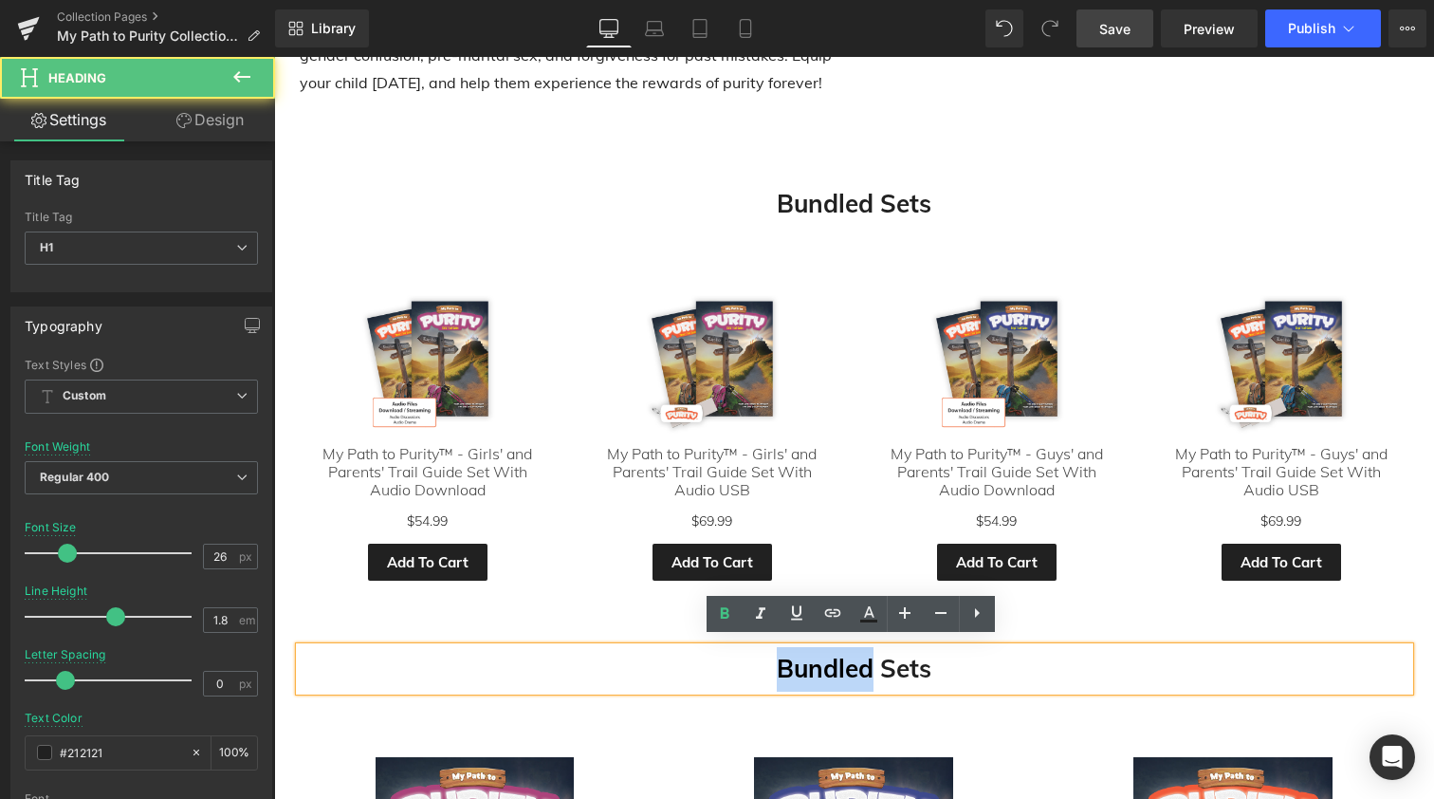
click at [784, 659] on strong "Bundled Sets" at bounding box center [854, 668] width 155 height 31
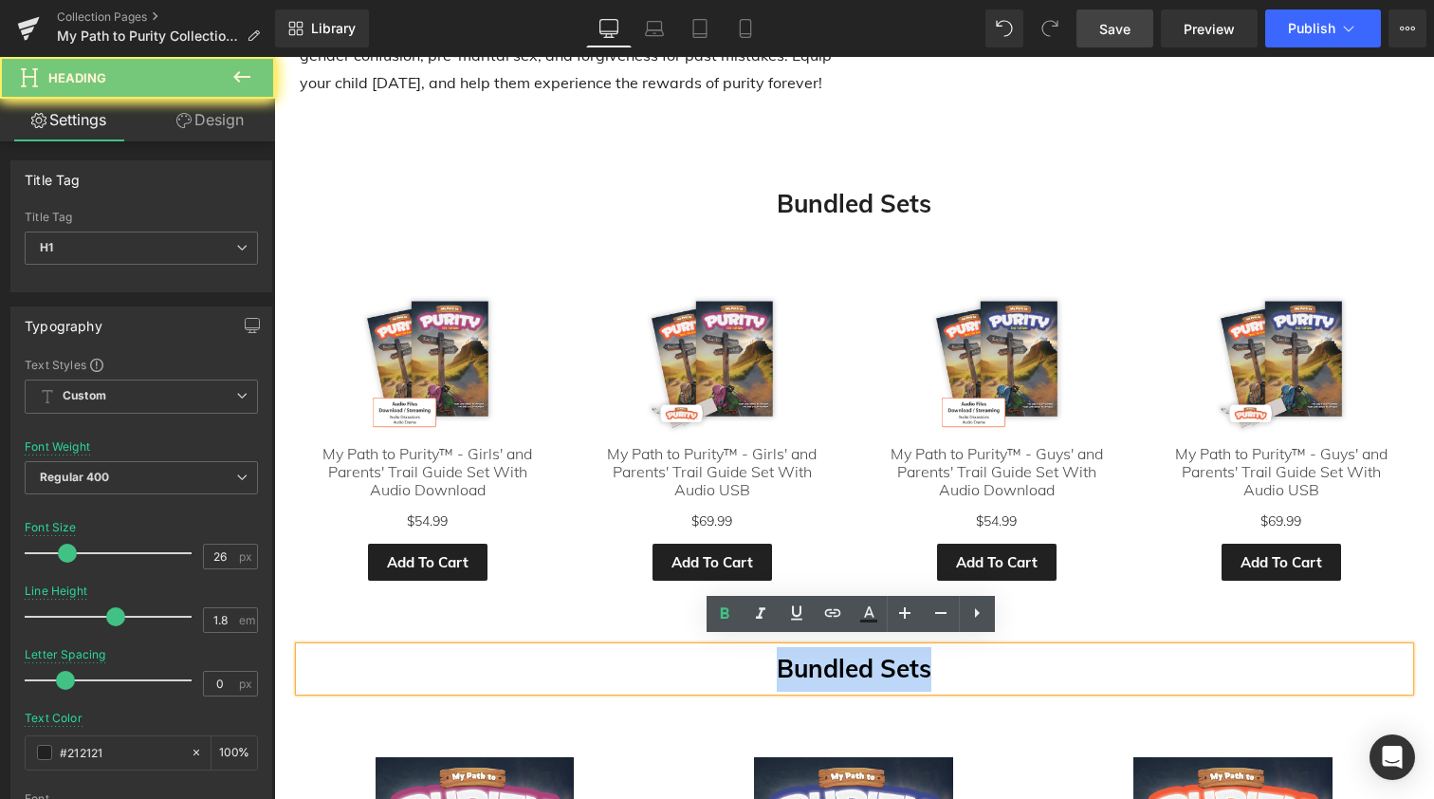
click at [784, 659] on strong "Bundled Sets" at bounding box center [854, 668] width 155 height 31
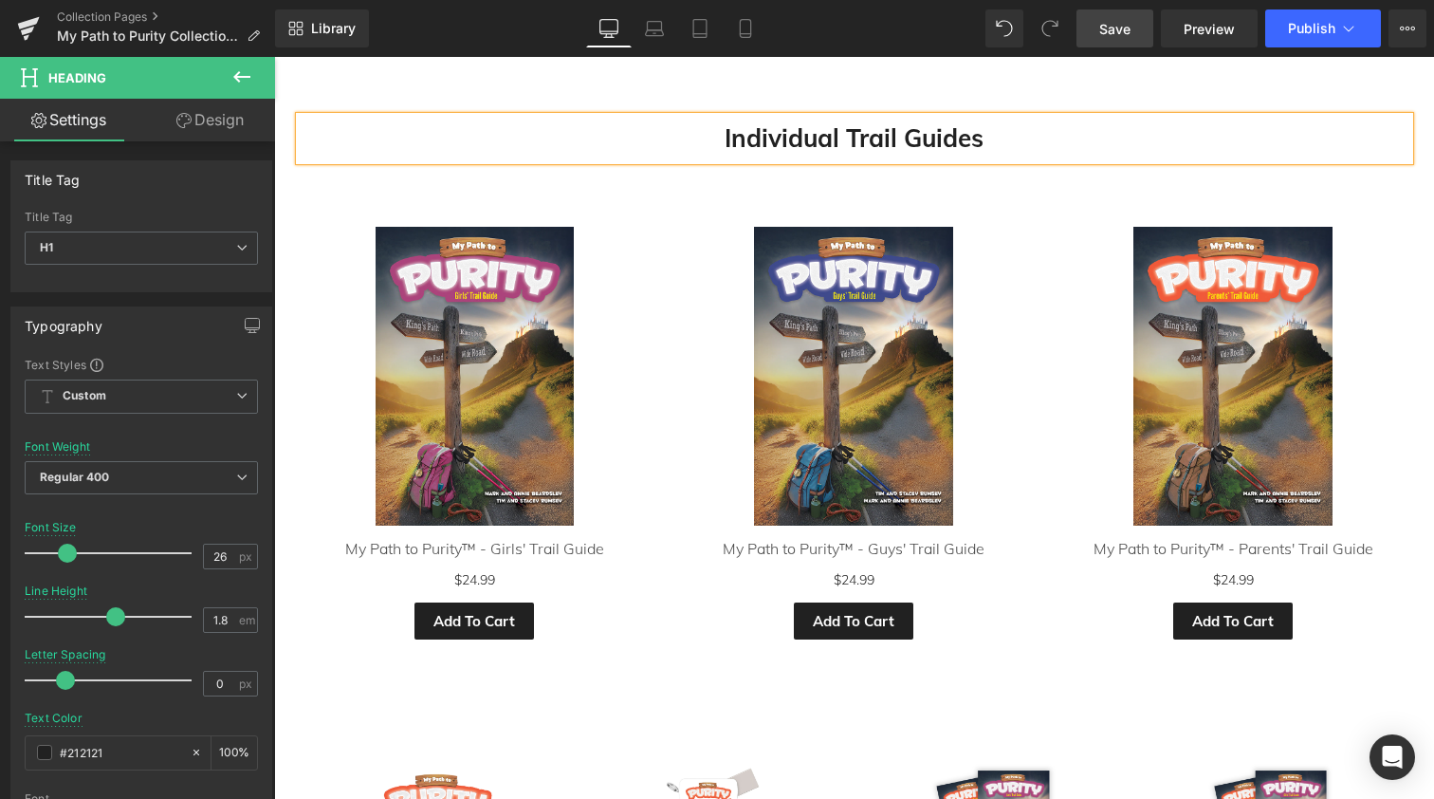
scroll to position [1167, 0]
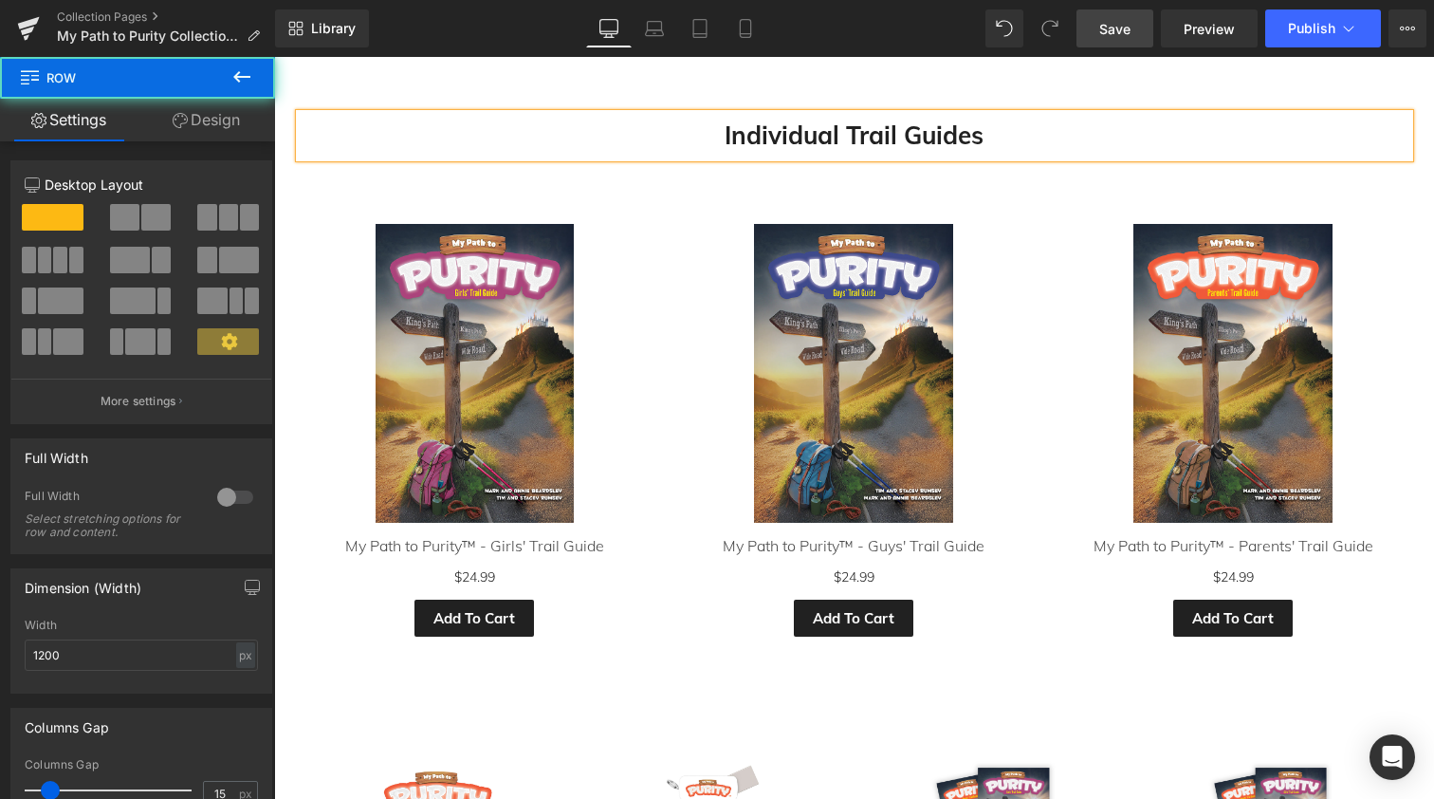
click at [307, 85] on div "Individual Trail Guides Heading Row" at bounding box center [855, 126] width 1138 height 83
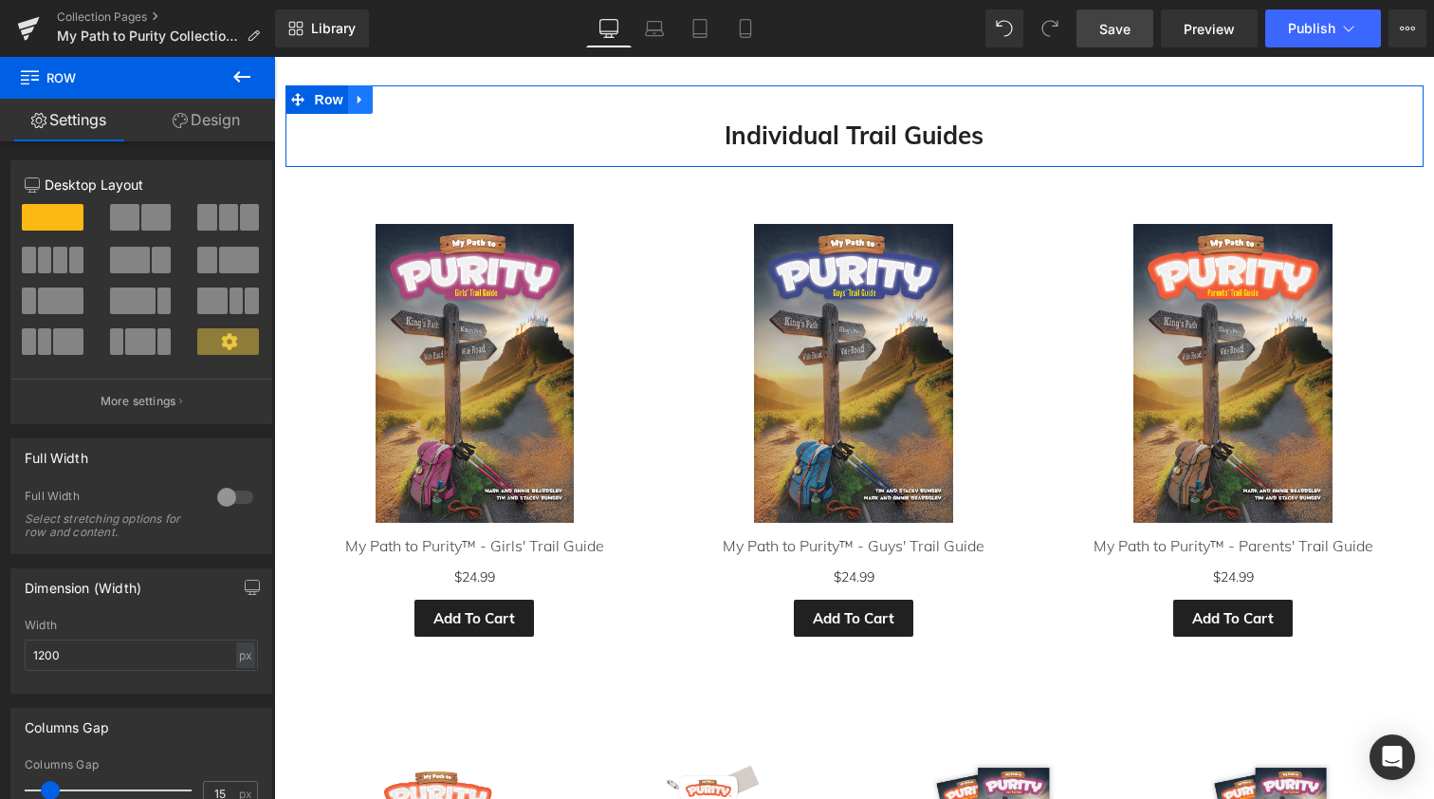
click at [354, 92] on icon at bounding box center [360, 99] width 13 height 14
click at [379, 93] on icon at bounding box center [385, 99] width 13 height 13
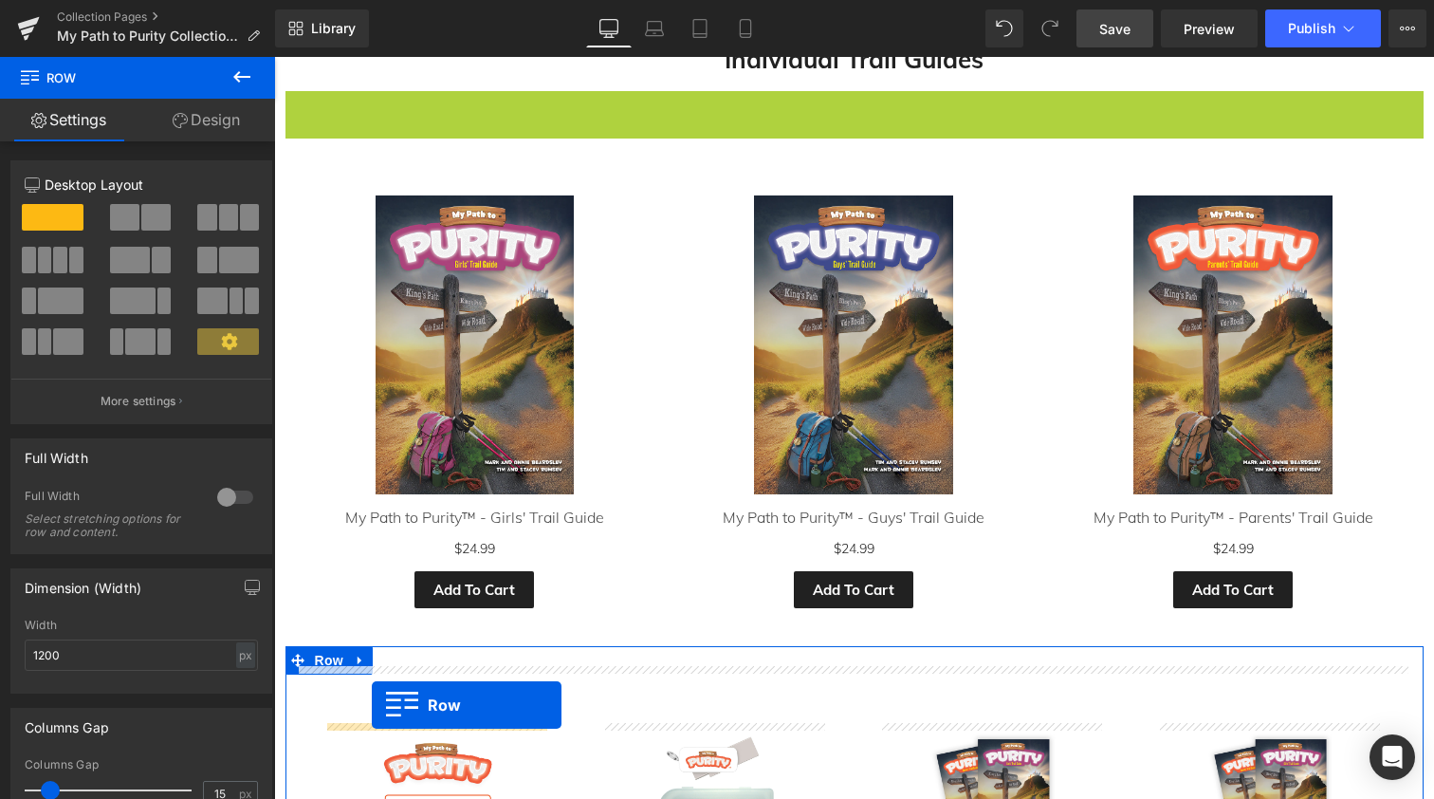
scroll to position [1300, 0]
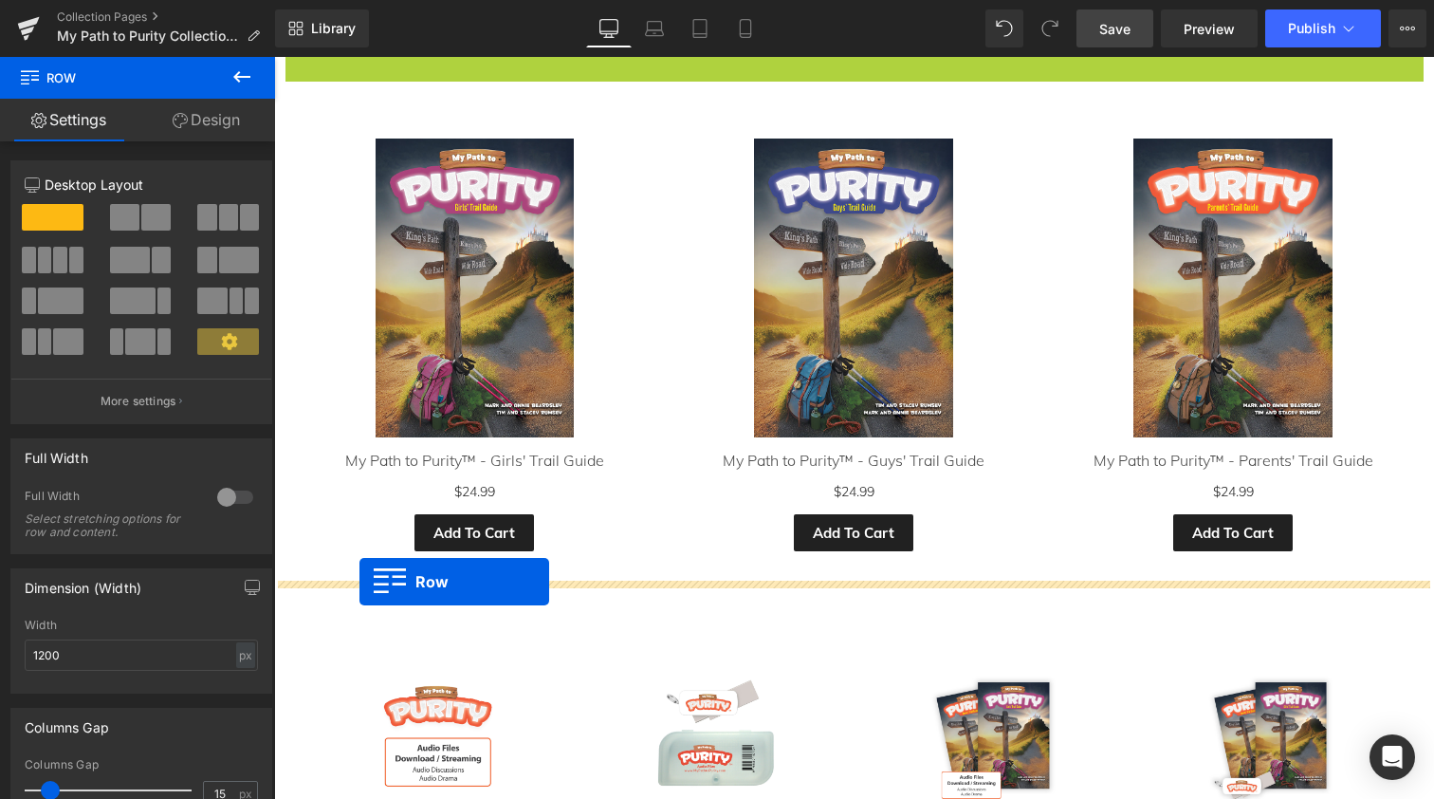
drag, startPoint x: 289, startPoint y: 170, endPoint x: 360, endPoint y: 582, distance: 418.6
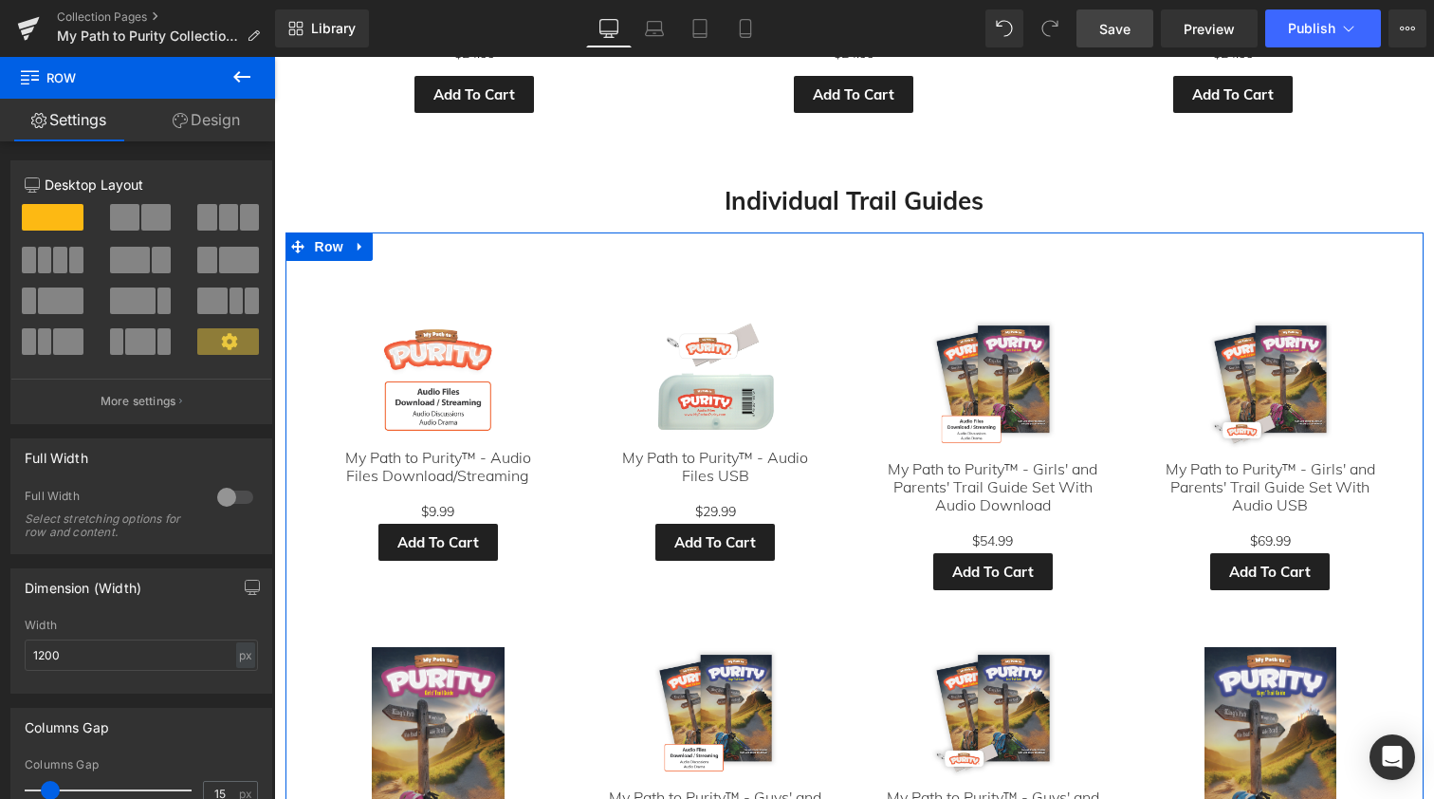
scroll to position [1701, 0]
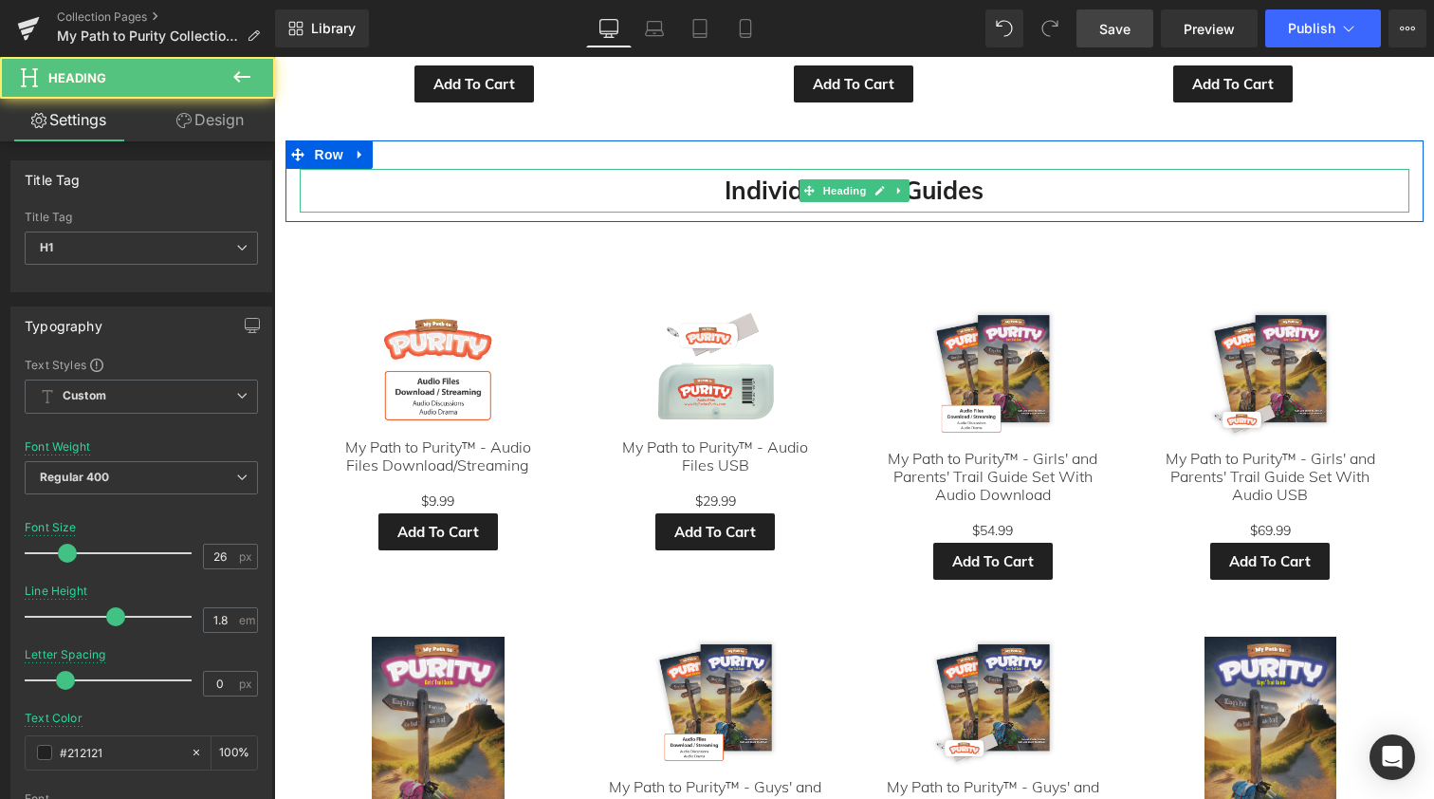
click at [747, 185] on strong "Individual Trail Guides" at bounding box center [854, 190] width 259 height 31
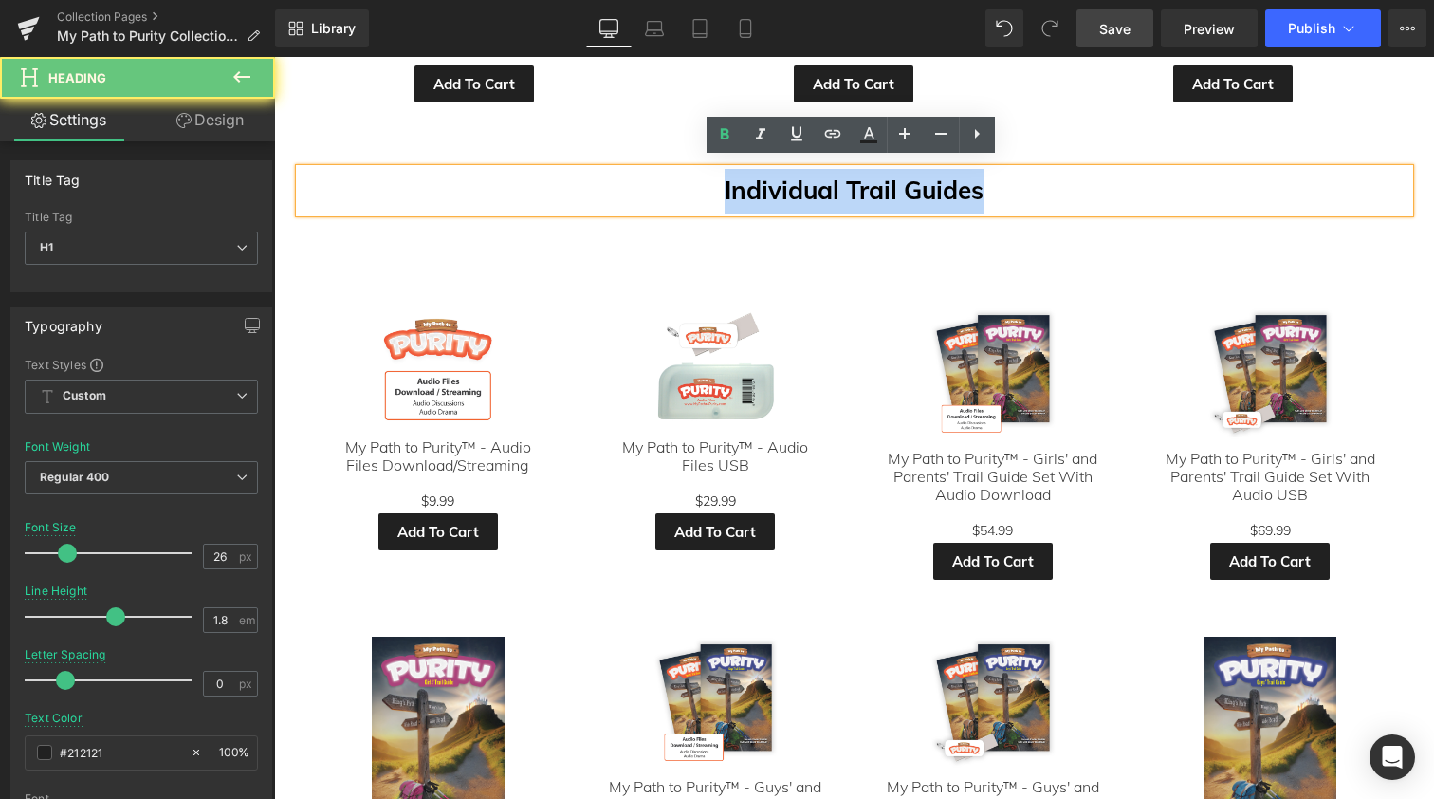
click at [747, 185] on strong "Individual Trail Guides" at bounding box center [854, 190] width 259 height 31
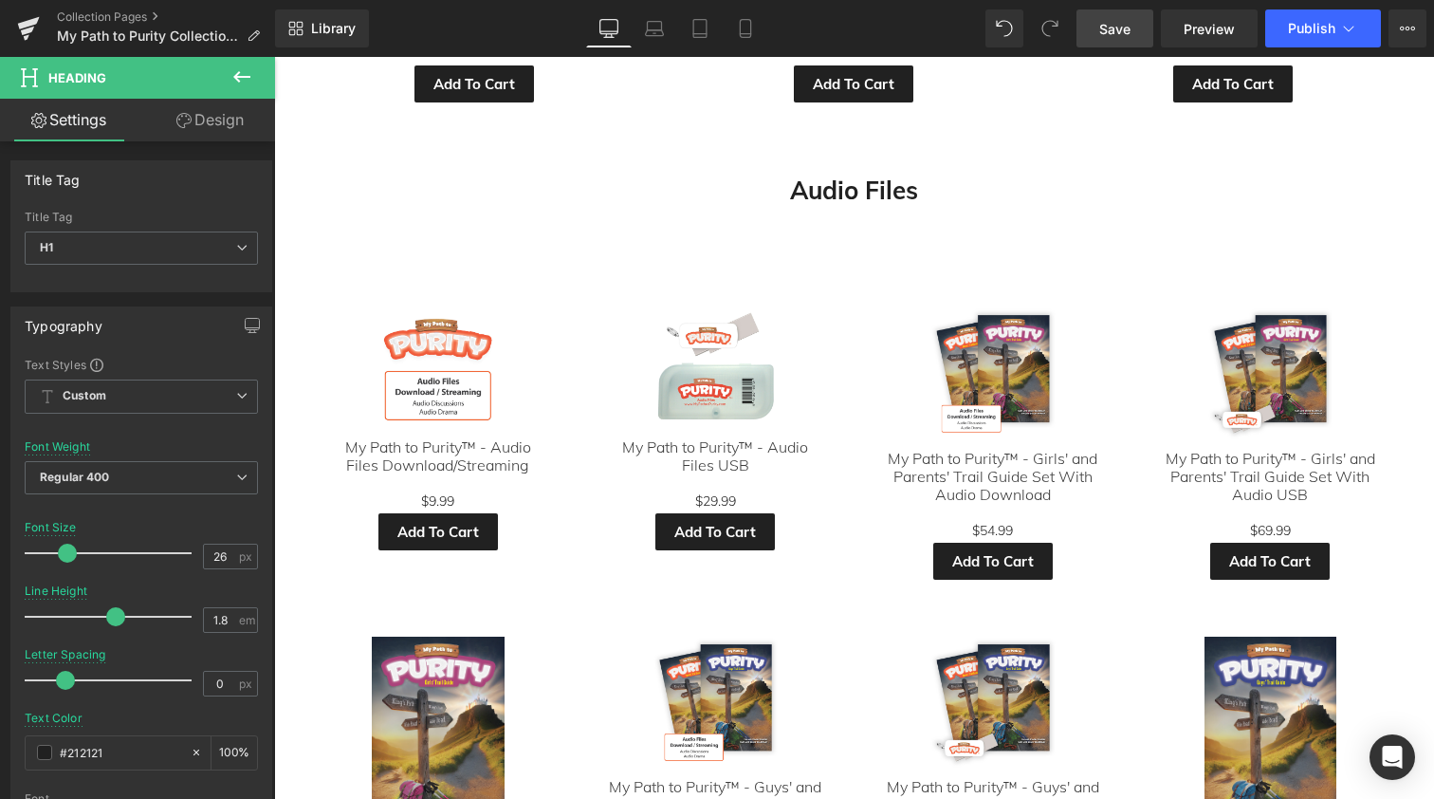
click at [238, 68] on icon at bounding box center [242, 76] width 23 height 23
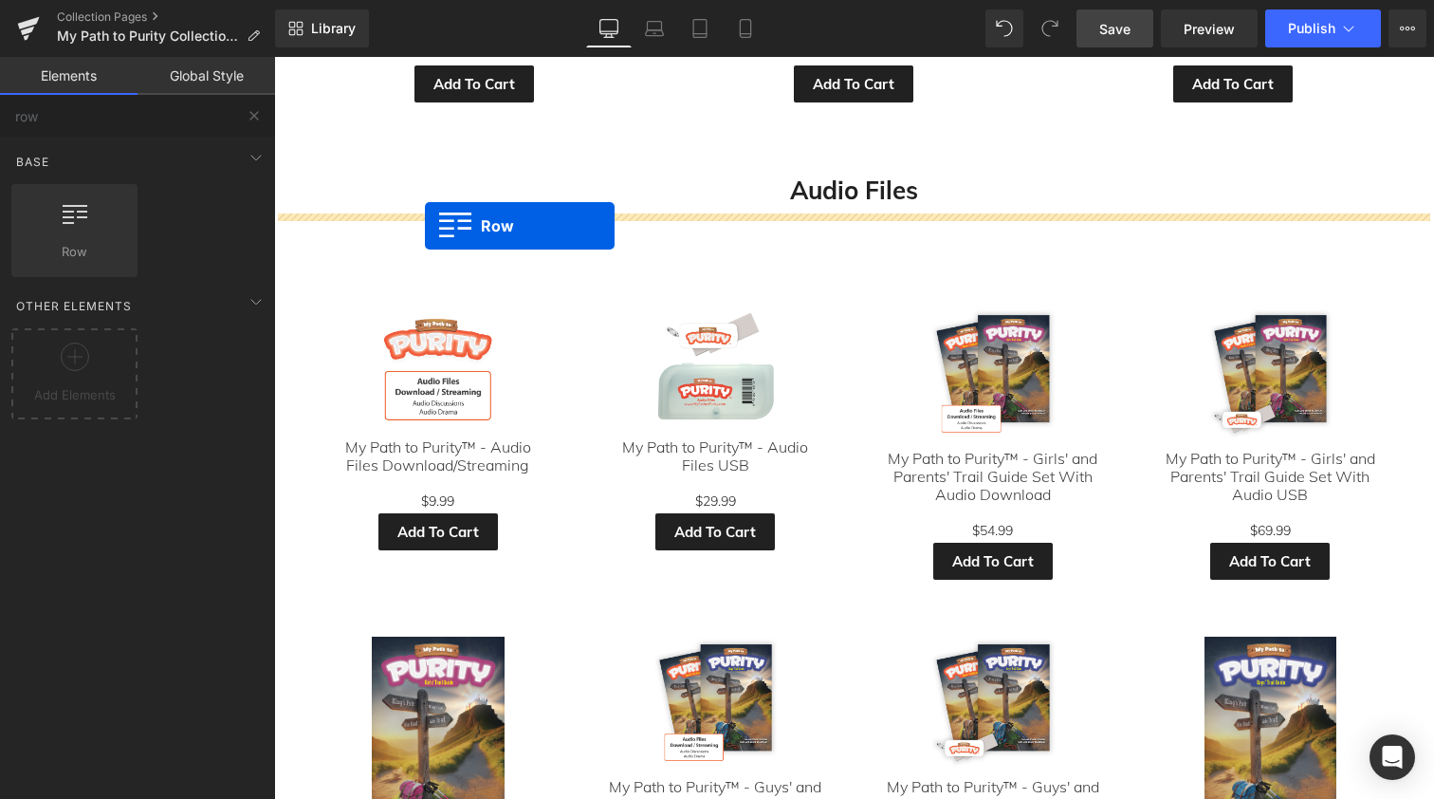
drag, startPoint x: 342, startPoint y: 274, endPoint x: 425, endPoint y: 226, distance: 96.5
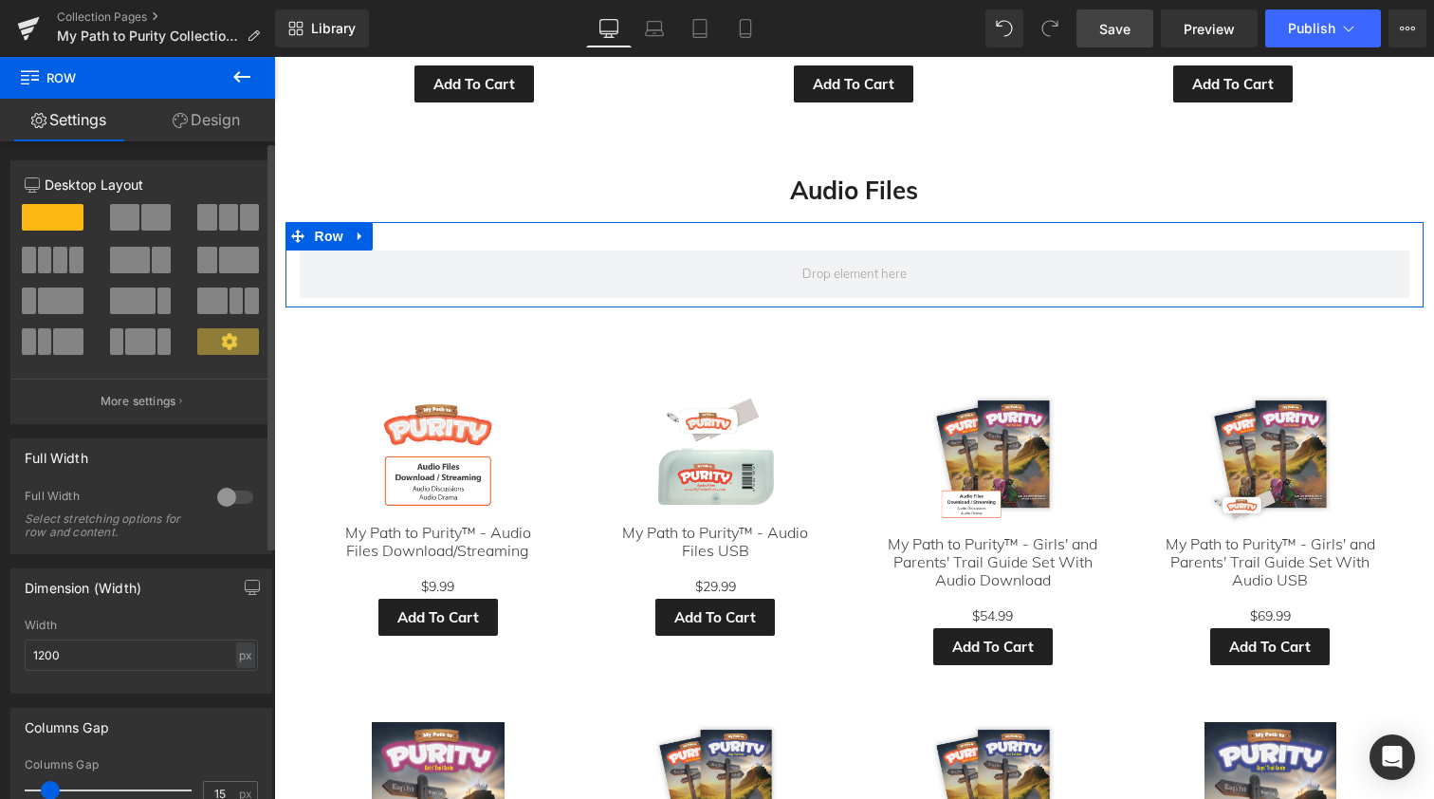
click at [160, 222] on span at bounding box center [155, 217] width 29 height 27
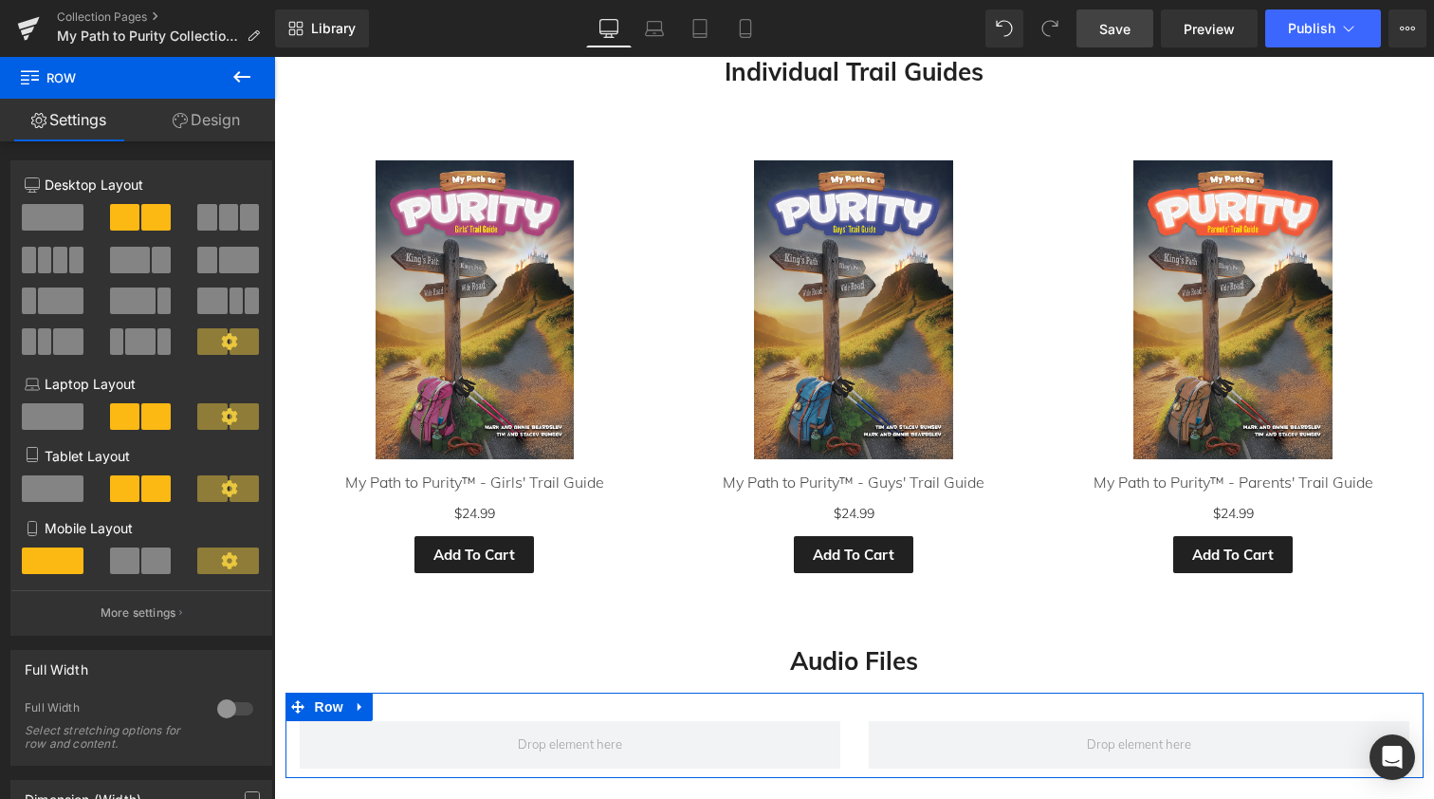
scroll to position [1221, 0]
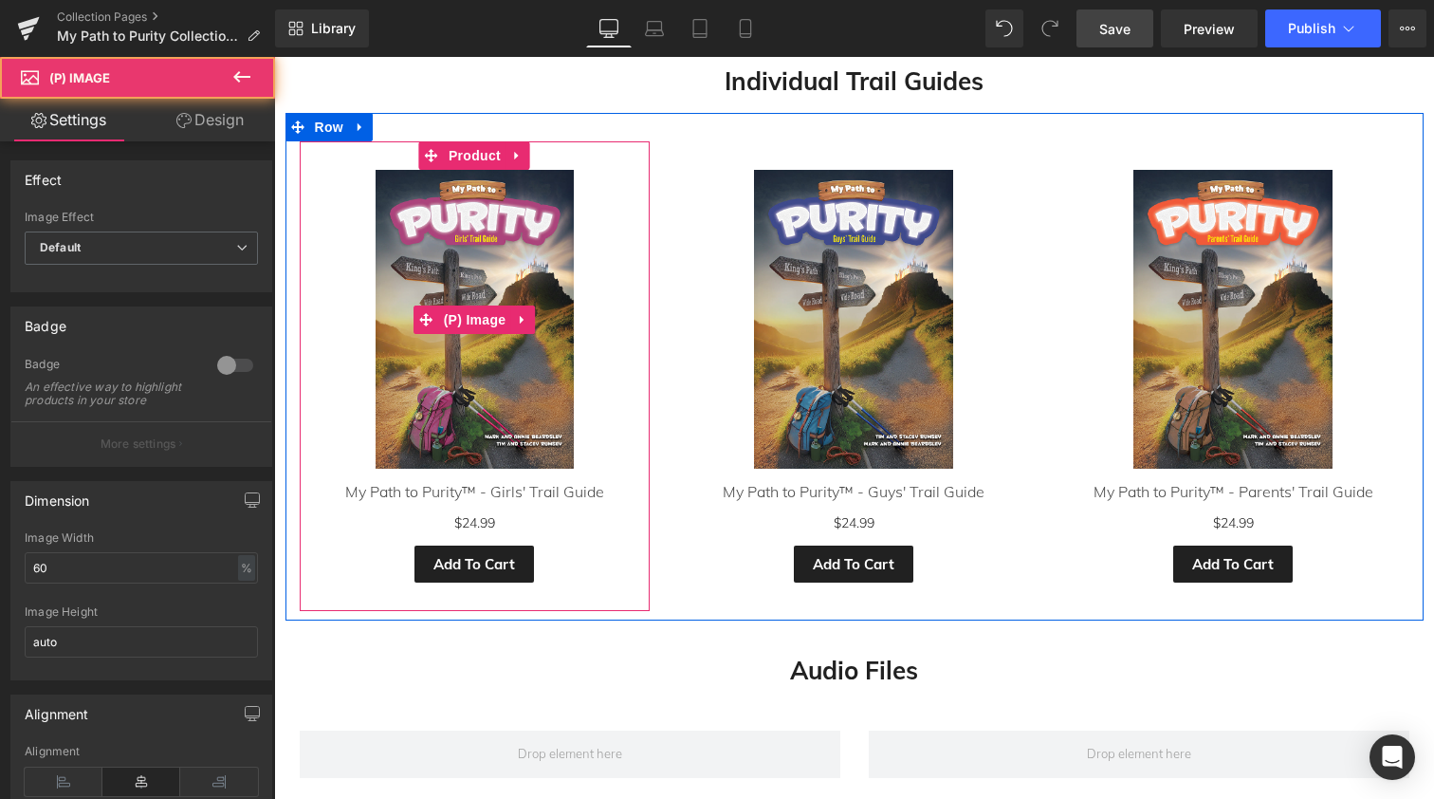
click at [446, 296] on img at bounding box center [475, 319] width 199 height 299
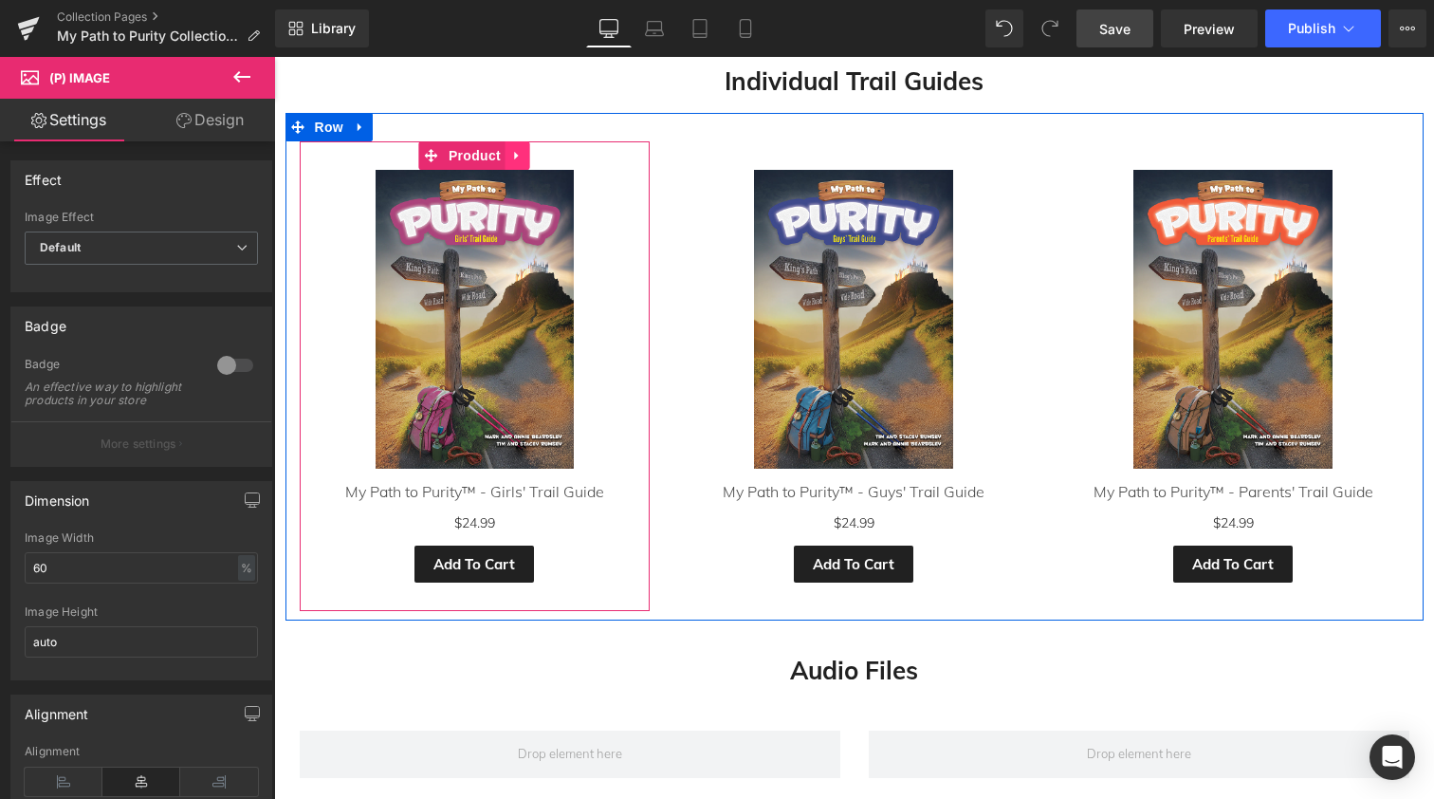
click at [512, 141] on link at bounding box center [518, 155] width 25 height 28
click at [499, 149] on icon at bounding box center [505, 155] width 13 height 13
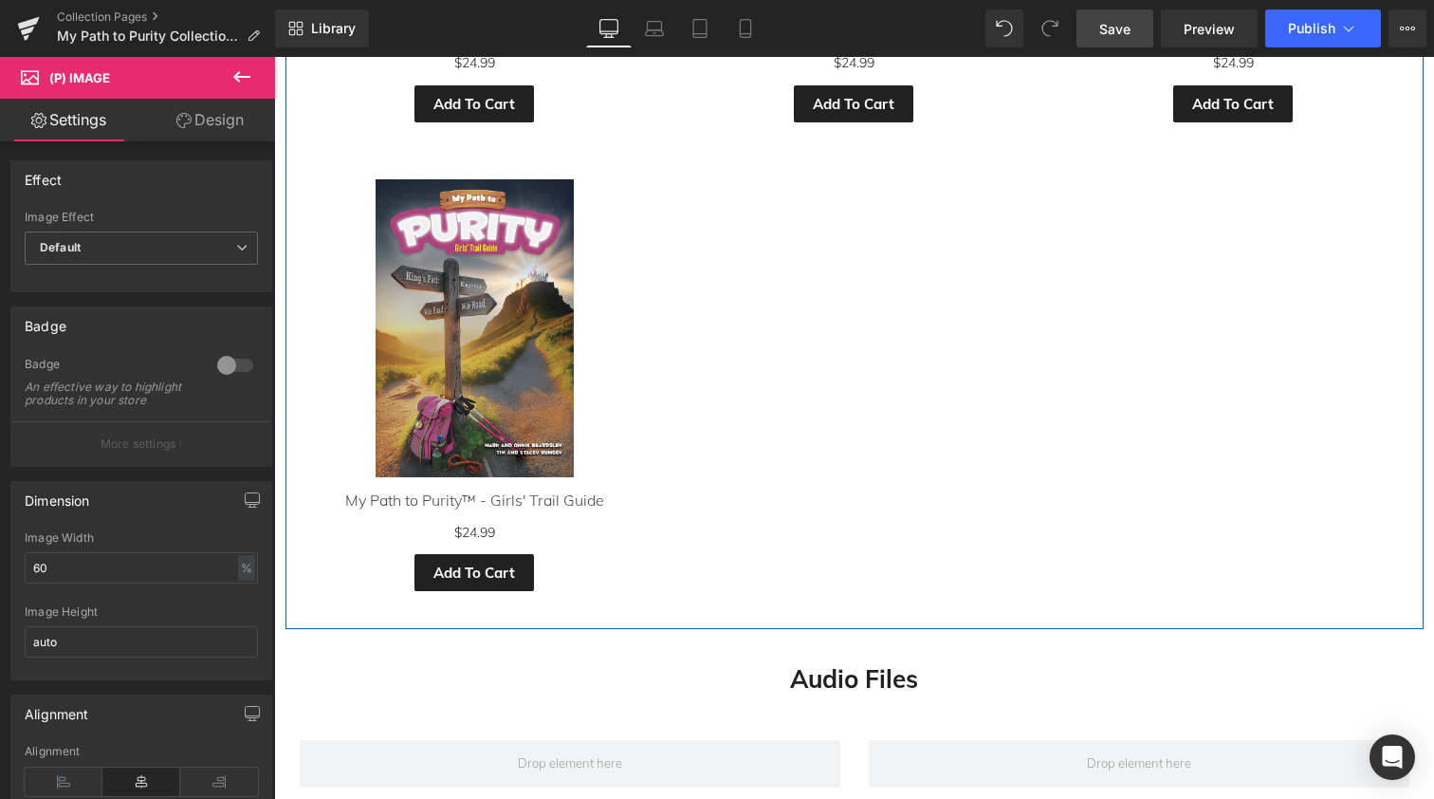
scroll to position [1690, 0]
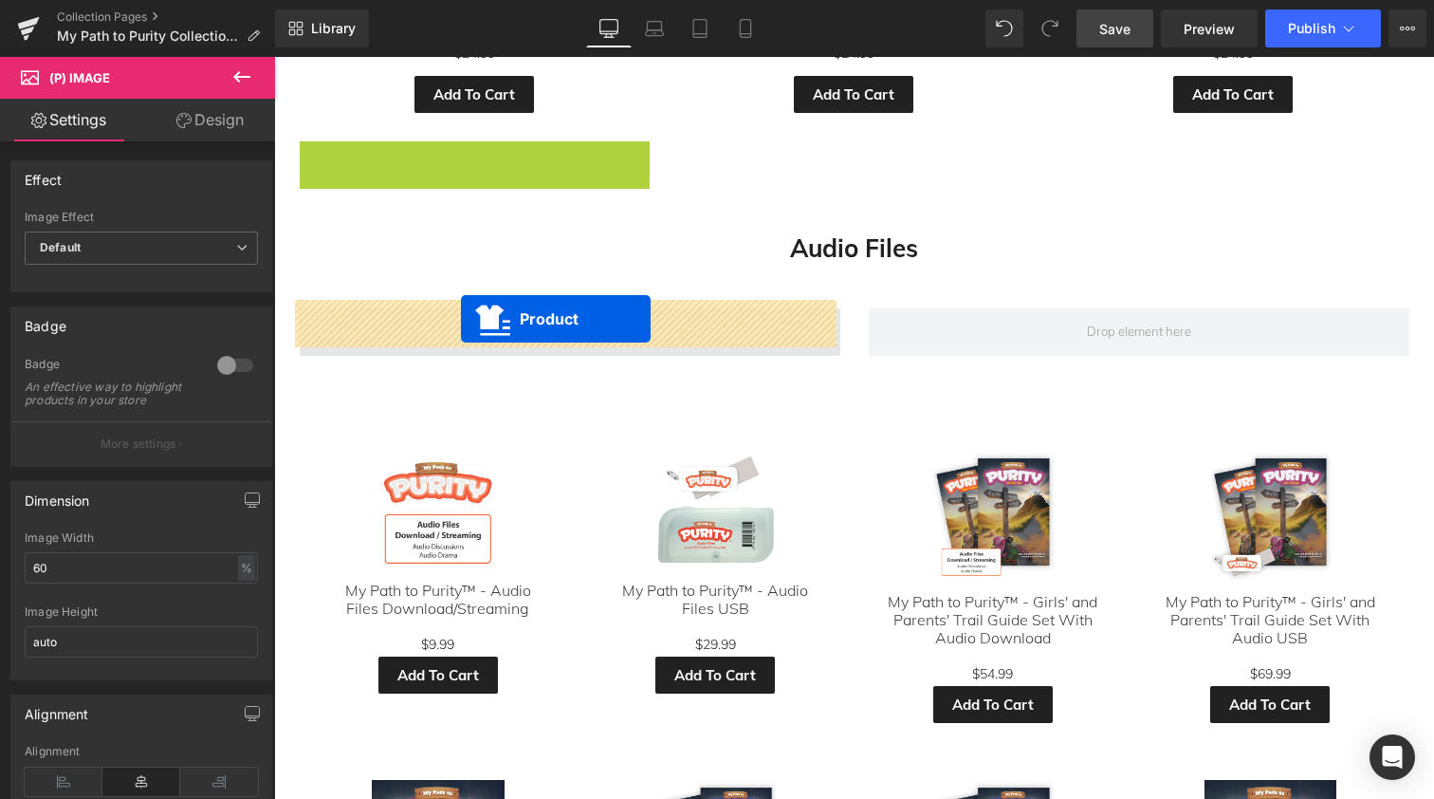
drag, startPoint x: 427, startPoint y: 143, endPoint x: 461, endPoint y: 319, distance: 178.8
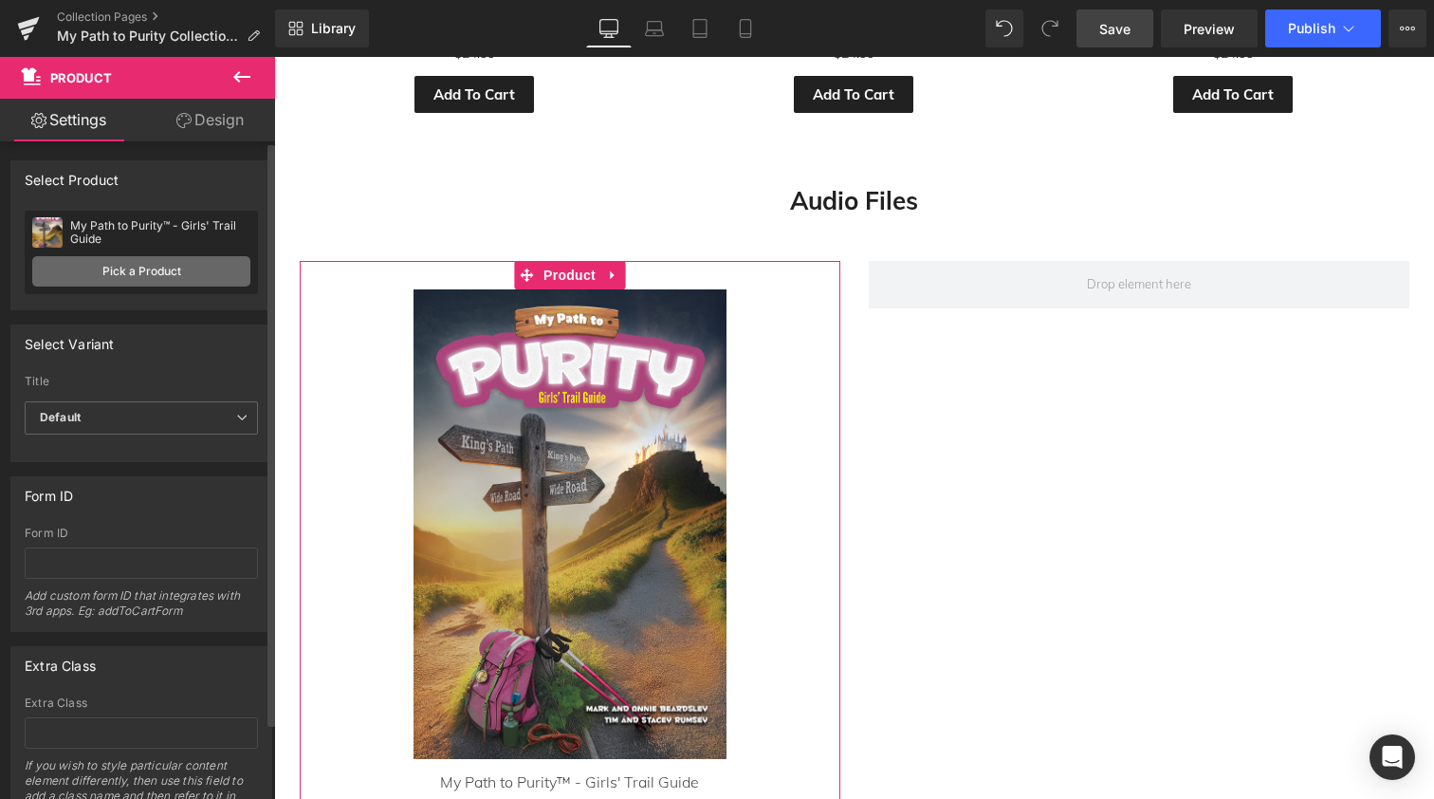
click at [125, 268] on link "Pick a Product" at bounding box center [141, 271] width 218 height 30
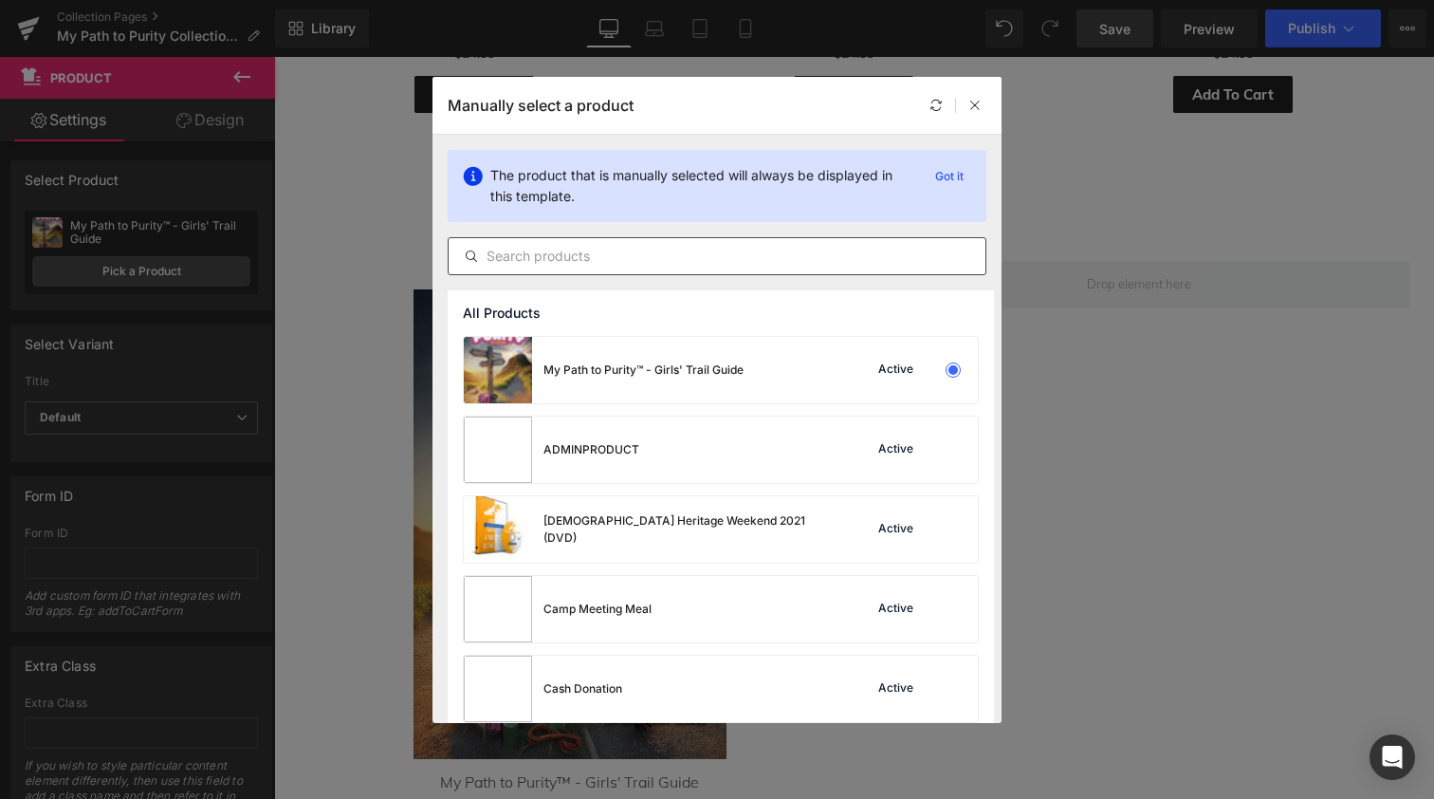
click at [550, 249] on input "text" at bounding box center [717, 256] width 537 height 23
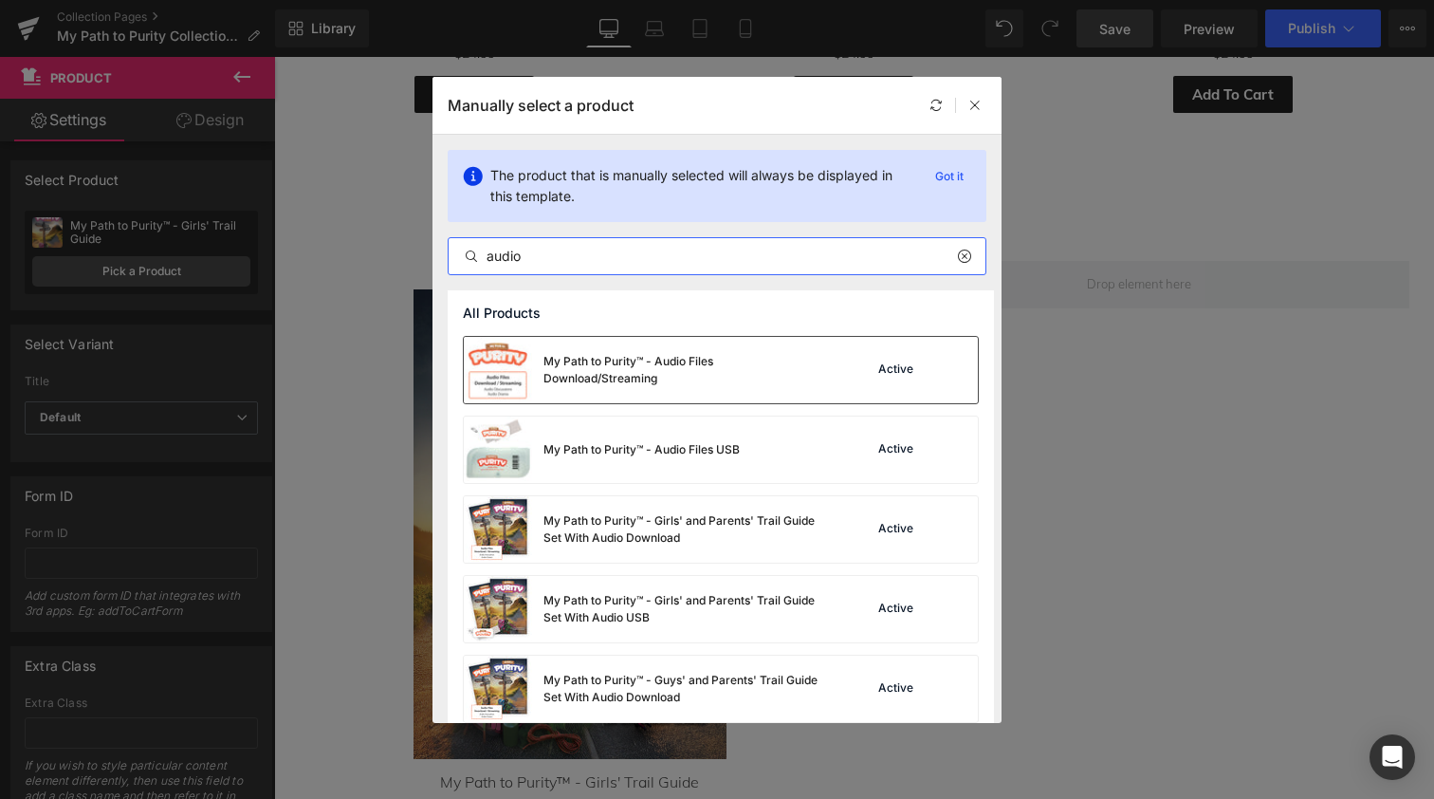
click at [505, 377] on img at bounding box center [498, 370] width 68 height 66
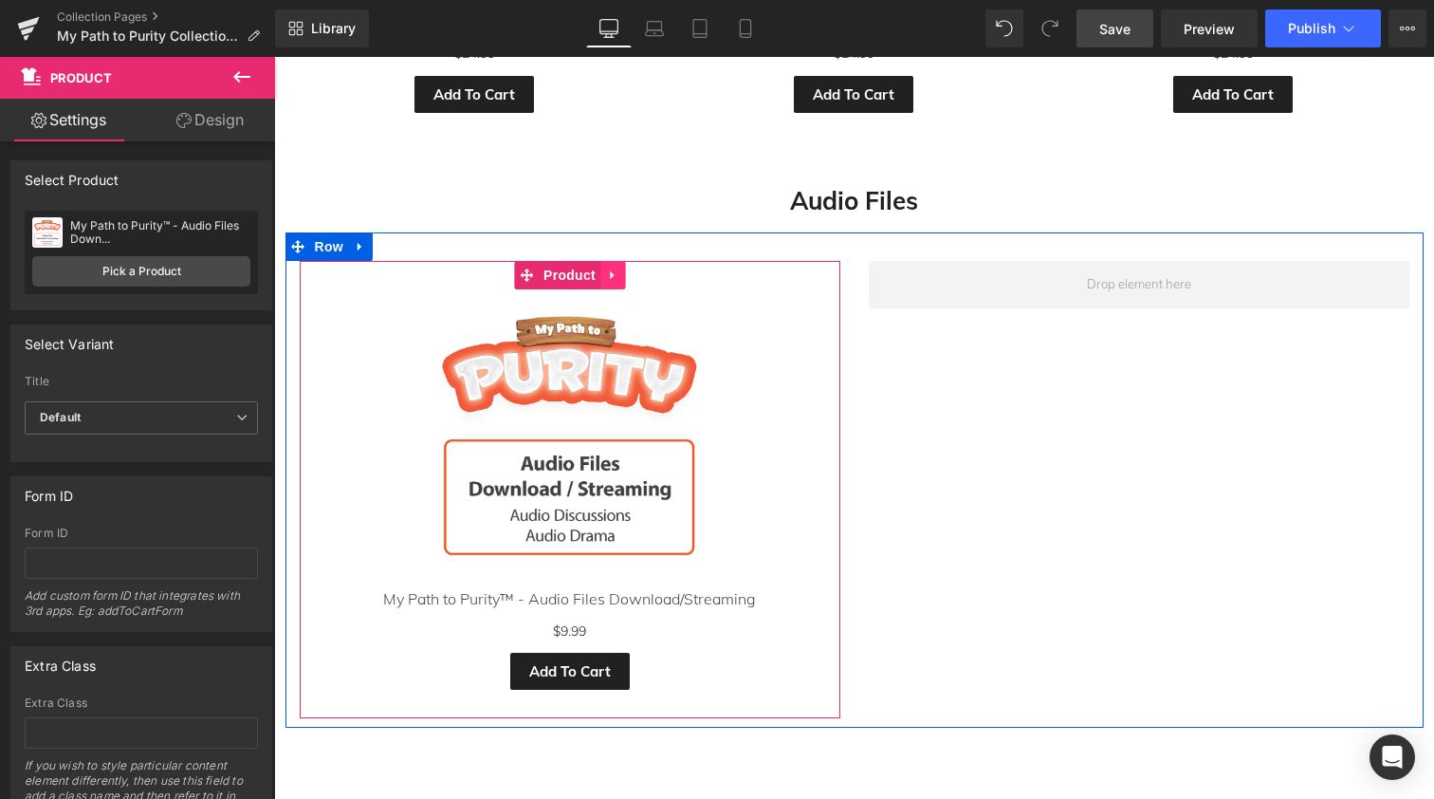
click at [606, 268] on icon at bounding box center [612, 275] width 13 height 14
click at [594, 268] on icon at bounding box center [600, 274] width 13 height 13
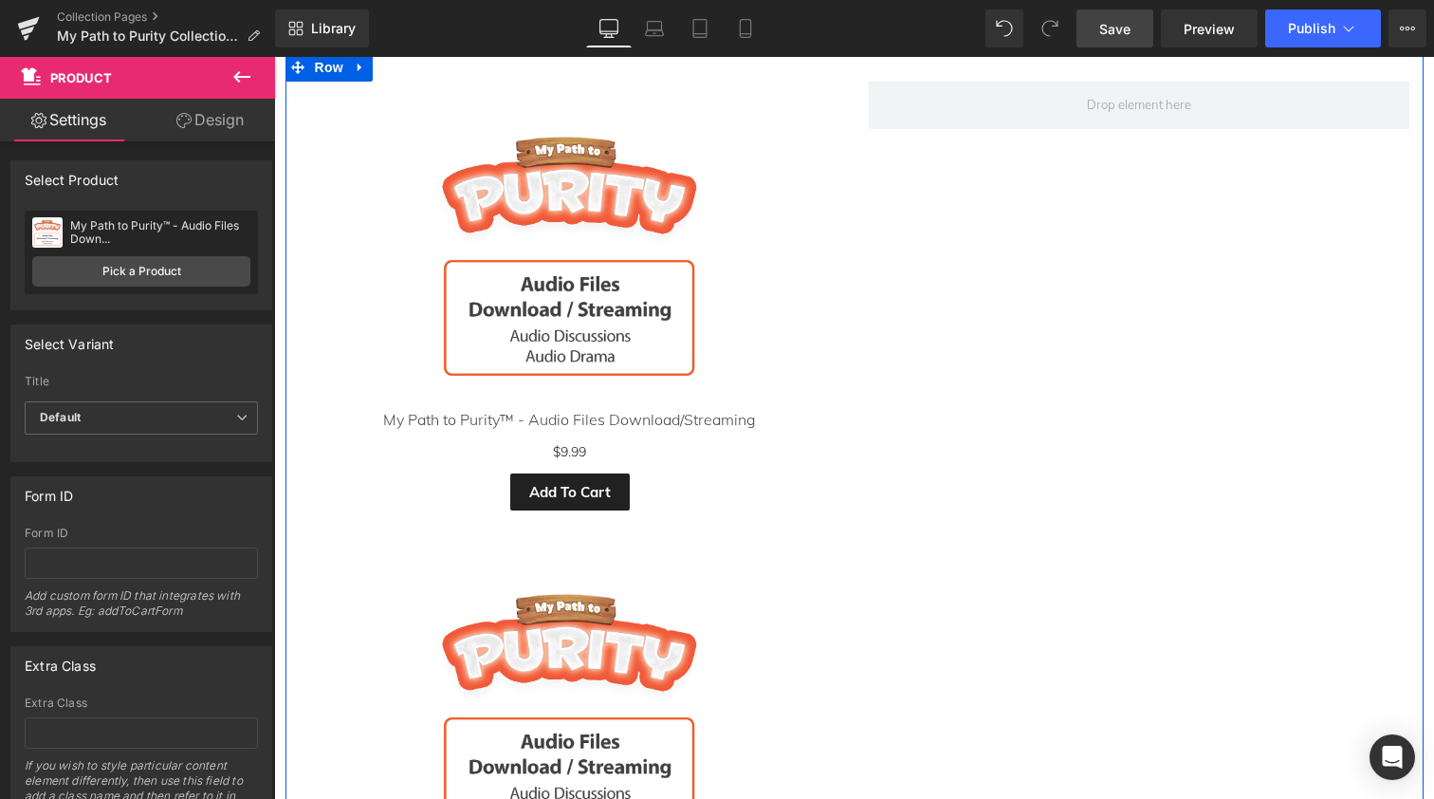
scroll to position [1729, 0]
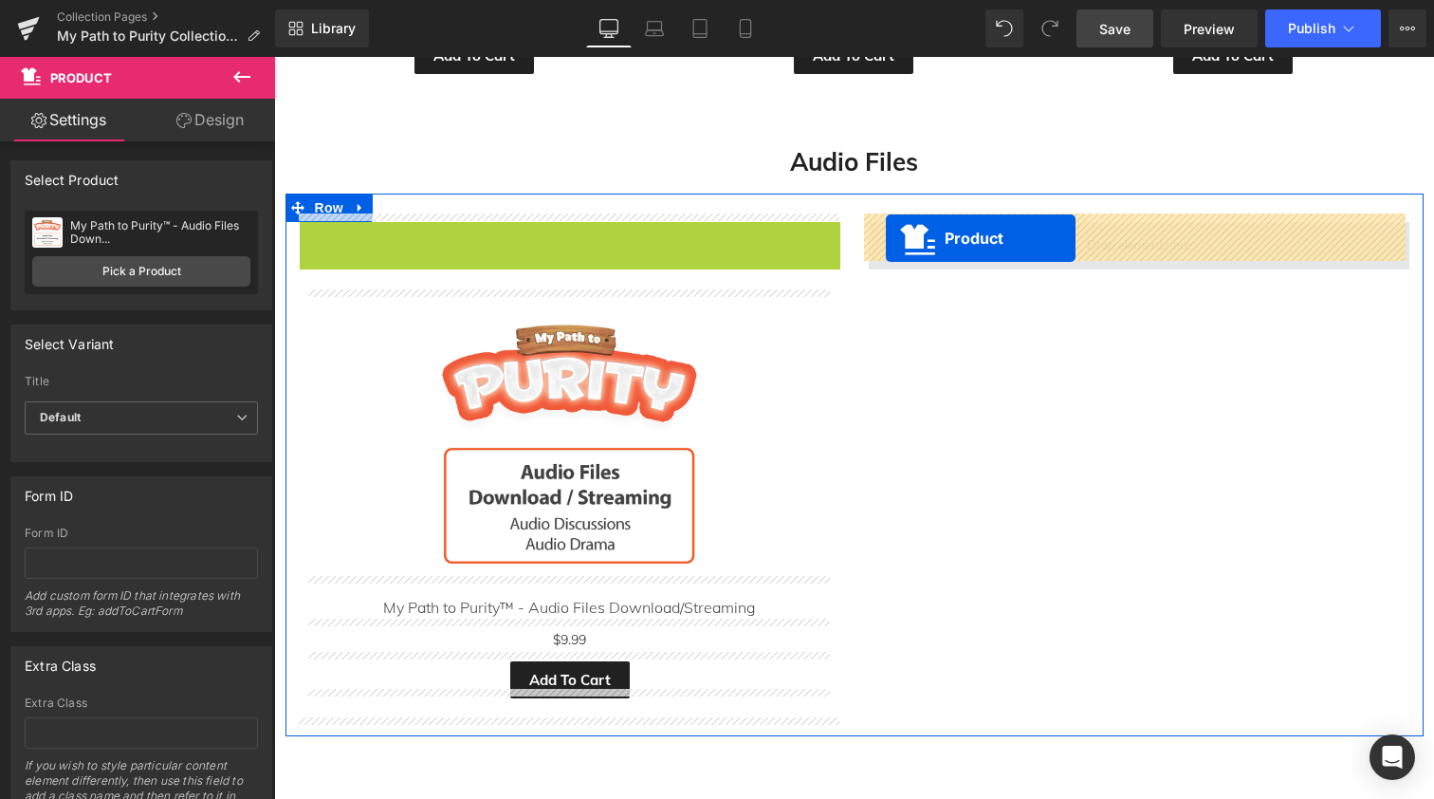
drag, startPoint x: 486, startPoint y: 226, endPoint x: 886, endPoint y: 238, distance: 400.5
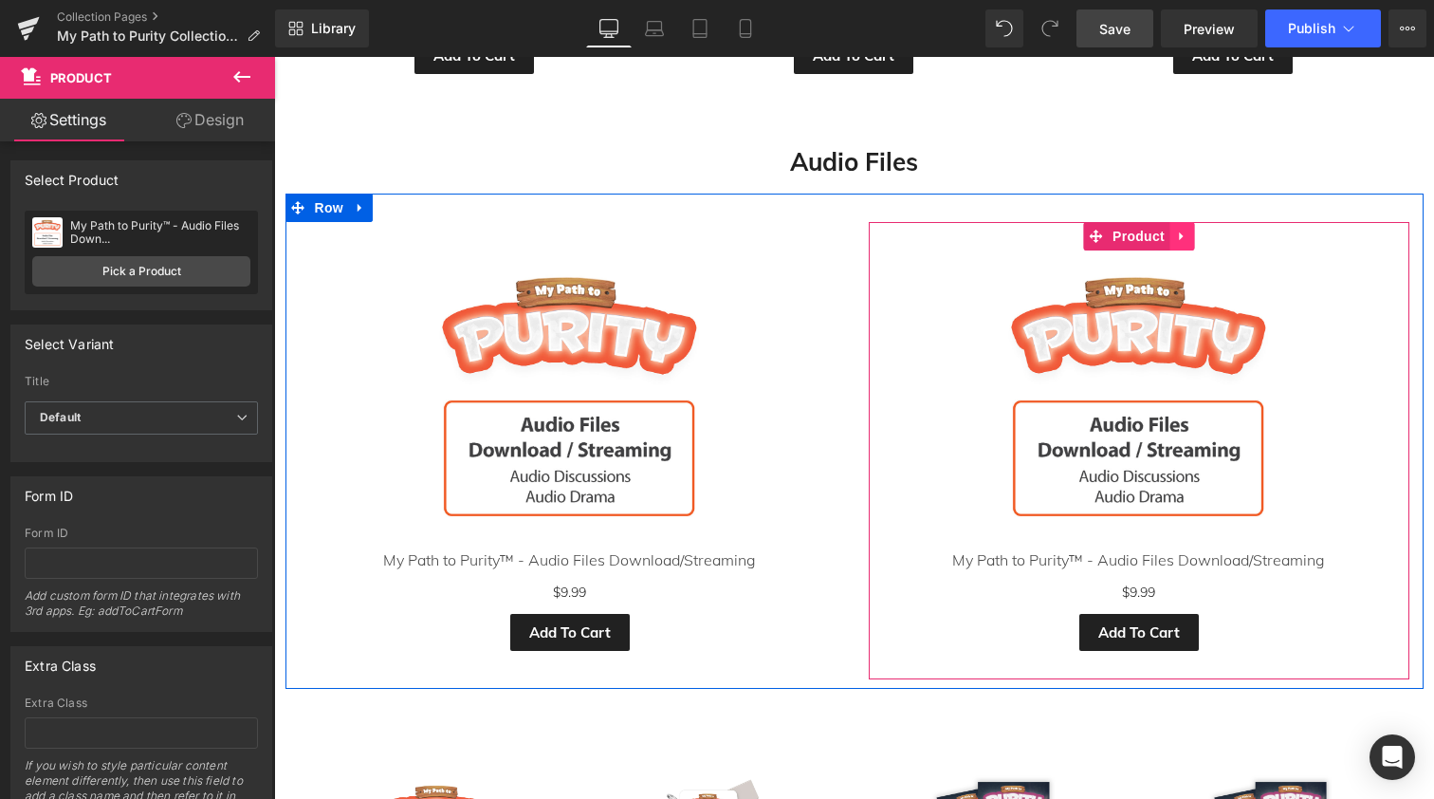
click at [1175, 230] on icon at bounding box center [1181, 237] width 13 height 14
click at [1107, 224] on span "Product" at bounding box center [1102, 236] width 62 height 28
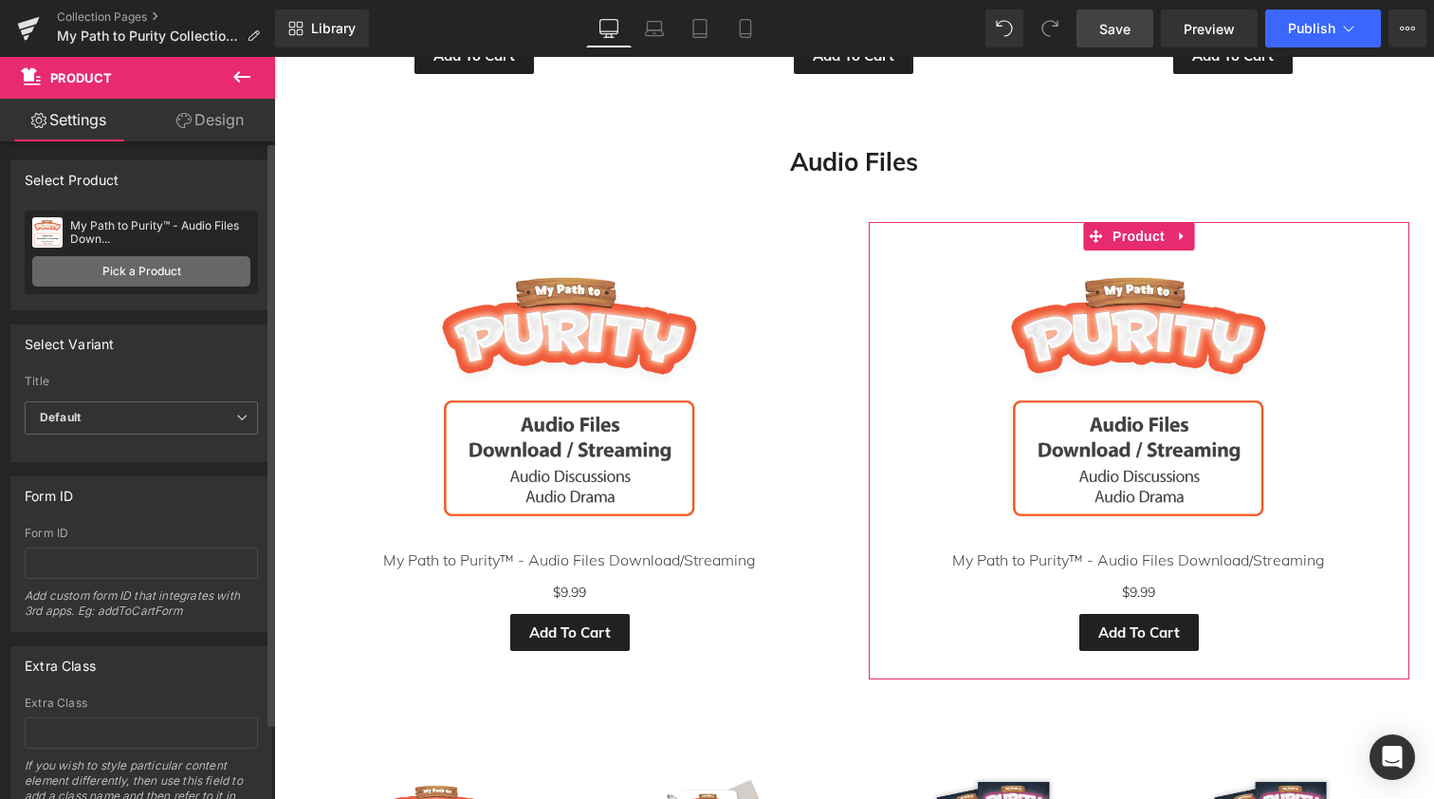
click at [176, 280] on link "Pick a Product" at bounding box center [141, 271] width 218 height 30
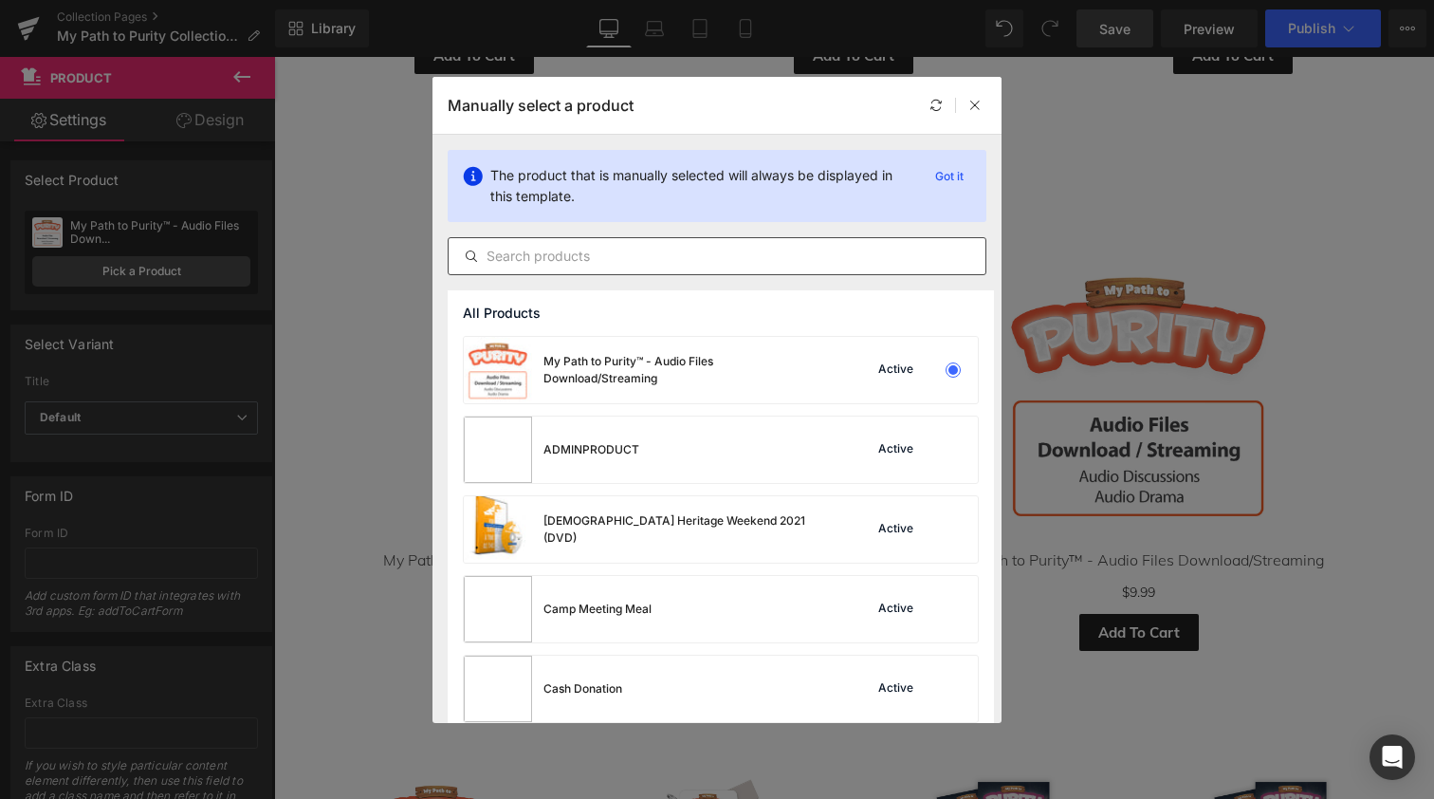
click at [545, 249] on input "text" at bounding box center [717, 256] width 537 height 23
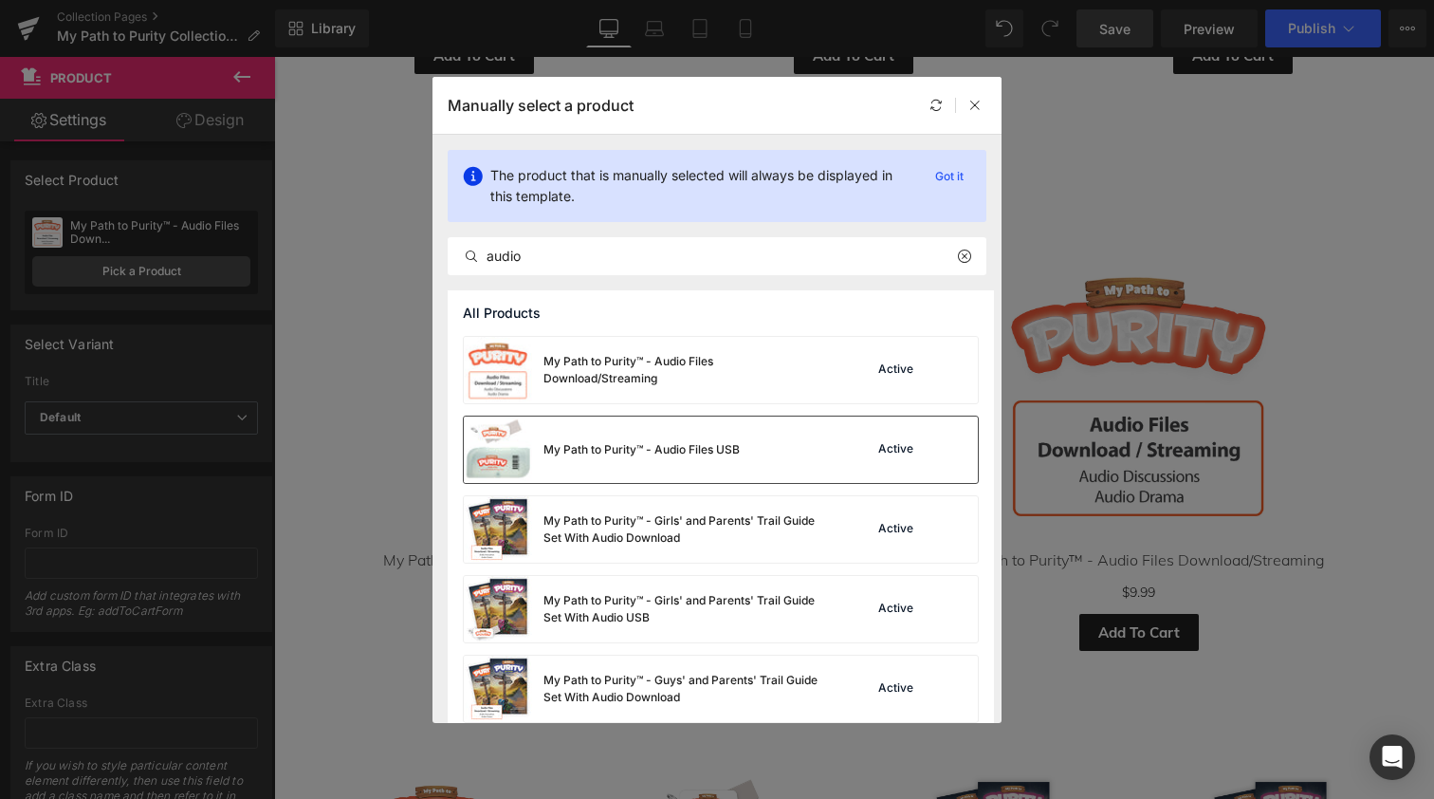
click at [563, 444] on div "My Path to Purity™ - Audio Files USB" at bounding box center [642, 449] width 196 height 17
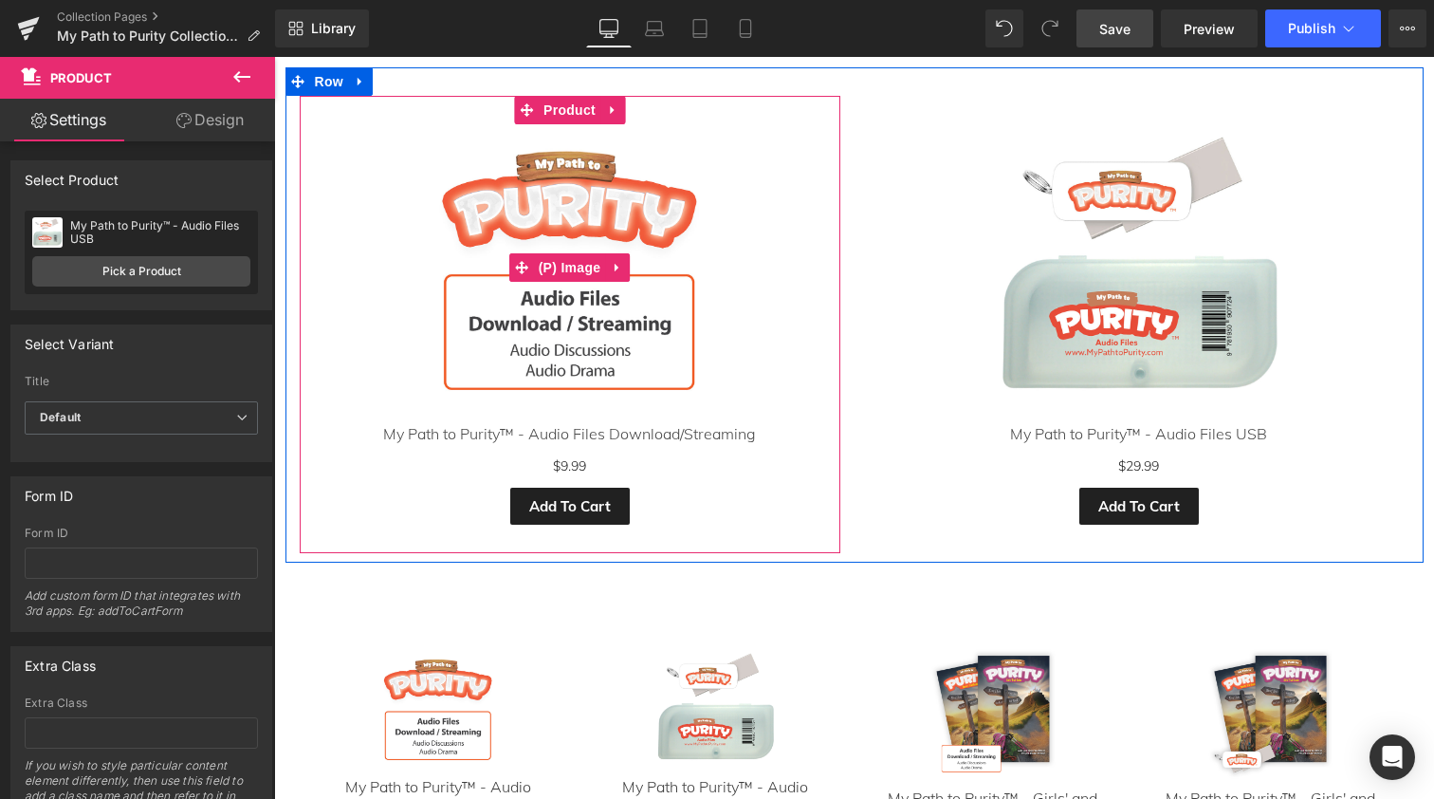
scroll to position [1945, 0]
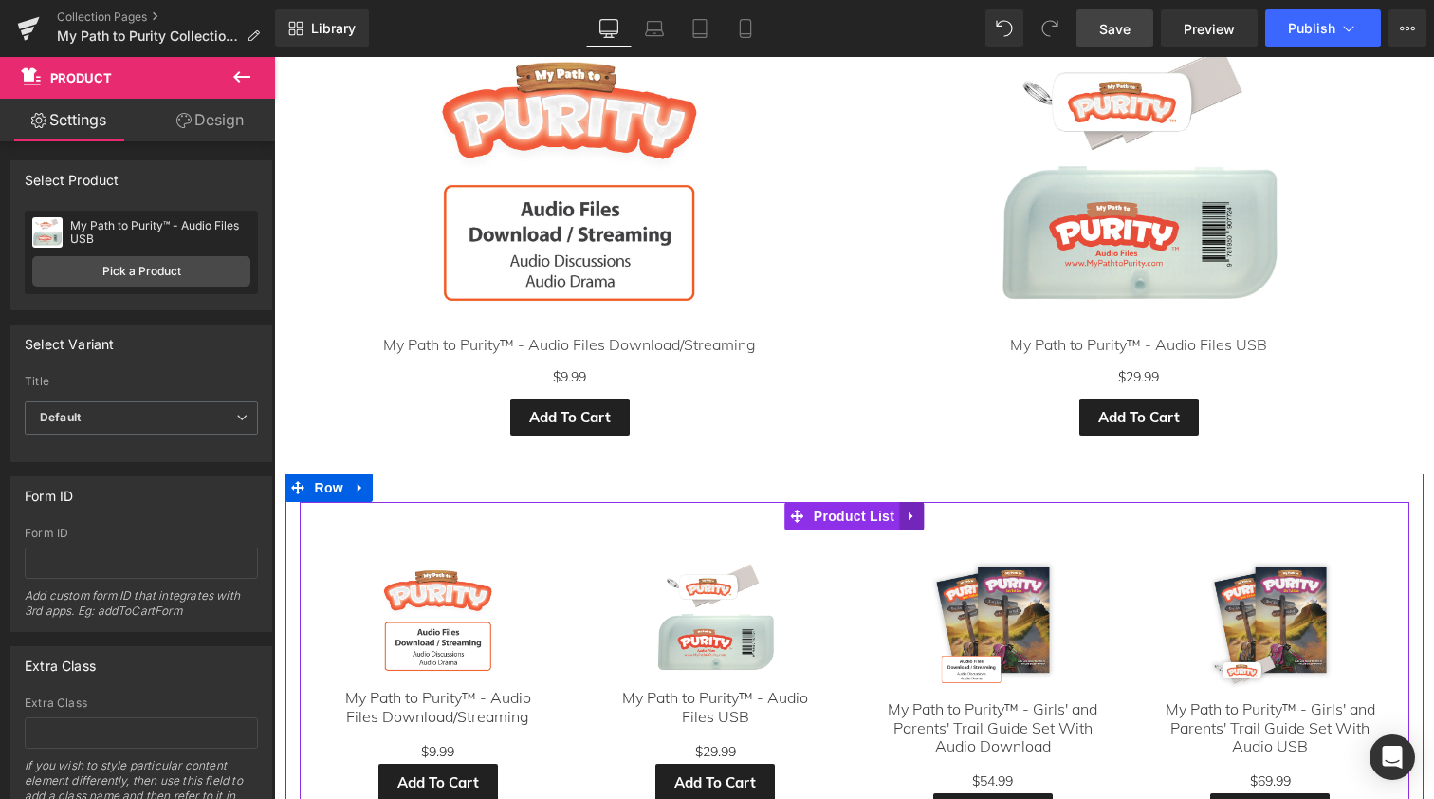
click at [906, 508] on icon at bounding box center [911, 515] width 13 height 14
click at [919, 509] on icon at bounding box center [923, 515] width 13 height 13
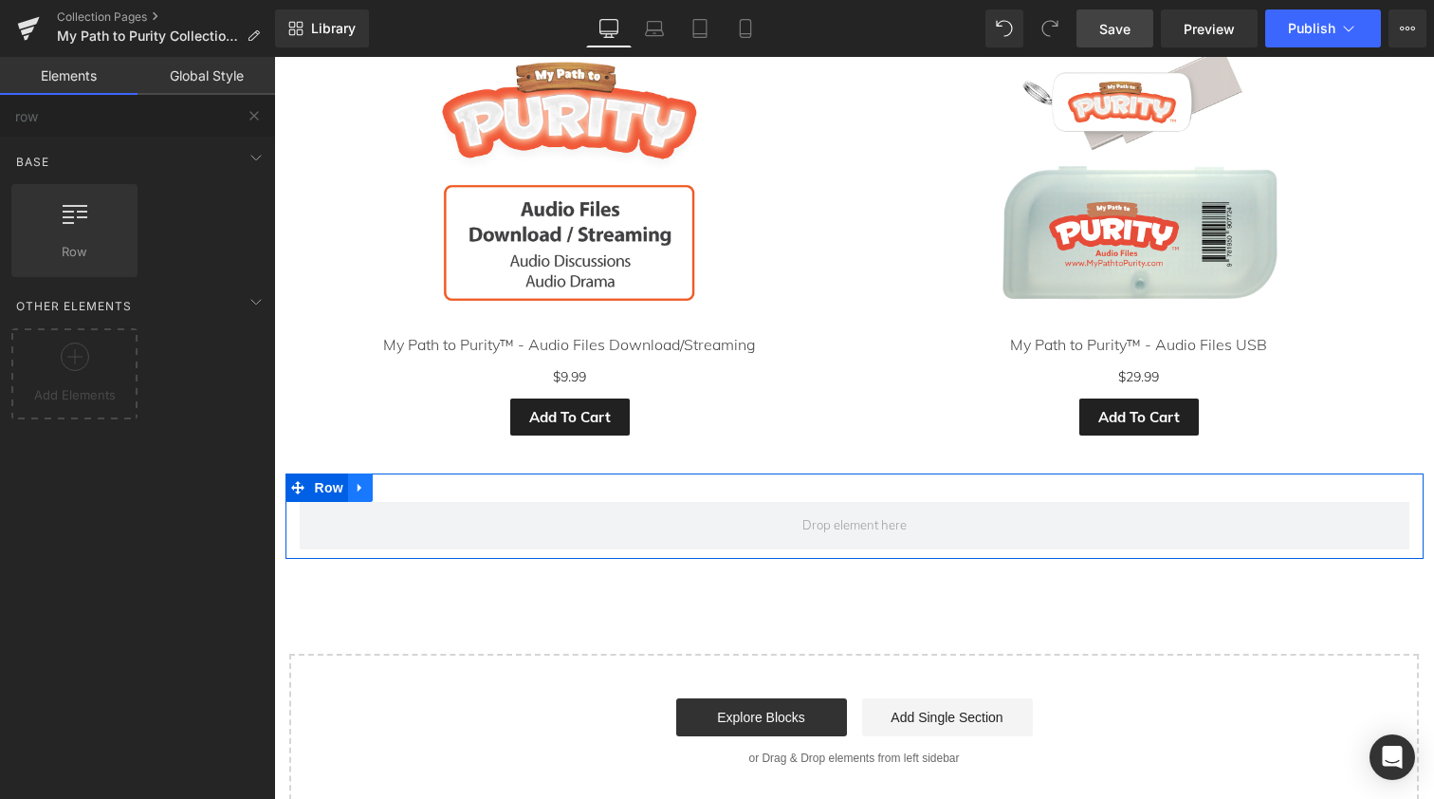
click at [359, 480] on icon at bounding box center [360, 487] width 13 height 14
click at [403, 481] on icon at bounding box center [409, 487] width 13 height 13
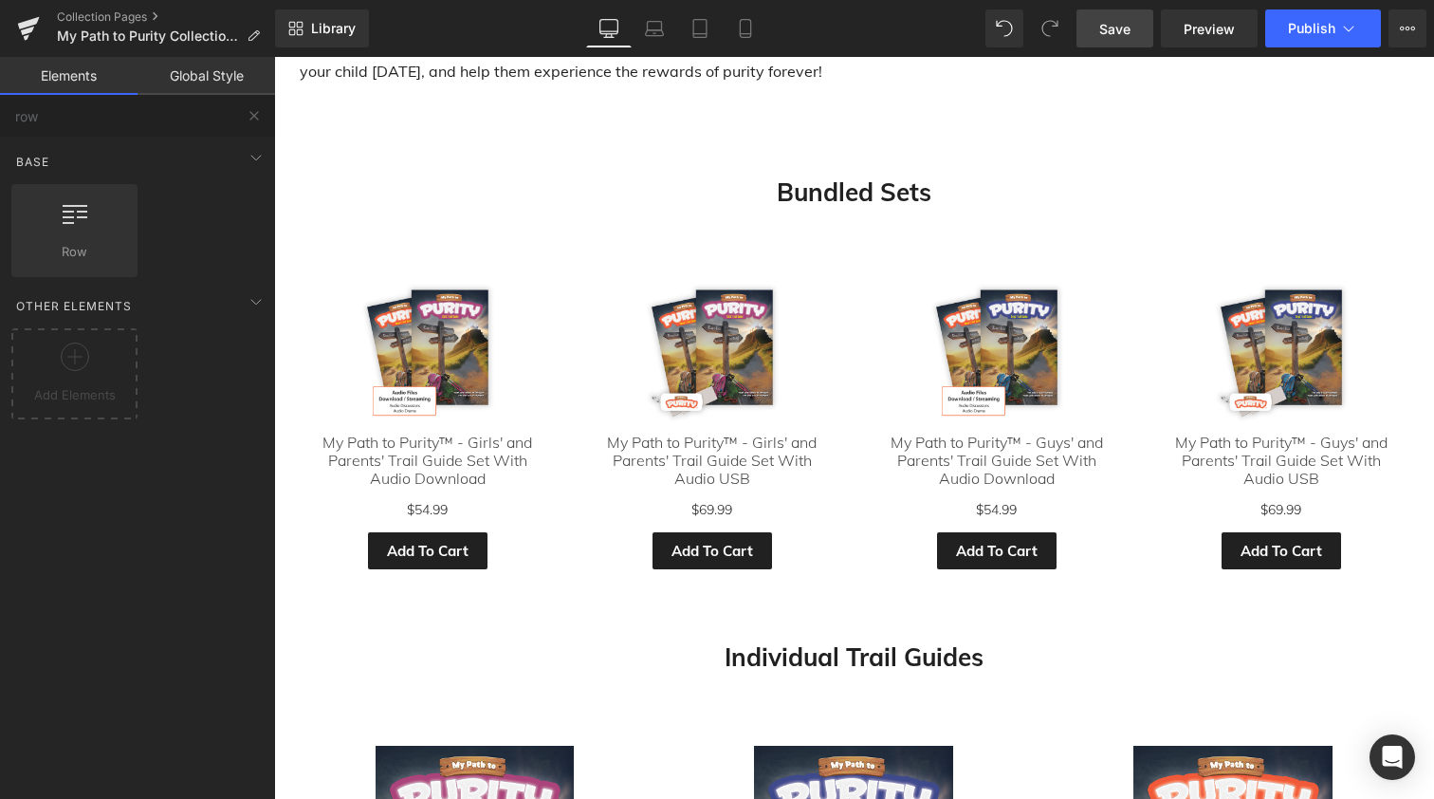
scroll to position [638, 0]
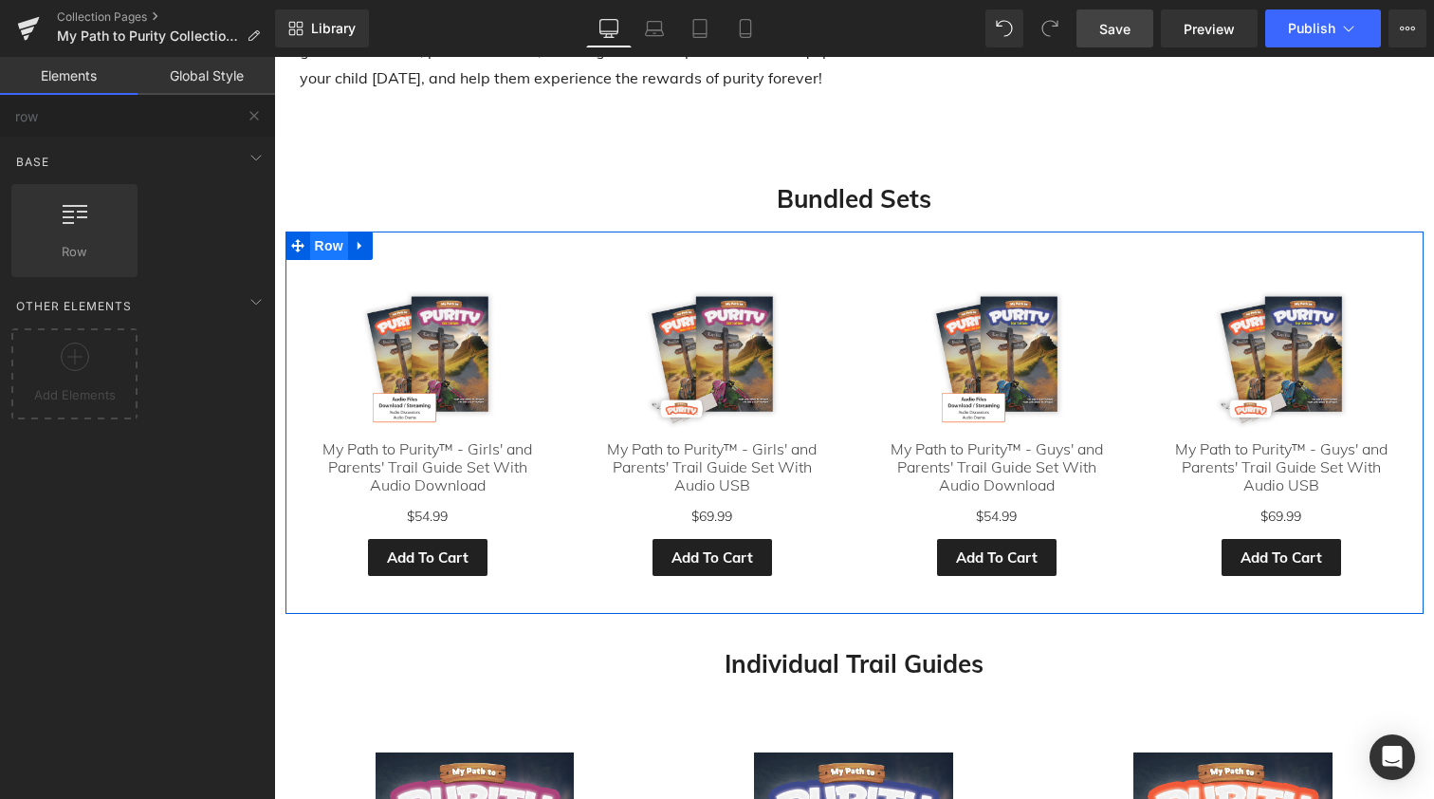
click at [328, 246] on span "Row" at bounding box center [329, 245] width 38 height 28
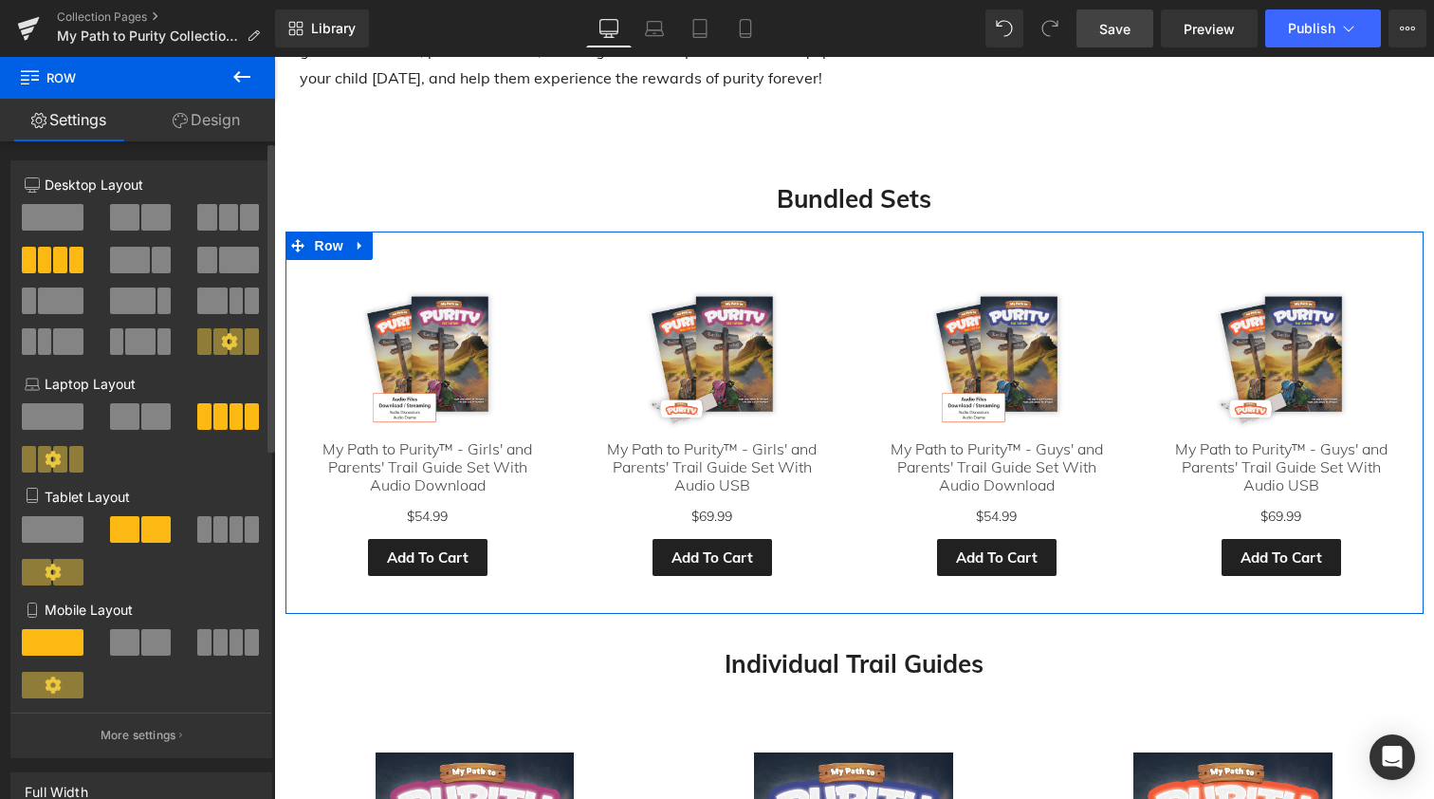
click at [155, 219] on span at bounding box center [155, 217] width 29 height 27
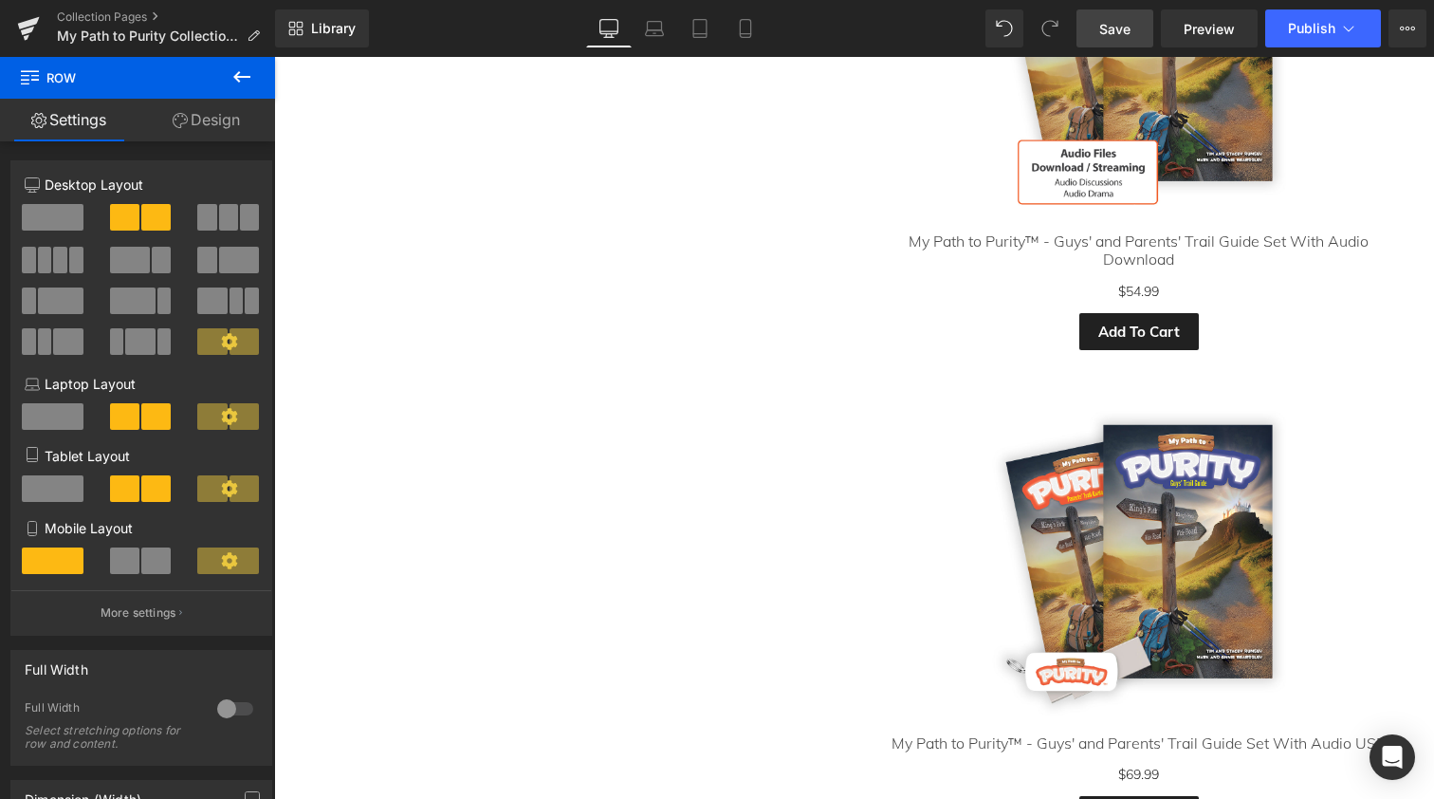
scroll to position [1261, 0]
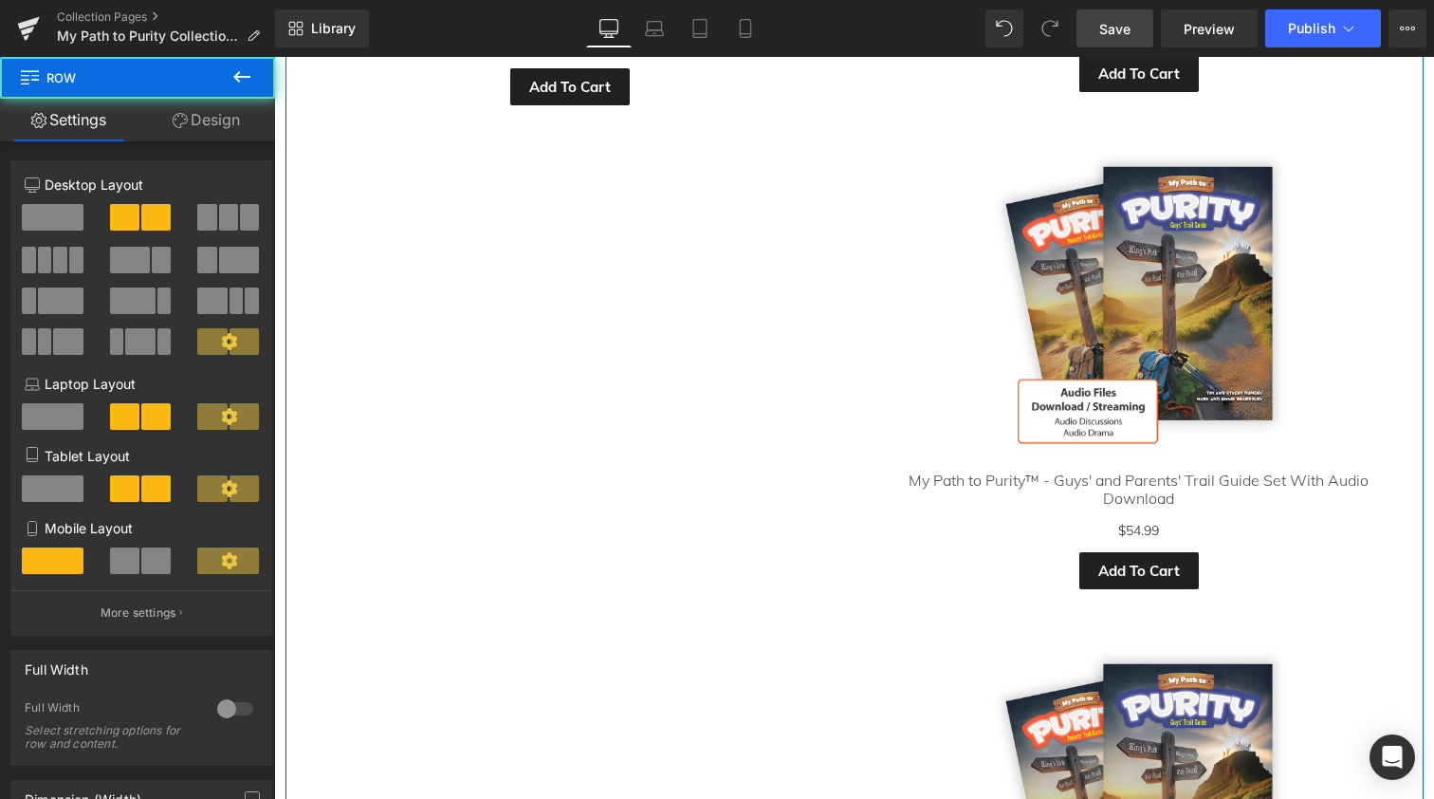
click at [730, 275] on div "Sale Off (P) Image My Path to Purity™ - Girls' and Parents' Trail Guide Set Wit…" at bounding box center [855, 359] width 1138 height 1501
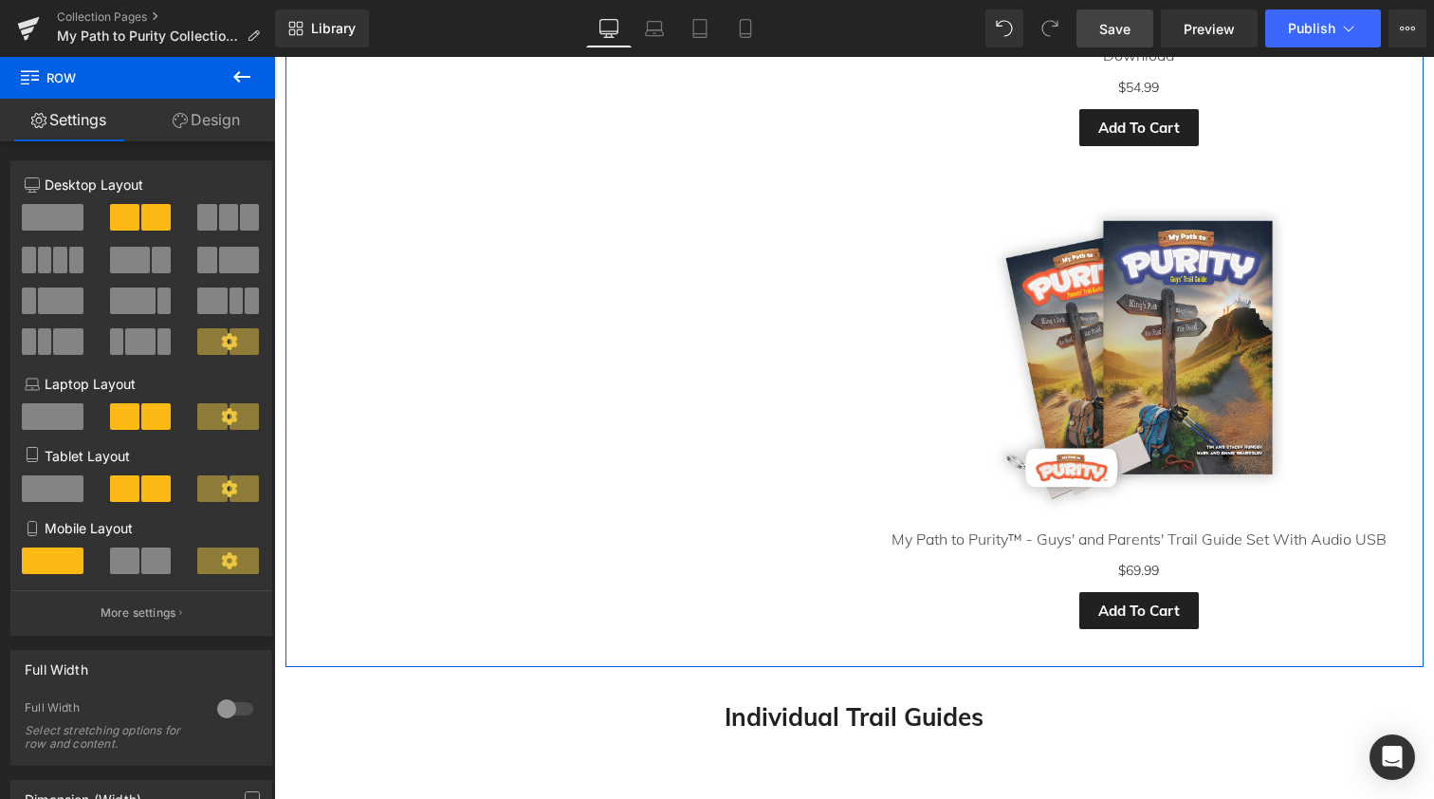
scroll to position [1707, 0]
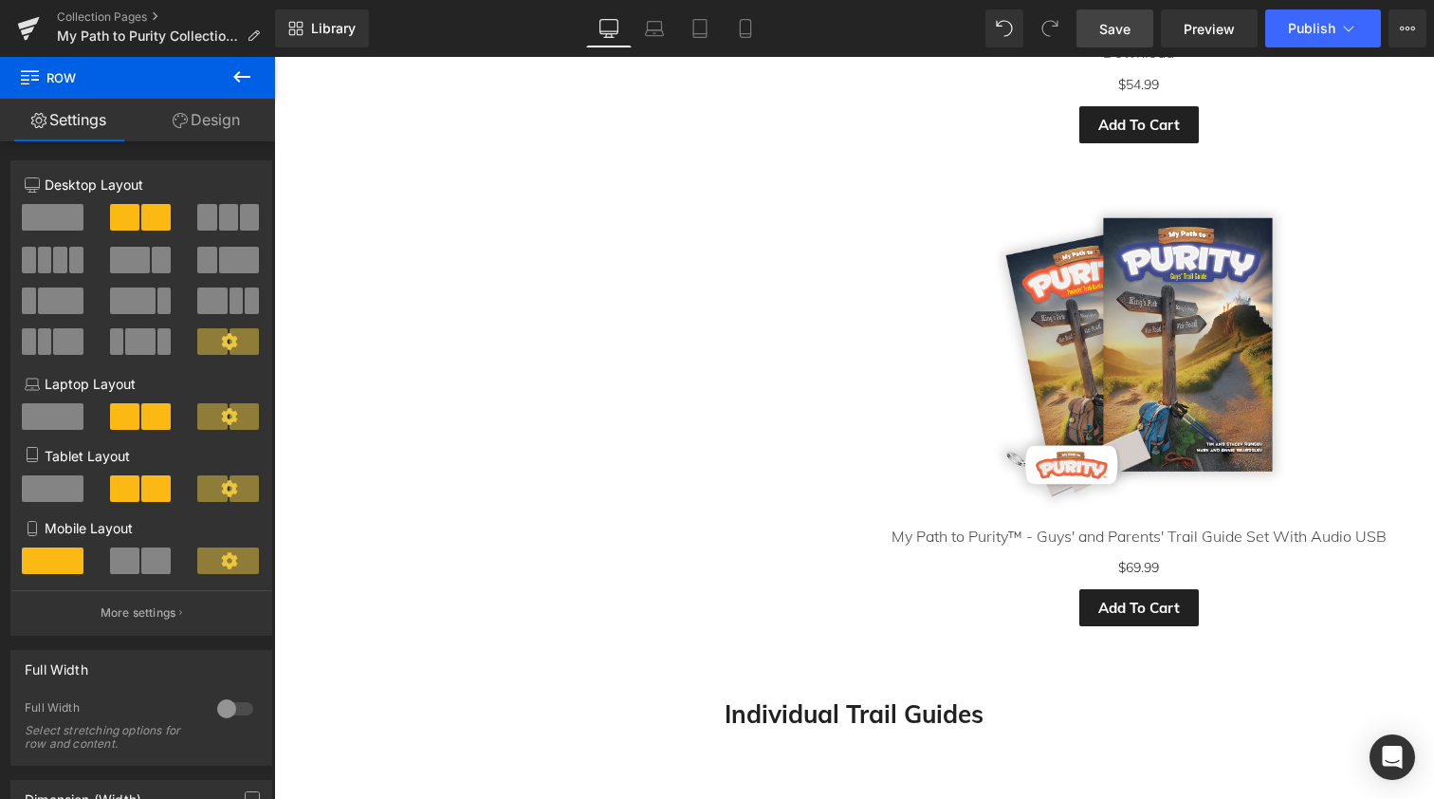
click at [235, 73] on icon at bounding box center [242, 76] width 23 height 23
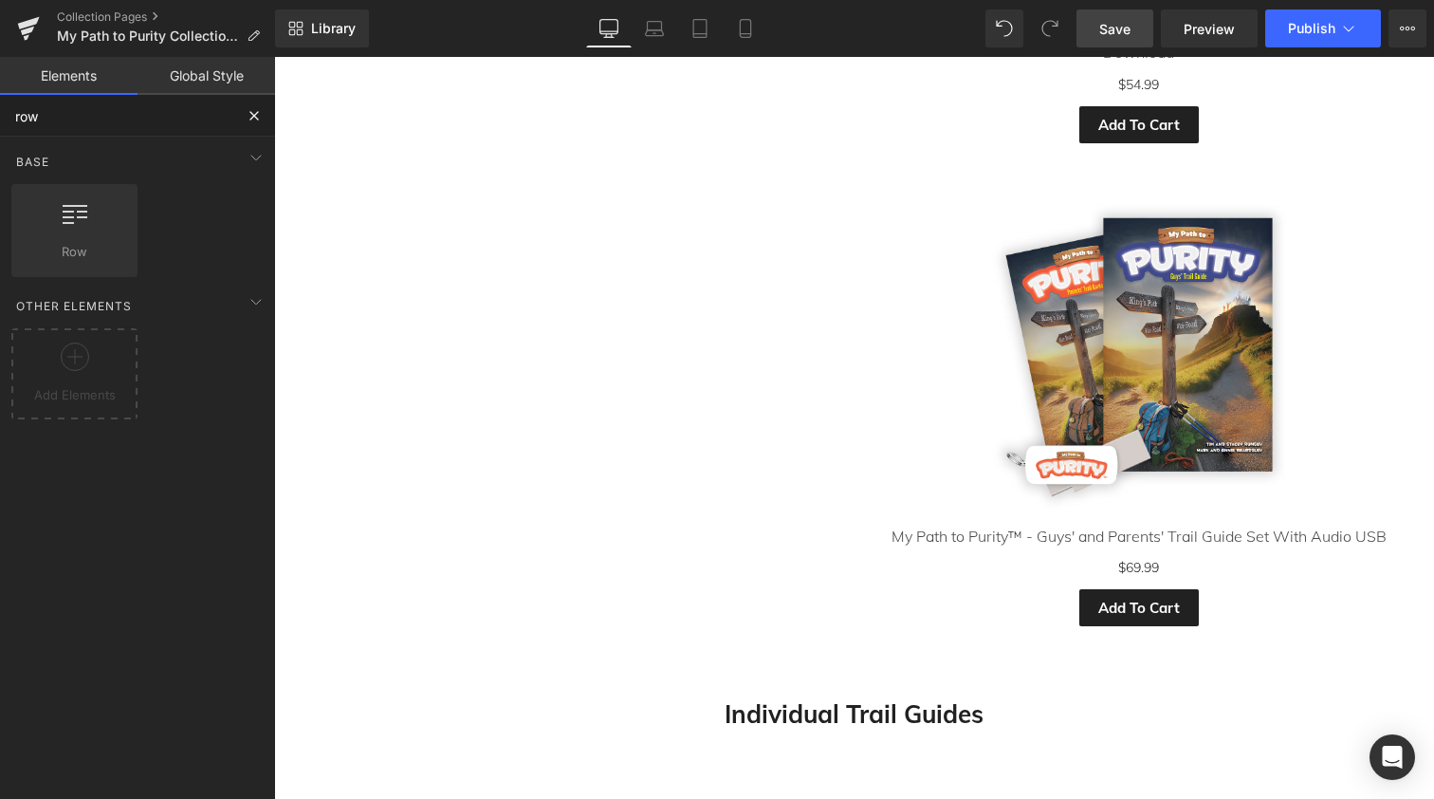
click at [54, 112] on input "row" at bounding box center [116, 116] width 233 height 42
click at [55, 215] on div at bounding box center [74, 220] width 115 height 43
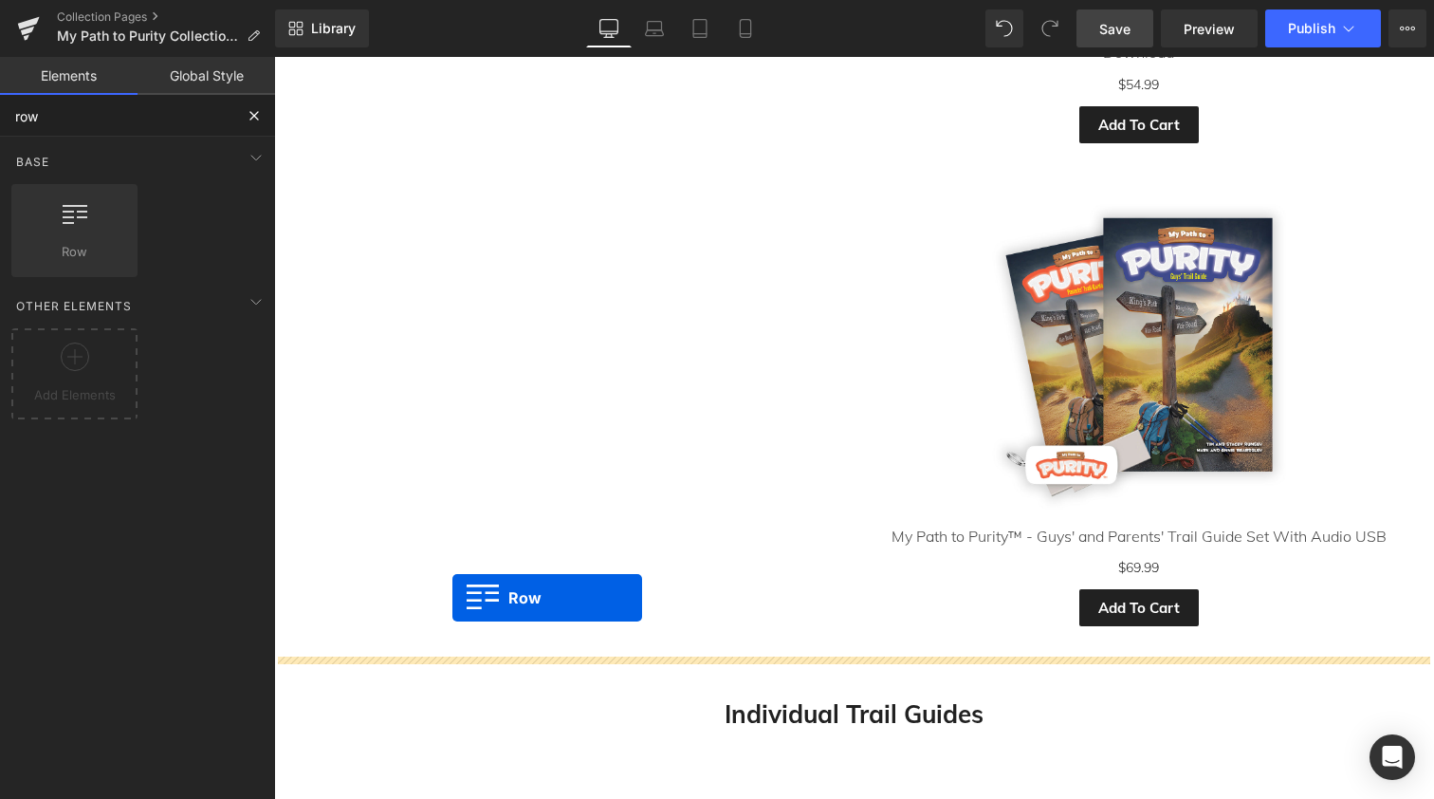
drag, startPoint x: 327, startPoint y: 280, endPoint x: 453, endPoint y: 598, distance: 341.6
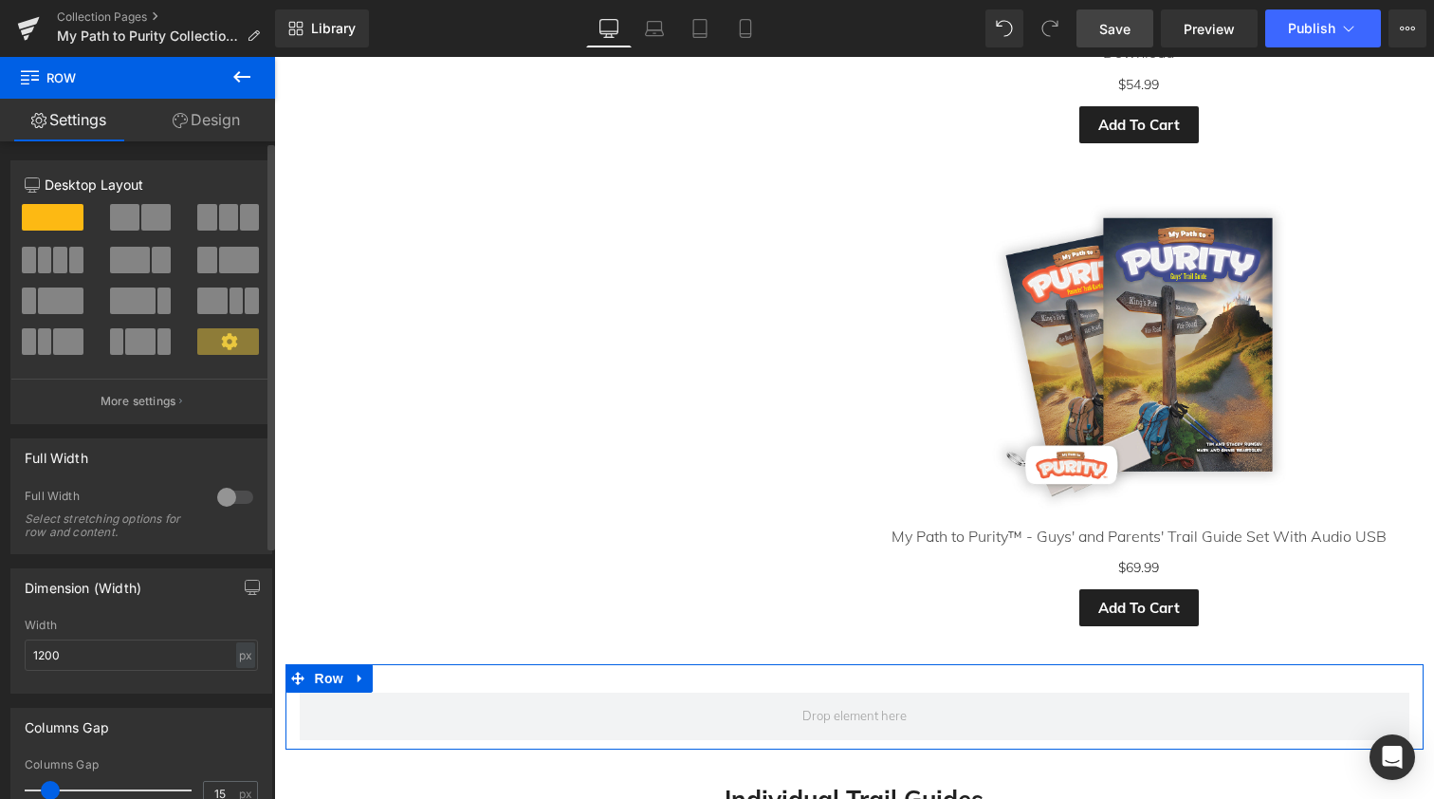
click at [151, 218] on span at bounding box center [155, 217] width 29 height 27
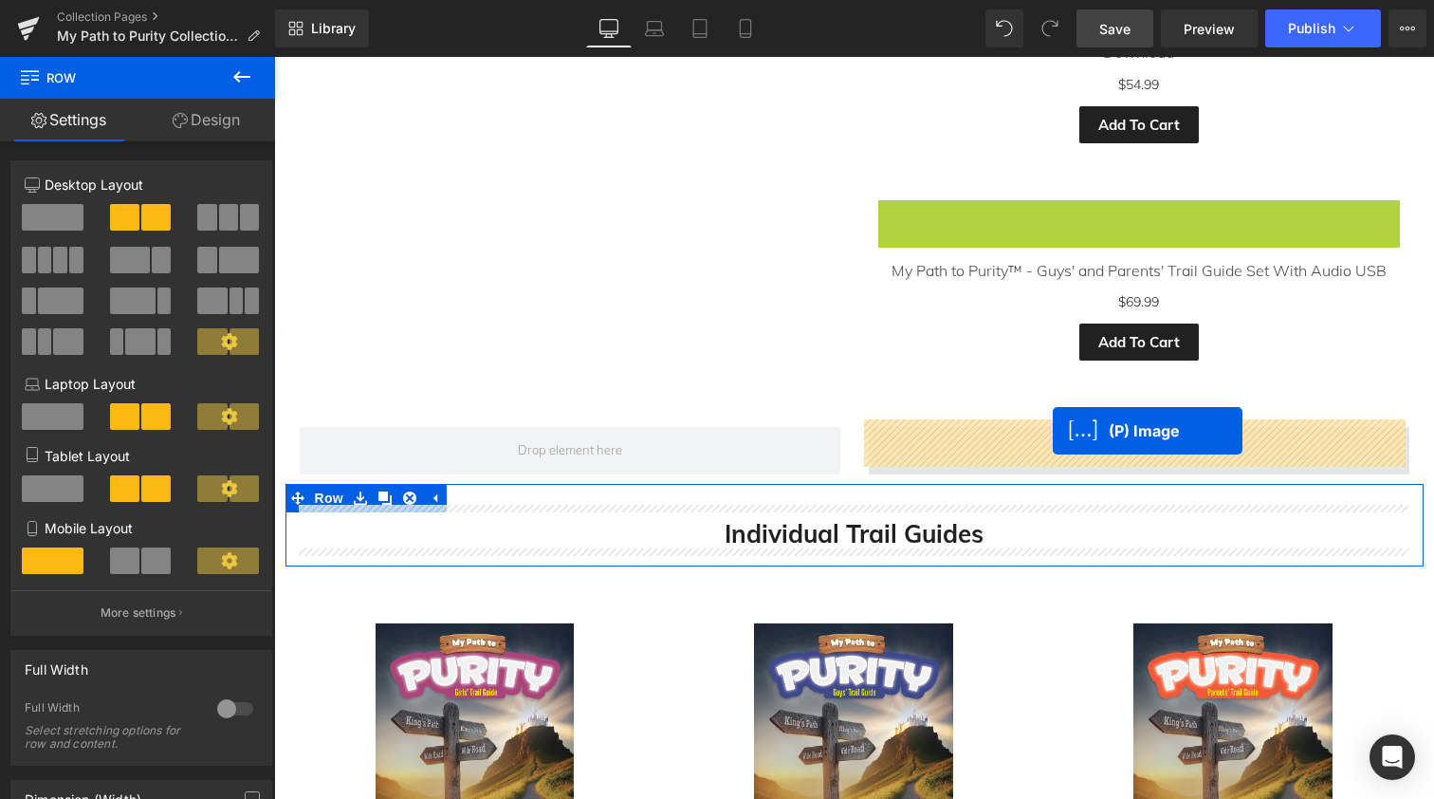
drag, startPoint x: 1085, startPoint y: 346, endPoint x: 1053, endPoint y: 431, distance: 90.4
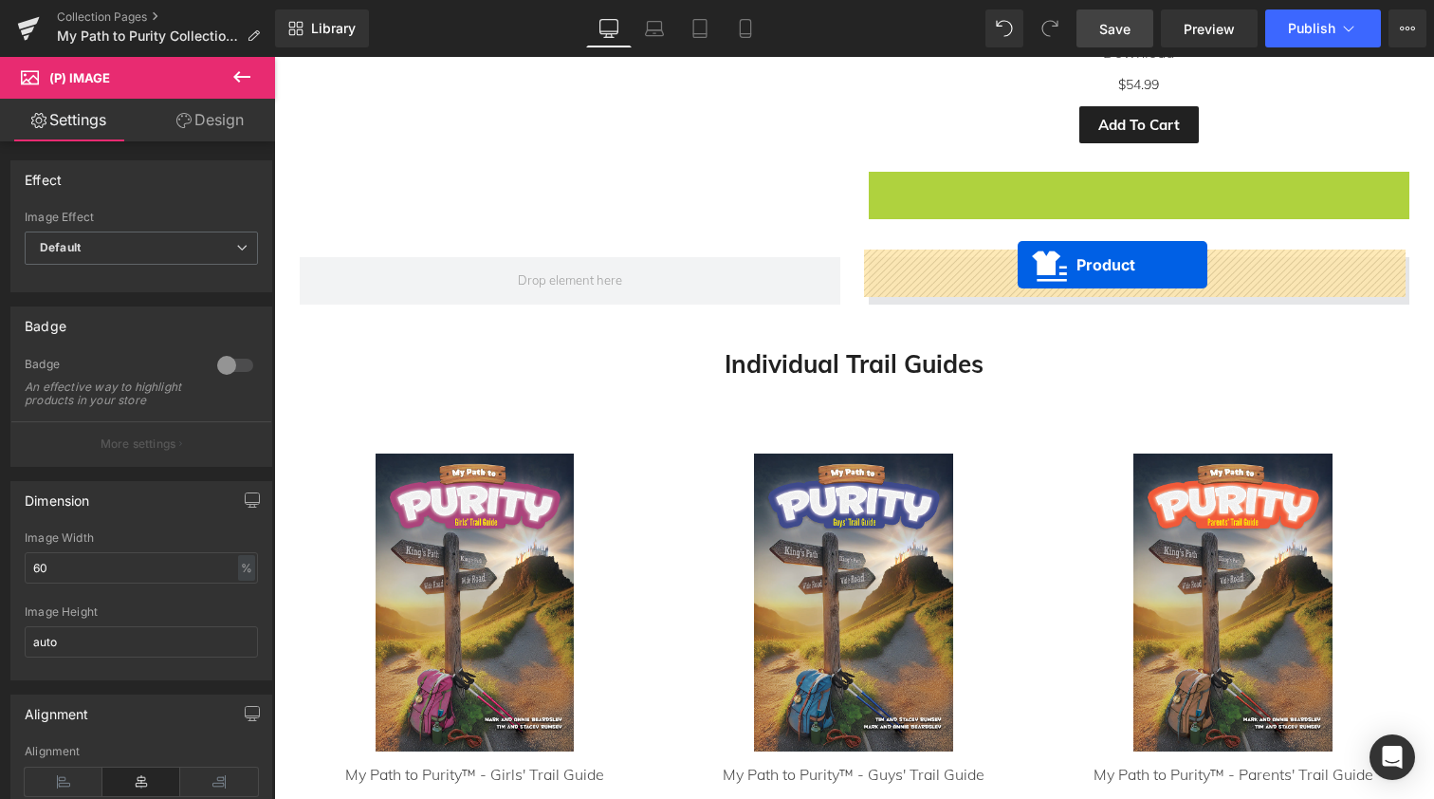
drag, startPoint x: 1091, startPoint y: 172, endPoint x: 1018, endPoint y: 265, distance: 118.2
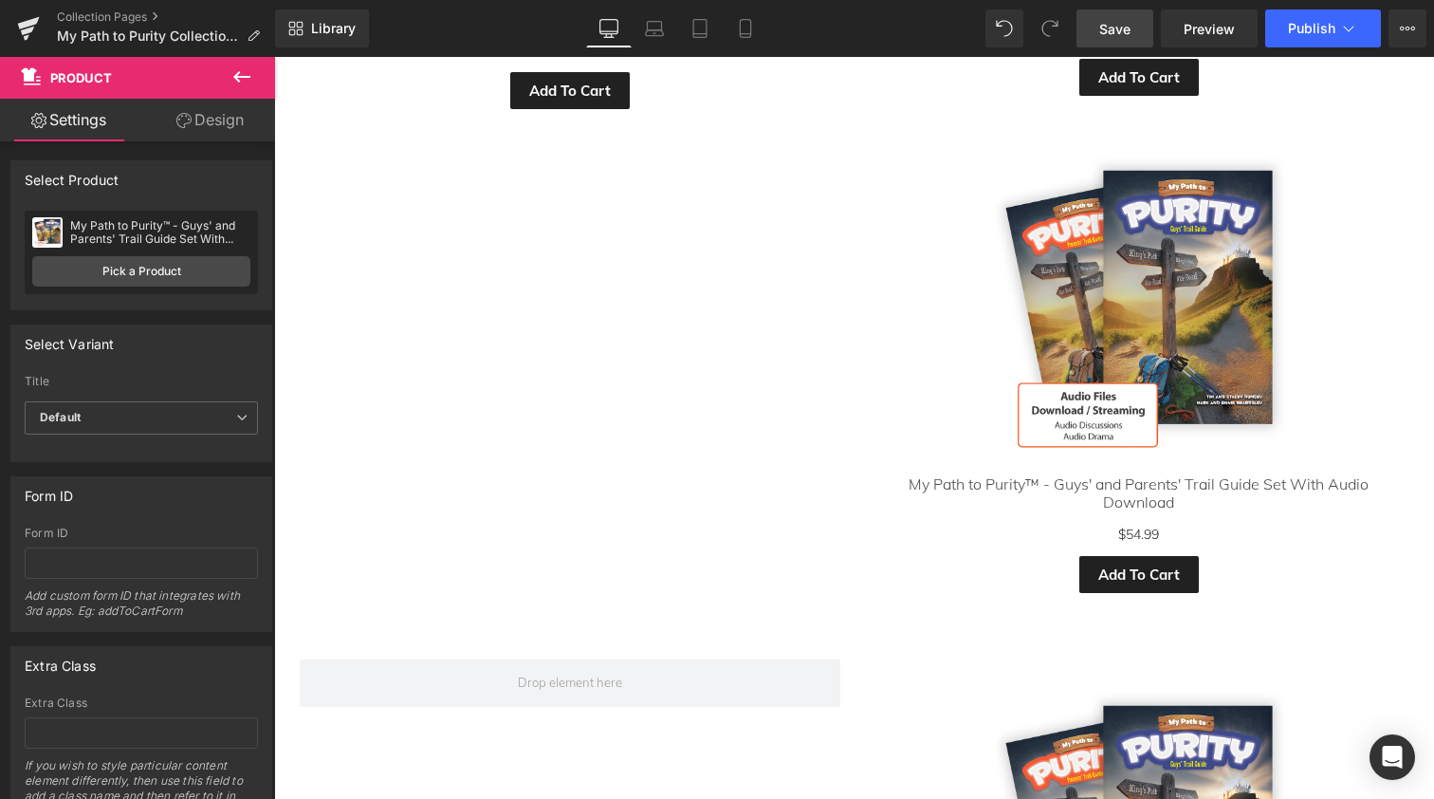
scroll to position [1253, 0]
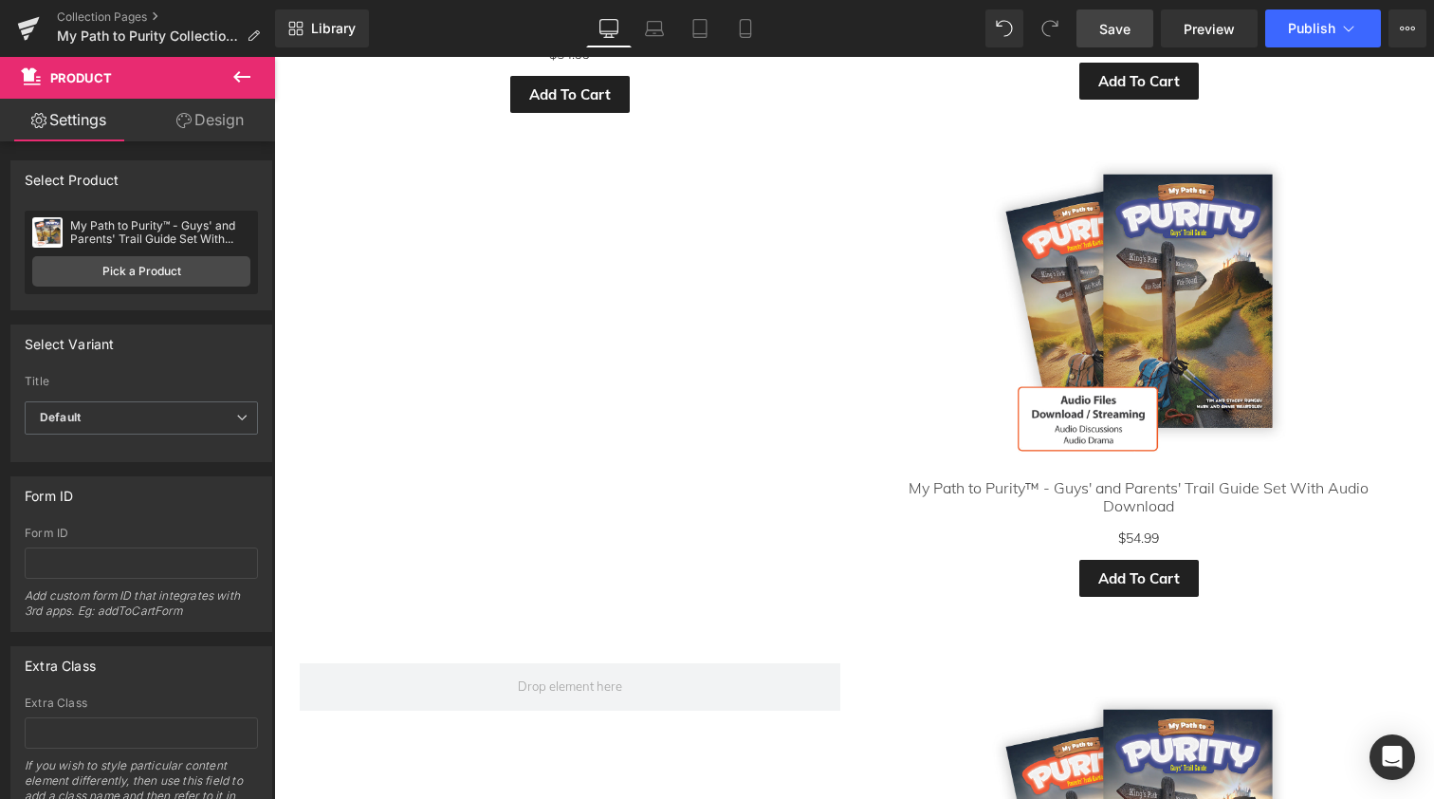
click at [1051, 199] on img at bounding box center [1139, 313] width 313 height 313
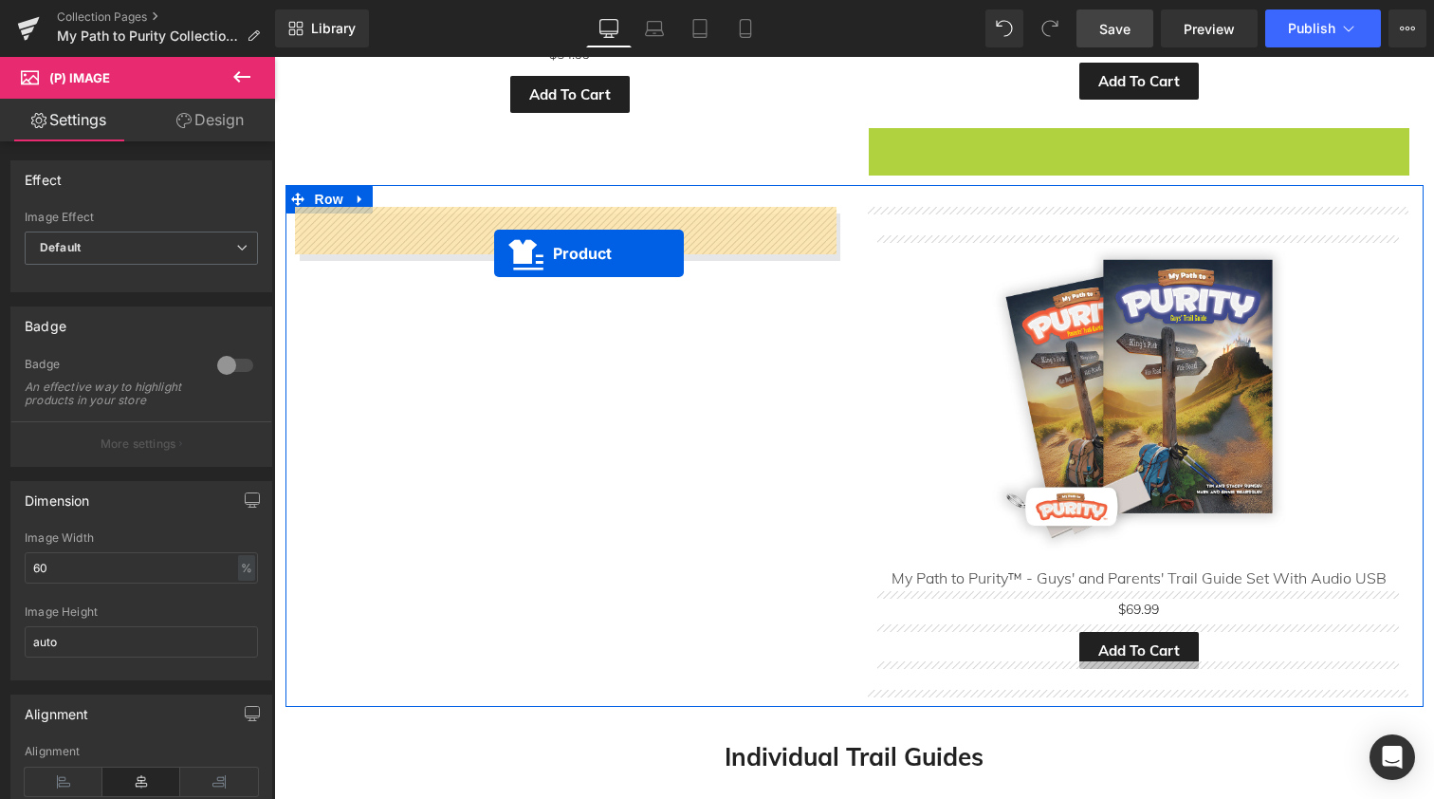
drag, startPoint x: 1092, startPoint y: 136, endPoint x: 494, endPoint y: 253, distance: 609.1
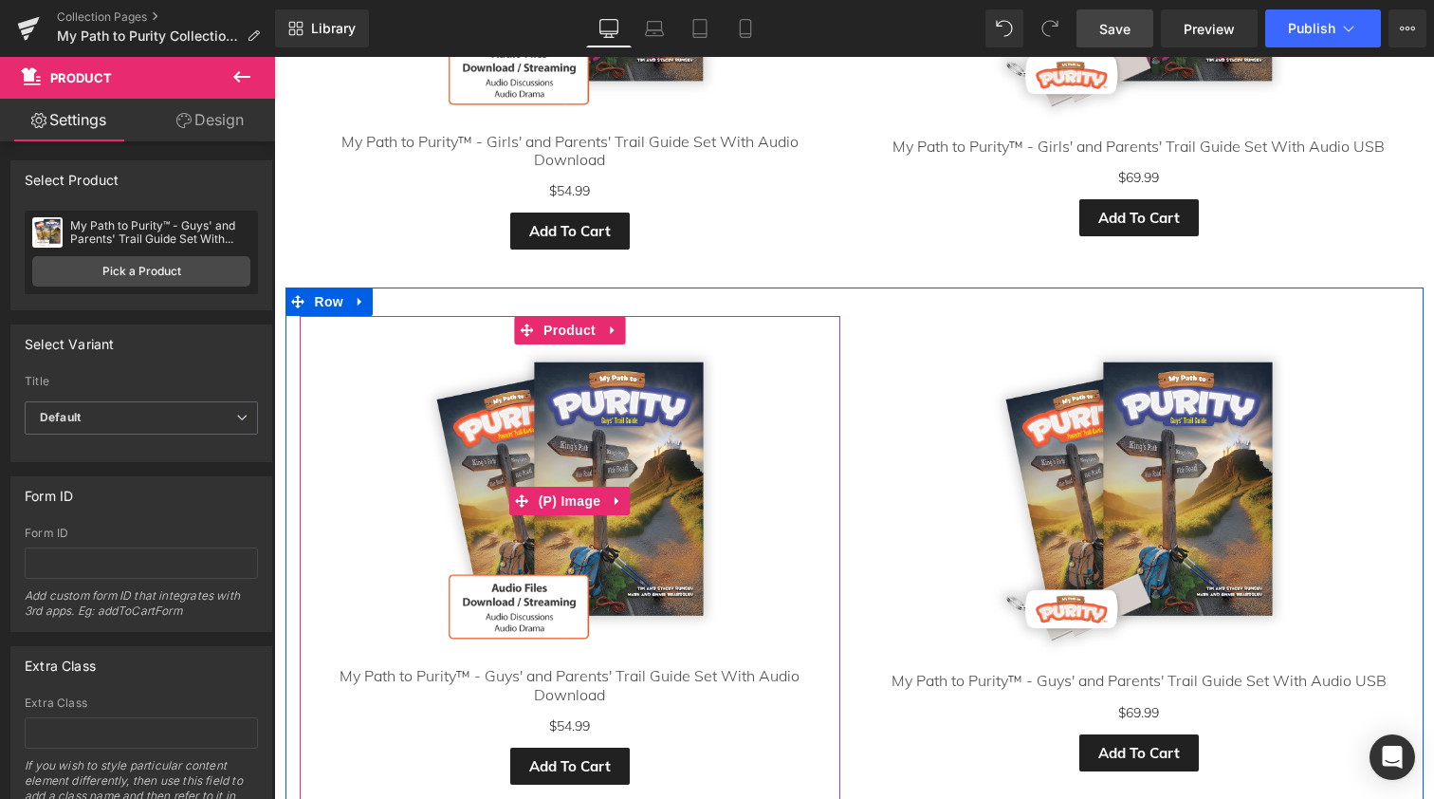
scroll to position [963, 0]
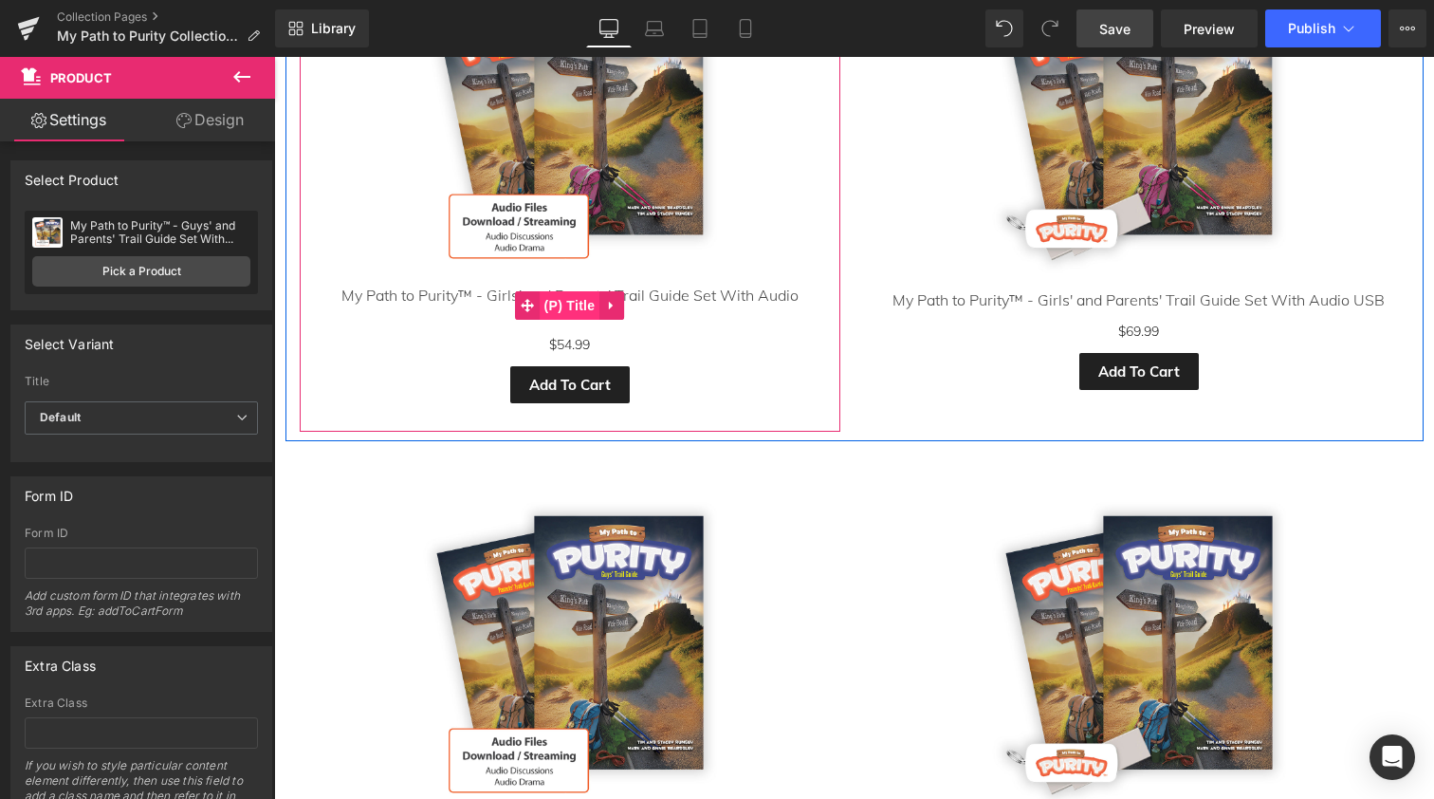
click at [566, 293] on span "(P) Title" at bounding box center [570, 305] width 61 height 28
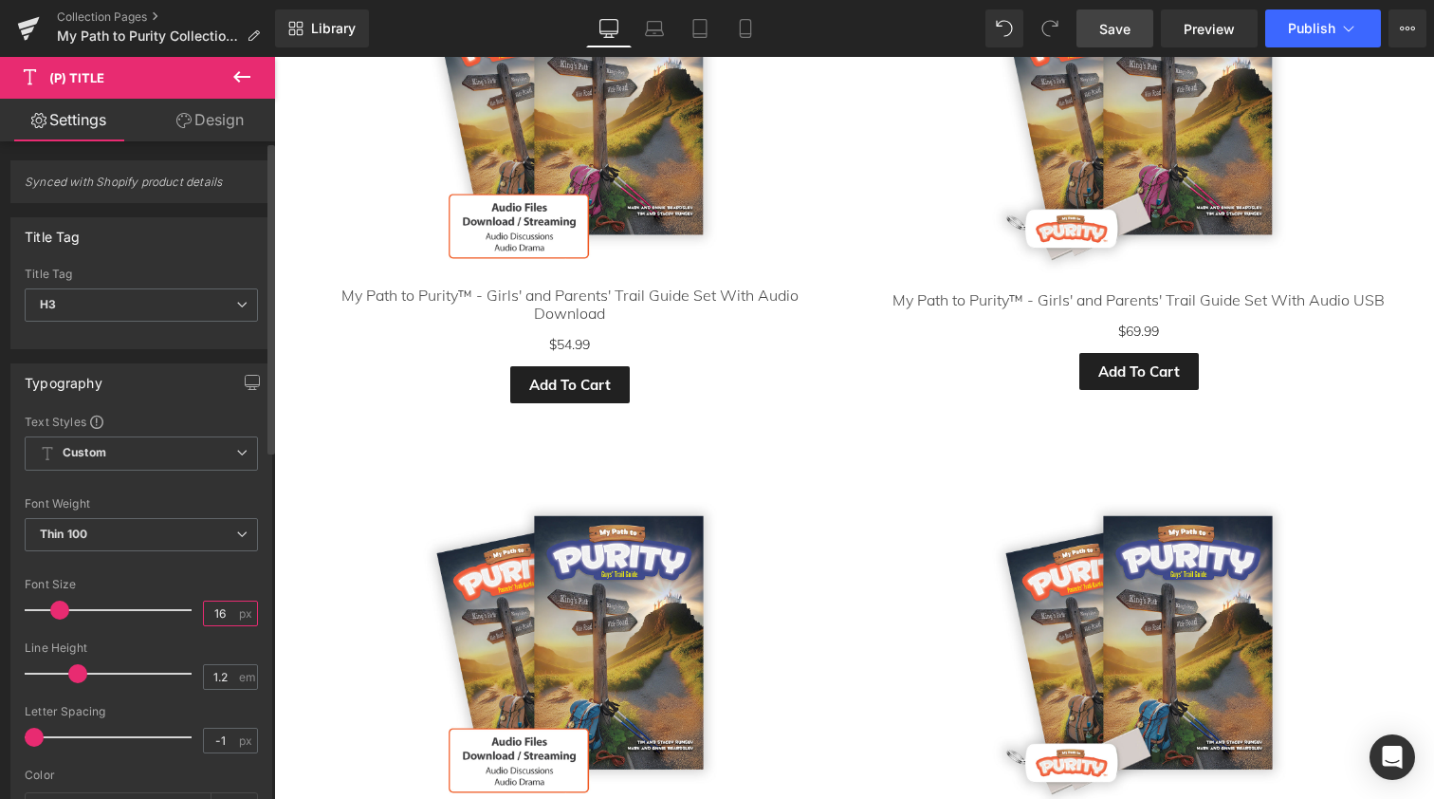
drag, startPoint x: 218, startPoint y: 610, endPoint x: 198, endPoint y: 610, distance: 19.9
click at [204, 610] on input "16" at bounding box center [220, 613] width 33 height 24
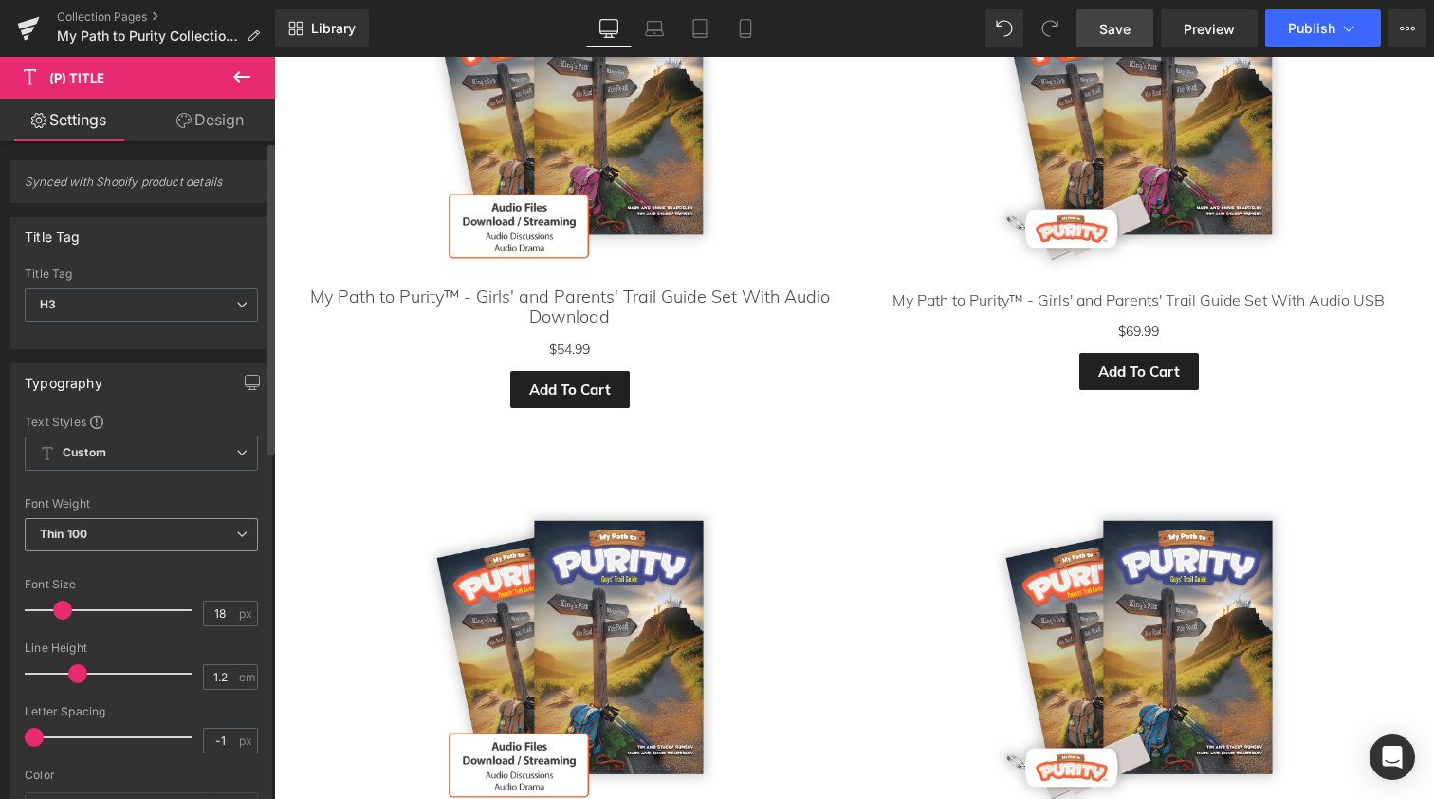
click at [224, 530] on span "Thin 100" at bounding box center [141, 534] width 233 height 33
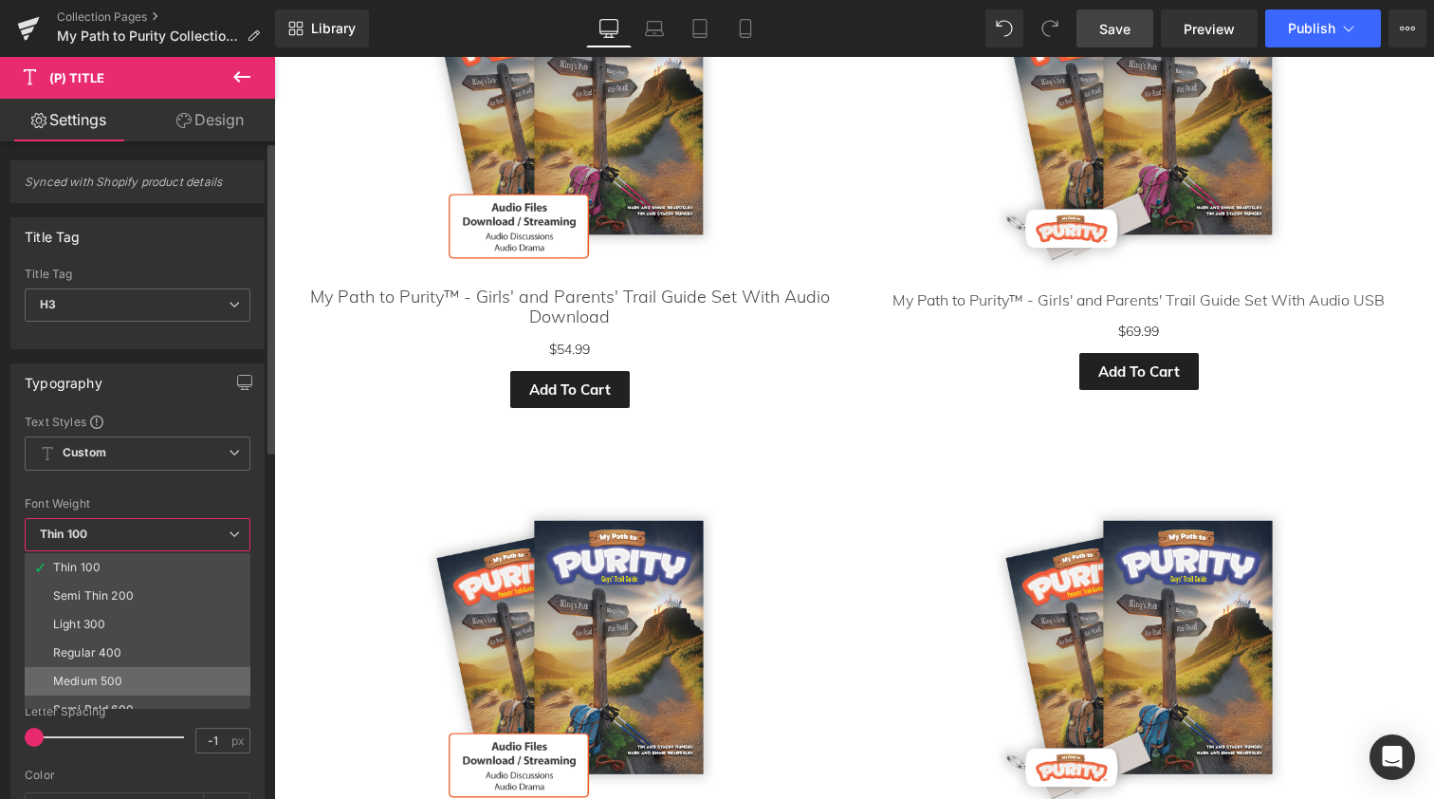
click at [105, 674] on div "Medium 500" at bounding box center [87, 680] width 69 height 13
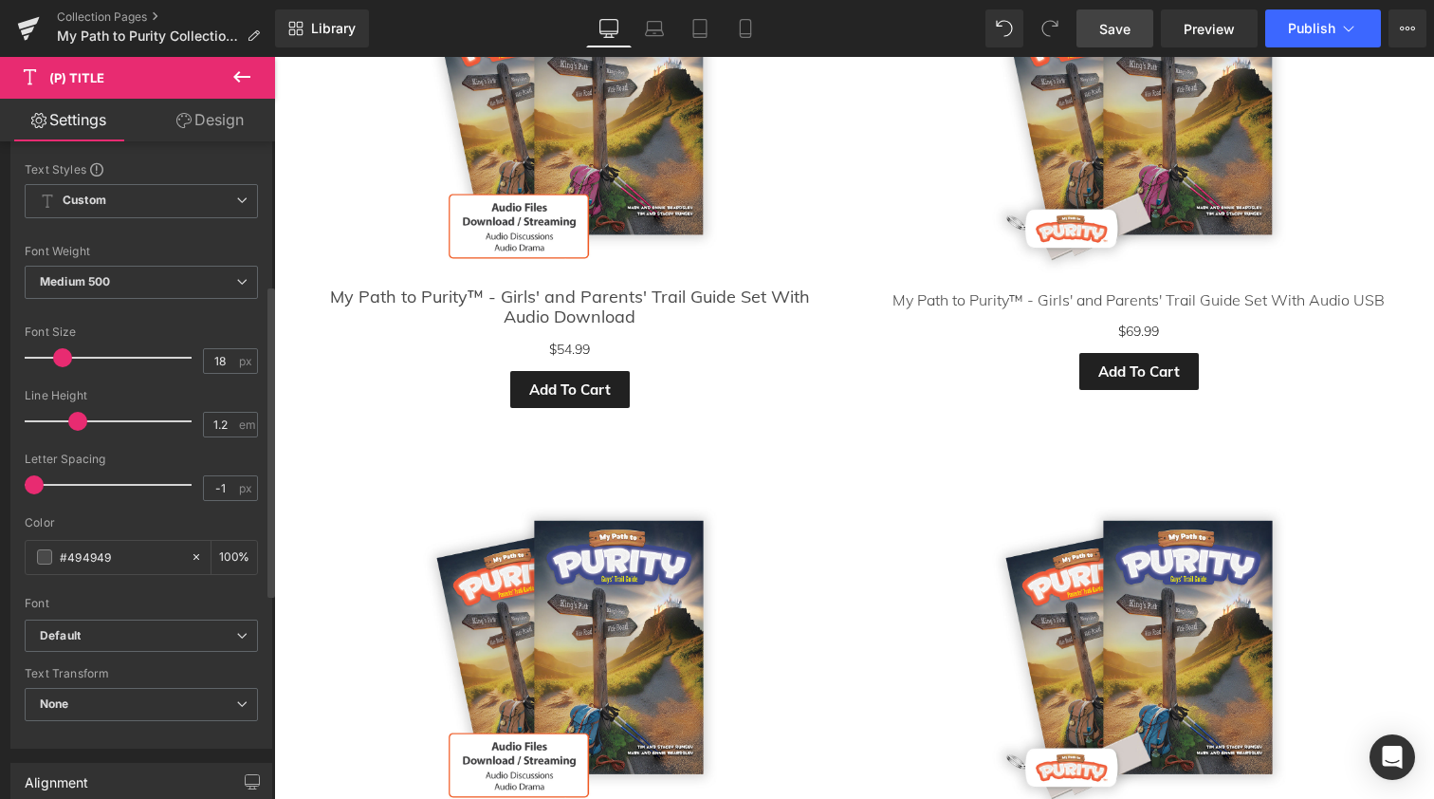
scroll to position [231, 0]
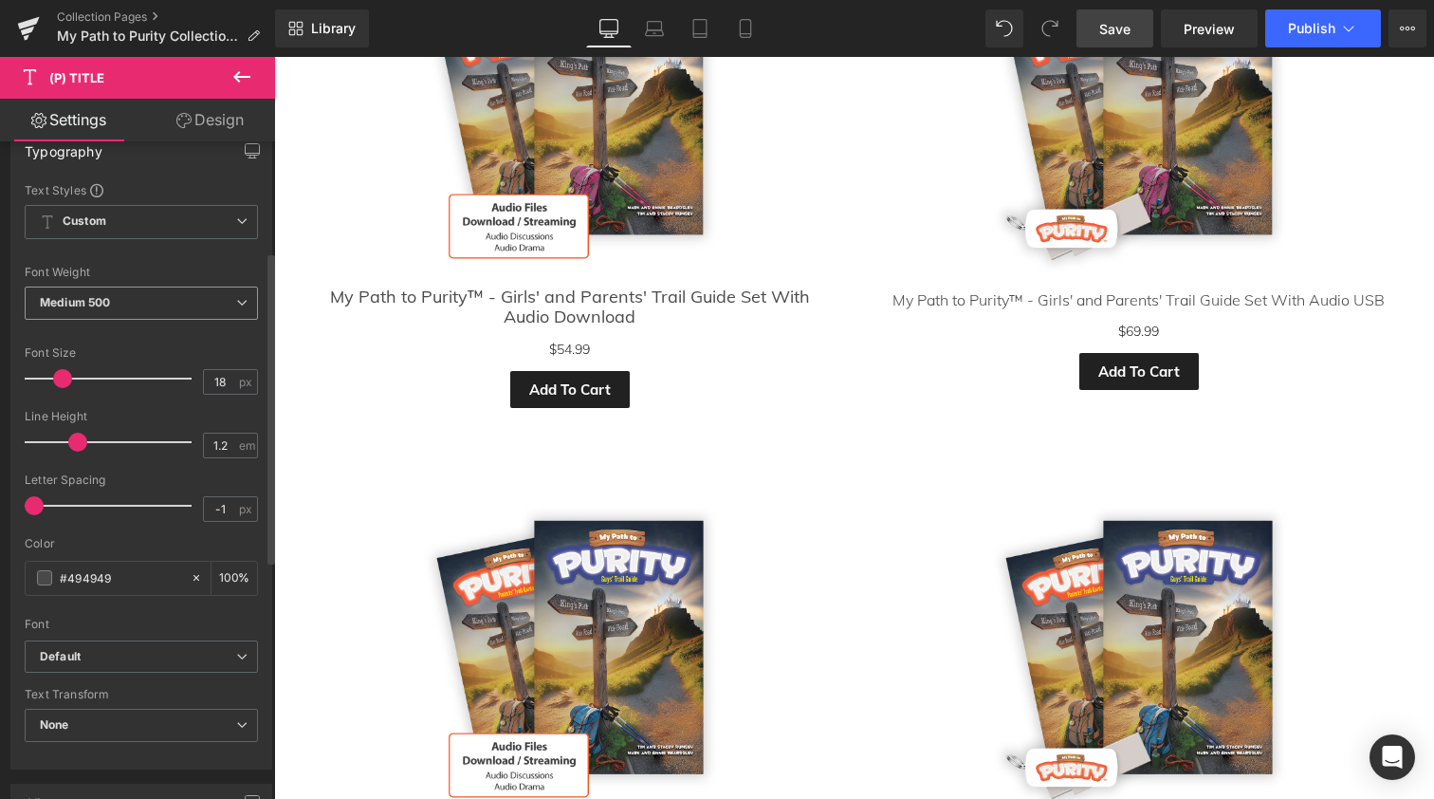
click at [156, 298] on span "Medium 500" at bounding box center [141, 302] width 233 height 33
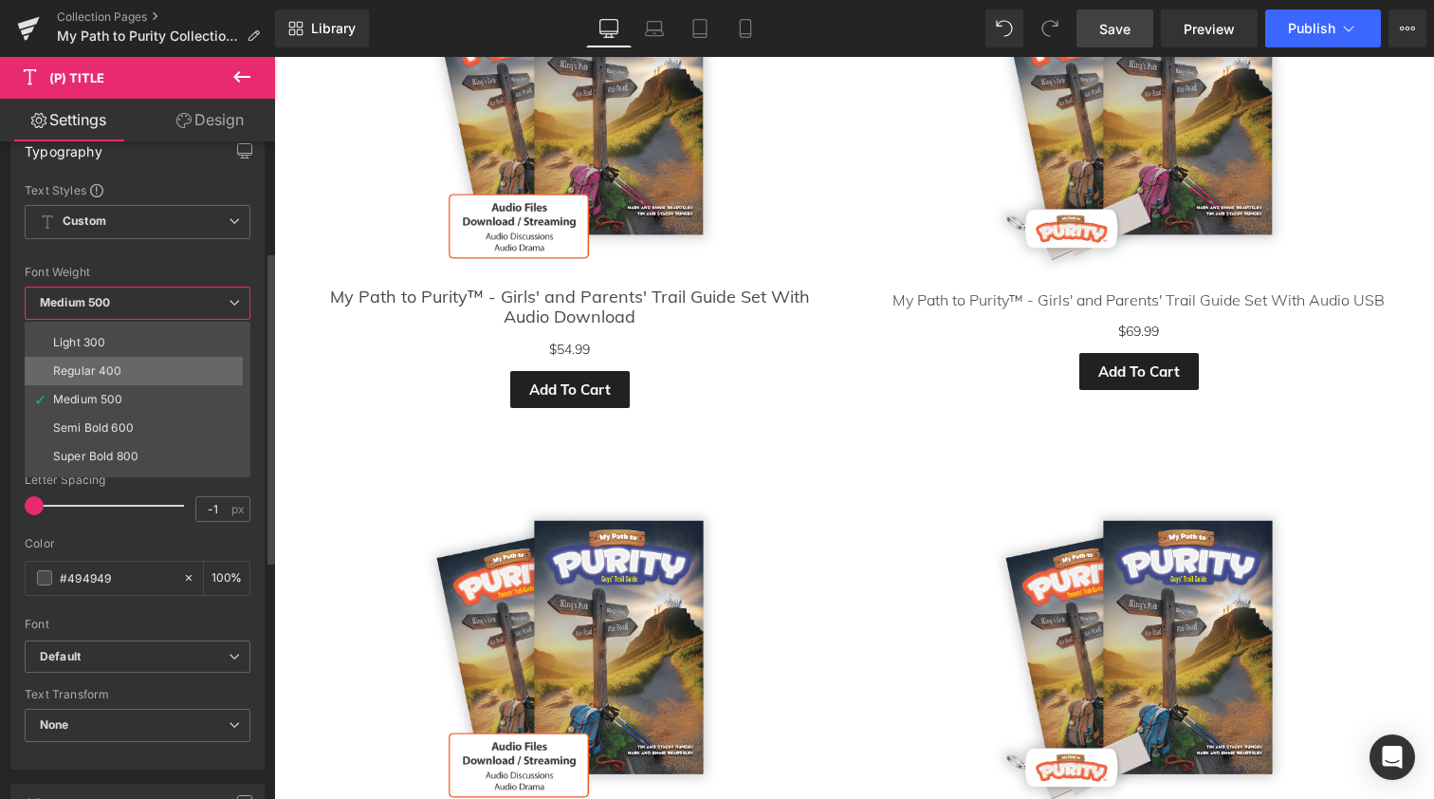
scroll to position [89, 0]
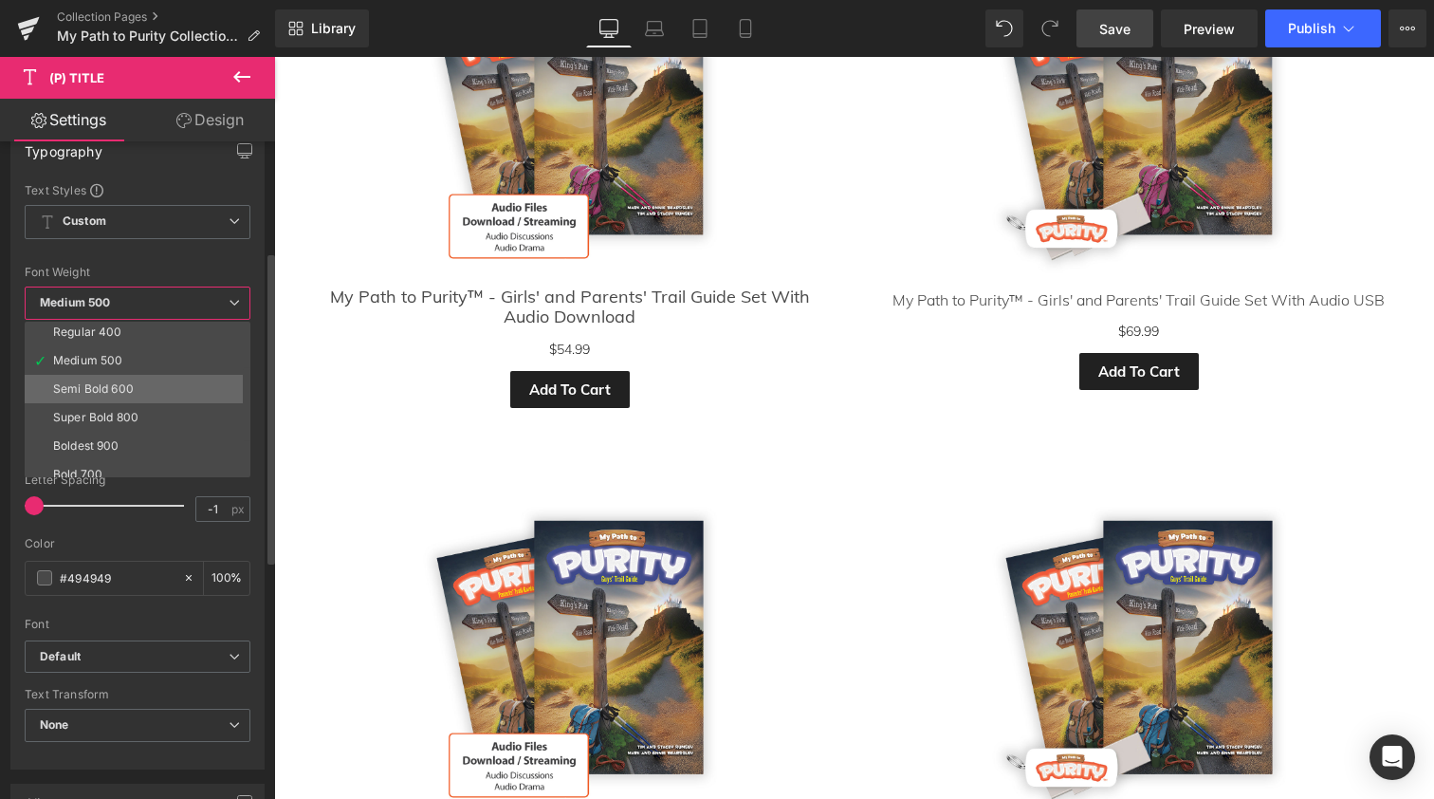
click at [110, 391] on div "Semi Bold 600" at bounding box center [93, 388] width 81 height 13
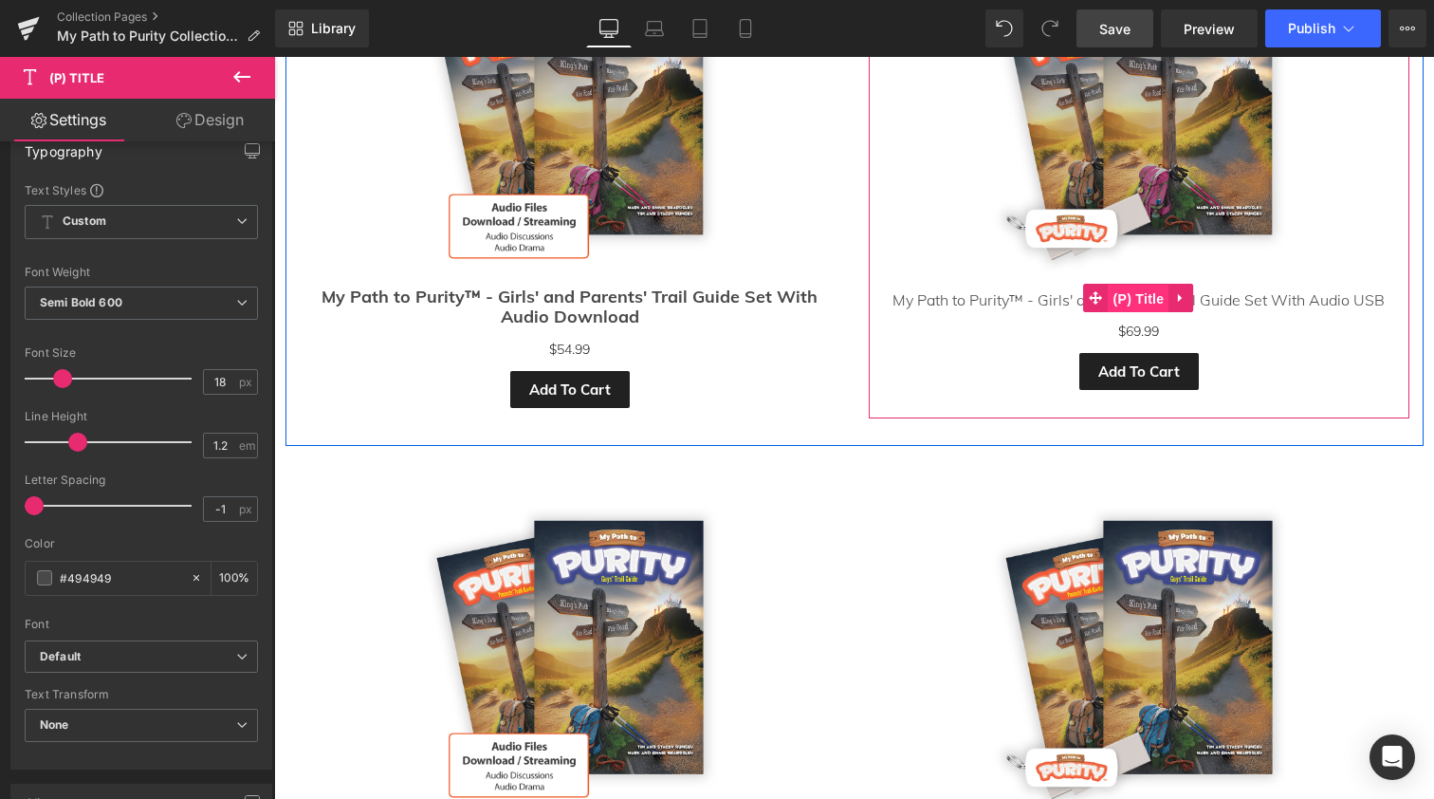
click at [1132, 285] on span "(P) Title" at bounding box center [1139, 299] width 61 height 28
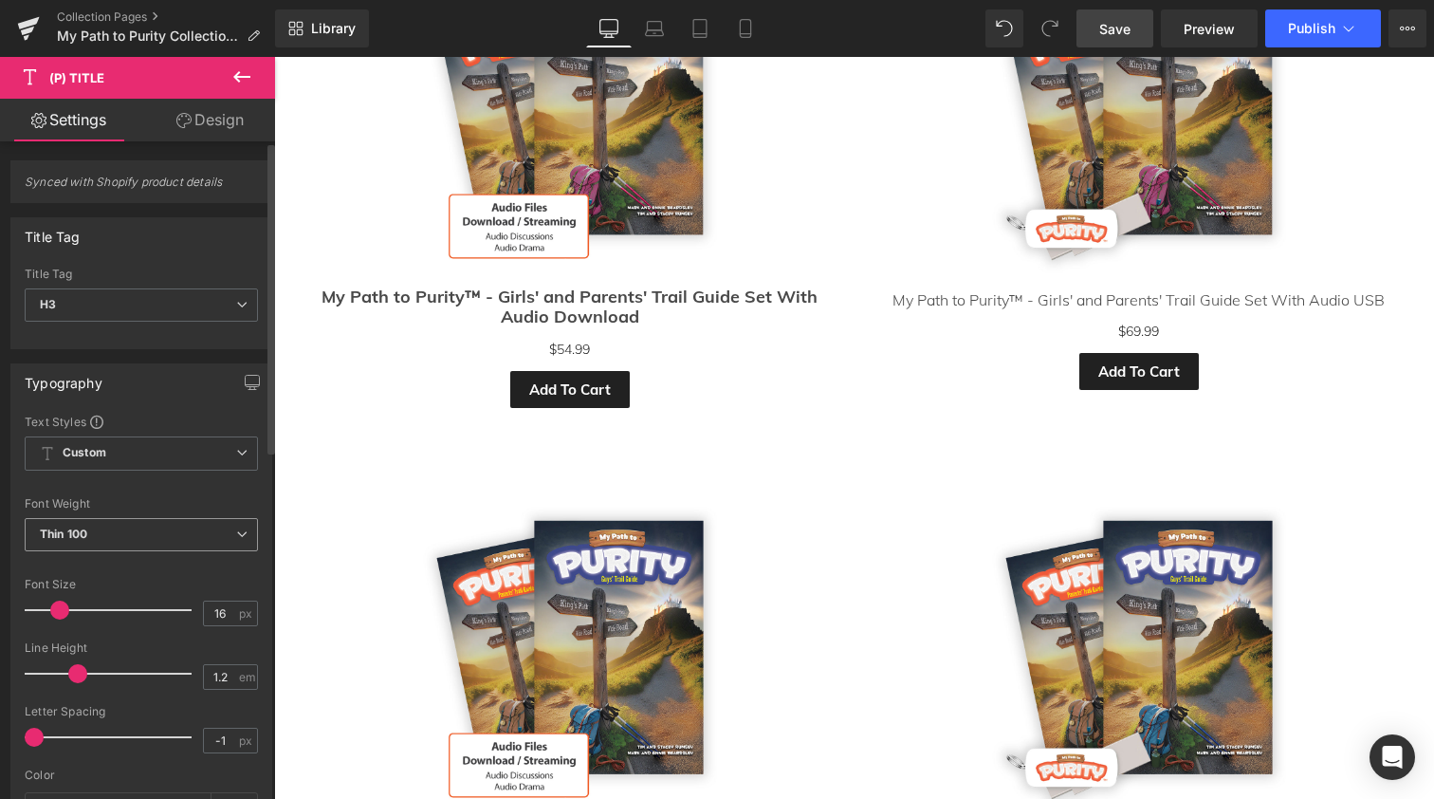
click at [85, 522] on span "Thin 100" at bounding box center [141, 534] width 233 height 33
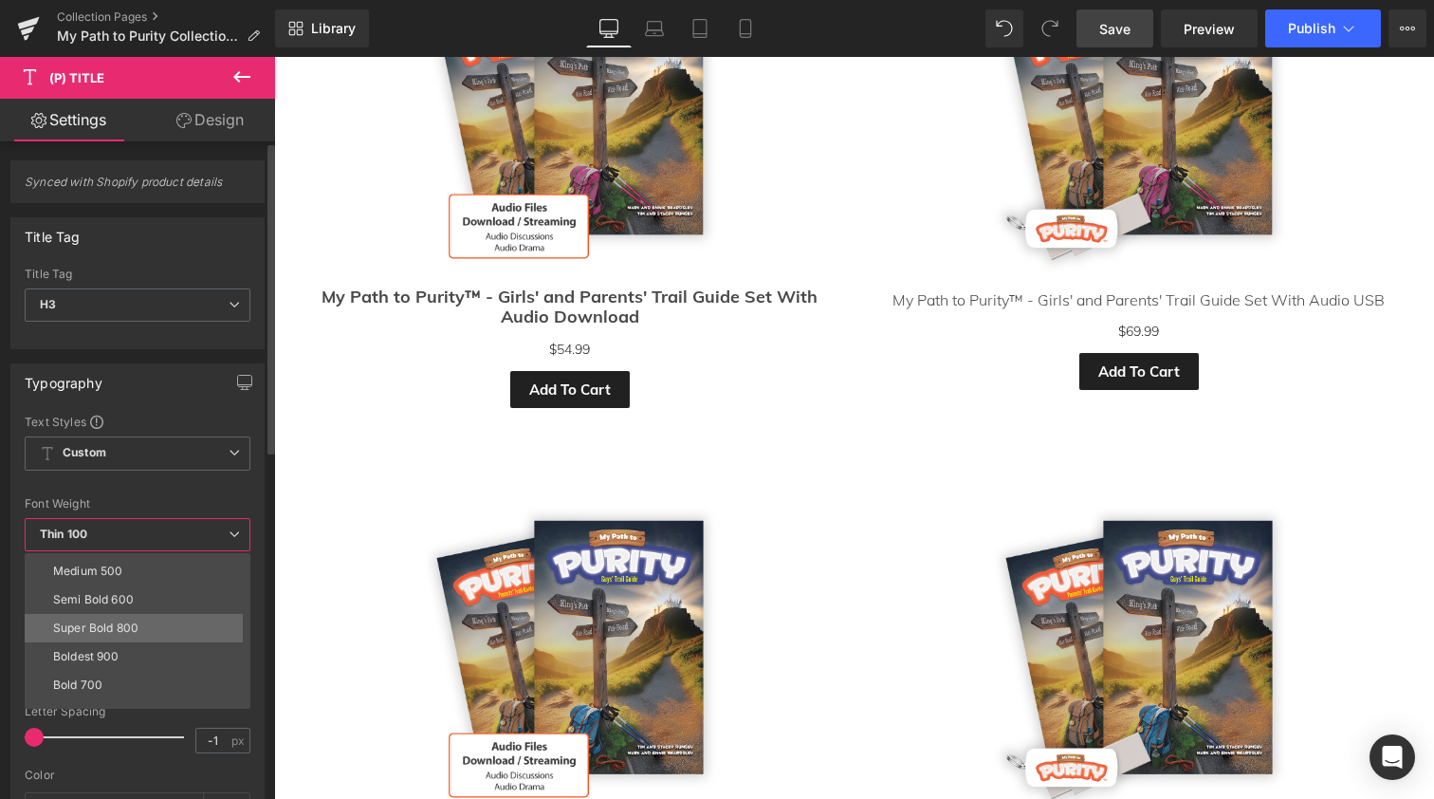
scroll to position [87, 0]
click at [110, 621] on div "Semi Bold 600" at bounding box center [93, 622] width 81 height 13
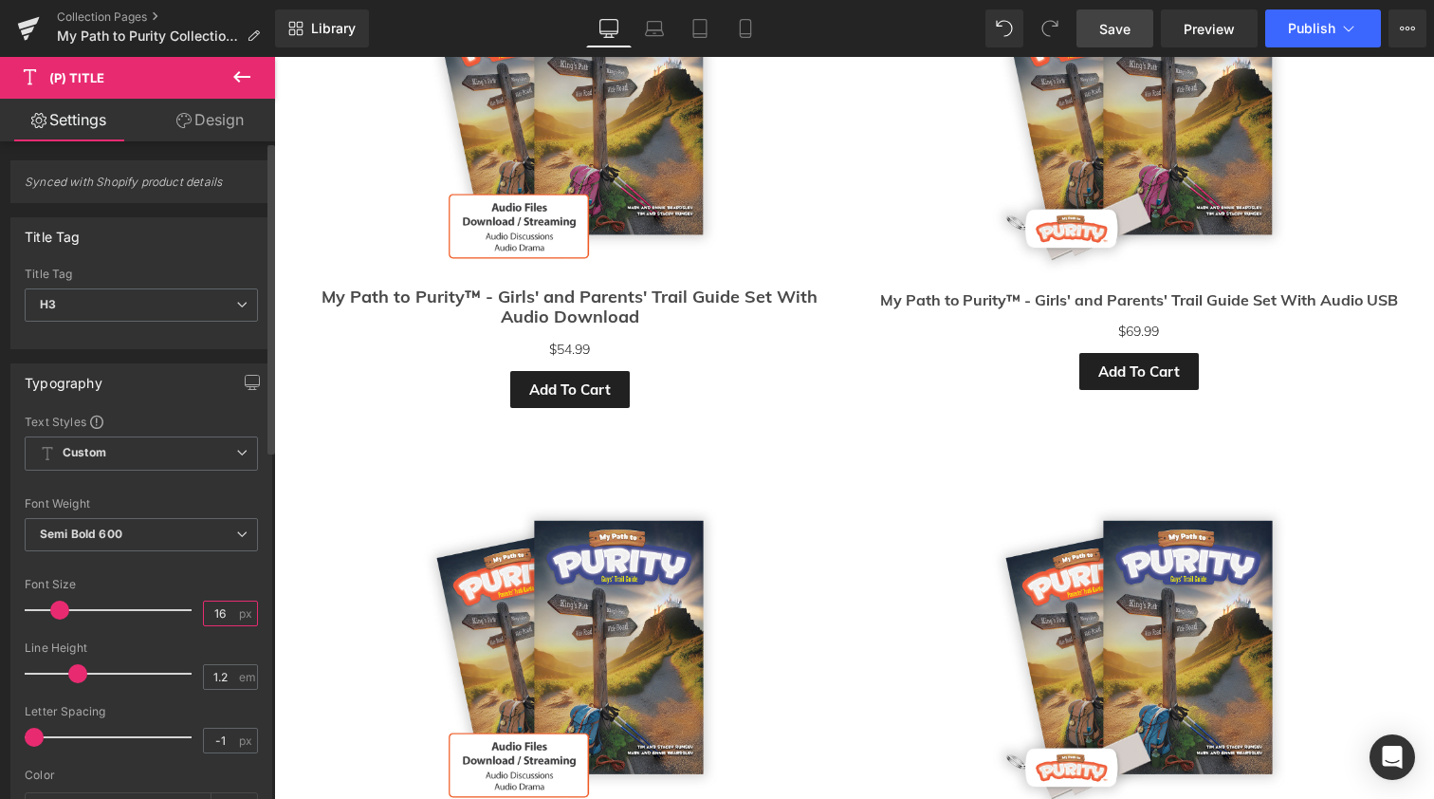
drag, startPoint x: 213, startPoint y: 613, endPoint x: 185, endPoint y: 611, distance: 28.5
click at [185, 611] on div "Font Size 16 px" at bounding box center [141, 610] width 233 height 64
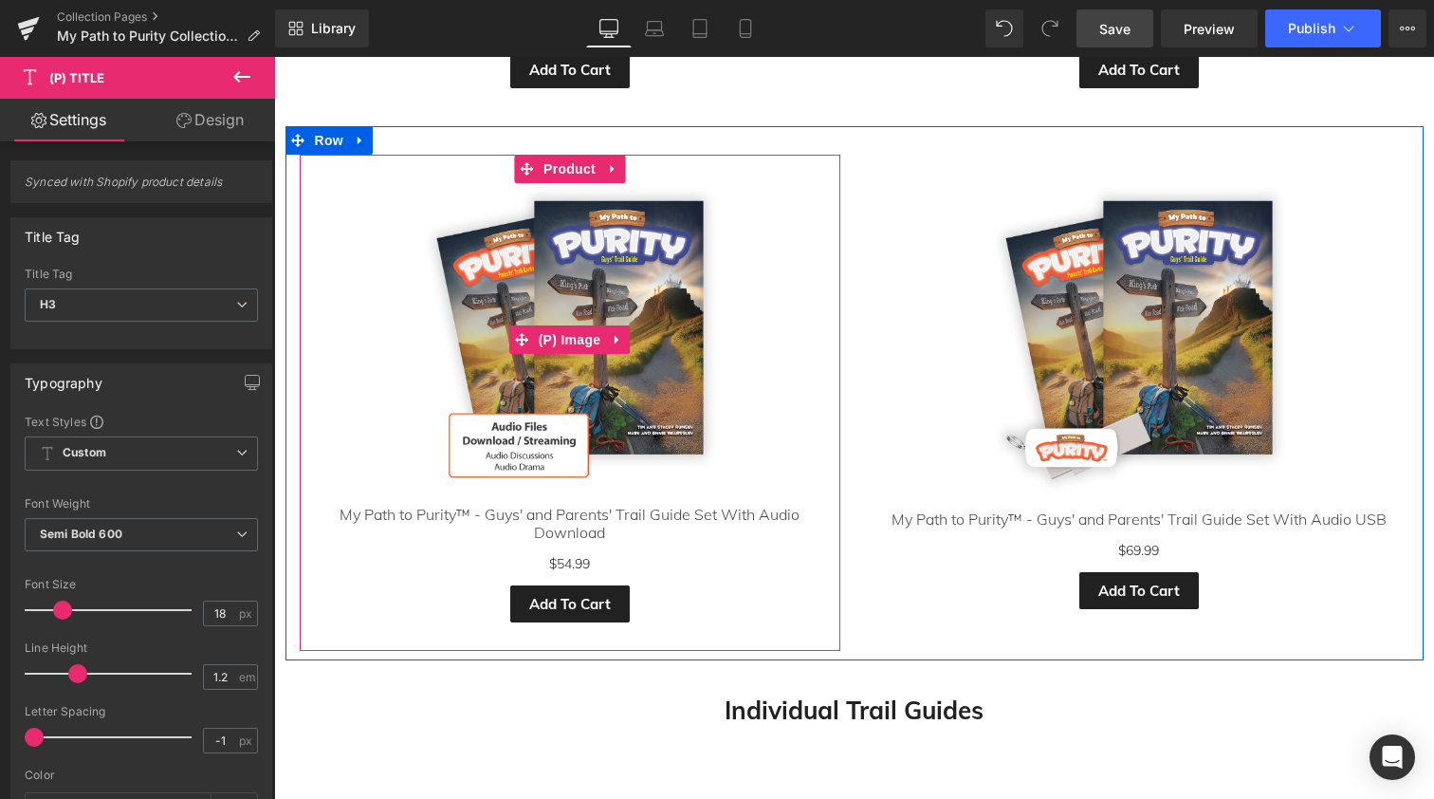
scroll to position [1285, 0]
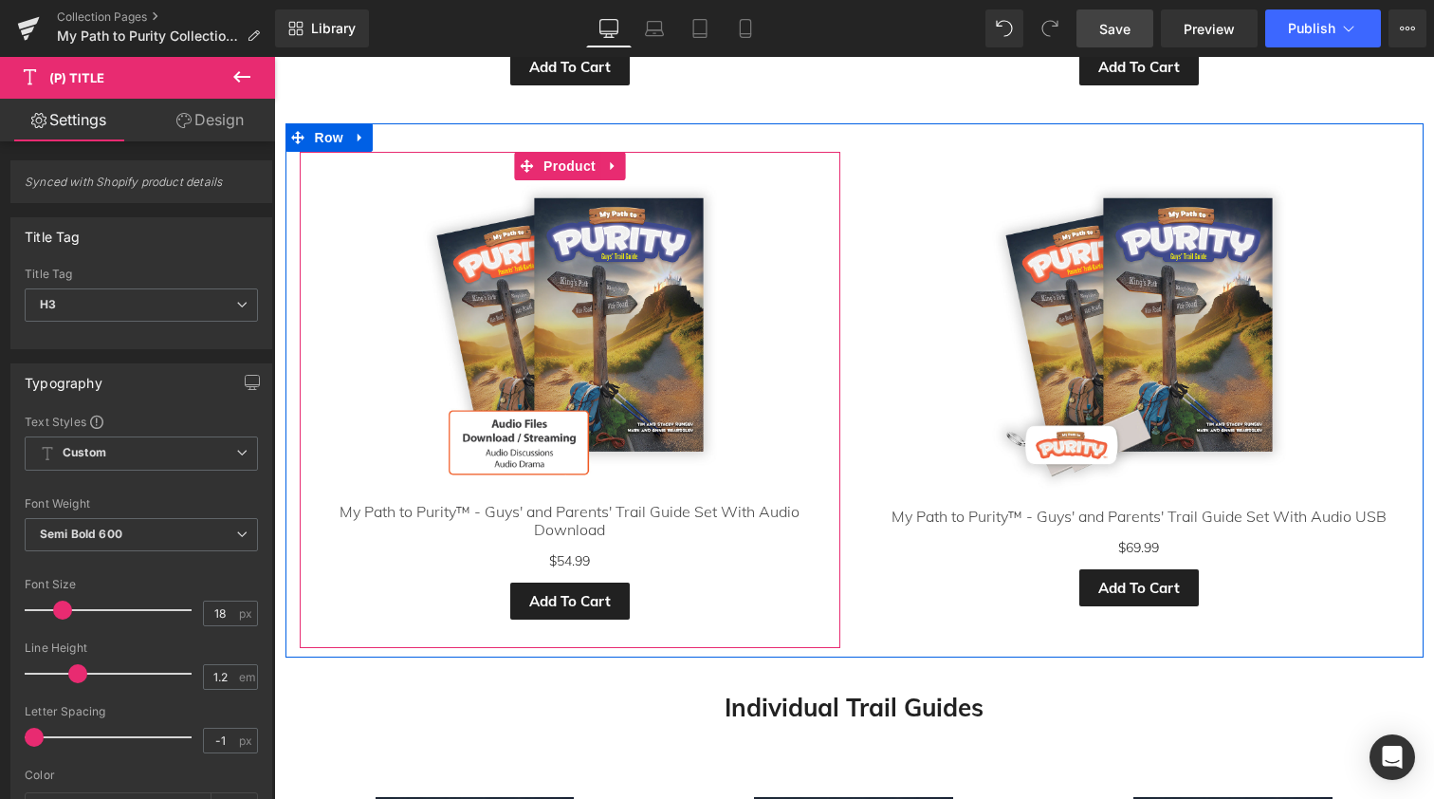
click at [553, 503] on div "My Path to Purity™ - Guys' and Parents' Trail Guide Set With Audio Download (P)…" at bounding box center [570, 521] width 522 height 37
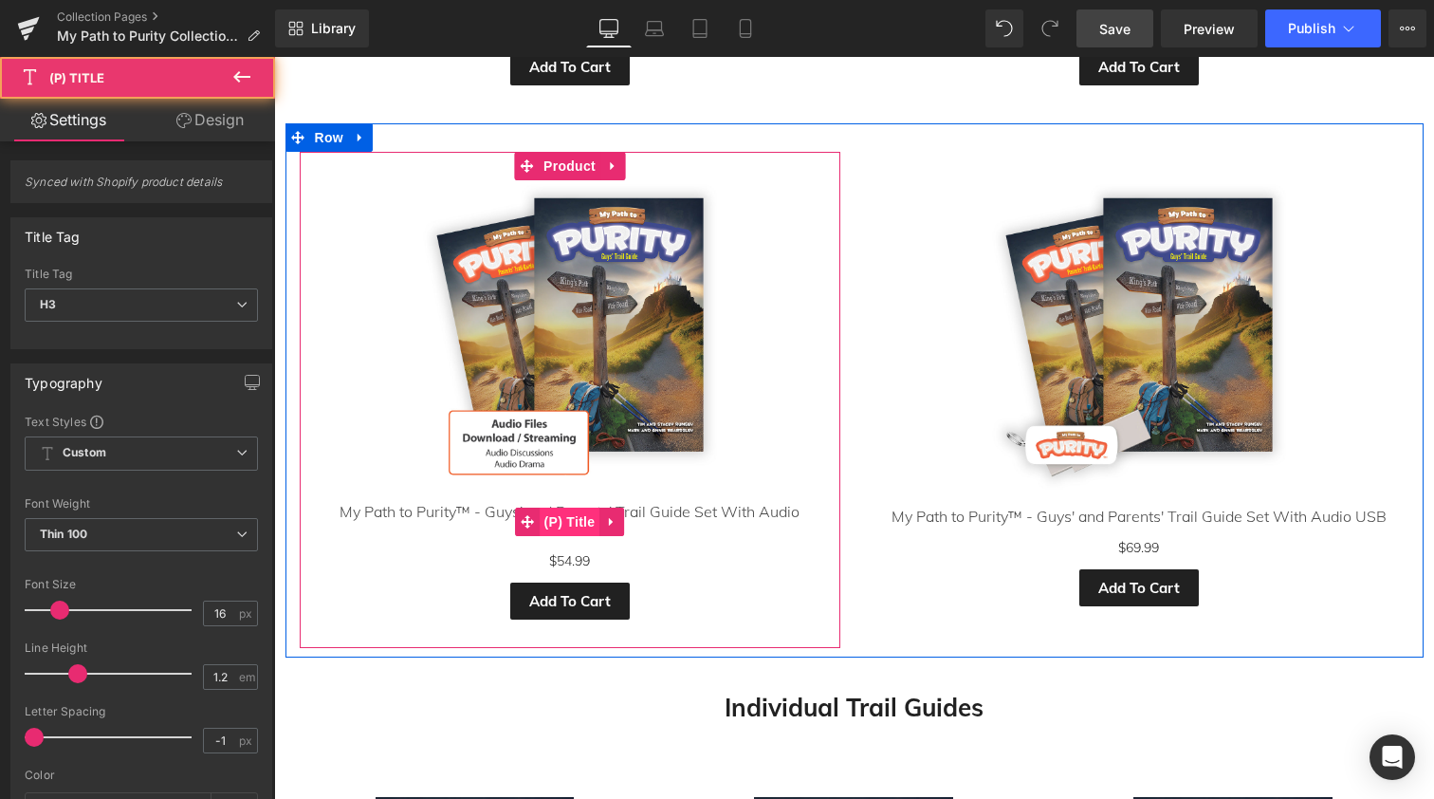
click at [562, 509] on span "(P) Title" at bounding box center [570, 522] width 61 height 28
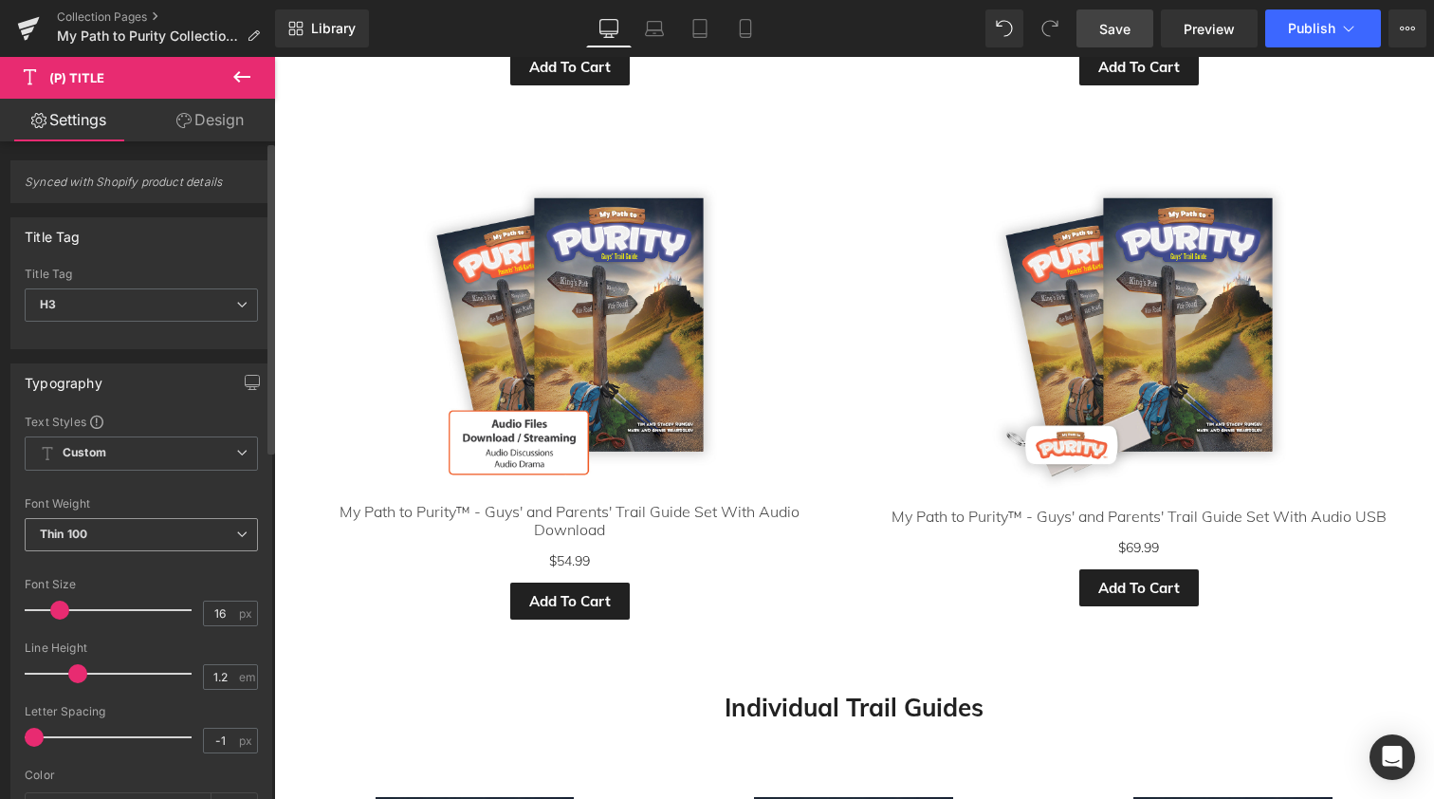
click at [124, 529] on span "Thin 100" at bounding box center [141, 534] width 233 height 33
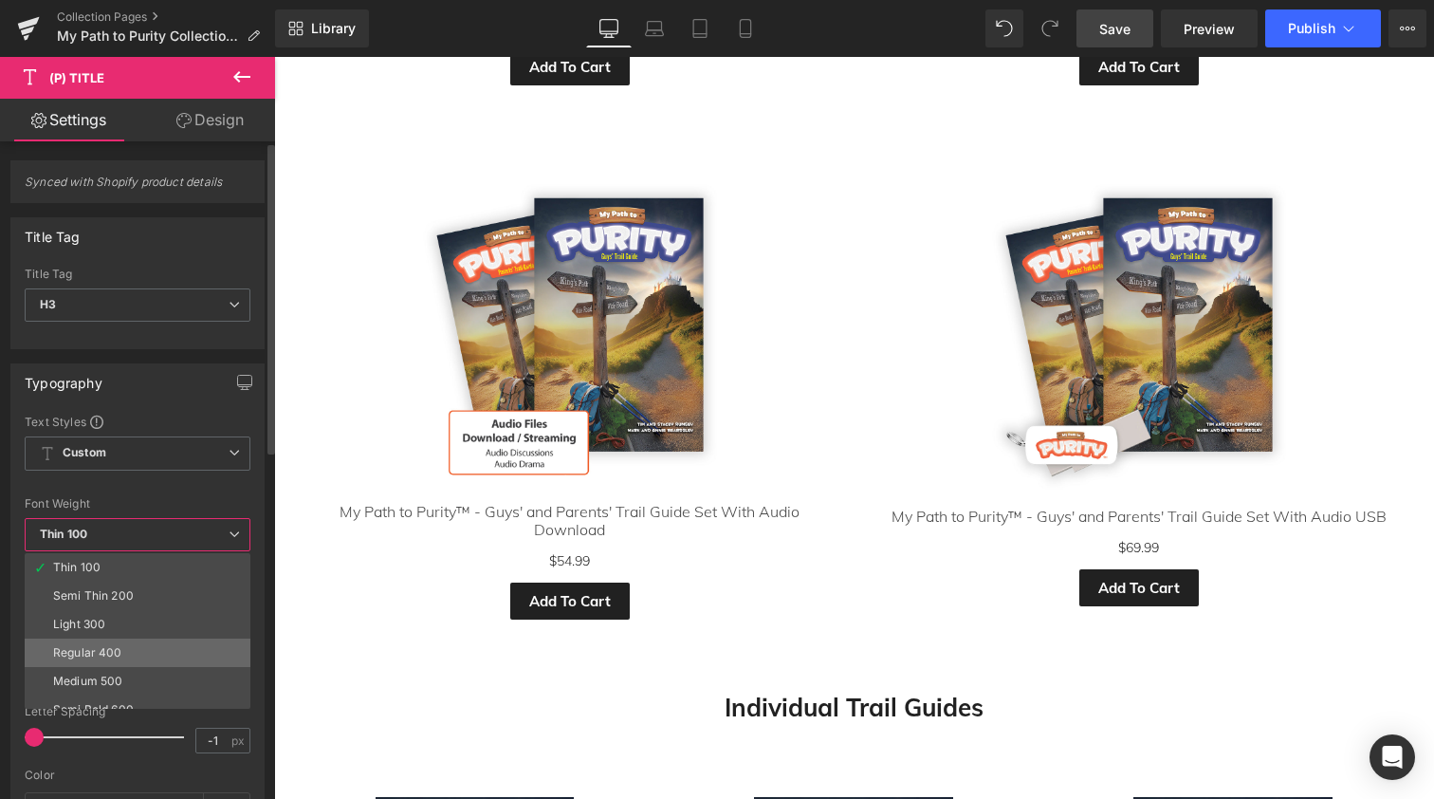
scroll to position [38, 0]
click at [99, 666] on div "Semi Bold 600" at bounding box center [93, 671] width 81 height 13
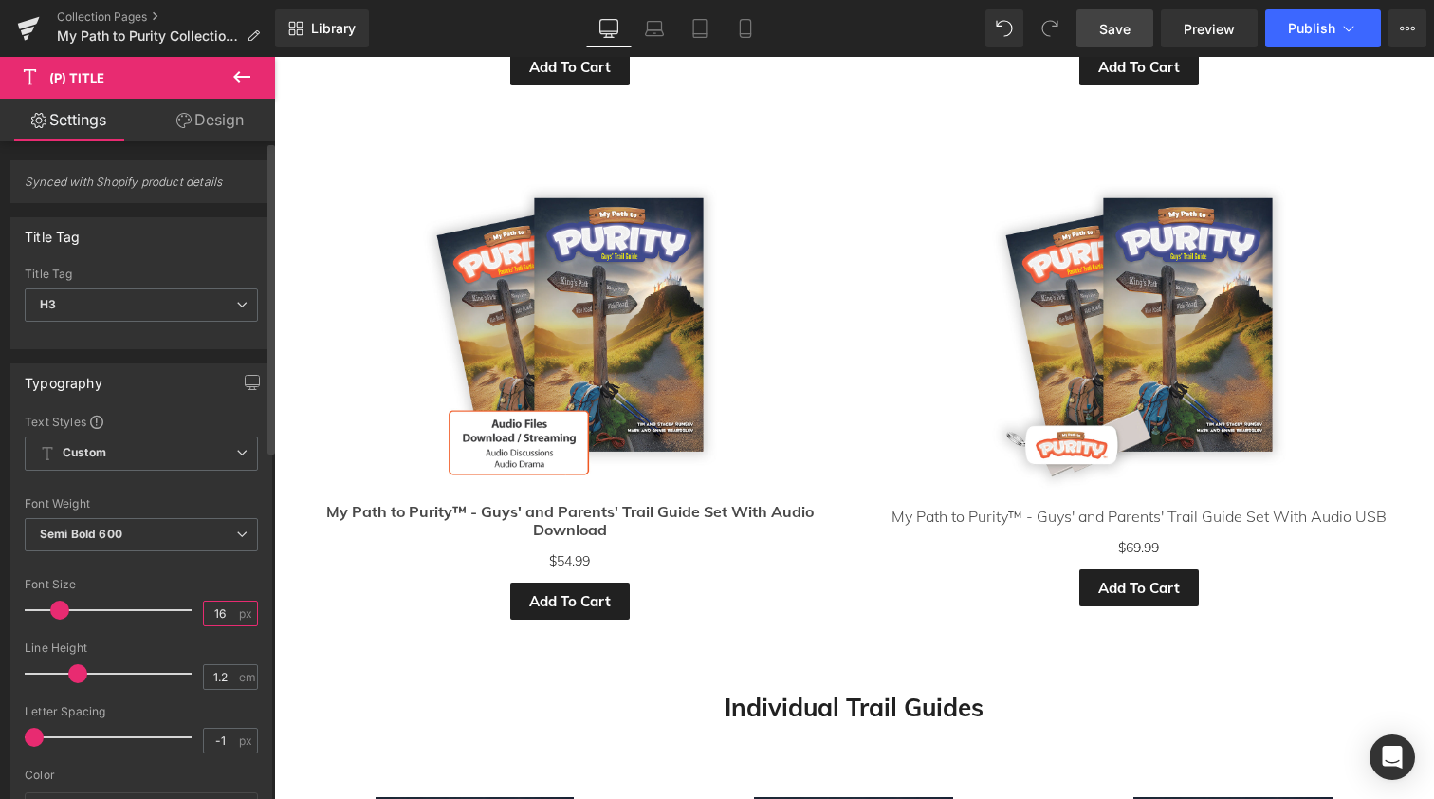
drag, startPoint x: 222, startPoint y: 613, endPoint x: 165, endPoint y: 613, distance: 56.9
click at [165, 613] on div "Font Size 16 px" at bounding box center [141, 610] width 233 height 64
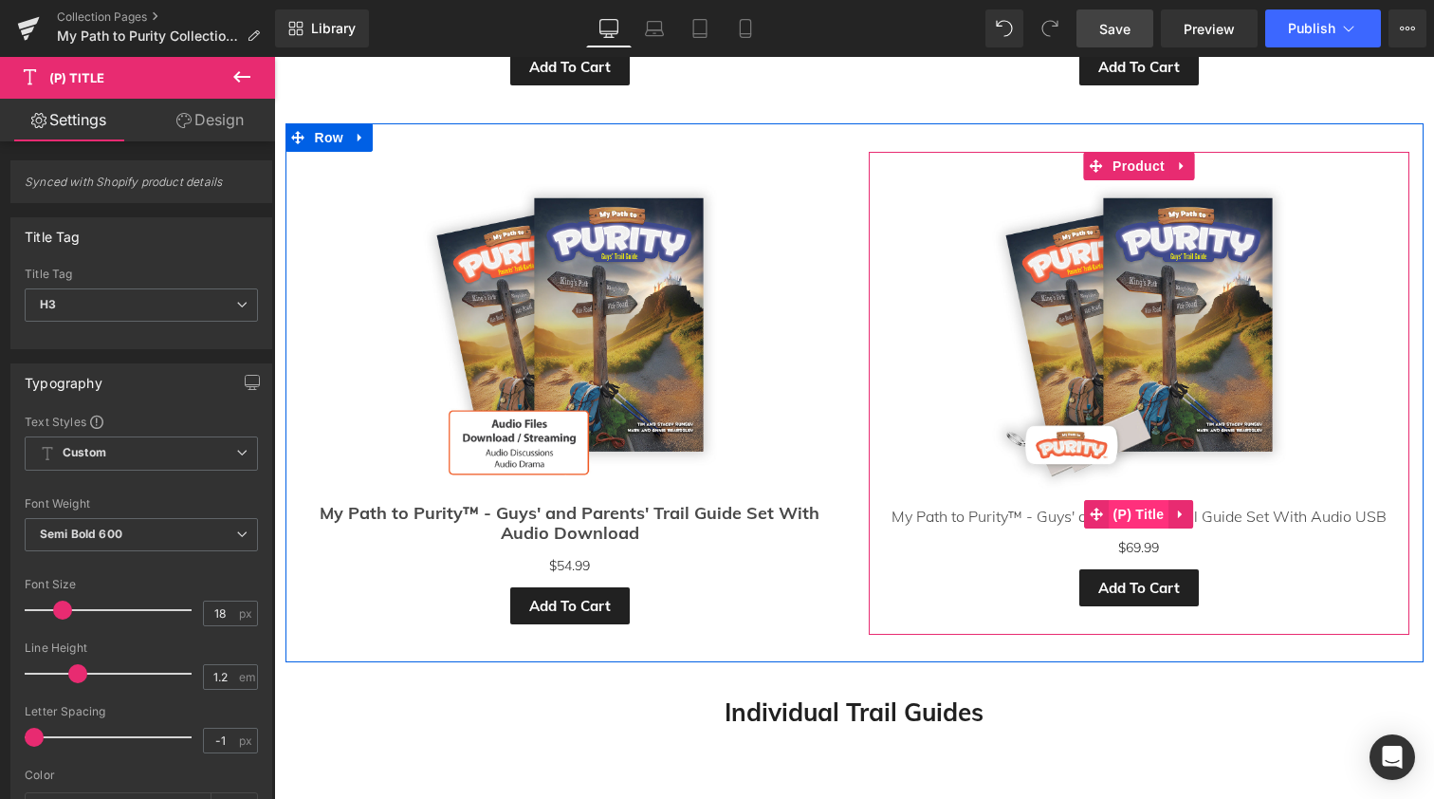
click at [1136, 509] on span "(P) Title" at bounding box center [1139, 514] width 61 height 28
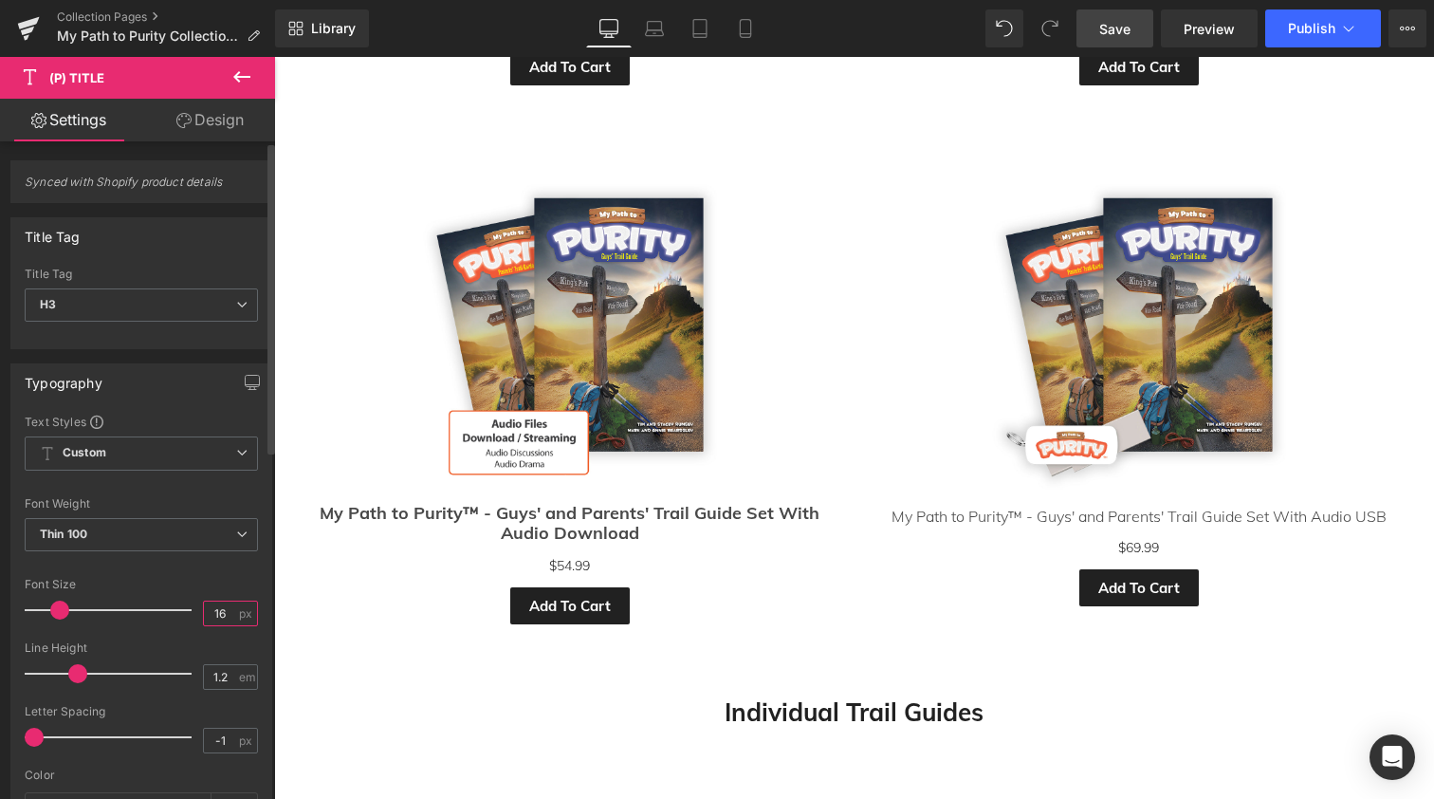
drag, startPoint x: 221, startPoint y: 611, endPoint x: 182, endPoint y: 611, distance: 38.9
click at [182, 611] on div "Font Size 16 px" at bounding box center [141, 610] width 233 height 64
click at [137, 539] on span "Thin 100" at bounding box center [141, 534] width 233 height 33
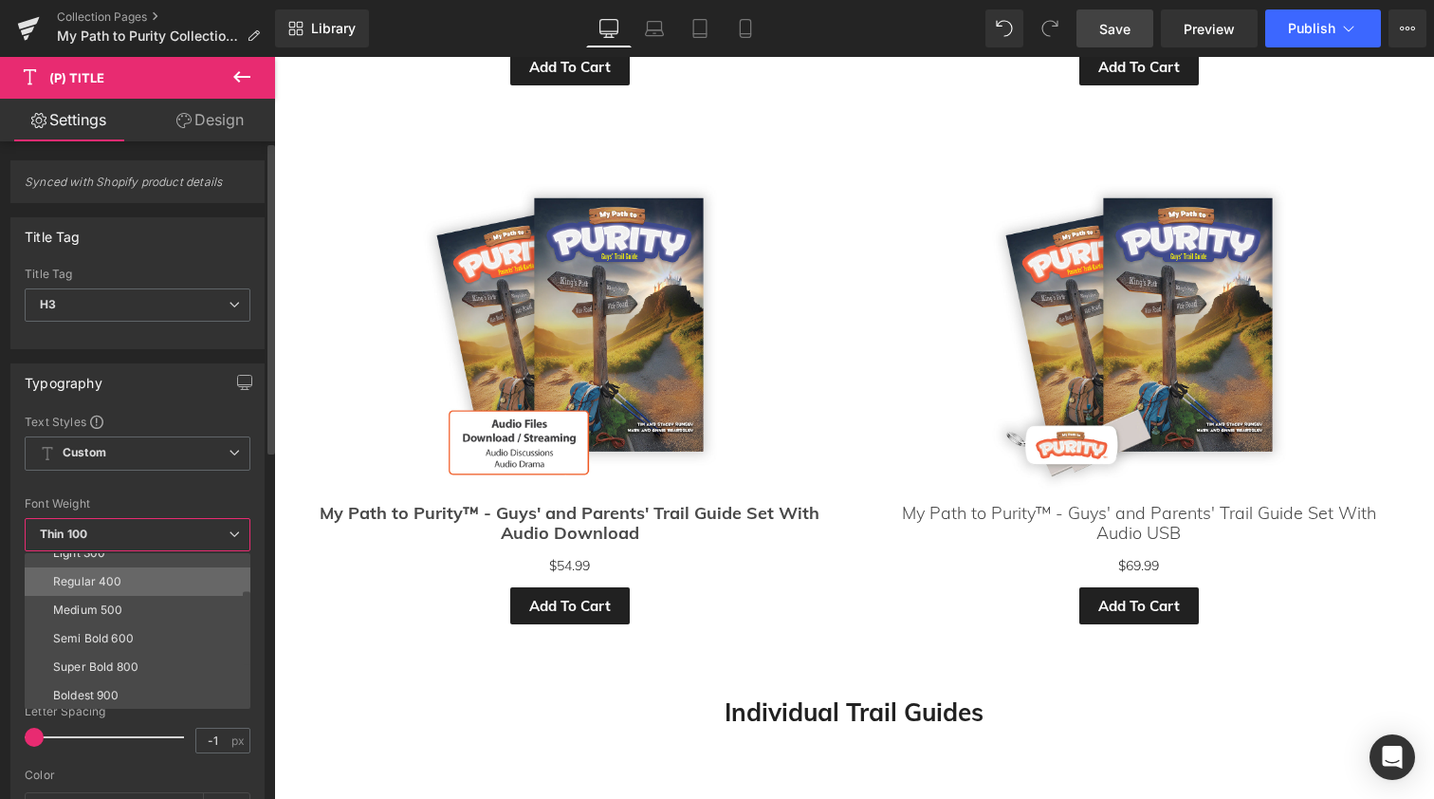
scroll to position [73, 0]
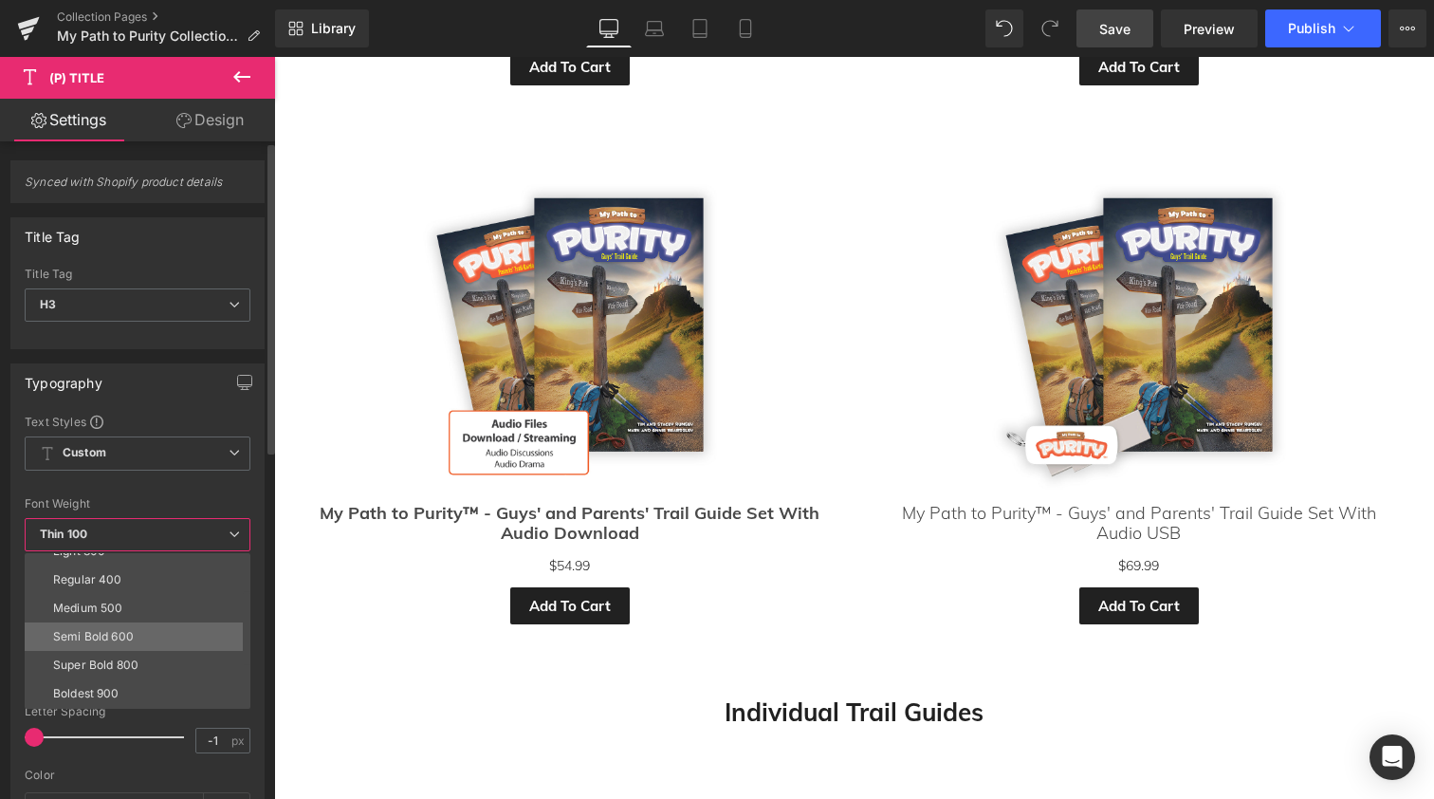
click at [127, 637] on div "Semi Bold 600" at bounding box center [93, 636] width 81 height 13
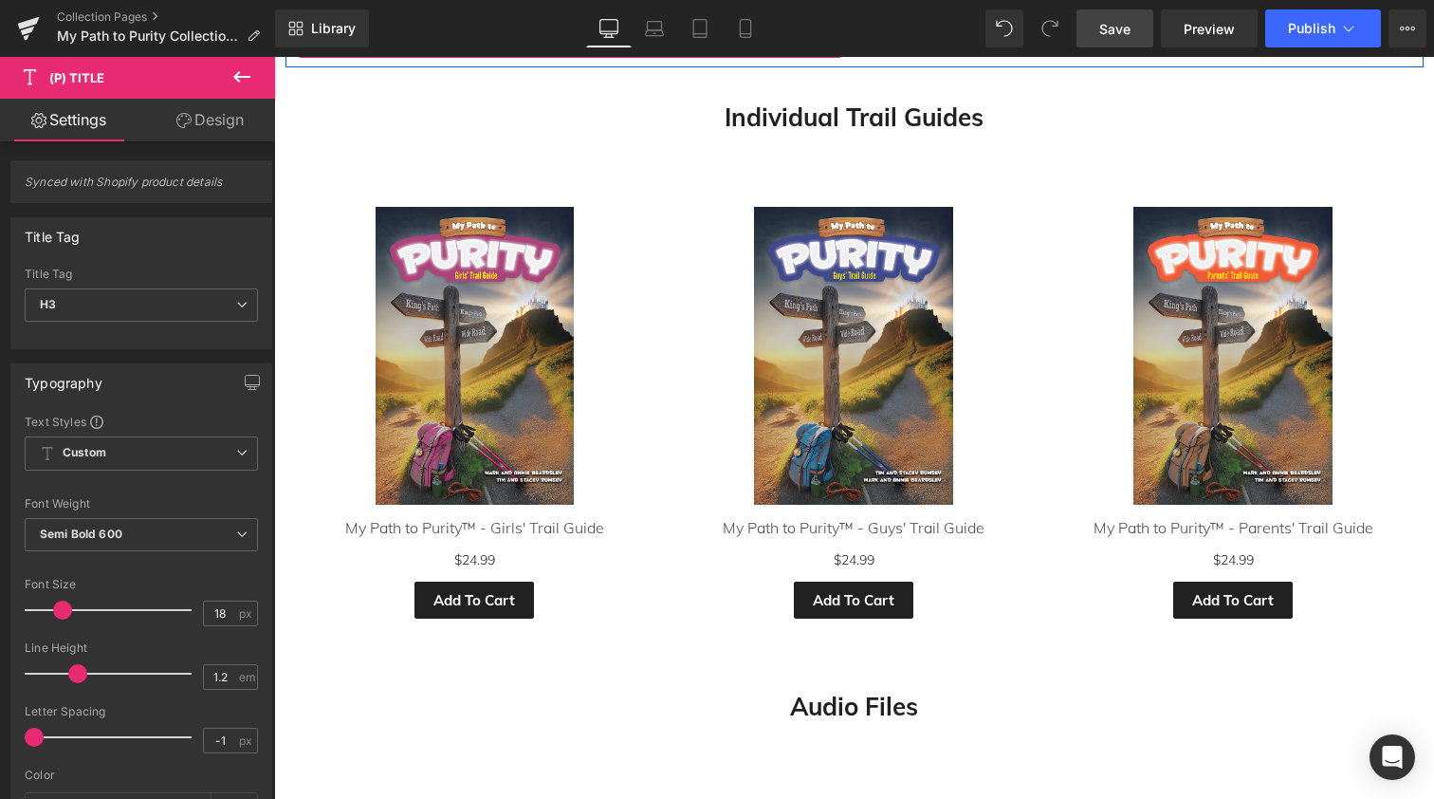
scroll to position [1886, 0]
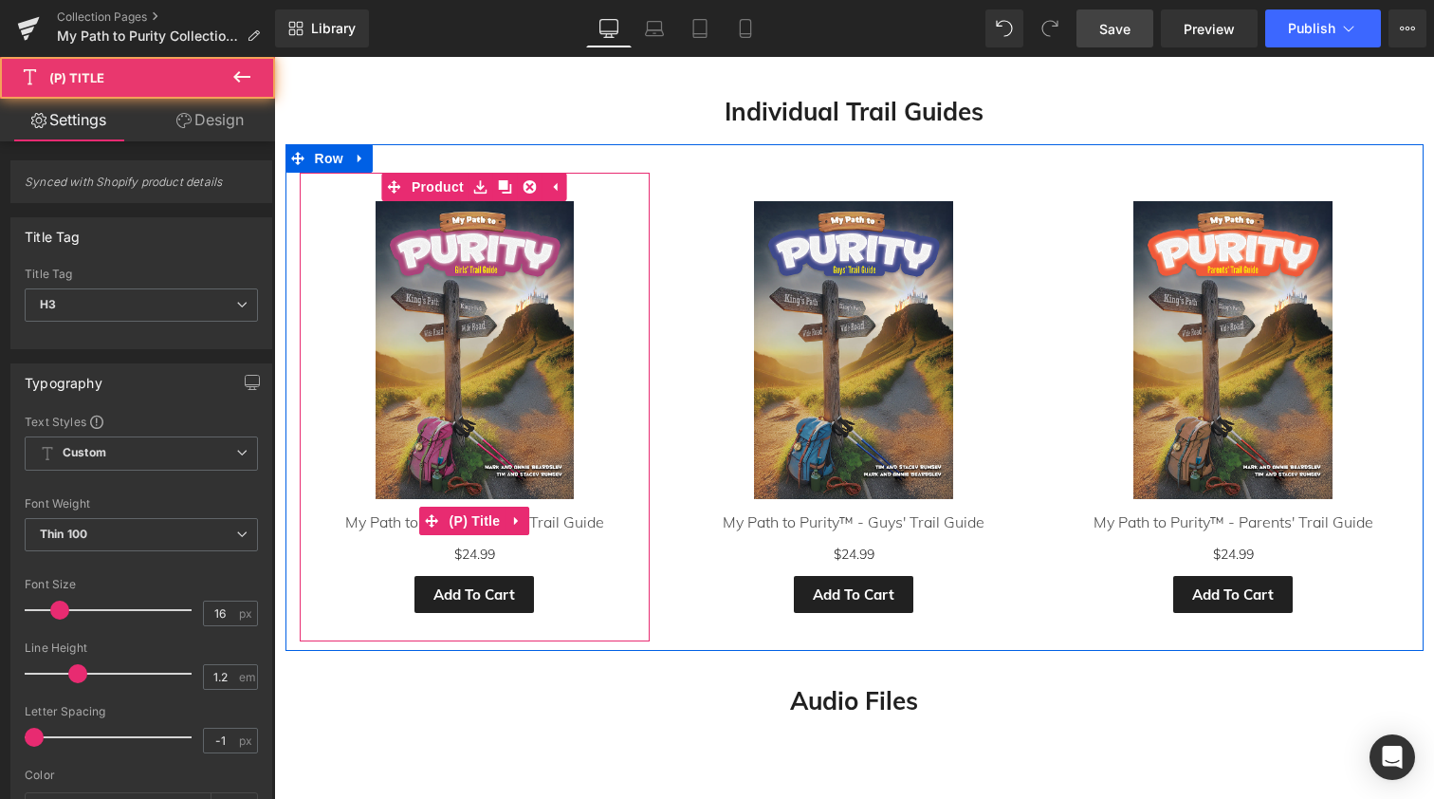
click at [476, 520] on div "My Path to Purity™ - Girls' Trail Guide (P) Title" at bounding box center [475, 520] width 332 height 24
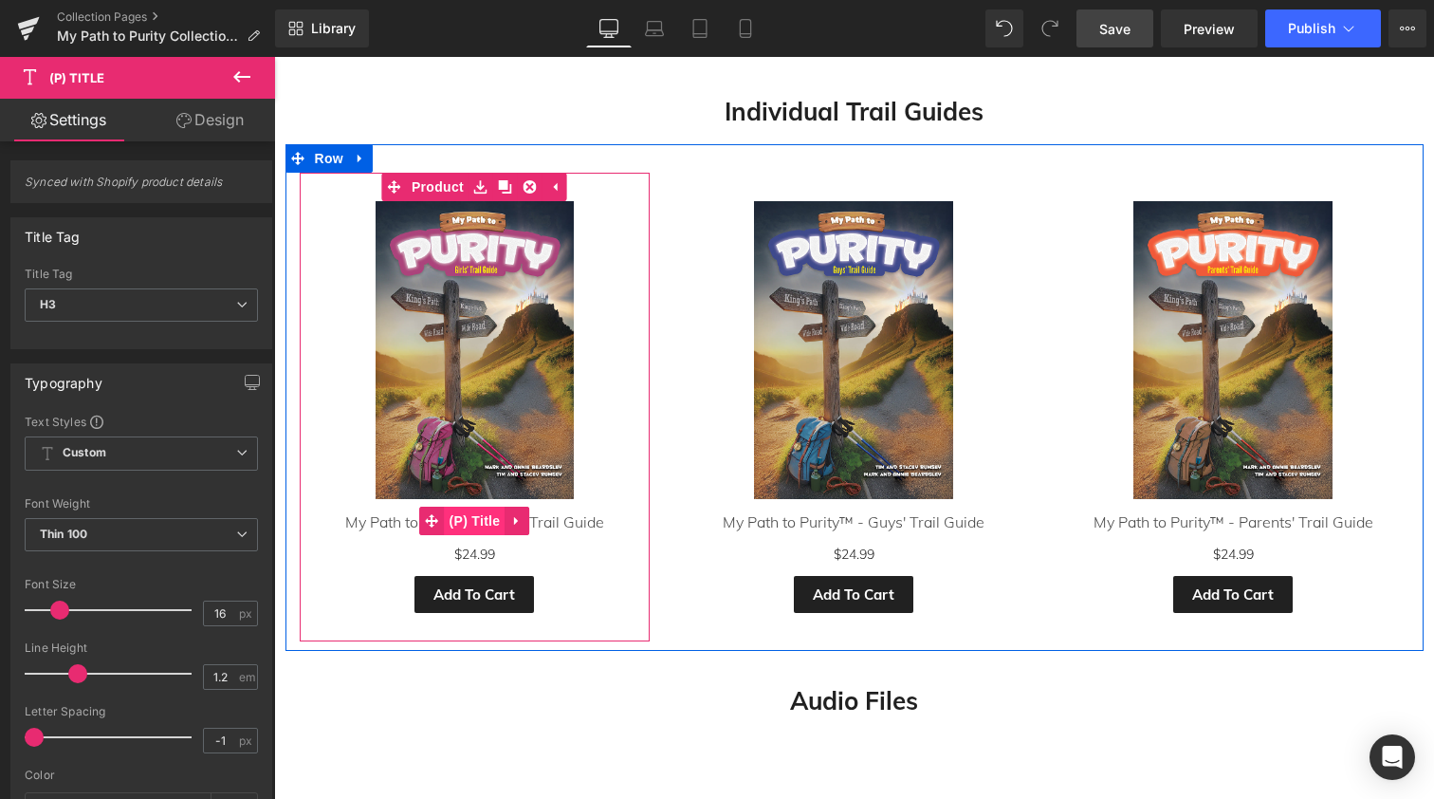
click at [476, 514] on span "(P) Title" at bounding box center [475, 521] width 61 height 28
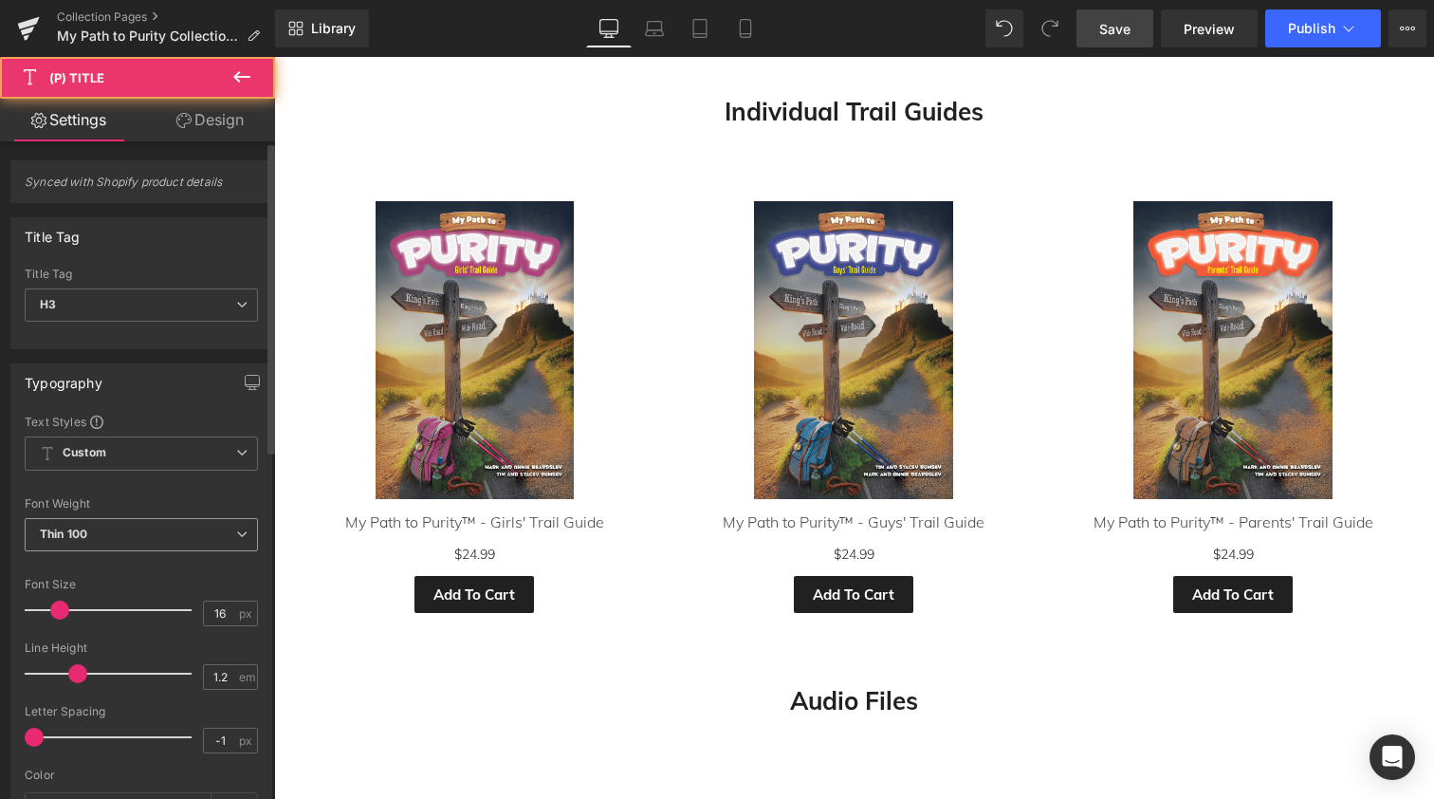
click at [124, 533] on span "Thin 100" at bounding box center [141, 534] width 233 height 33
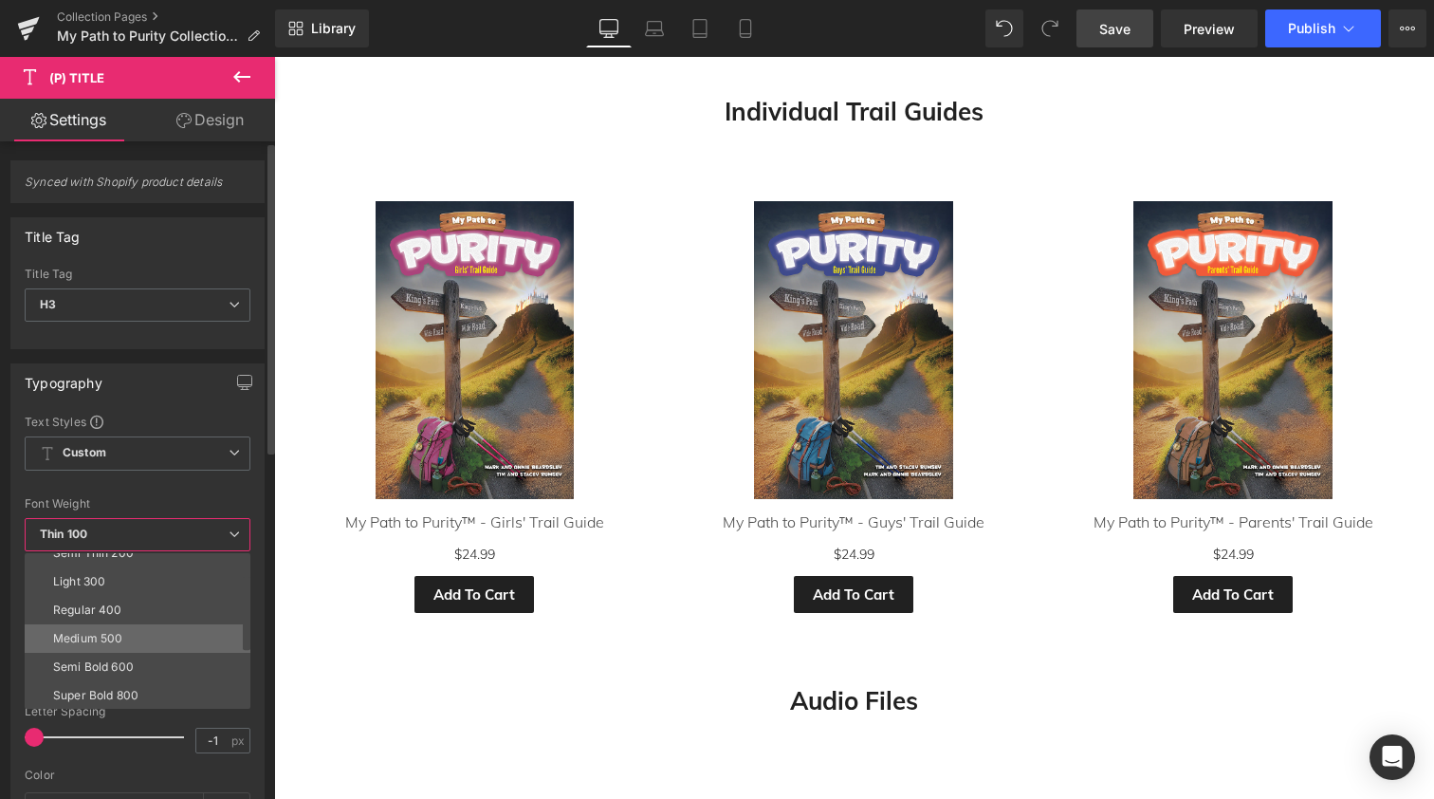
scroll to position [77, 0]
click at [133, 635] on div "Semi Bold 600" at bounding box center [93, 632] width 81 height 13
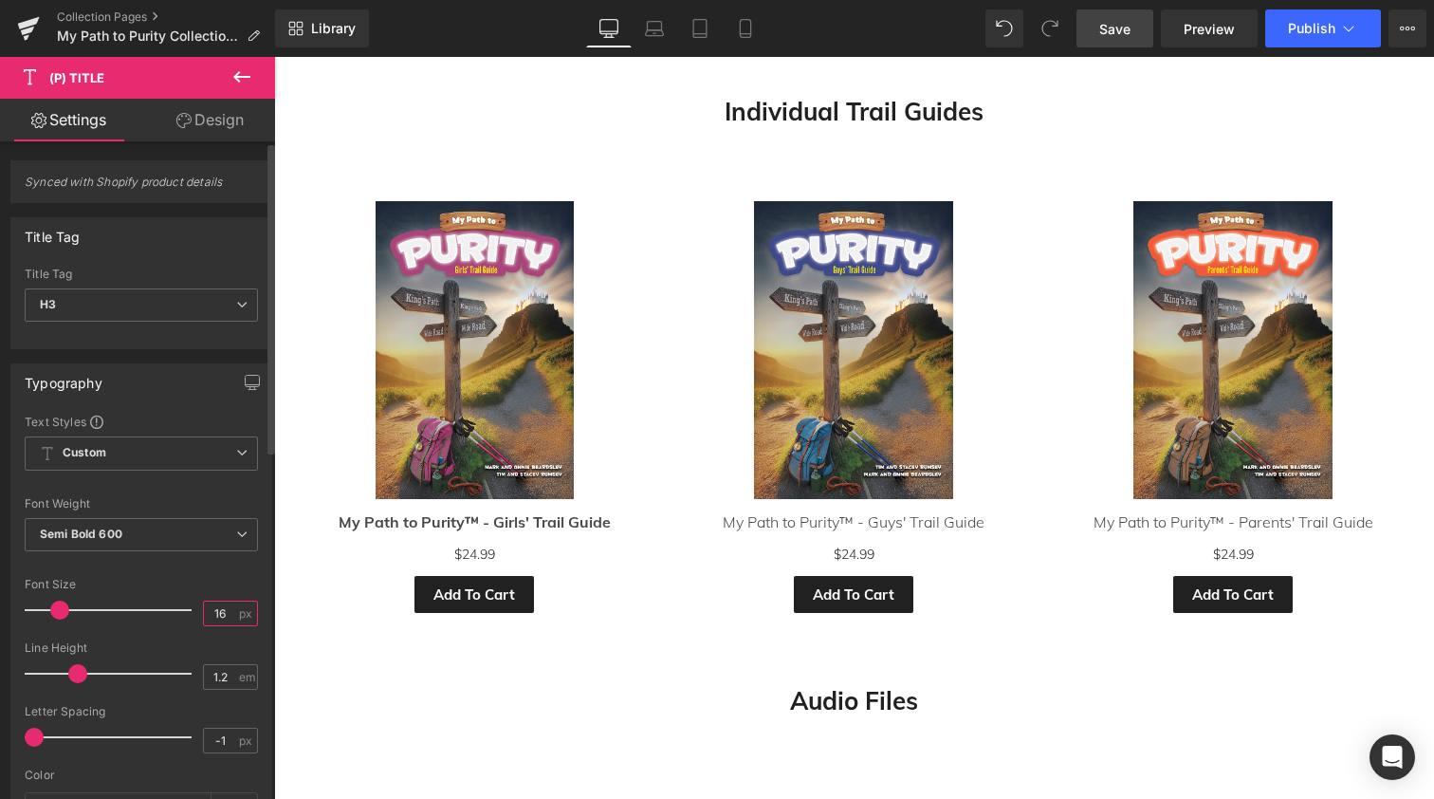
drag, startPoint x: 220, startPoint y: 611, endPoint x: 200, endPoint y: 611, distance: 19.9
click at [204, 611] on input "16" at bounding box center [220, 613] width 33 height 24
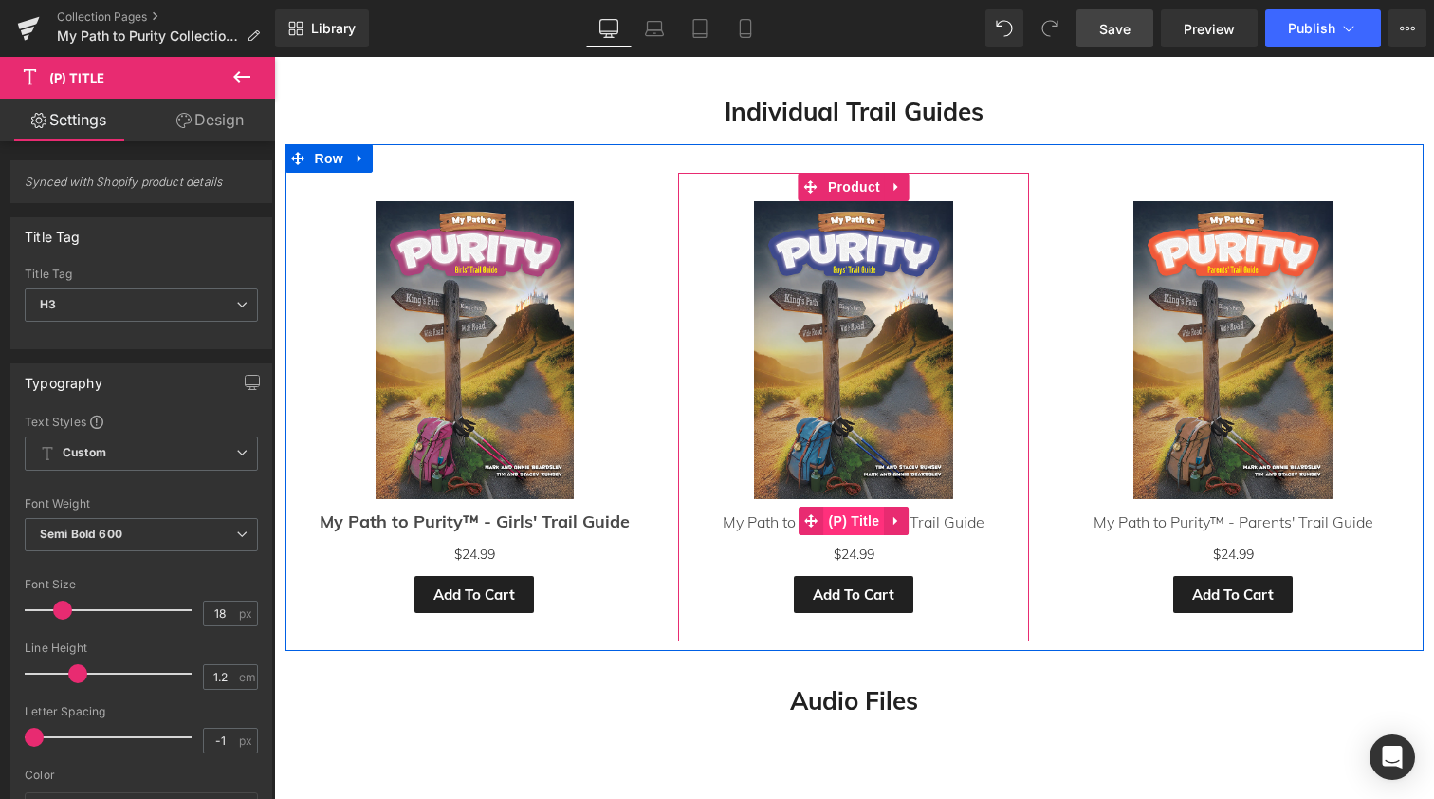
click at [851, 509] on span "(P) Title" at bounding box center [854, 521] width 61 height 28
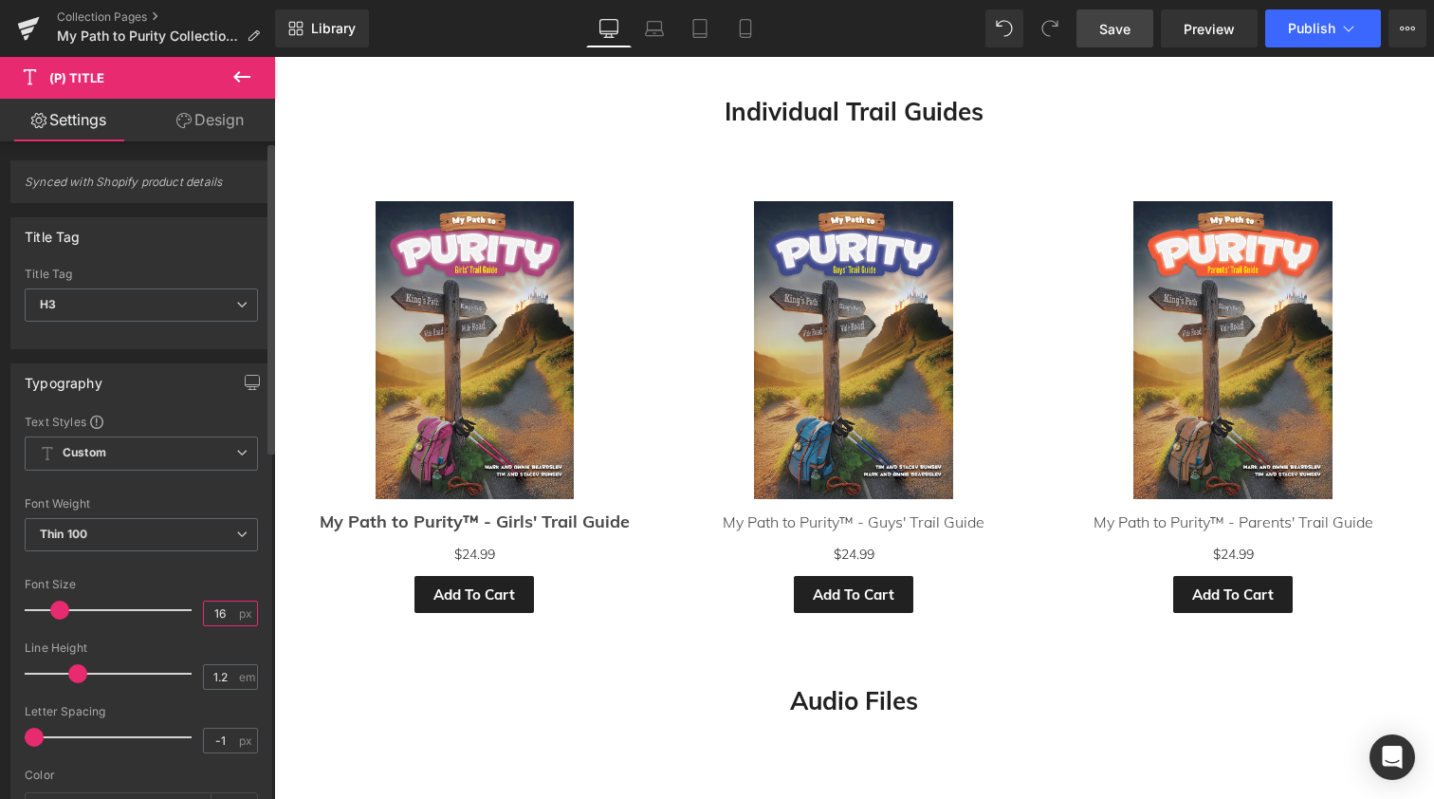
drag, startPoint x: 218, startPoint y: 610, endPoint x: 202, endPoint y: 610, distance: 16.1
click at [209, 610] on input "16" at bounding box center [220, 613] width 33 height 24
click at [210, 526] on span "Thin 100" at bounding box center [141, 534] width 233 height 33
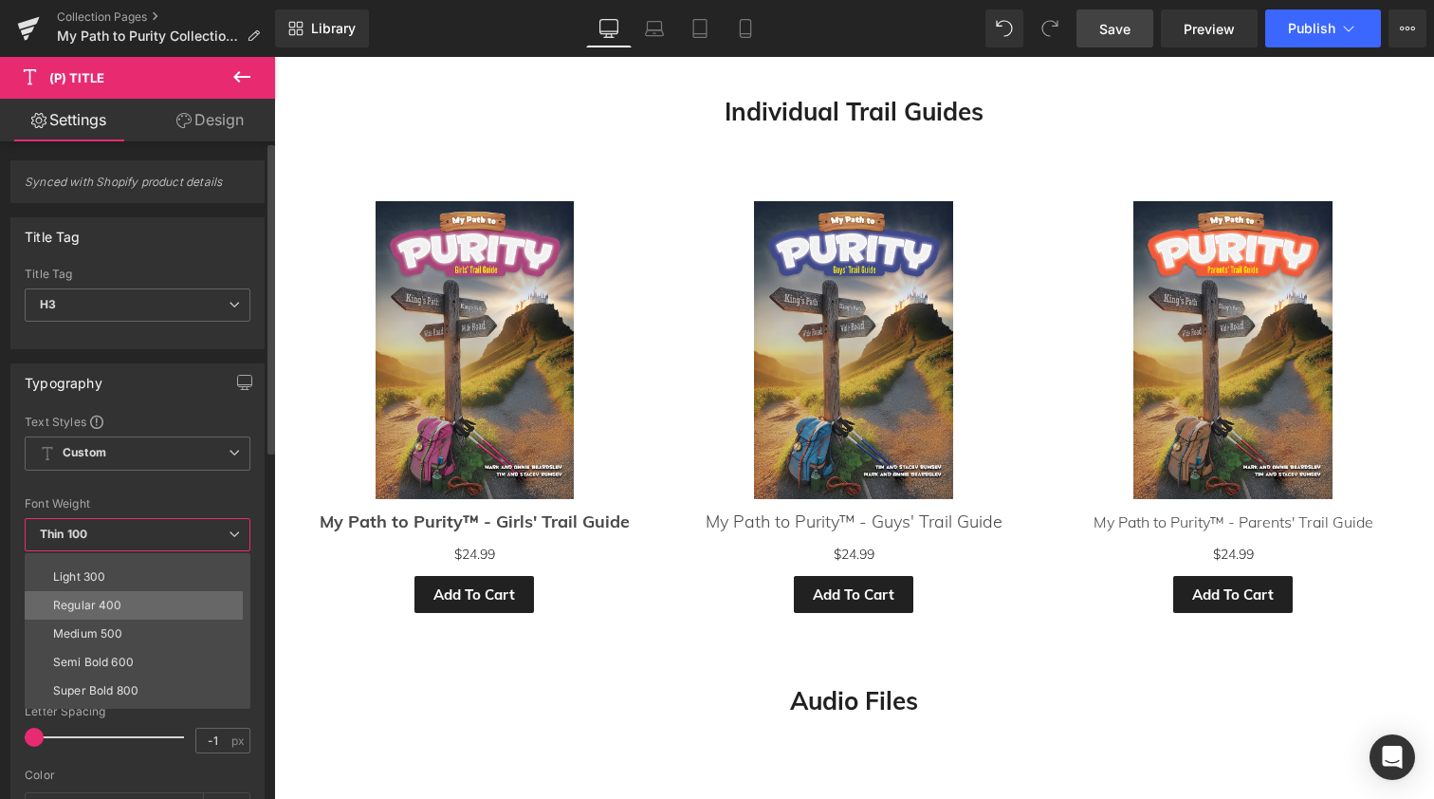
scroll to position [56, 0]
click at [156, 654] on li "Semi Bold 600" at bounding box center [142, 653] width 234 height 28
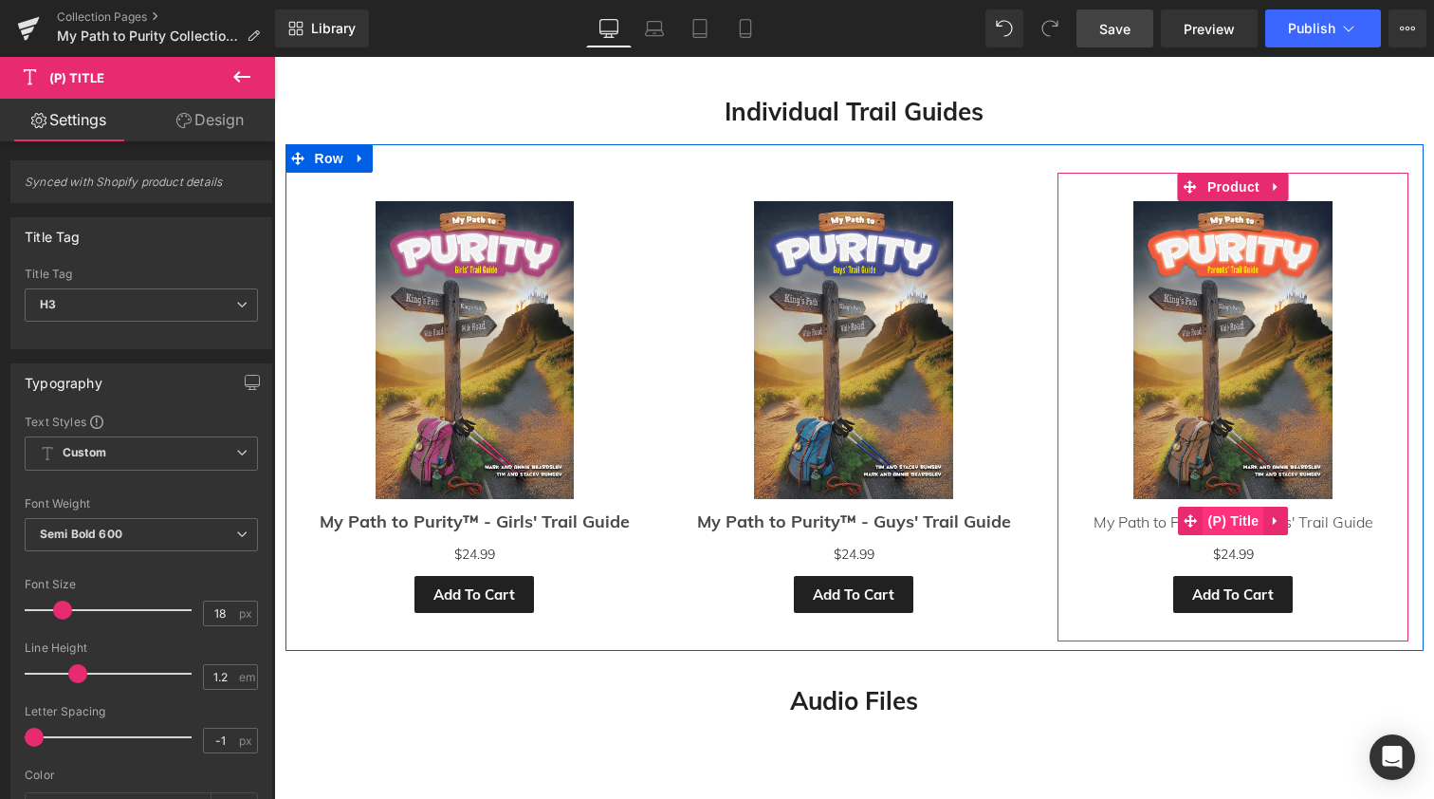
click at [1235, 511] on span "(P) Title" at bounding box center [1234, 521] width 61 height 28
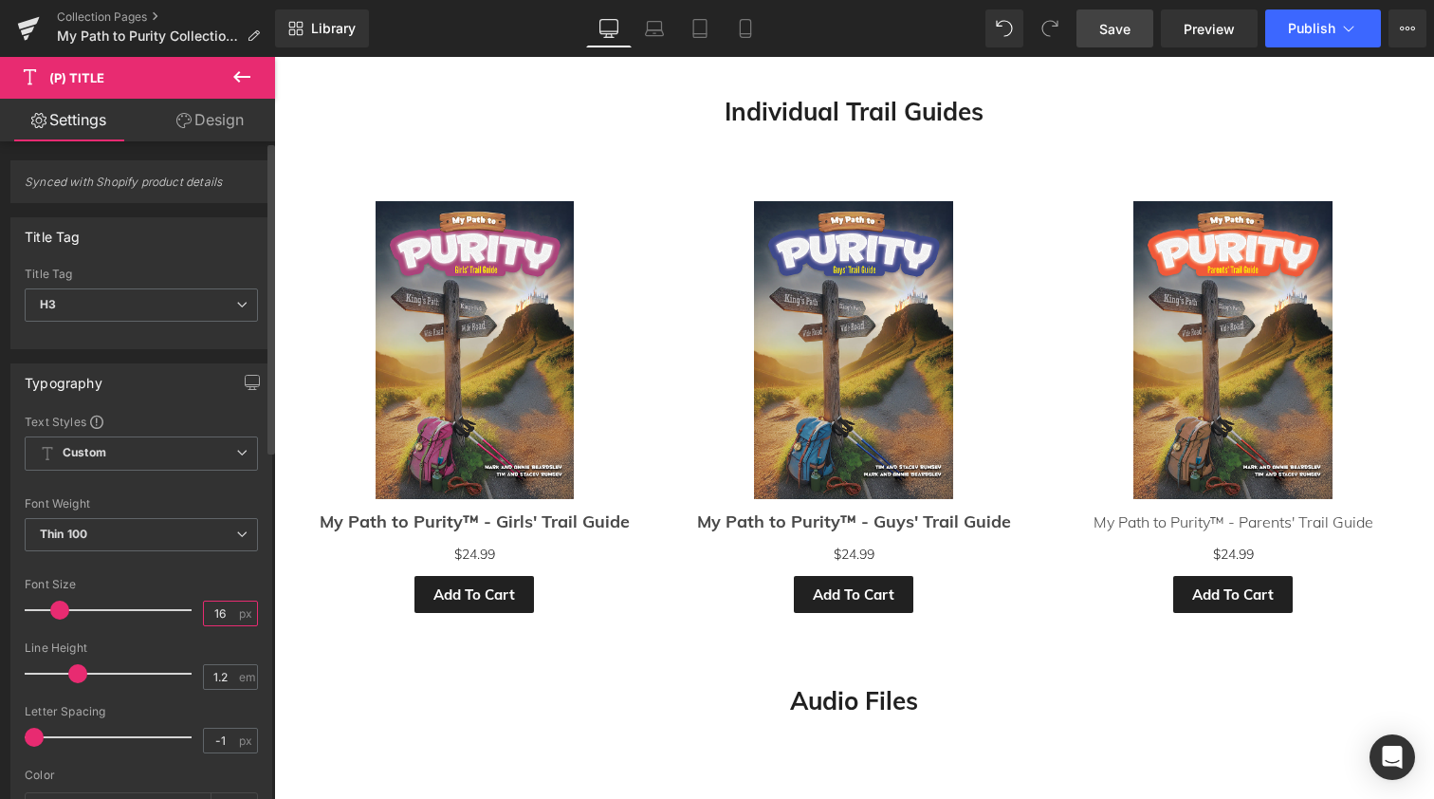
drag, startPoint x: 219, startPoint y: 613, endPoint x: 193, endPoint y: 613, distance: 26.6
click at [193, 613] on div "Font Size 16 px" at bounding box center [141, 610] width 233 height 64
click at [185, 534] on span "Thin 100" at bounding box center [141, 534] width 233 height 33
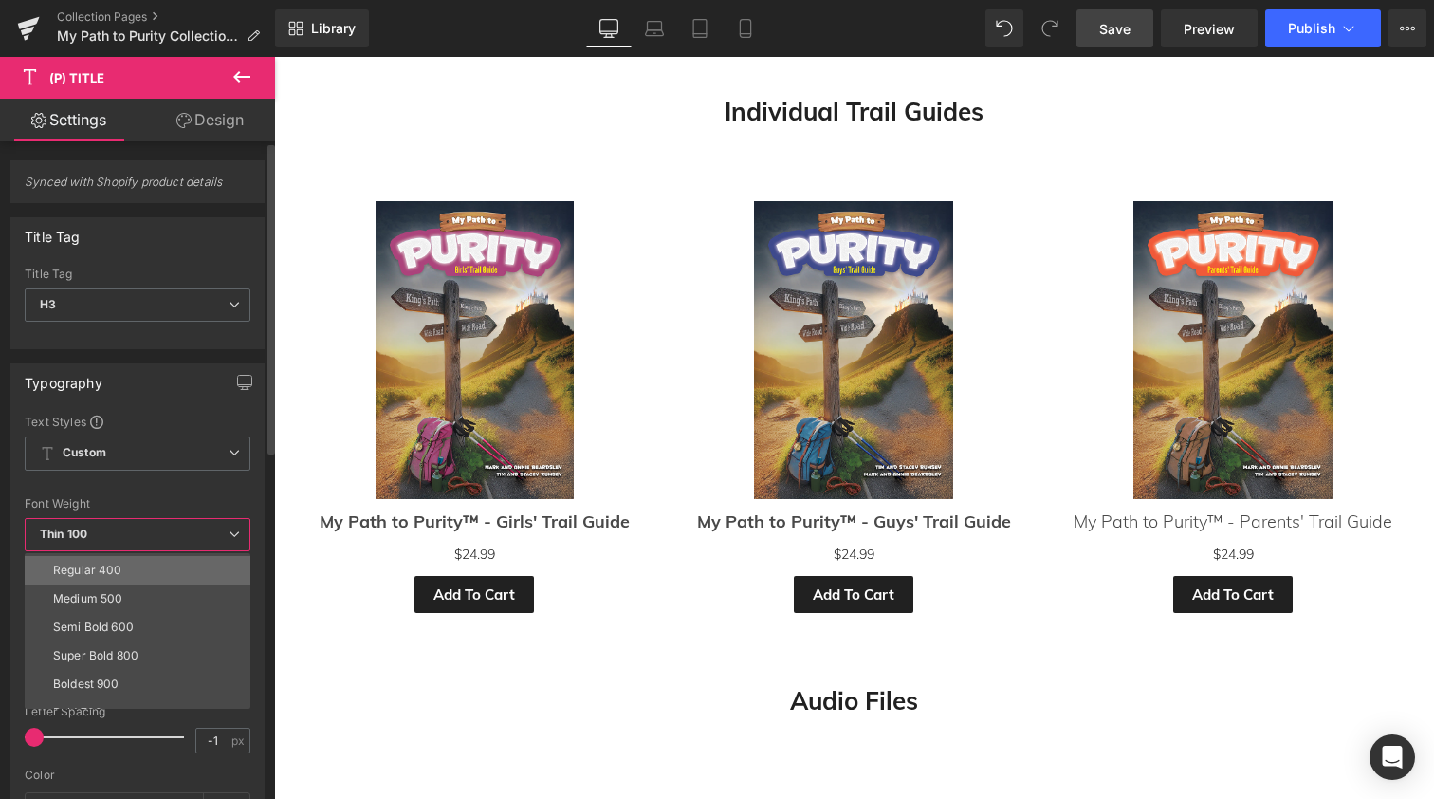
scroll to position [84, 0]
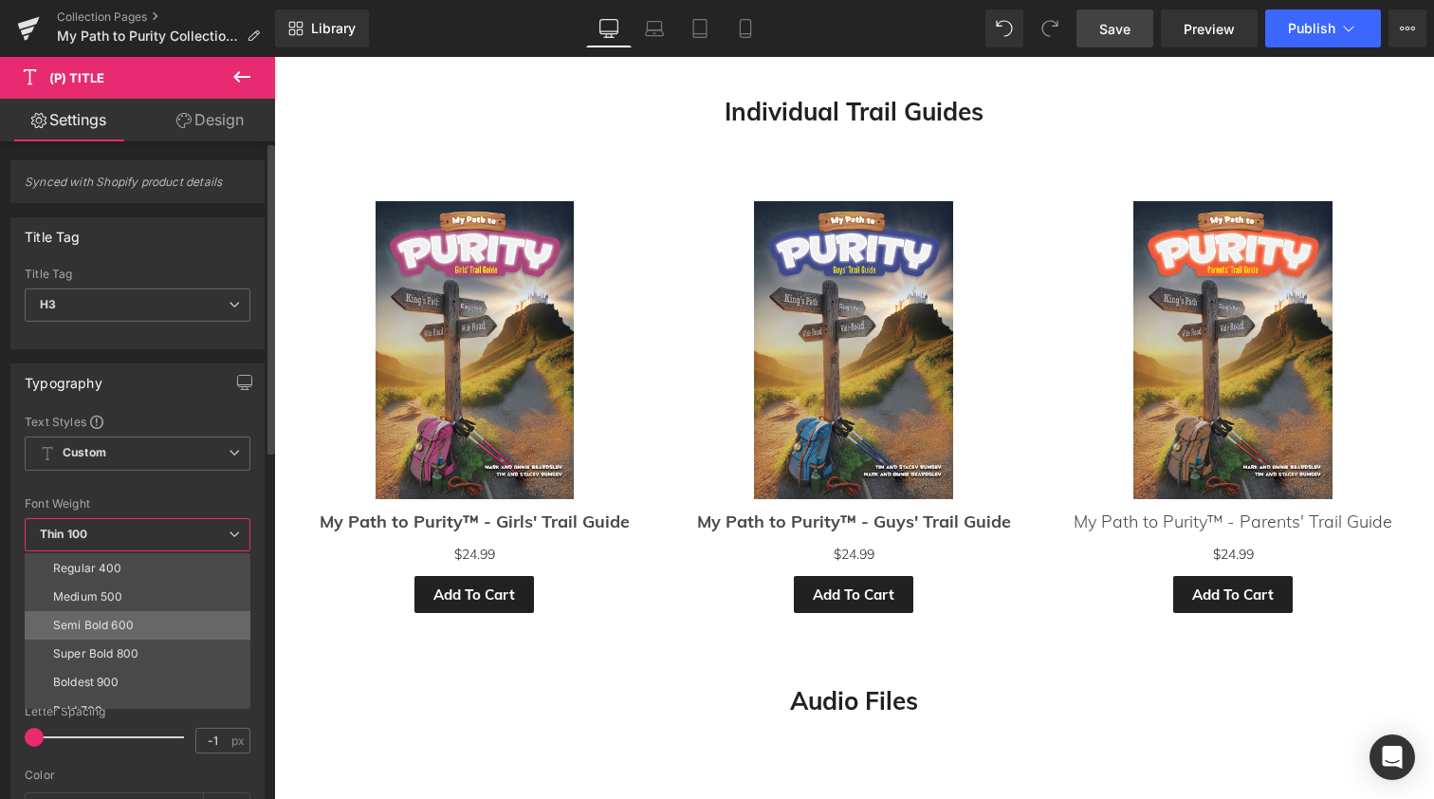
click at [152, 622] on li "Semi Bold 600" at bounding box center [142, 625] width 234 height 28
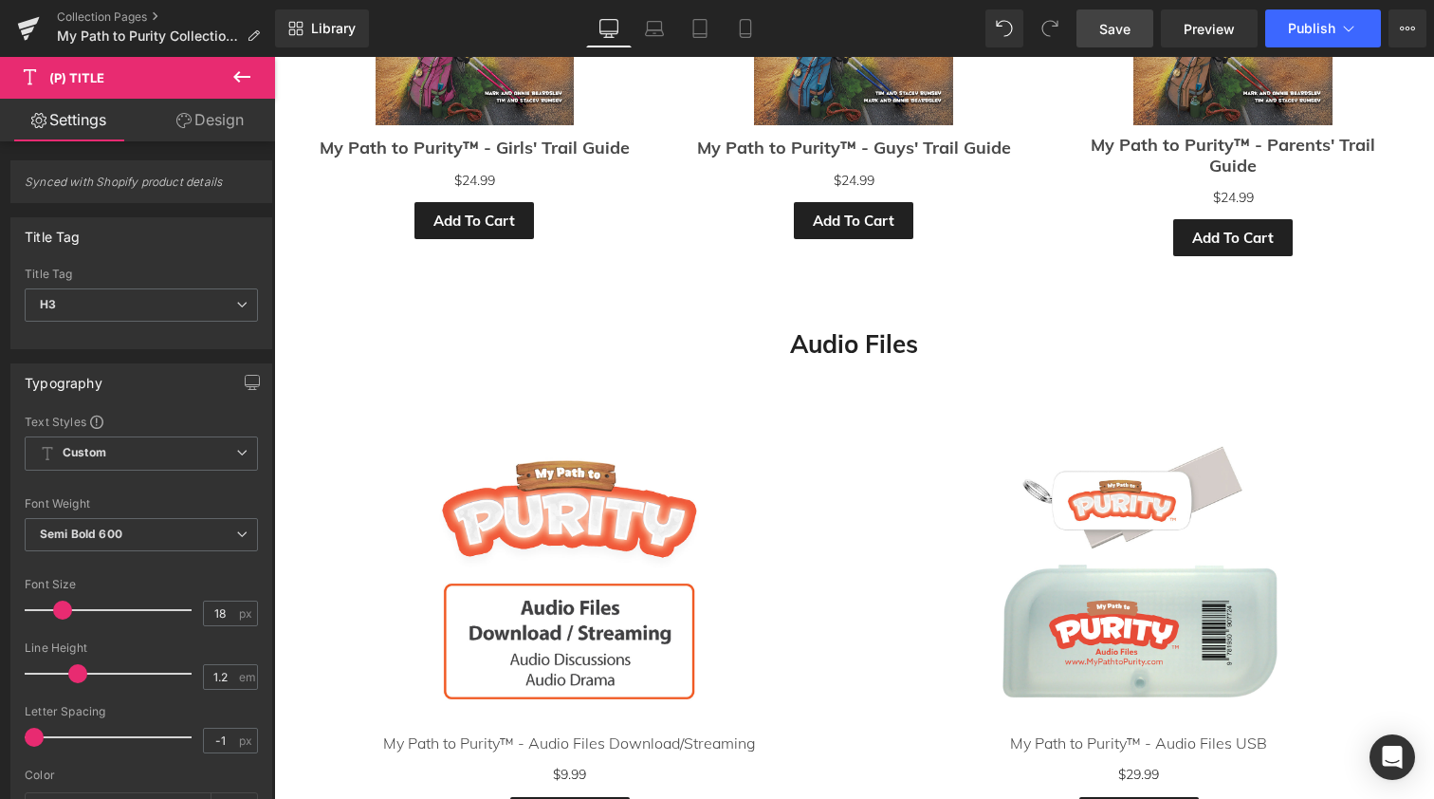
scroll to position [2503, 0]
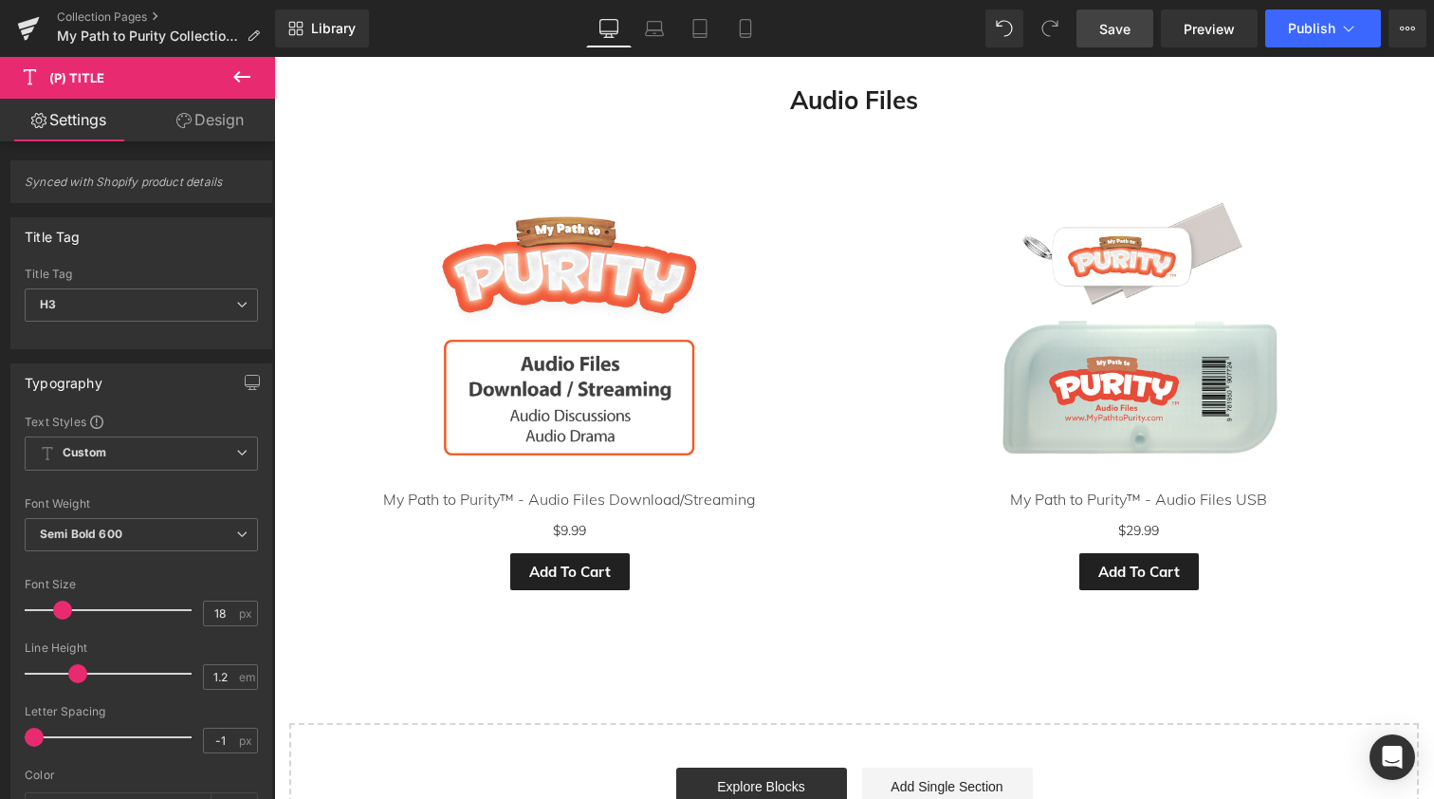
click at [563, 487] on div "My Path to Purity™ - Audio Files Download/Streaming (P) Title" at bounding box center [570, 498] width 522 height 24
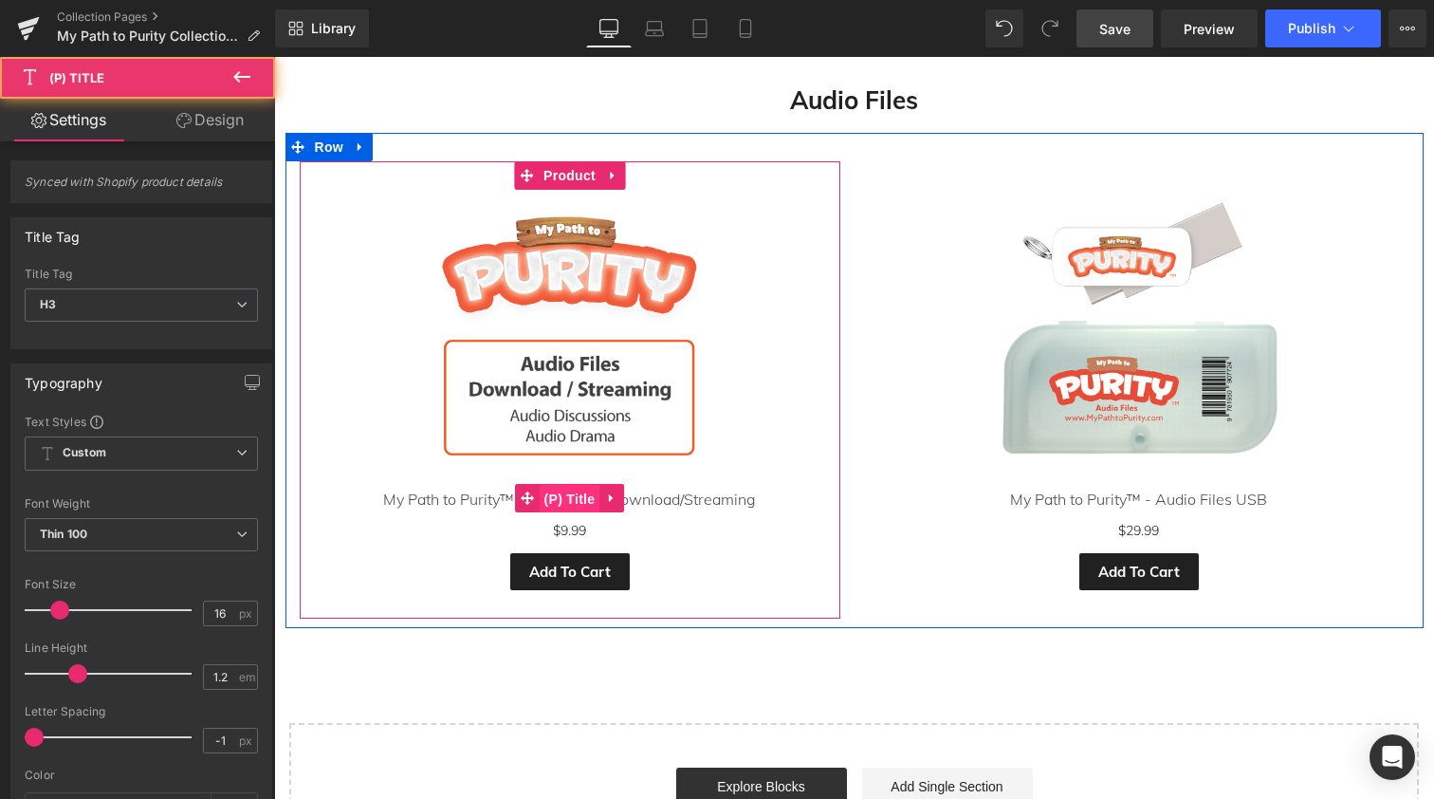
click at [564, 485] on span "(P) Title" at bounding box center [570, 499] width 61 height 28
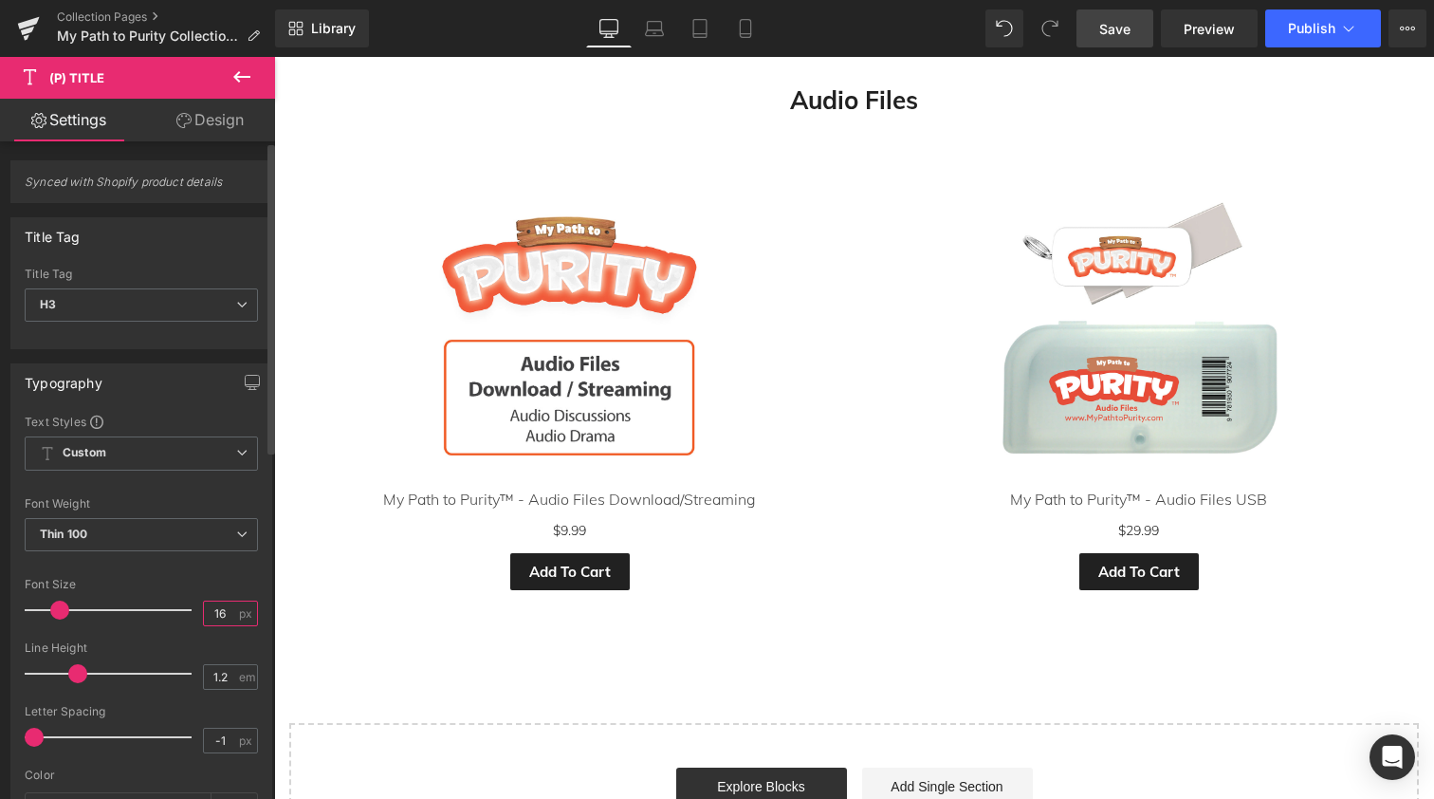
drag, startPoint x: 220, startPoint y: 609, endPoint x: 174, endPoint y: 609, distance: 46.5
click at [174, 609] on div "Font Size 16 px" at bounding box center [141, 610] width 233 height 64
click at [139, 528] on span "Thin 100" at bounding box center [141, 534] width 233 height 33
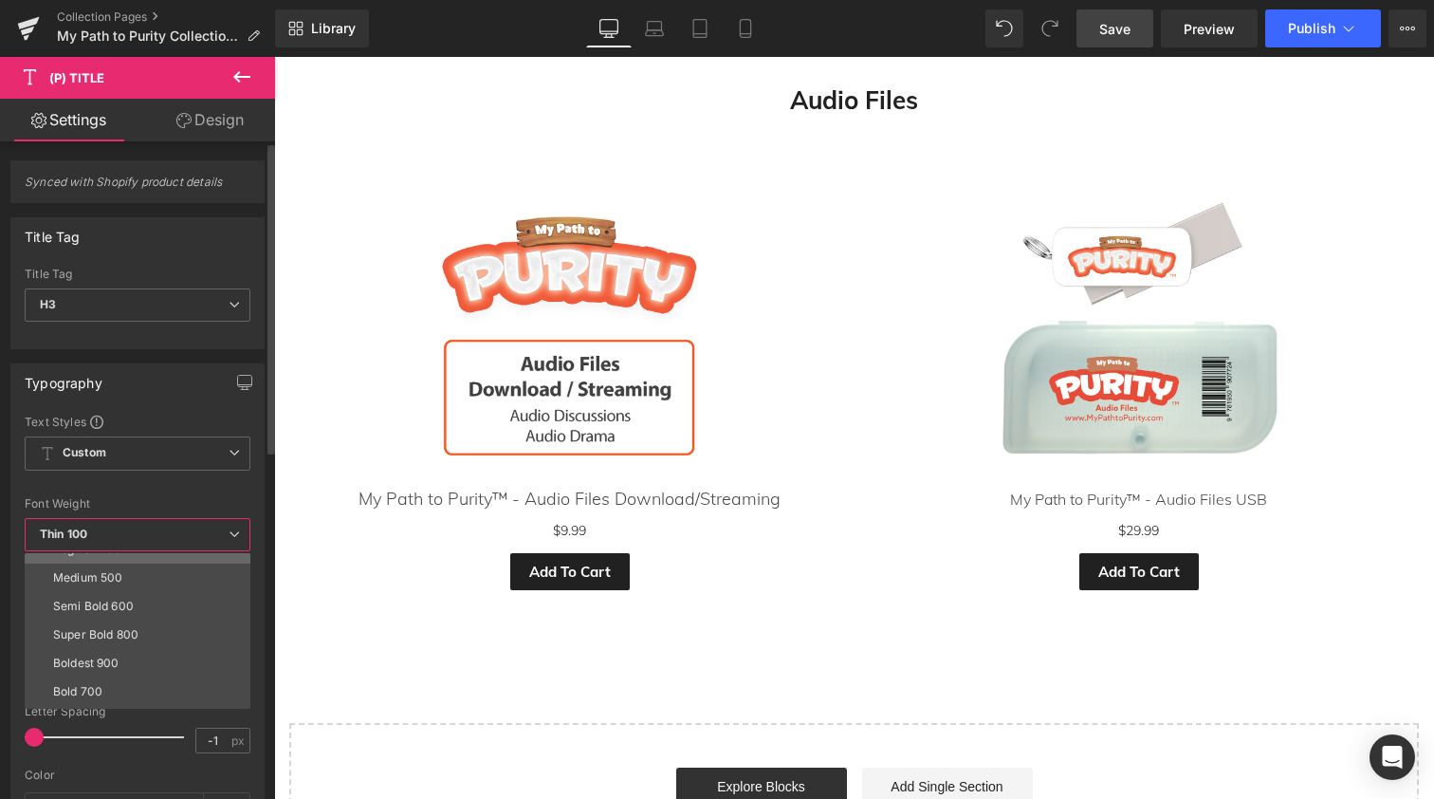
scroll to position [105, 0]
click at [125, 605] on div "Semi Bold 600" at bounding box center [93, 604] width 81 height 13
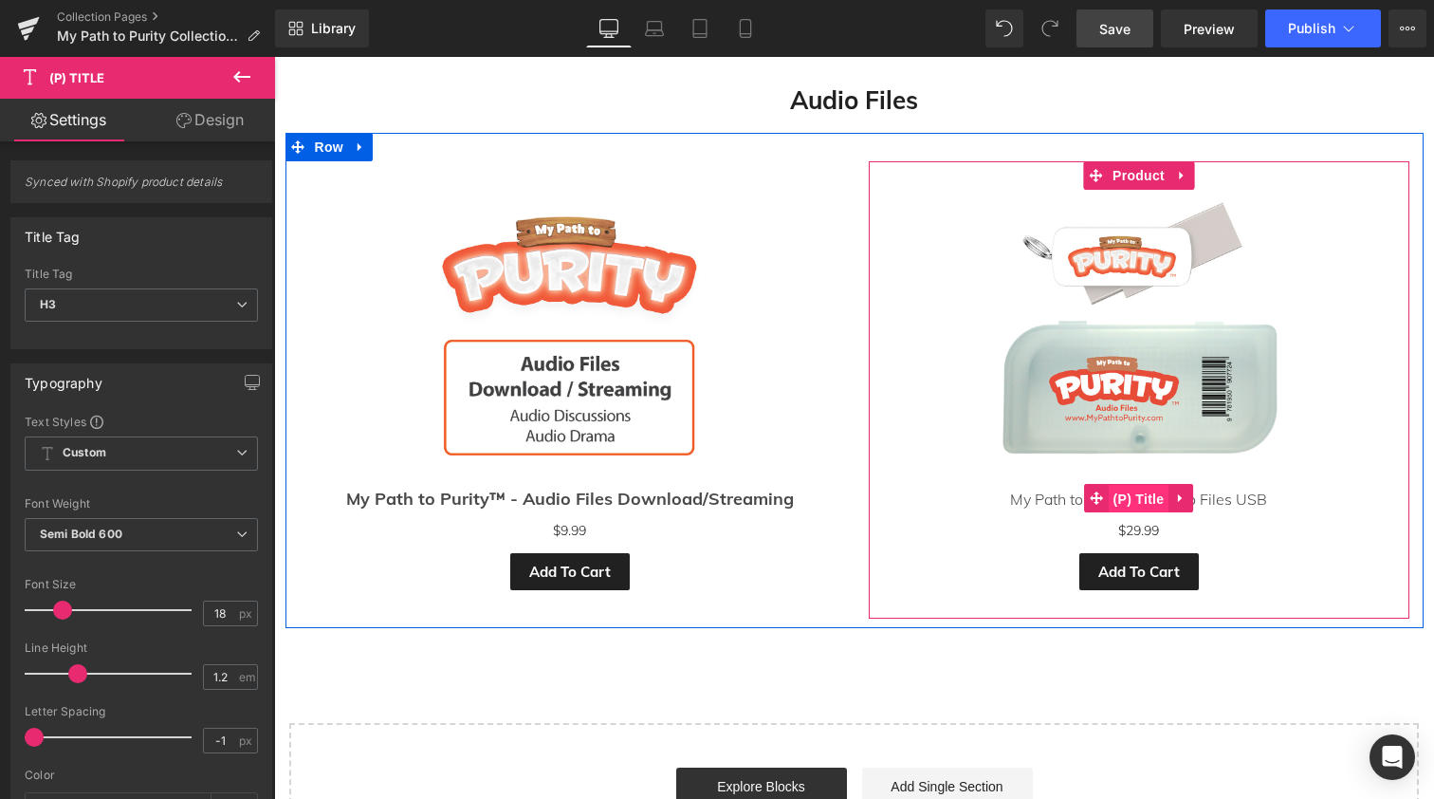
click at [1134, 485] on span "(P) Title" at bounding box center [1139, 499] width 61 height 28
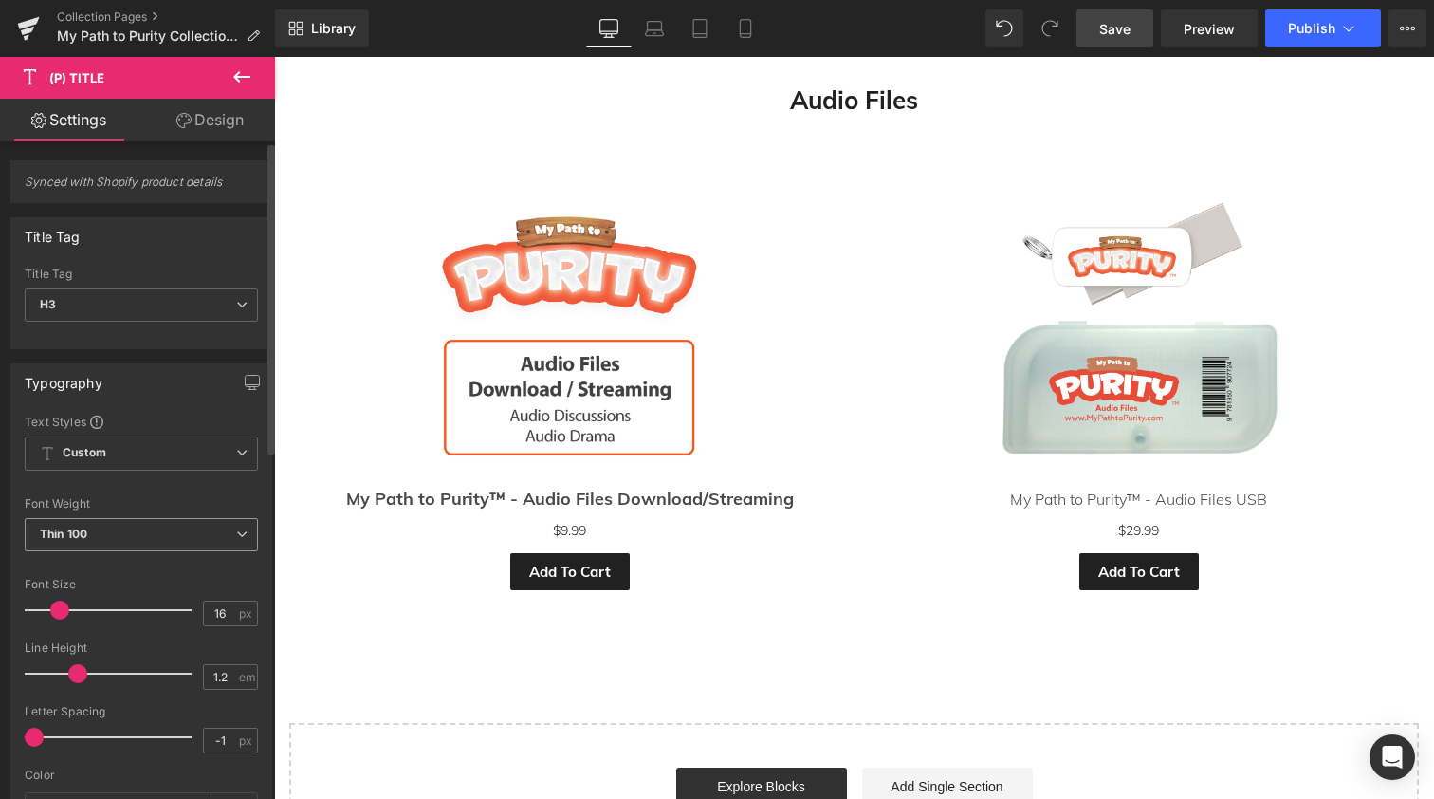
click at [181, 538] on span "Thin 100" at bounding box center [141, 534] width 233 height 33
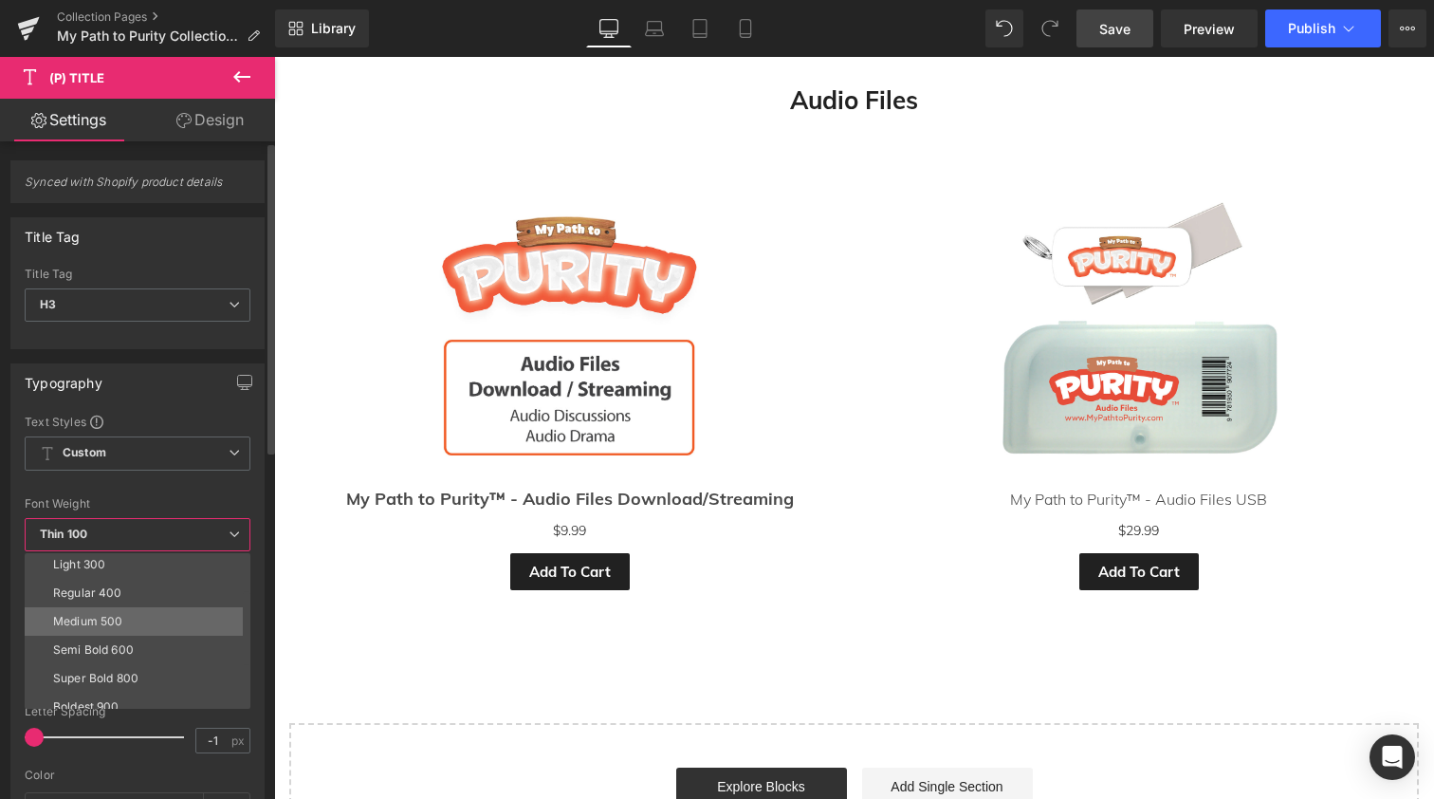
scroll to position [73, 0]
click at [138, 639] on li "Semi Bold 600" at bounding box center [142, 636] width 234 height 28
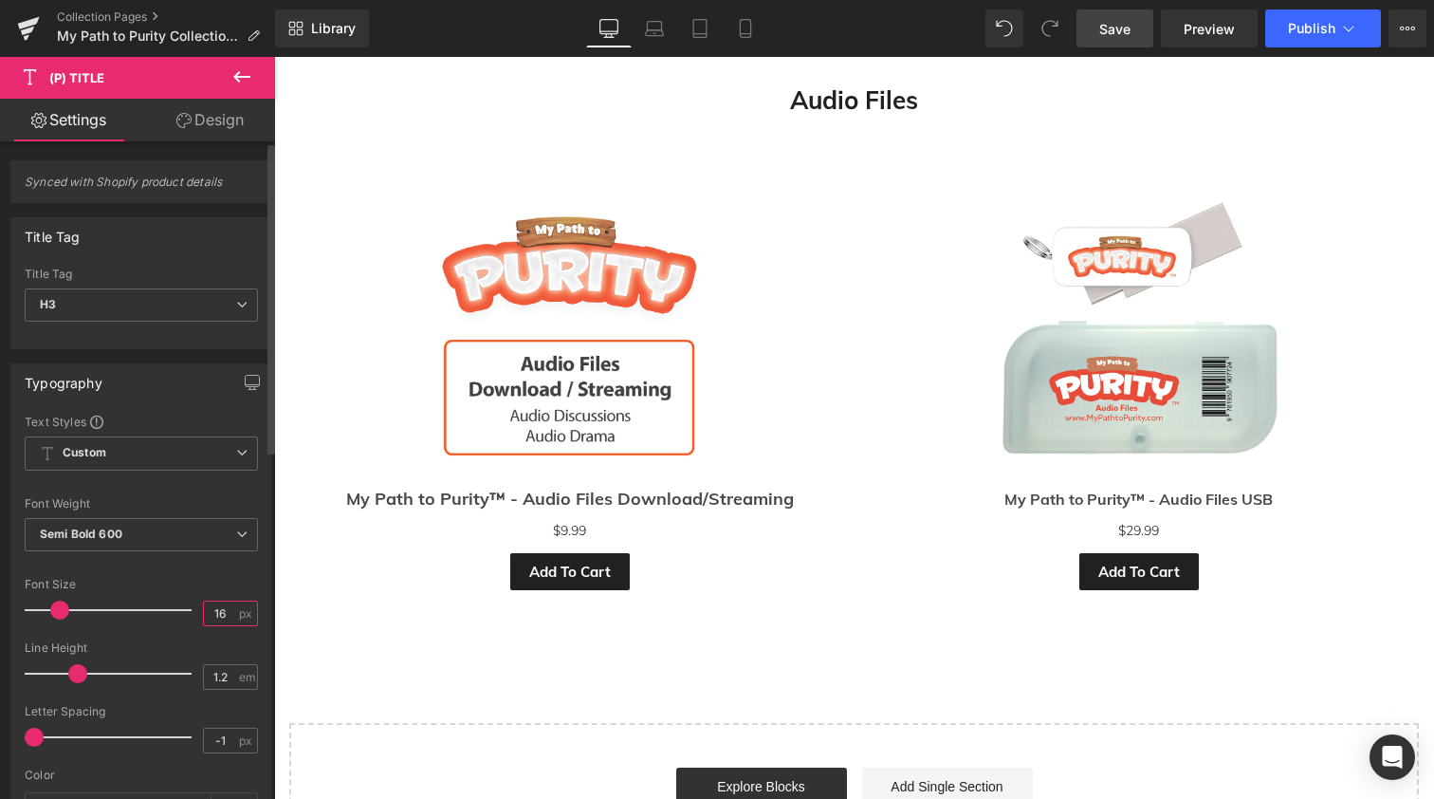
drag, startPoint x: 222, startPoint y: 613, endPoint x: 178, endPoint y: 612, distance: 43.6
click at [178, 612] on div "Font Size 16 px" at bounding box center [141, 610] width 233 height 64
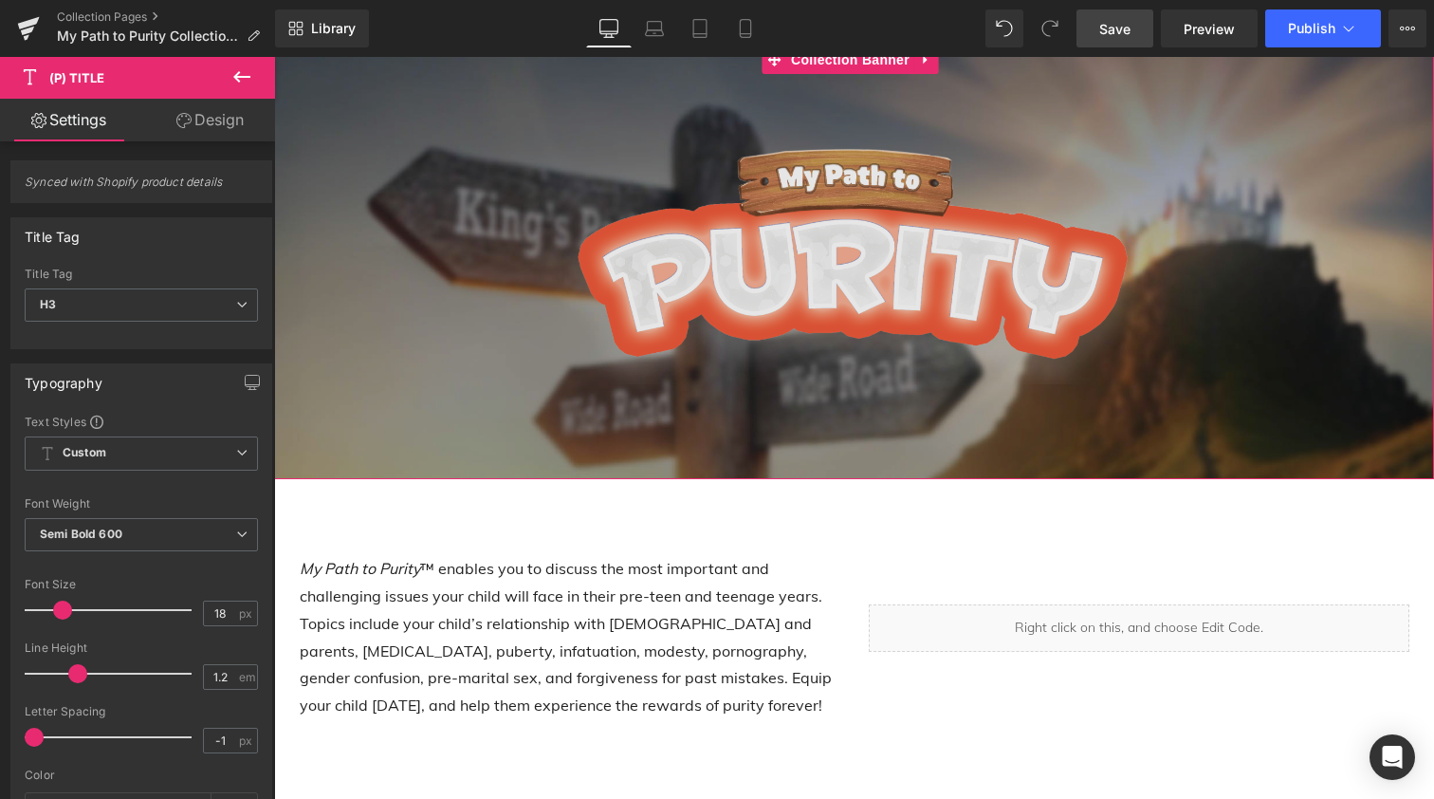
scroll to position [0, 0]
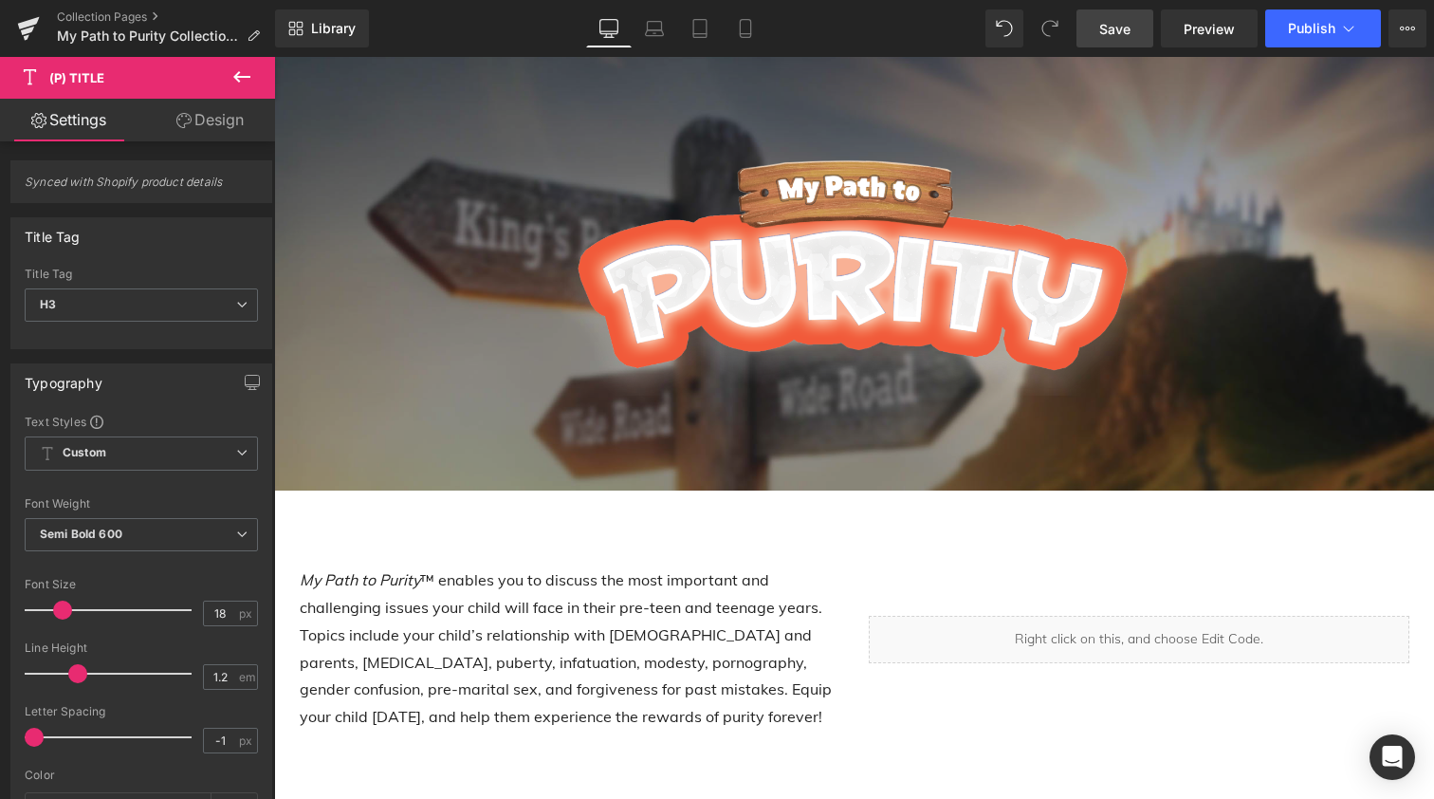
click at [1118, 34] on span "Save" at bounding box center [1114, 29] width 31 height 20
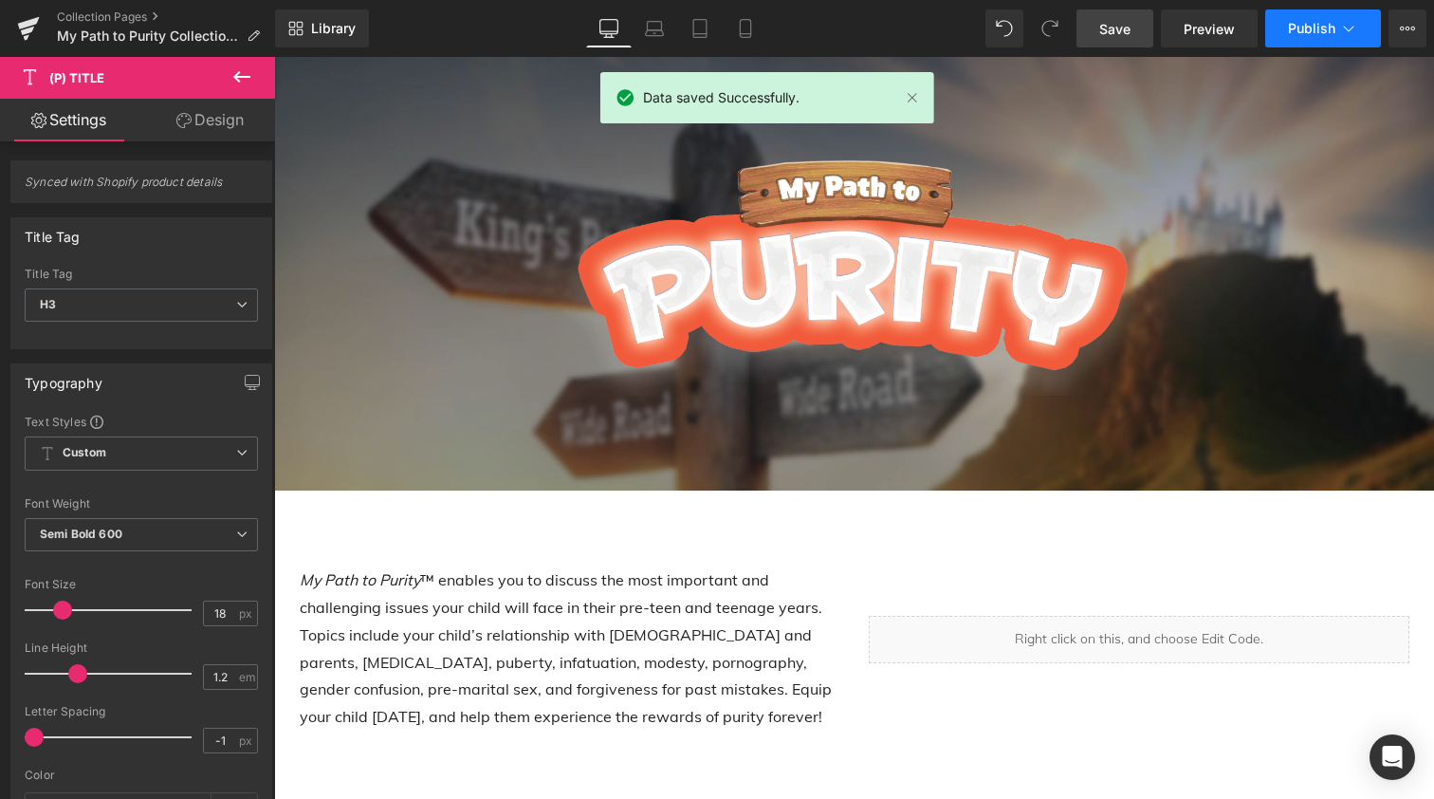
click at [1316, 22] on span "Publish" at bounding box center [1311, 28] width 47 height 15
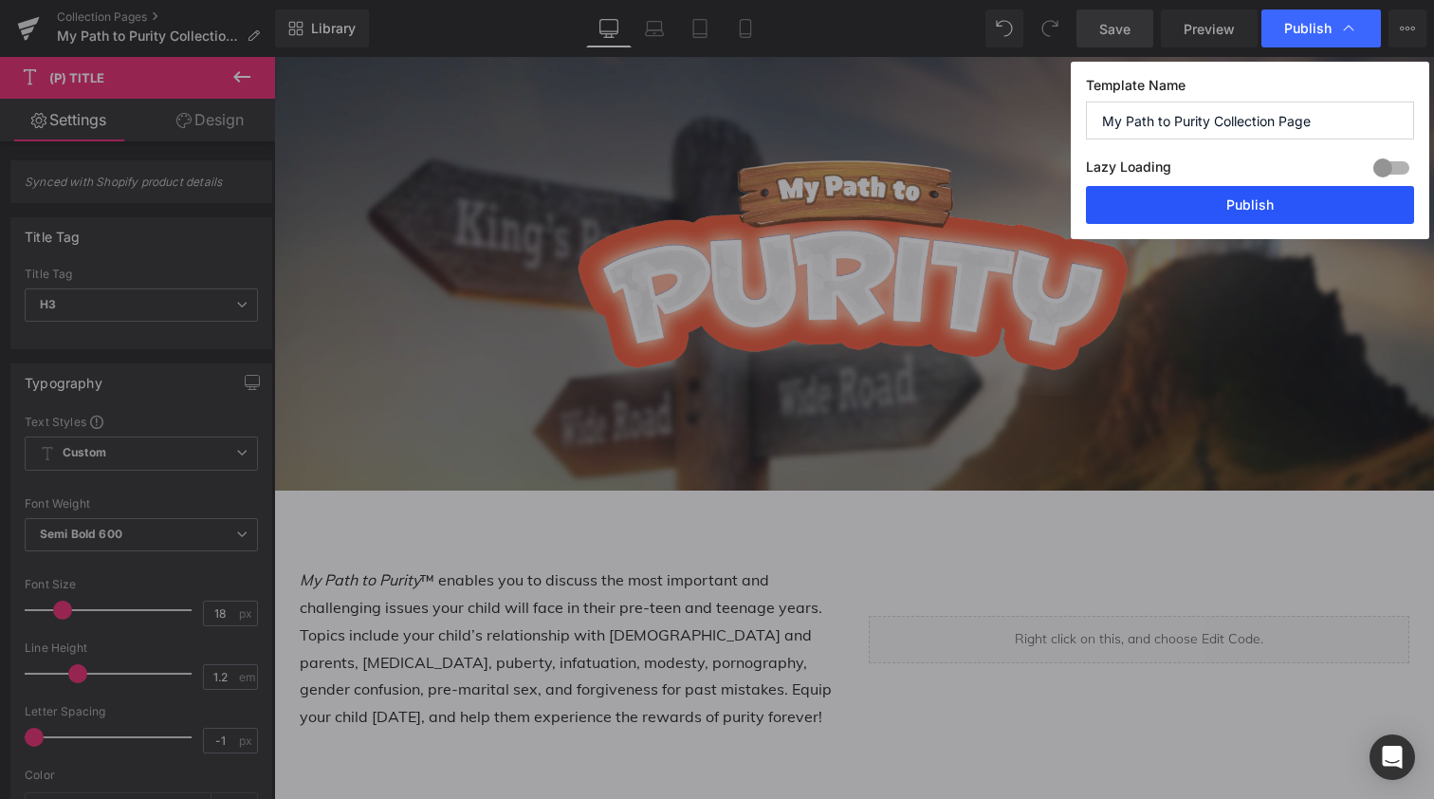
click at [1254, 193] on button "Publish" at bounding box center [1250, 205] width 328 height 38
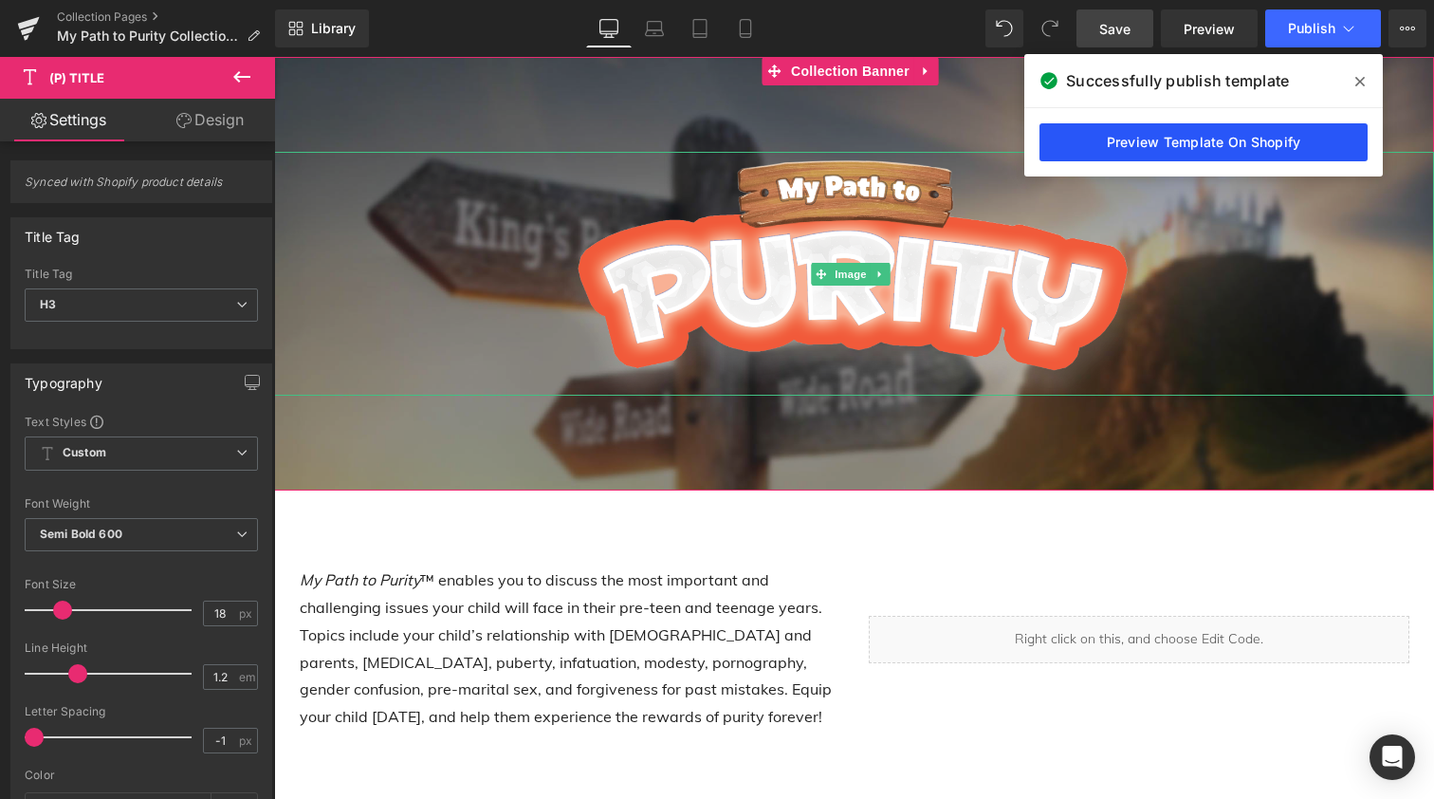
click at [1237, 147] on link "Preview Template On Shopify" at bounding box center [1204, 142] width 328 height 38
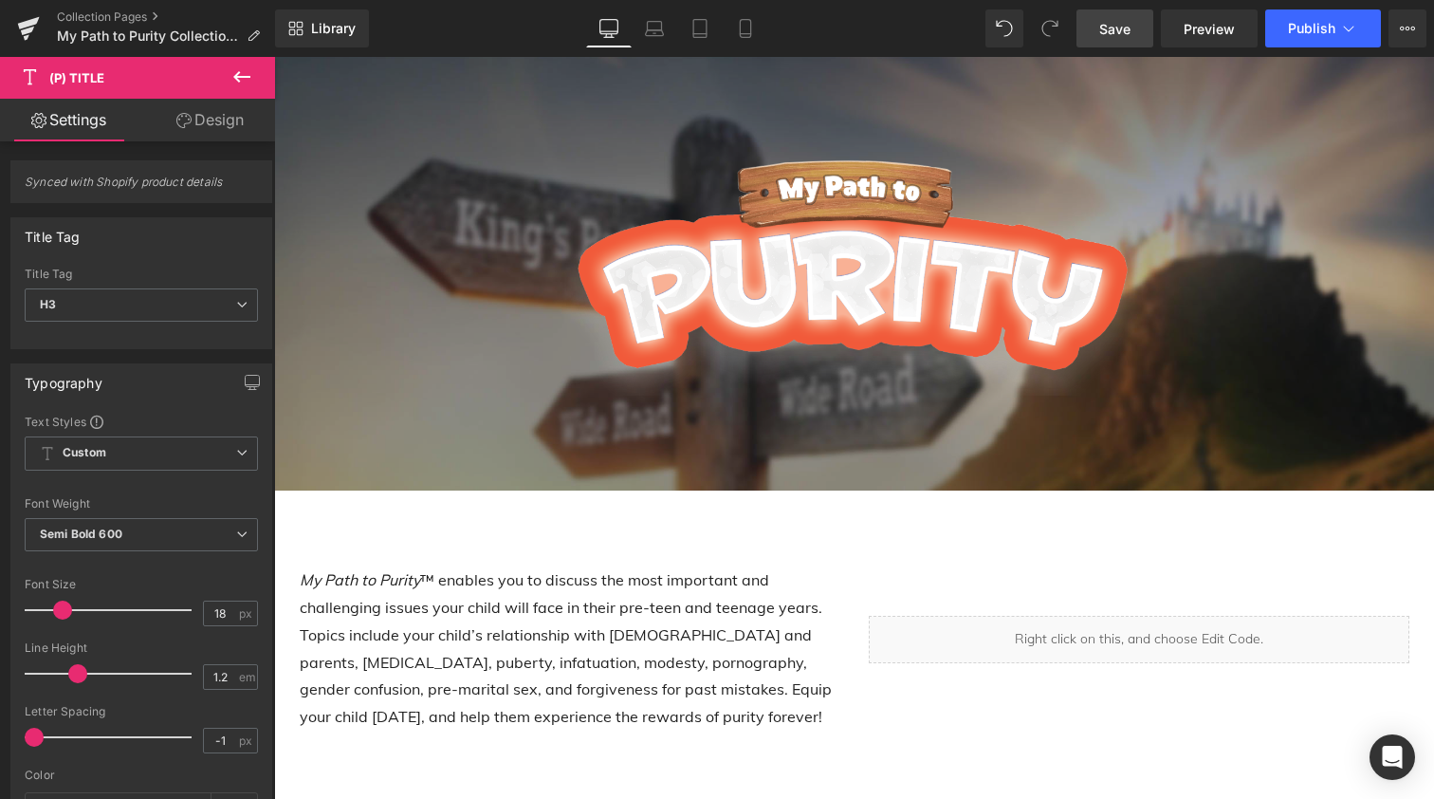
click at [1118, 31] on span "Save" at bounding box center [1114, 29] width 31 height 20
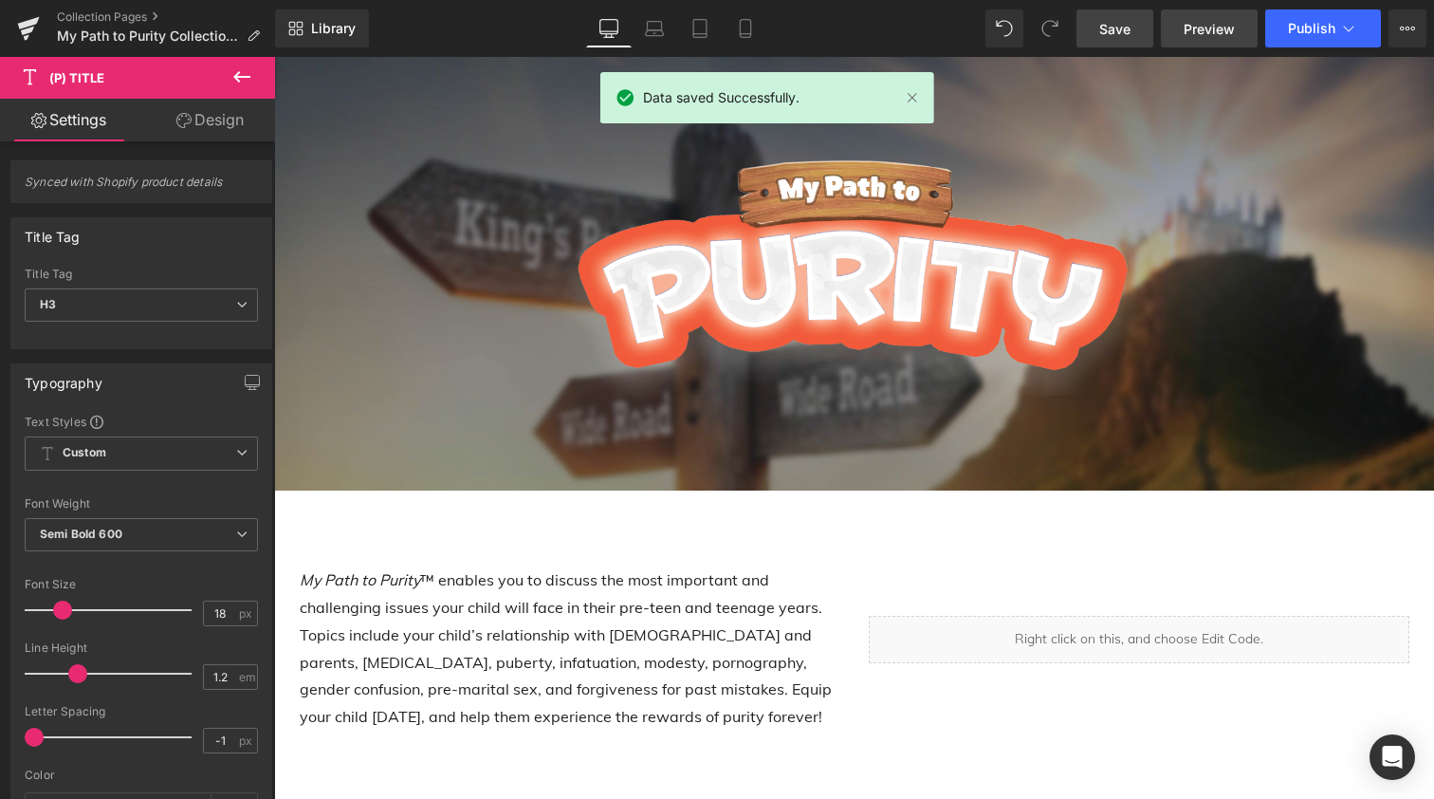
click at [1220, 28] on span "Preview" at bounding box center [1209, 29] width 51 height 20
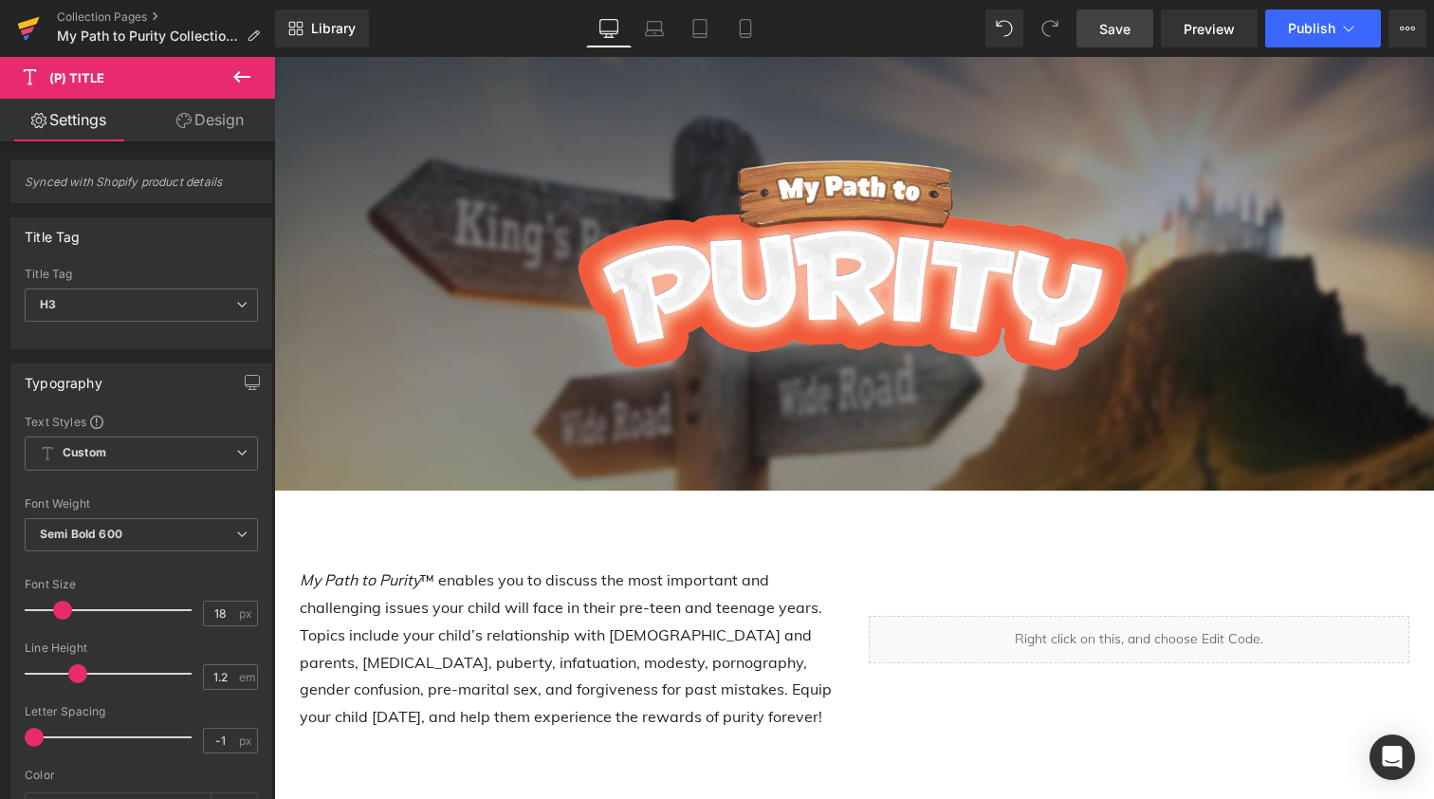
click at [22, 25] on icon at bounding box center [29, 23] width 22 height 12
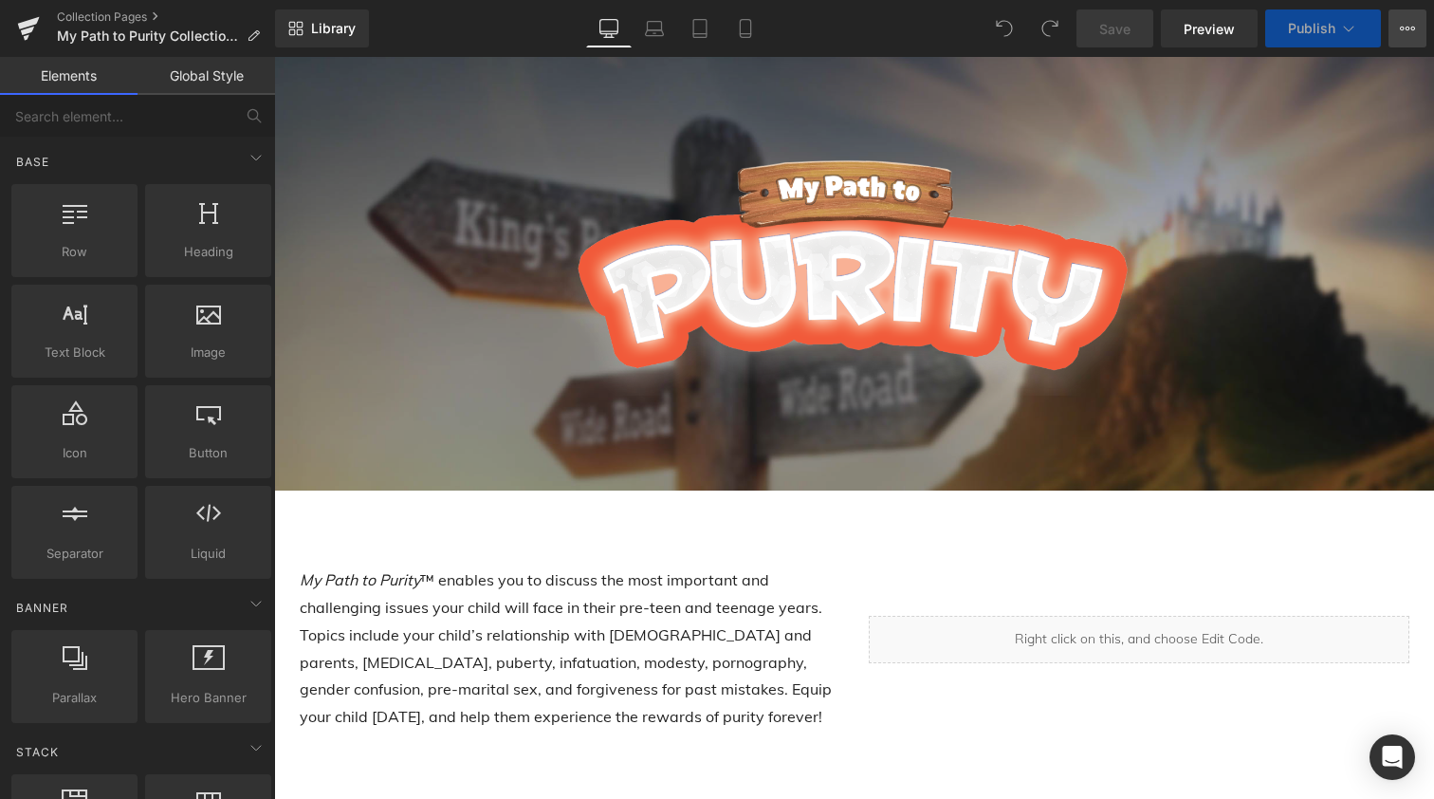
click at [1401, 29] on icon at bounding box center [1402, 29] width 5 height 4
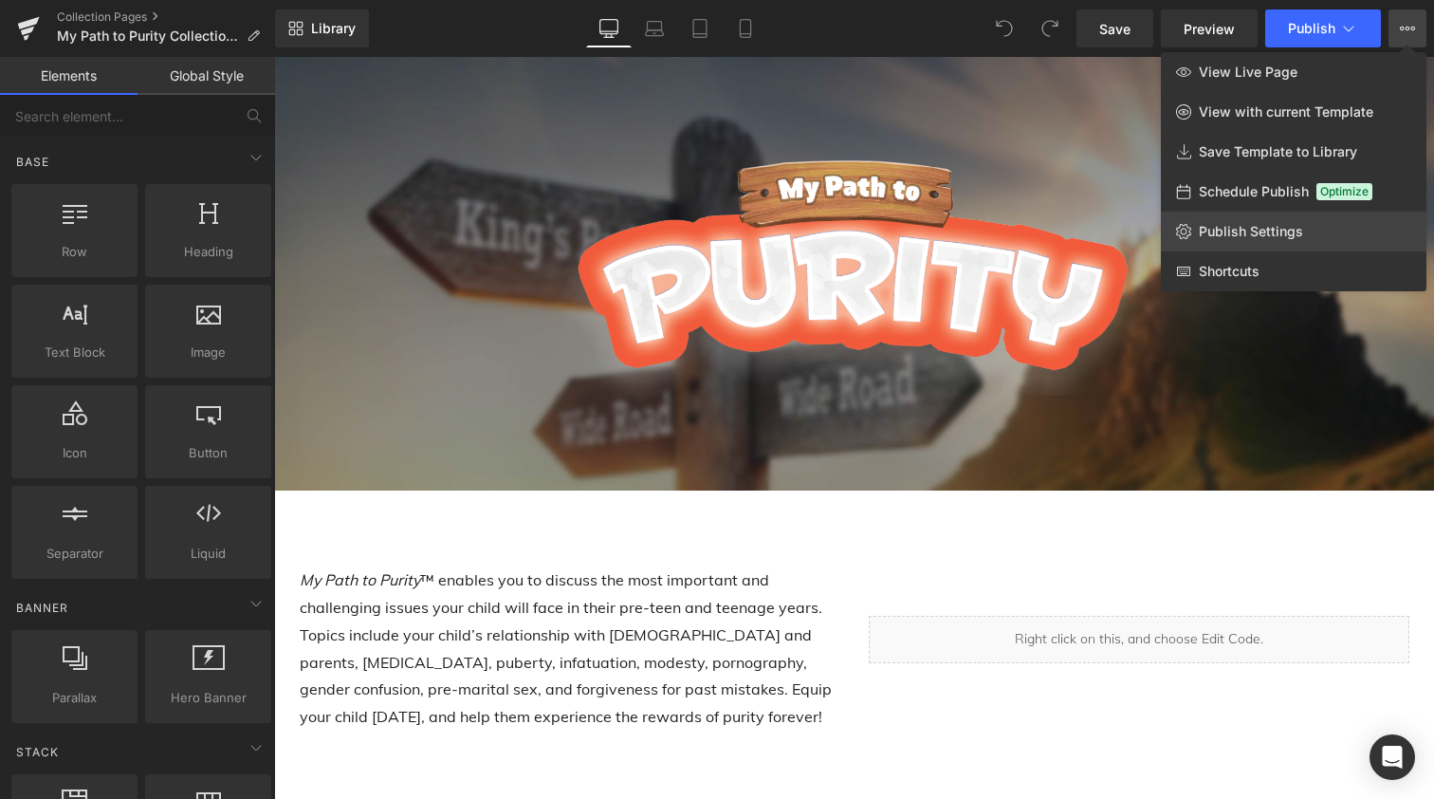
click at [1258, 224] on span "Publish Settings" at bounding box center [1251, 231] width 104 height 17
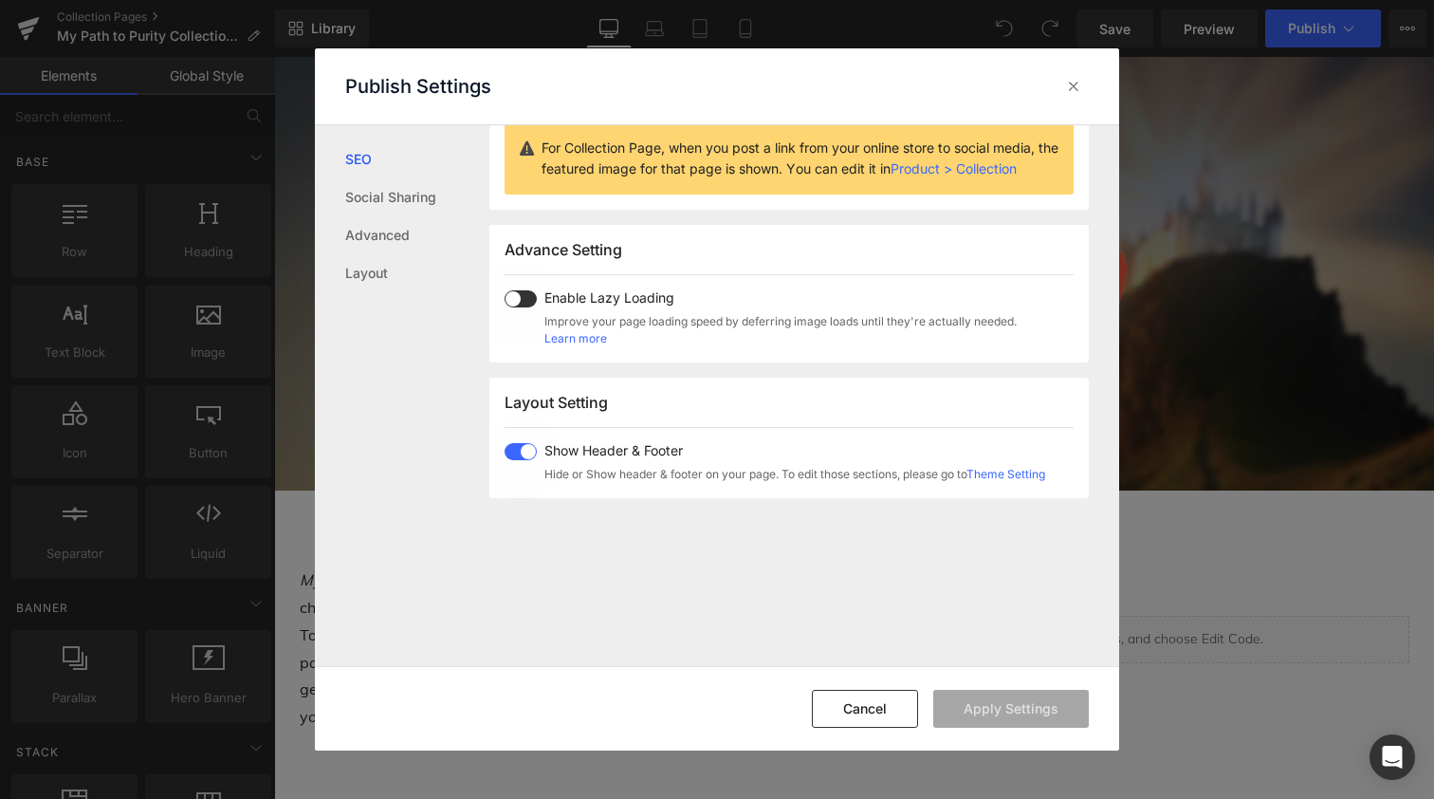
scroll to position [148, 0]
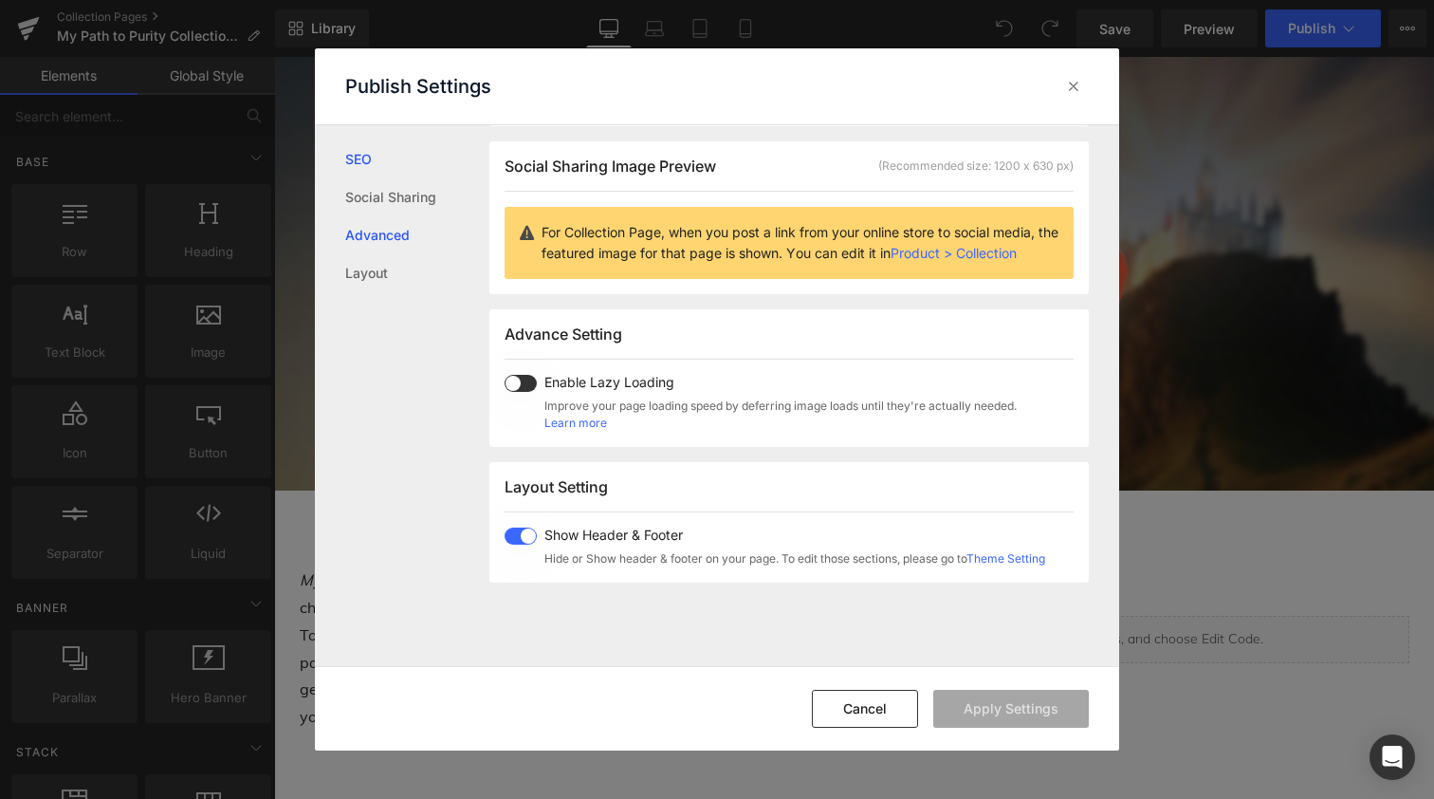
click at [380, 241] on link "Advanced" at bounding box center [417, 235] width 144 height 38
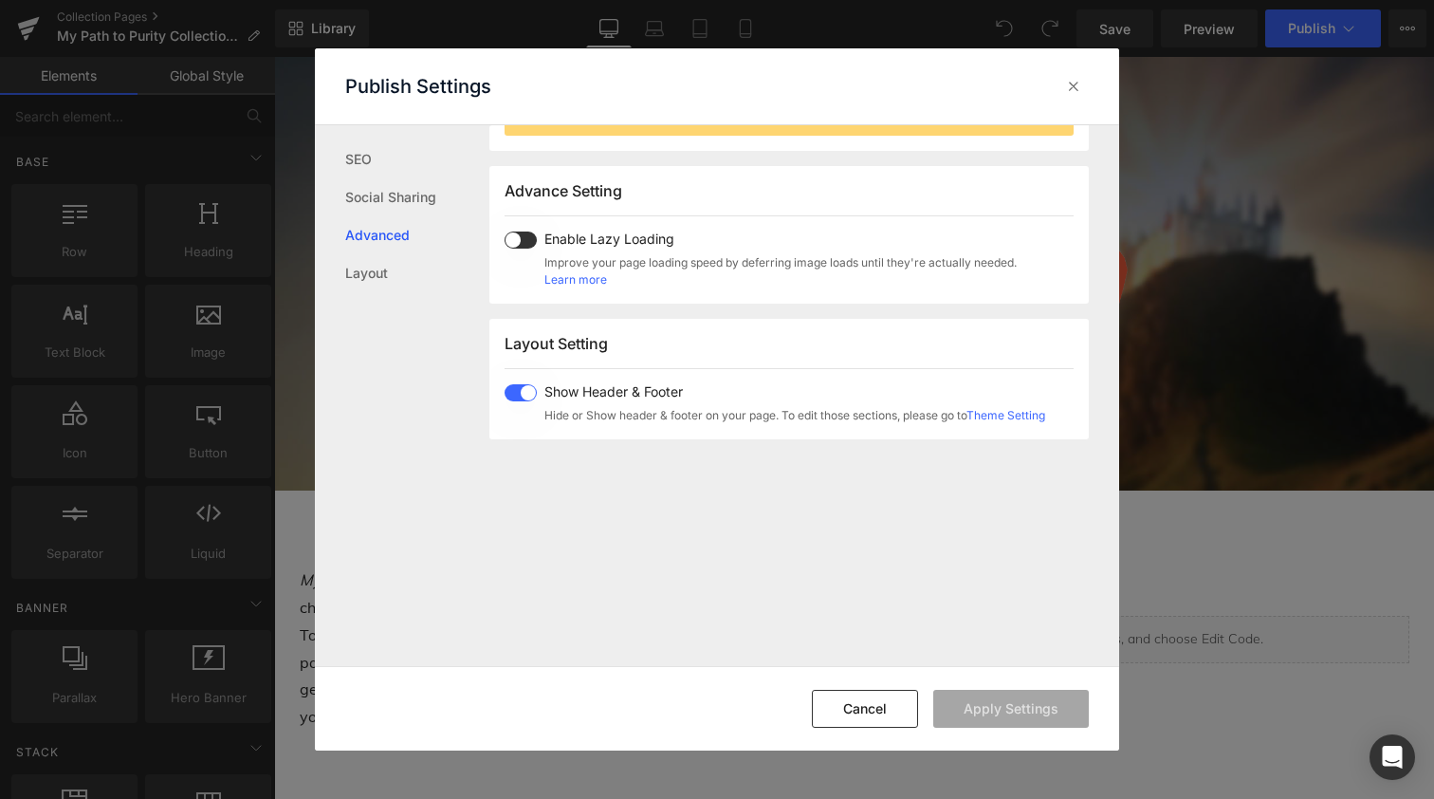
scroll to position [318, 0]
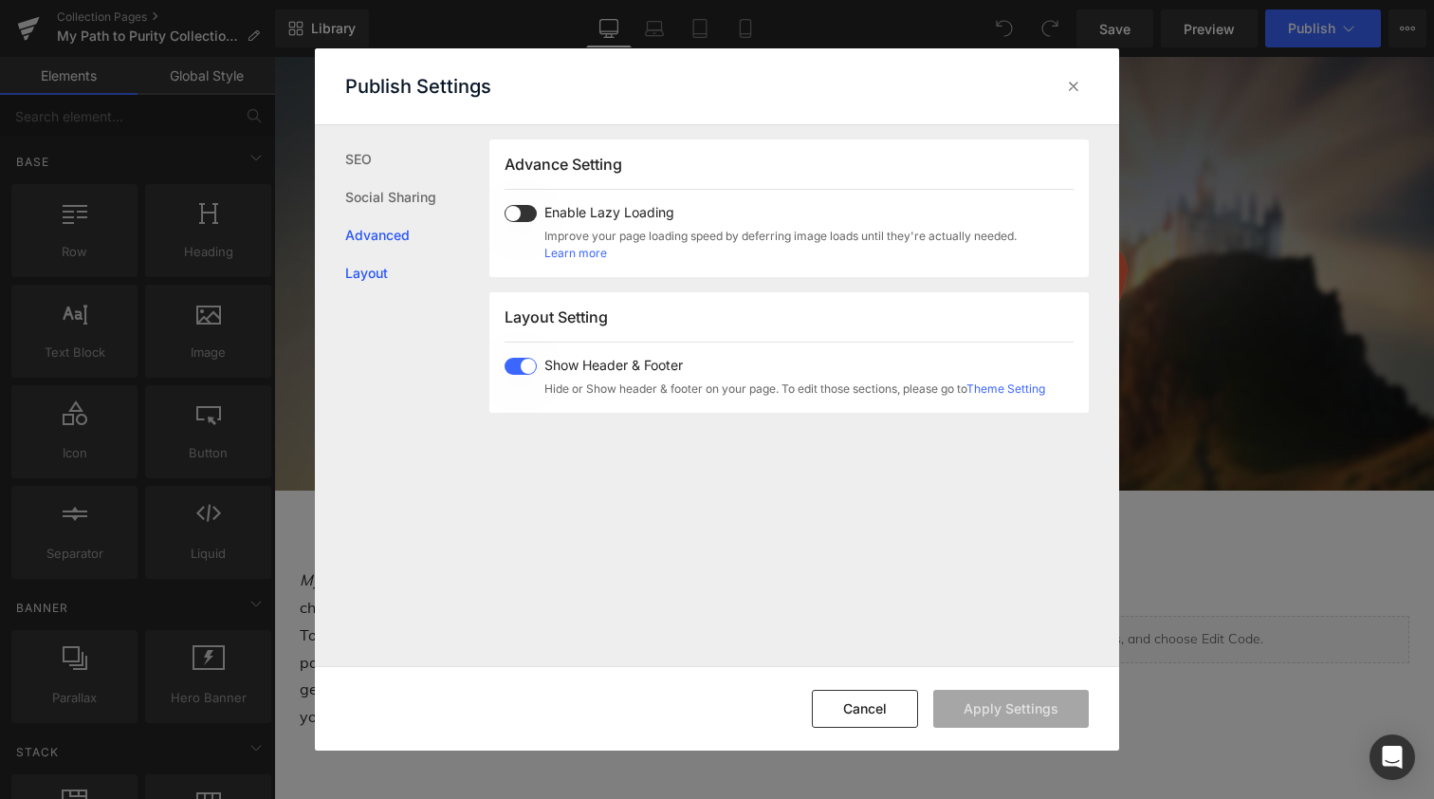
click at [373, 268] on link "Layout" at bounding box center [417, 273] width 144 height 38
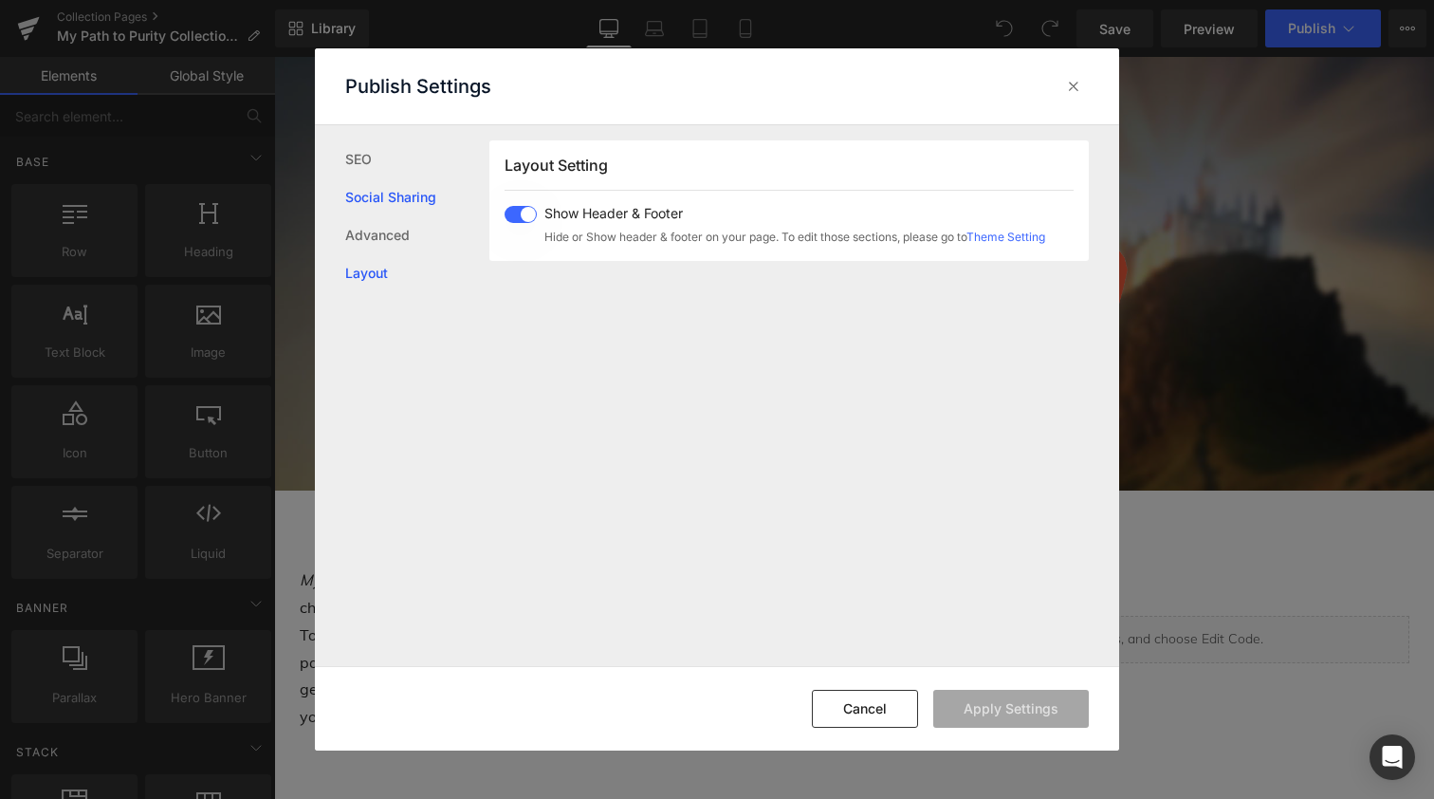
click at [381, 201] on link "Social Sharing" at bounding box center [417, 197] width 144 height 38
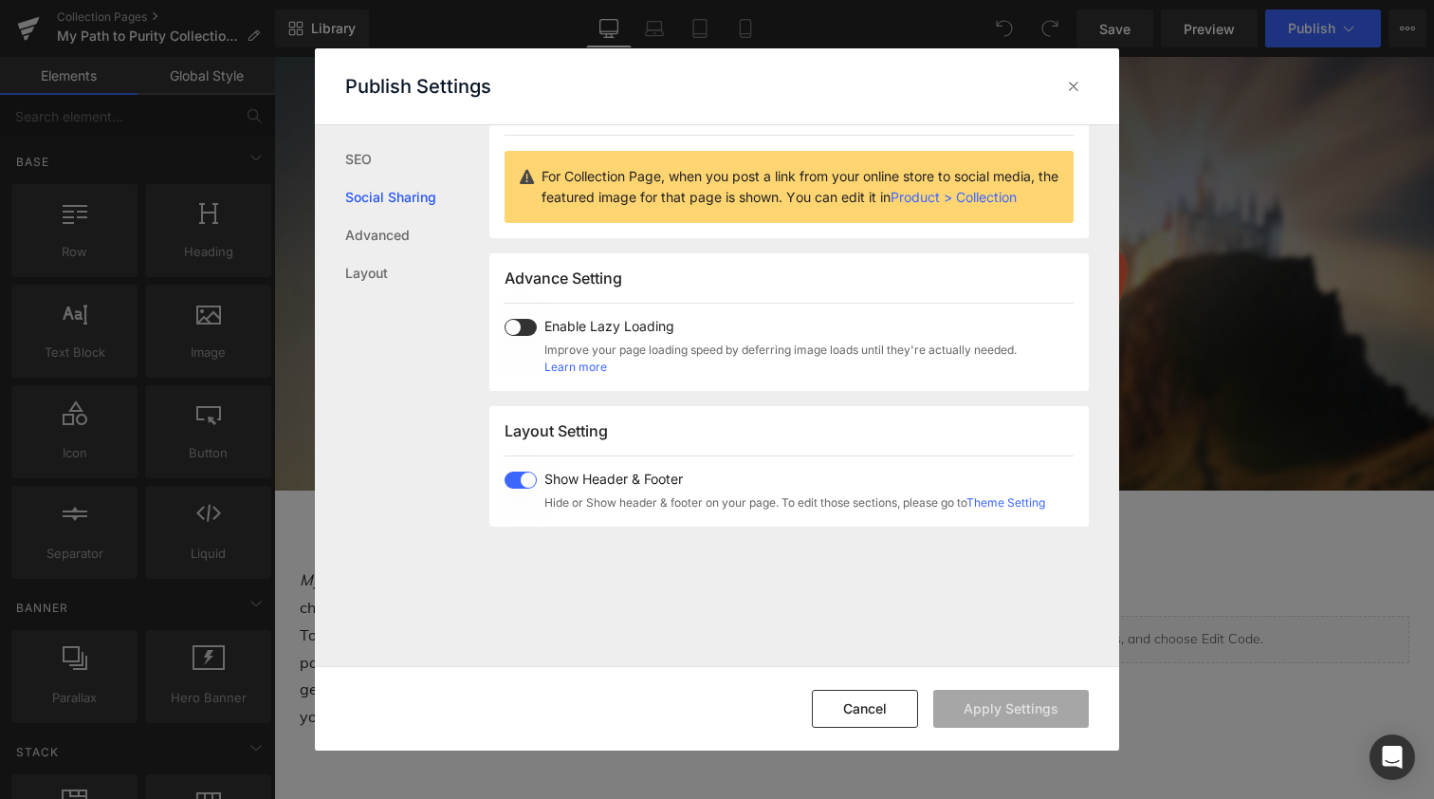
scroll to position [150, 0]
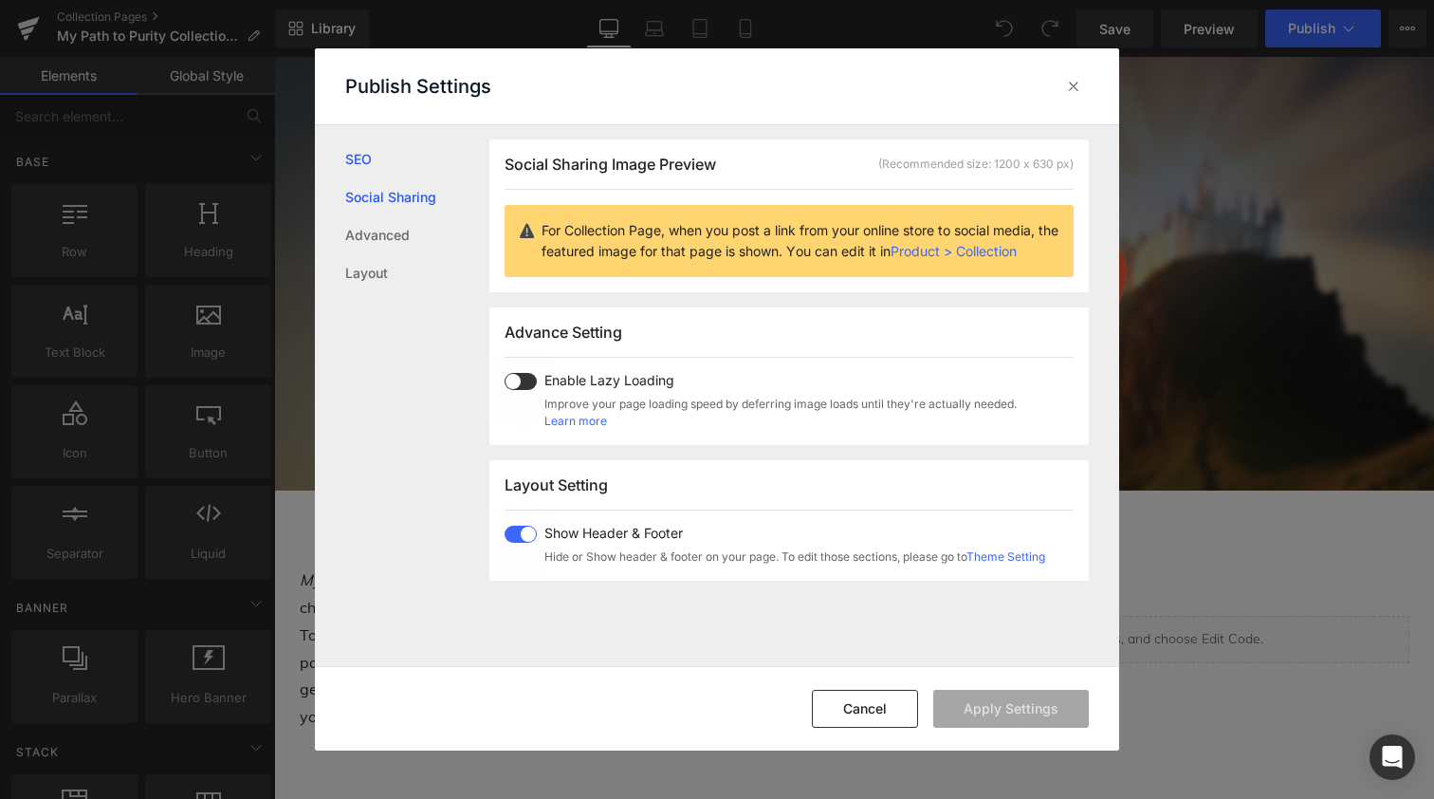
click at [369, 164] on link "SEO" at bounding box center [417, 159] width 144 height 38
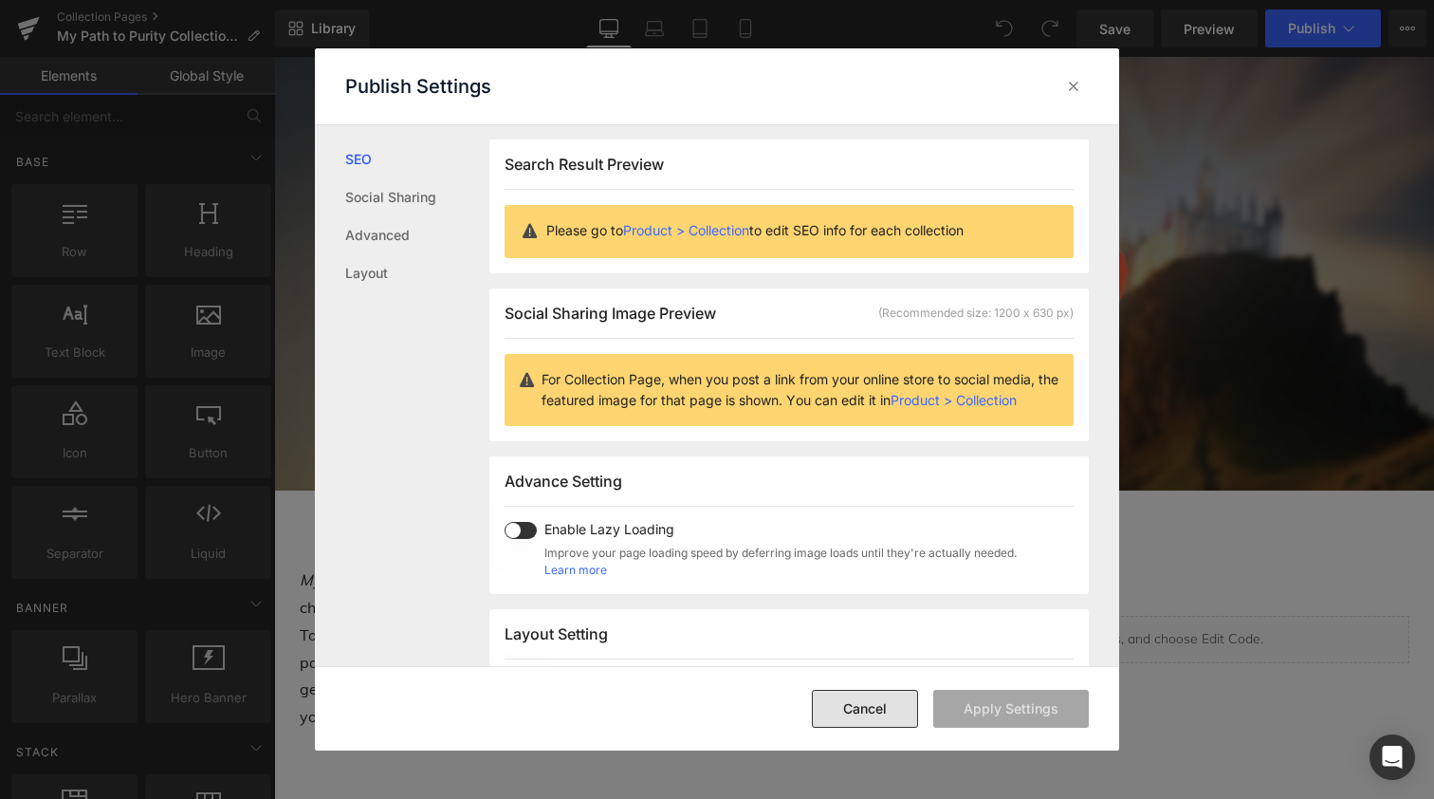
click at [863, 702] on button "Cancel" at bounding box center [865, 709] width 106 height 38
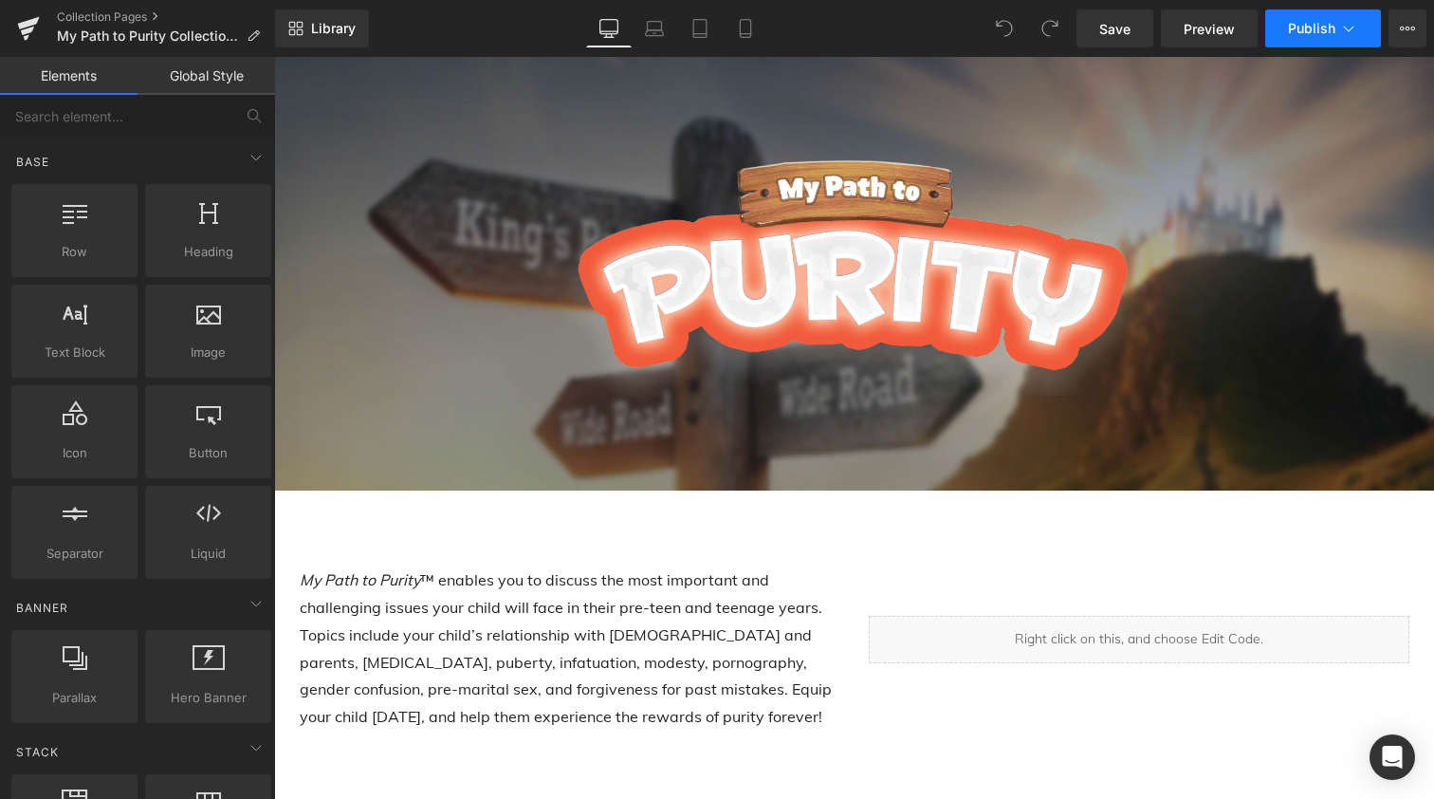
click at [1319, 24] on span "Publish" at bounding box center [1311, 28] width 47 height 15
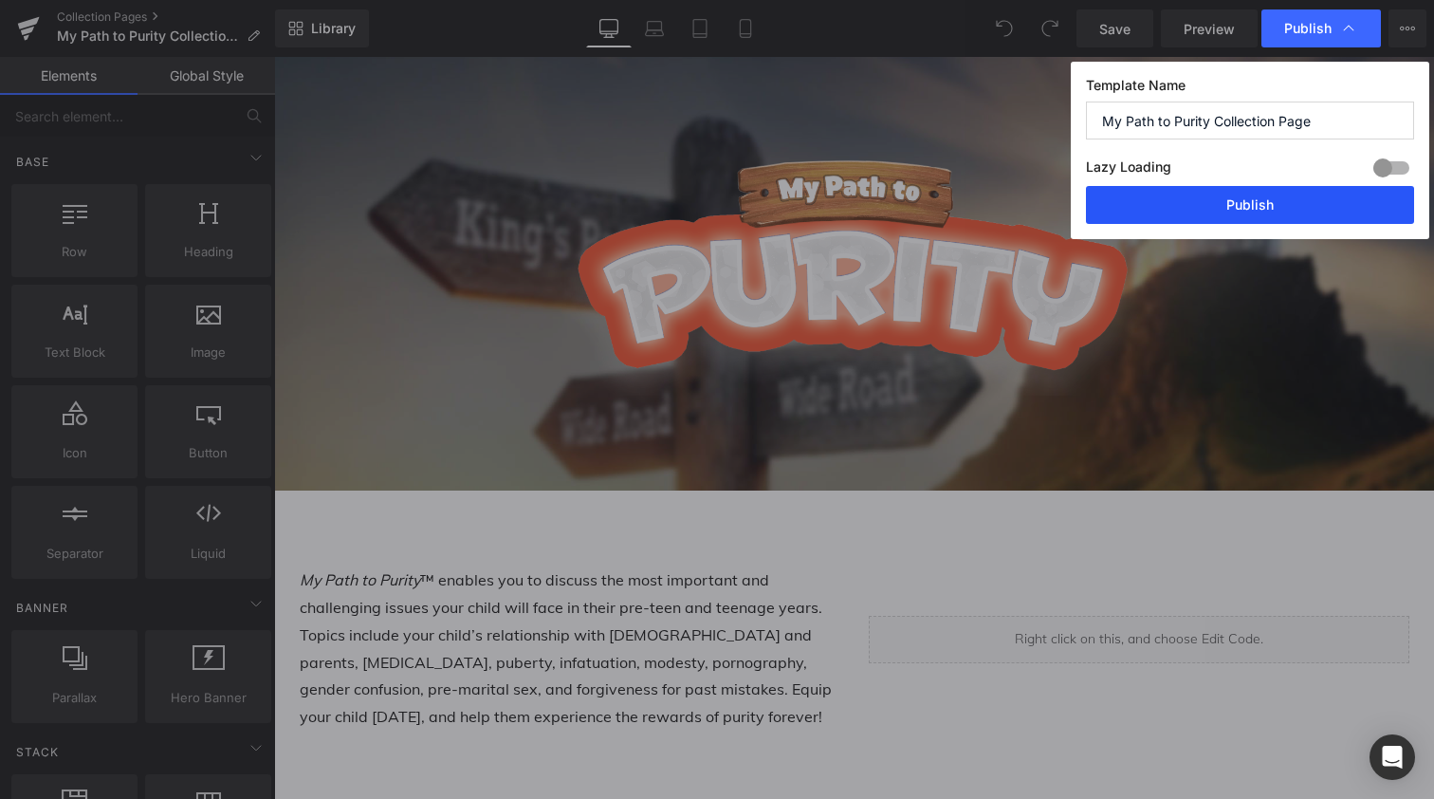
click at [1244, 203] on button "Publish" at bounding box center [1250, 205] width 328 height 38
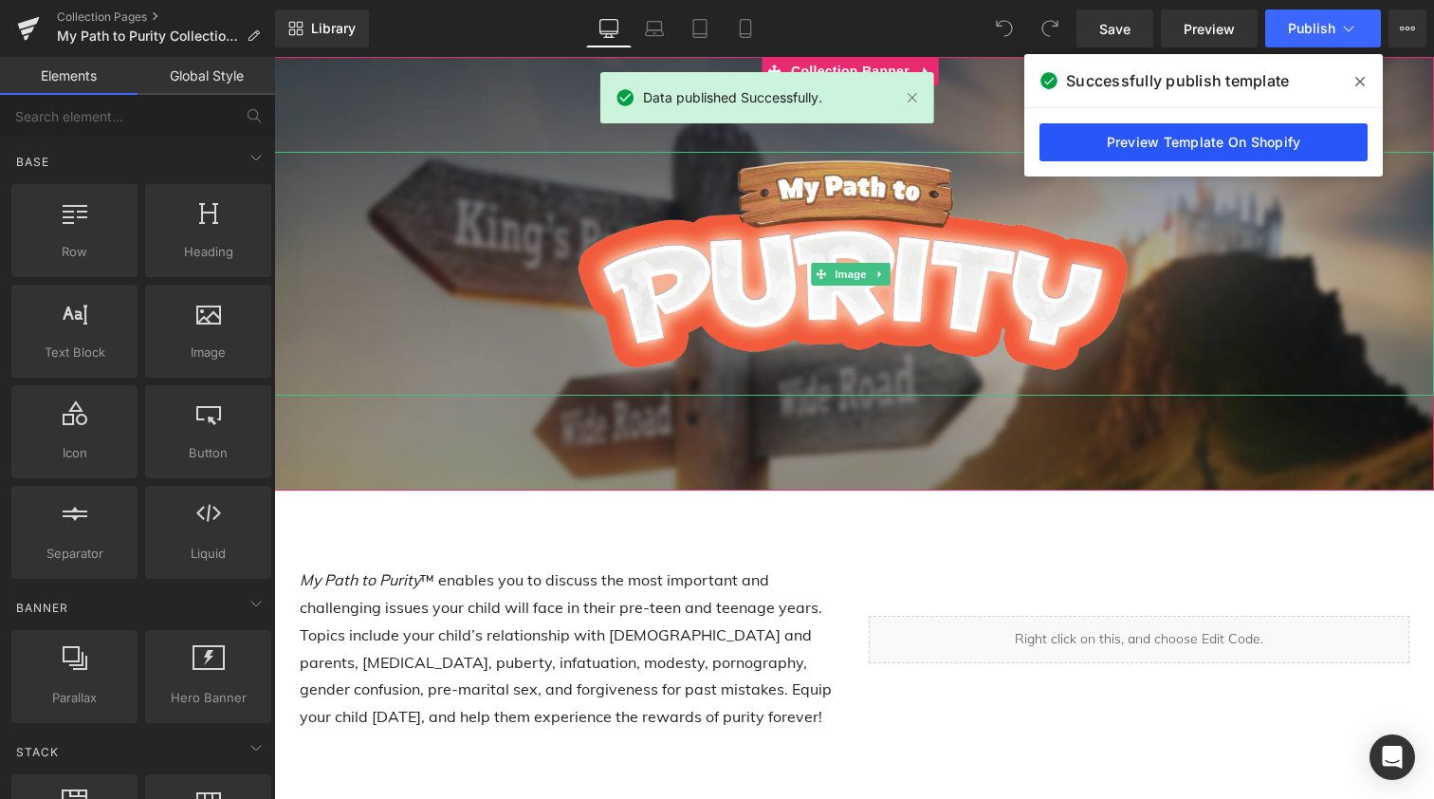
click at [1205, 143] on link "Preview Template On Shopify" at bounding box center [1204, 142] width 328 height 38
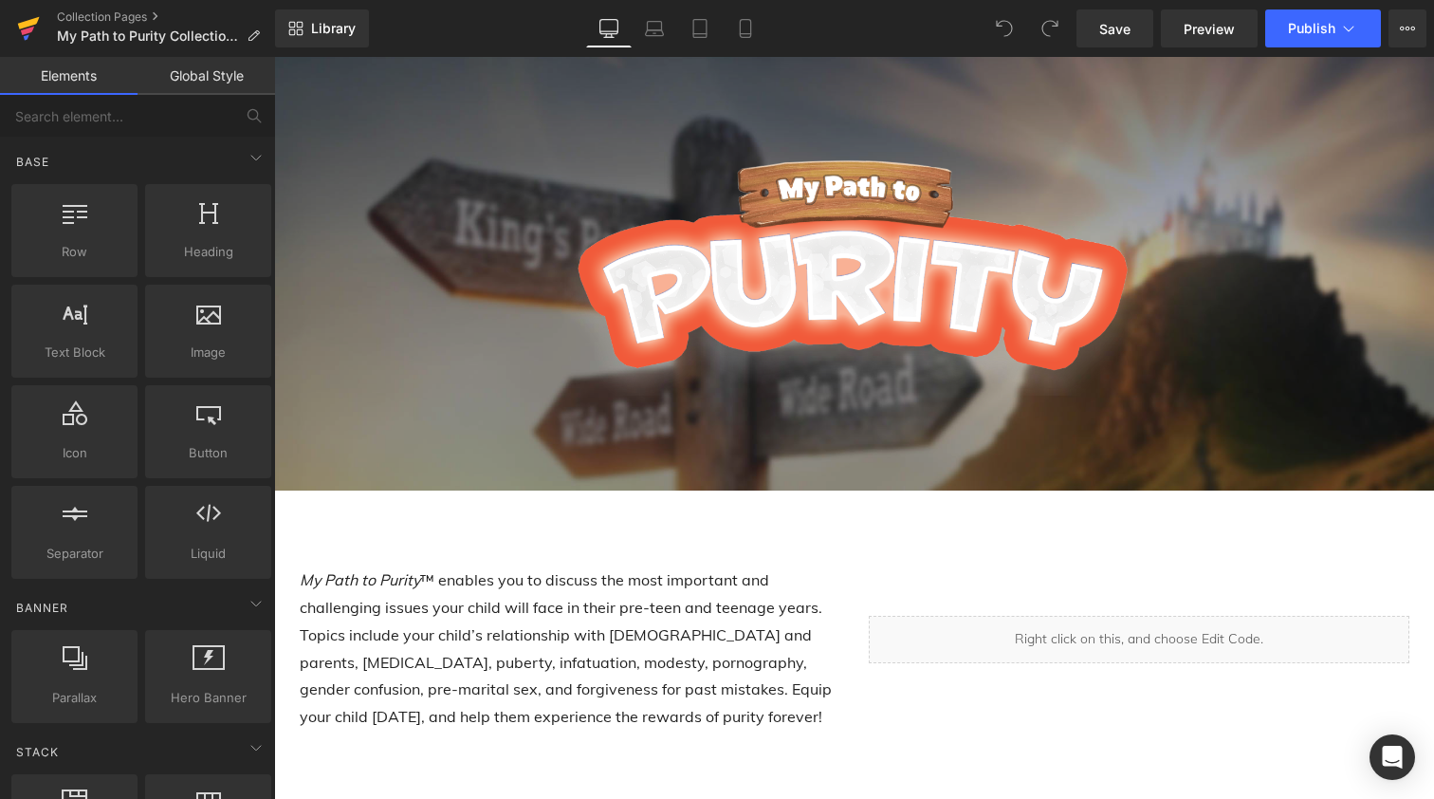
click at [27, 24] on icon at bounding box center [29, 23] width 22 height 12
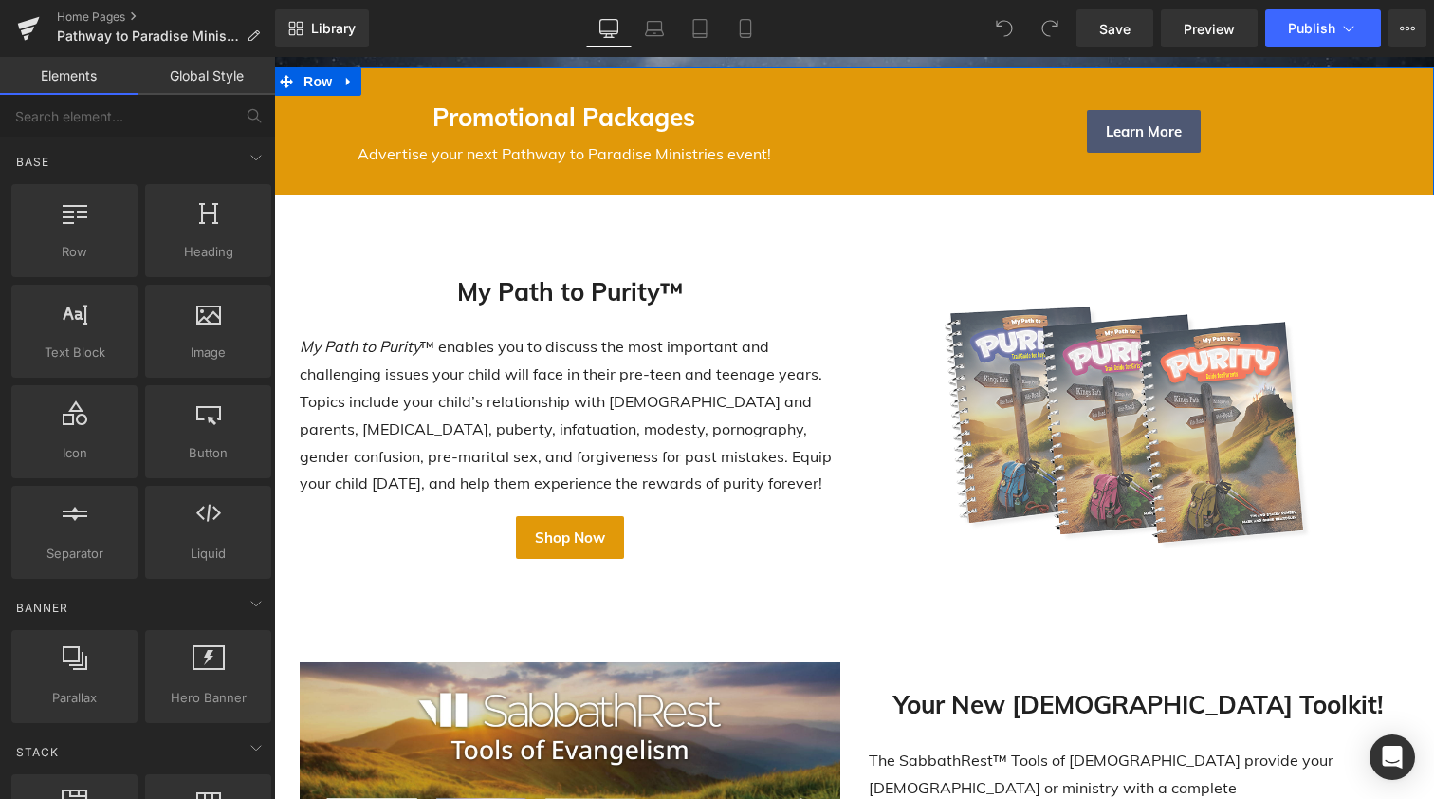
scroll to position [450, 0]
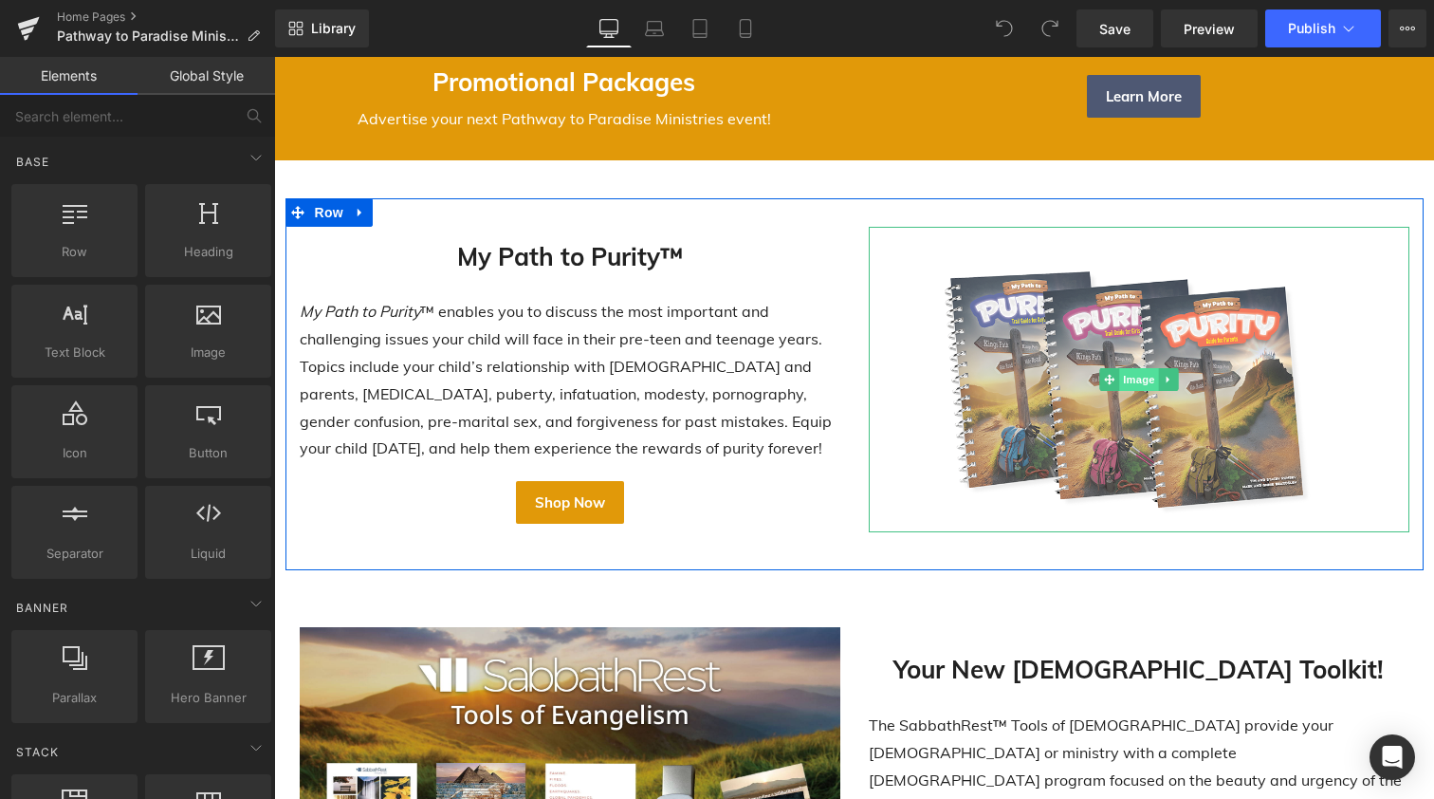
click at [1129, 375] on span "Image" at bounding box center [1139, 379] width 40 height 23
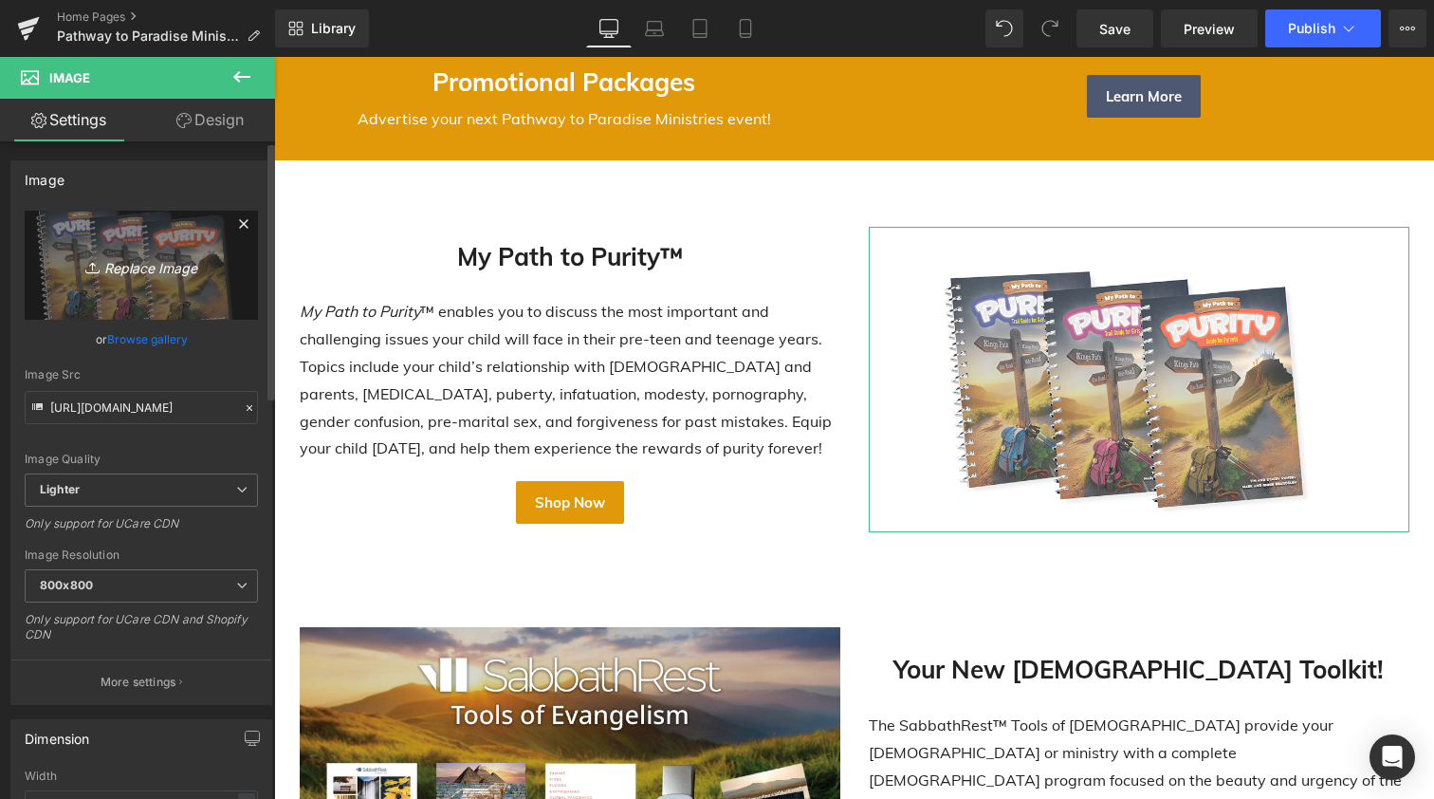
click at [117, 269] on icon "Replace Image" at bounding box center [141, 265] width 152 height 24
type input "C:\fakepath\MPTP book usb mockup.jpg"
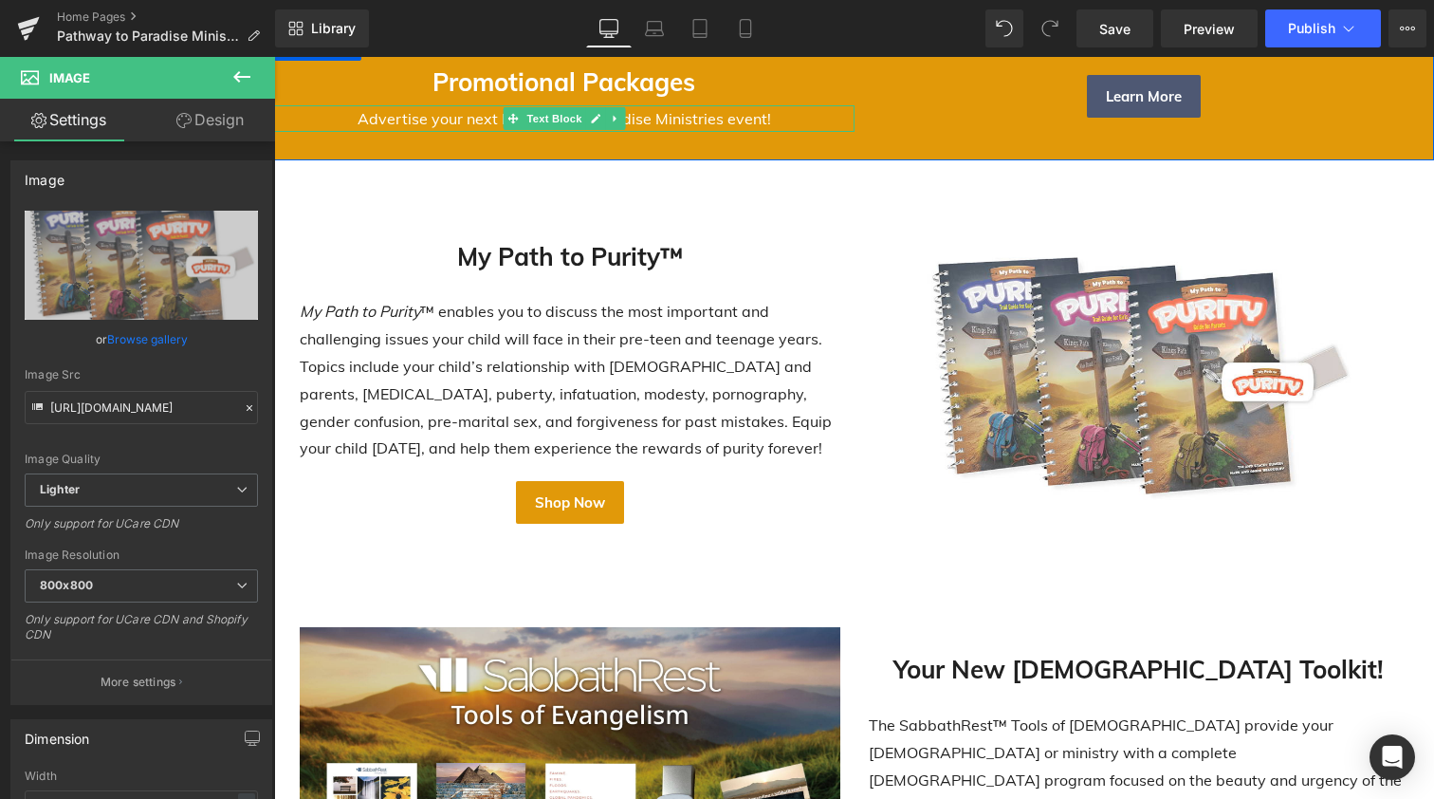
type input "https://ucarecdn.com/75daaf82-fc03-4ebb-a7c1-b0818d1f9581/-/format/auto/-/previ…"
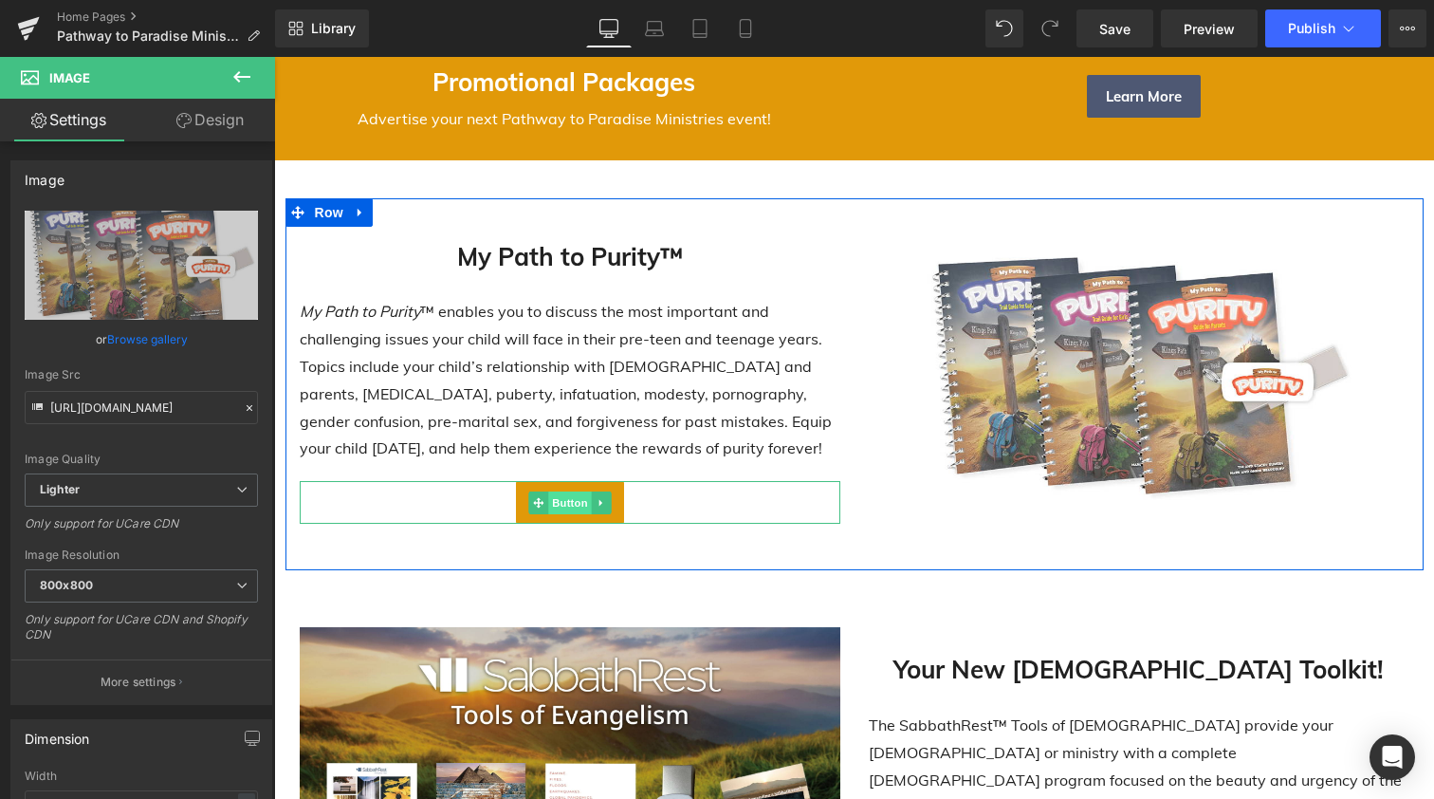
click at [565, 500] on span "Button" at bounding box center [570, 502] width 44 height 23
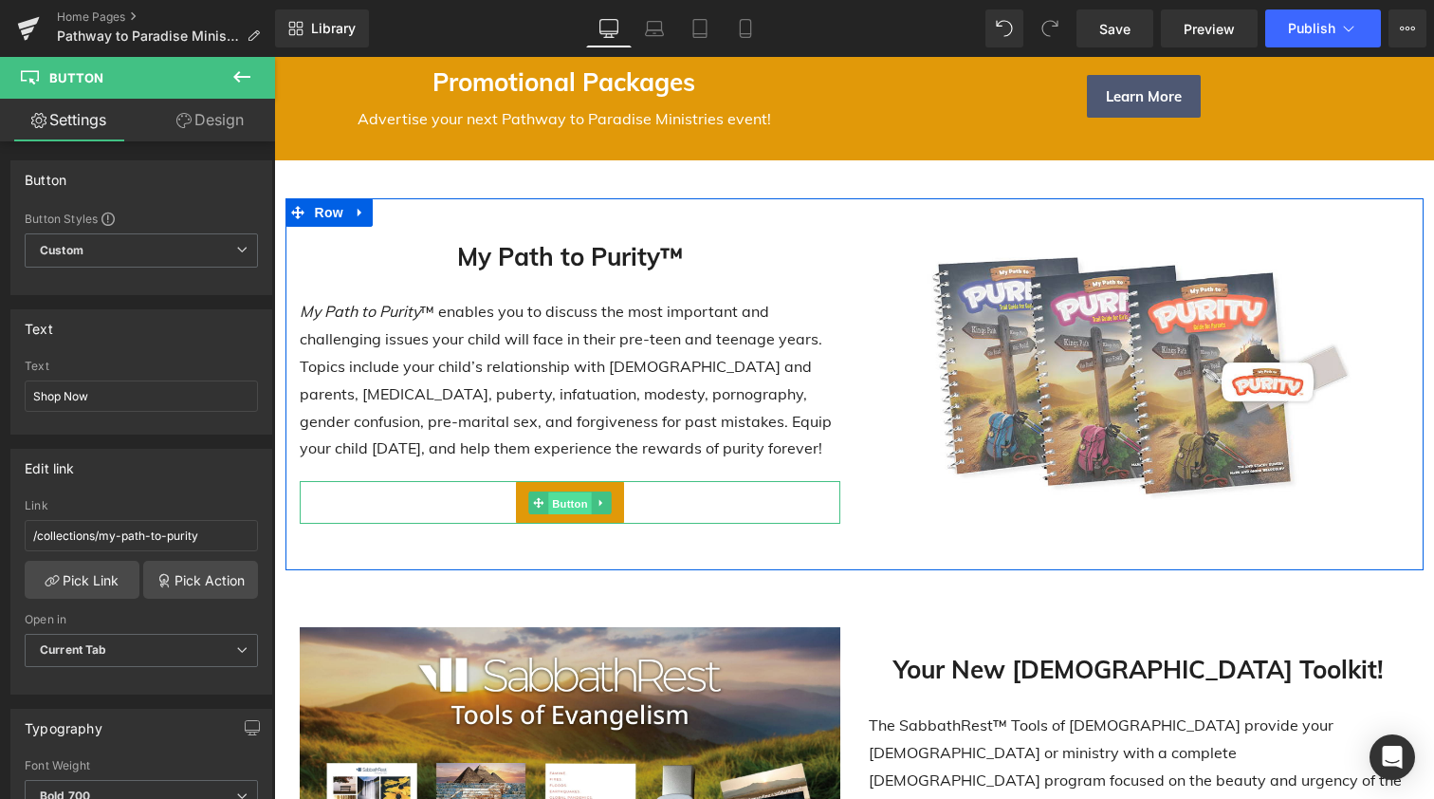
click at [566, 496] on span "Button" at bounding box center [570, 503] width 44 height 23
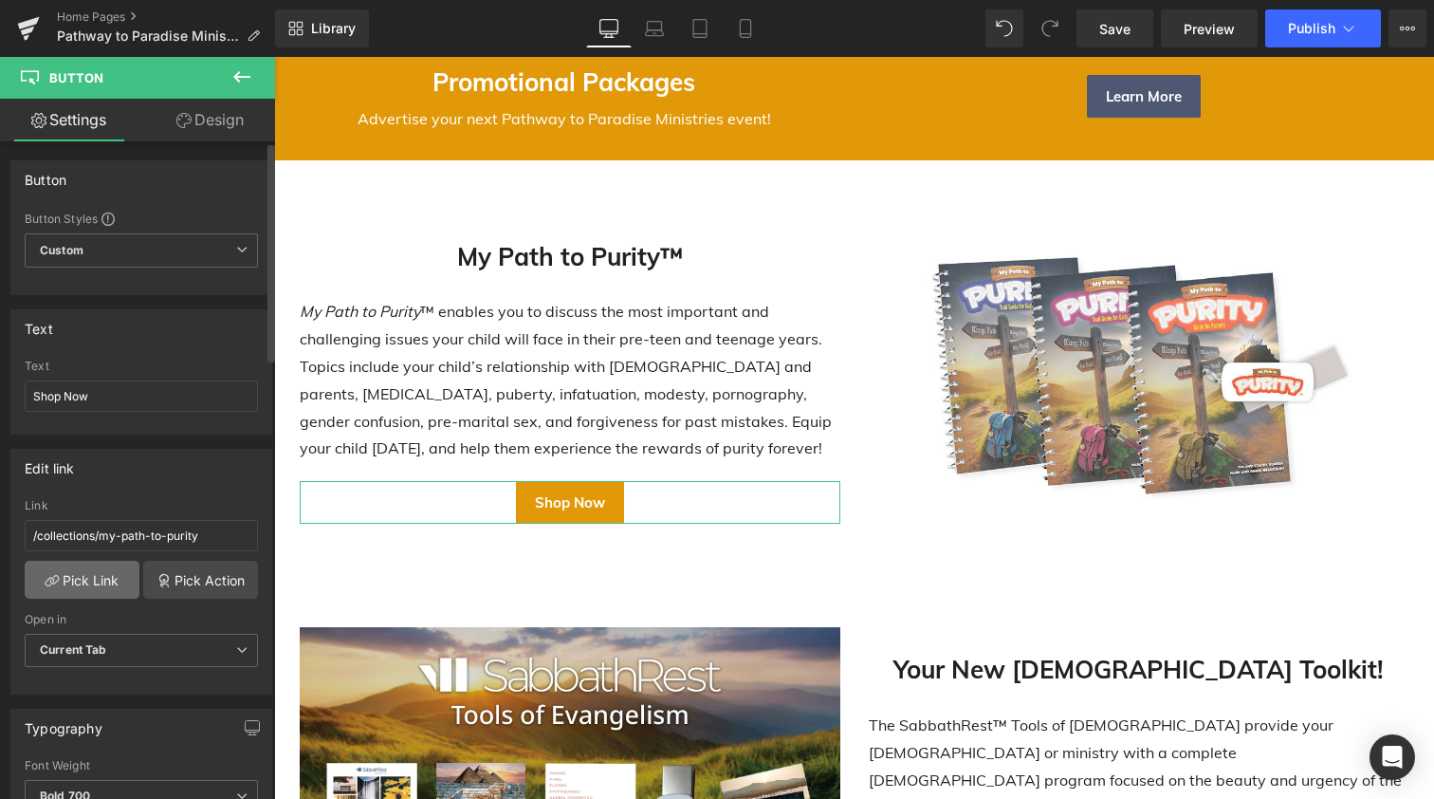
click at [83, 574] on link "Pick Link" at bounding box center [82, 580] width 115 height 38
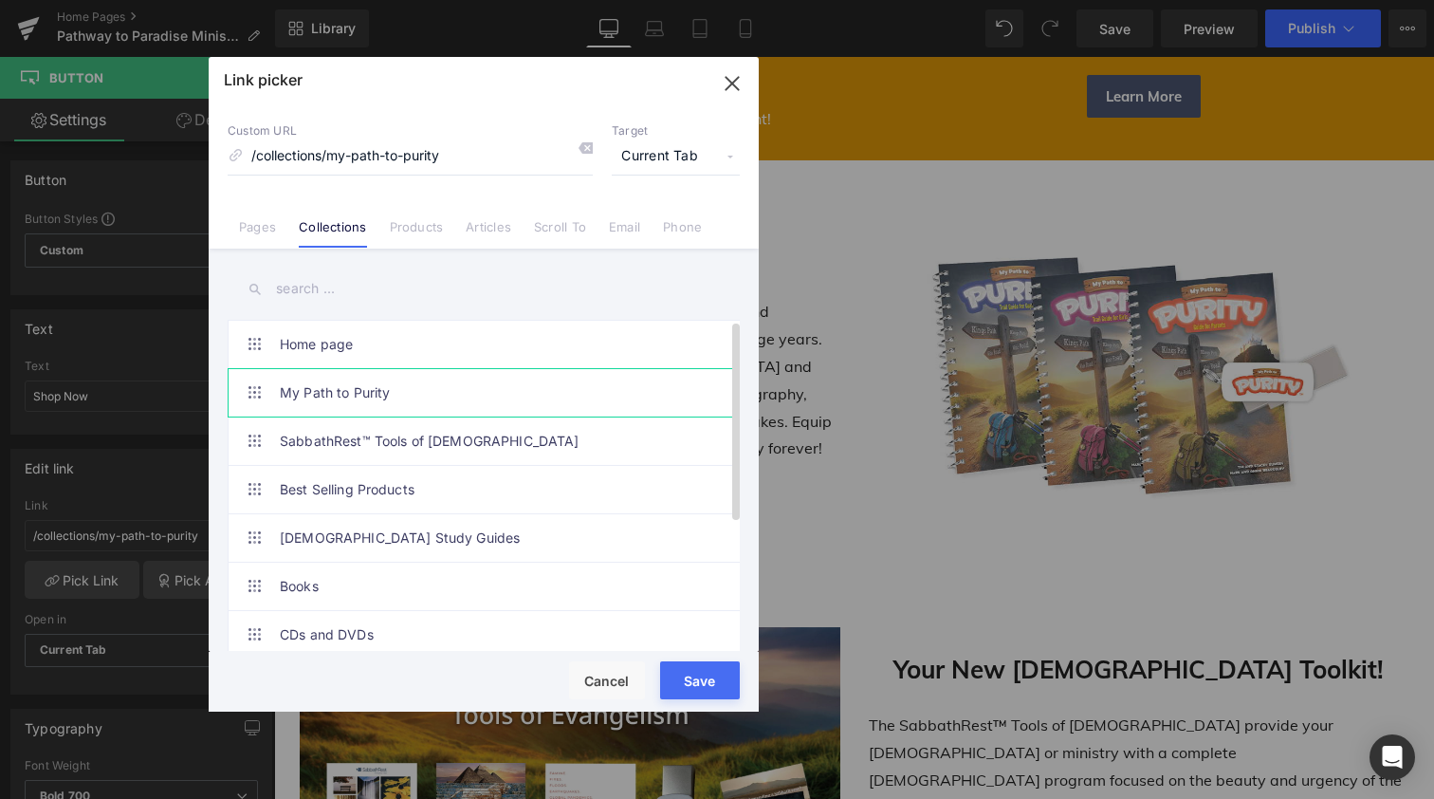
click at [337, 394] on link "My Path to Purity" at bounding box center [488, 392] width 417 height 47
type input "/collections/my-path-to-purity™"
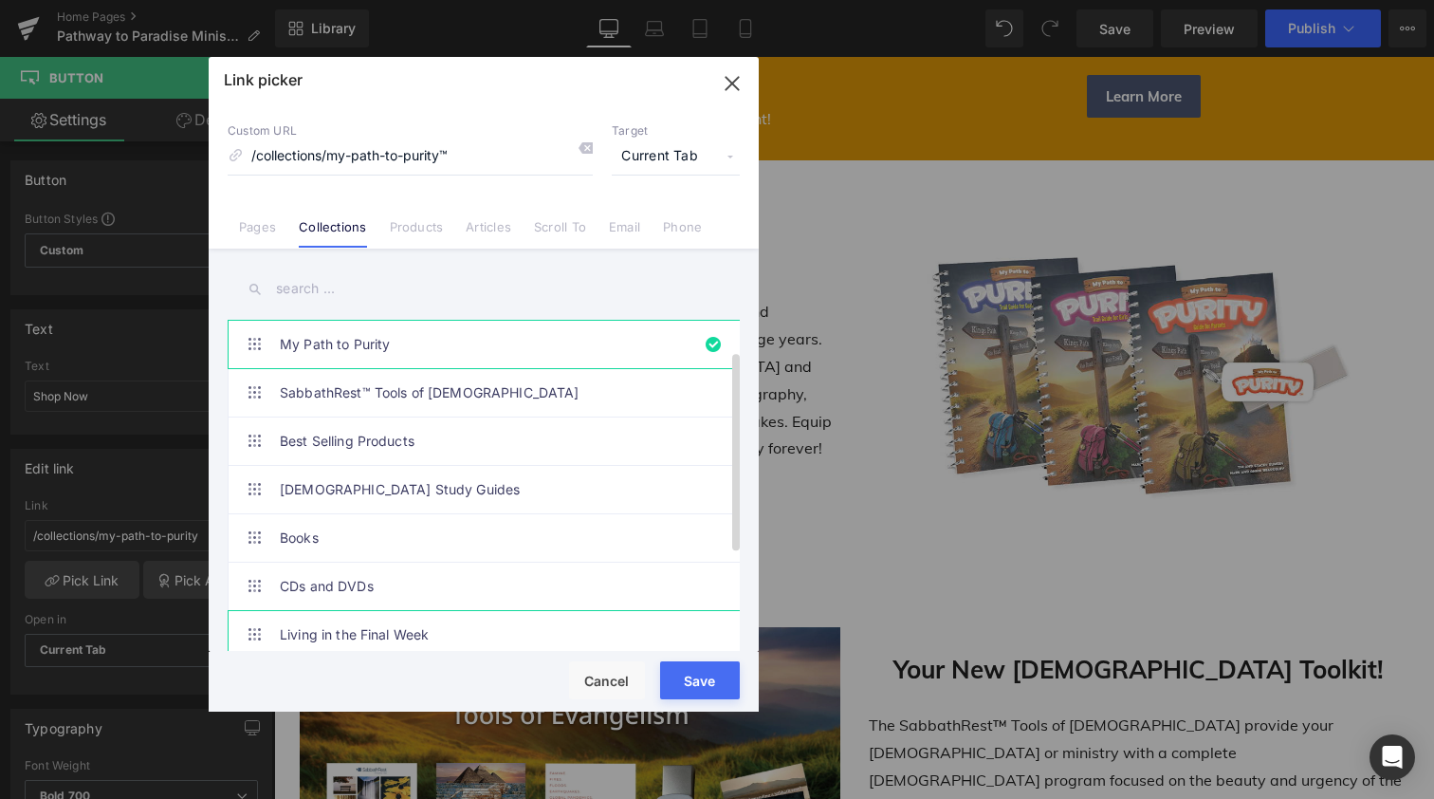
scroll to position [25, 0]
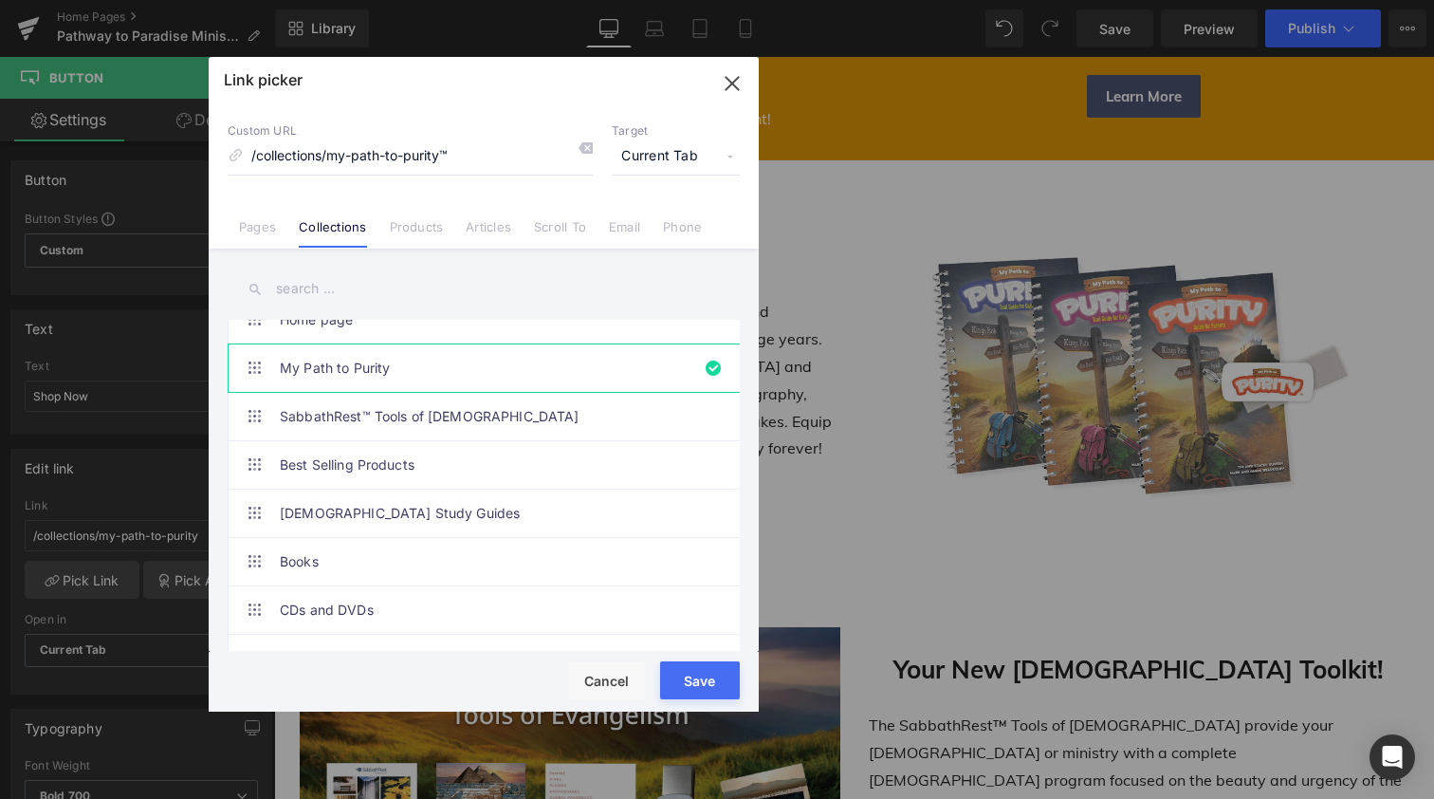
click at [693, 676] on button "Save" at bounding box center [700, 680] width 80 height 38
type input "/collections/my-path-to-purity™"
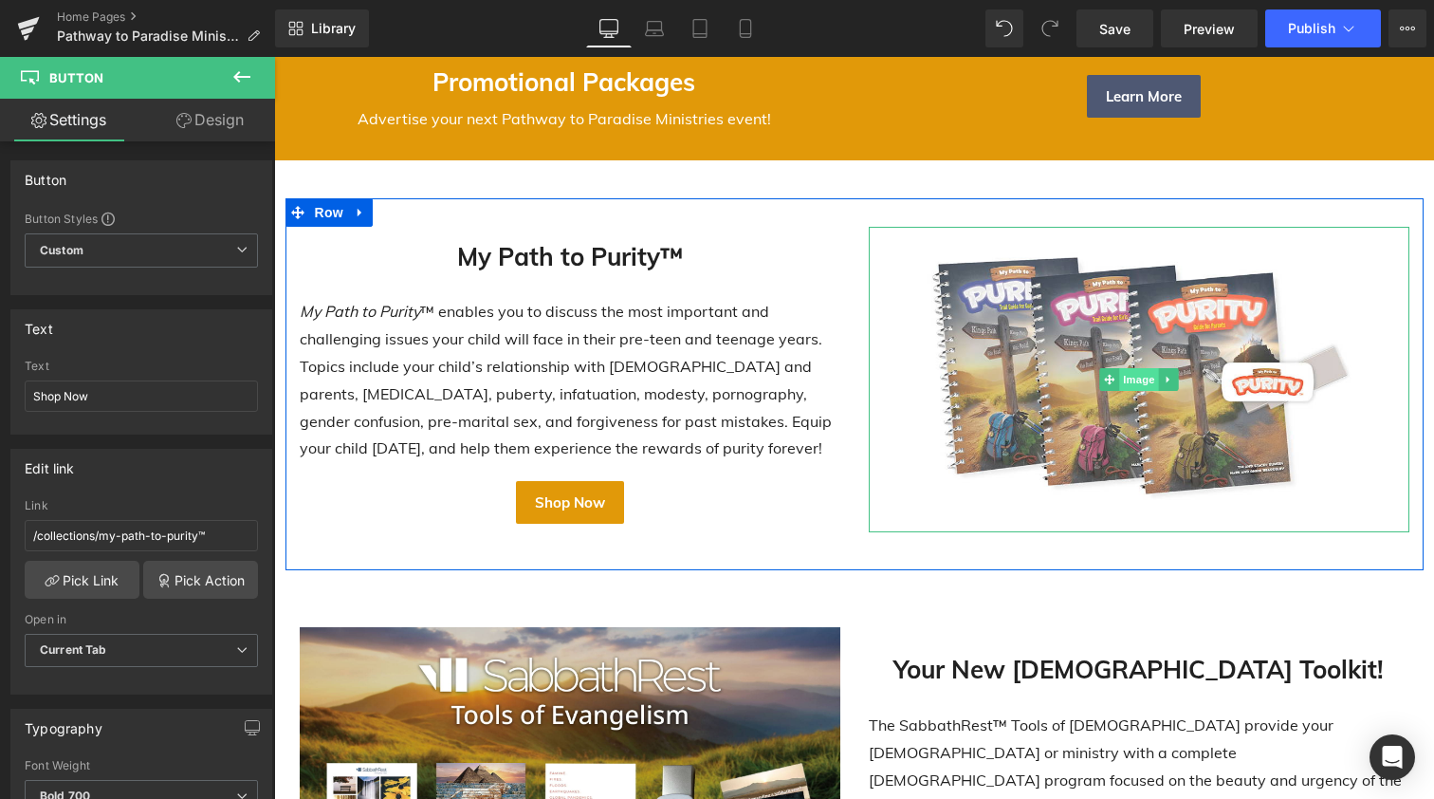
click at [1135, 375] on span "Image" at bounding box center [1139, 379] width 40 height 23
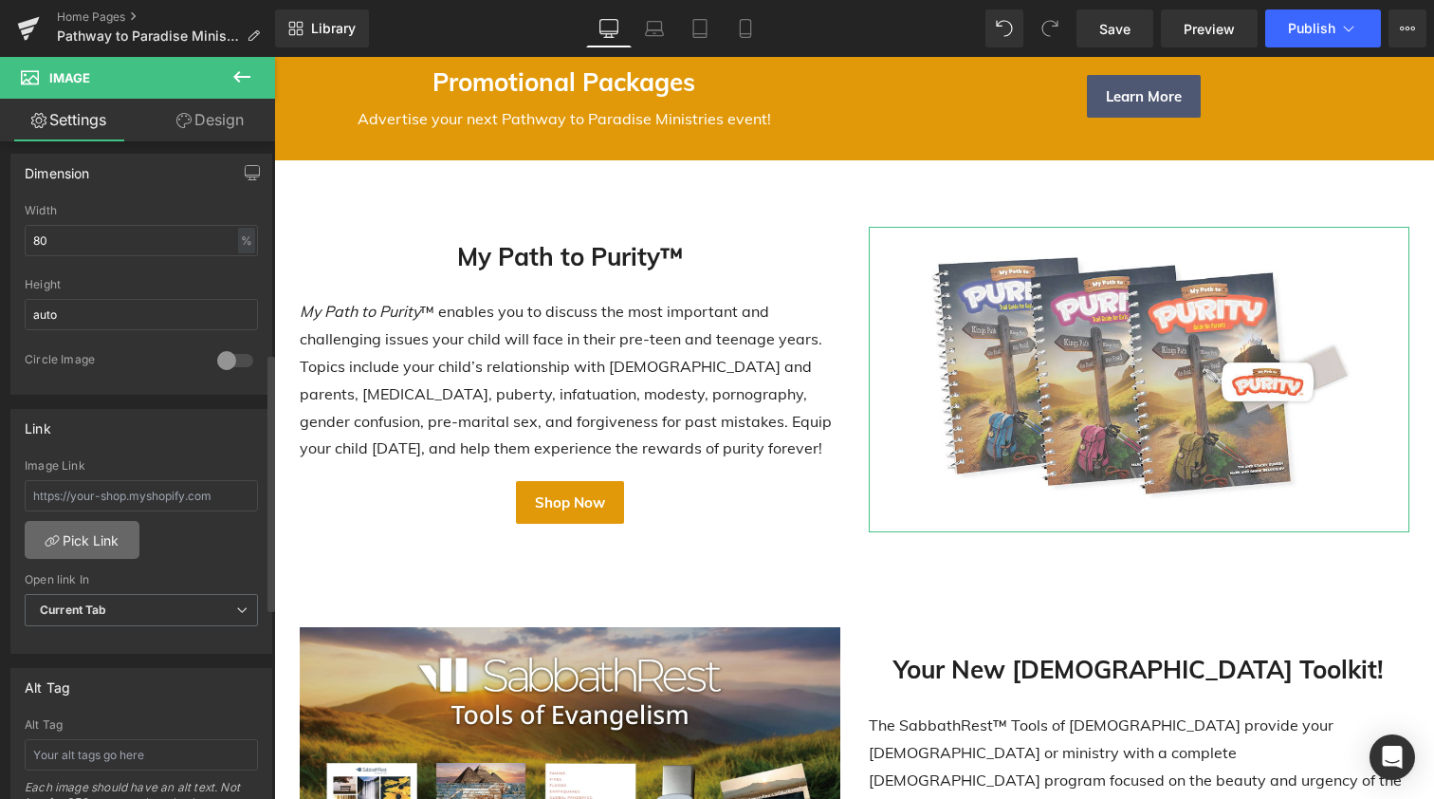
scroll to position [582, 0]
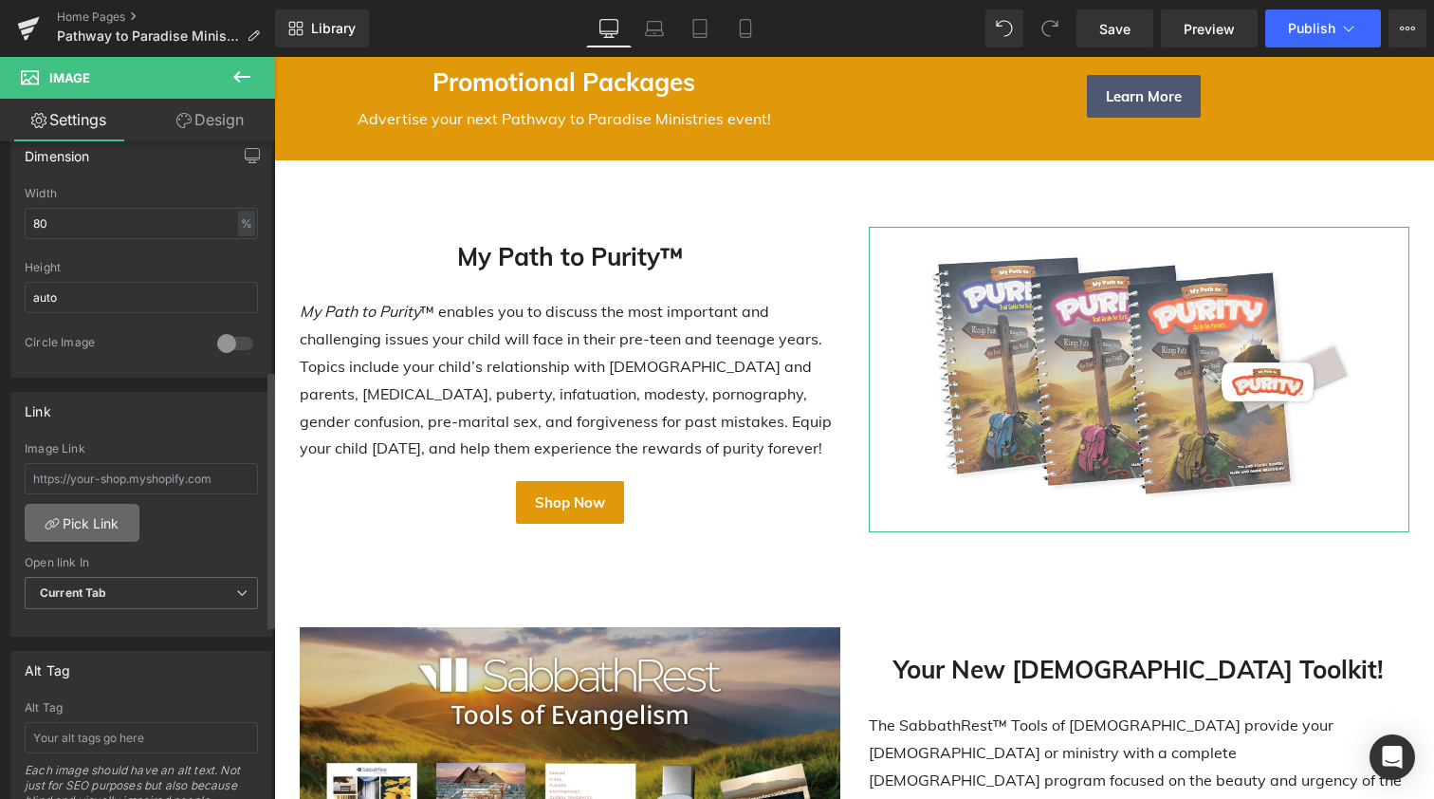
click at [75, 523] on link "Pick Link" at bounding box center [82, 523] width 115 height 38
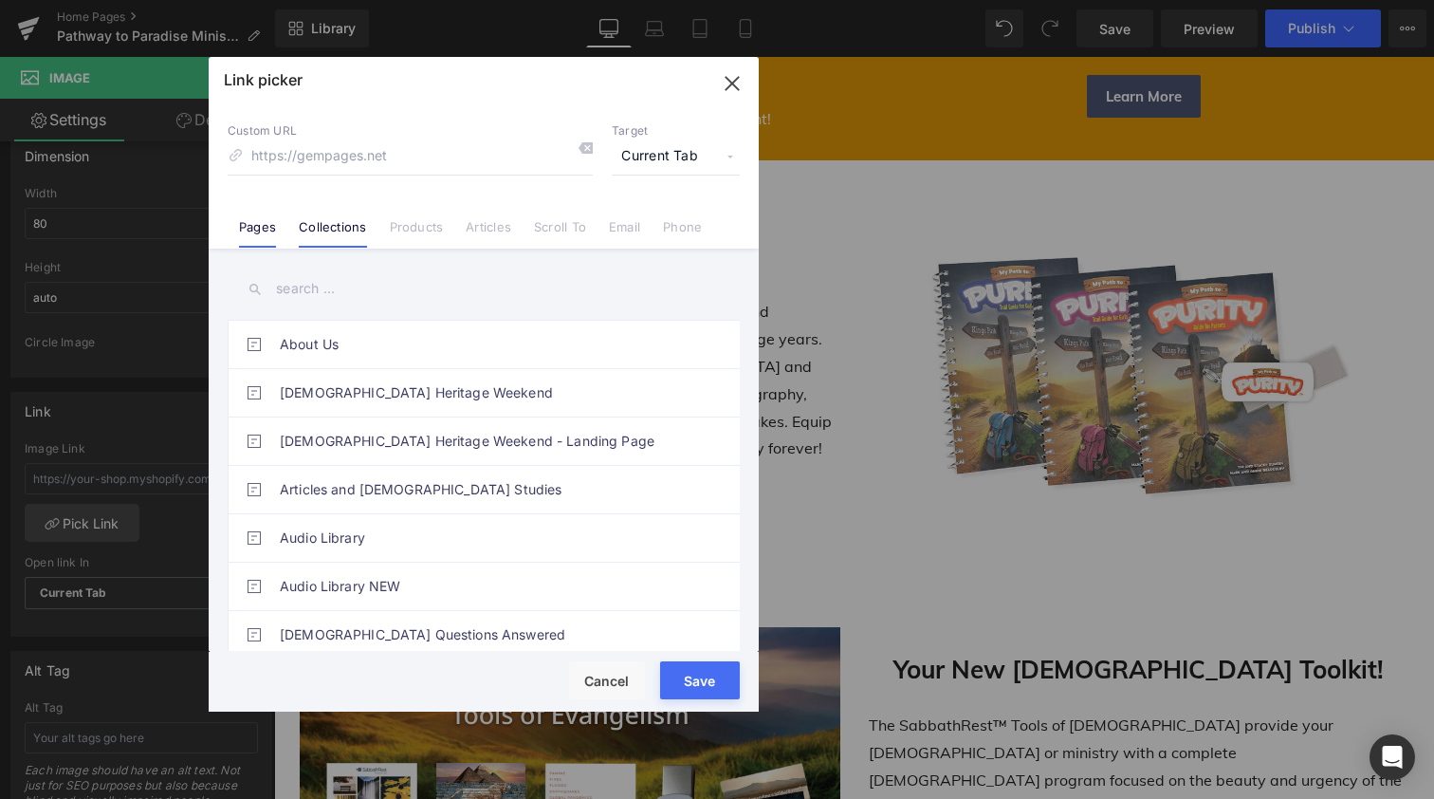
click at [340, 227] on link "Collections" at bounding box center [332, 233] width 67 height 28
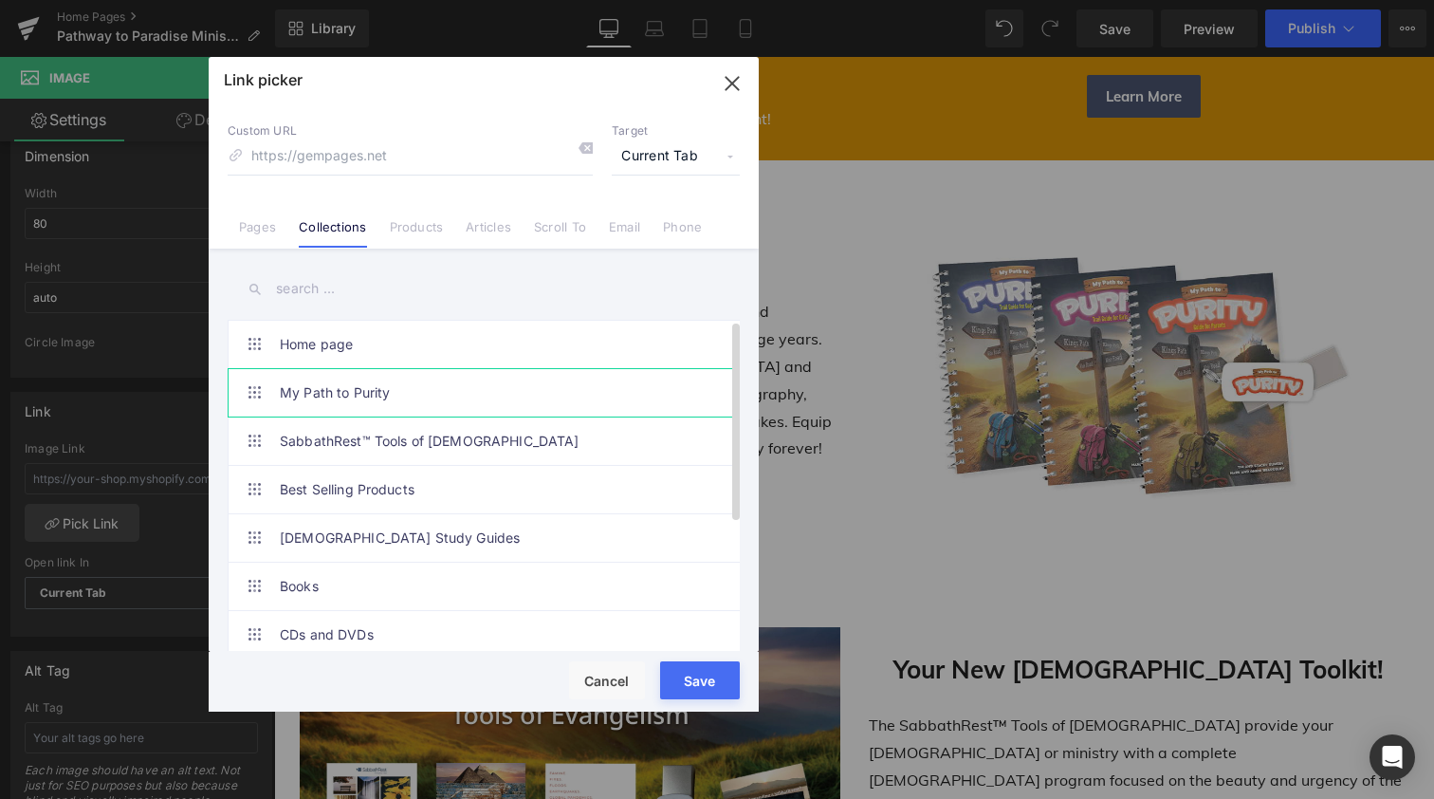
click at [304, 386] on link "My Path to Purity" at bounding box center [488, 392] width 417 height 47
type input "/collections/my-path-to-purity™"
click at [706, 676] on button "Save" at bounding box center [700, 680] width 80 height 38
type input "/collections/my-path-to-purity™"
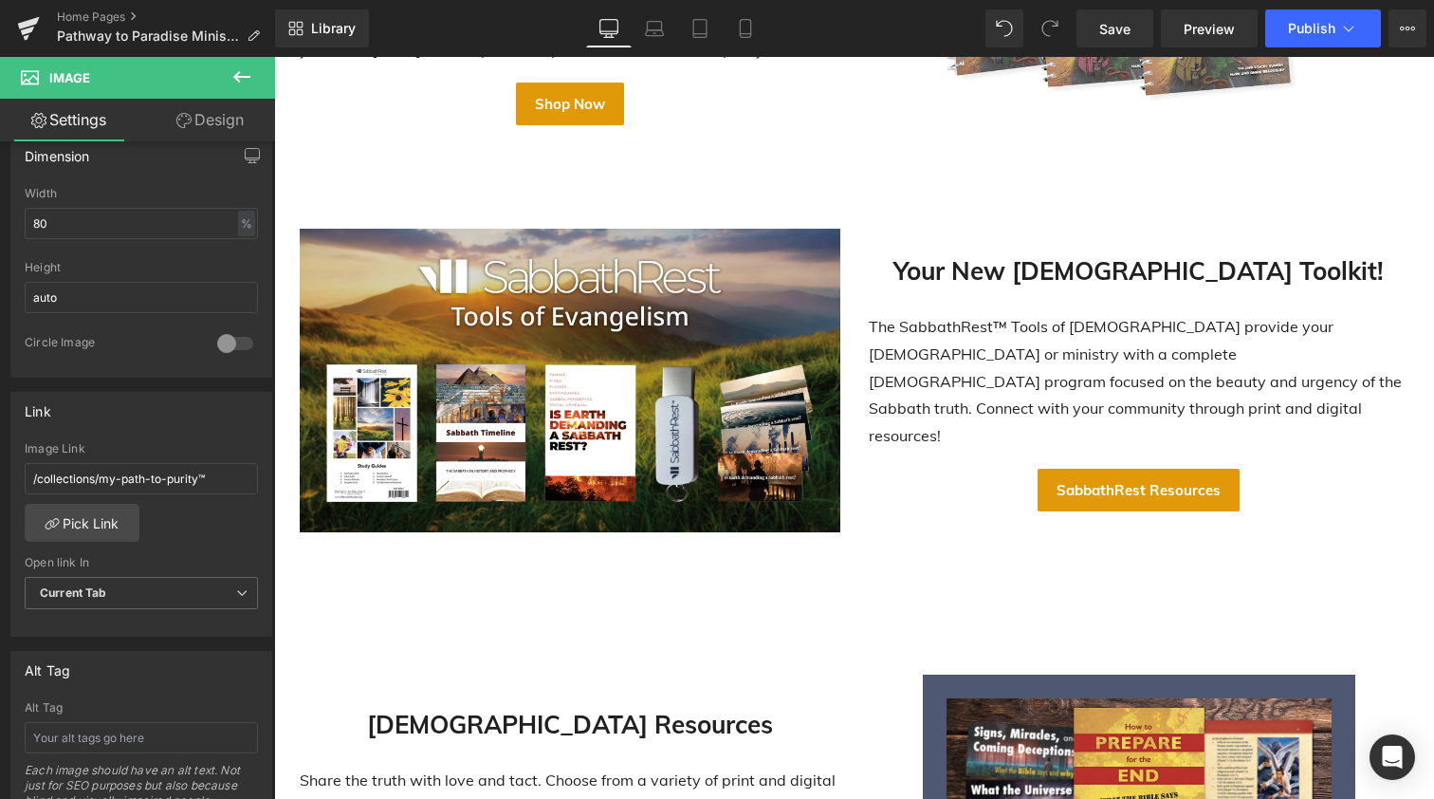
scroll to position [865, 0]
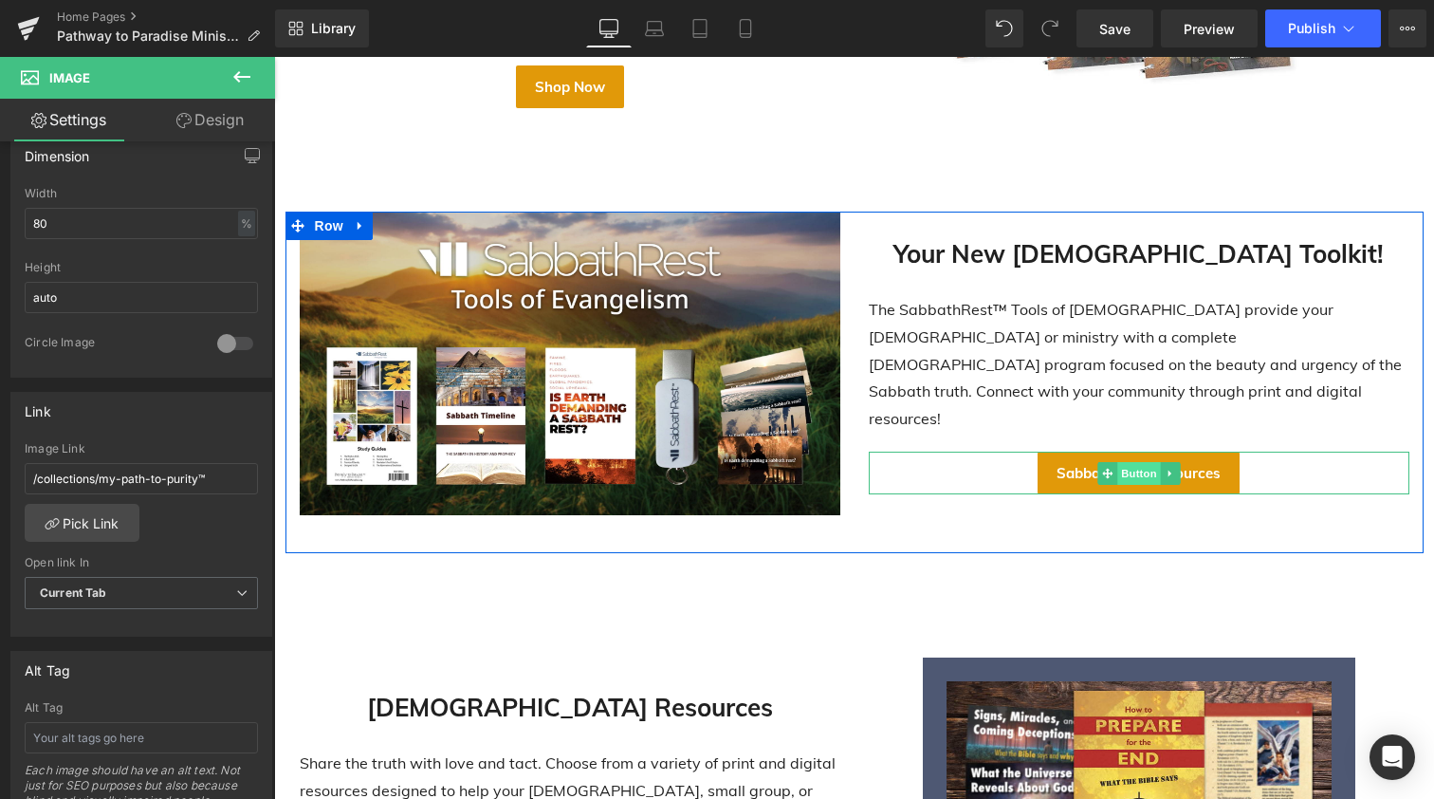
click at [1128, 462] on span "Button" at bounding box center [1140, 473] width 44 height 23
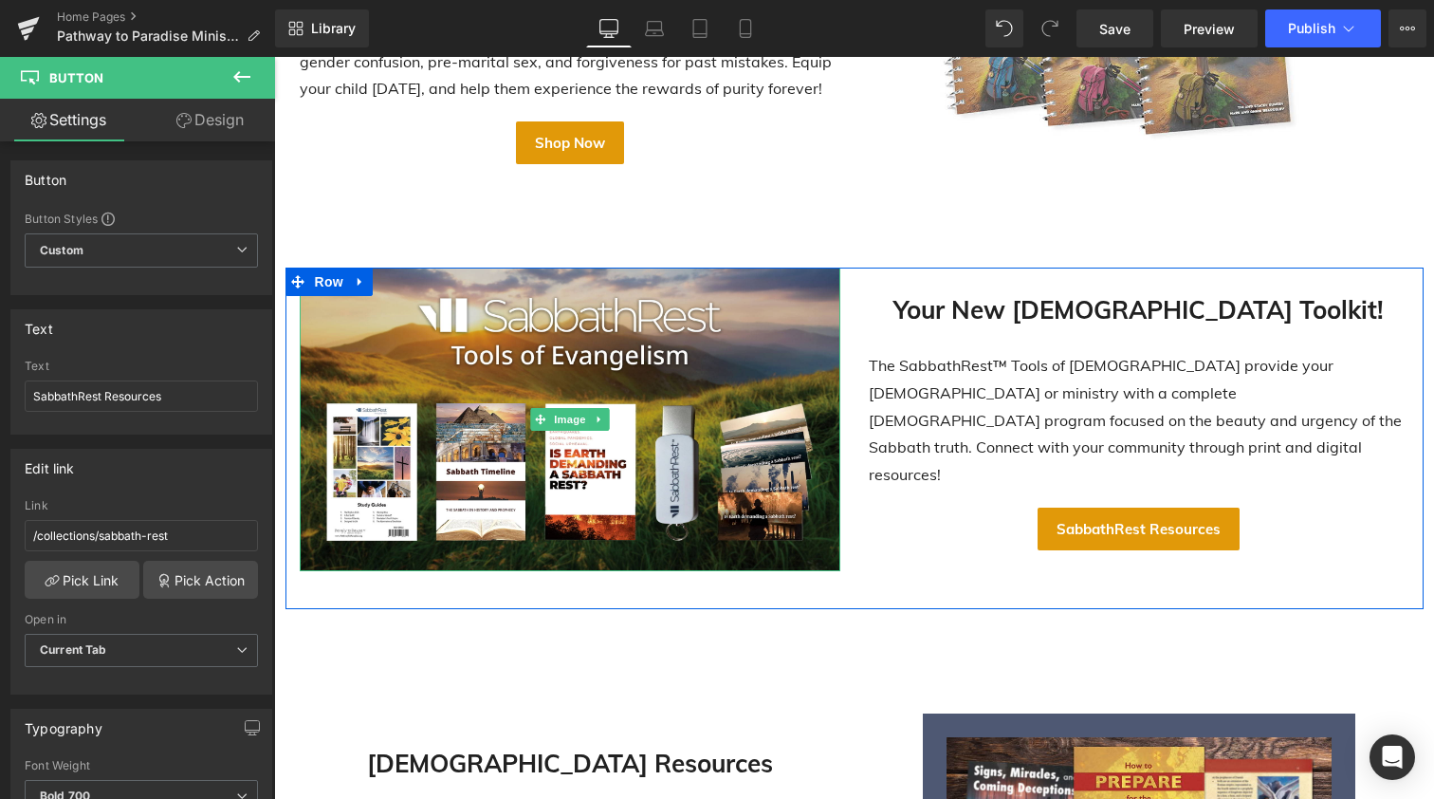
scroll to position [767, 0]
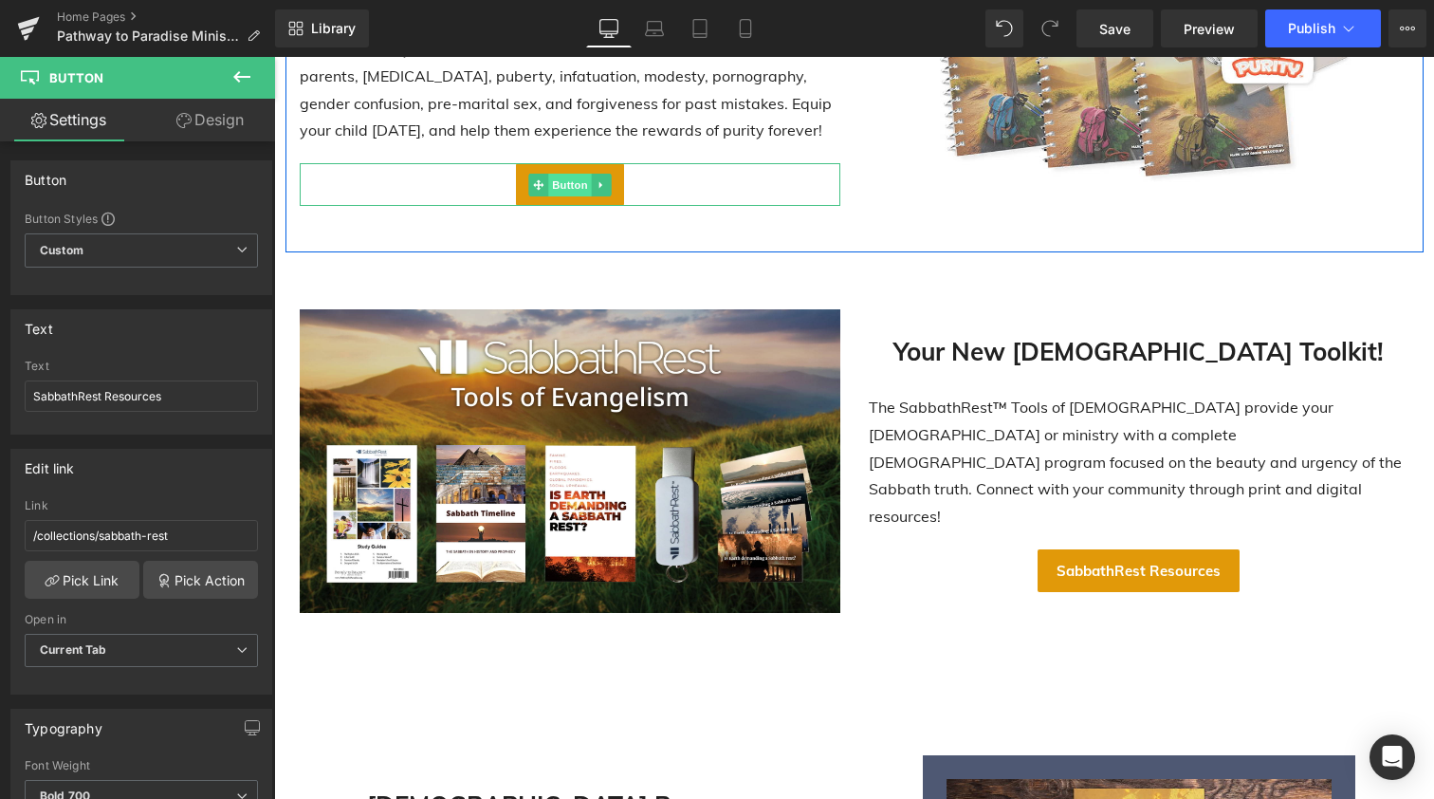
click at [570, 181] on span "Button" at bounding box center [570, 185] width 44 height 23
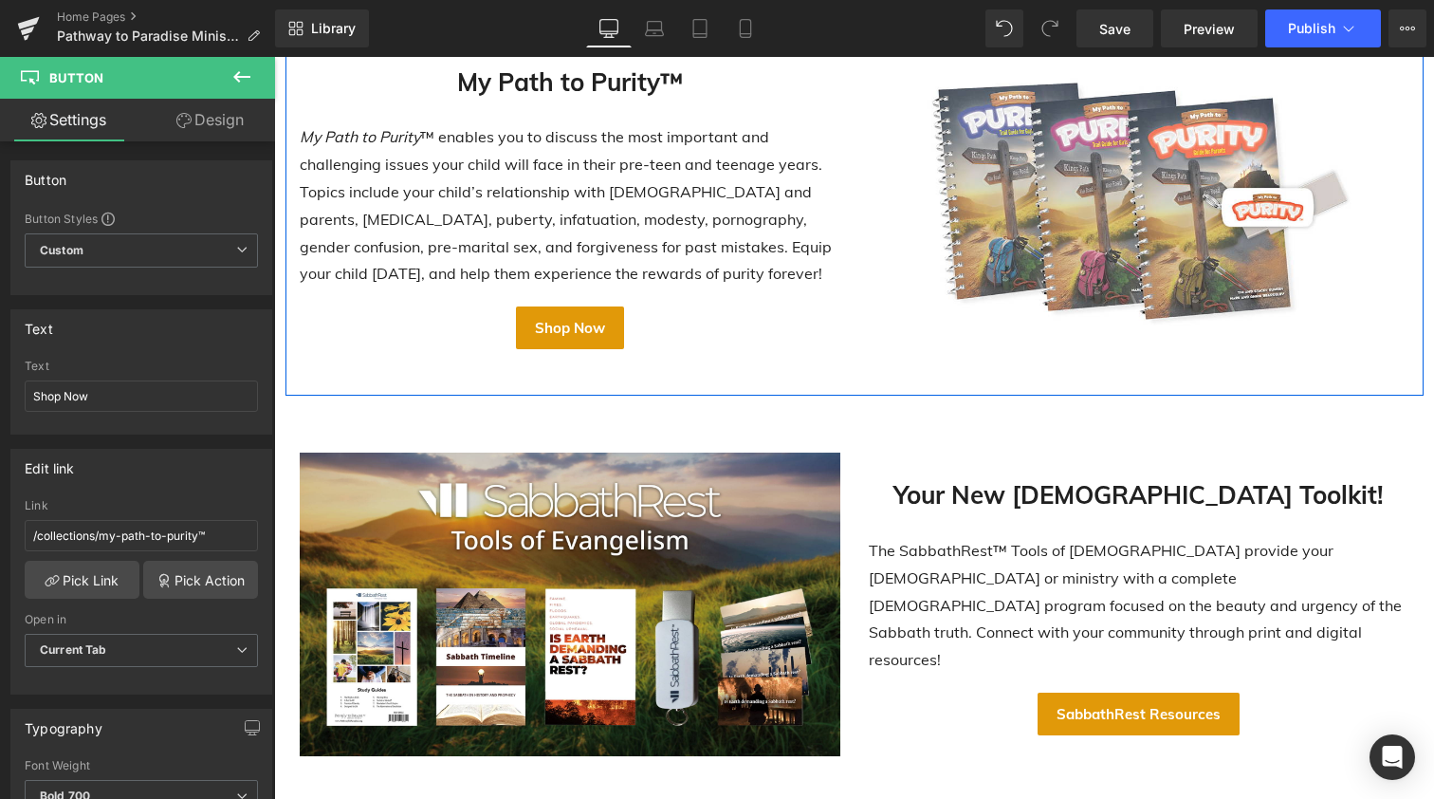
scroll to position [613, 0]
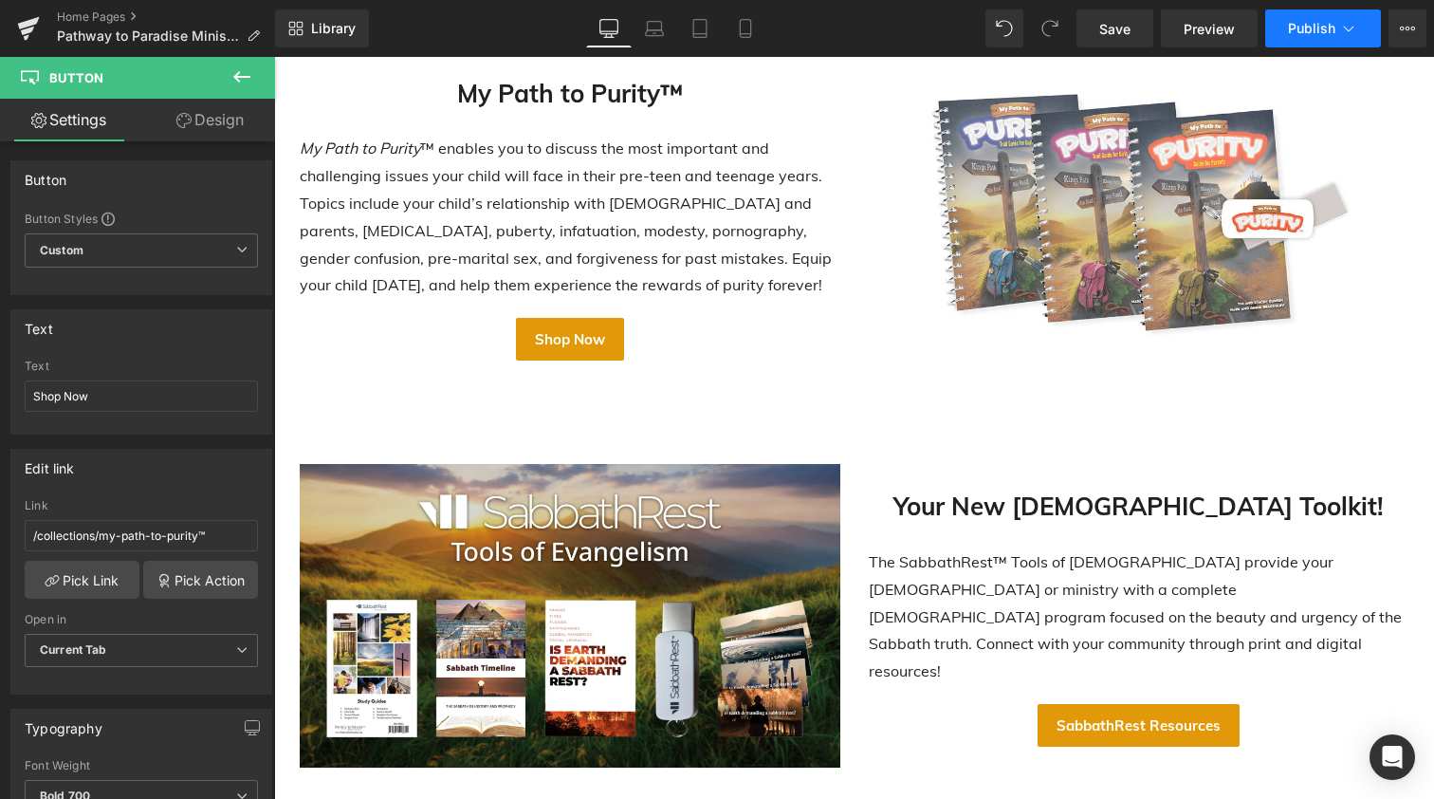
click at [1308, 30] on span "Publish" at bounding box center [1311, 28] width 47 height 15
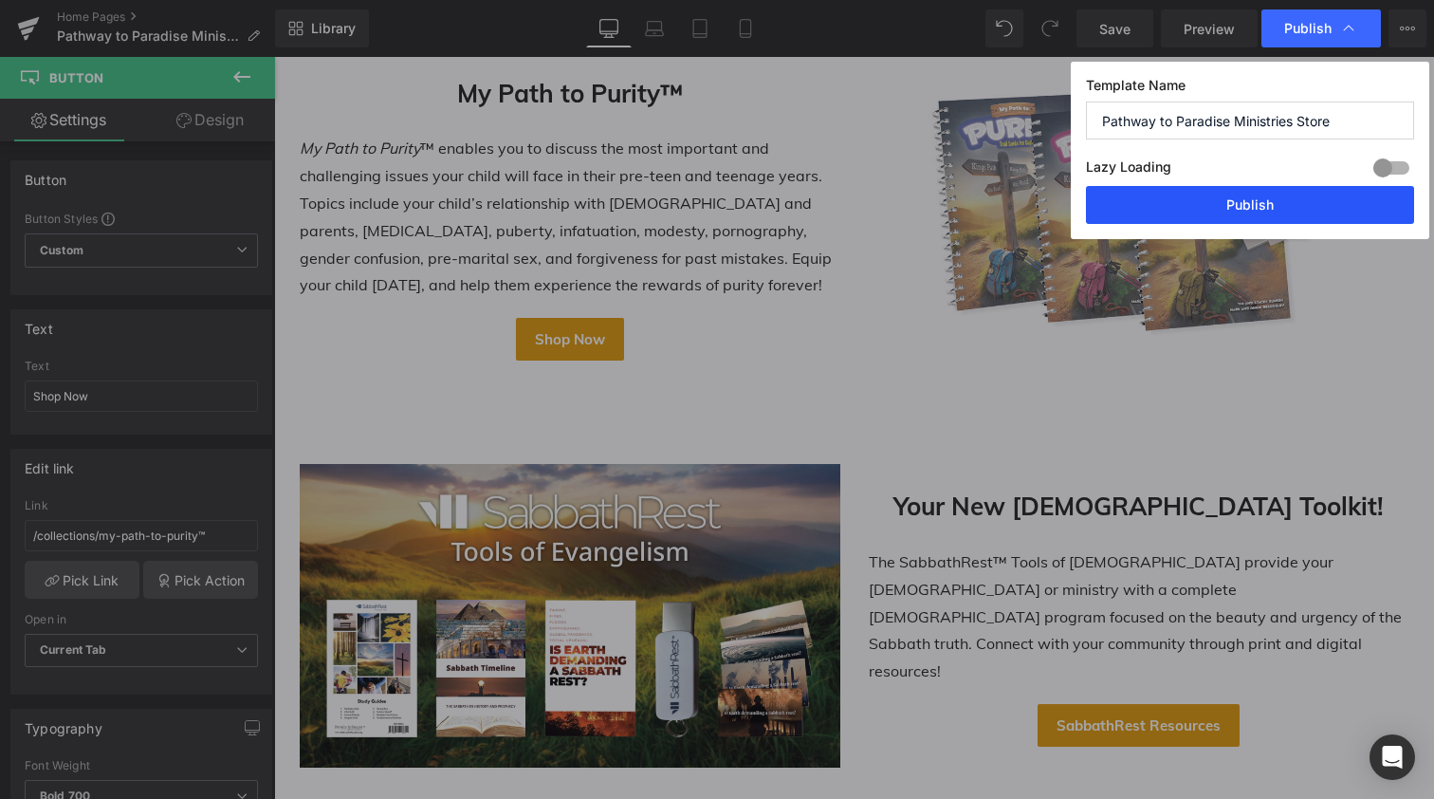
click at [1229, 199] on button "Publish" at bounding box center [1250, 205] width 328 height 38
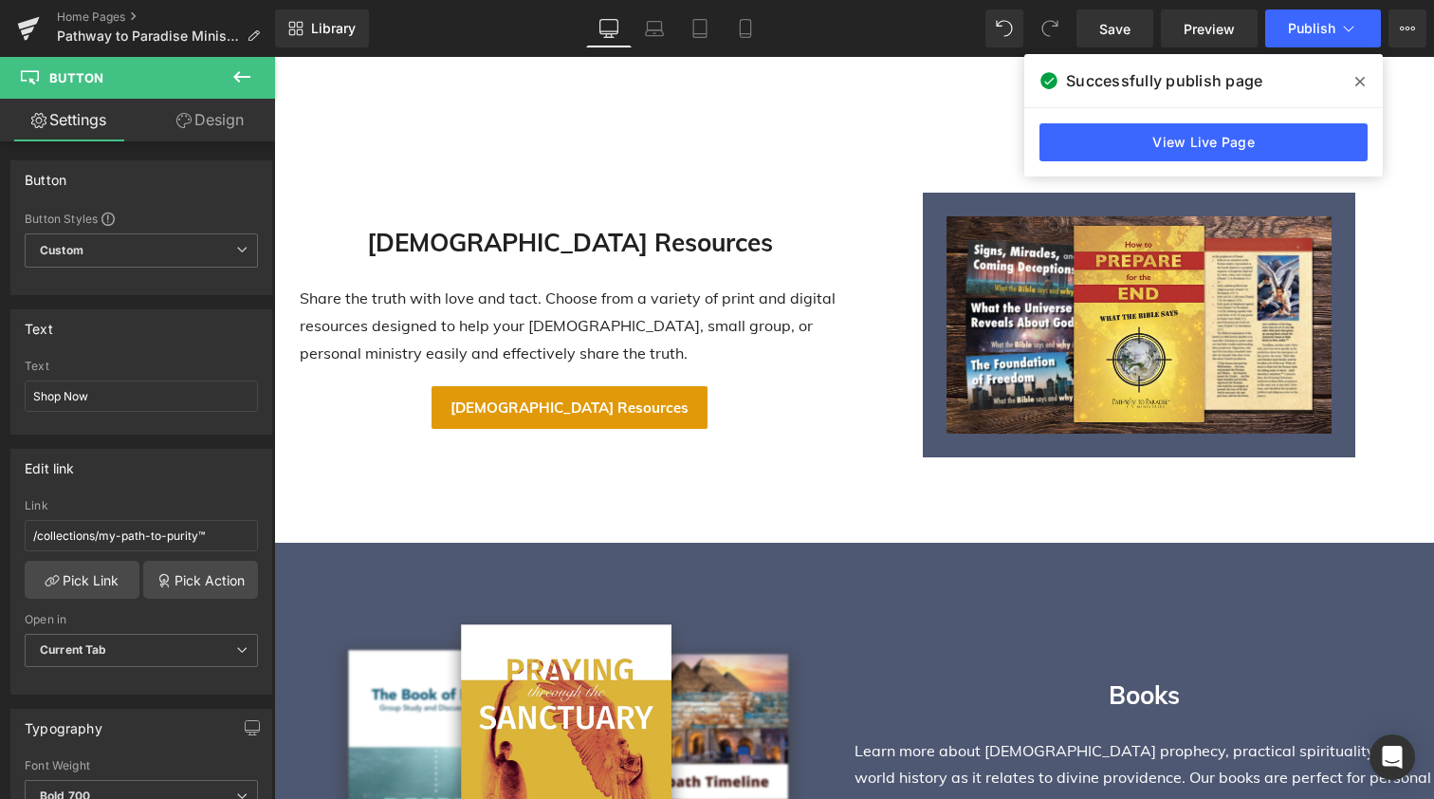
scroll to position [1327, 0]
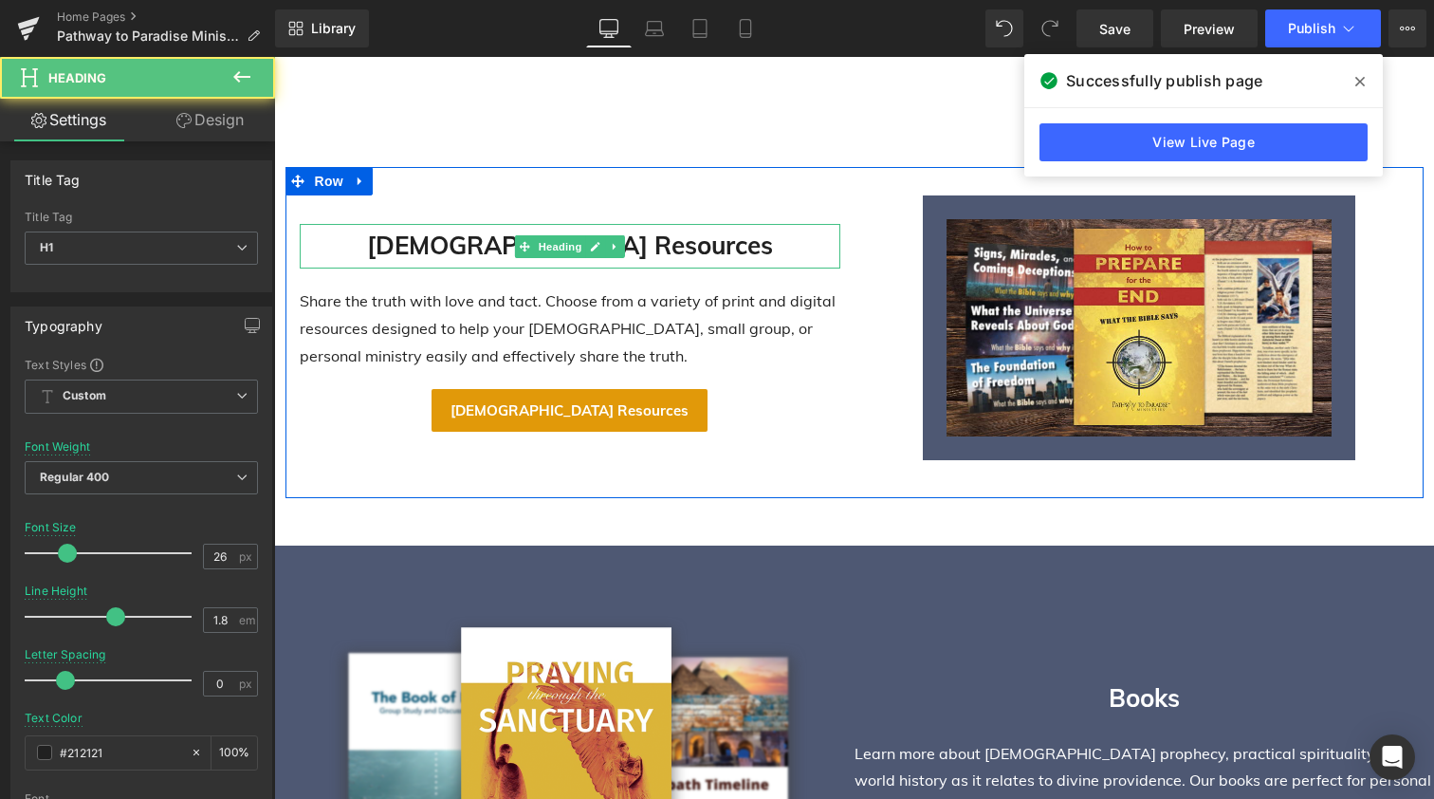
click at [490, 247] on strong "Evangelism Resources" at bounding box center [570, 245] width 406 height 31
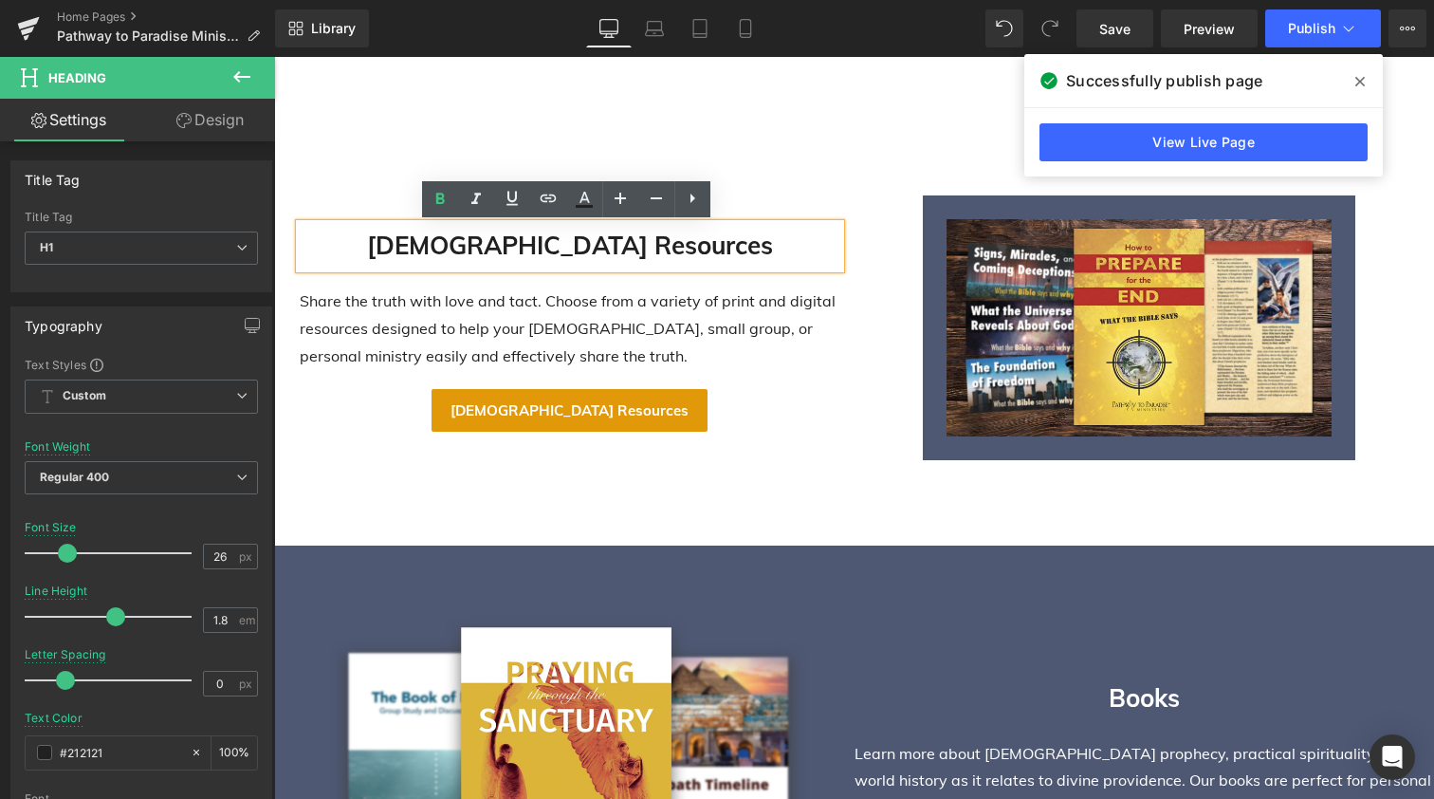
click at [500, 249] on strong "Evangelism Resources" at bounding box center [570, 245] width 406 height 31
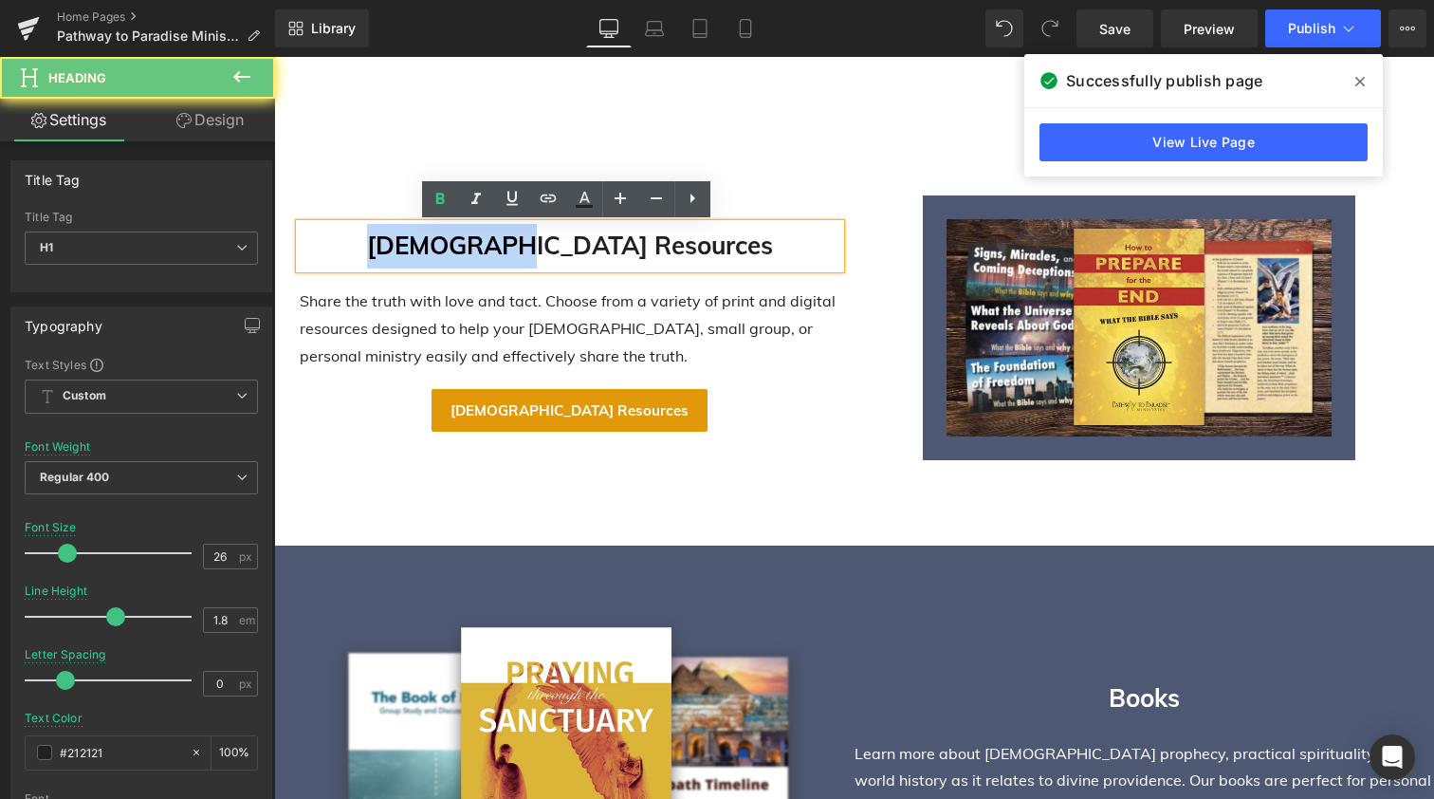
click at [500, 249] on strong "Evangelism Resources" at bounding box center [570, 245] width 406 height 31
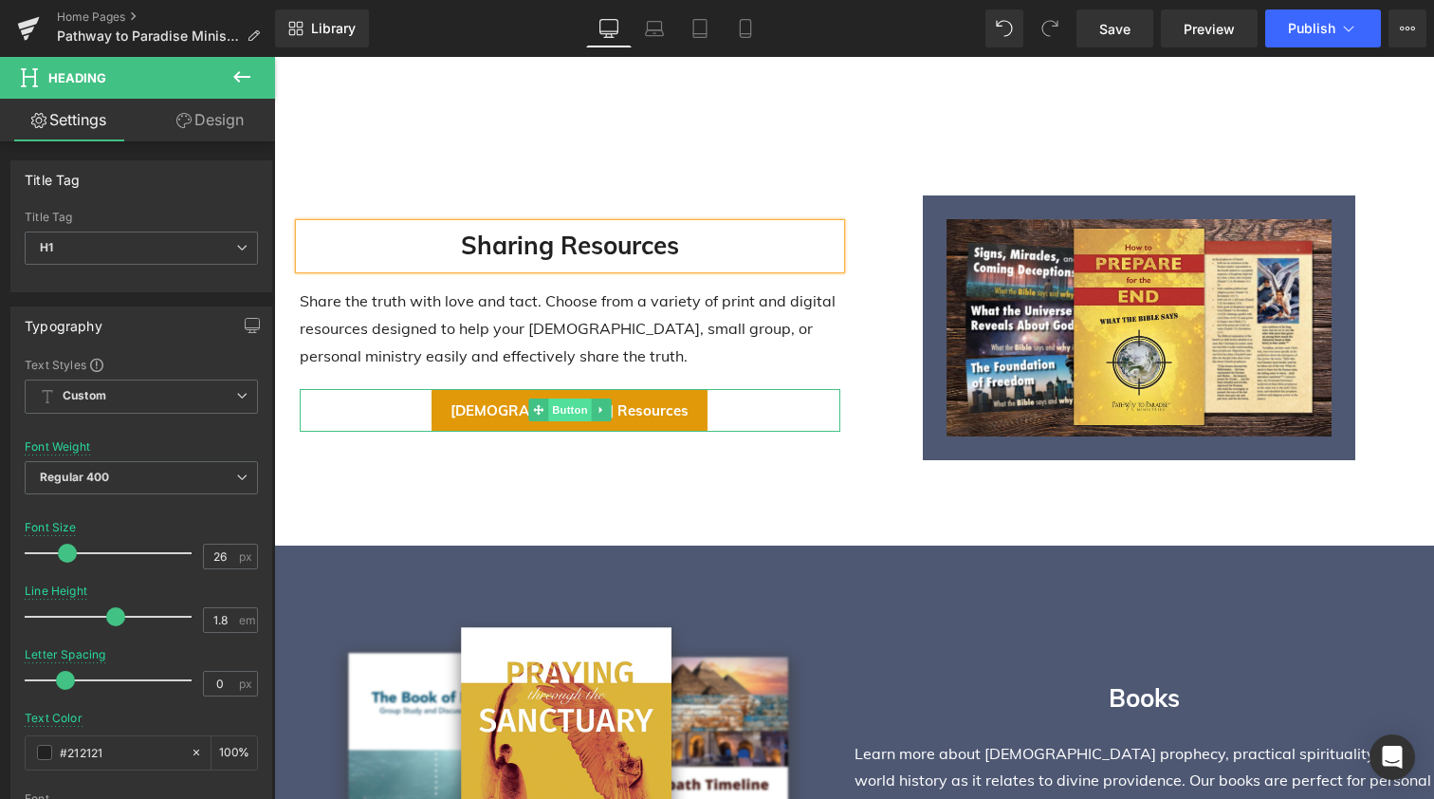
click at [563, 405] on span "Button" at bounding box center [570, 409] width 44 height 23
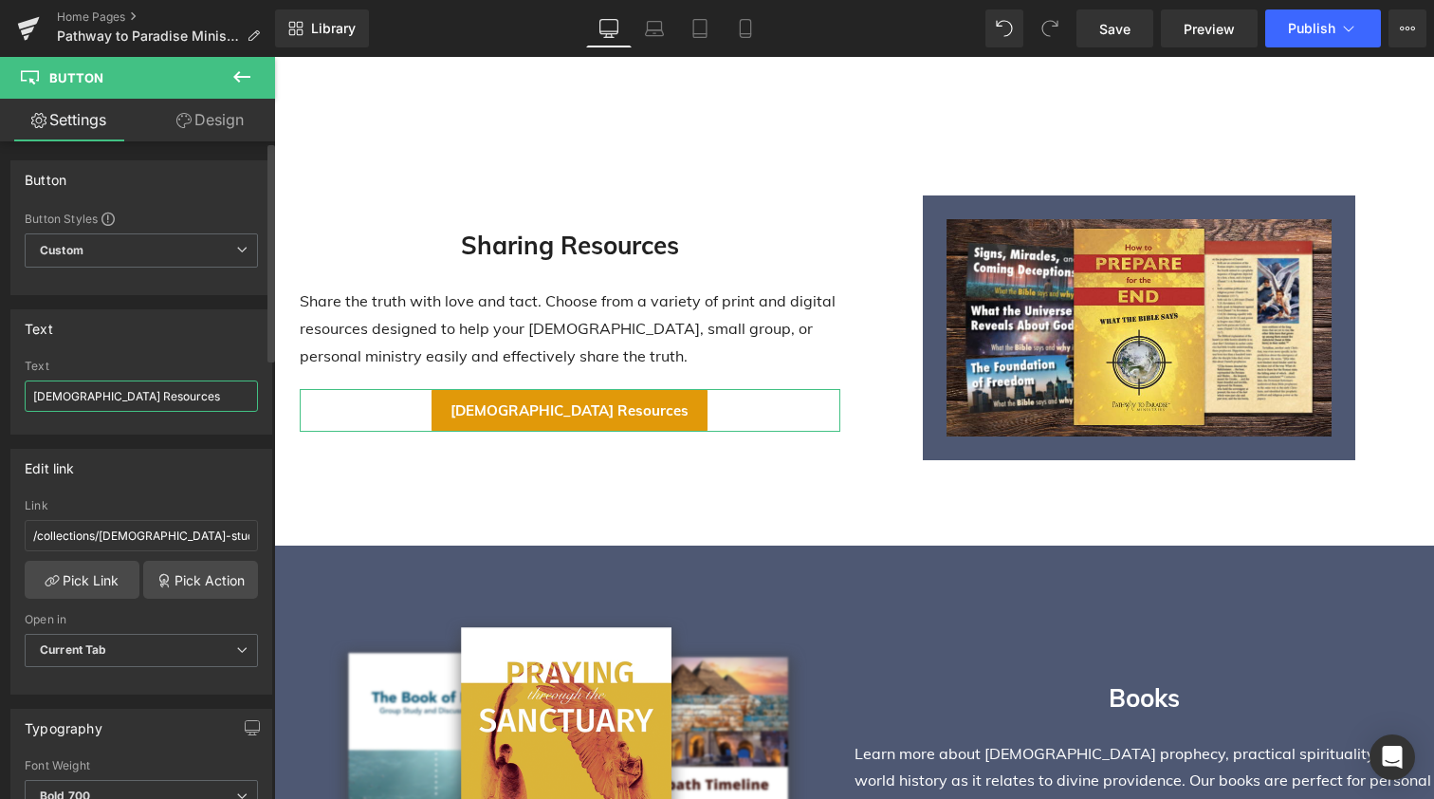
click at [57, 397] on input "Evangelism Resources" at bounding box center [141, 395] width 233 height 31
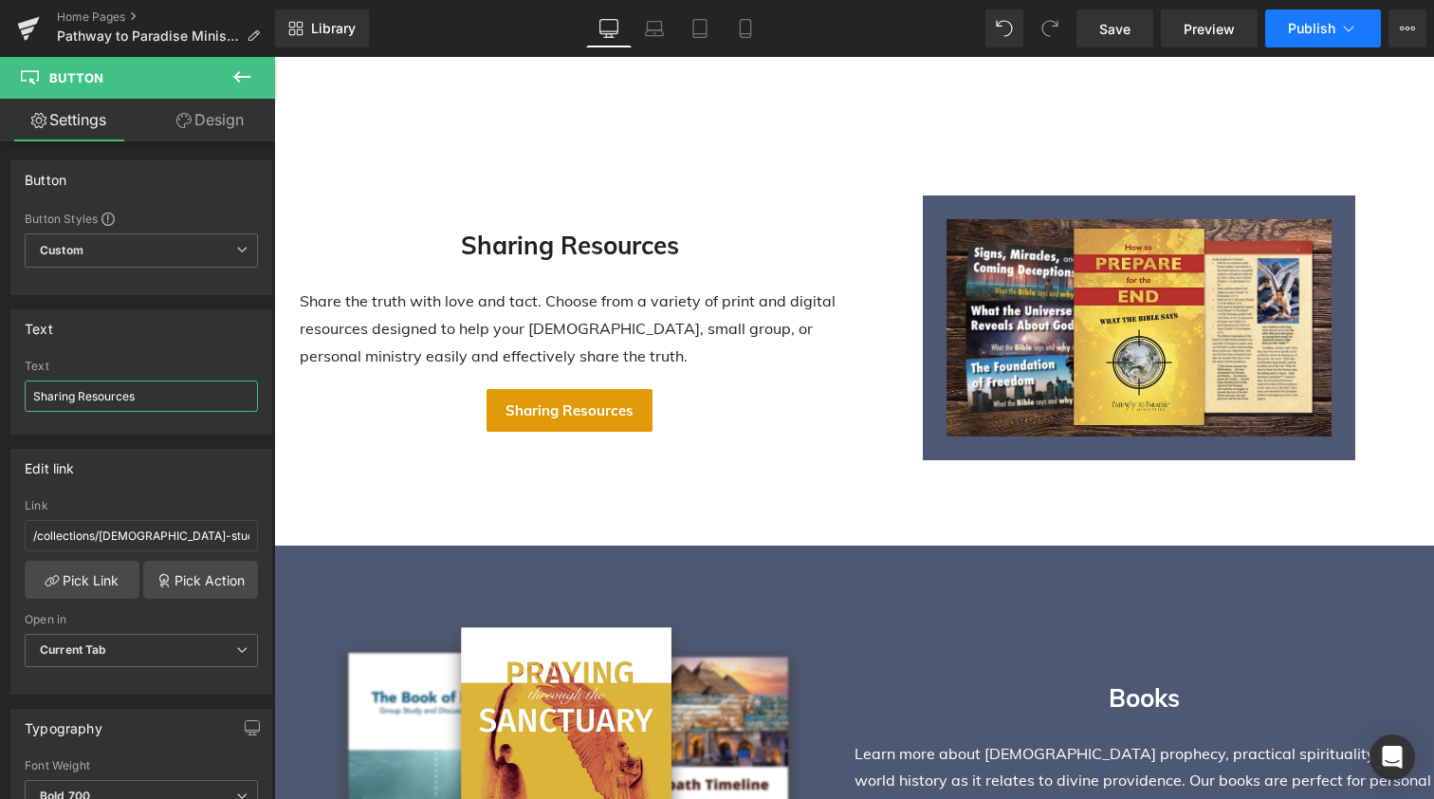
type input "Sharing Resources"
click at [1314, 34] on span "Publish" at bounding box center [1311, 28] width 47 height 15
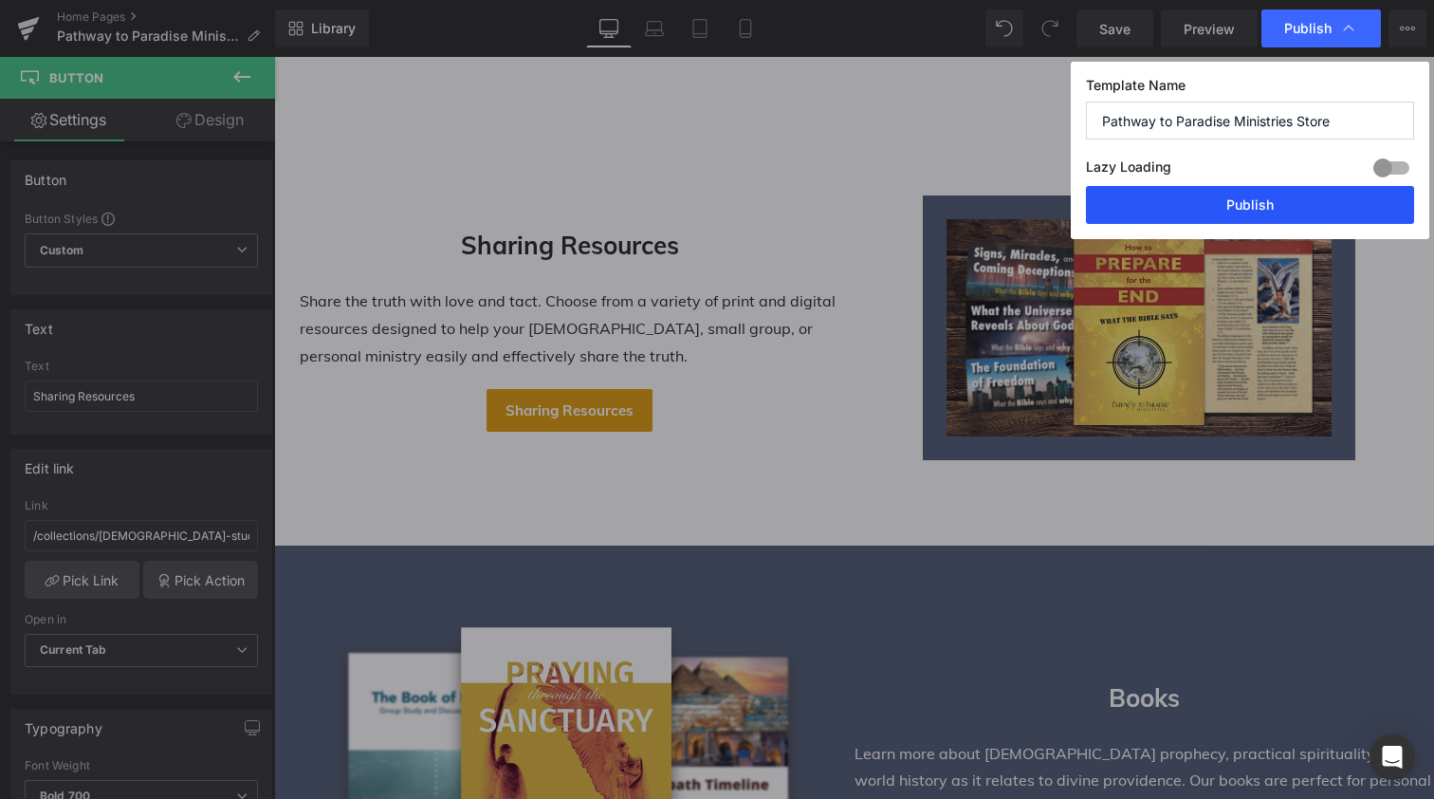
click at [1235, 203] on button "Publish" at bounding box center [1250, 205] width 328 height 38
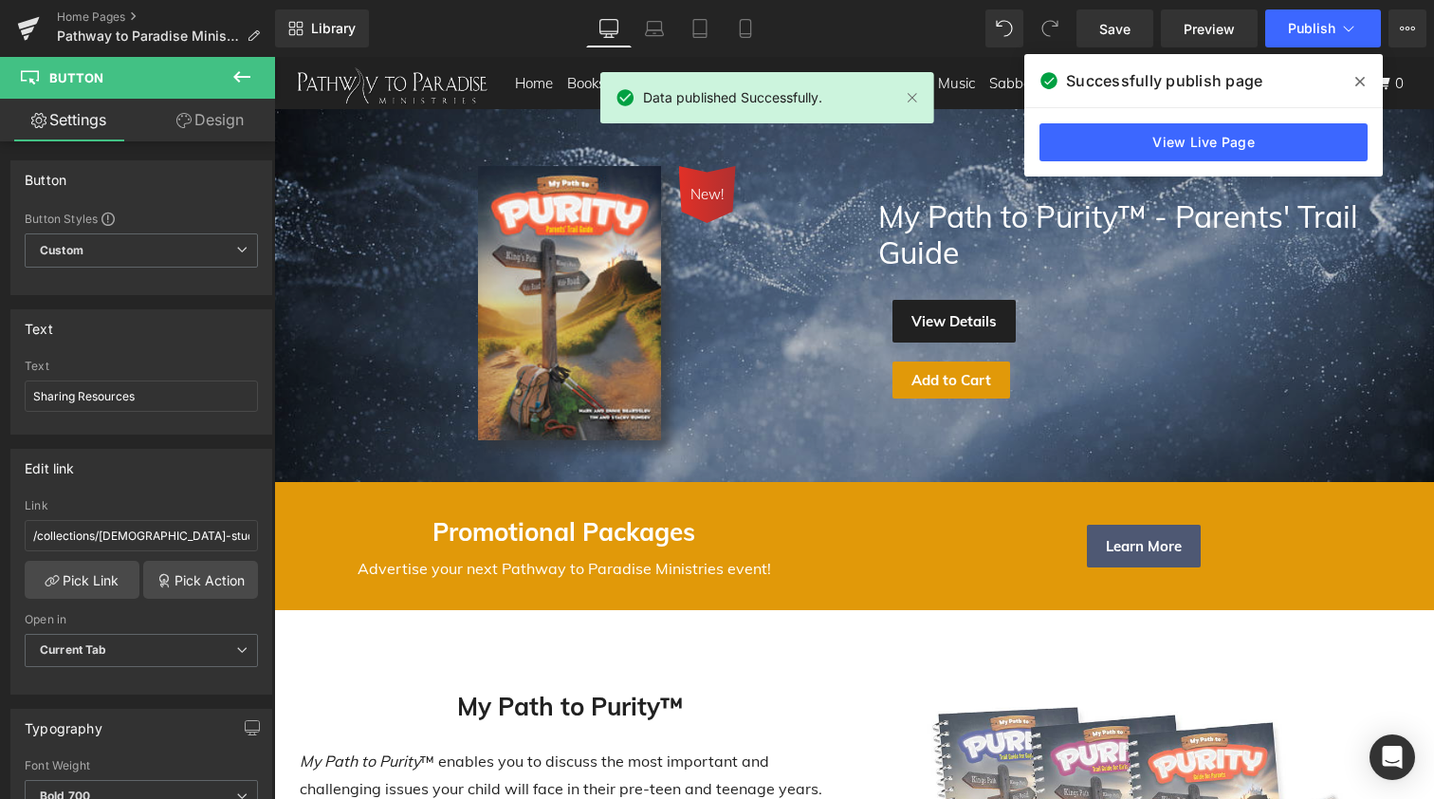
scroll to position [0, 0]
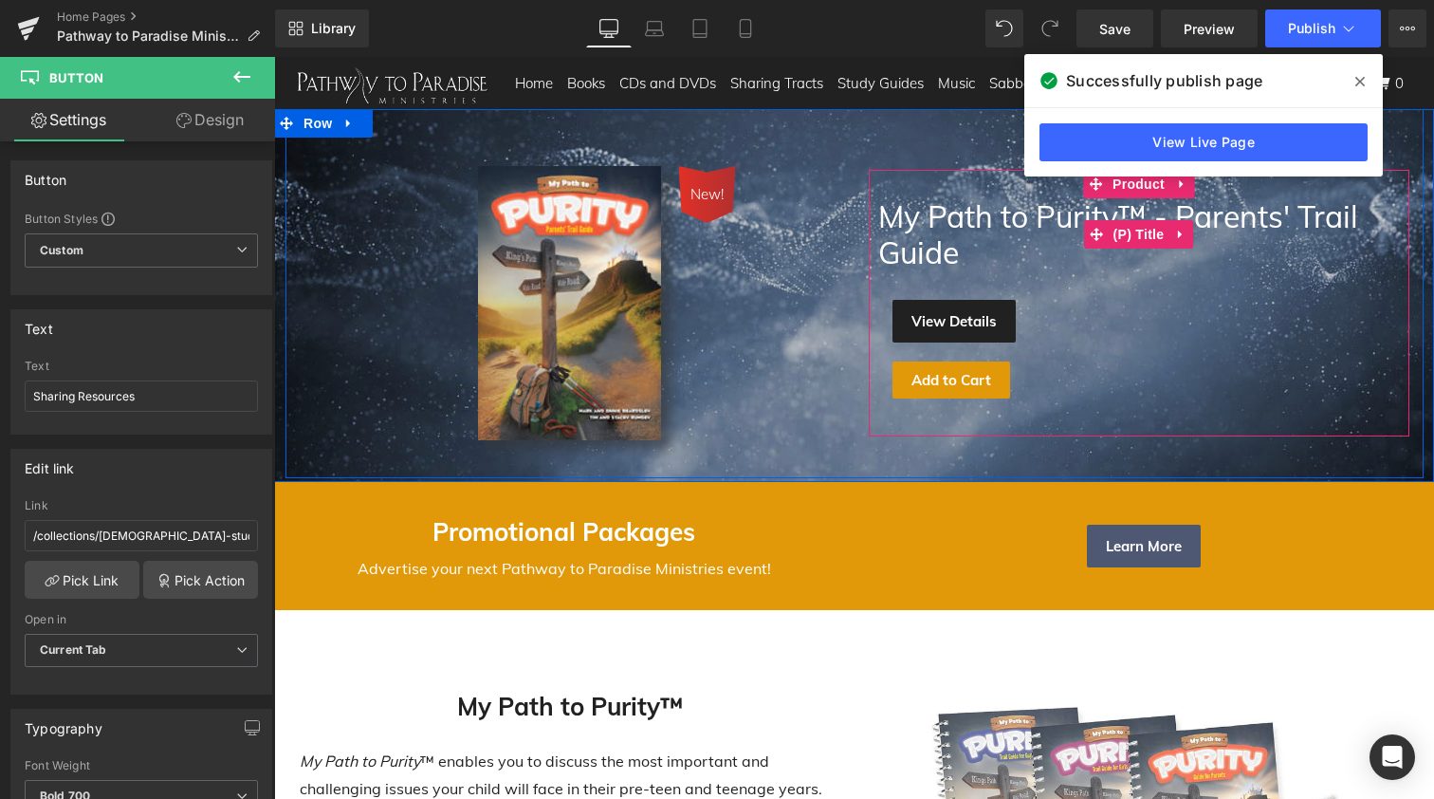
click at [1058, 219] on link "My Path to Purity™ - Parents' Trail Guide" at bounding box center [1139, 234] width 522 height 73
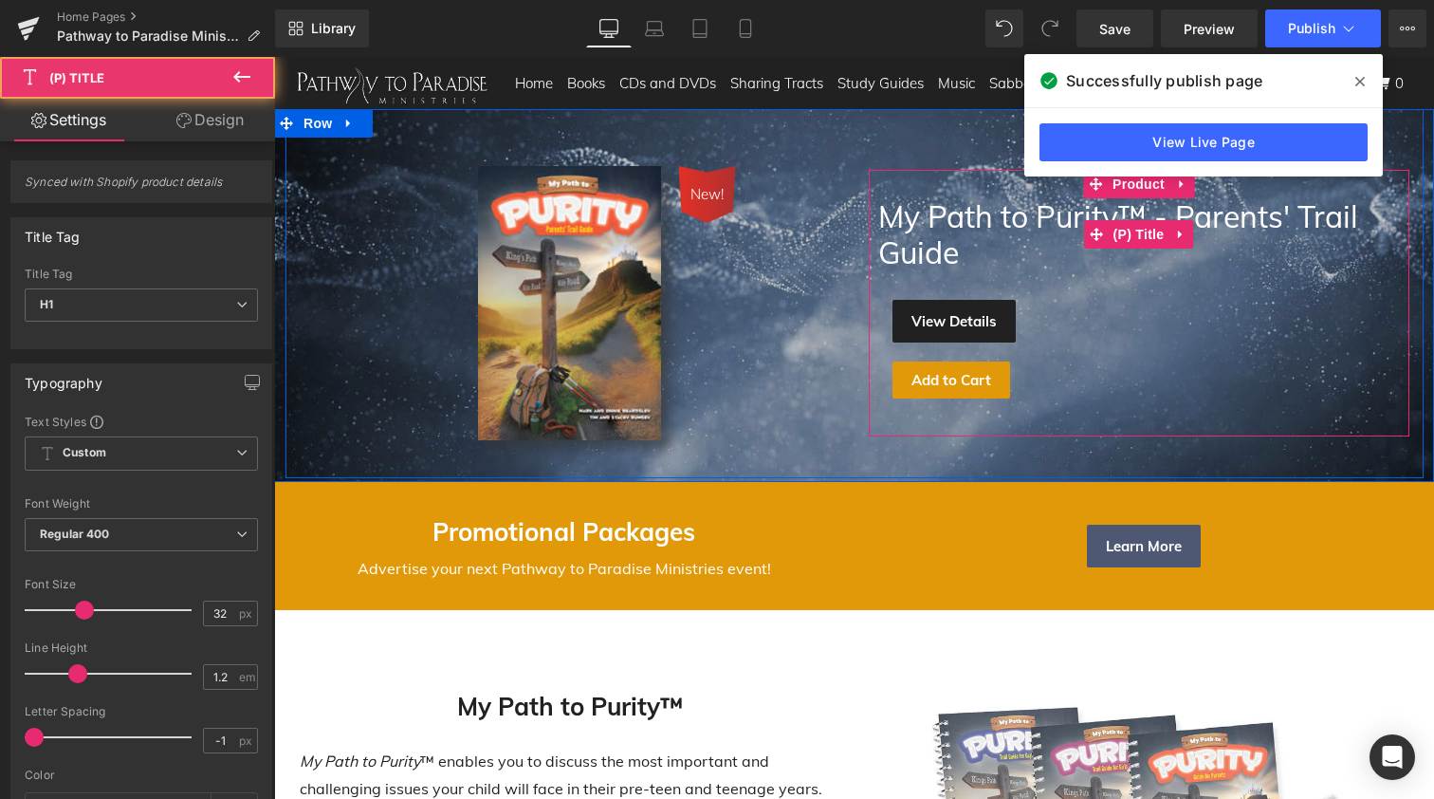
click at [1064, 219] on link "My Path to Purity™ - Parents' Trail Guide" at bounding box center [1139, 234] width 522 height 73
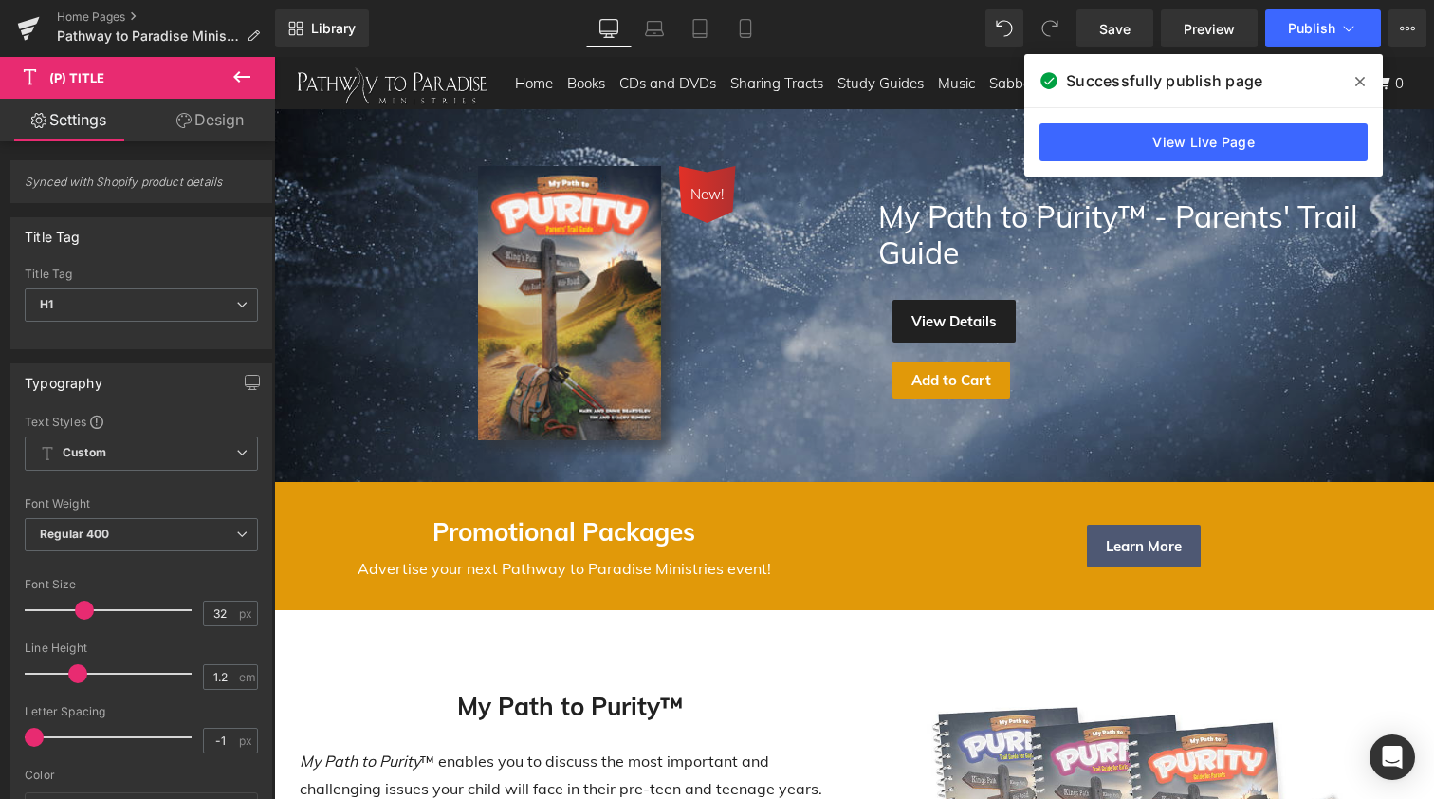
click at [1359, 81] on icon at bounding box center [1360, 81] width 9 height 9
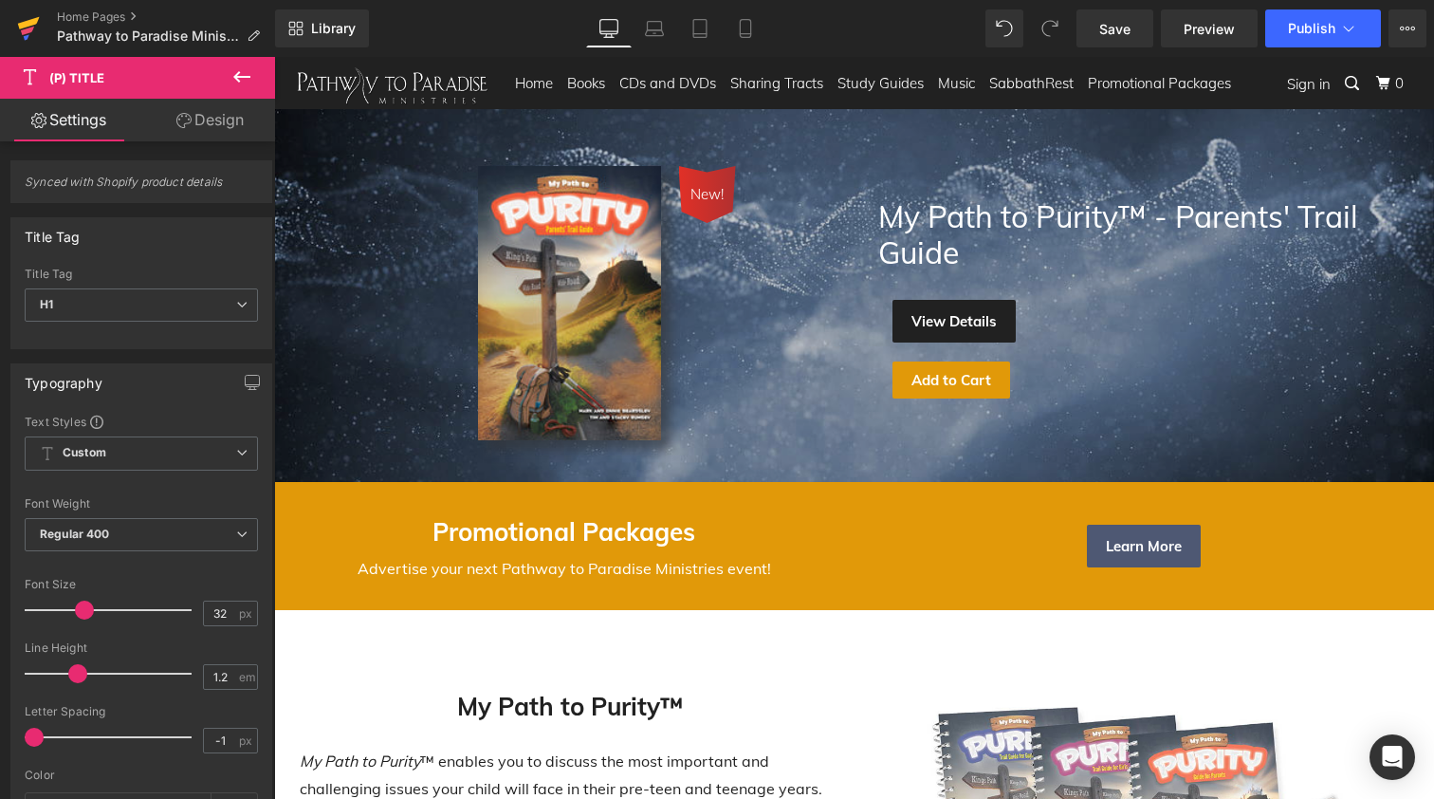
click at [28, 26] on icon at bounding box center [29, 23] width 22 height 12
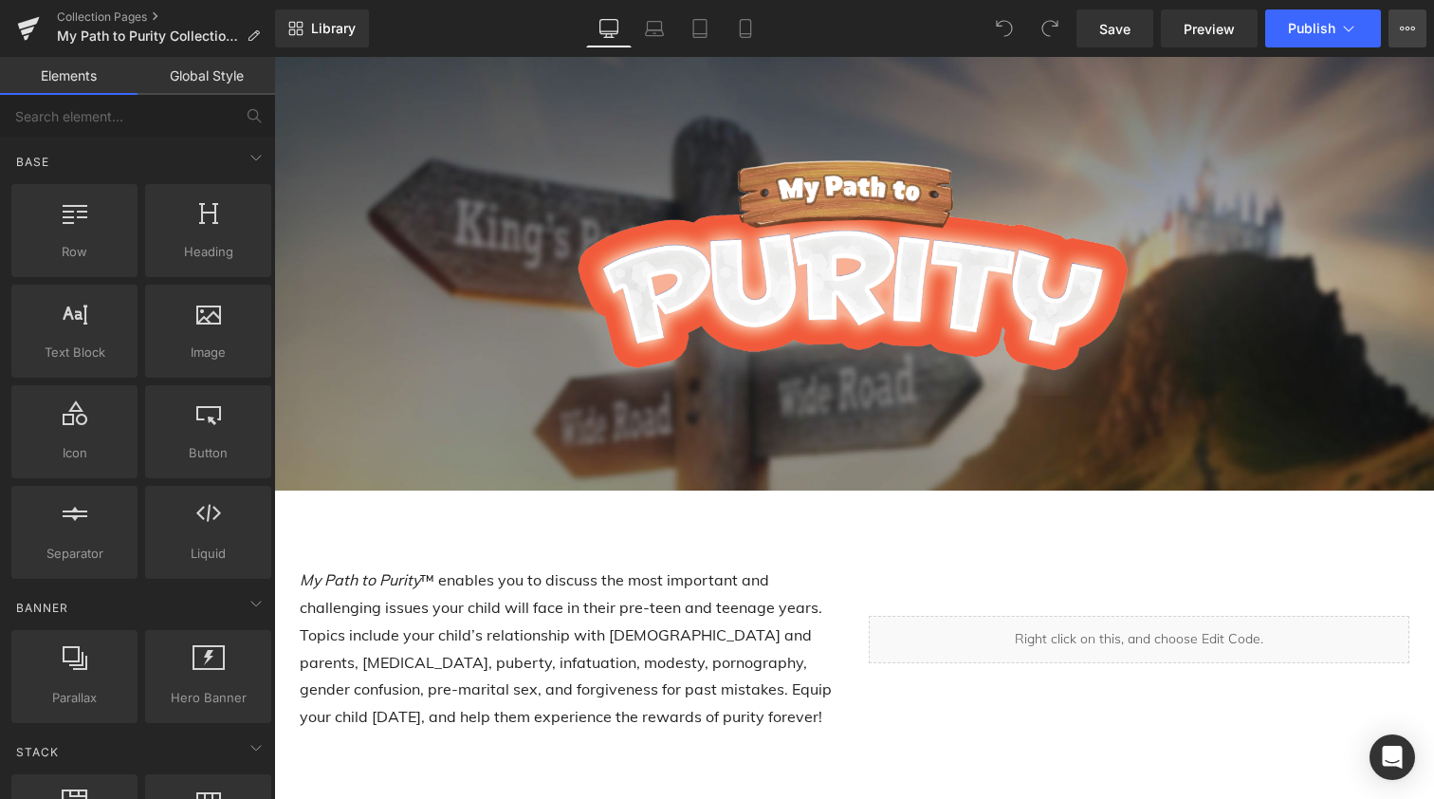
click at [1407, 32] on icon at bounding box center [1407, 28] width 15 height 15
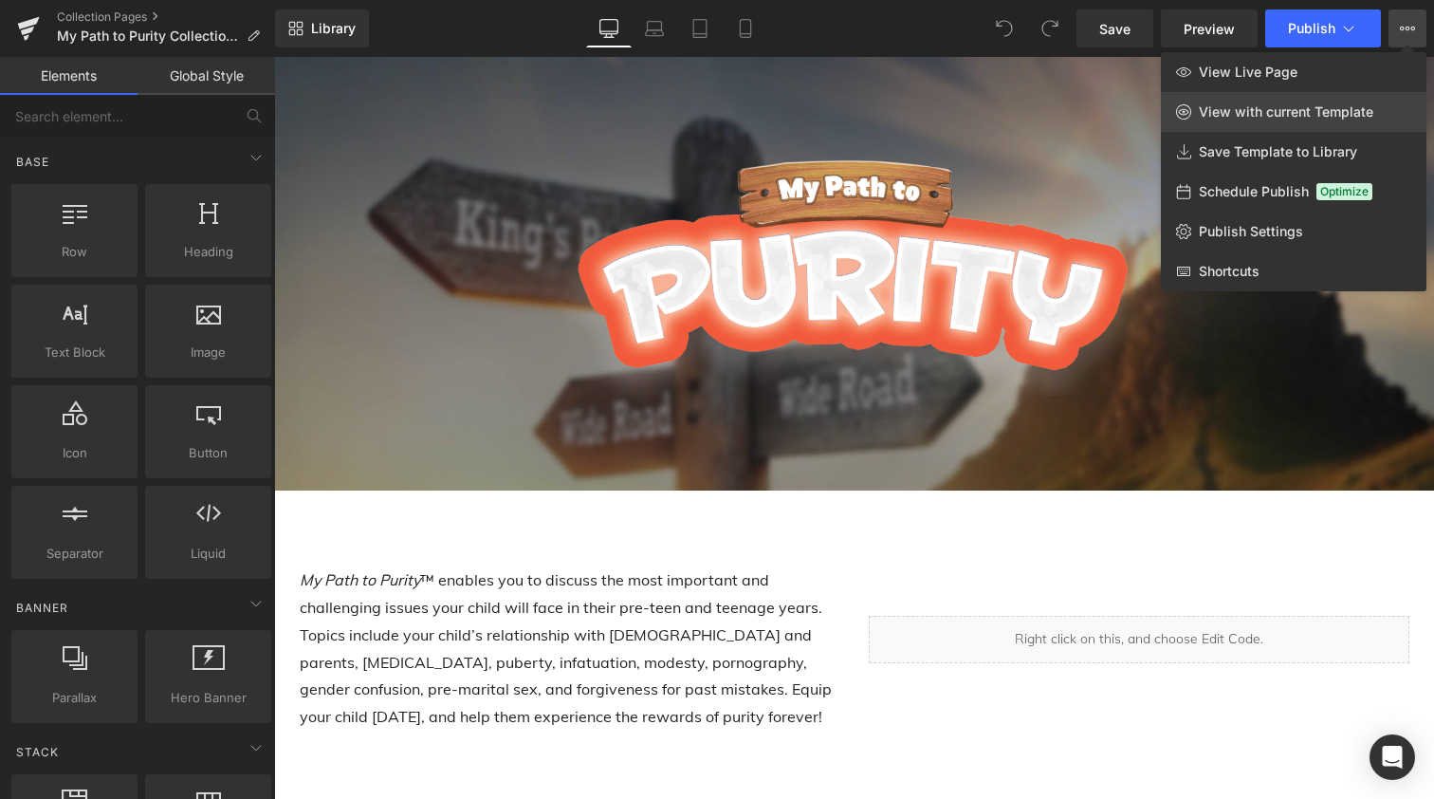
click at [1322, 117] on span "View with current Template" at bounding box center [1286, 111] width 175 height 17
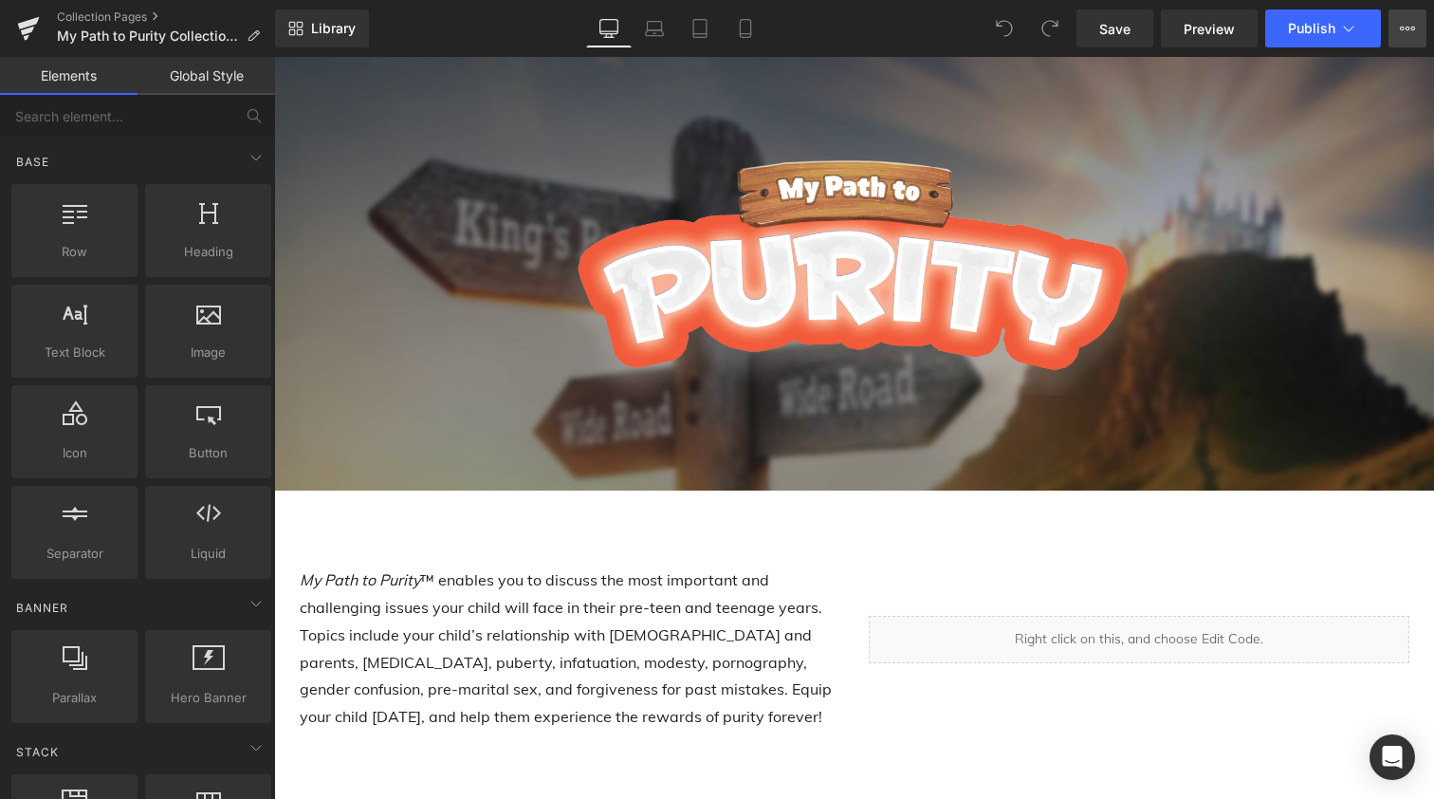
click at [1412, 25] on icon at bounding box center [1407, 28] width 15 height 15
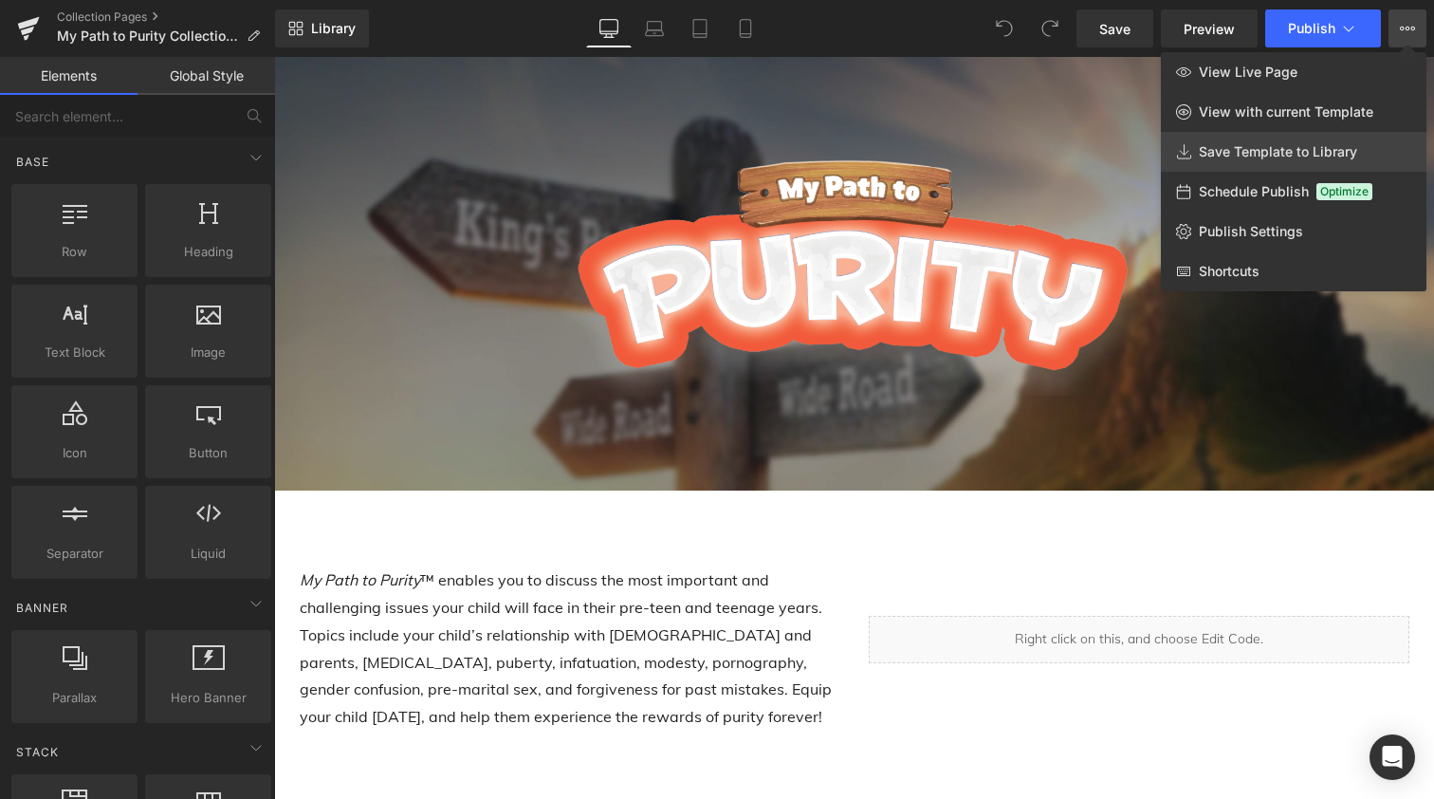
click at [1321, 148] on span "Save Template to Library" at bounding box center [1278, 151] width 158 height 17
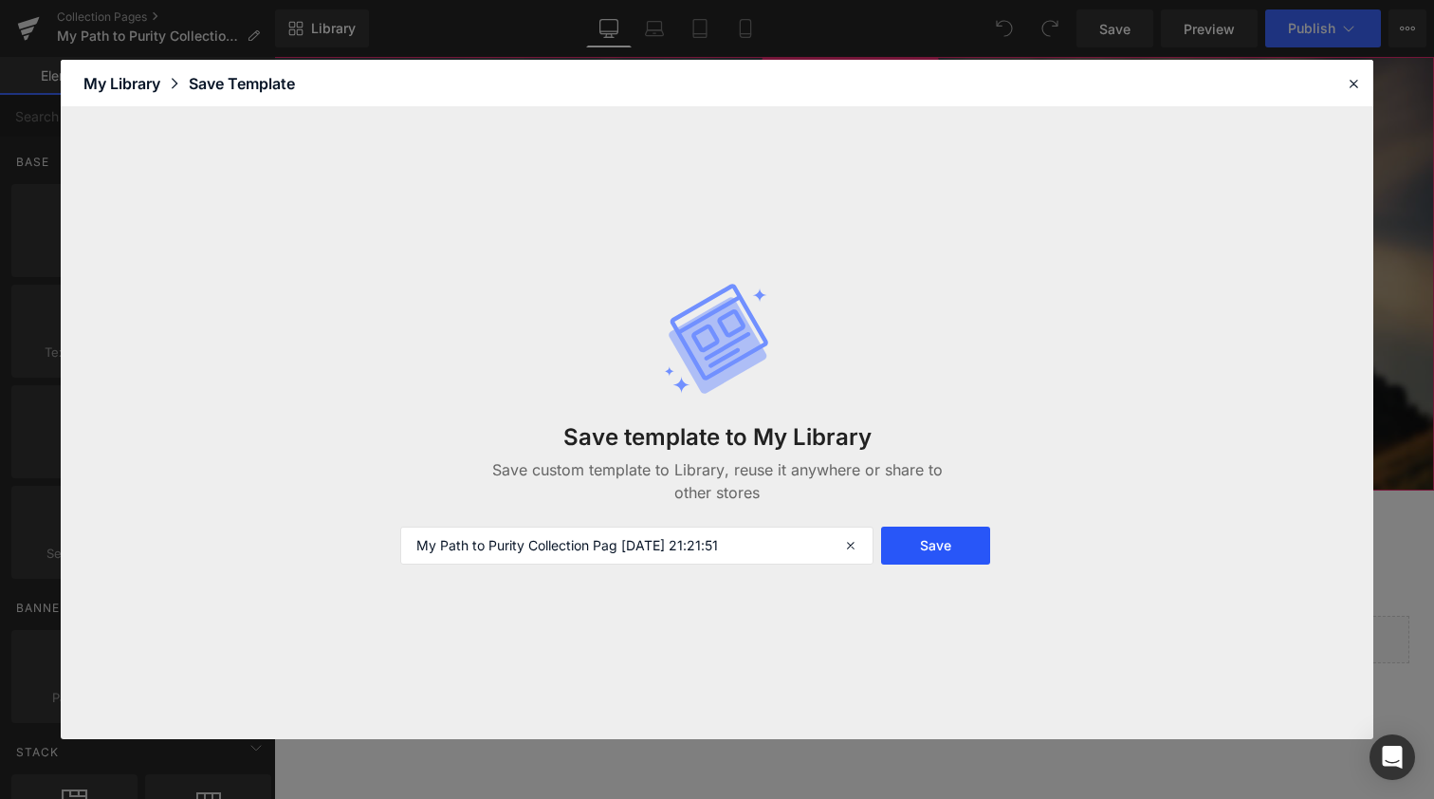
click at [916, 537] on button "Save" at bounding box center [935, 545] width 109 height 38
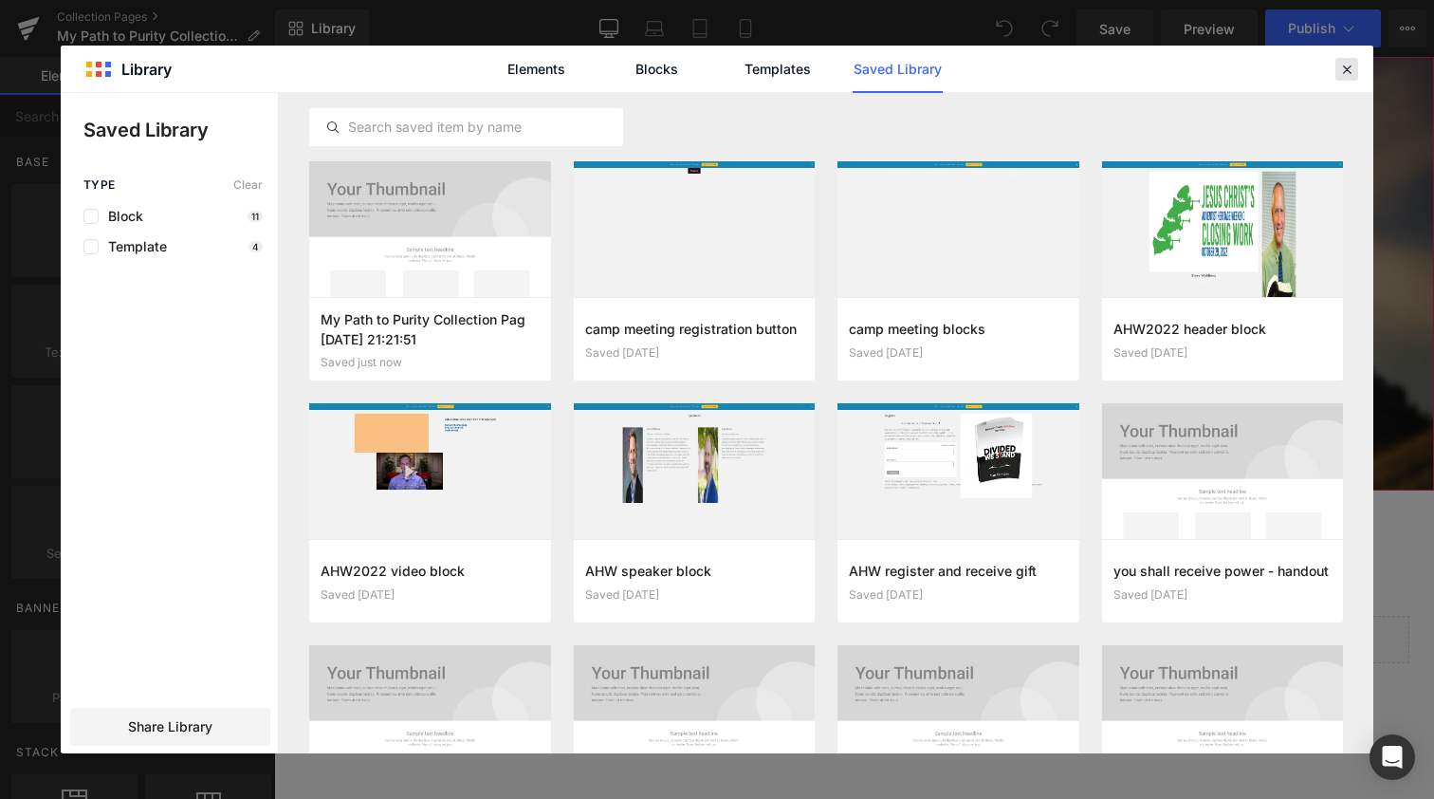
click at [1349, 70] on icon at bounding box center [1347, 69] width 17 height 17
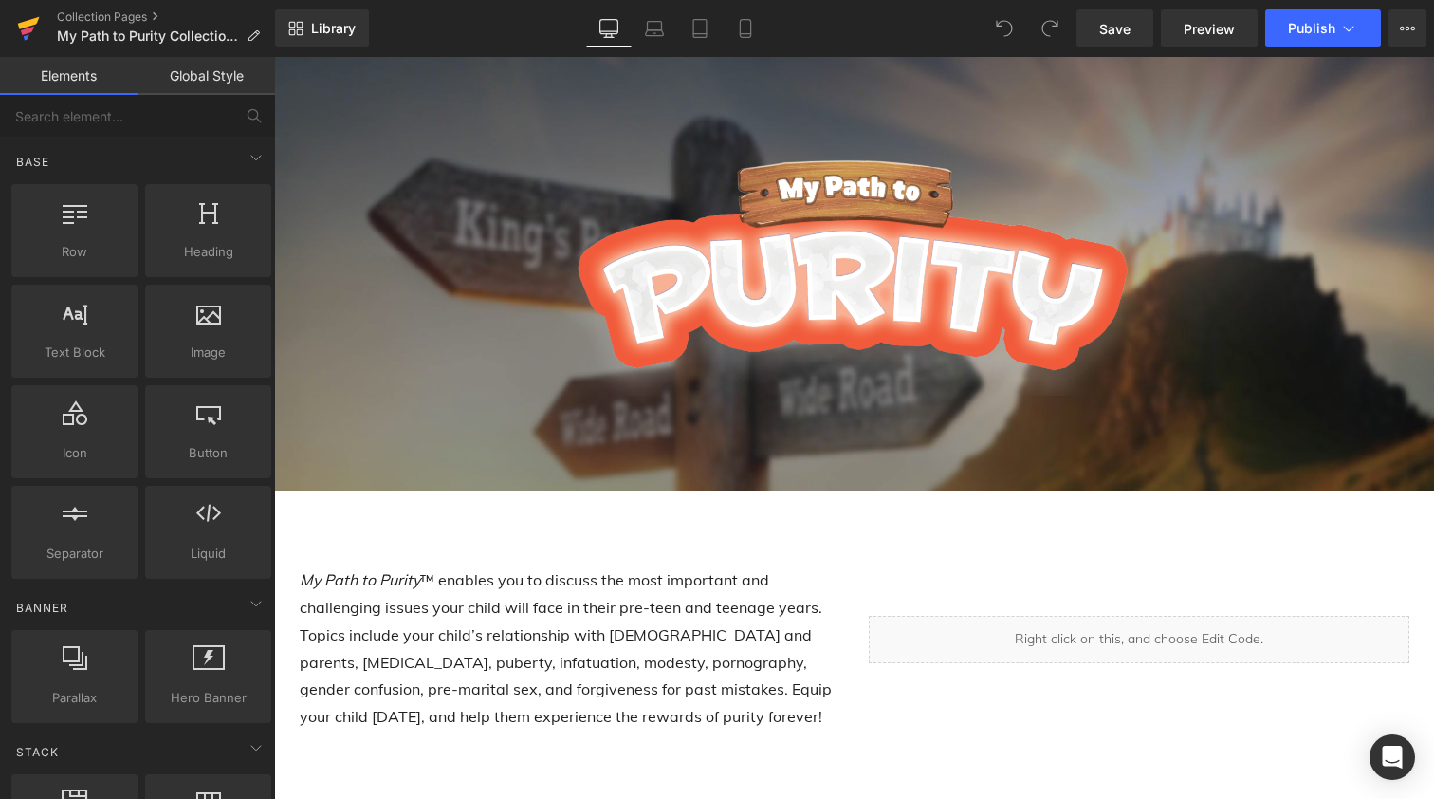
click at [28, 28] on icon at bounding box center [27, 31] width 13 height 9
click at [1207, 35] on span "Preview" at bounding box center [1209, 29] width 51 height 20
click at [37, 28] on icon at bounding box center [28, 28] width 23 height 47
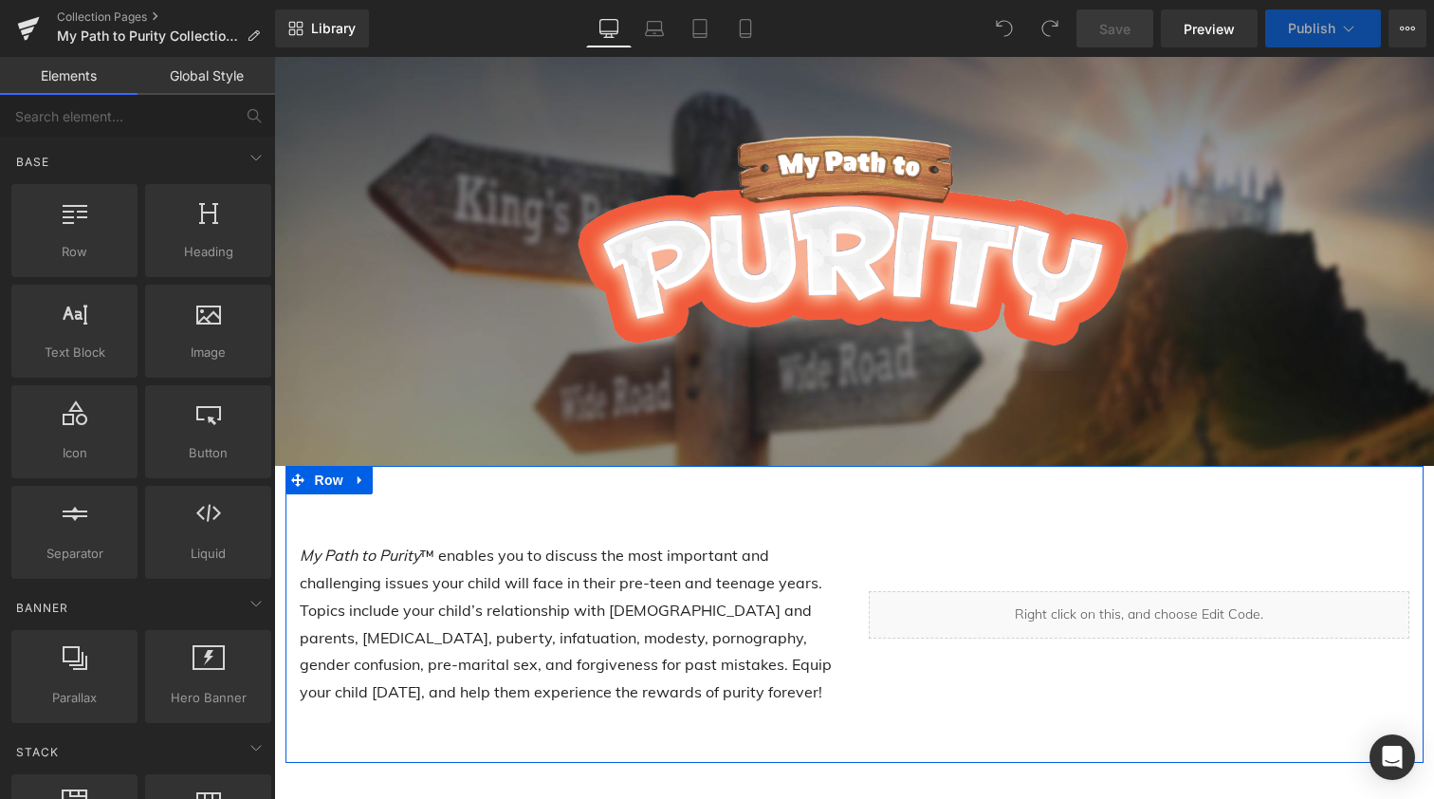
scroll to position [55, 0]
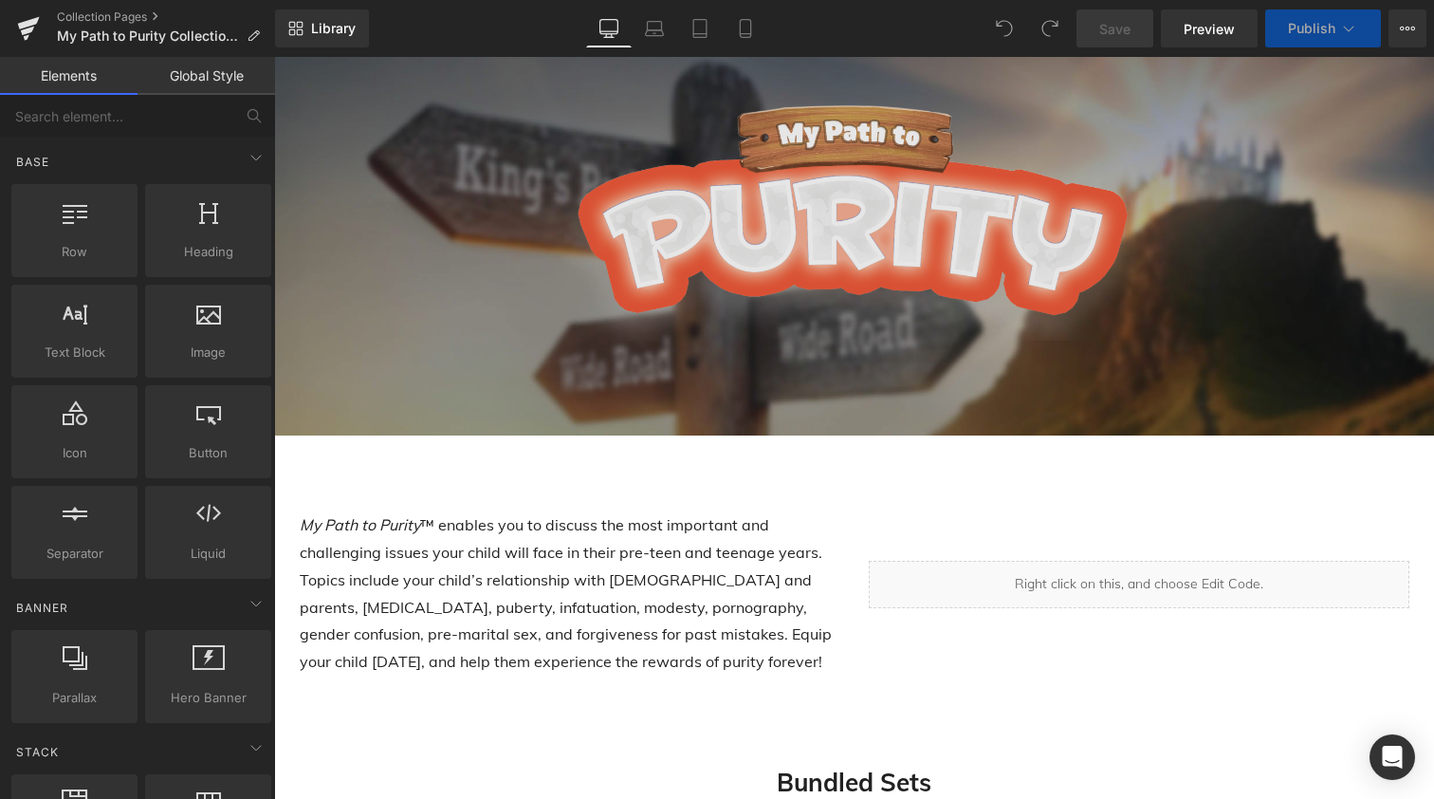
click at [810, 180] on img at bounding box center [854, 219] width 581 height 244
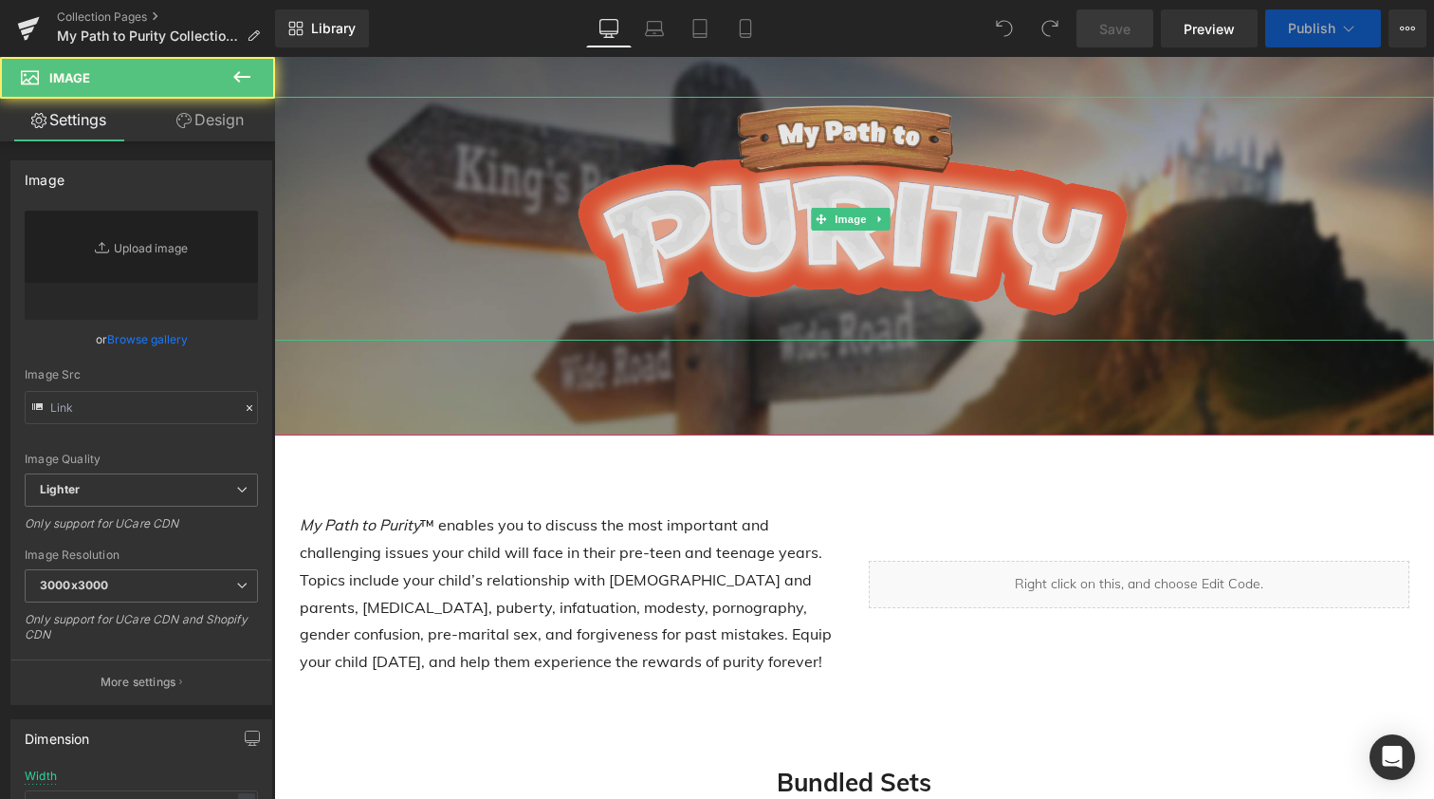
type input "[URL][DOMAIN_NAME]"
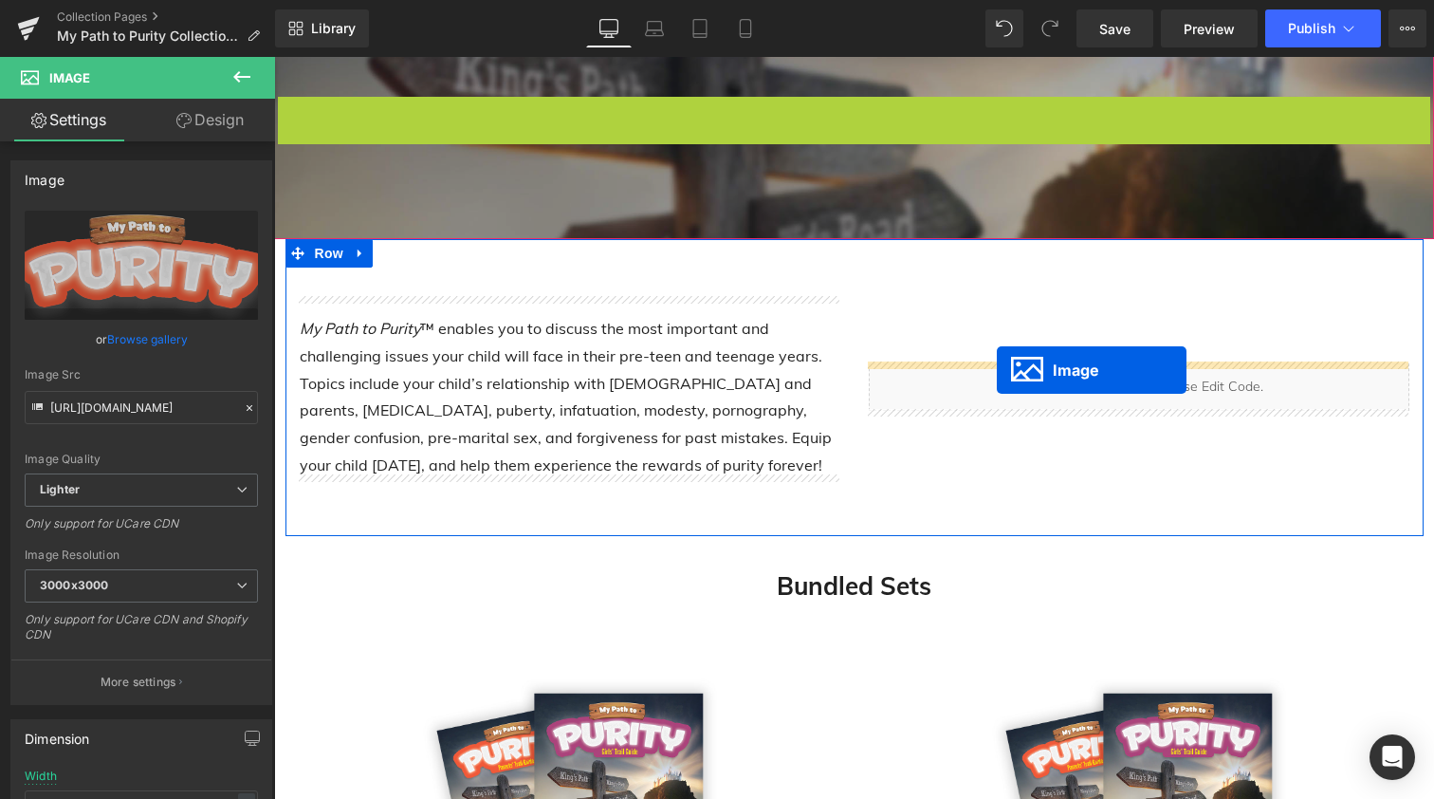
drag, startPoint x: 820, startPoint y: 217, endPoint x: 997, endPoint y: 370, distance: 234.1
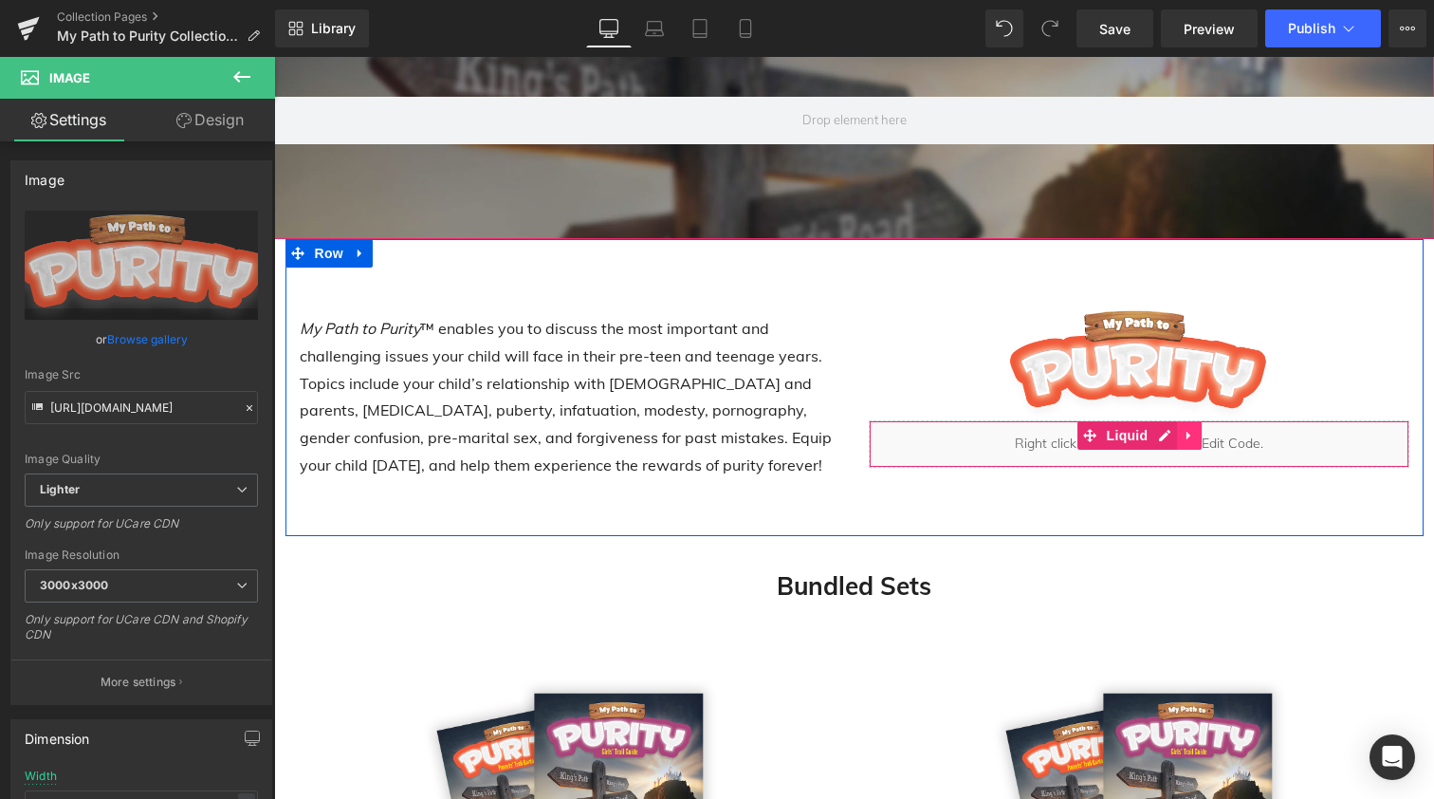
click at [1186, 431] on icon at bounding box center [1189, 436] width 13 height 14
click at [1195, 435] on icon at bounding box center [1201, 435] width 13 height 13
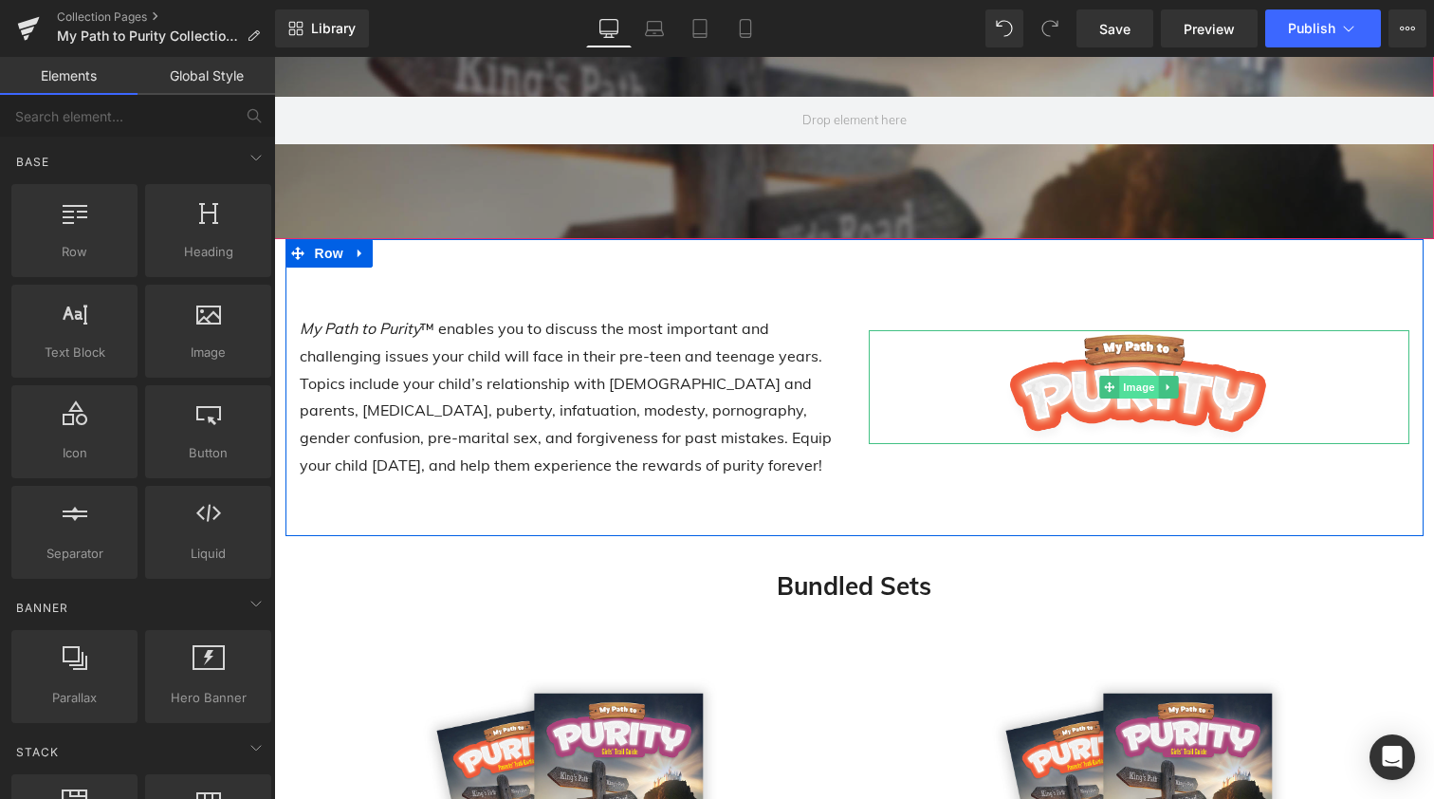
click at [1132, 379] on span "Image" at bounding box center [1139, 387] width 40 height 23
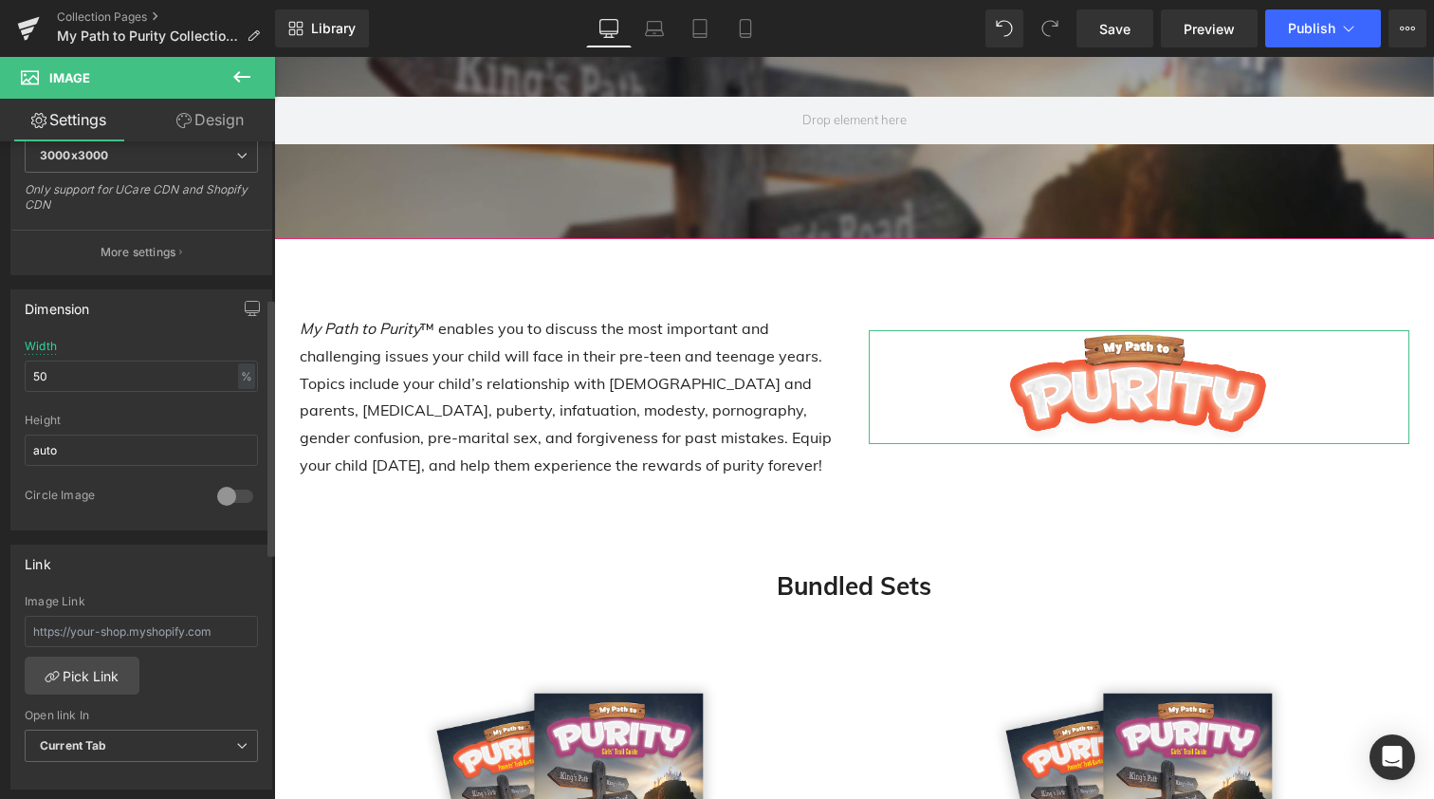
scroll to position [434, 0]
drag, startPoint x: 57, startPoint y: 370, endPoint x: 5, endPoint y: 370, distance: 52.2
click at [5, 370] on div "Dimension 50% Width 50 % % px auto Height auto 0 Circle Image" at bounding box center [142, 398] width 284 height 255
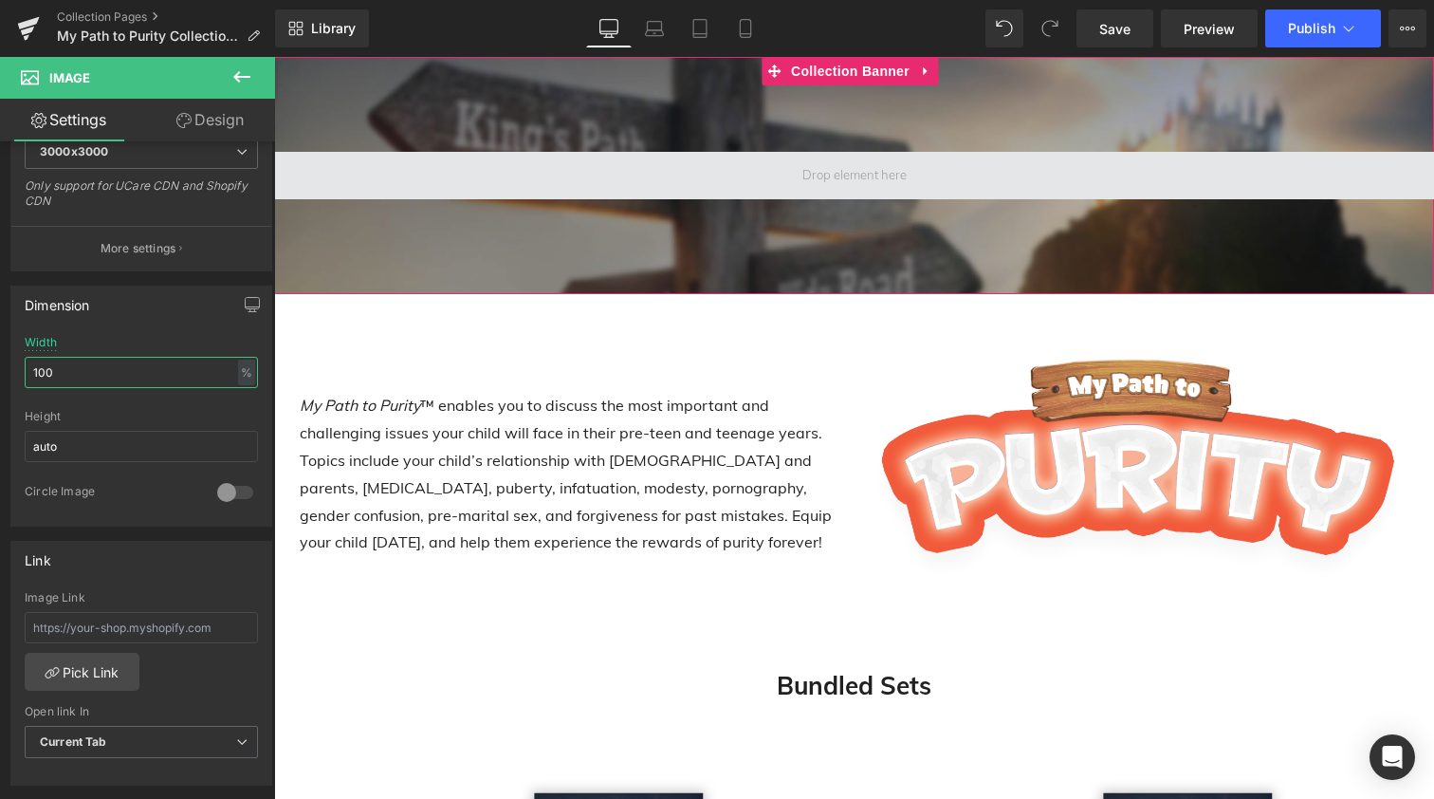
scroll to position [0, 0]
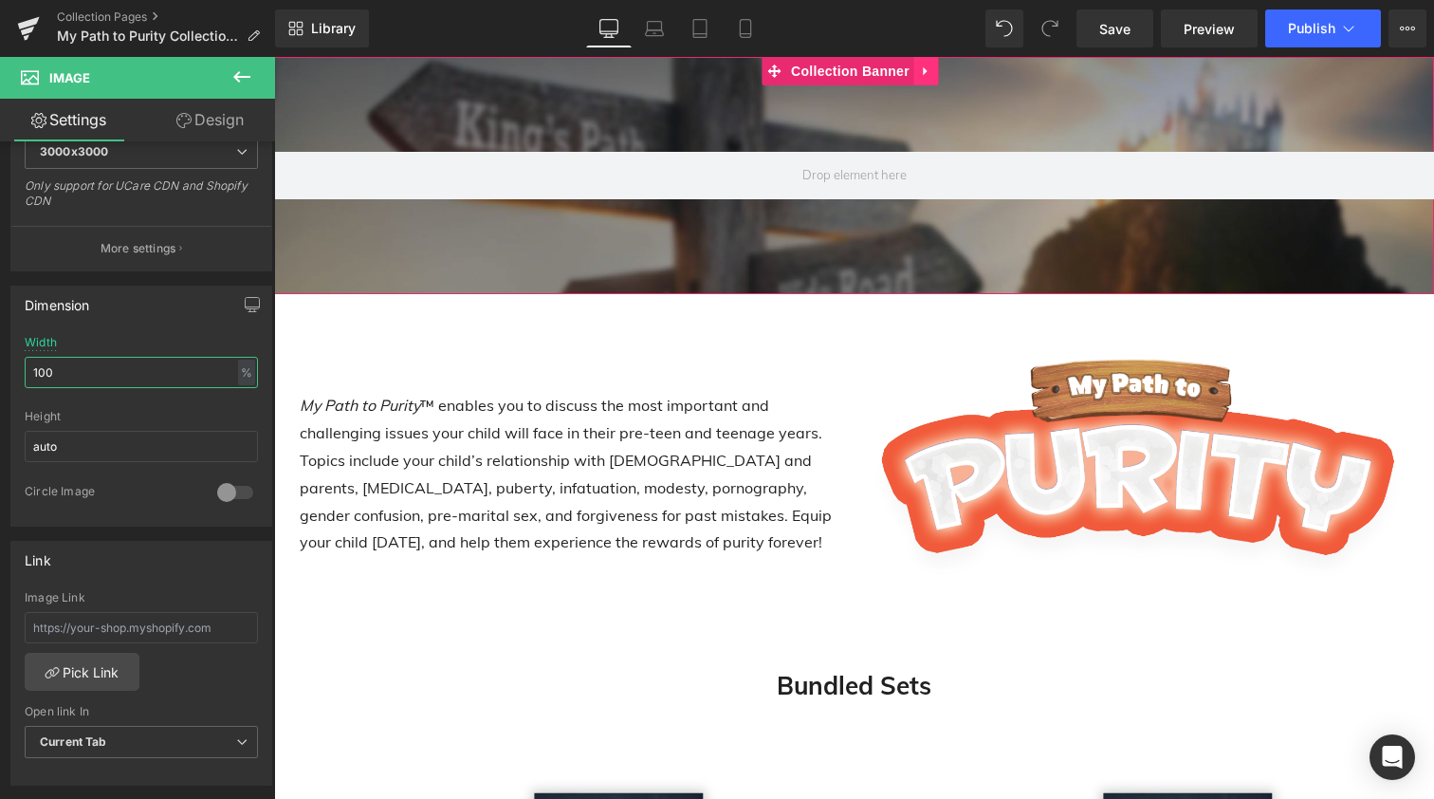
type input "100"
click at [924, 68] on icon at bounding box center [926, 71] width 4 height 9
click at [937, 69] on icon at bounding box center [939, 72] width 13 height 14
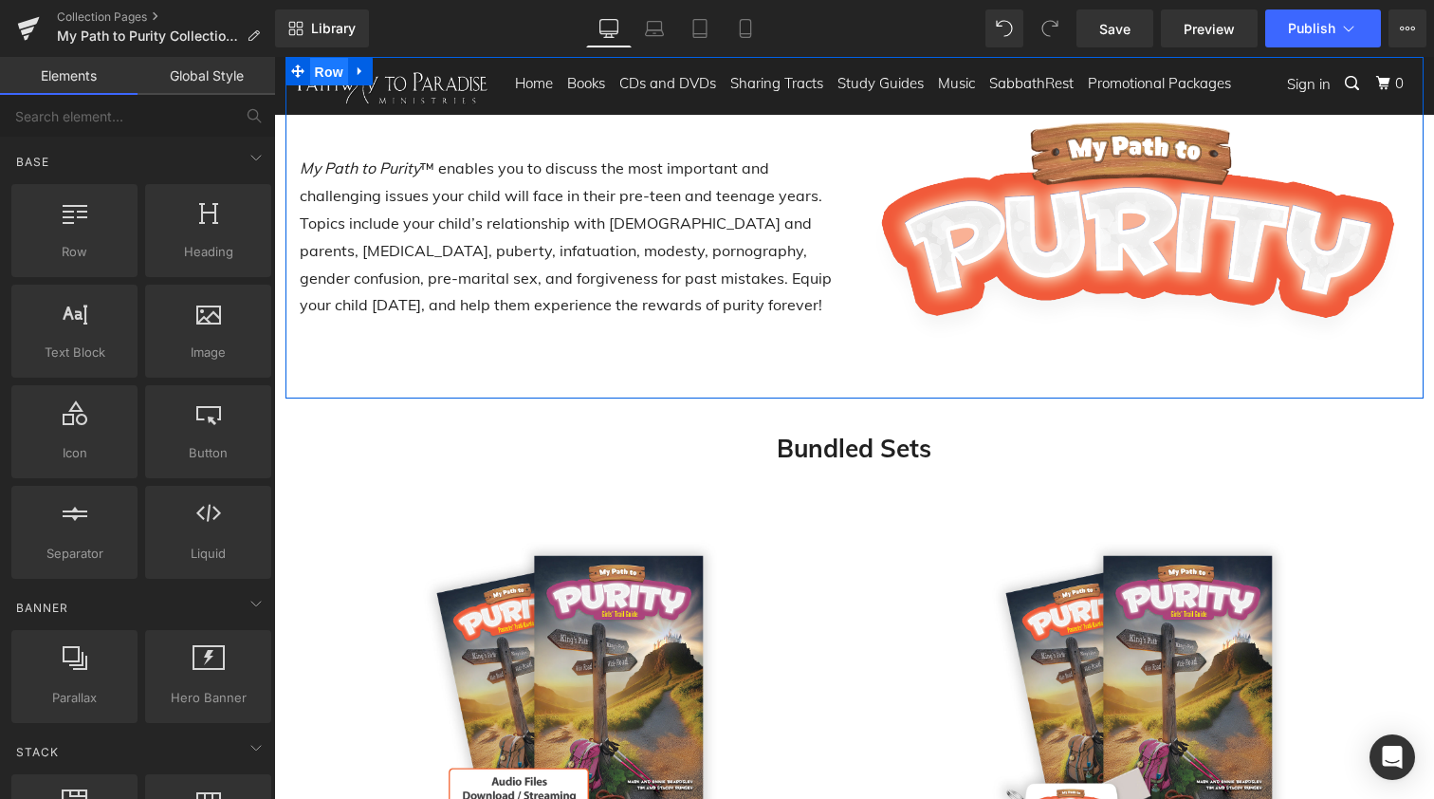
click at [319, 63] on span "Row" at bounding box center [329, 72] width 38 height 28
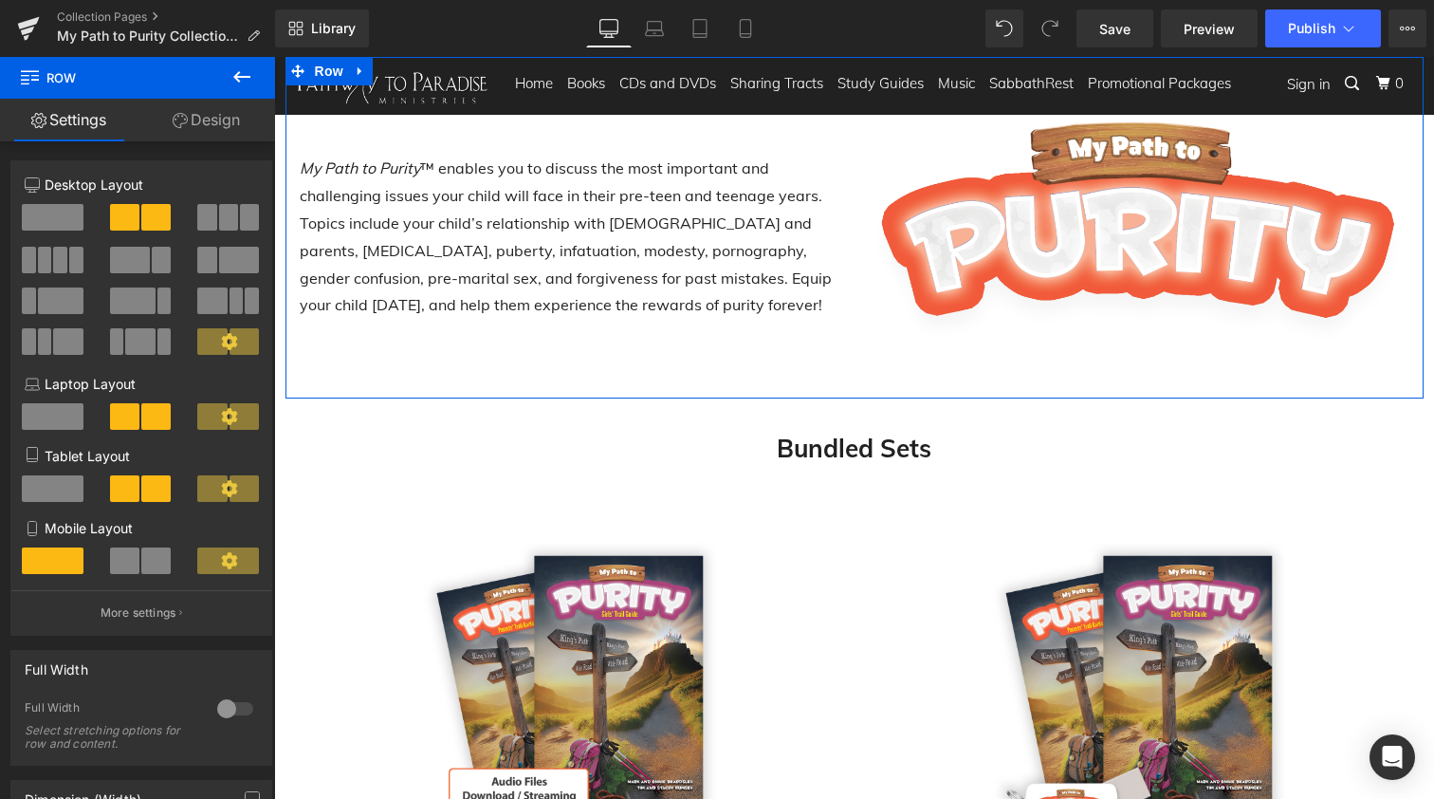
click at [205, 121] on link "Design" at bounding box center [207, 120] width 138 height 43
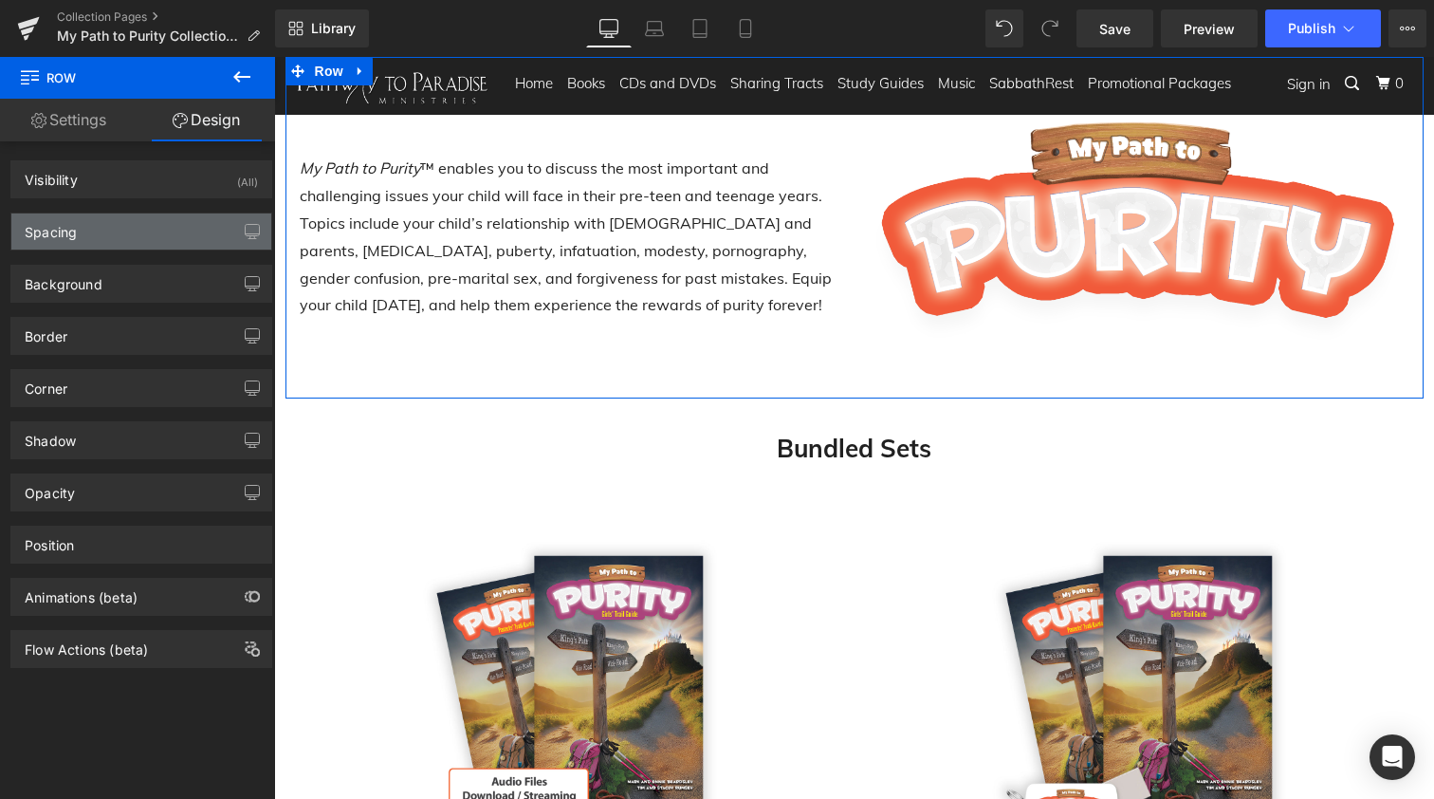
click at [97, 237] on div "Spacing" at bounding box center [141, 231] width 260 height 36
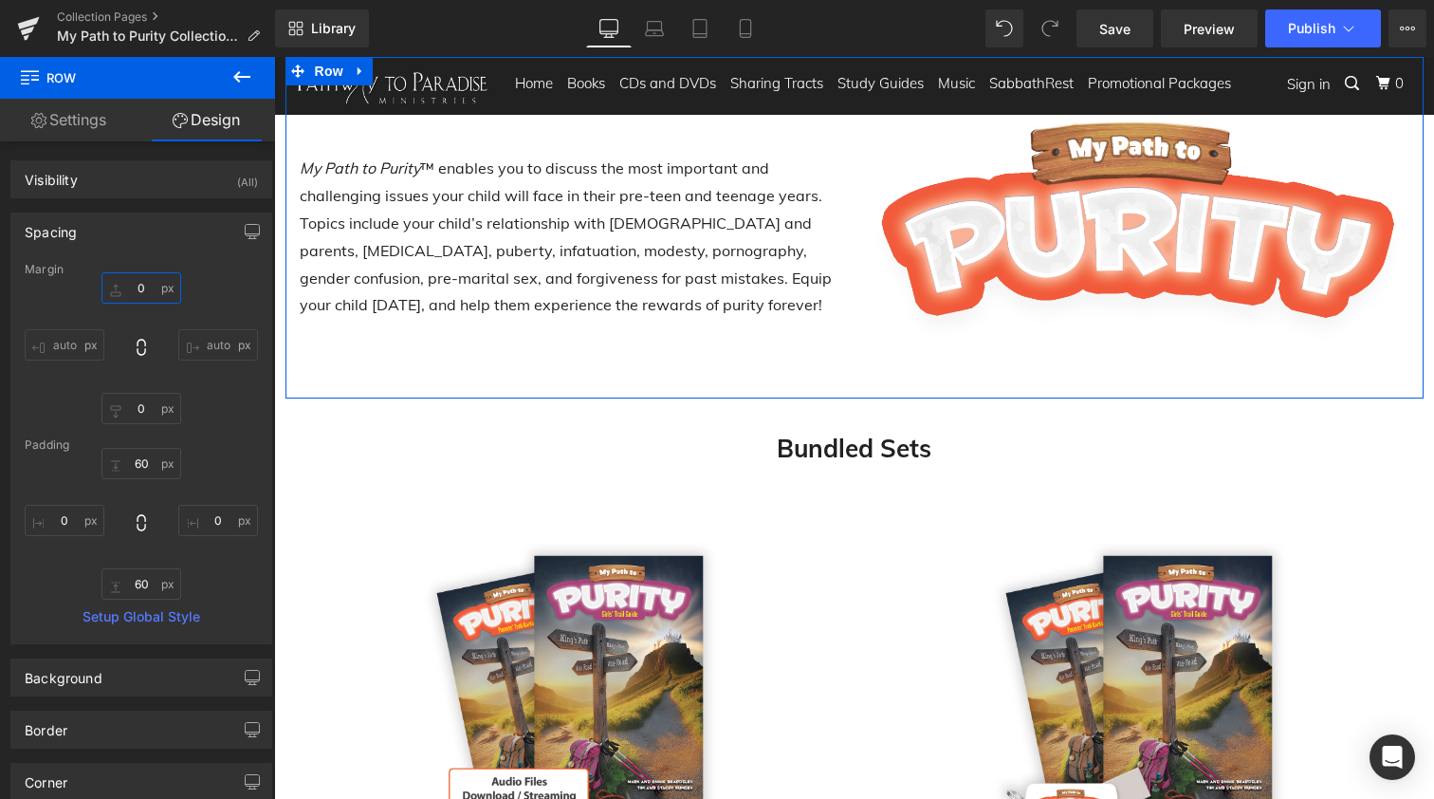
click at [129, 285] on input "0" at bounding box center [142, 287] width 80 height 31
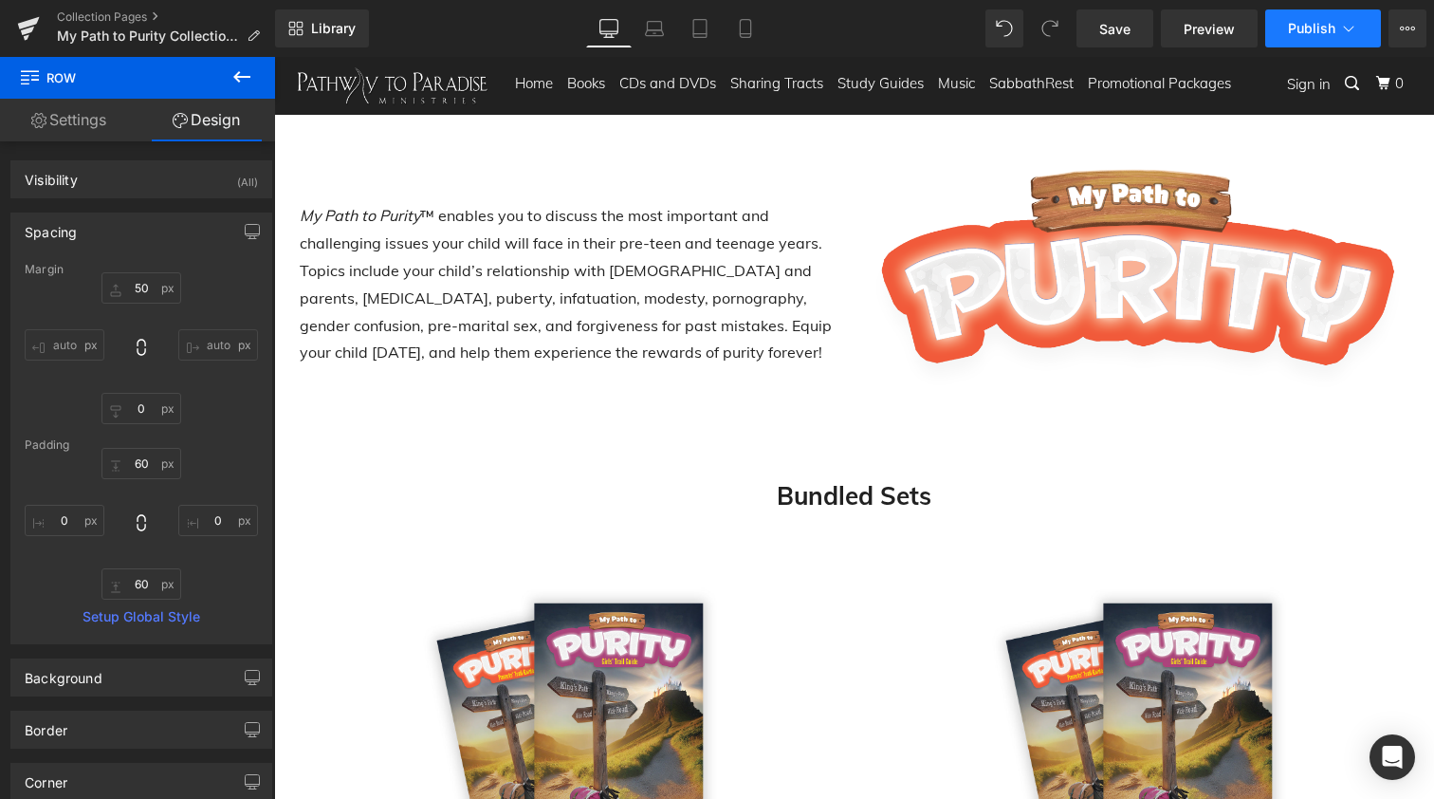
click at [1308, 29] on span "Publish" at bounding box center [1311, 28] width 47 height 15
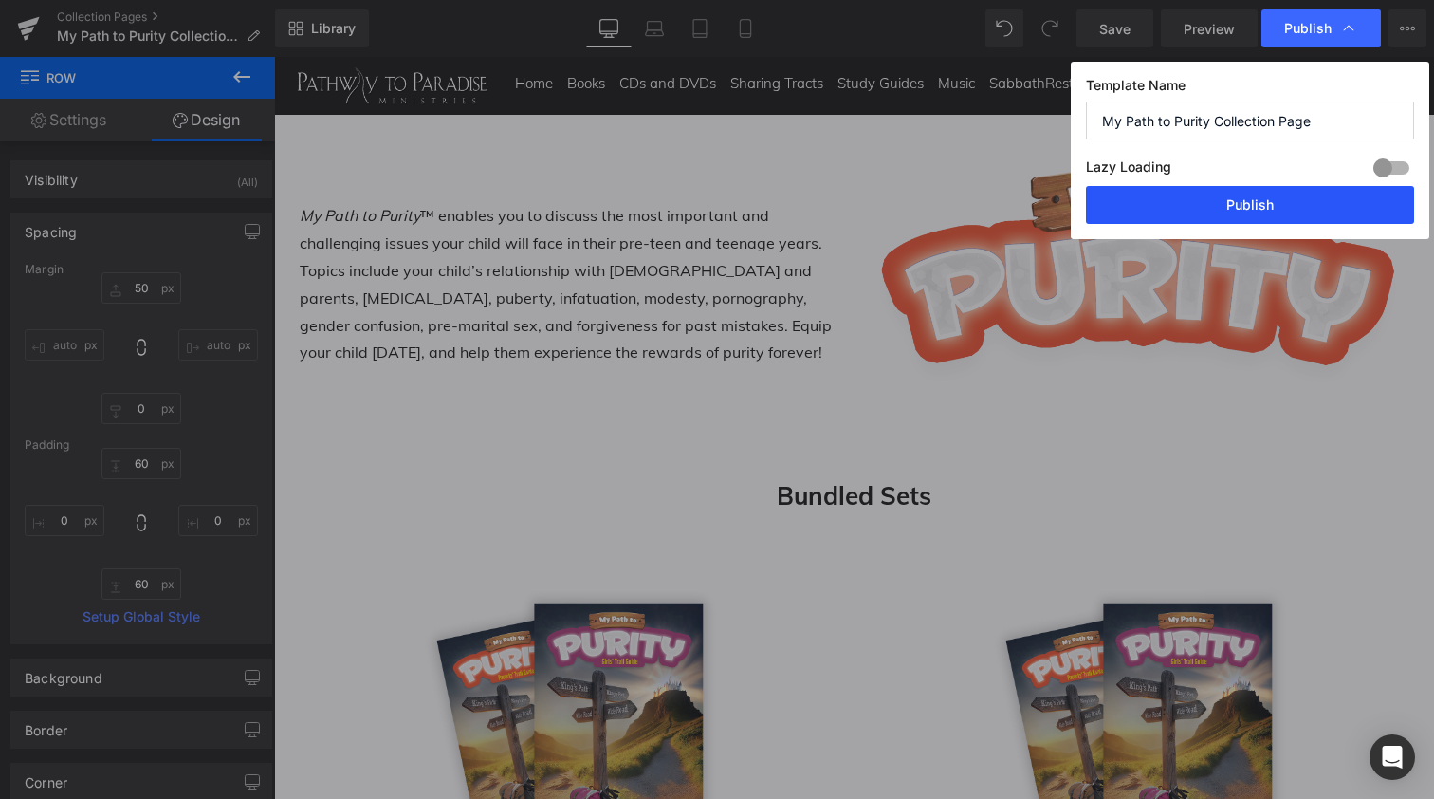
click at [1246, 203] on button "Publish" at bounding box center [1250, 205] width 328 height 38
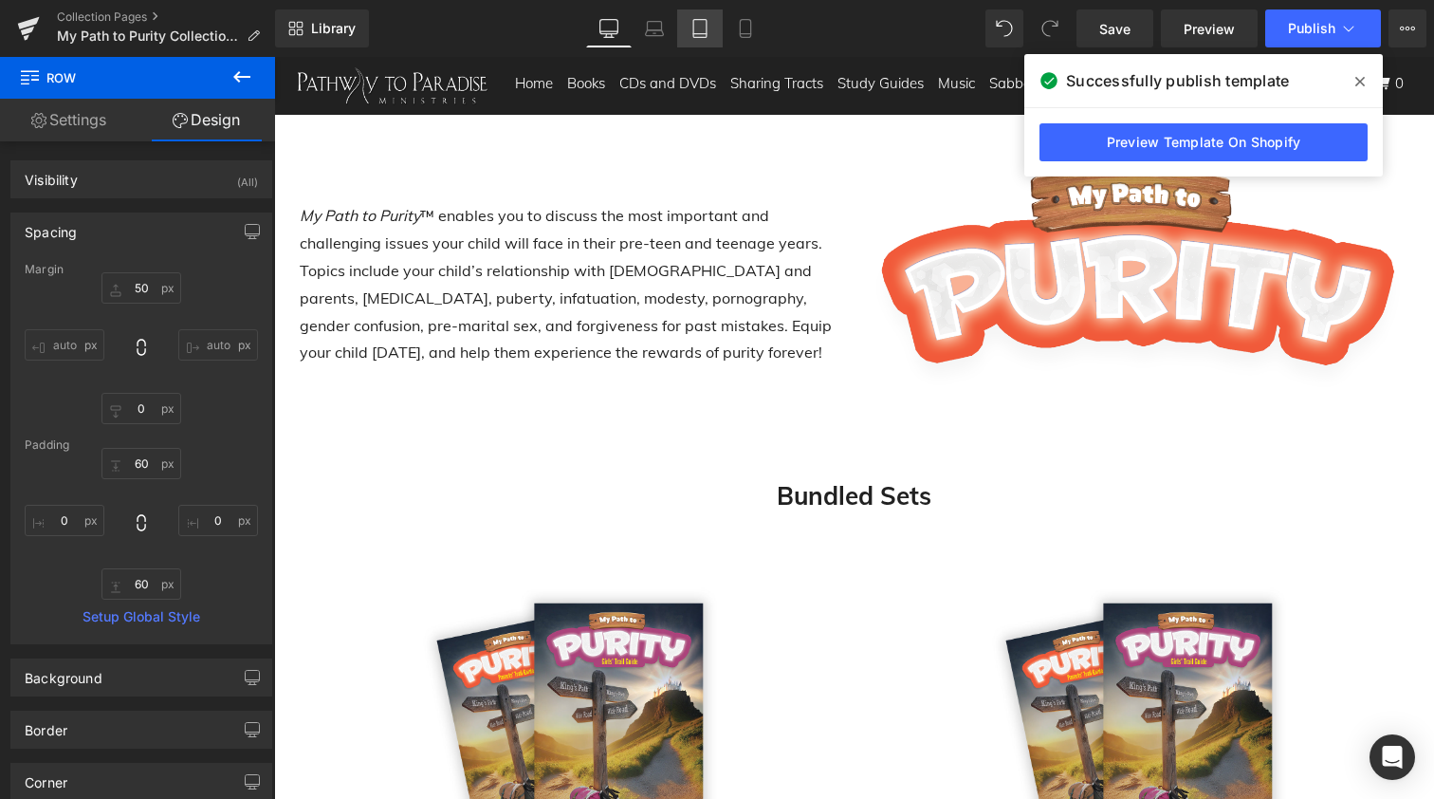
click at [706, 36] on icon at bounding box center [700, 28] width 19 height 19
type input "50"
type input "0"
type input "60"
type input "0"
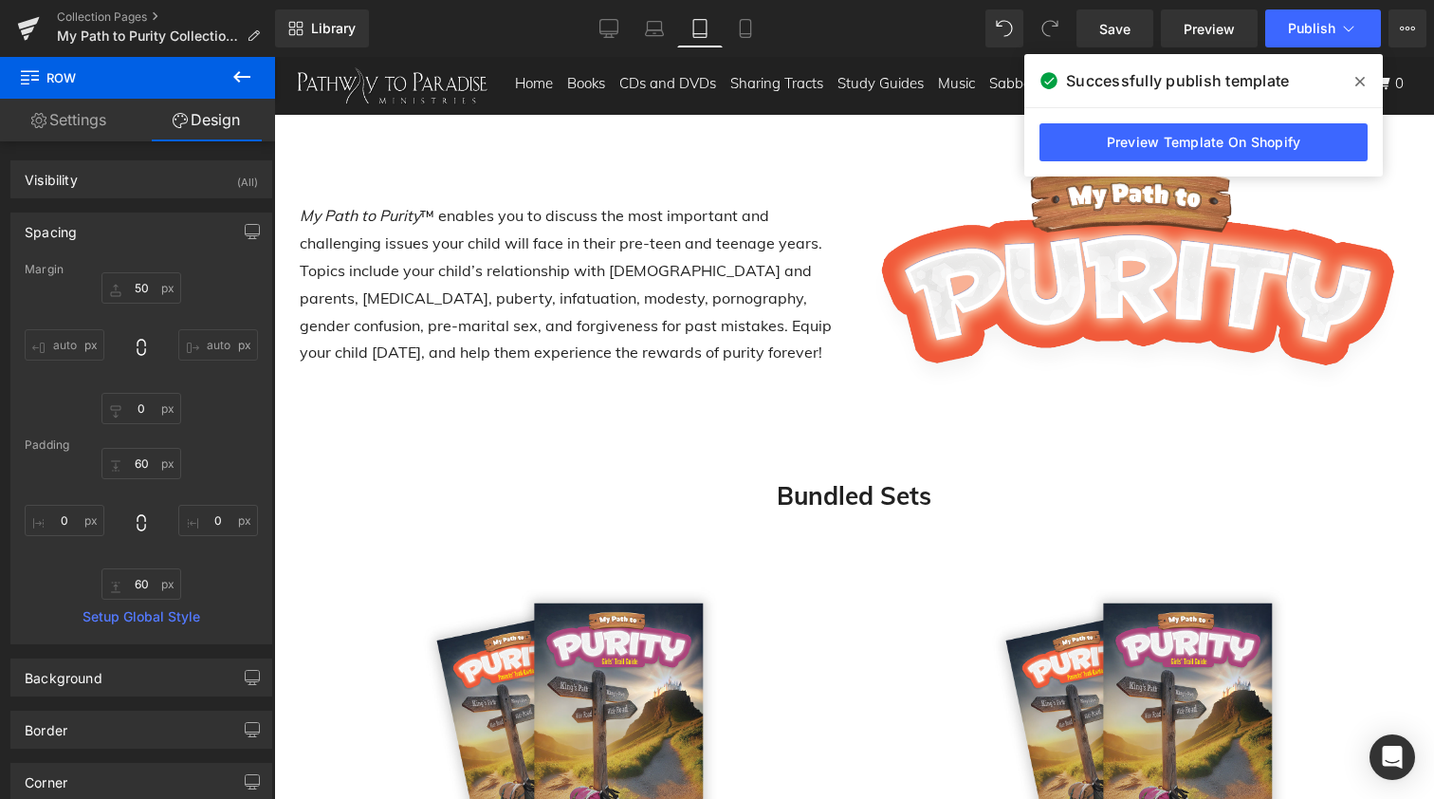
type input "60"
type input "0"
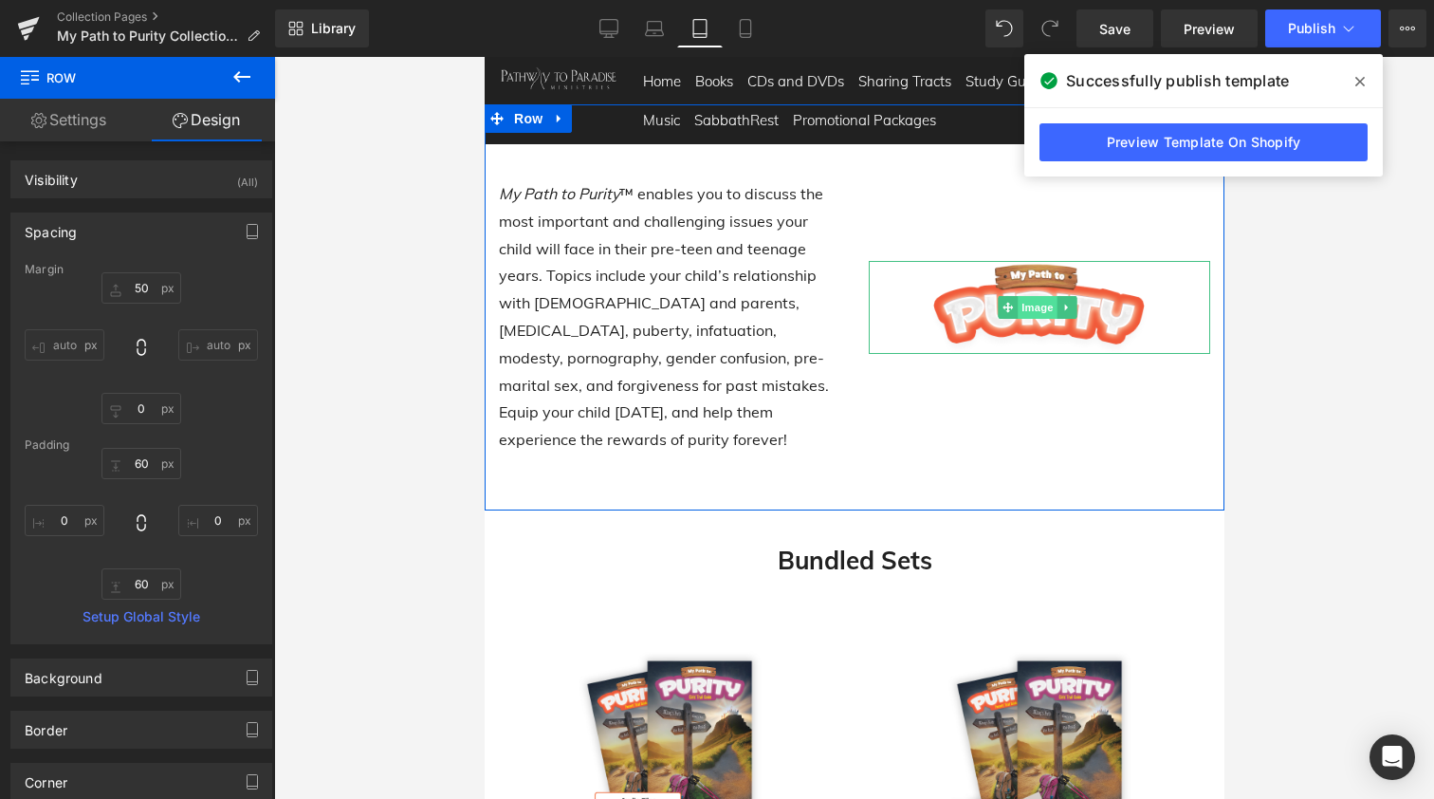
click at [1028, 296] on span "Image" at bounding box center [1037, 307] width 40 height 23
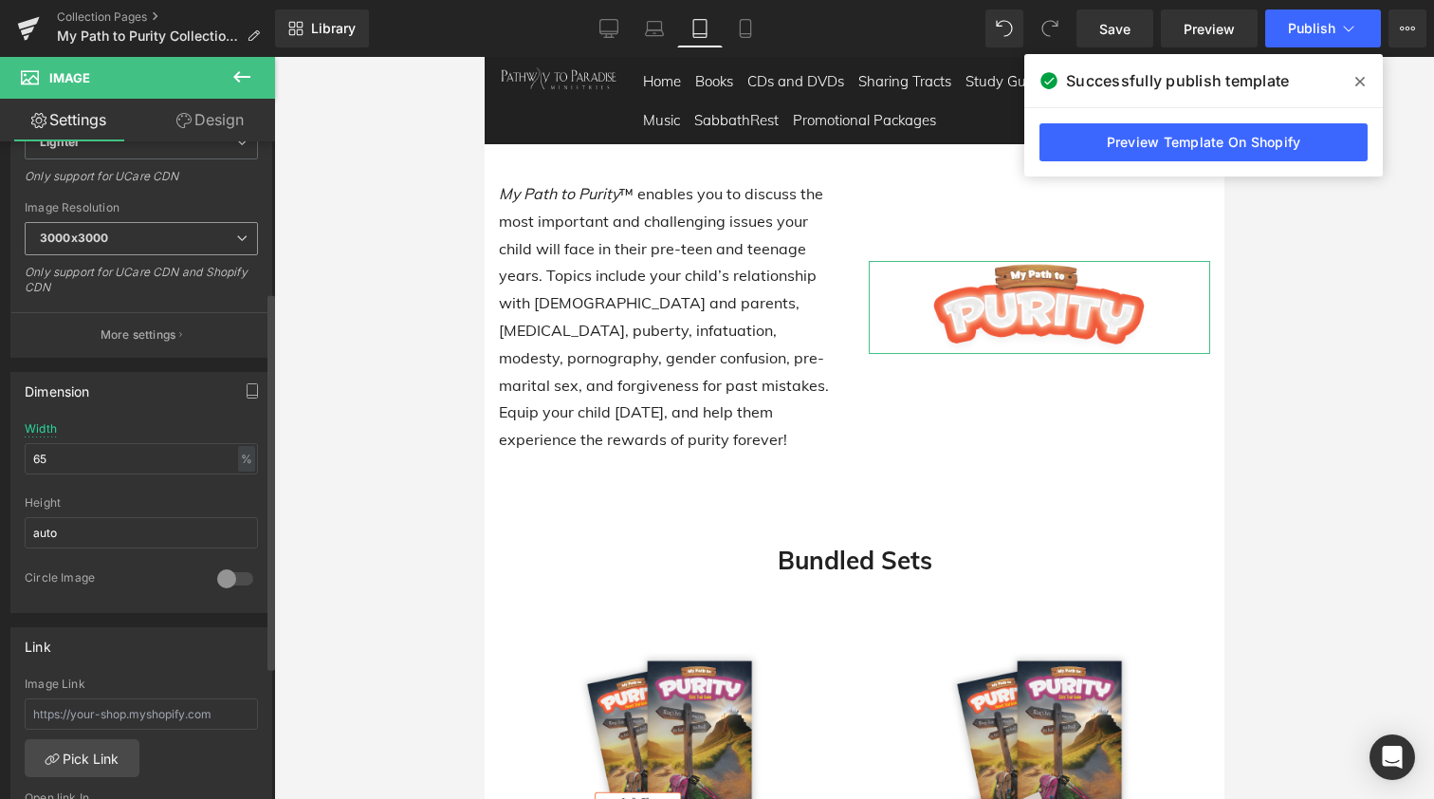
scroll to position [372, 0]
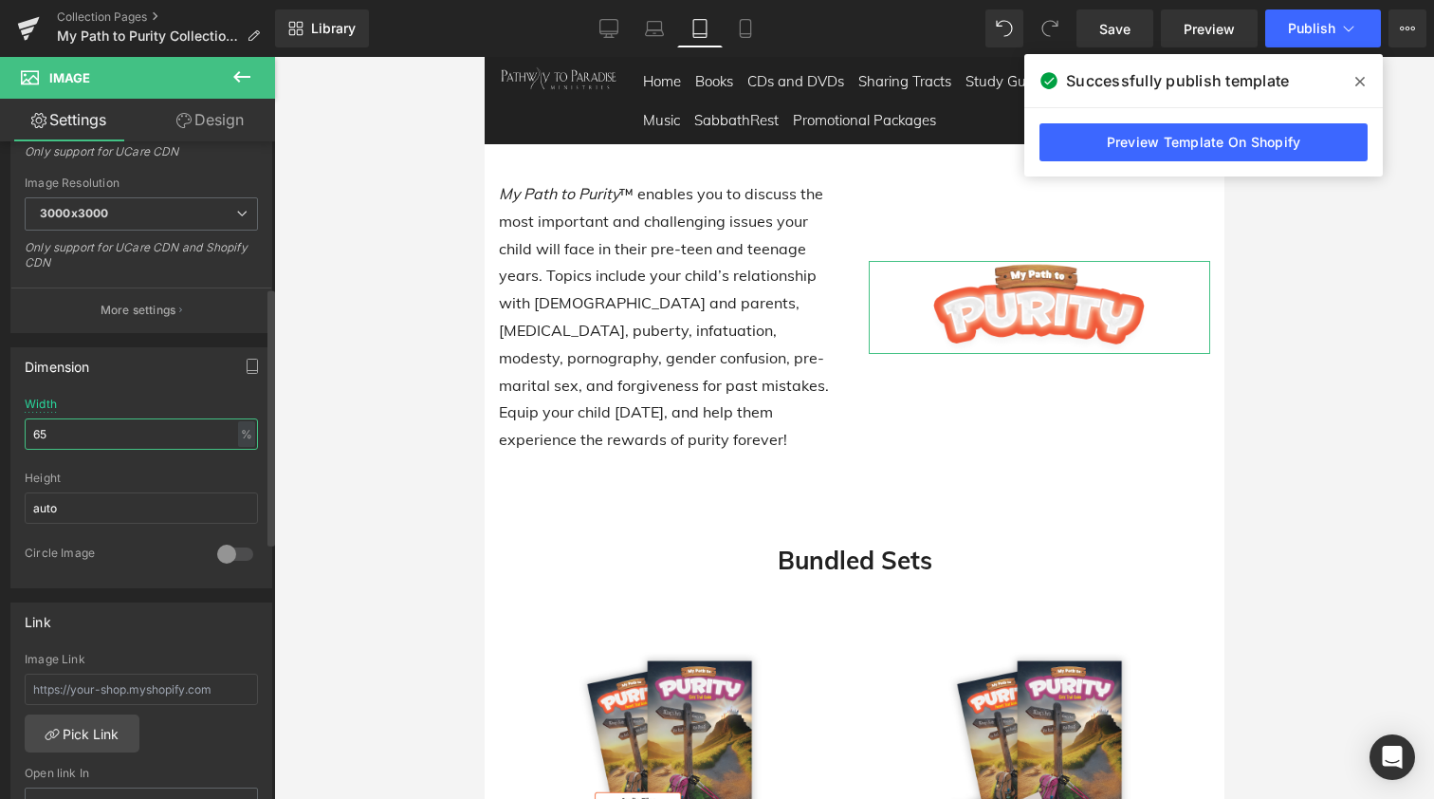
drag, startPoint x: 65, startPoint y: 432, endPoint x: 15, endPoint y: 432, distance: 49.3
click at [16, 432] on div "65% Width 65 % % px auto Height auto 0 Circle Image" at bounding box center [141, 492] width 260 height 190
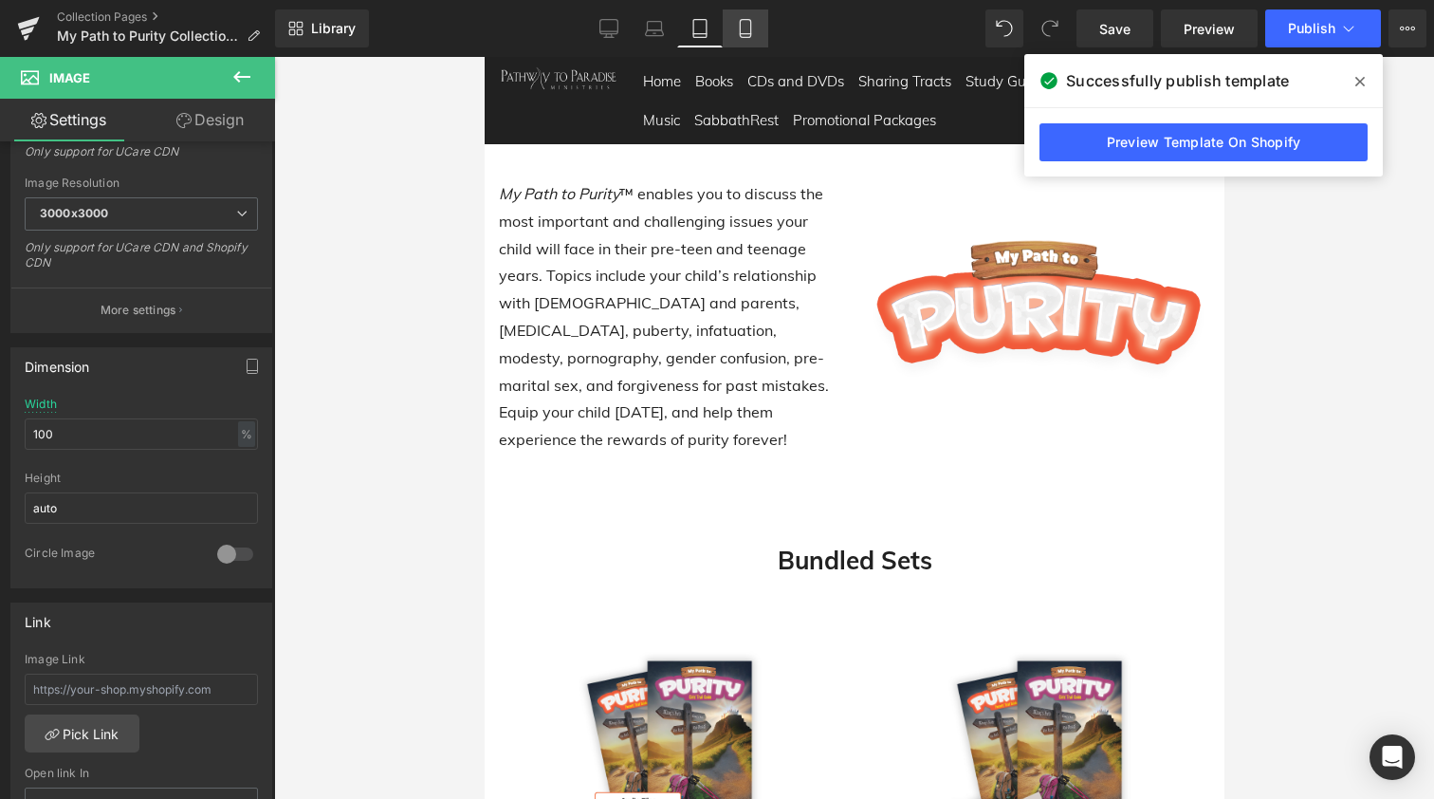
click at [746, 32] on icon at bounding box center [745, 28] width 19 height 19
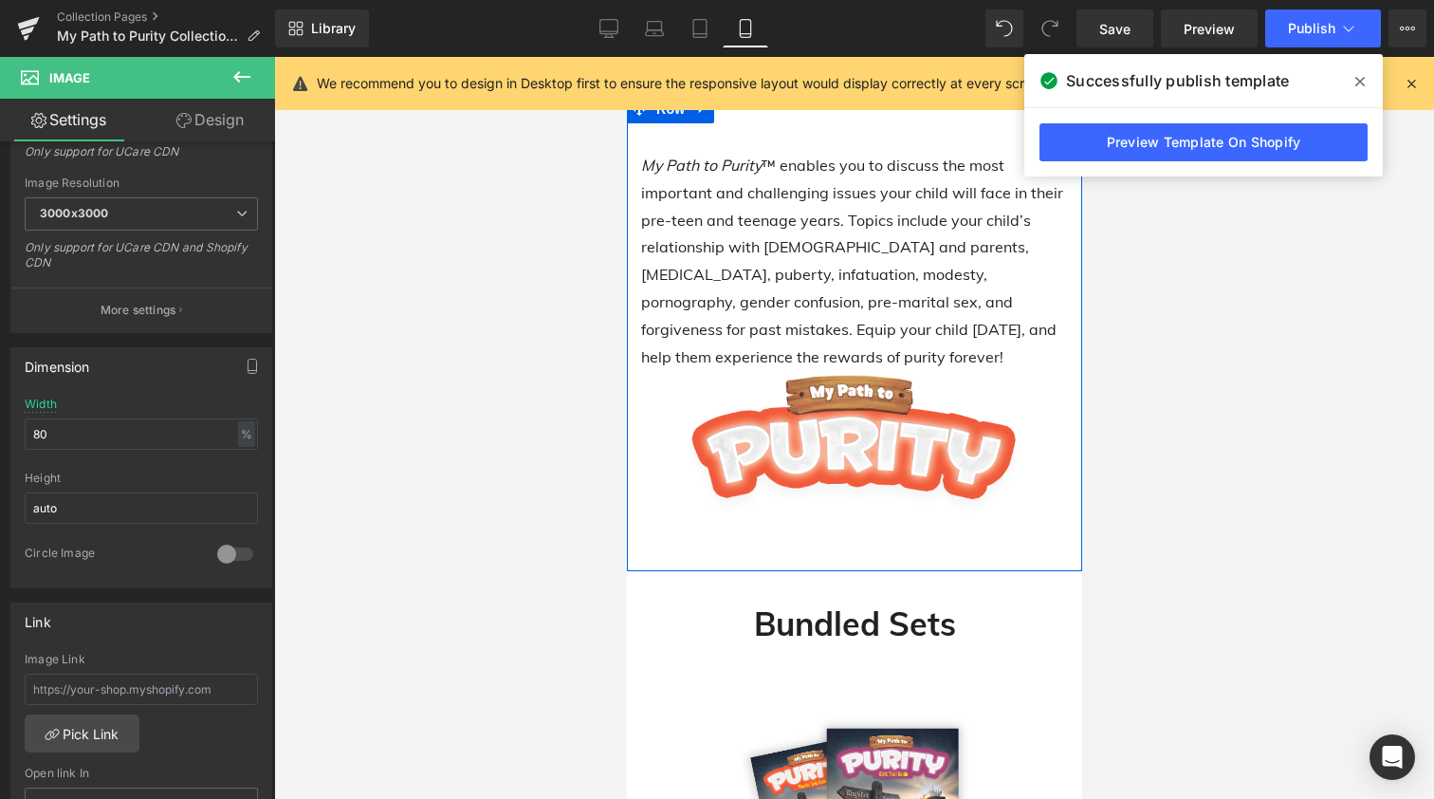
scroll to position [61, 0]
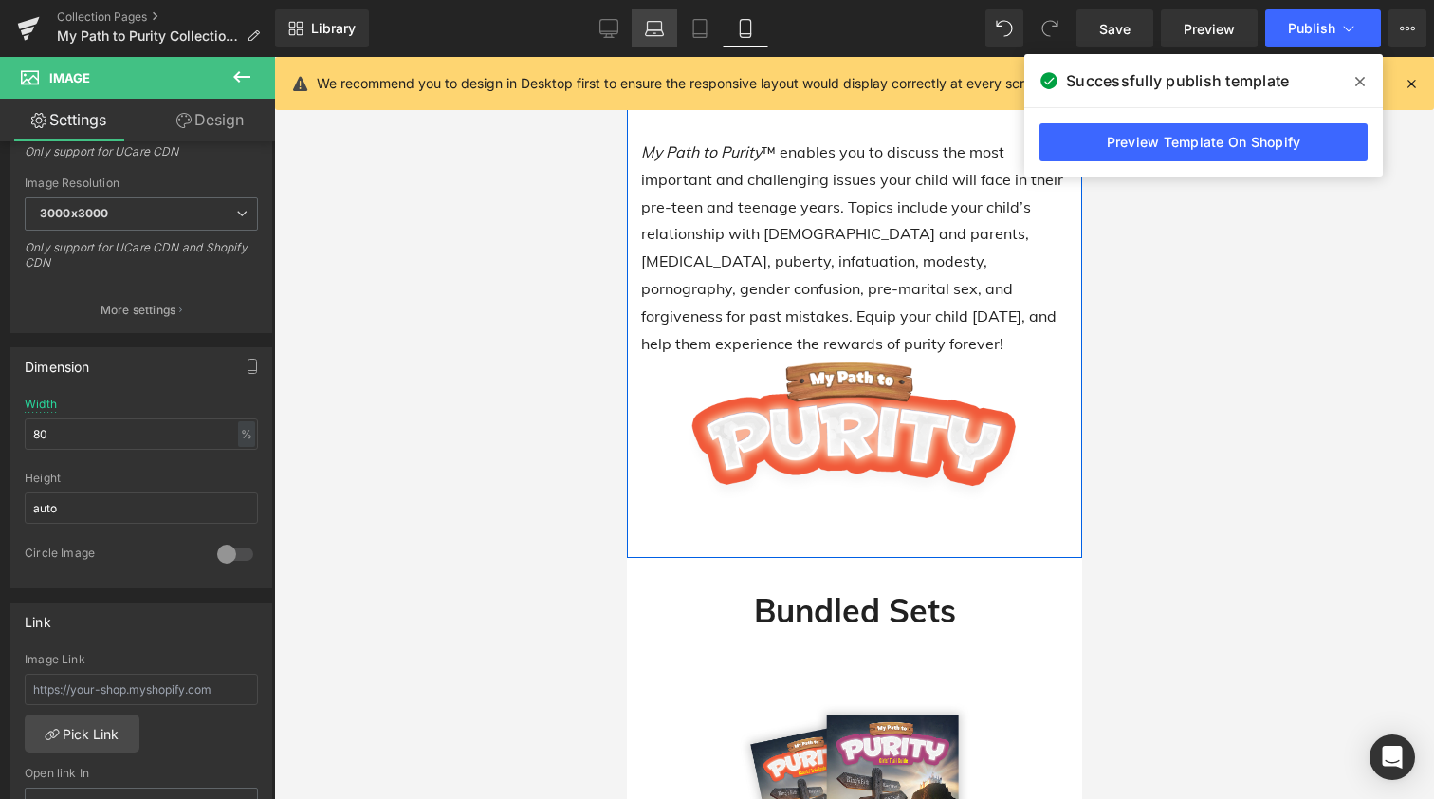
click at [650, 24] on icon at bounding box center [654, 28] width 19 height 19
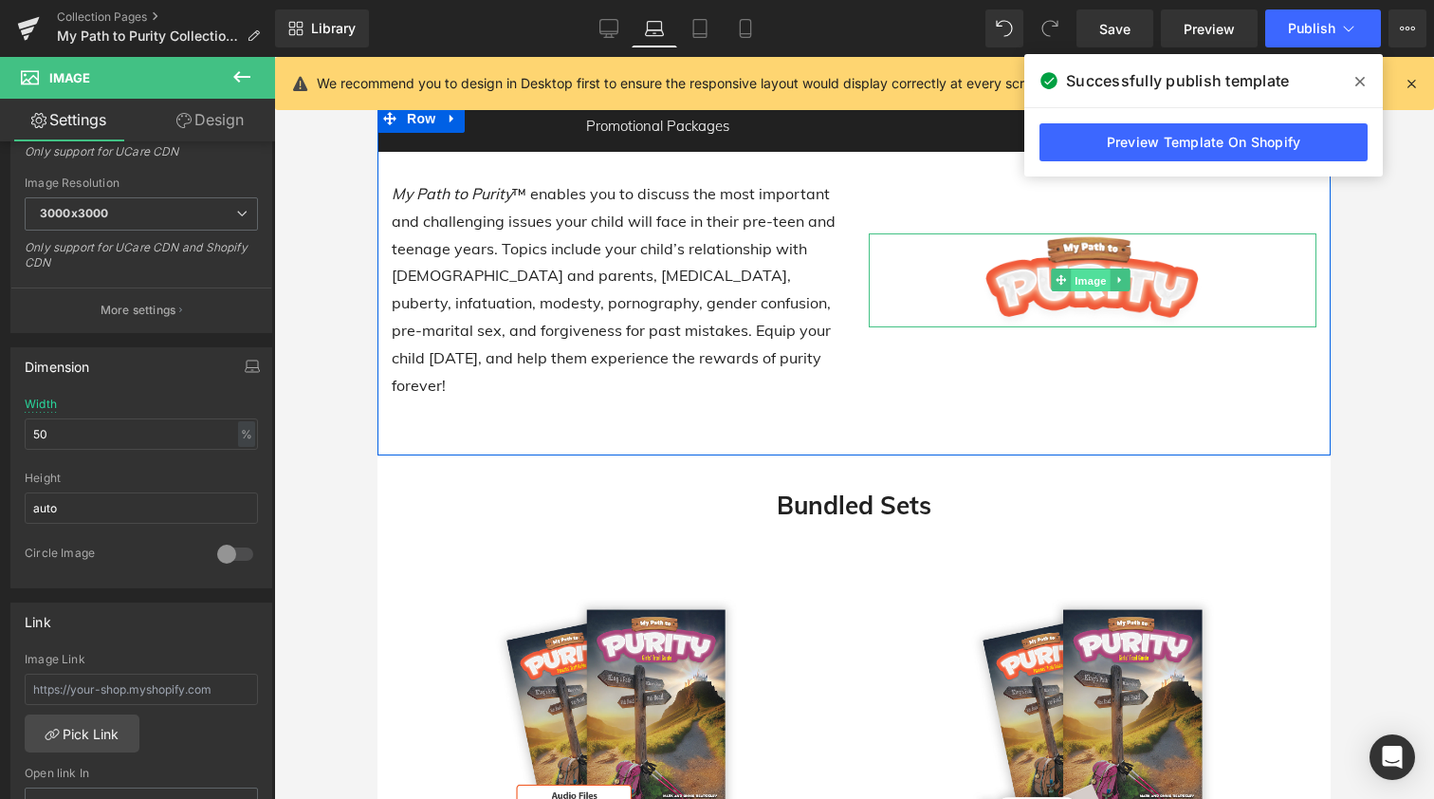
click at [1088, 269] on span "Image" at bounding box center [1091, 280] width 40 height 23
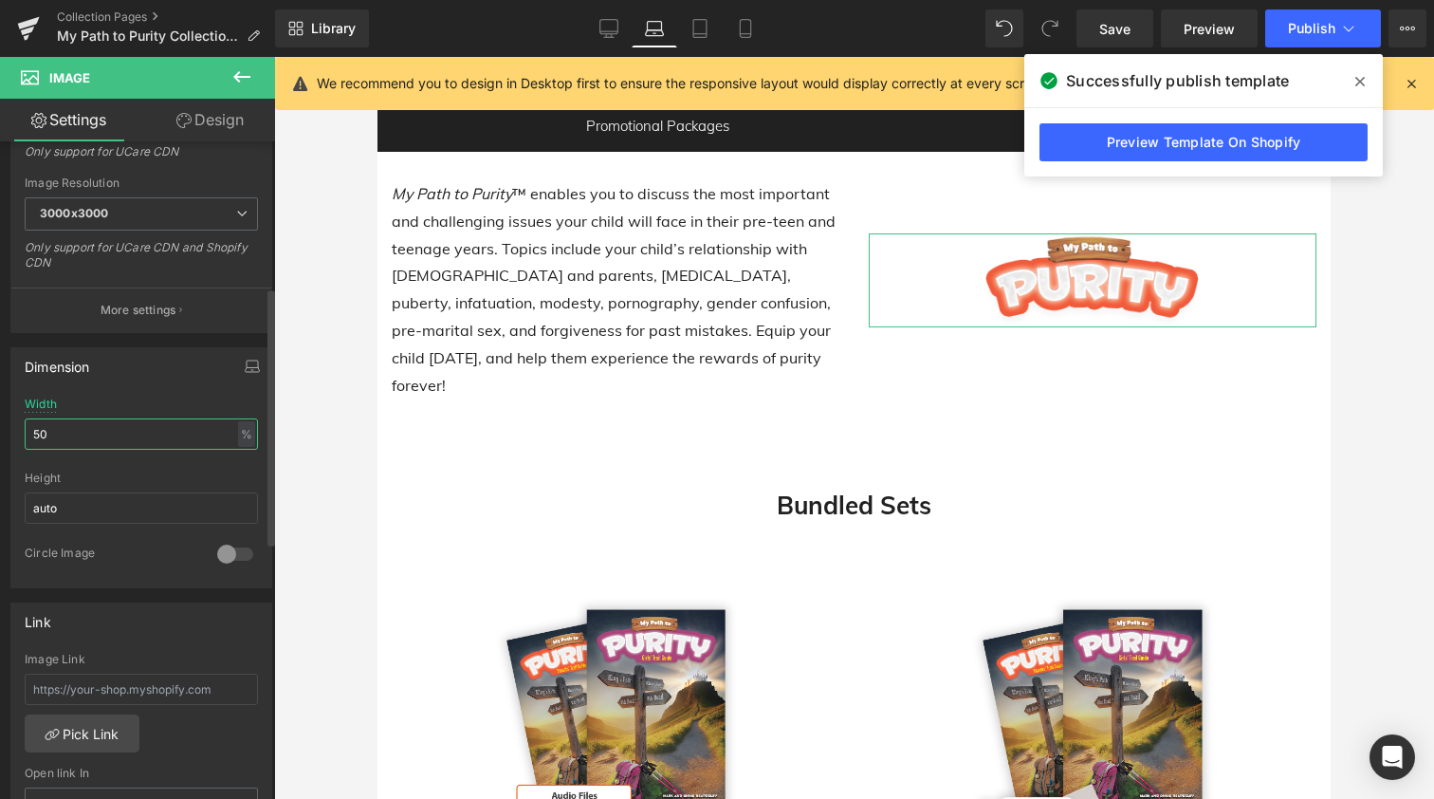
drag, startPoint x: 71, startPoint y: 433, endPoint x: 6, endPoint y: 433, distance: 65.5
click at [6, 433] on div "Dimension 50% Width 50 % % px auto Height auto 0 Circle Image" at bounding box center [142, 460] width 284 height 255
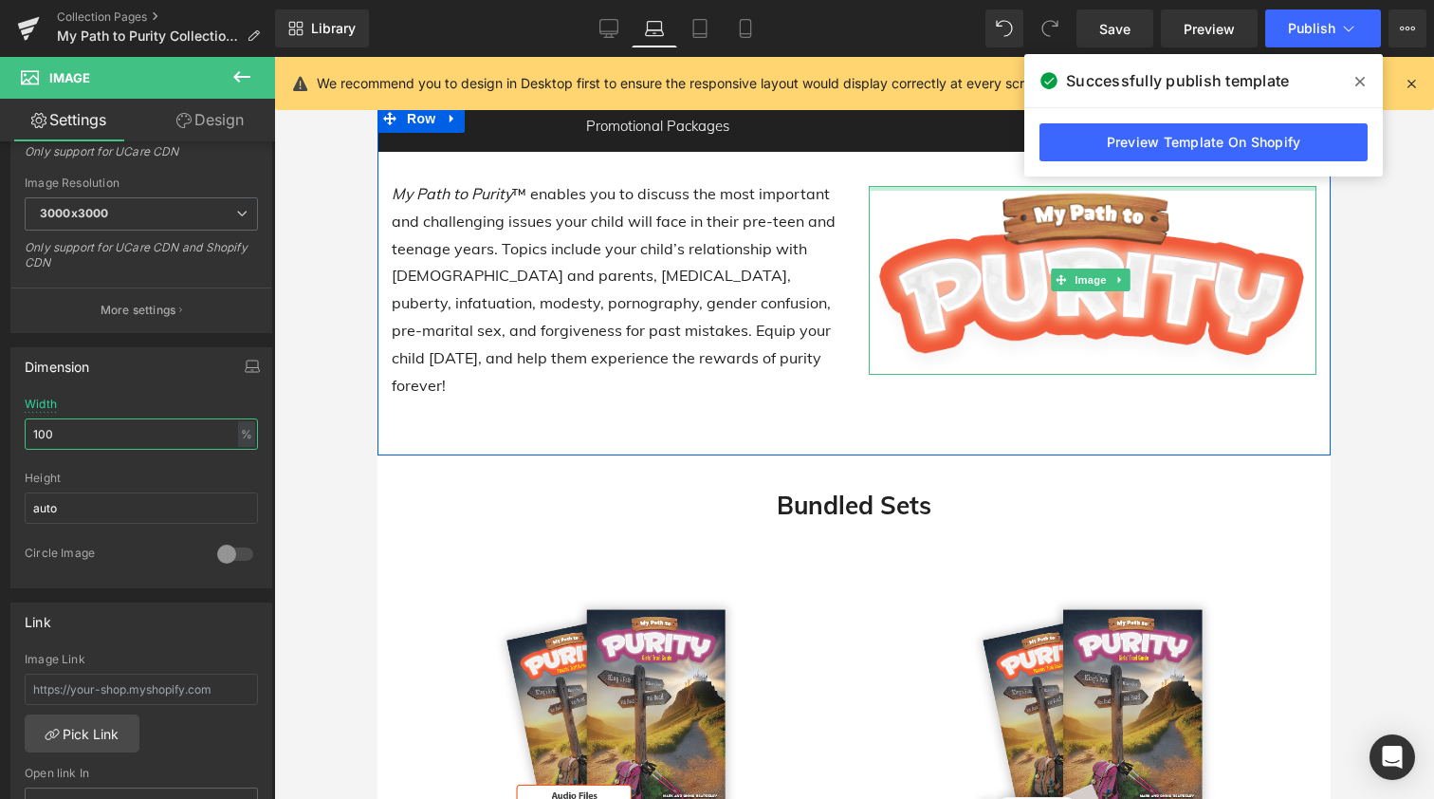
type input "100"
click at [1360, 81] on icon at bounding box center [1360, 81] width 9 height 9
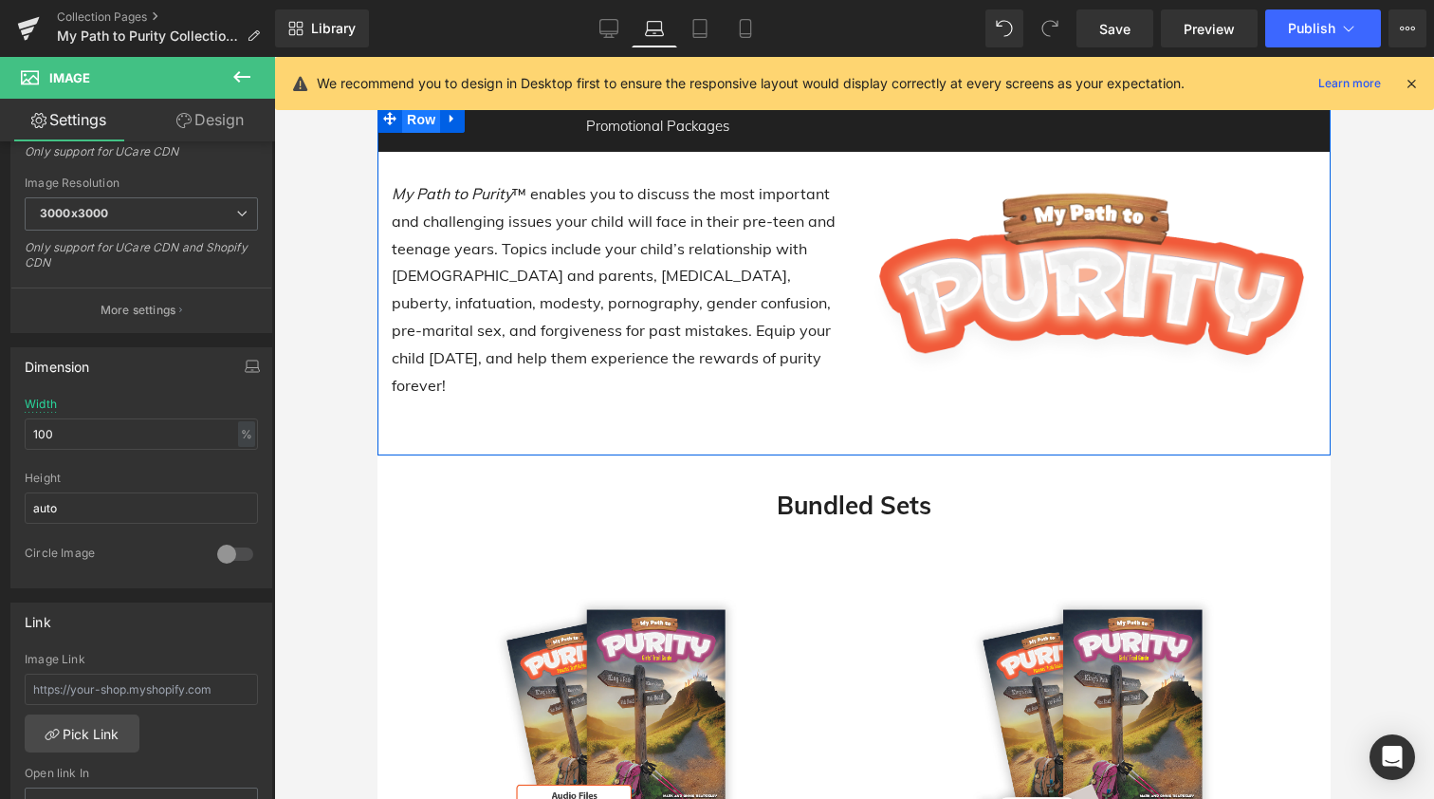
click at [422, 117] on span "Row" at bounding box center [421, 119] width 38 height 28
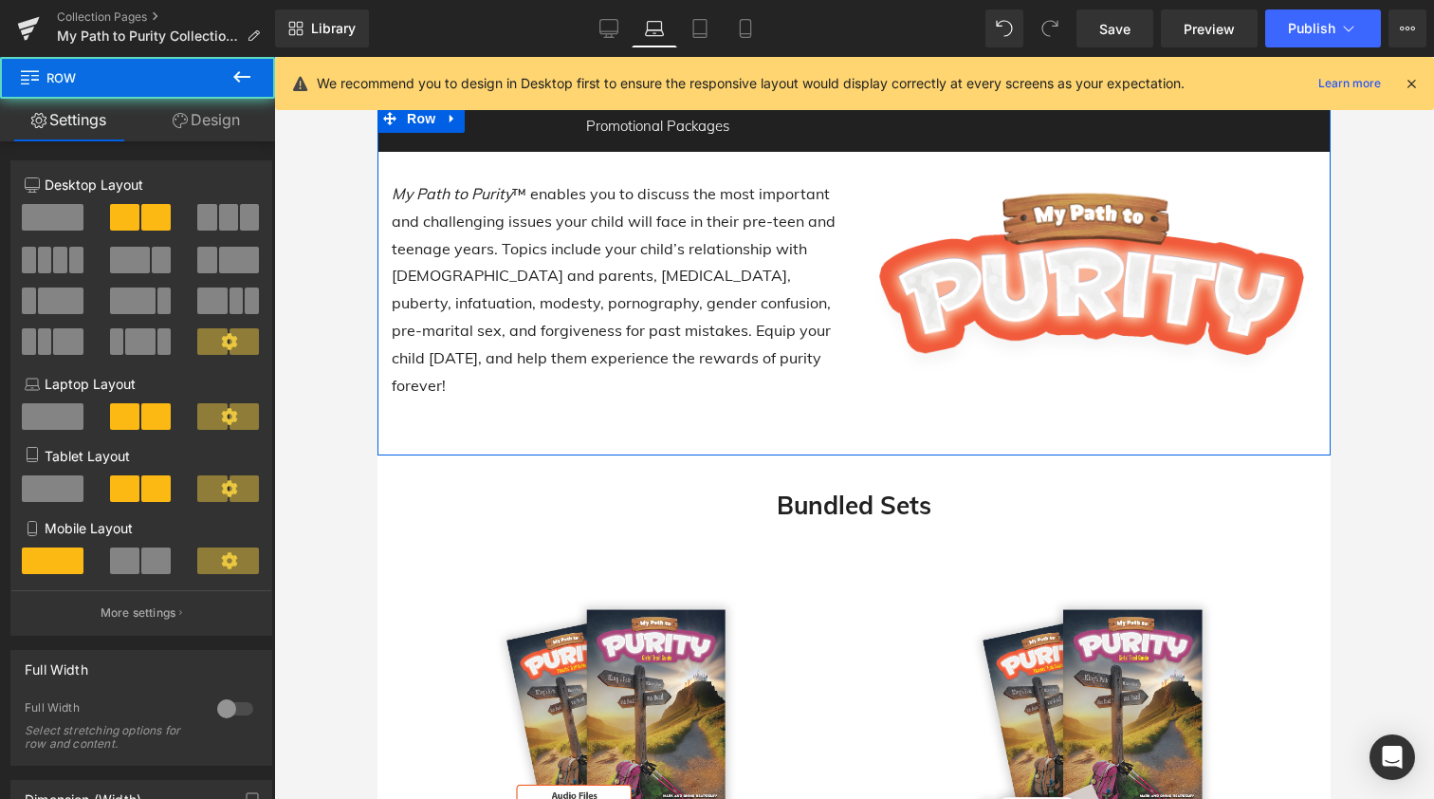
click at [215, 121] on link "Design" at bounding box center [207, 120] width 138 height 43
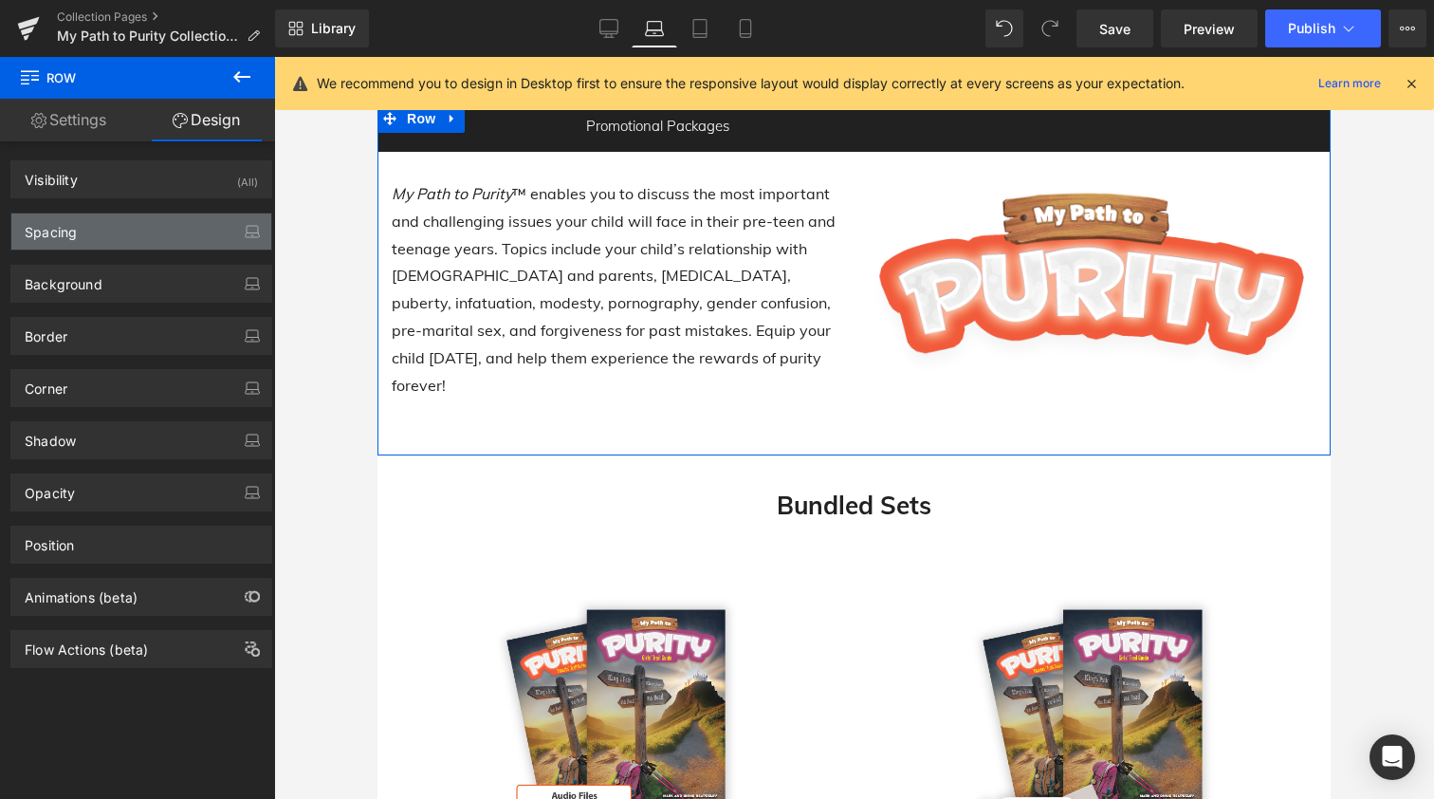
click at [107, 230] on div "Spacing" at bounding box center [141, 231] width 260 height 36
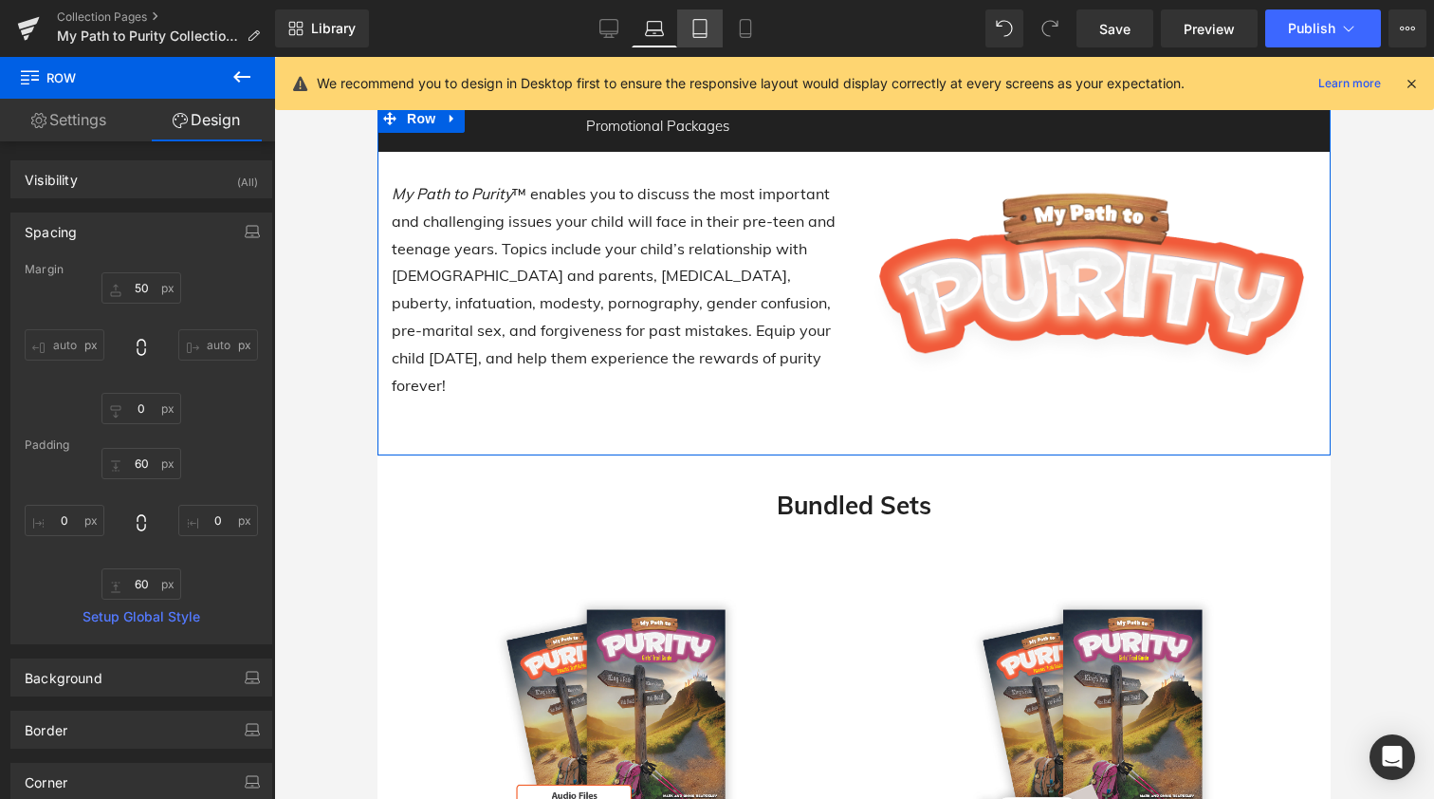
click at [705, 25] on icon at bounding box center [700, 28] width 19 height 19
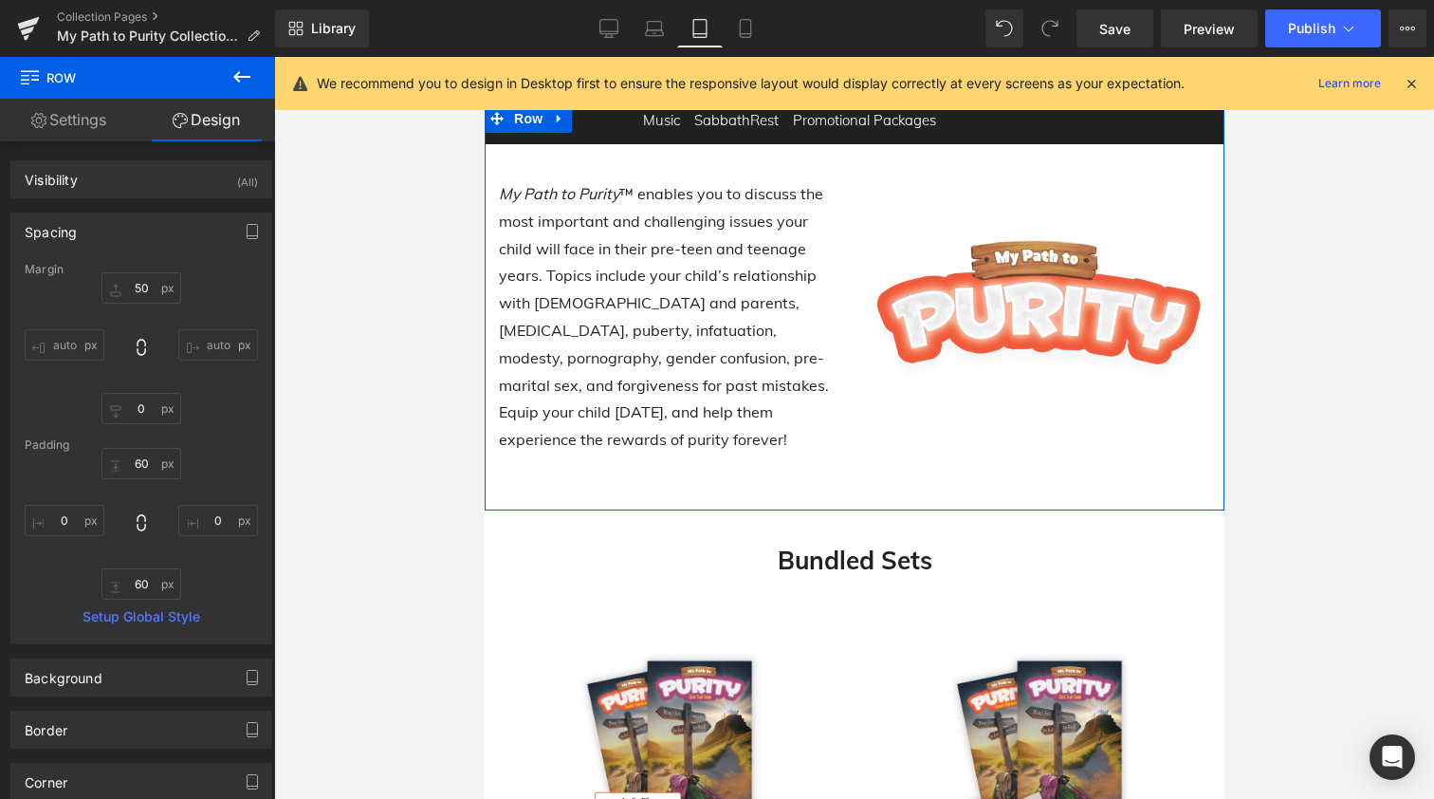
type input "50"
type input "0"
type input "60"
type input "0"
type input "60"
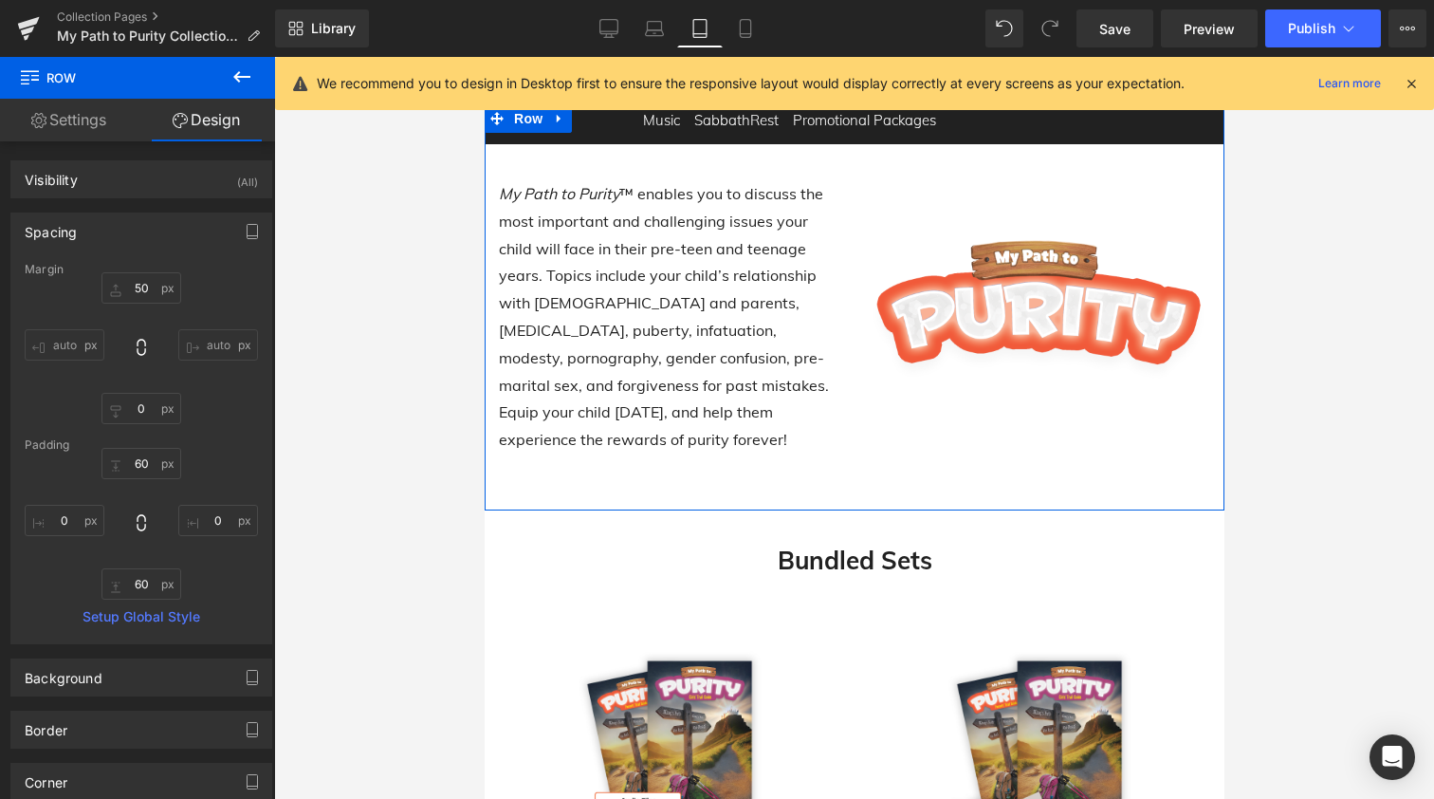
type input "0"
click at [738, 28] on icon at bounding box center [745, 28] width 19 height 19
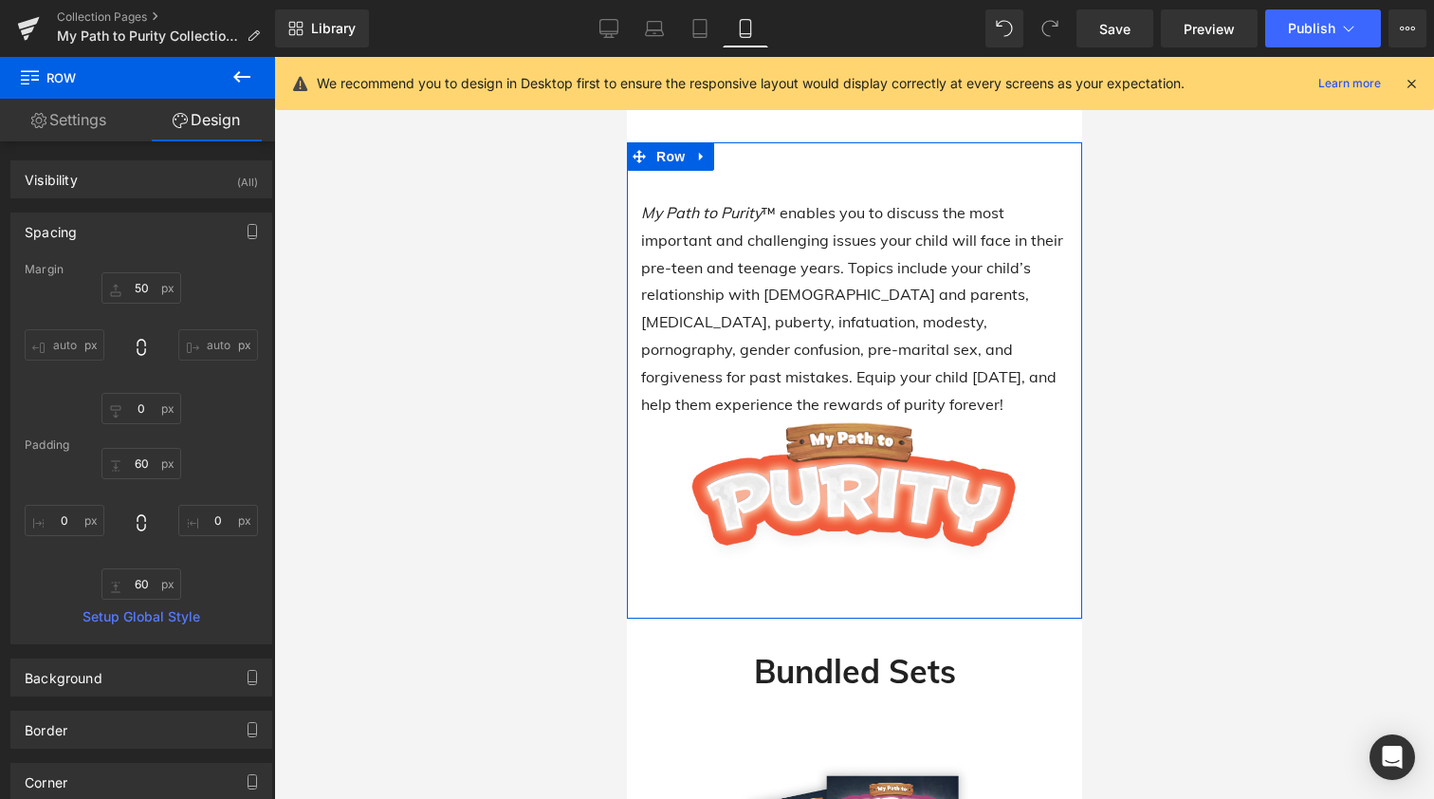
type input "50"
type input "0"
type input "40"
type input "0"
type input "60"
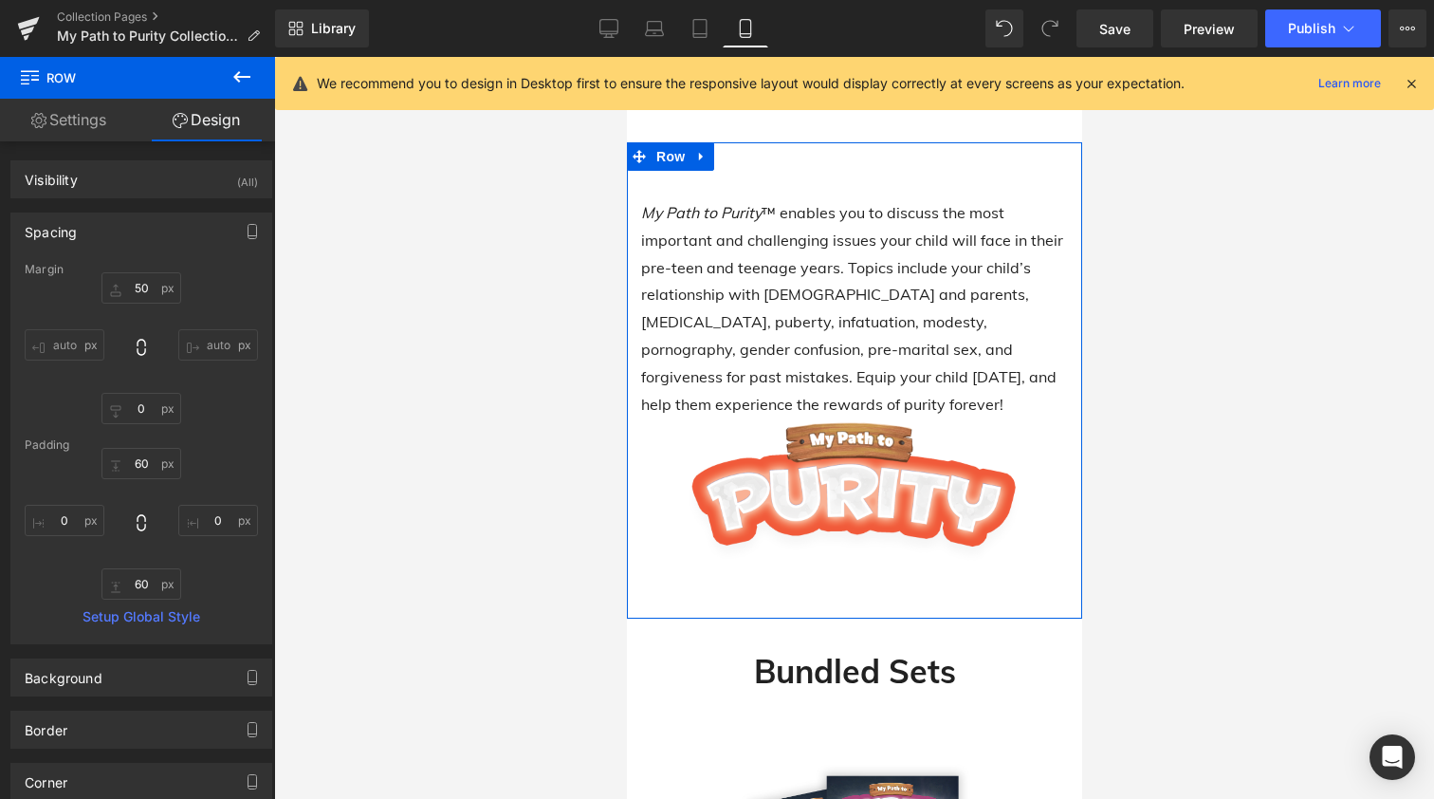
type input "0"
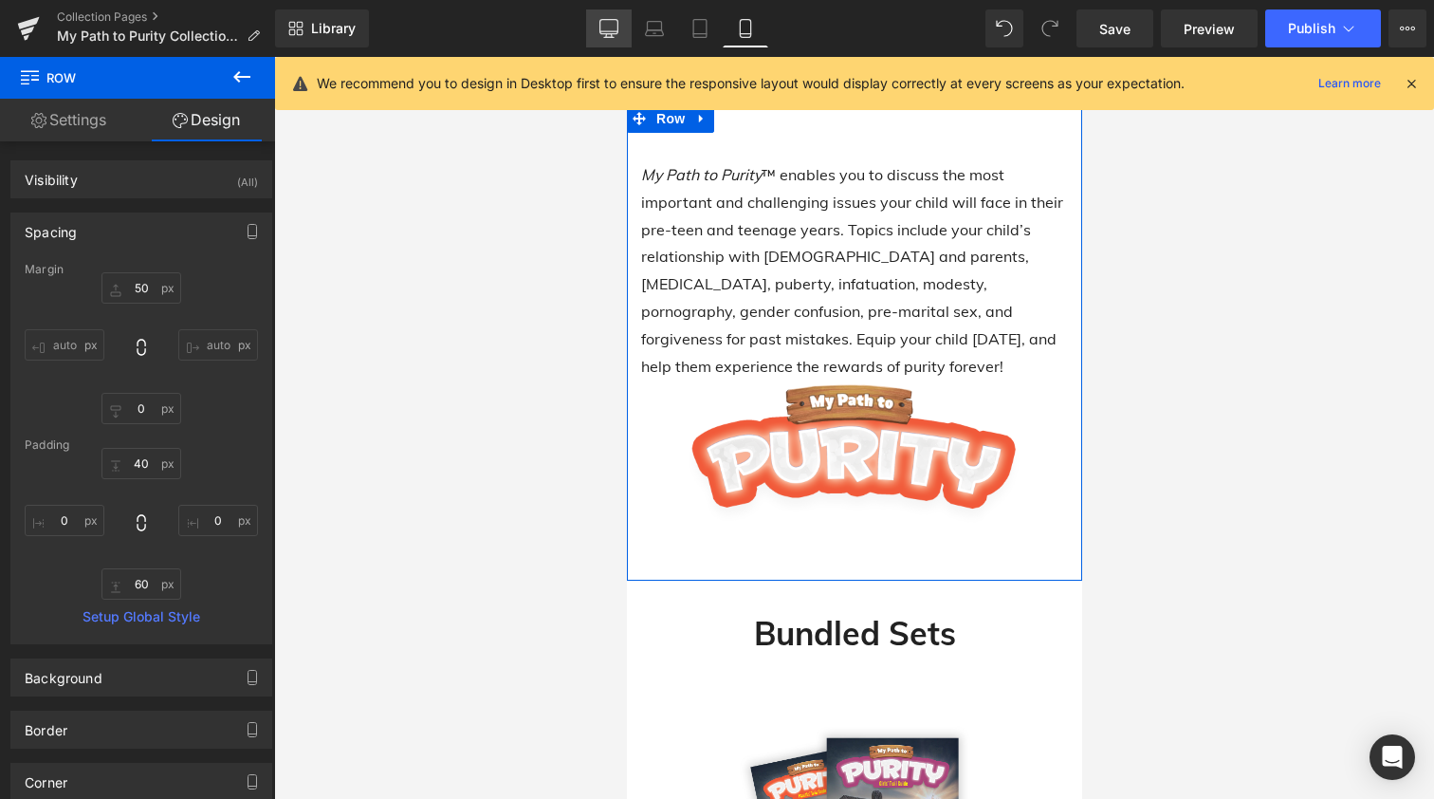
click at [615, 26] on icon at bounding box center [609, 28] width 19 height 19
type input "50"
type input "0"
type input "60"
type input "0"
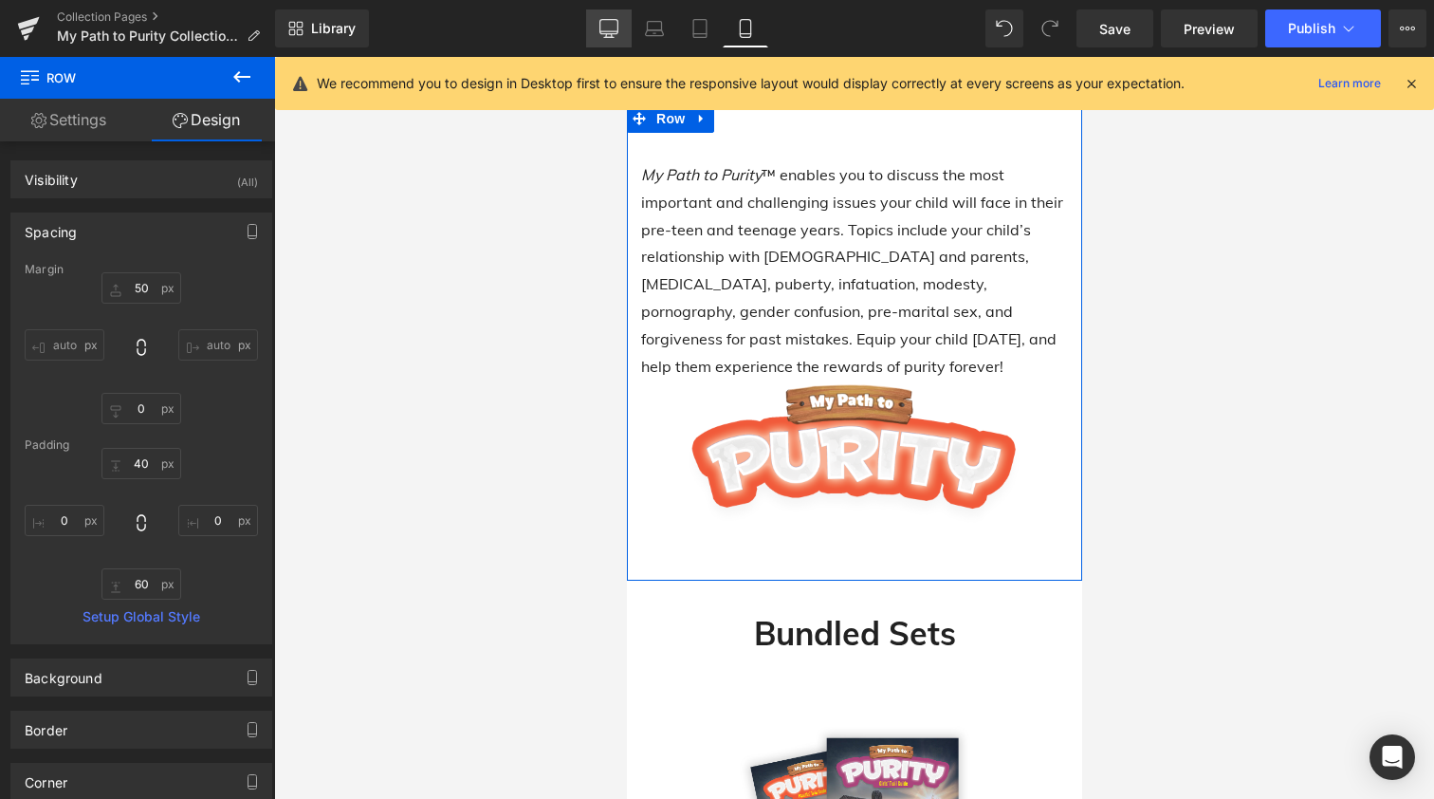
type input "60"
type input "0"
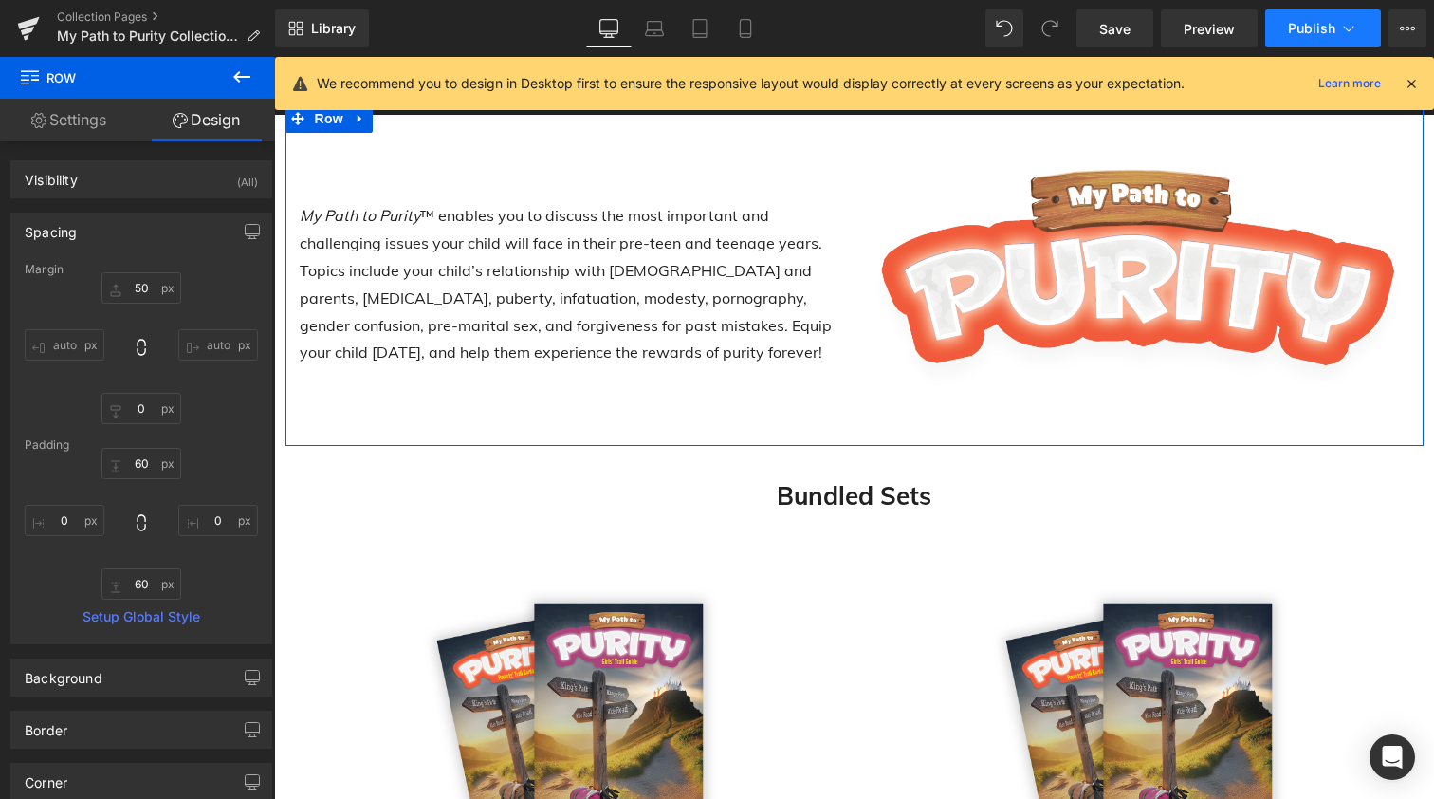
click at [1313, 33] on span "Publish" at bounding box center [1311, 28] width 47 height 15
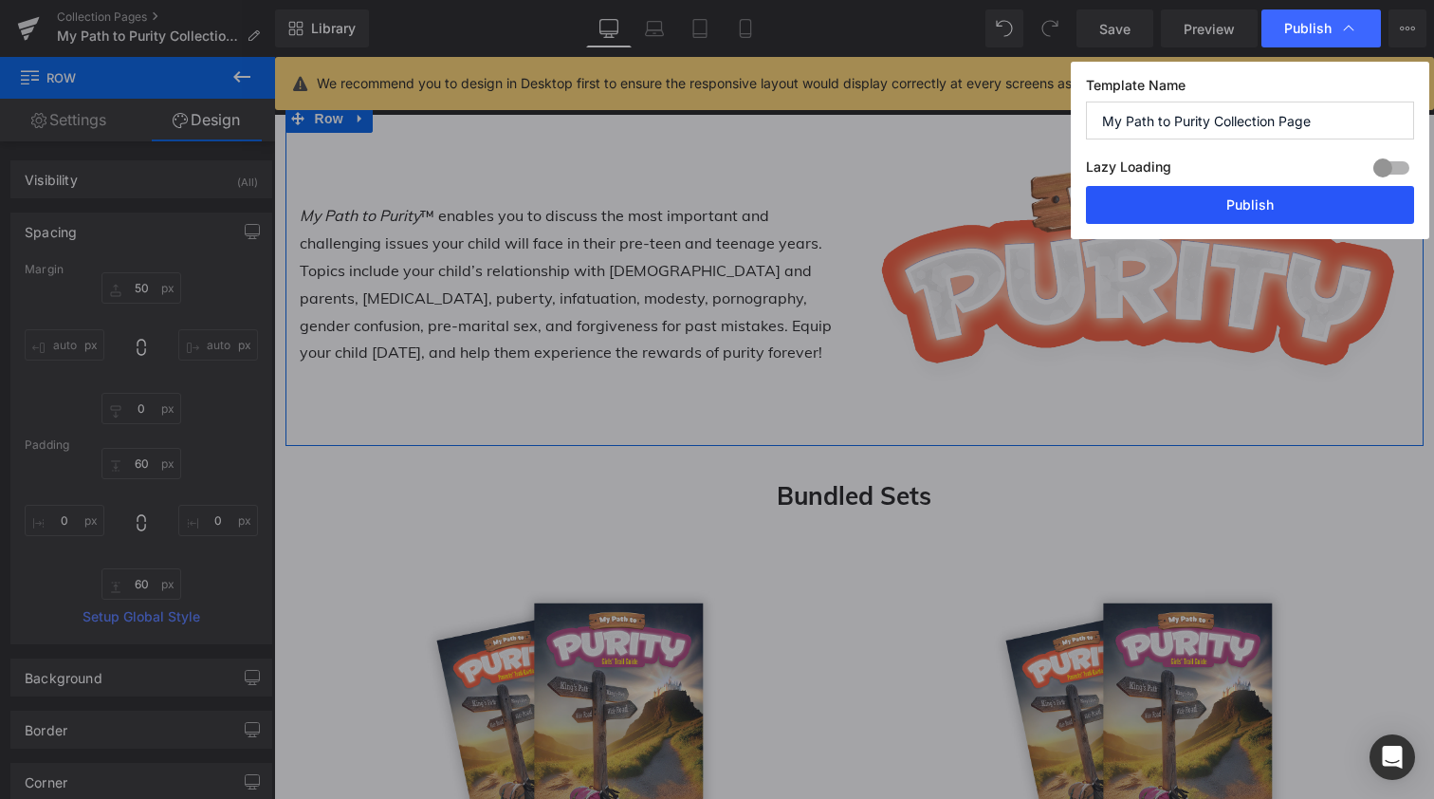
click at [1262, 201] on button "Publish" at bounding box center [1250, 205] width 328 height 38
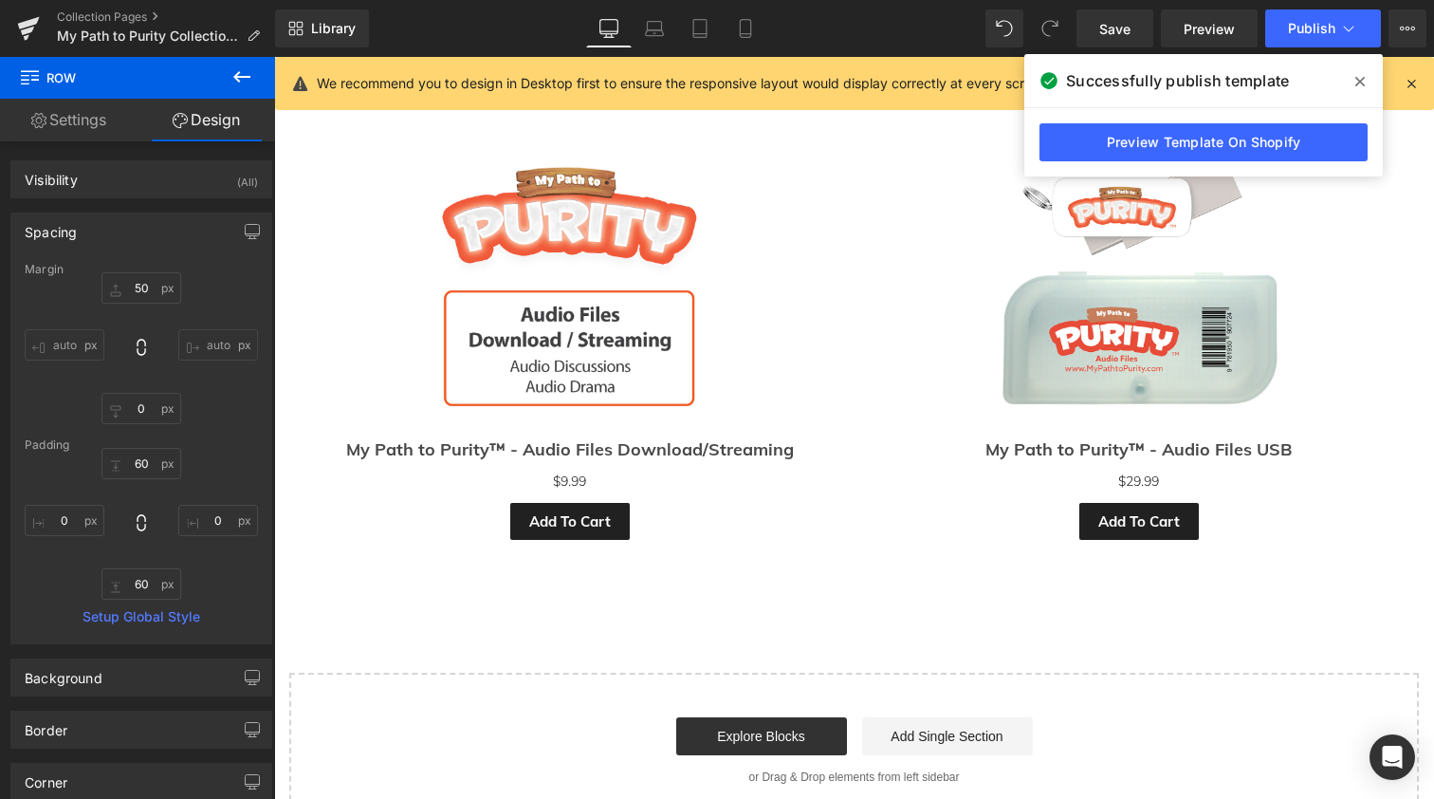
scroll to position [2221, 0]
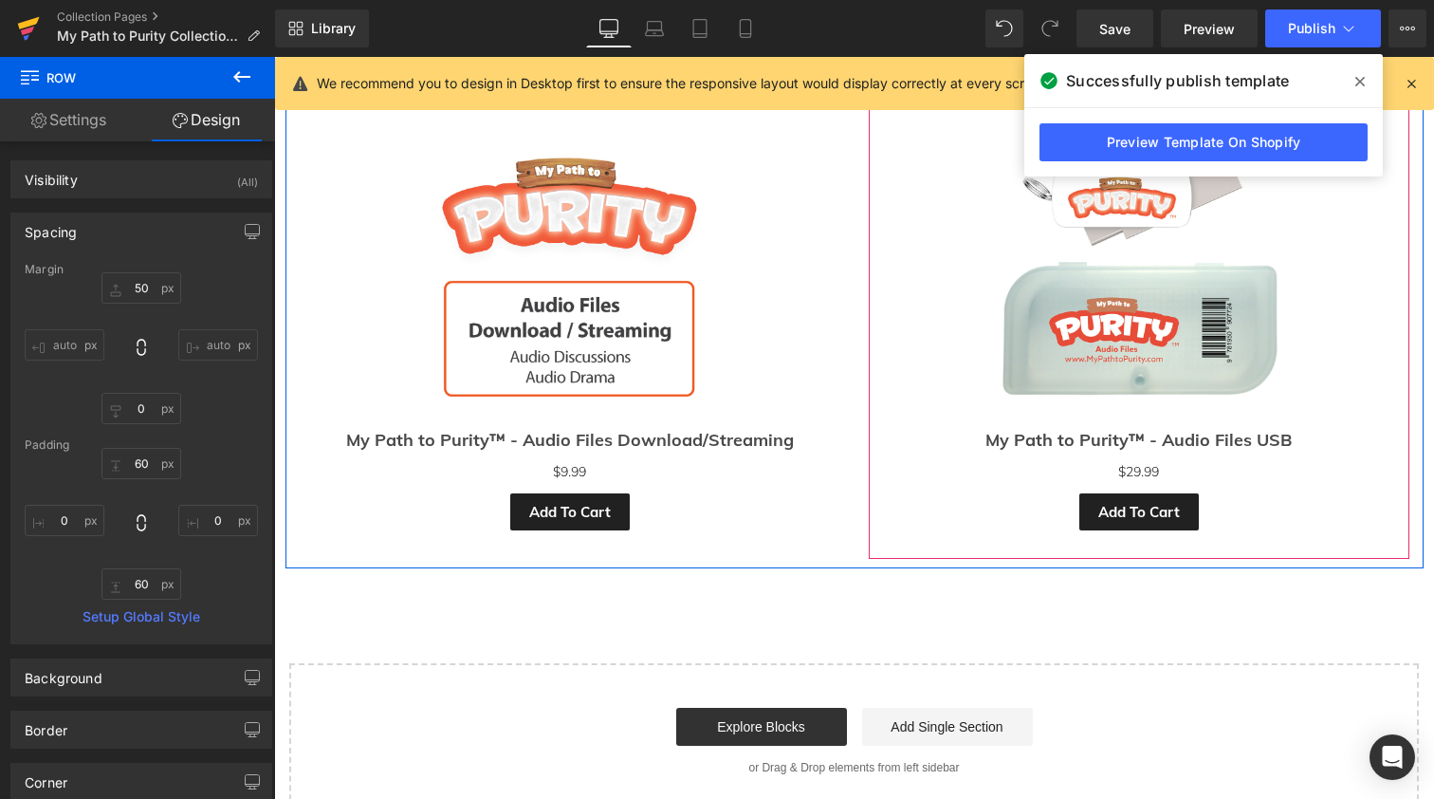
click at [34, 27] on icon at bounding box center [28, 28] width 23 height 47
